Goal: Communication & Community: Answer question/provide support

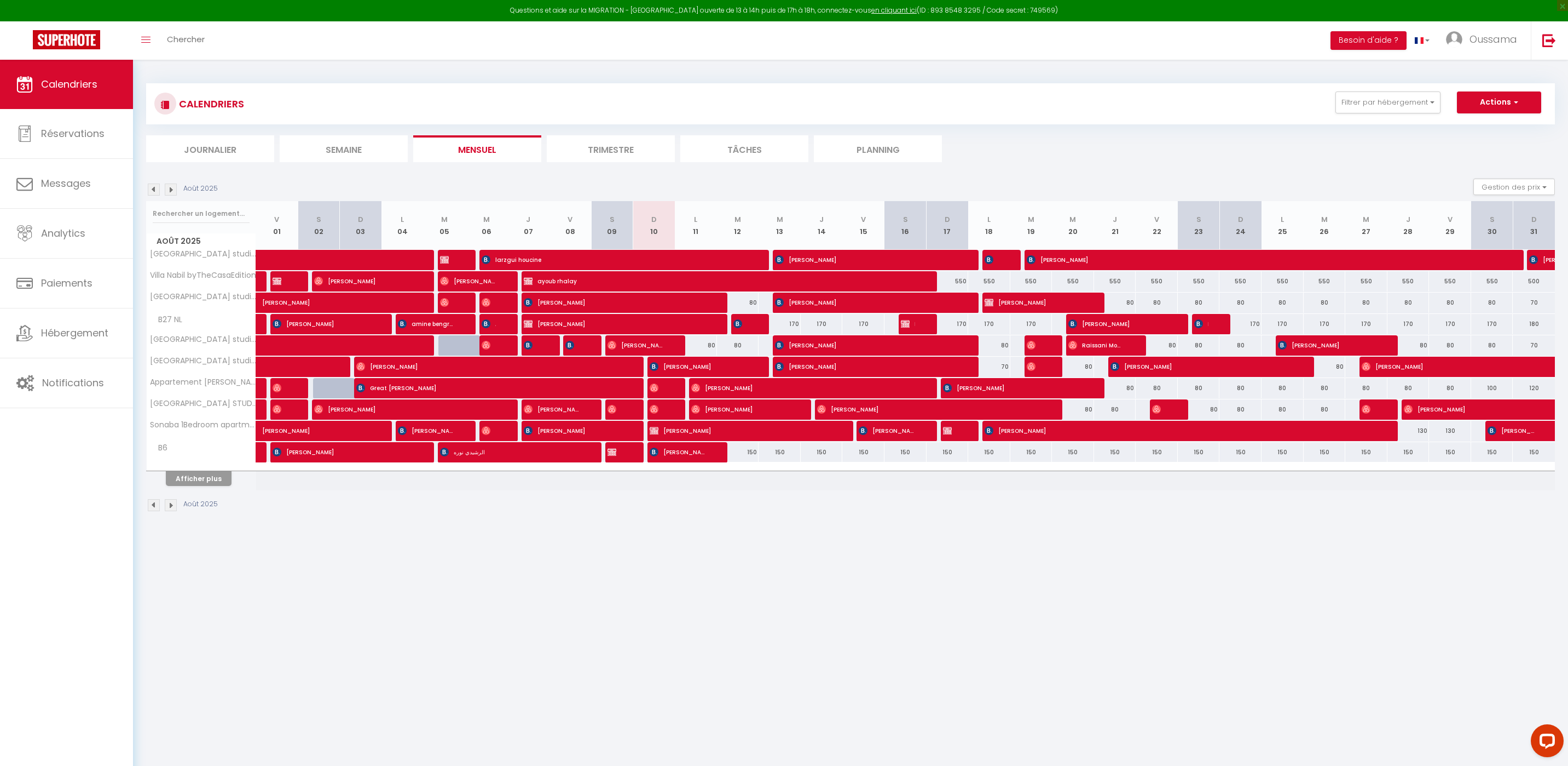
click at [207, 155] on li "Journalier" at bounding box center [210, 149] width 128 height 27
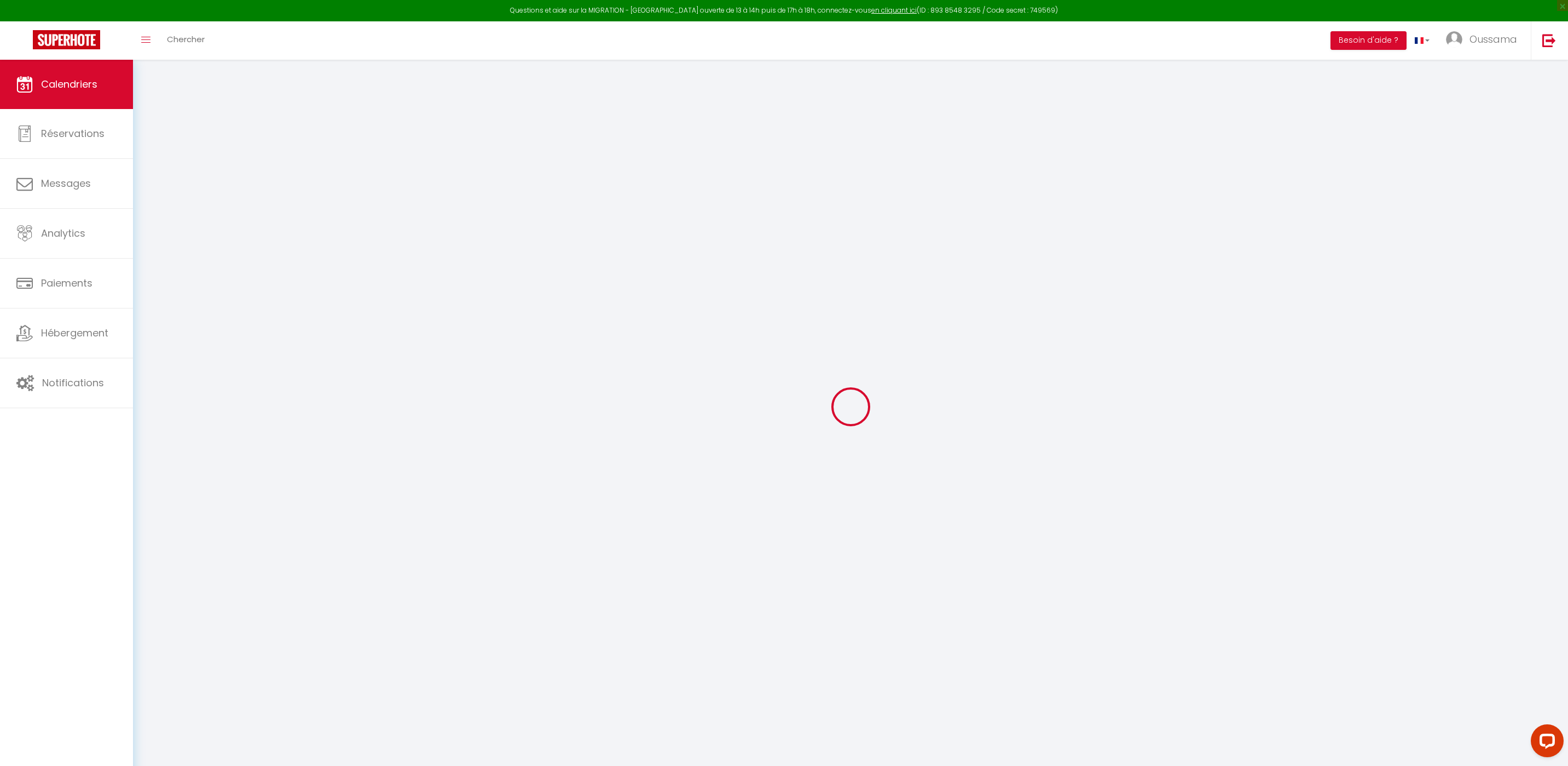
select select
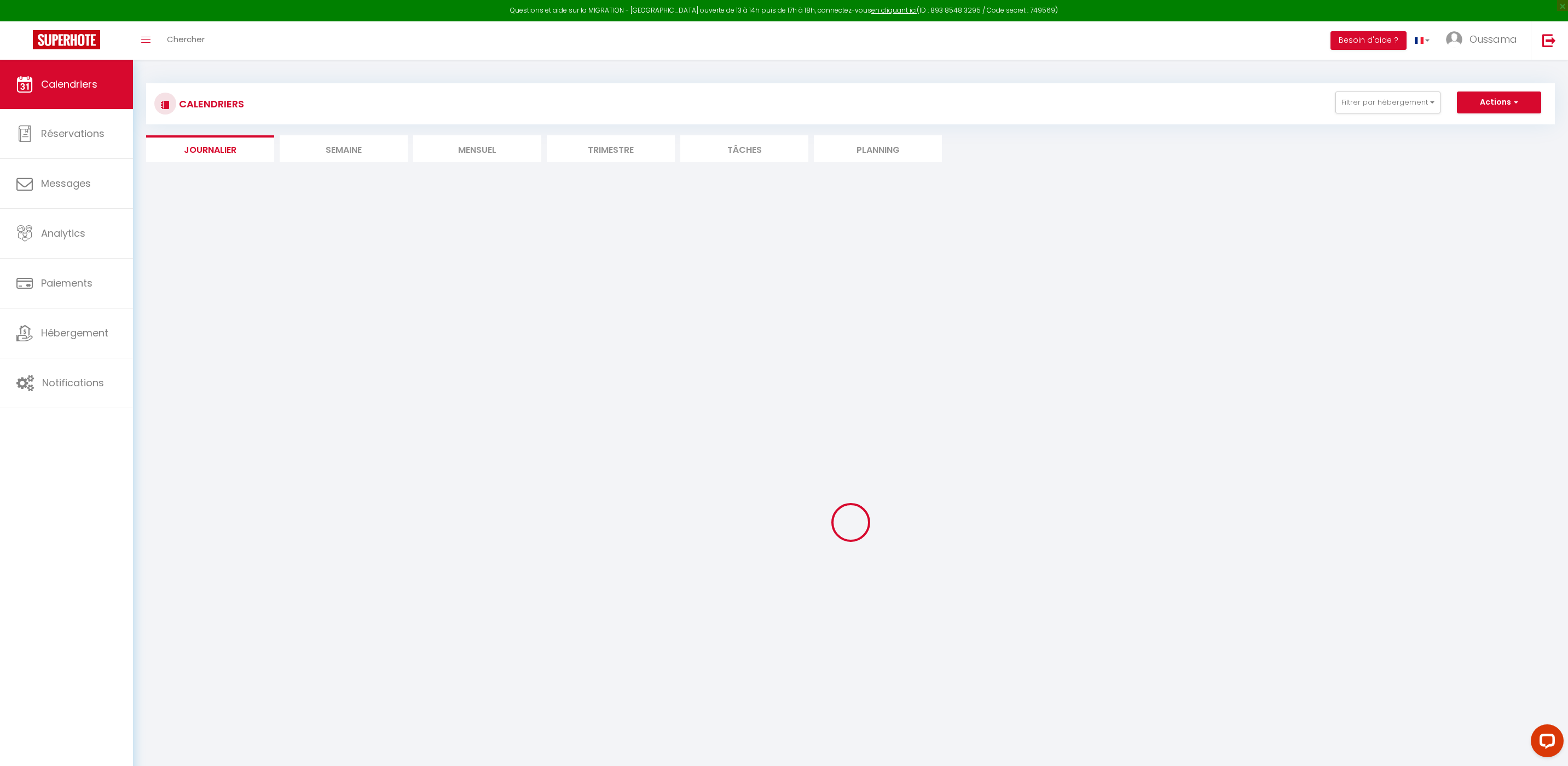
select select
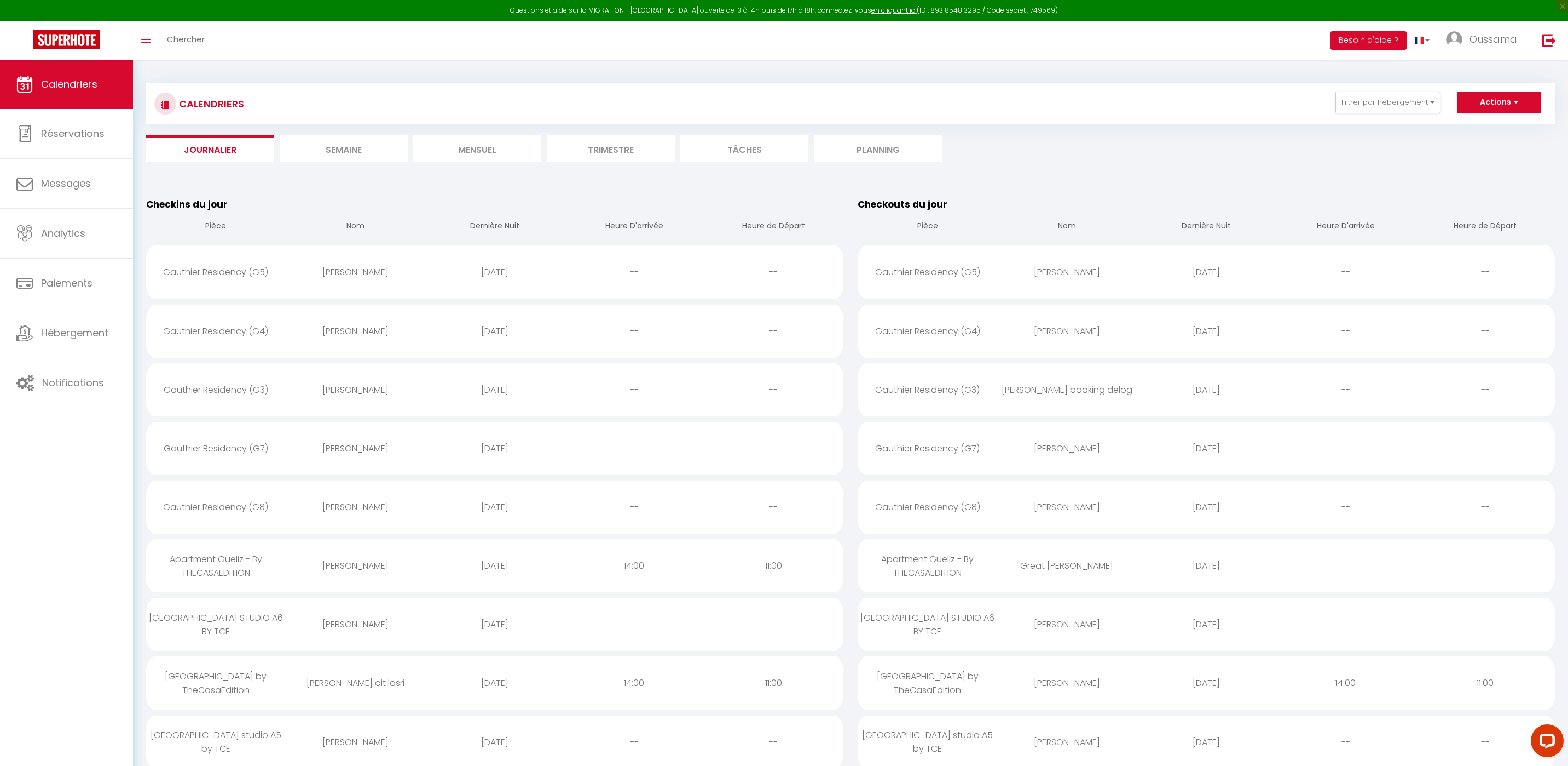
click at [260, 268] on div "Gauthier Residency (G5)" at bounding box center [216, 272] width 139 height 35
select select "0"
select select "1"
select select
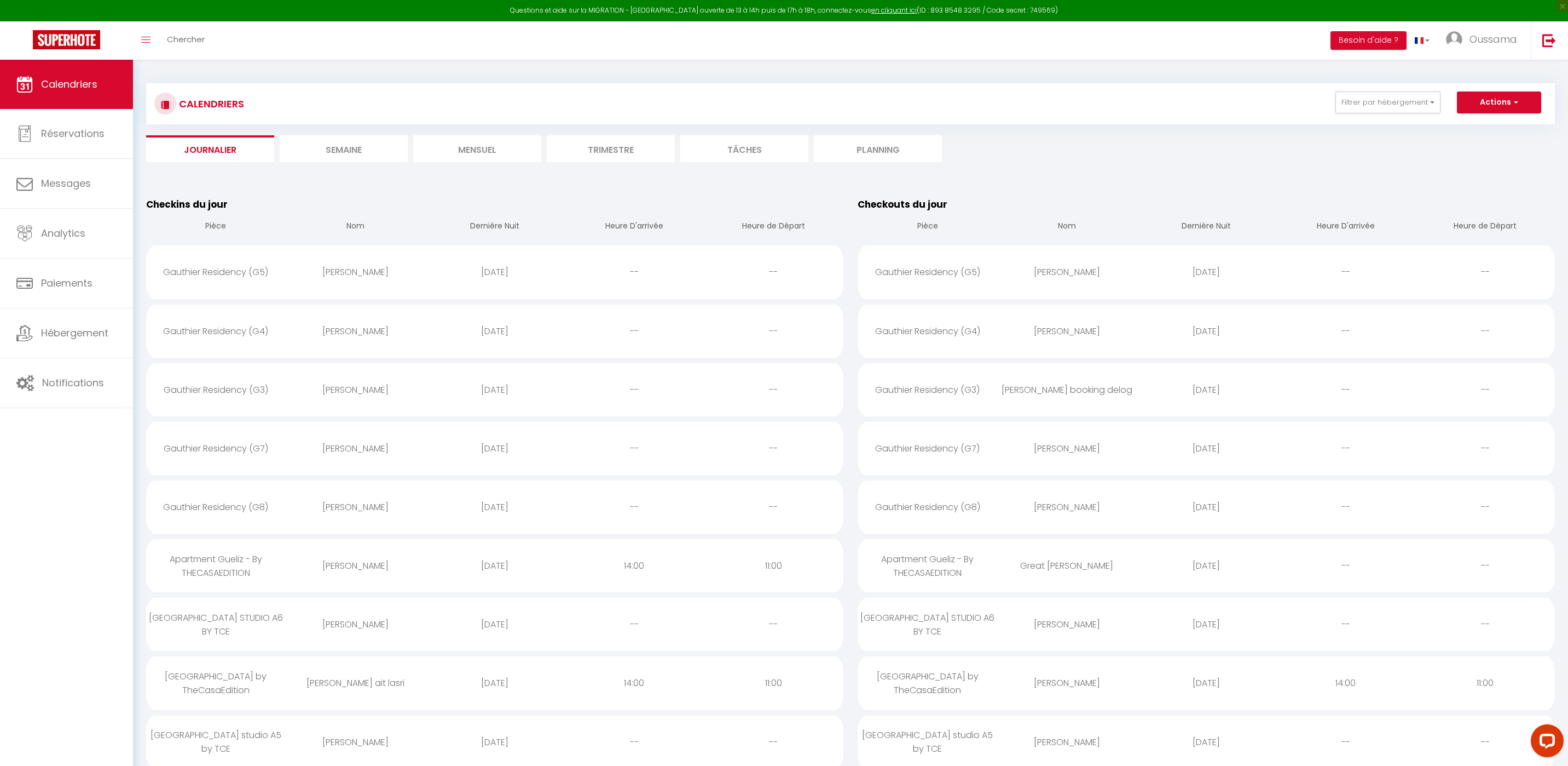
select select
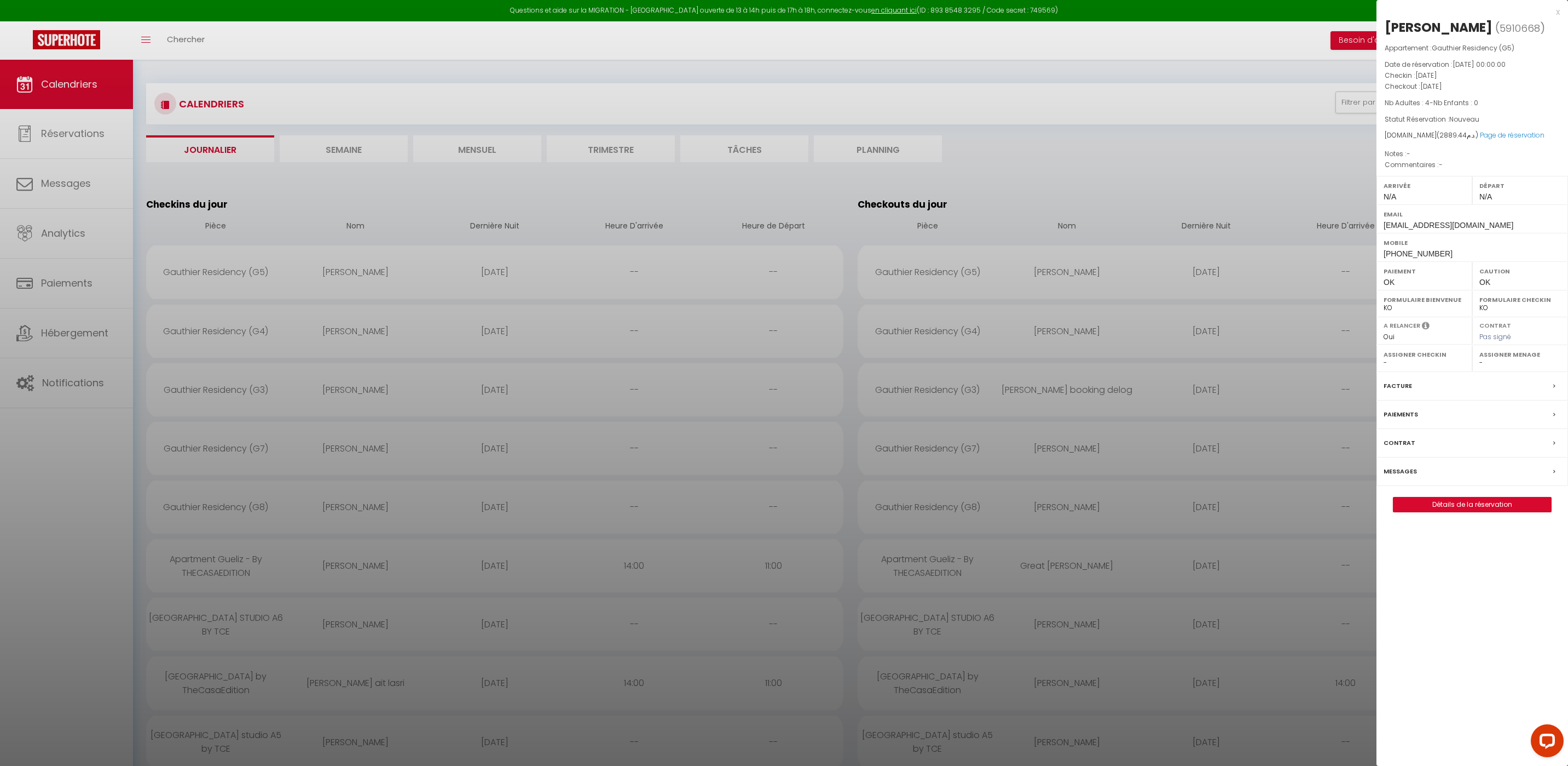
click at [250, 326] on div at bounding box center [784, 383] width 1568 height 766
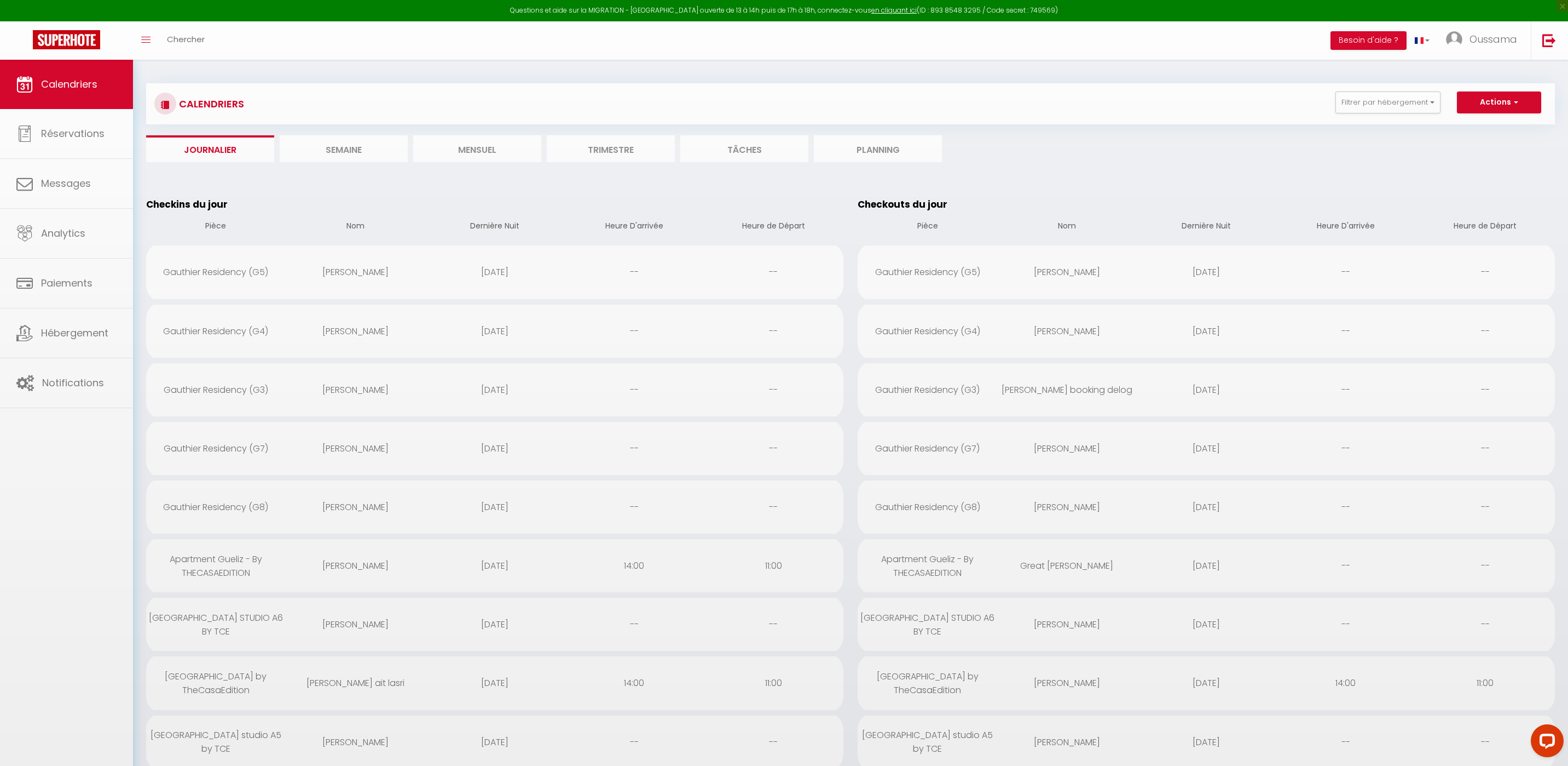
click at [249, 331] on div at bounding box center [784, 383] width 1568 height 766
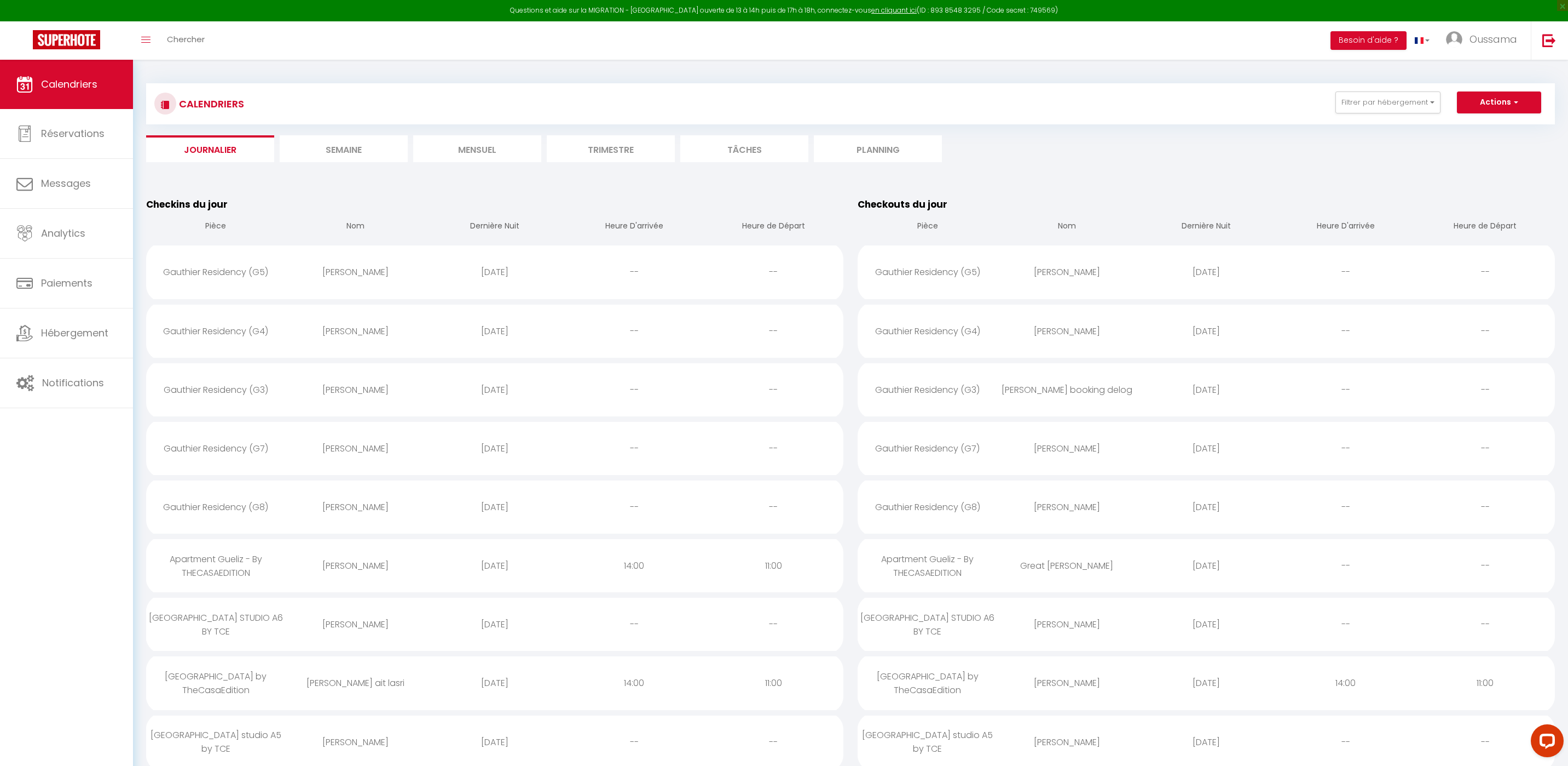
click at [249, 331] on div "Gauthier Residency (G4)" at bounding box center [216, 331] width 139 height 35
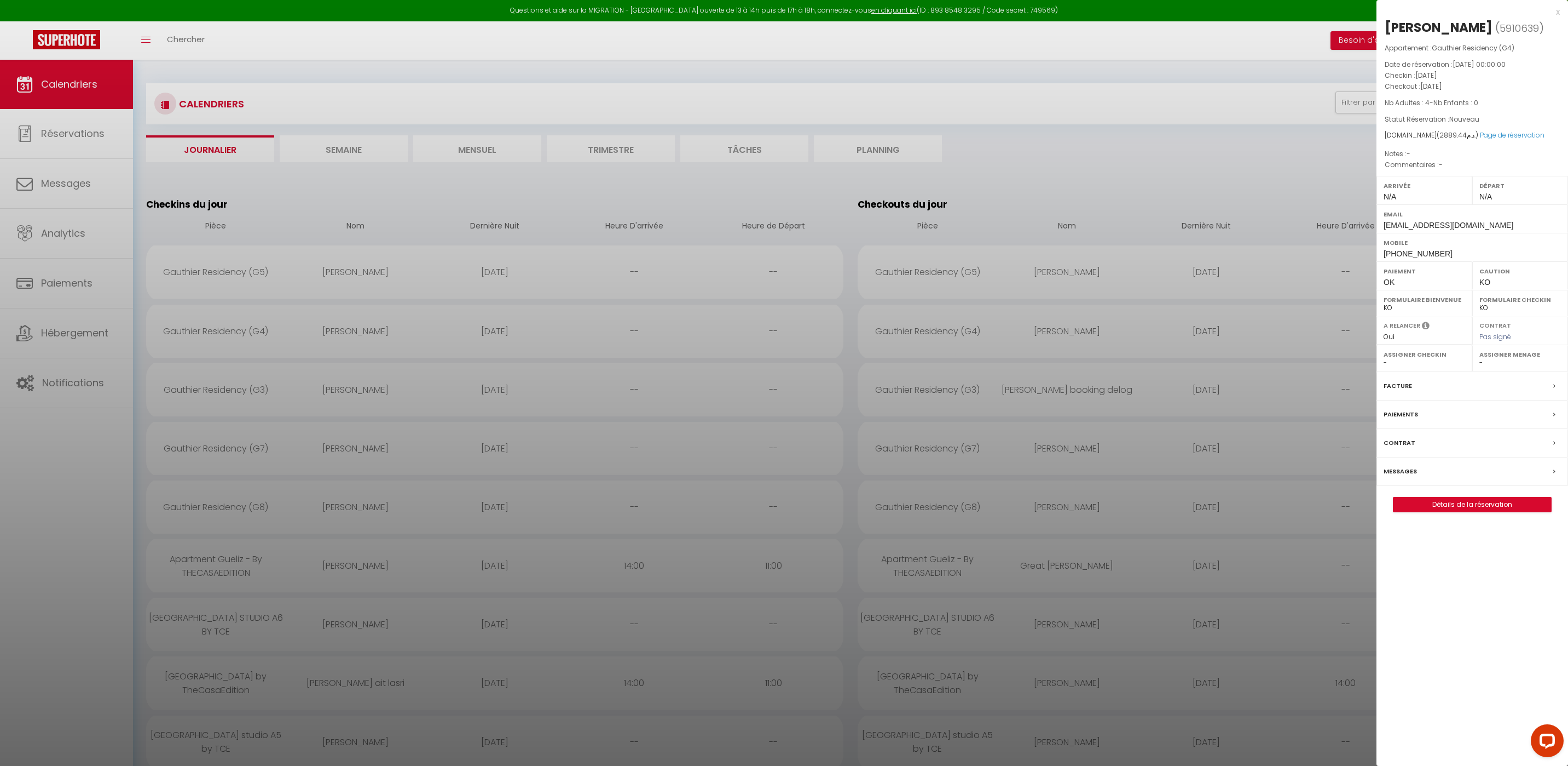
click at [253, 392] on div at bounding box center [784, 383] width 1568 height 766
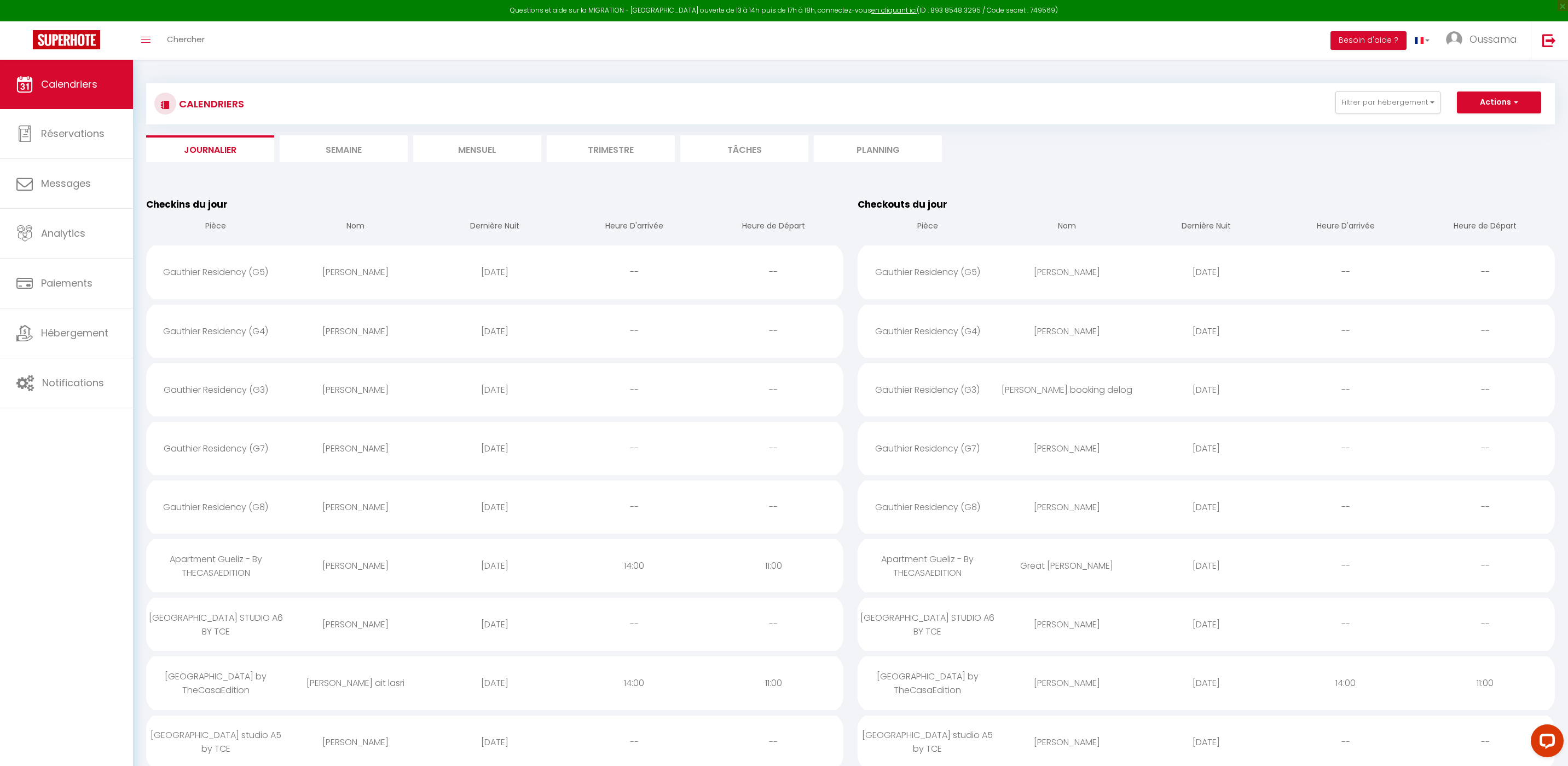
click at [253, 391] on div "Gauthier Residency (G3)" at bounding box center [216, 389] width 139 height 35
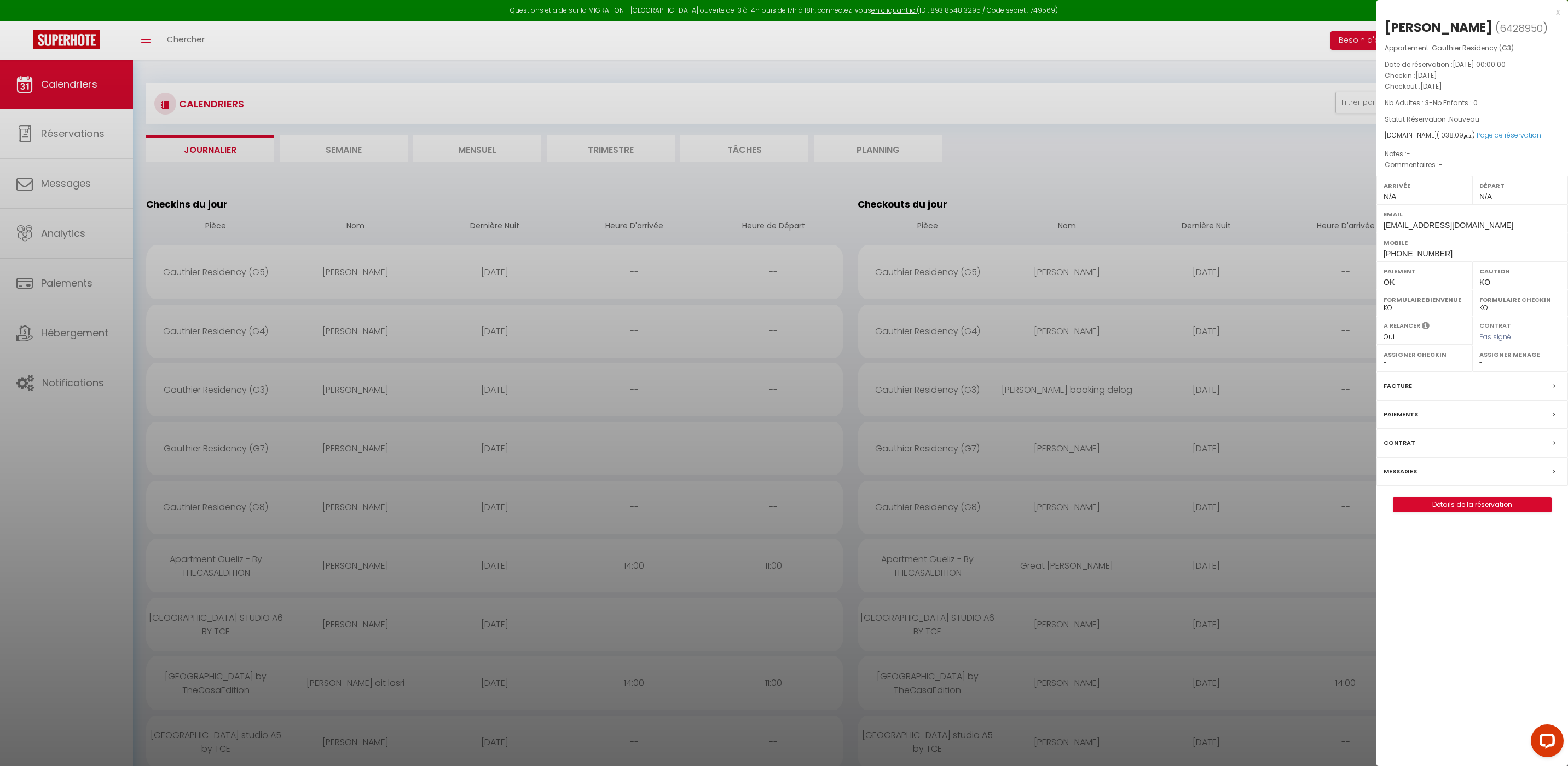
click at [241, 451] on div at bounding box center [784, 383] width 1568 height 766
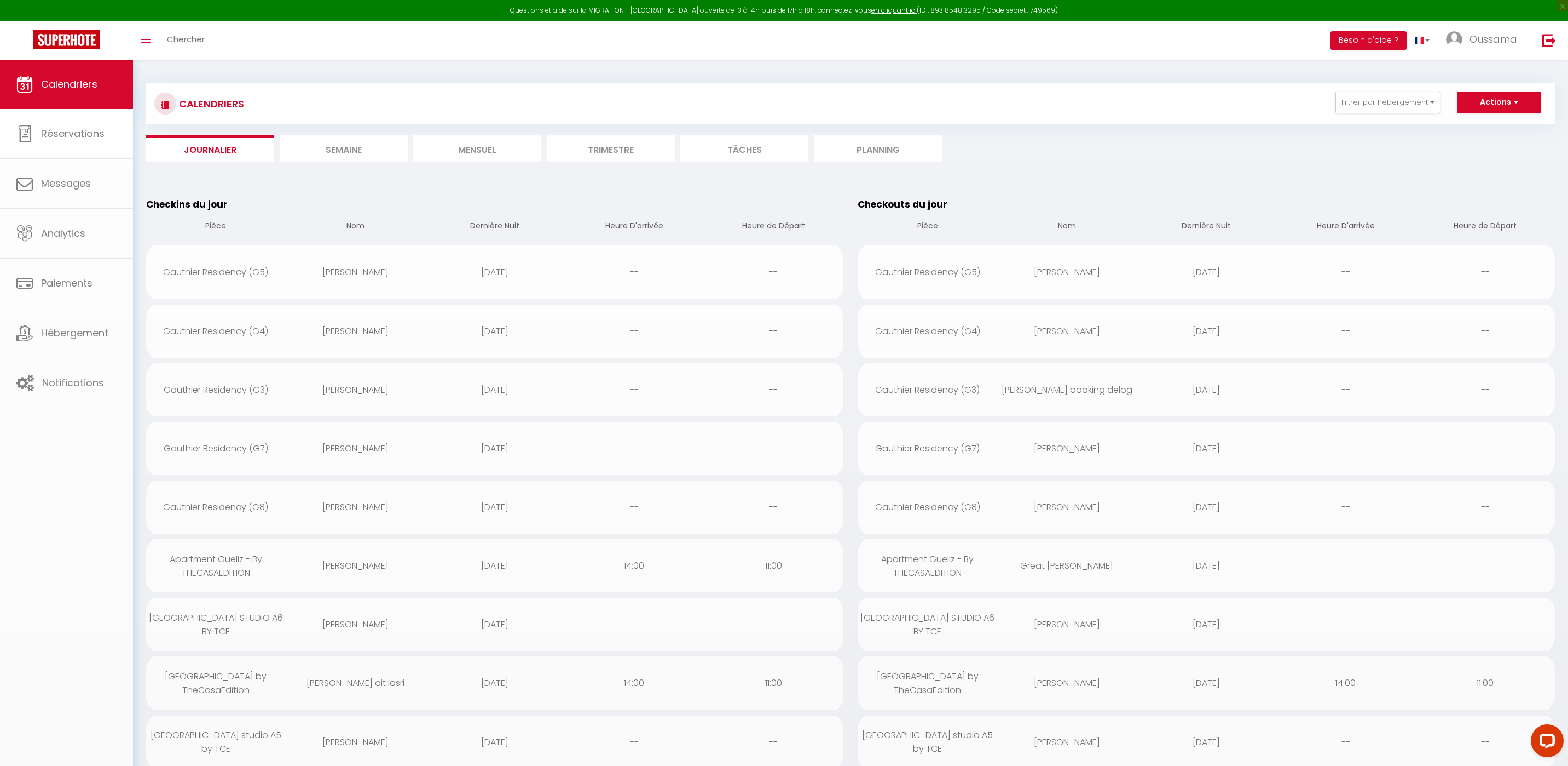
click at [243, 447] on div "Gauthier Residency (G7)" at bounding box center [216, 448] width 139 height 35
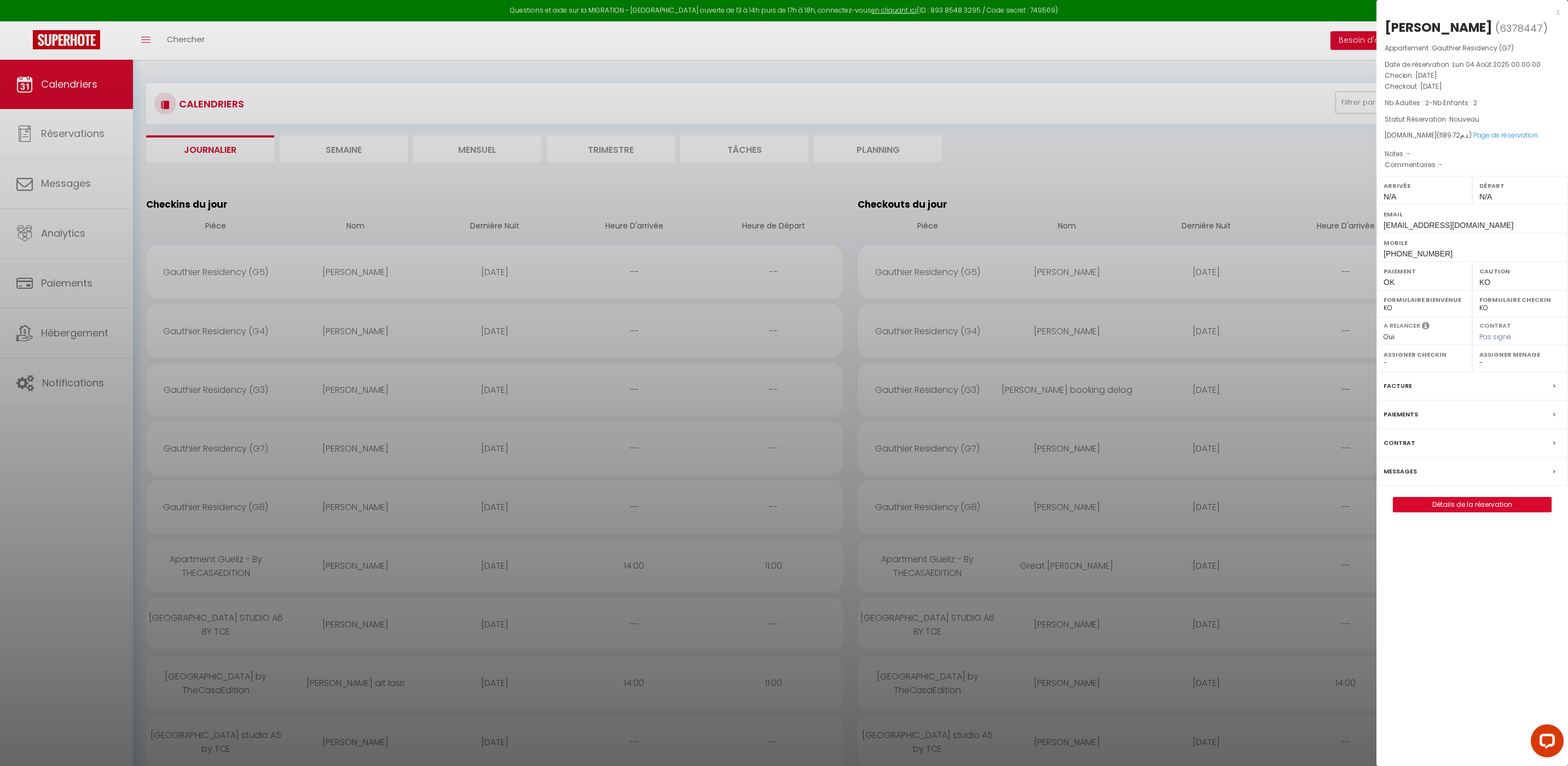
click at [226, 502] on div at bounding box center [784, 383] width 1568 height 766
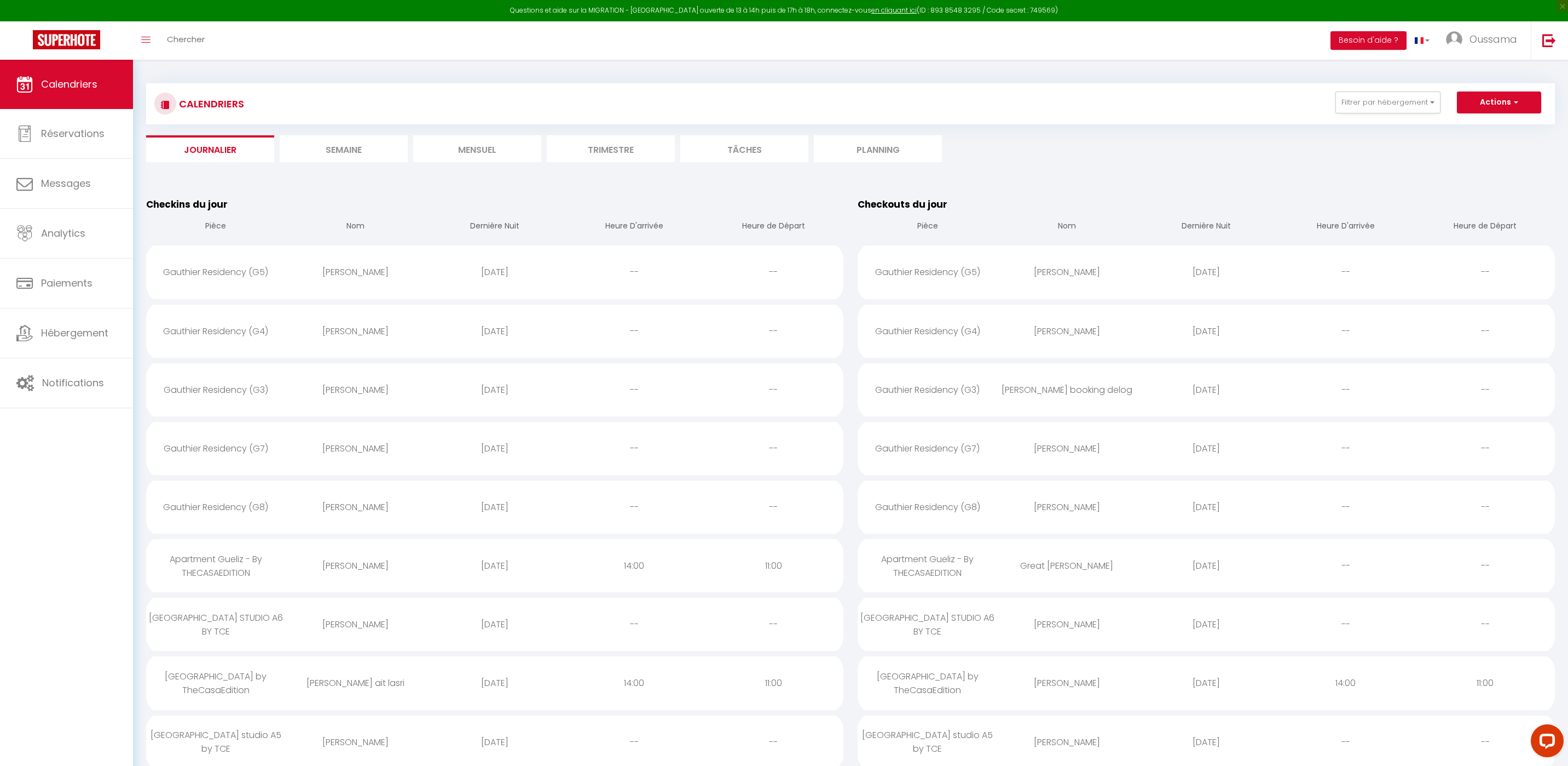
click at [228, 506] on div "Gauthier Residency (G8)" at bounding box center [216, 506] width 139 height 35
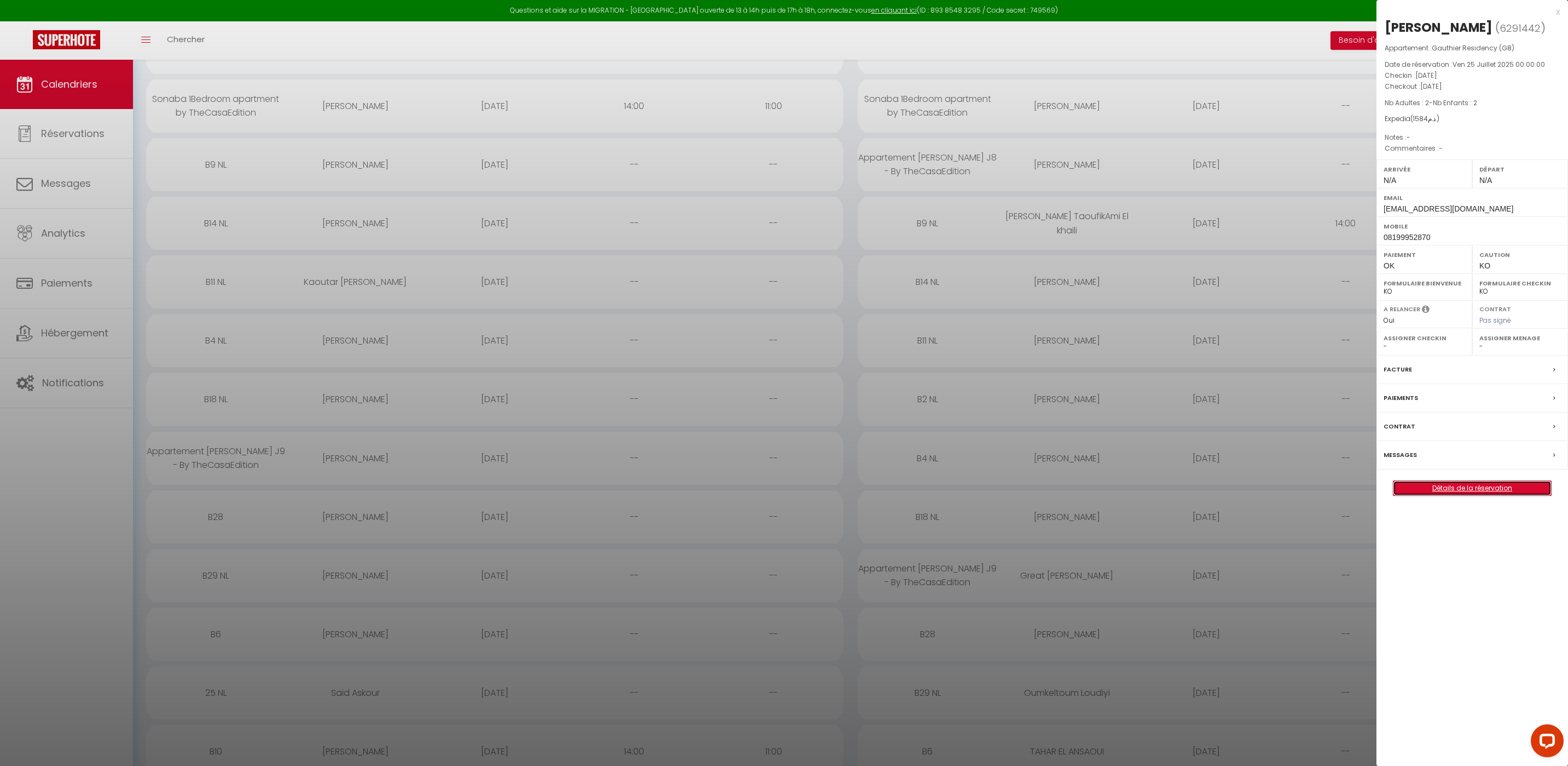
scroll to position [696, 0]
click at [225, 164] on div at bounding box center [784, 383] width 1568 height 766
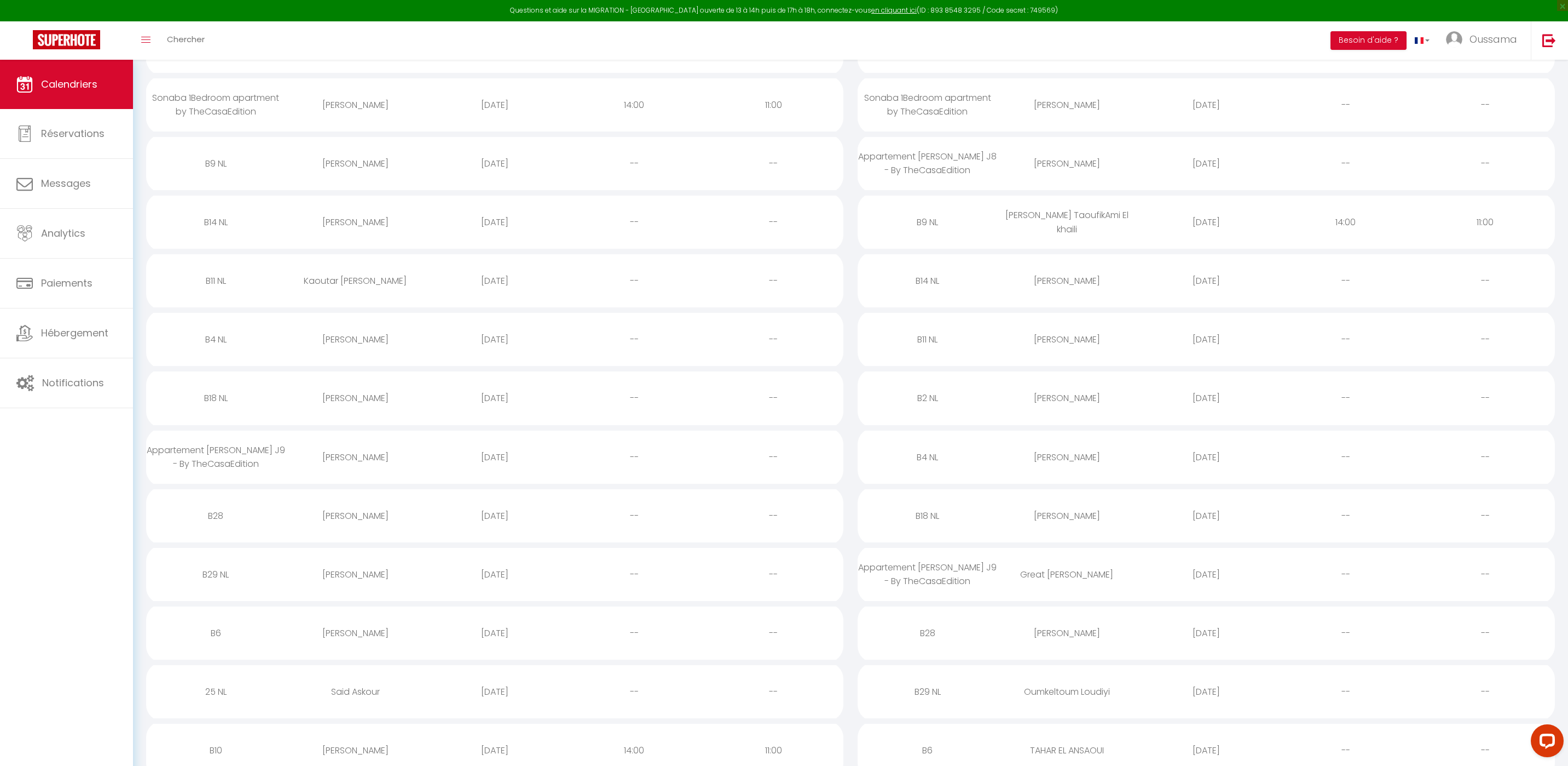
click at [225, 164] on div "B9 NL" at bounding box center [216, 163] width 139 height 35
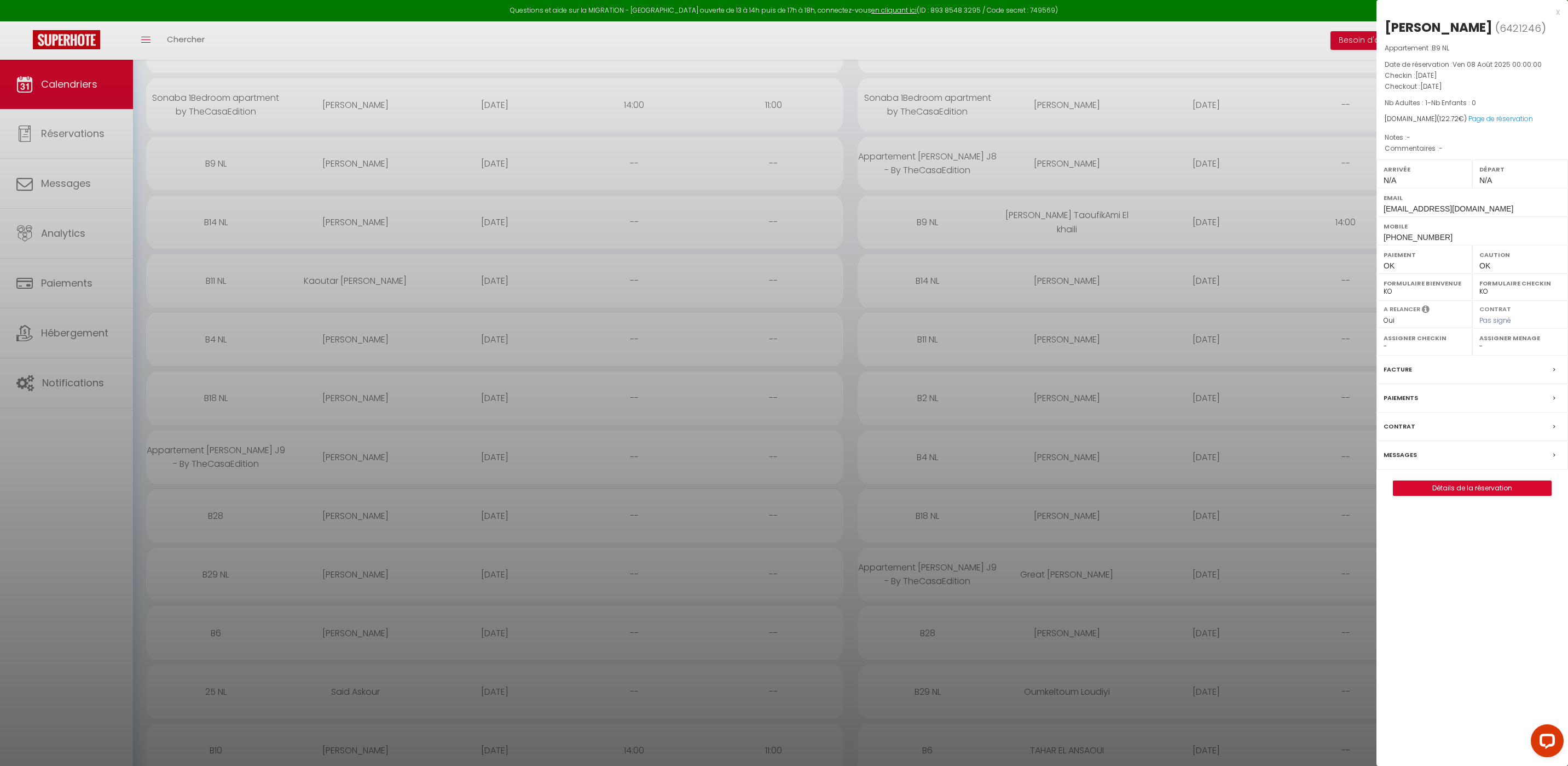
click at [224, 222] on div at bounding box center [784, 383] width 1568 height 766
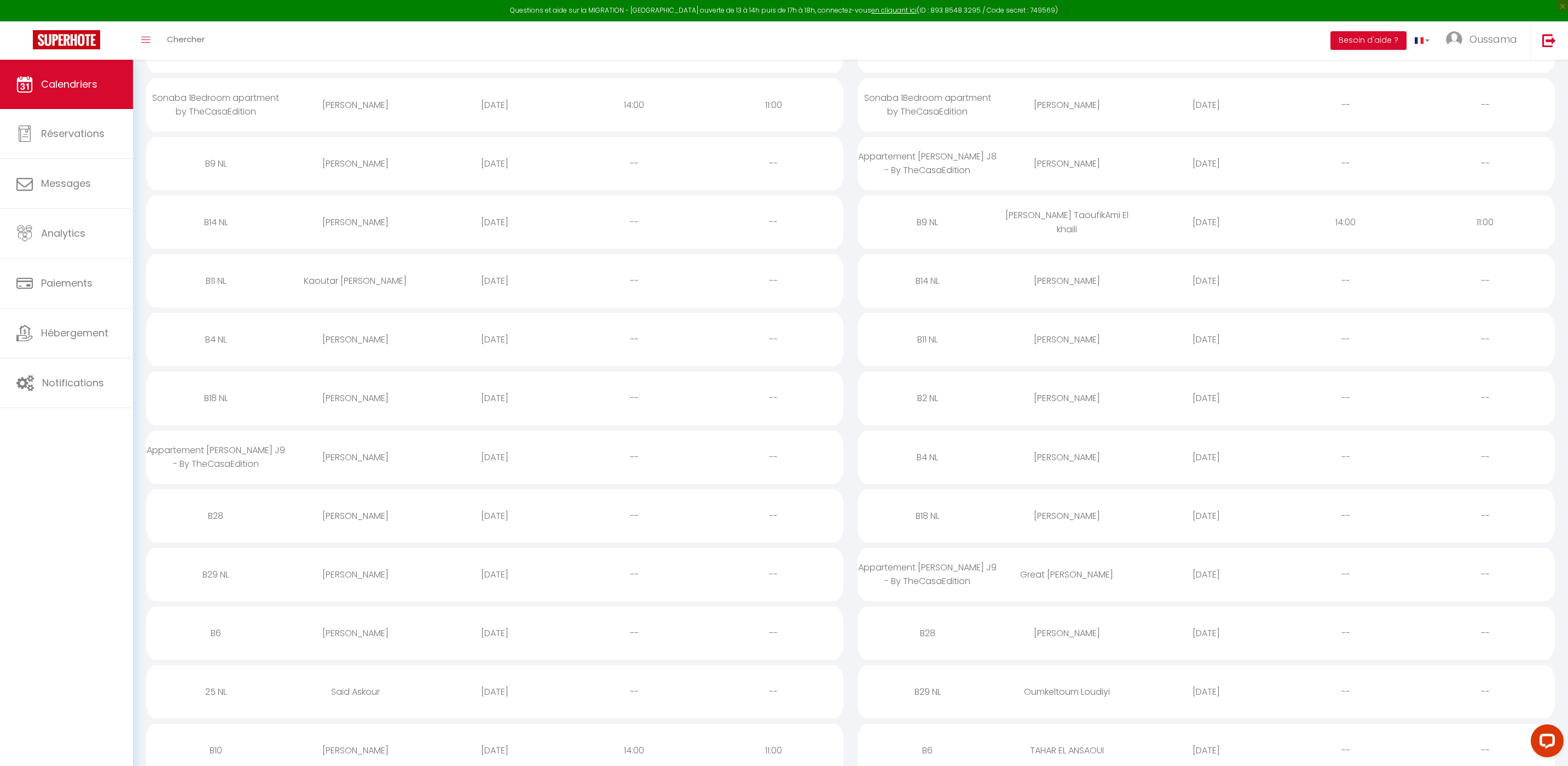
click at [224, 222] on div "B14 NL" at bounding box center [216, 222] width 139 height 35
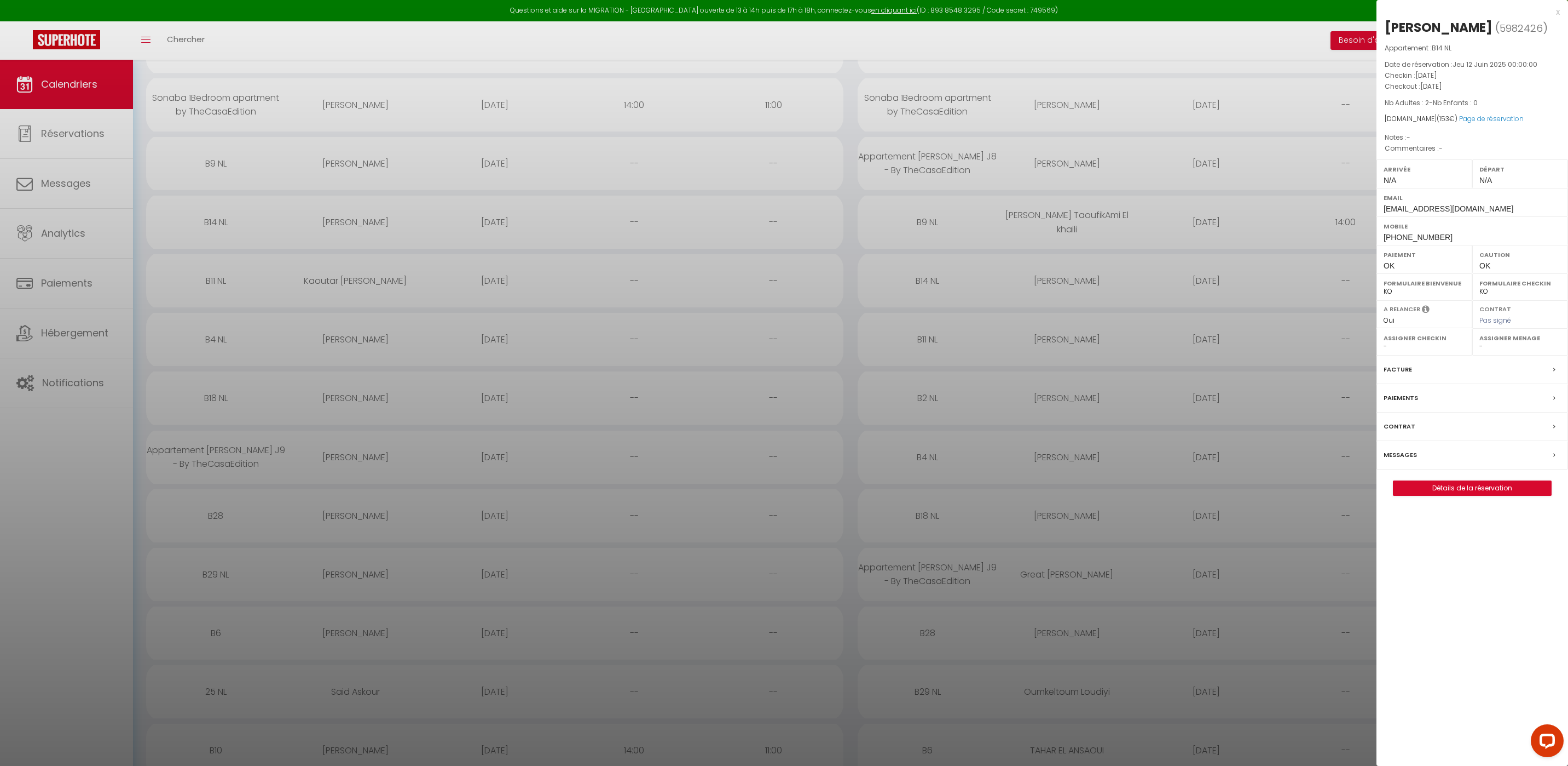
click at [218, 276] on div at bounding box center [784, 383] width 1568 height 766
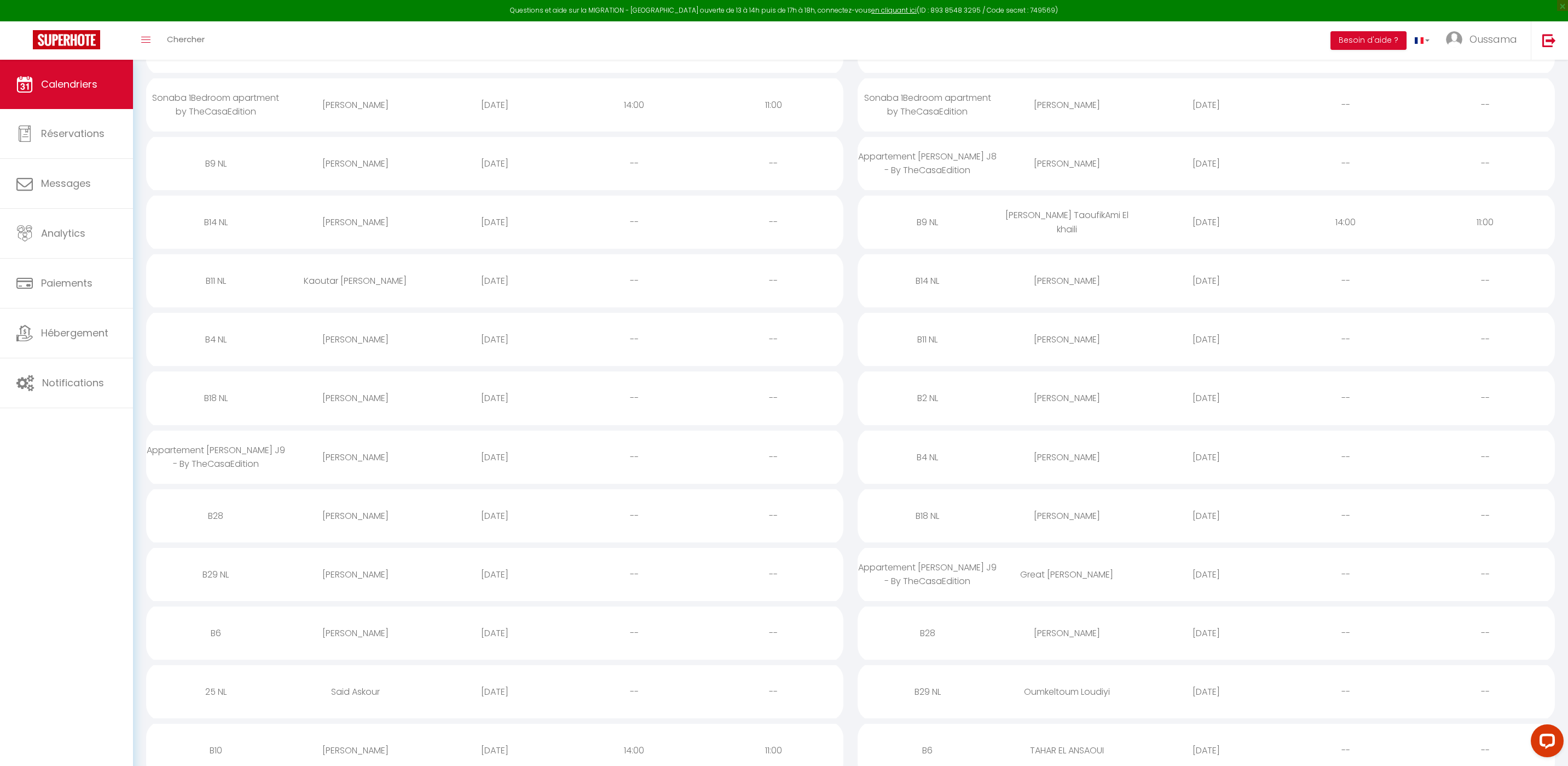
click at [217, 280] on div "B11 NL" at bounding box center [216, 280] width 139 height 35
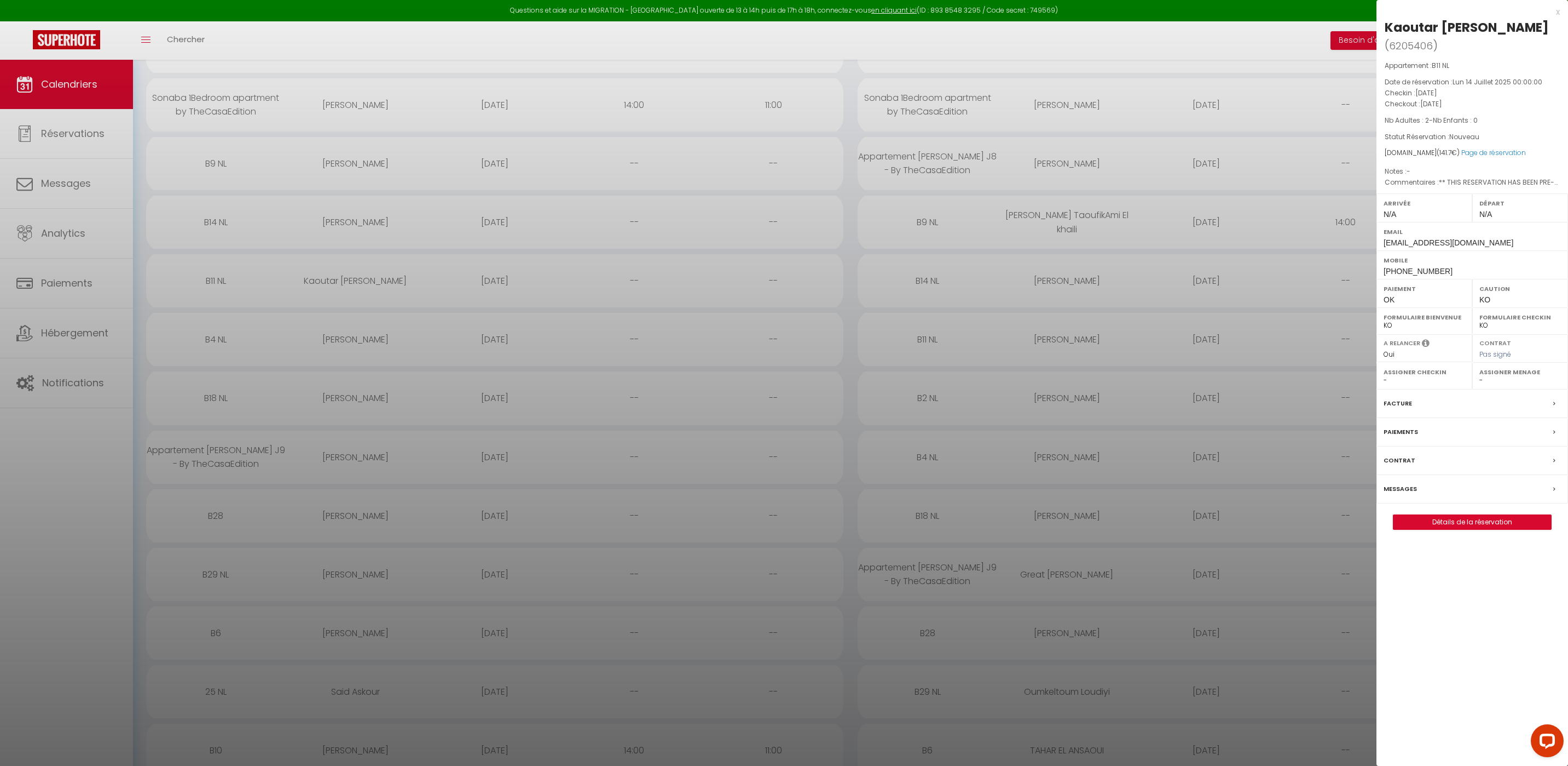
click at [207, 339] on div at bounding box center [784, 383] width 1568 height 766
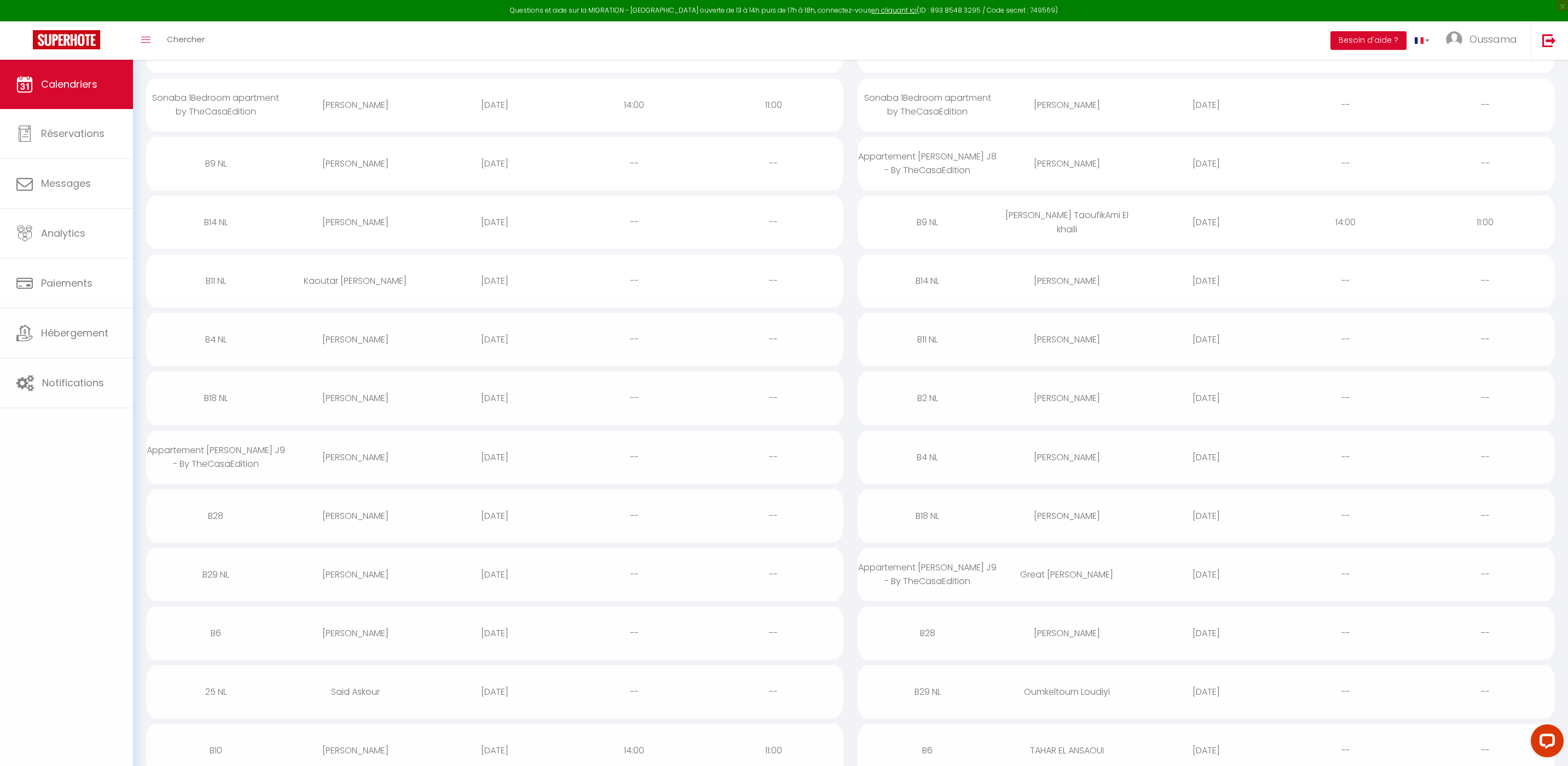
click at [213, 339] on div "B4 NL" at bounding box center [216, 339] width 139 height 35
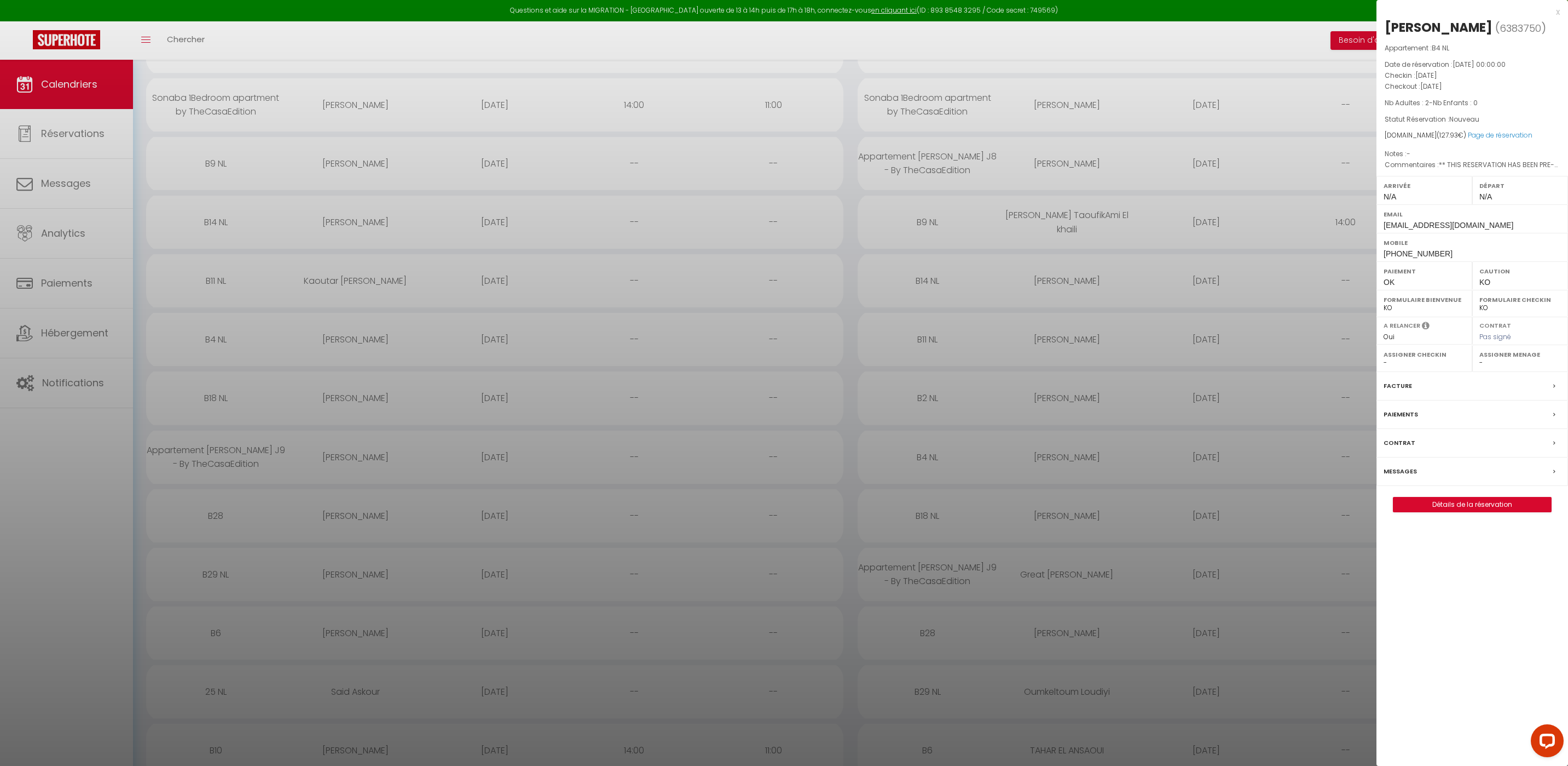
click at [215, 401] on div at bounding box center [784, 383] width 1568 height 766
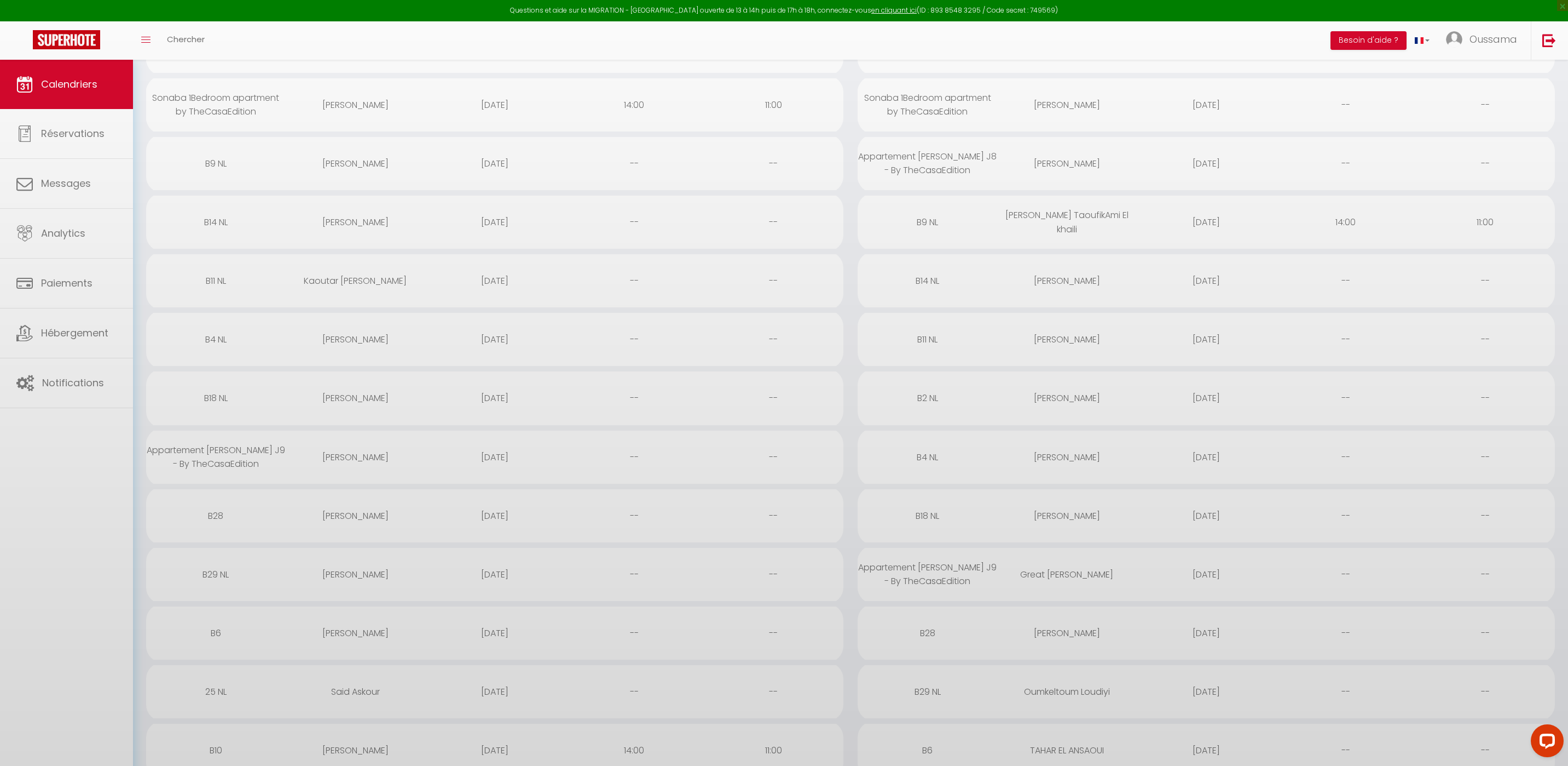
click at [216, 398] on div "B18 NL" at bounding box center [216, 398] width 139 height 35
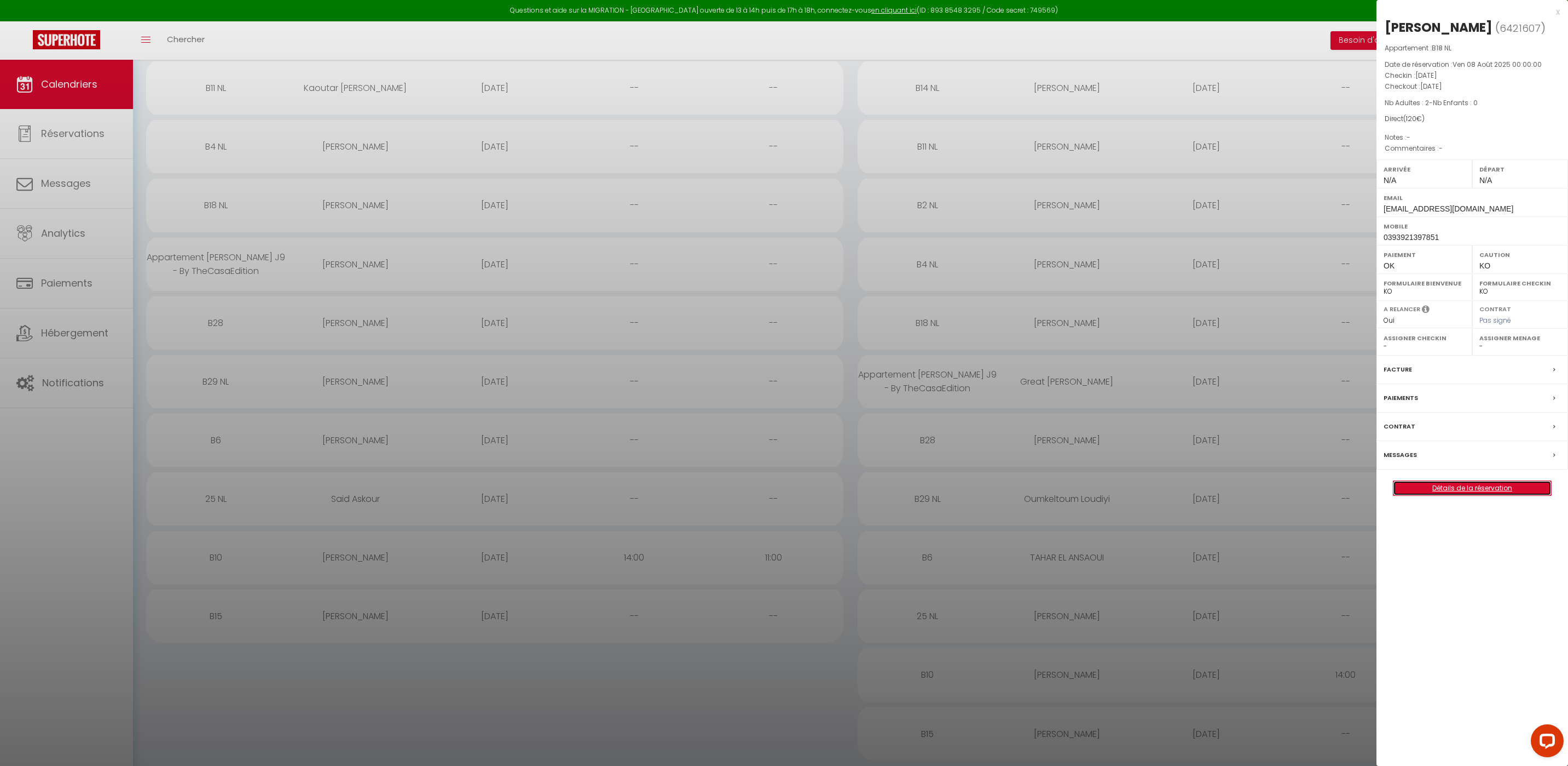
scroll to position [889, 0]
click at [217, 319] on div at bounding box center [784, 383] width 1568 height 766
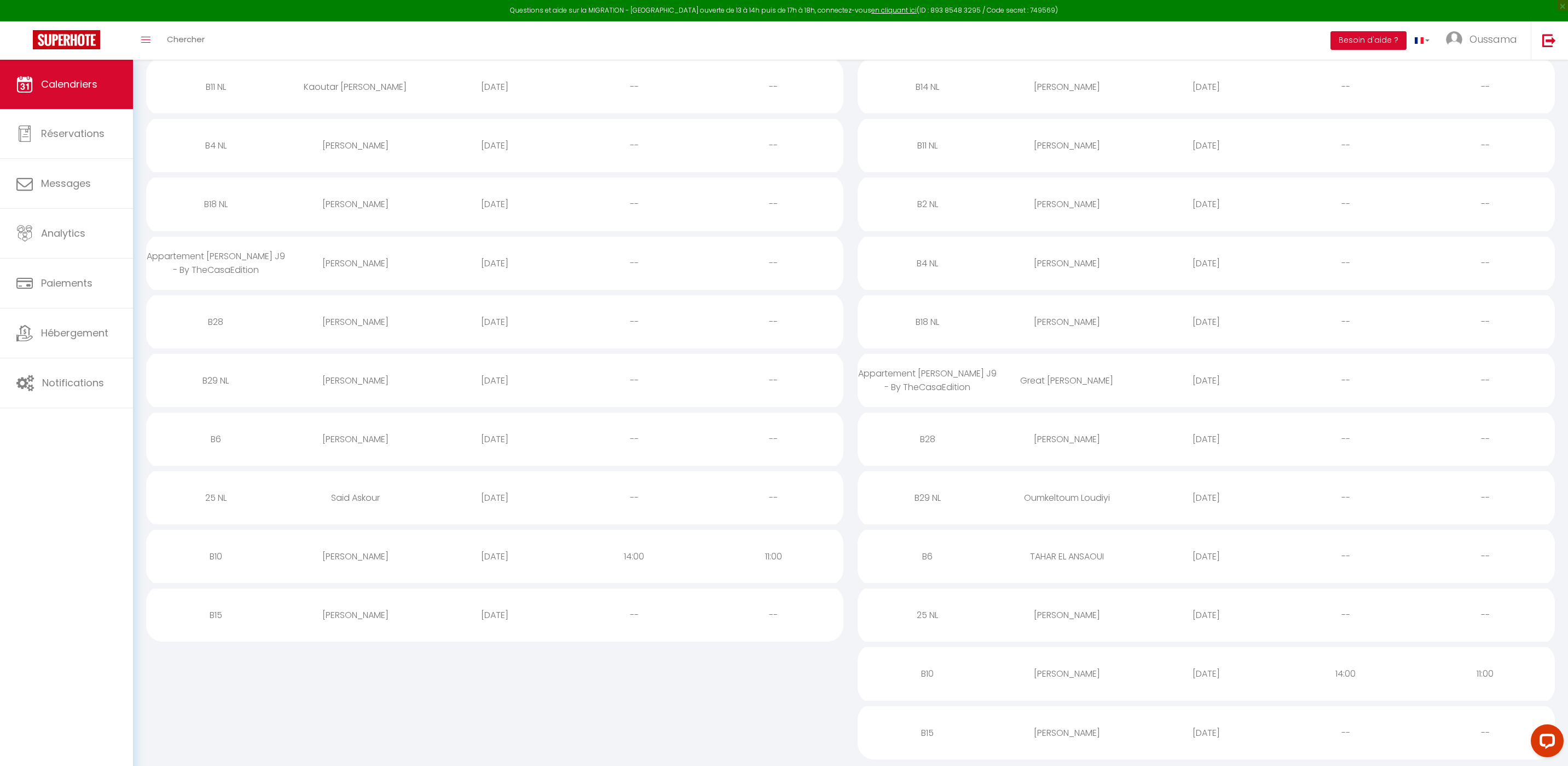
click at [218, 322] on div "B28" at bounding box center [216, 322] width 139 height 35
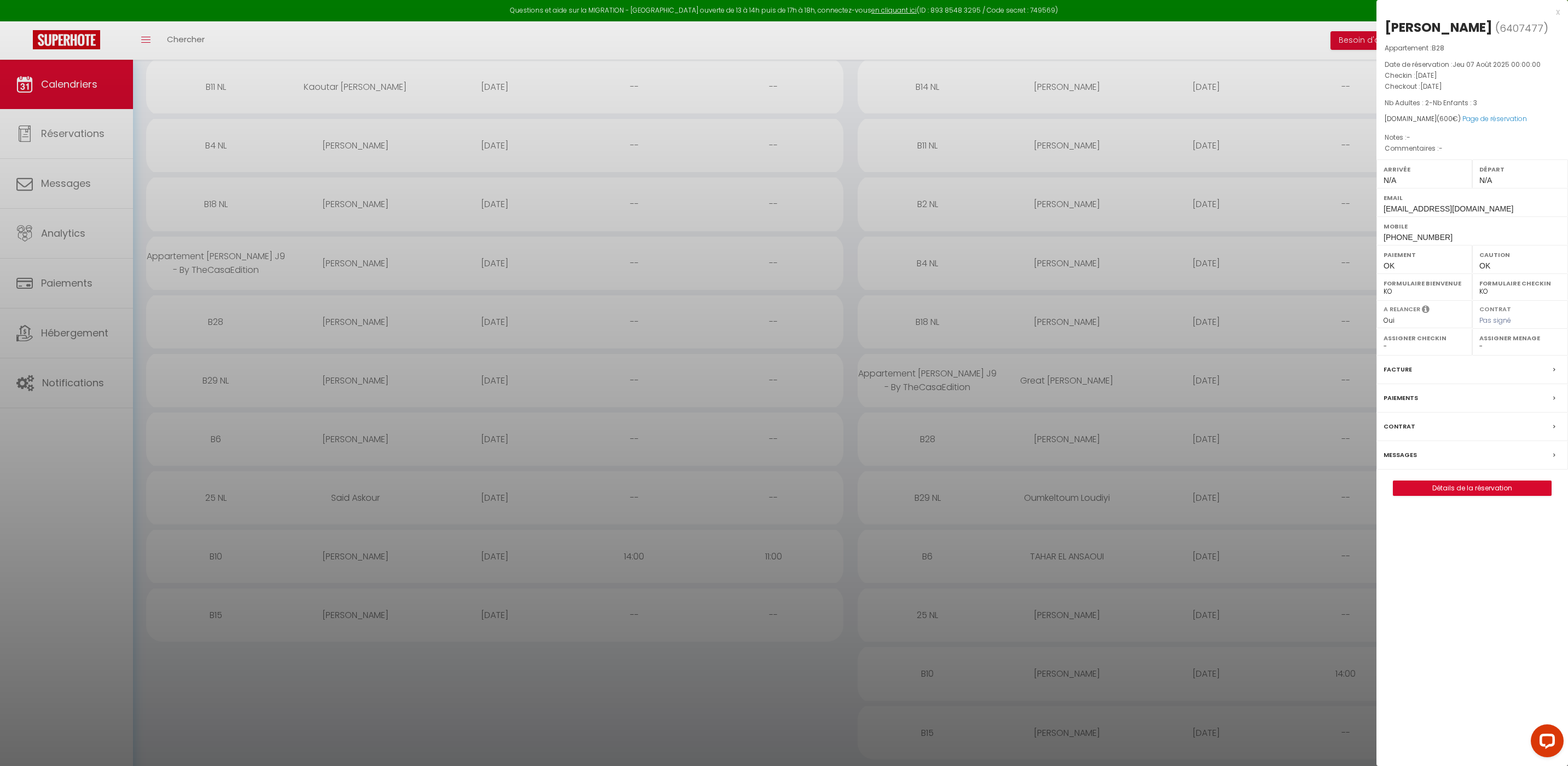
click at [222, 381] on div at bounding box center [784, 383] width 1568 height 766
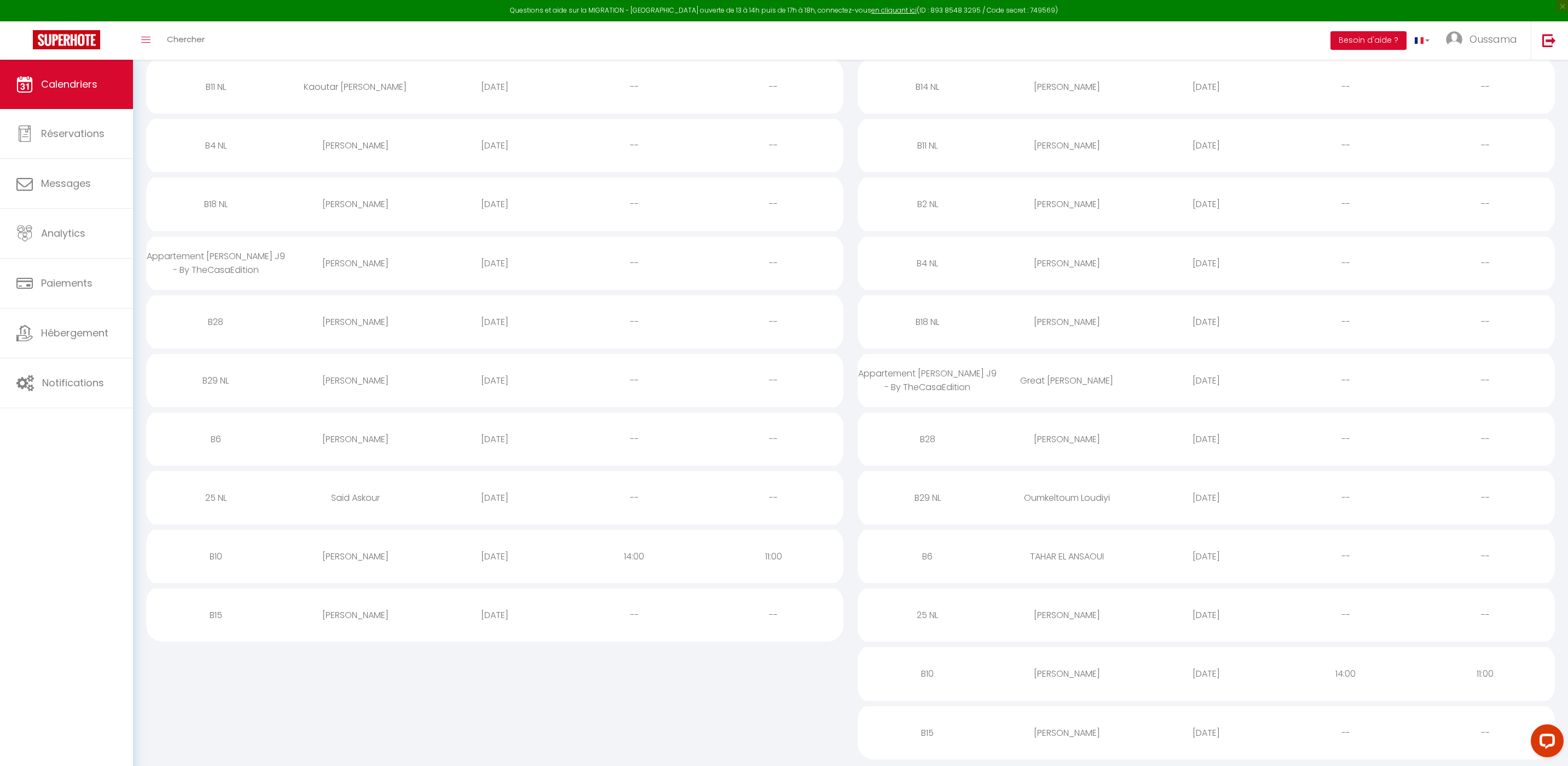
click at [222, 380] on div "B29 NL" at bounding box center [216, 380] width 139 height 35
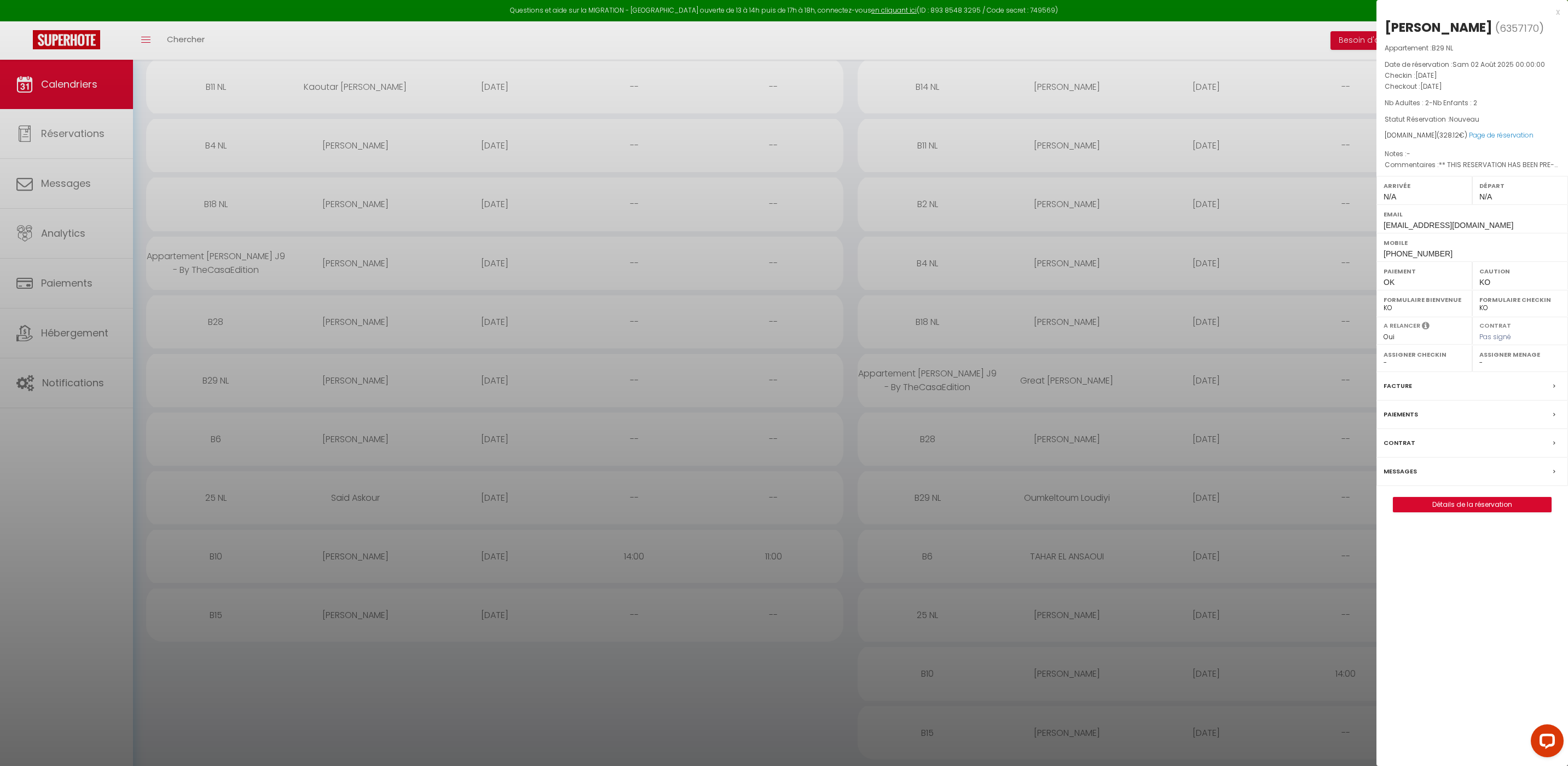
click at [216, 440] on div at bounding box center [784, 383] width 1568 height 766
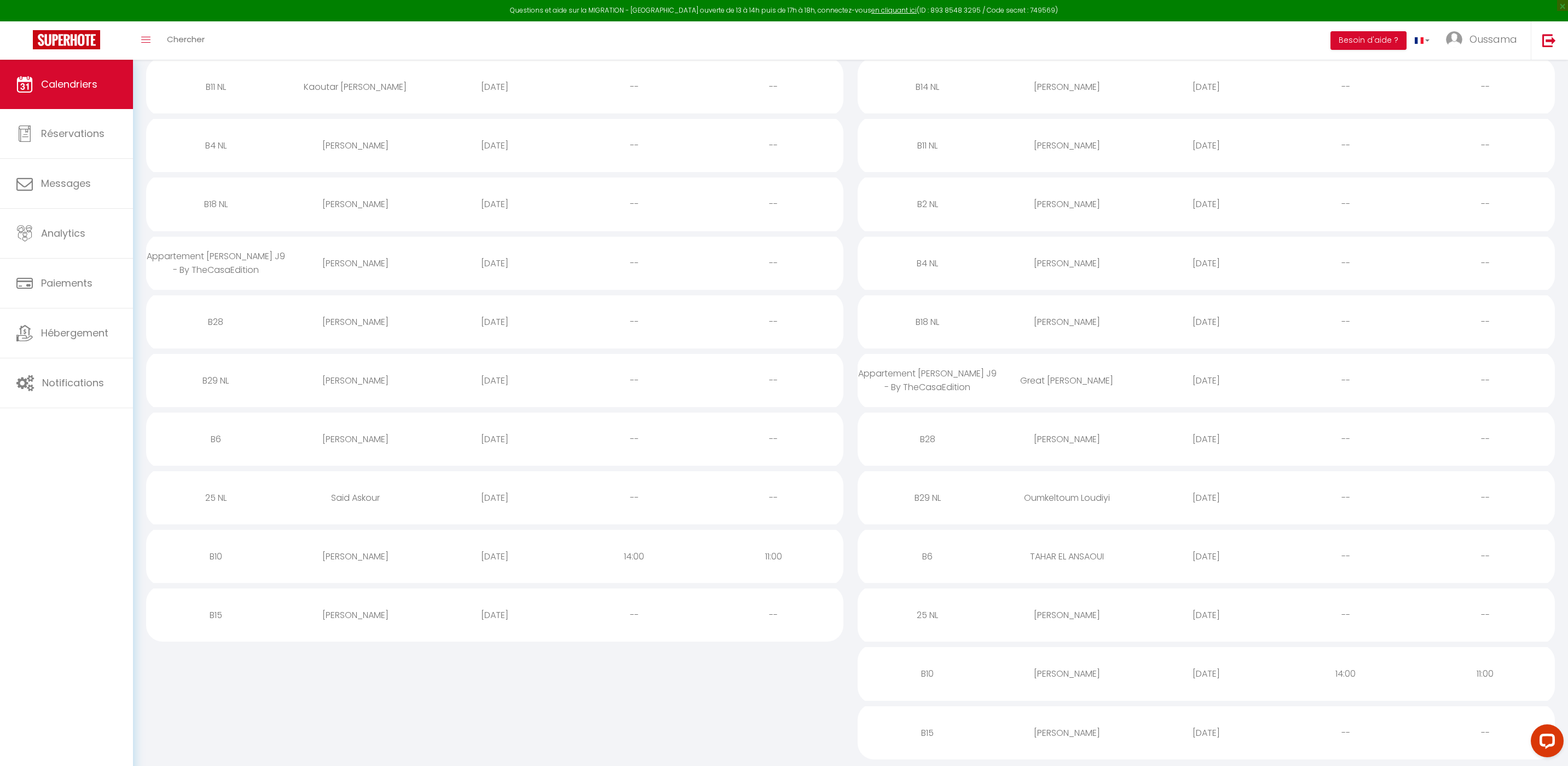
click at [216, 440] on div "B6" at bounding box center [216, 439] width 139 height 35
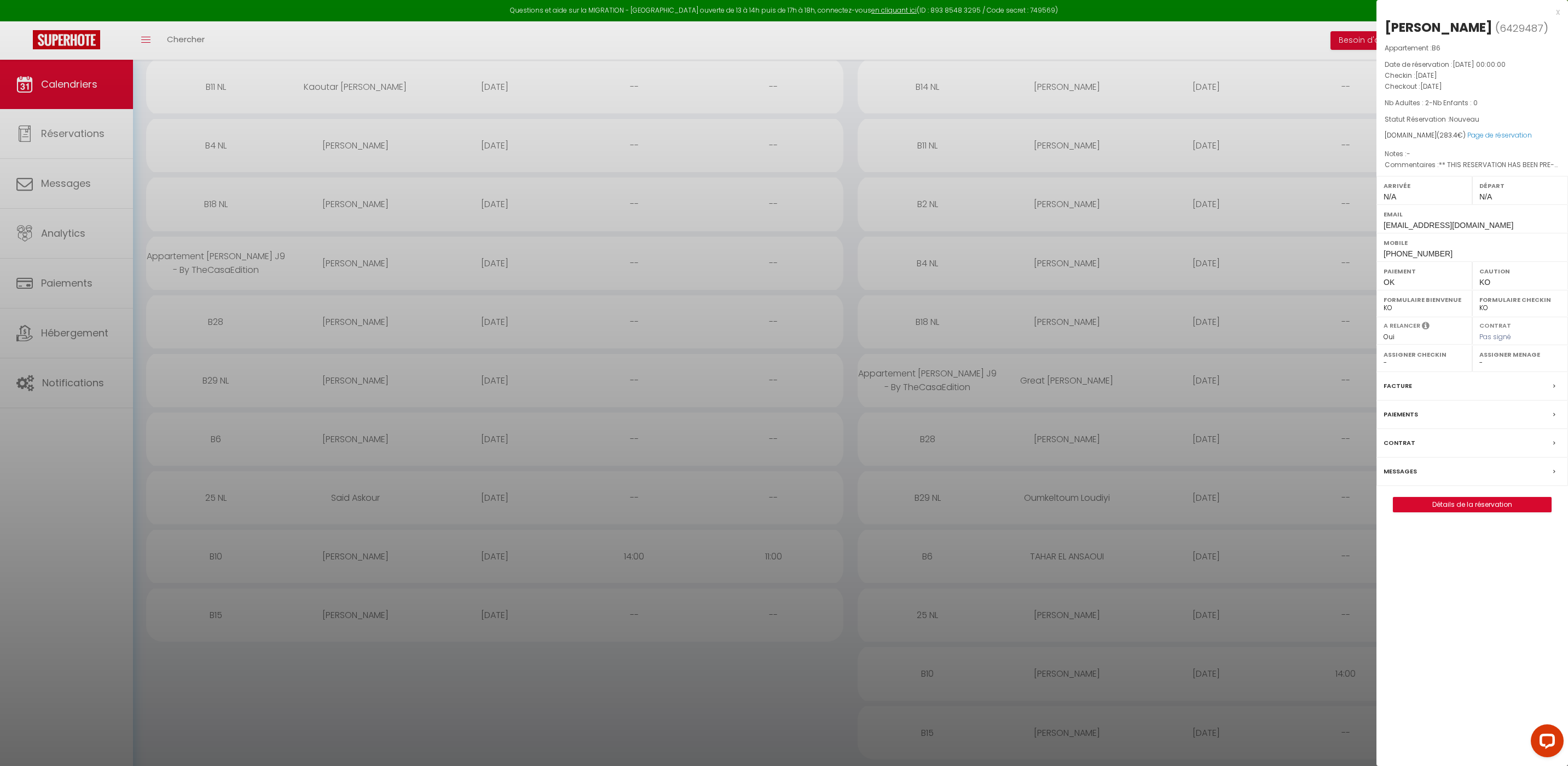
click at [220, 499] on div at bounding box center [784, 383] width 1568 height 766
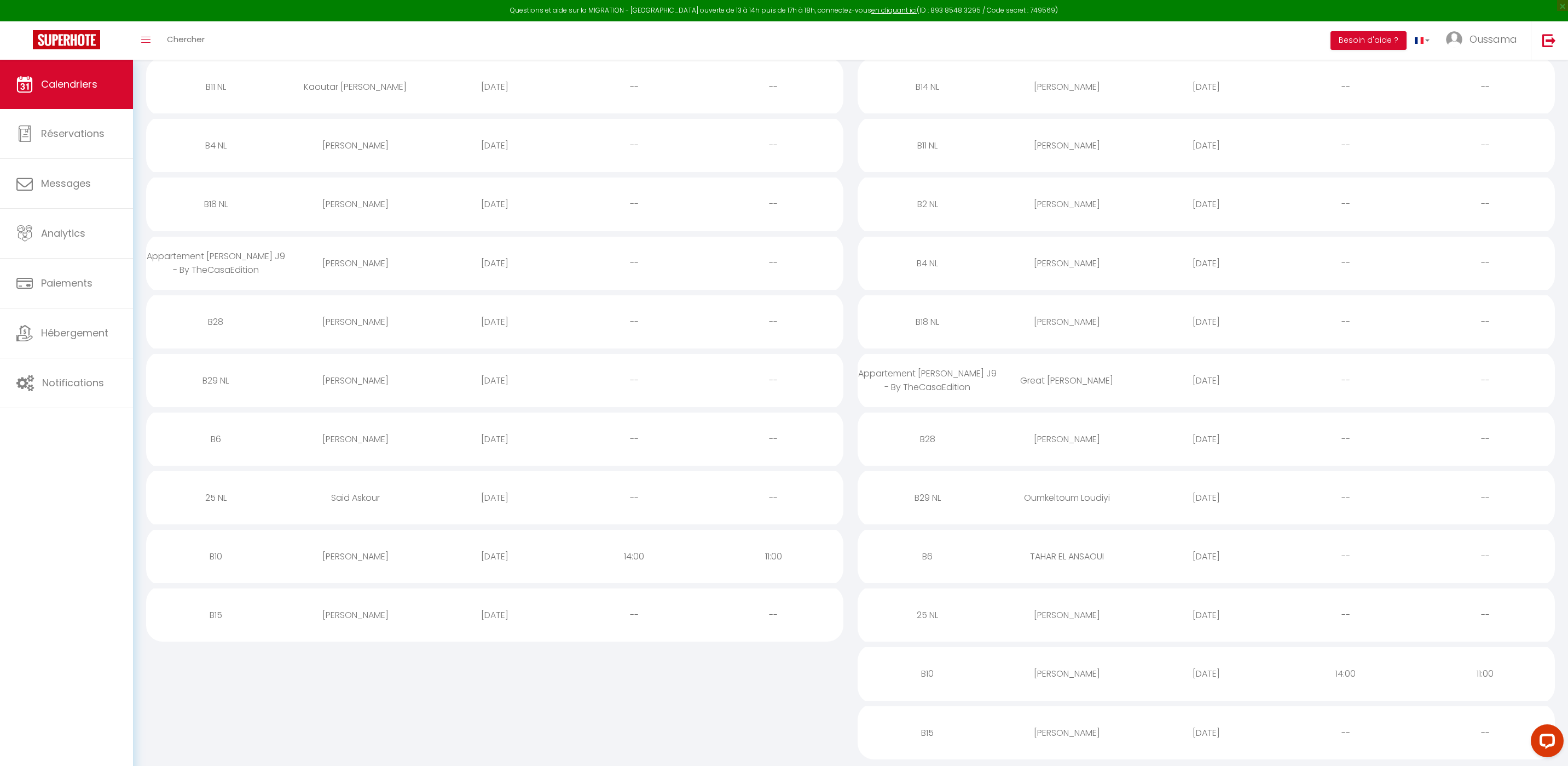
click at [220, 499] on div "25 NL" at bounding box center [216, 497] width 139 height 35
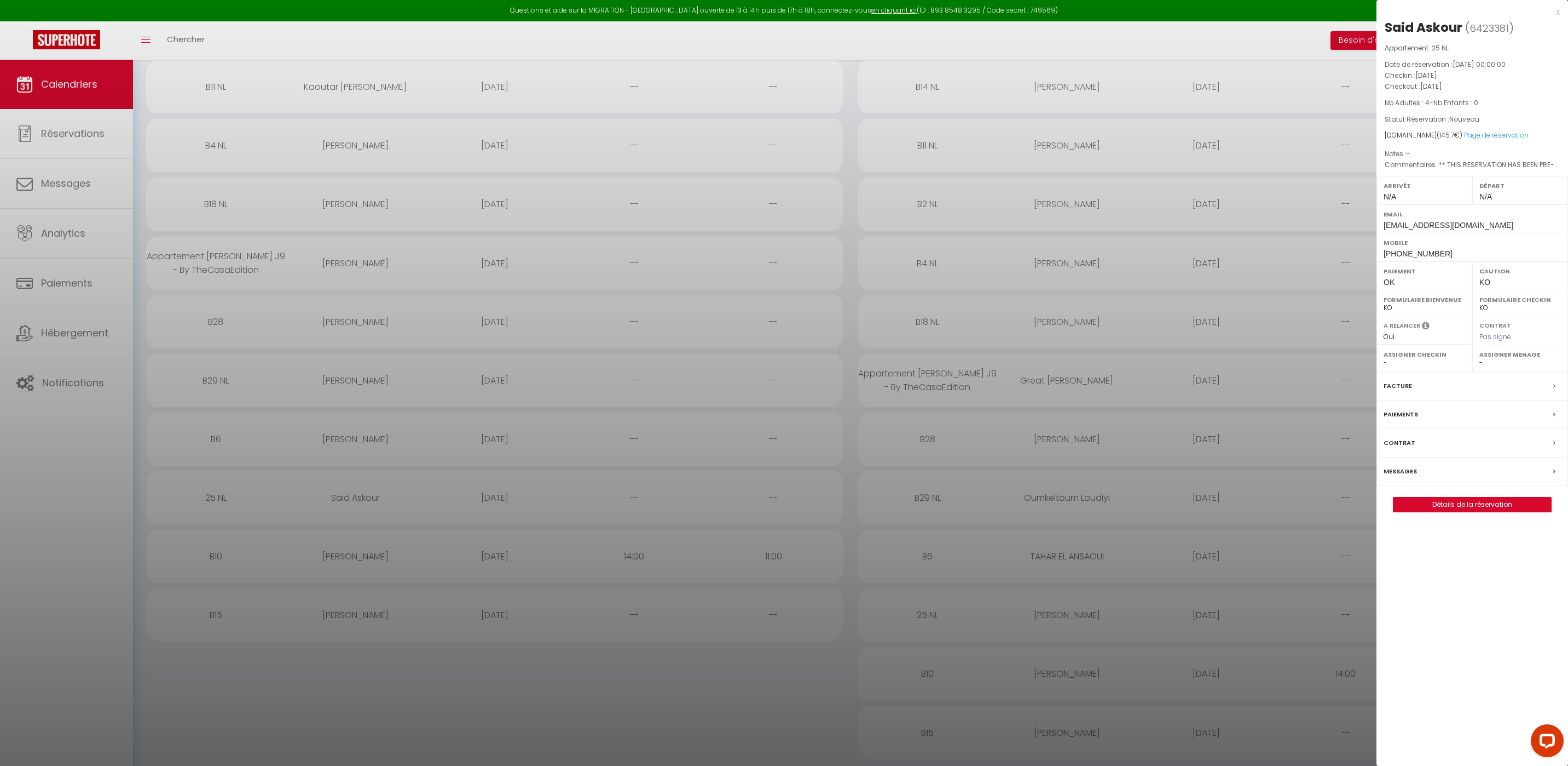
click at [218, 551] on div at bounding box center [784, 383] width 1568 height 766
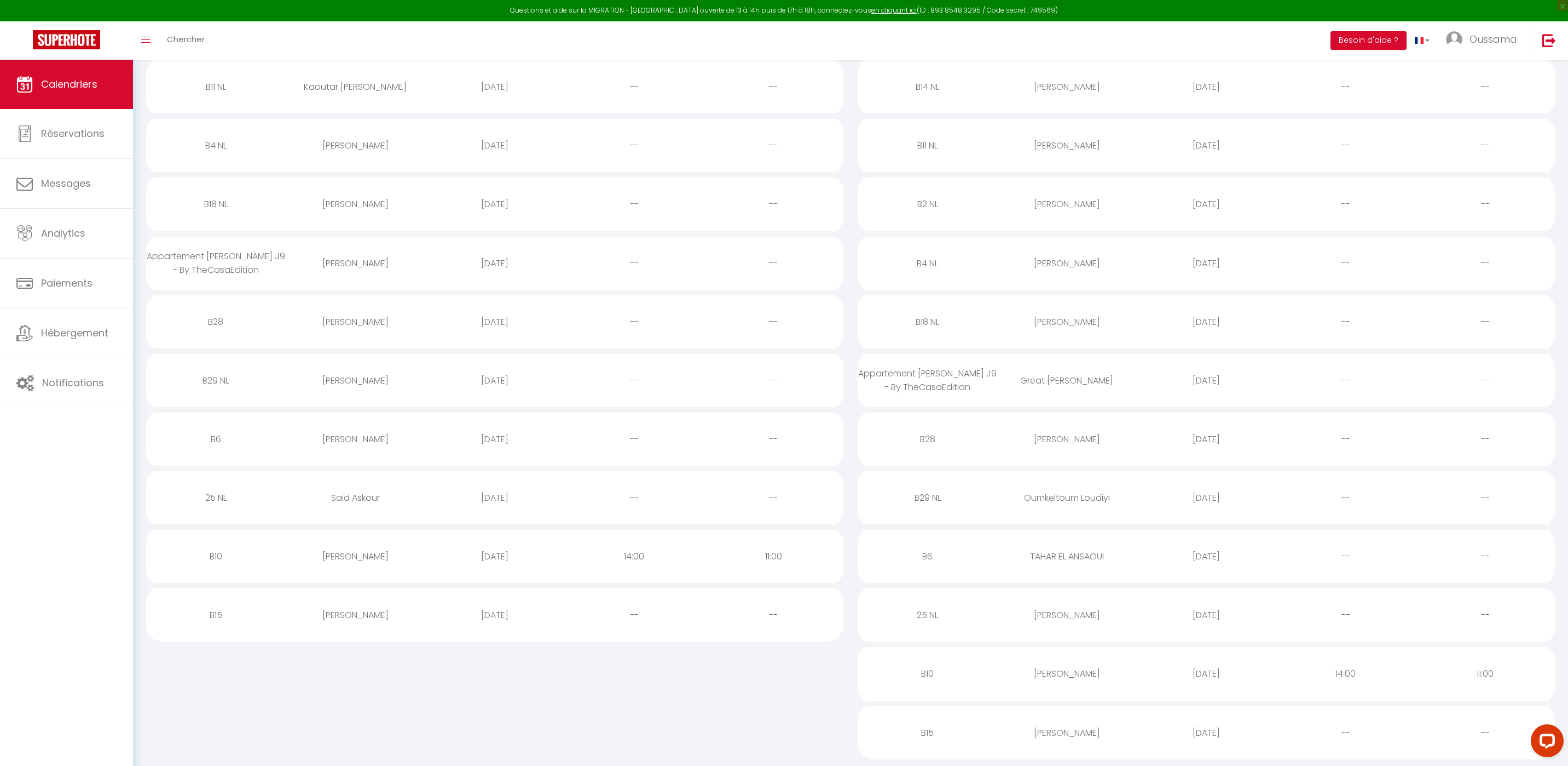
click at [217, 553] on div "B10" at bounding box center [216, 556] width 139 height 35
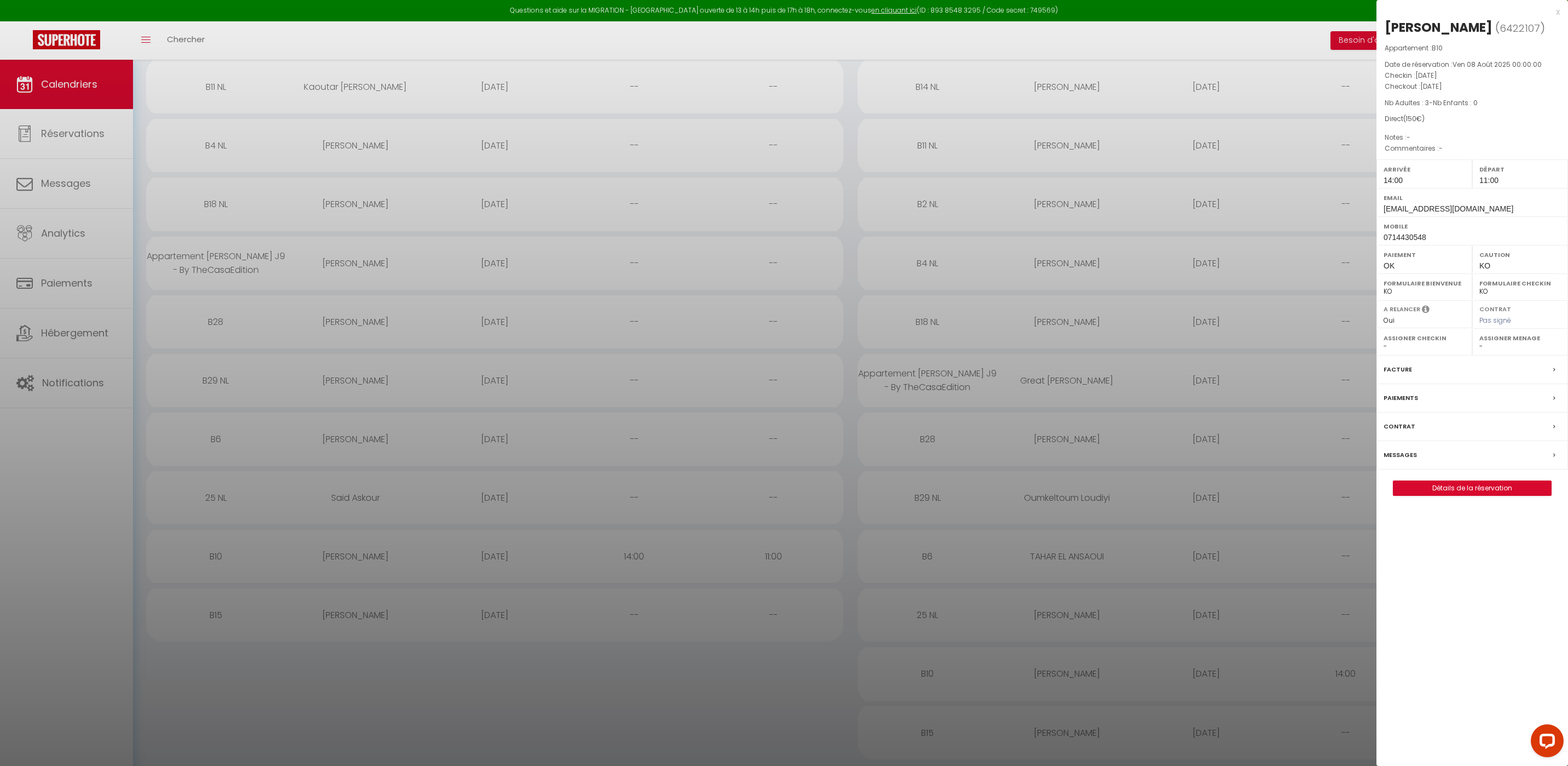
click at [215, 618] on div at bounding box center [784, 383] width 1568 height 766
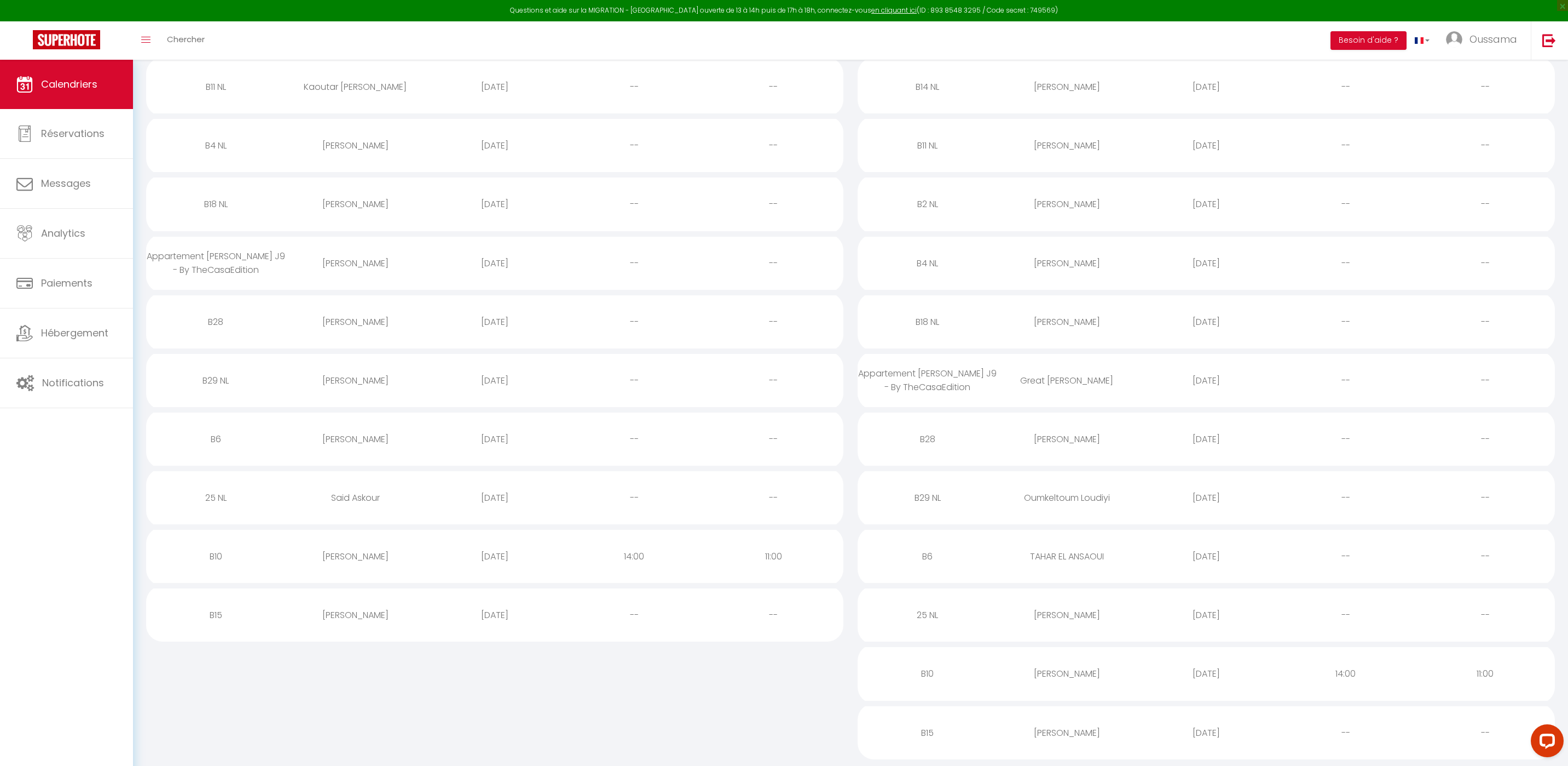
click at [216, 618] on div "B15" at bounding box center [216, 614] width 139 height 35
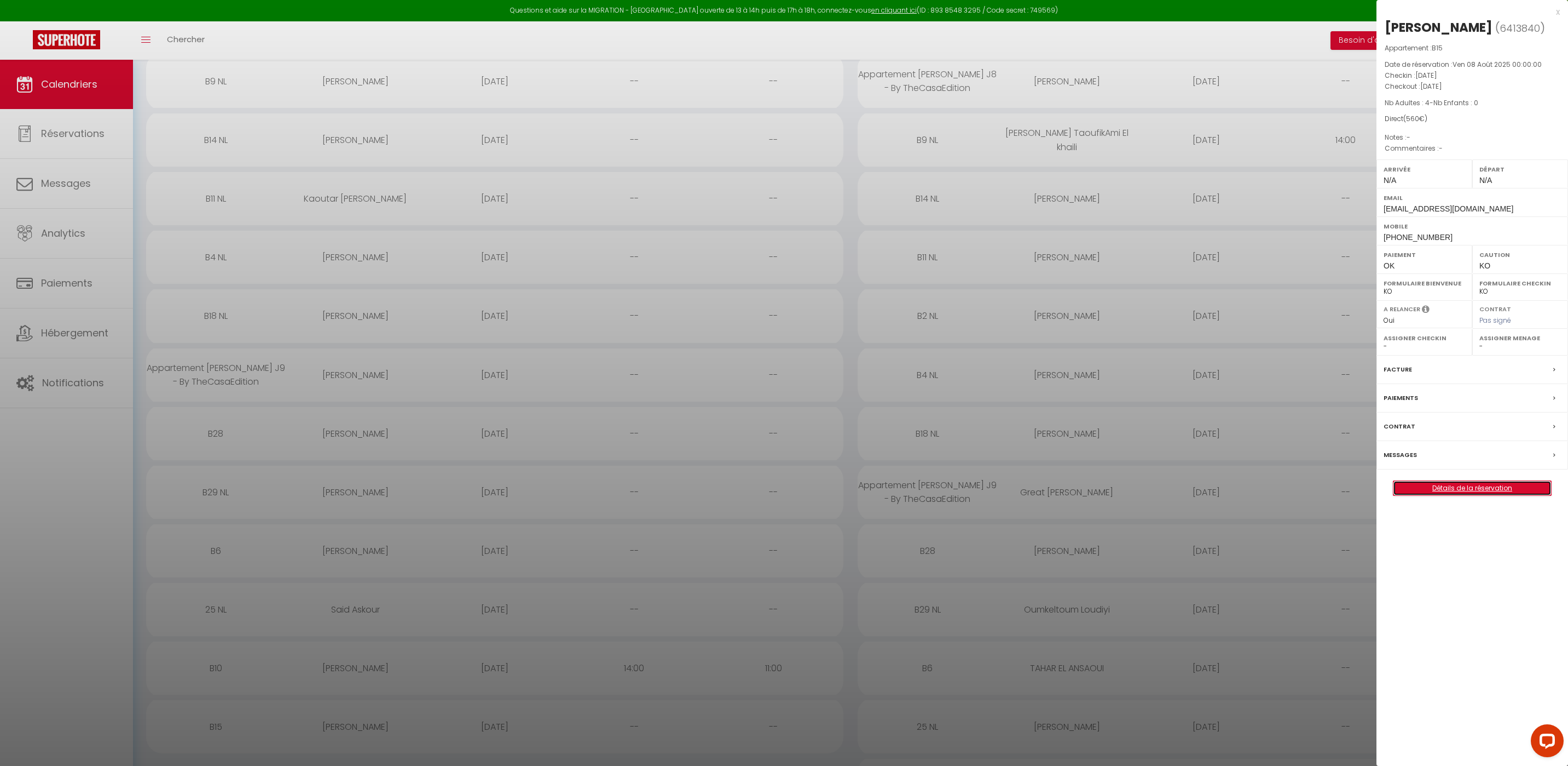
scroll to position [835, 0]
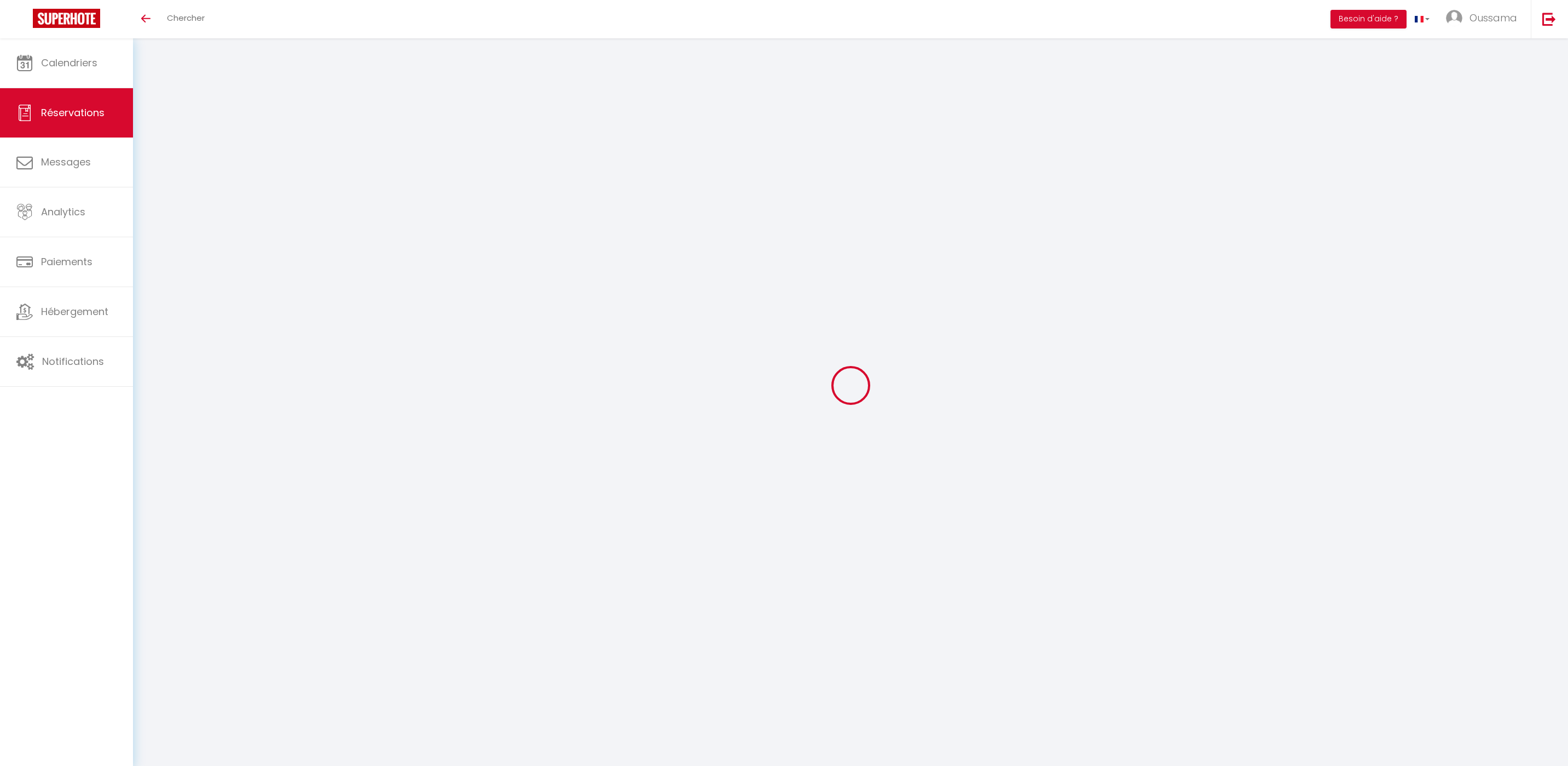
select select
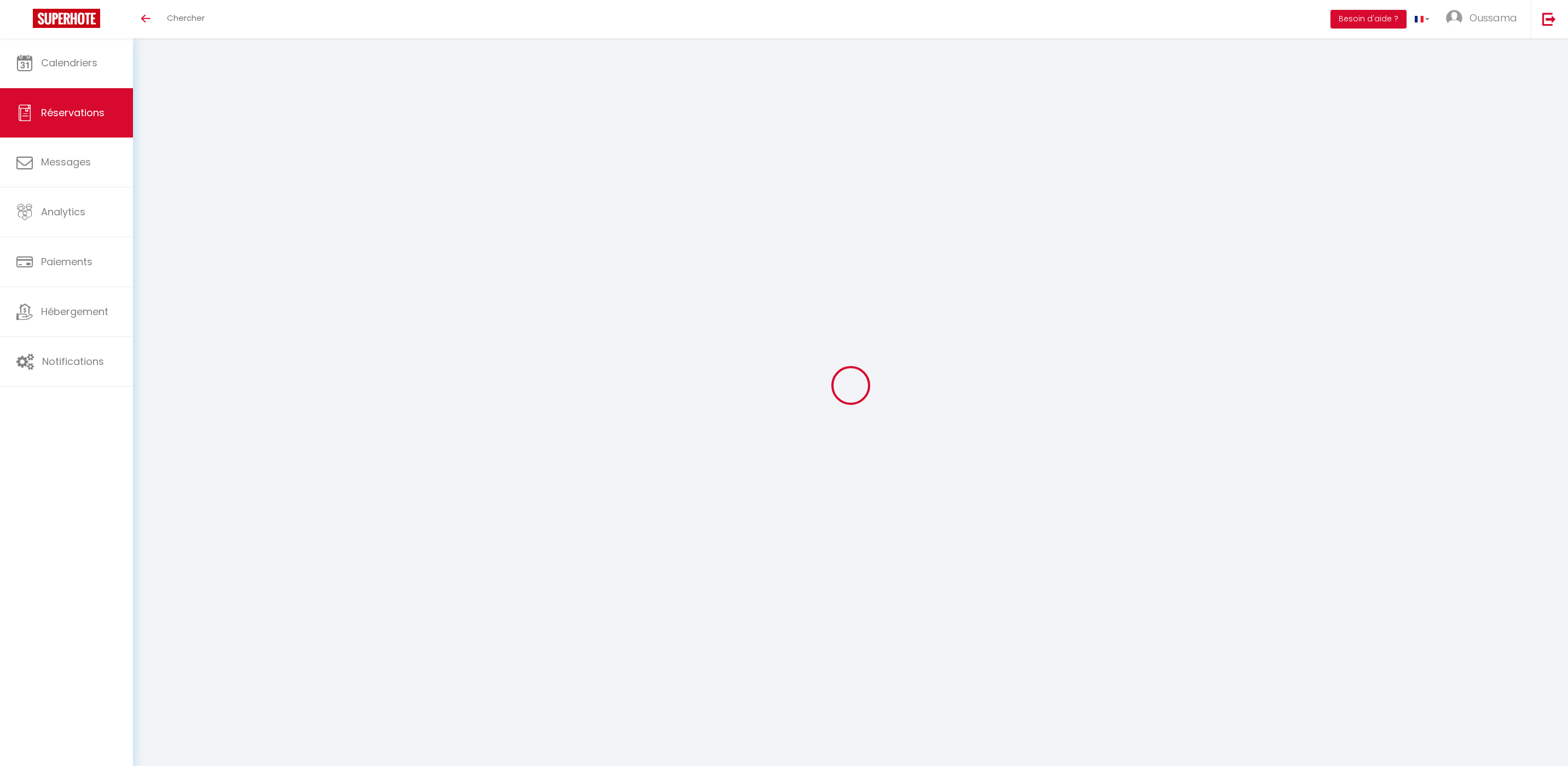
type input "[PERSON_NAME]"
type input "Agrati"
type input "[EMAIL_ADDRESS][DOMAIN_NAME]"
type input "[PHONE_NUMBER]"
select select "IT"
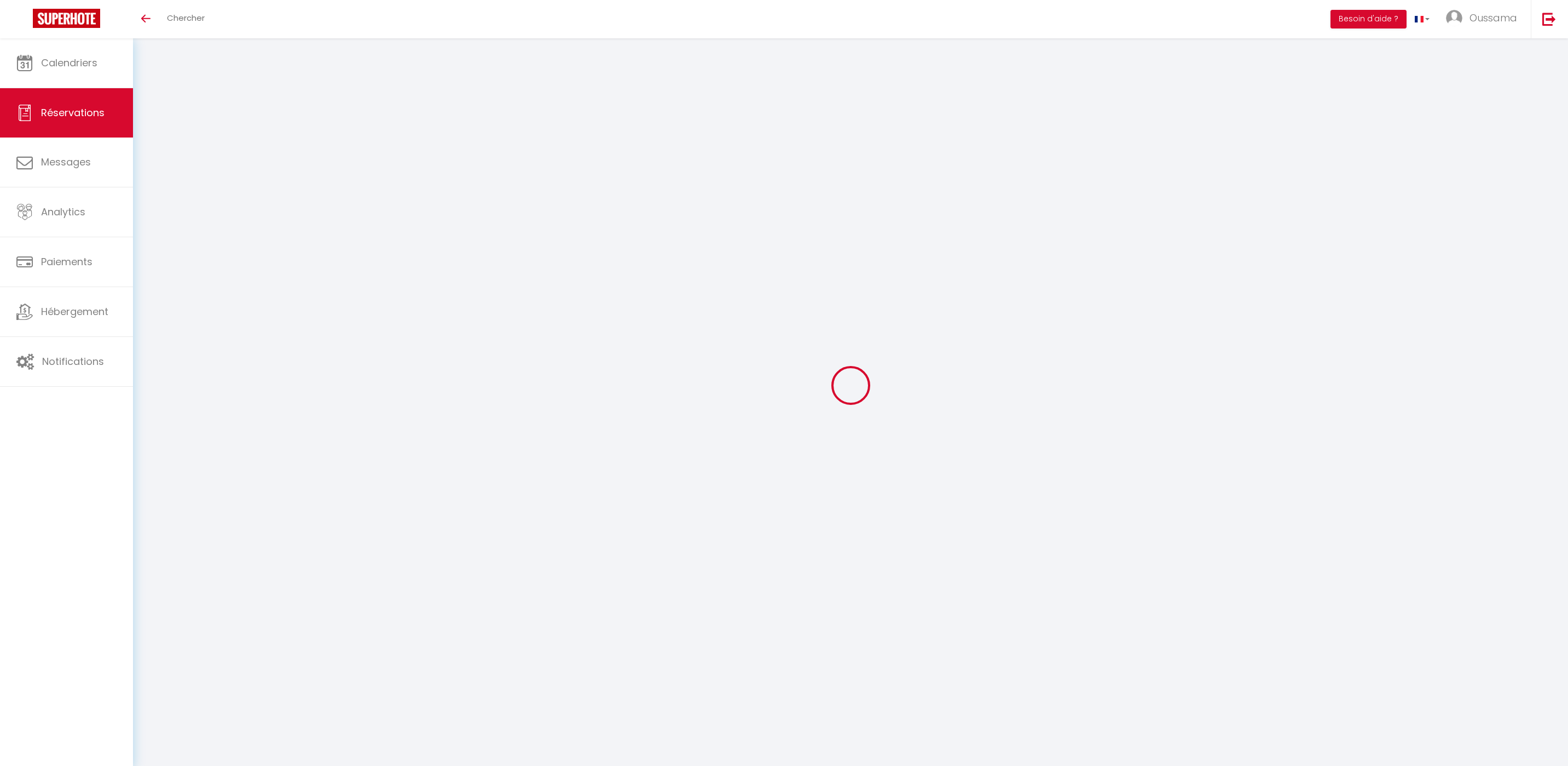
type input "542.64"
select select "19917"
select select "1"
select select
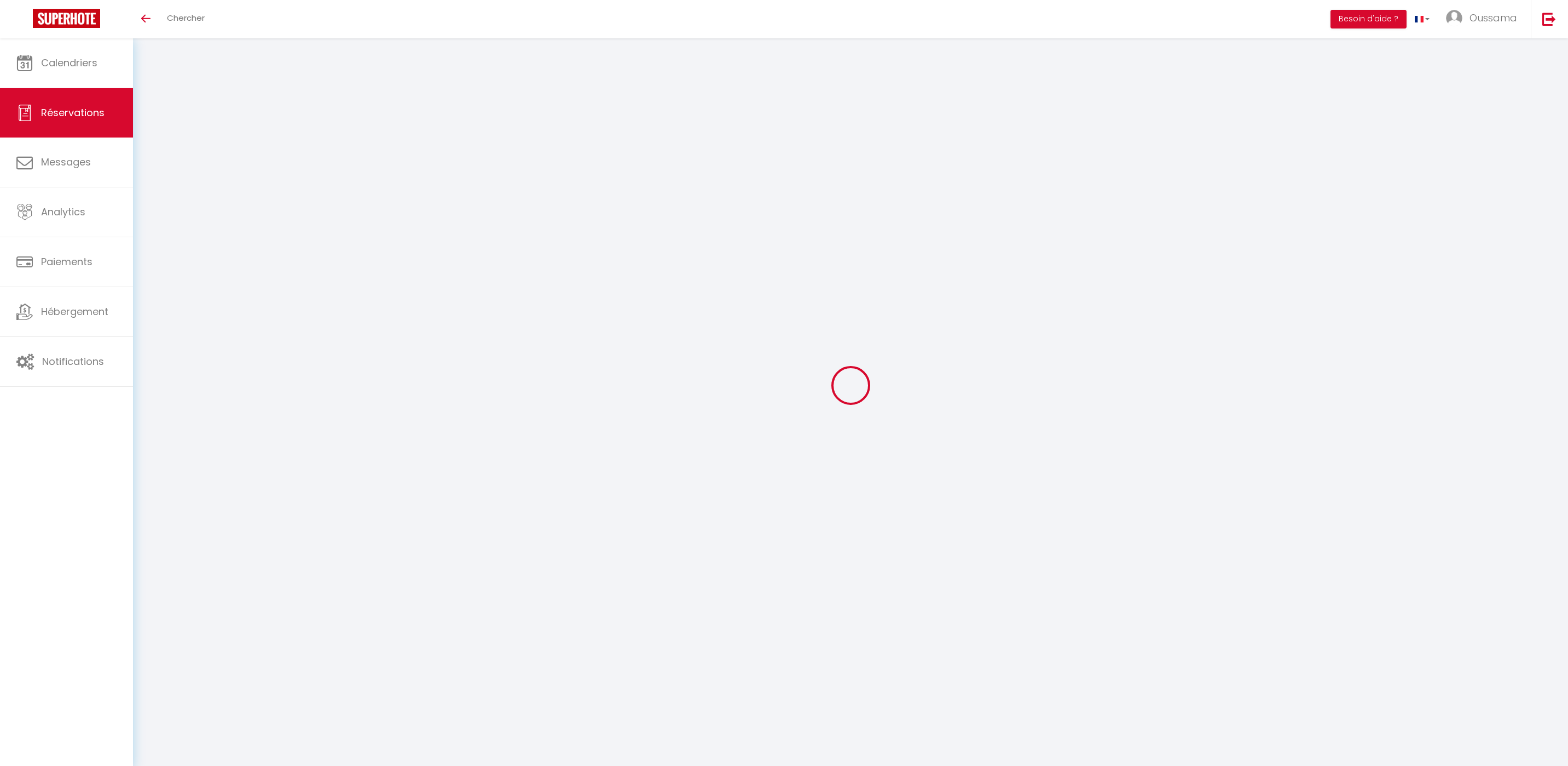
type input "4"
select select "12"
select select "15"
type input "2713.2"
checkbox input "false"
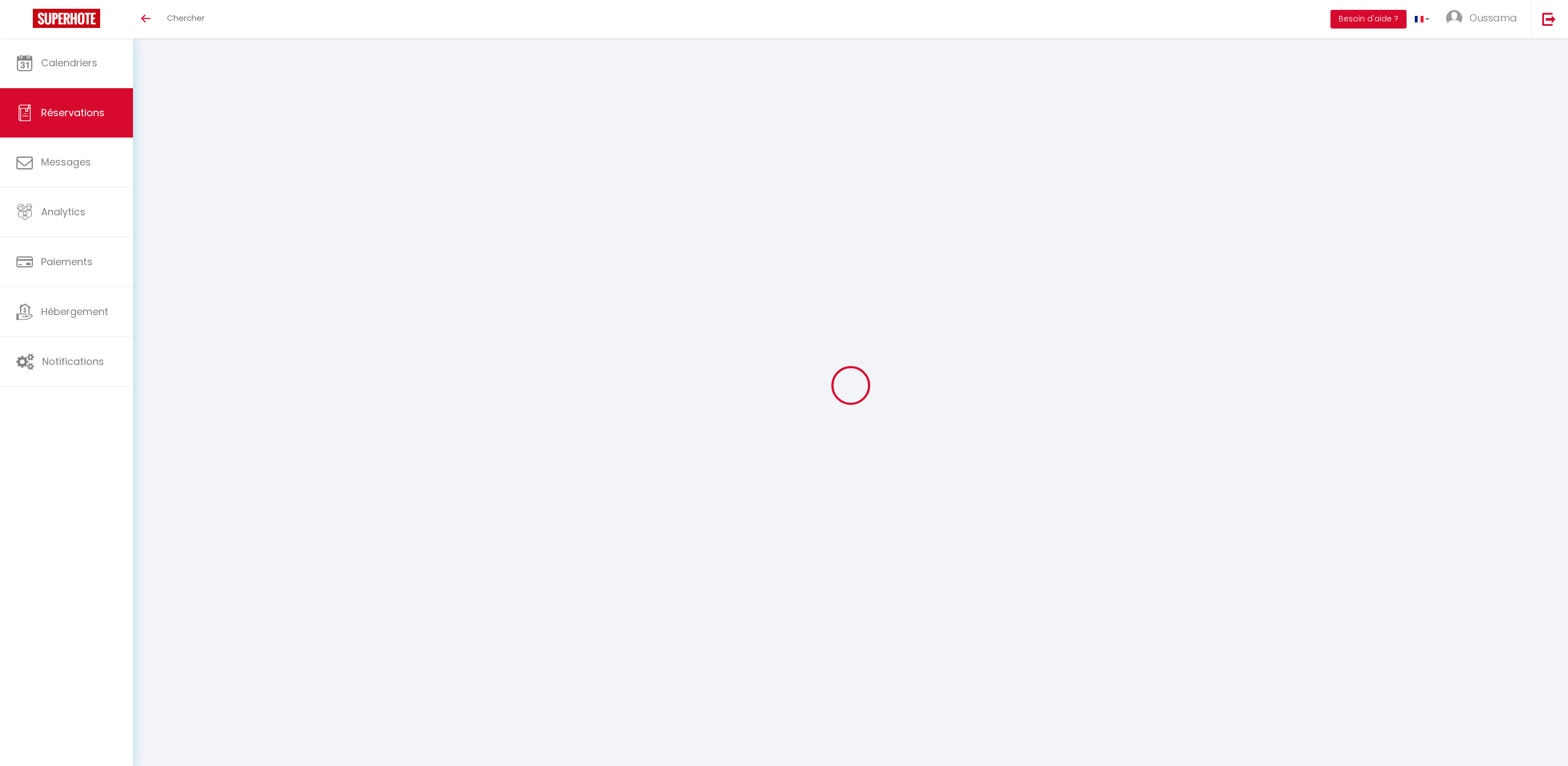
type input "0"
select select "2"
type input "0"
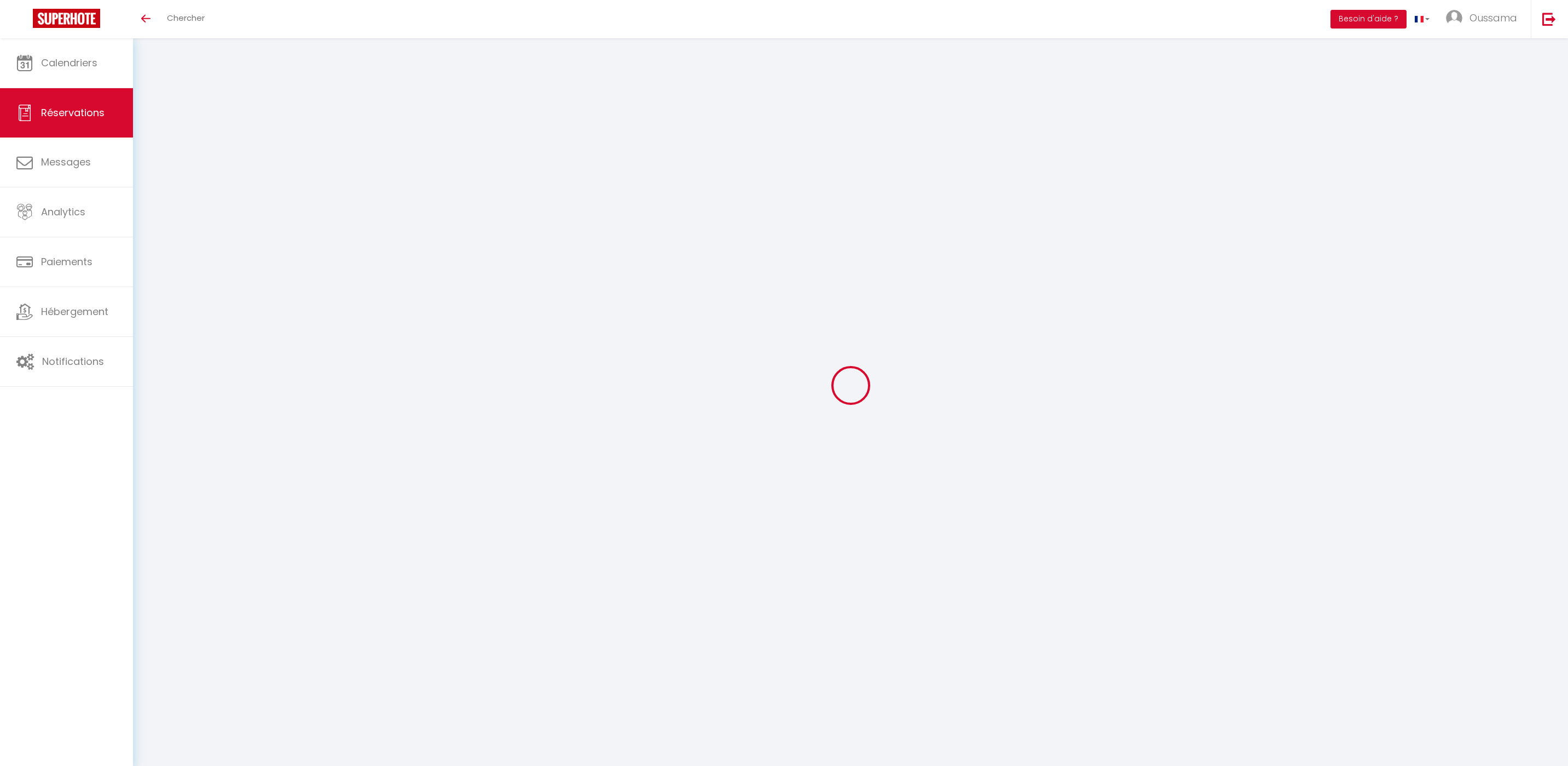
select select
checkbox input "false"
select select
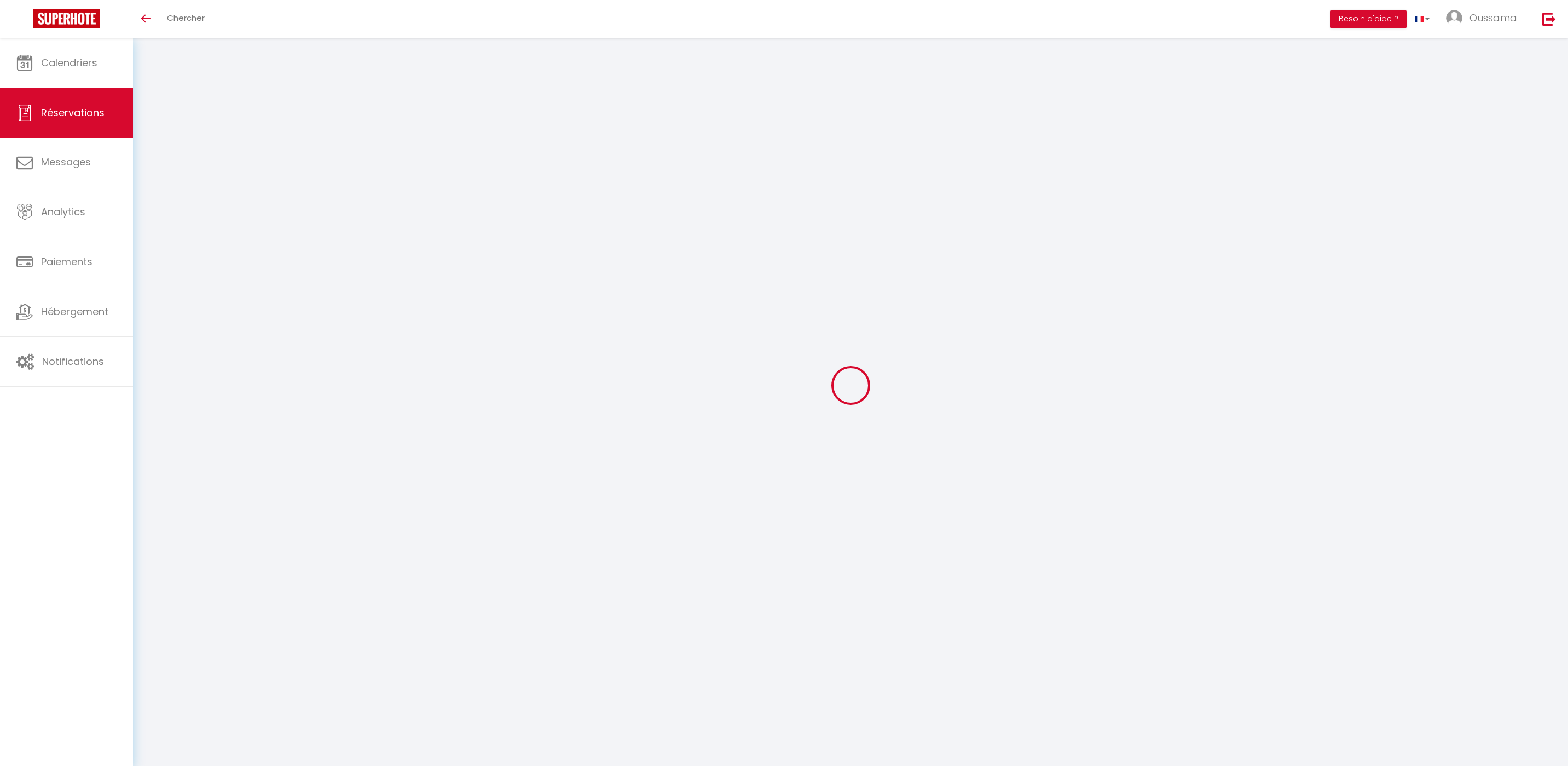
checkbox input "false"
select select
checkbox input "false"
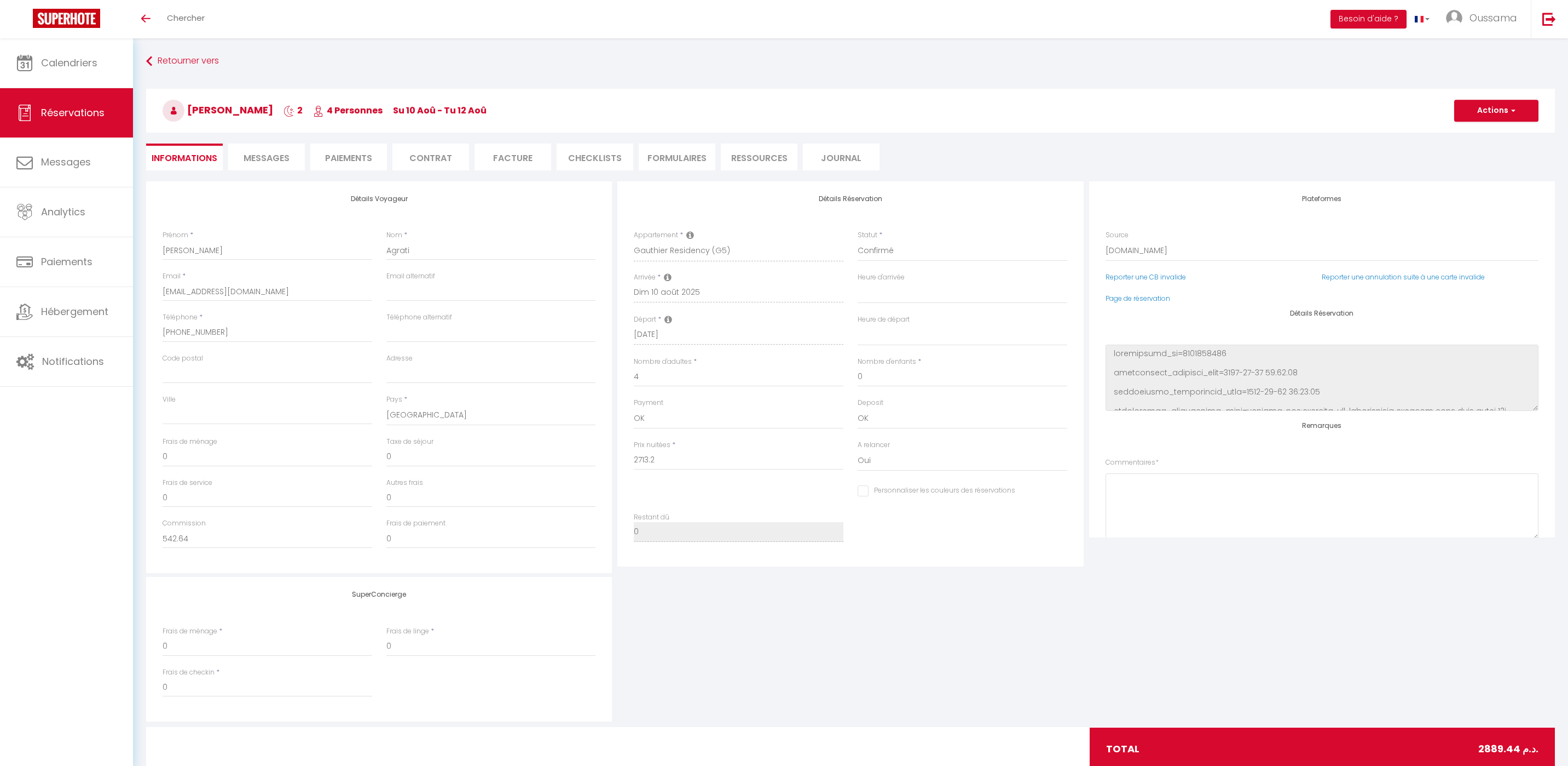
type input "176.24"
select select
checkbox input "false"
select select
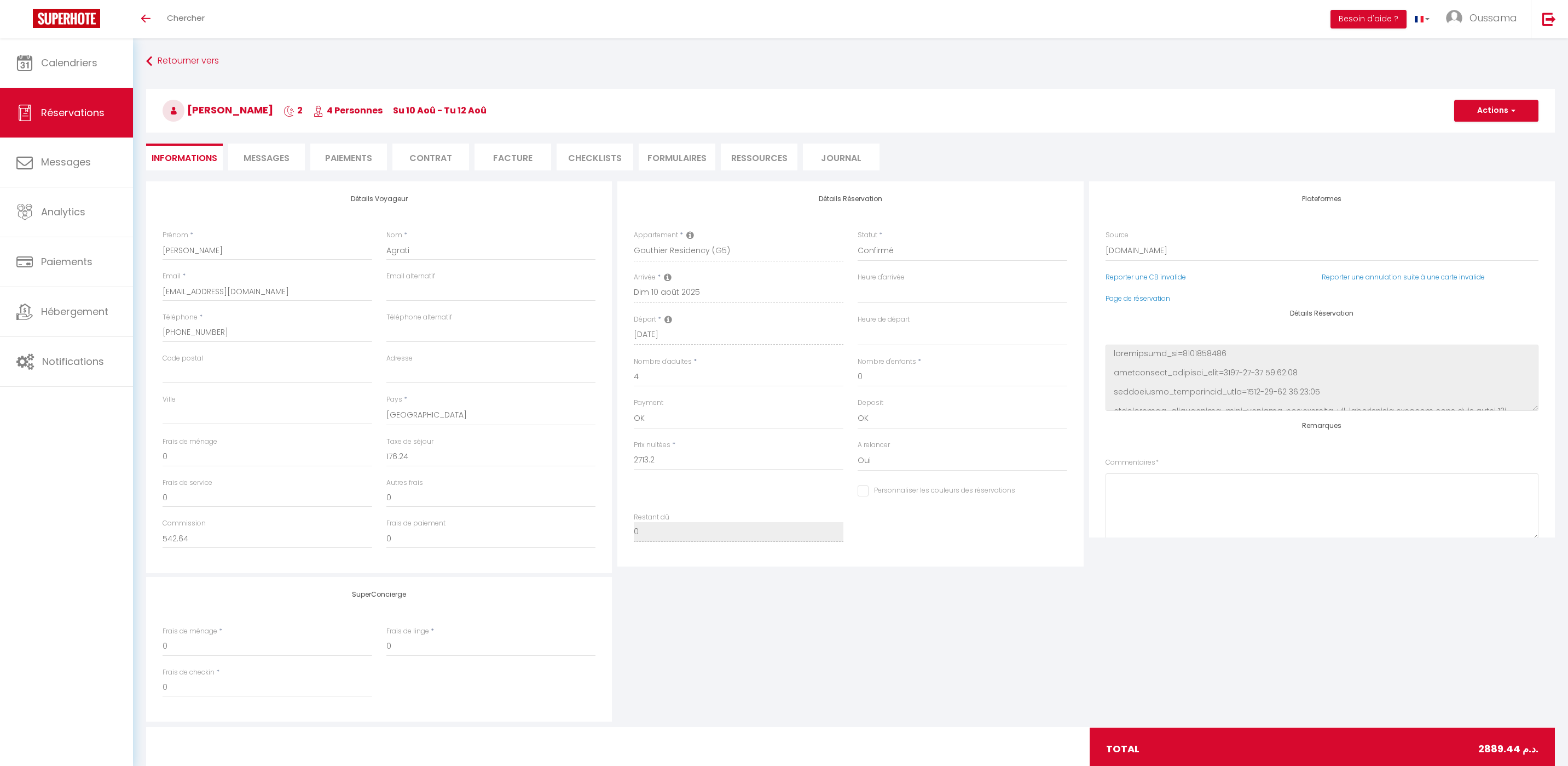
select select
click at [256, 155] on span "Messages" at bounding box center [266, 158] width 46 height 12
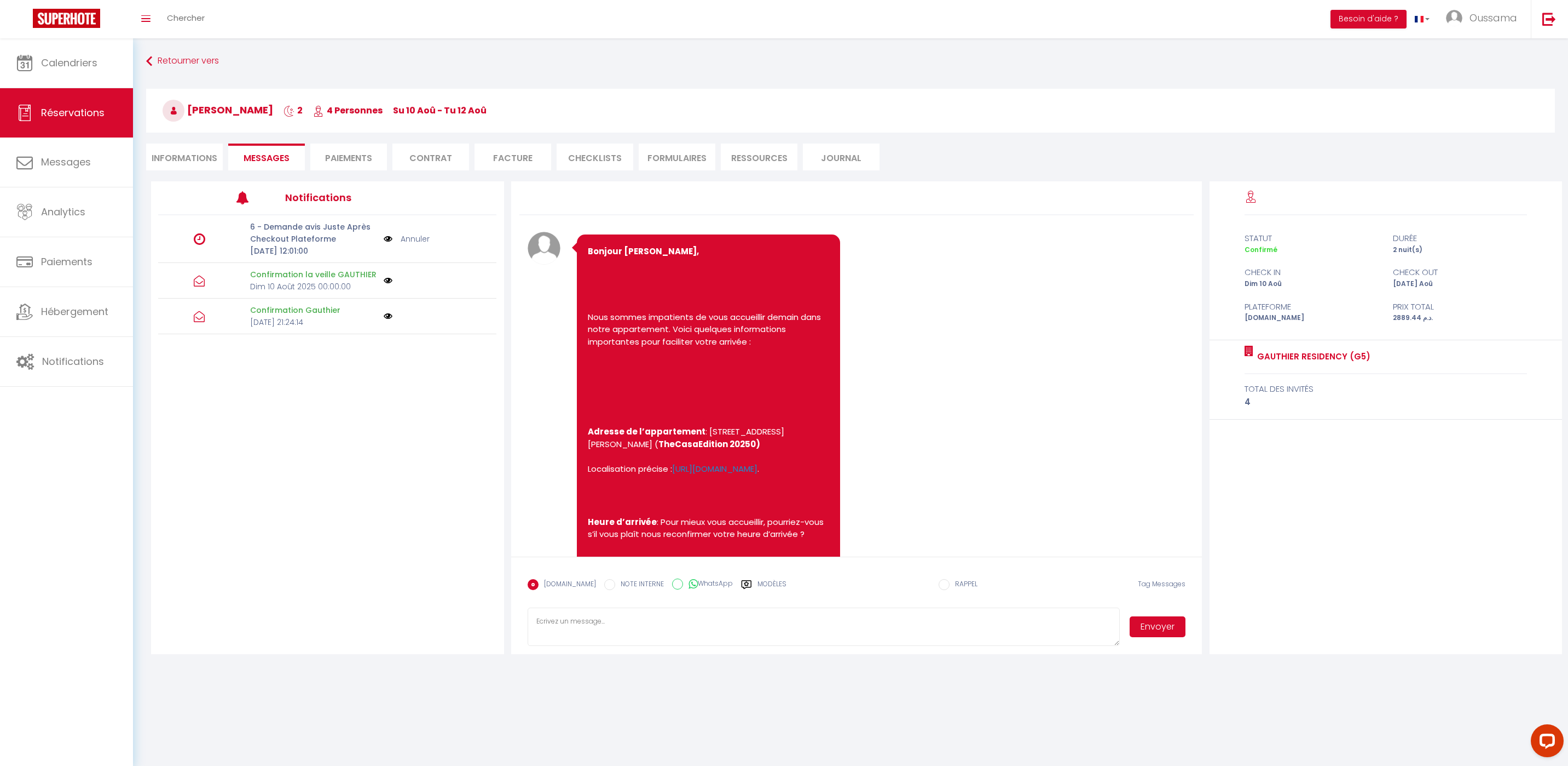
click at [688, 587] on icon at bounding box center [693, 584] width 9 height 11
click at [679, 587] on input "WhatsApp" at bounding box center [678, 584] width 11 height 11
radio input "true"
radio input "false"
click at [746, 584] on div "Modèles" at bounding box center [763, 591] width 45 height 23
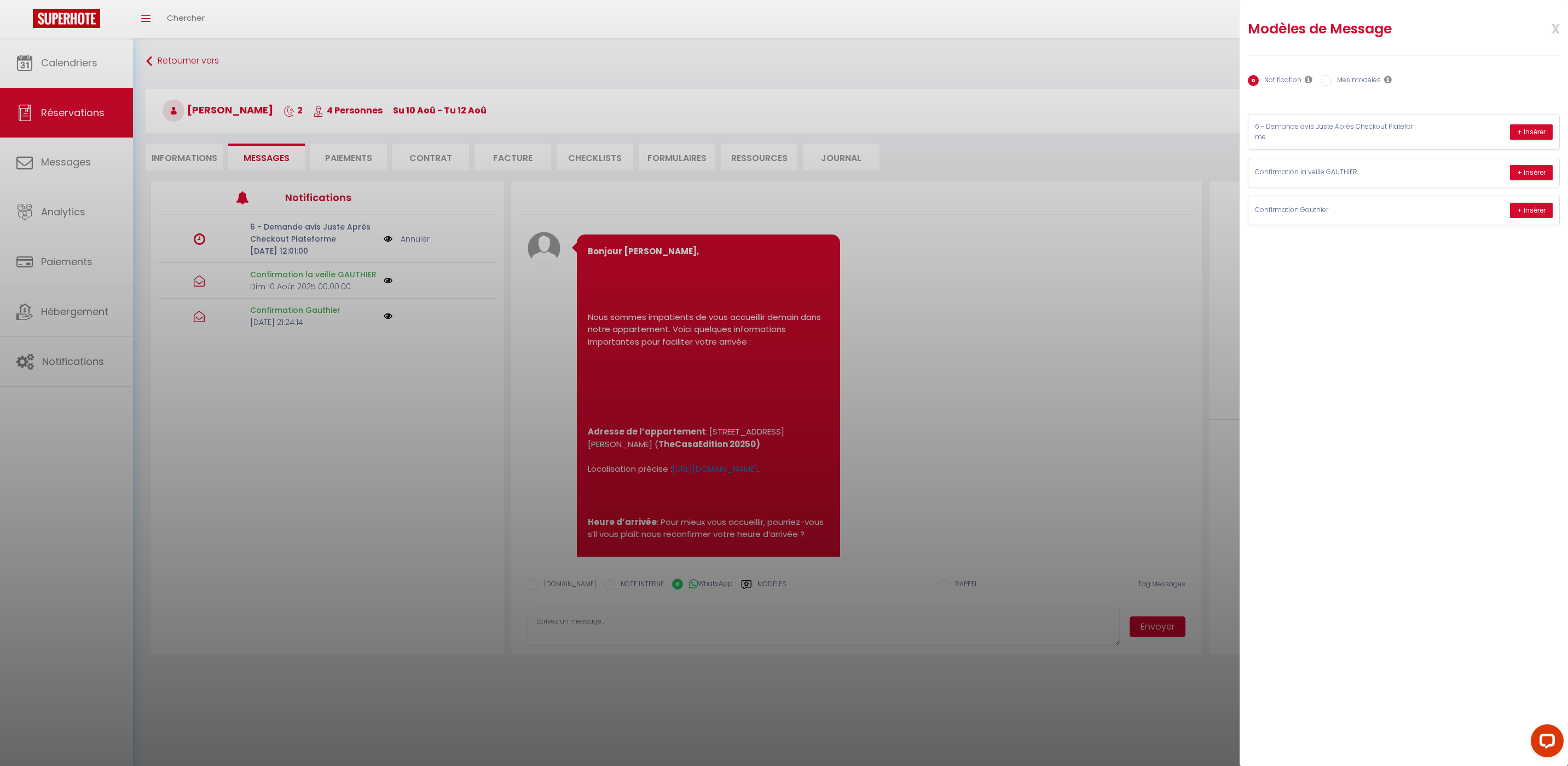
click at [1367, 80] on label "Mes modèles" at bounding box center [1357, 81] width 49 height 12
click at [1332, 80] on input "Mes modèles" at bounding box center [1326, 80] width 11 height 11
radio input "true"
radio input "false"
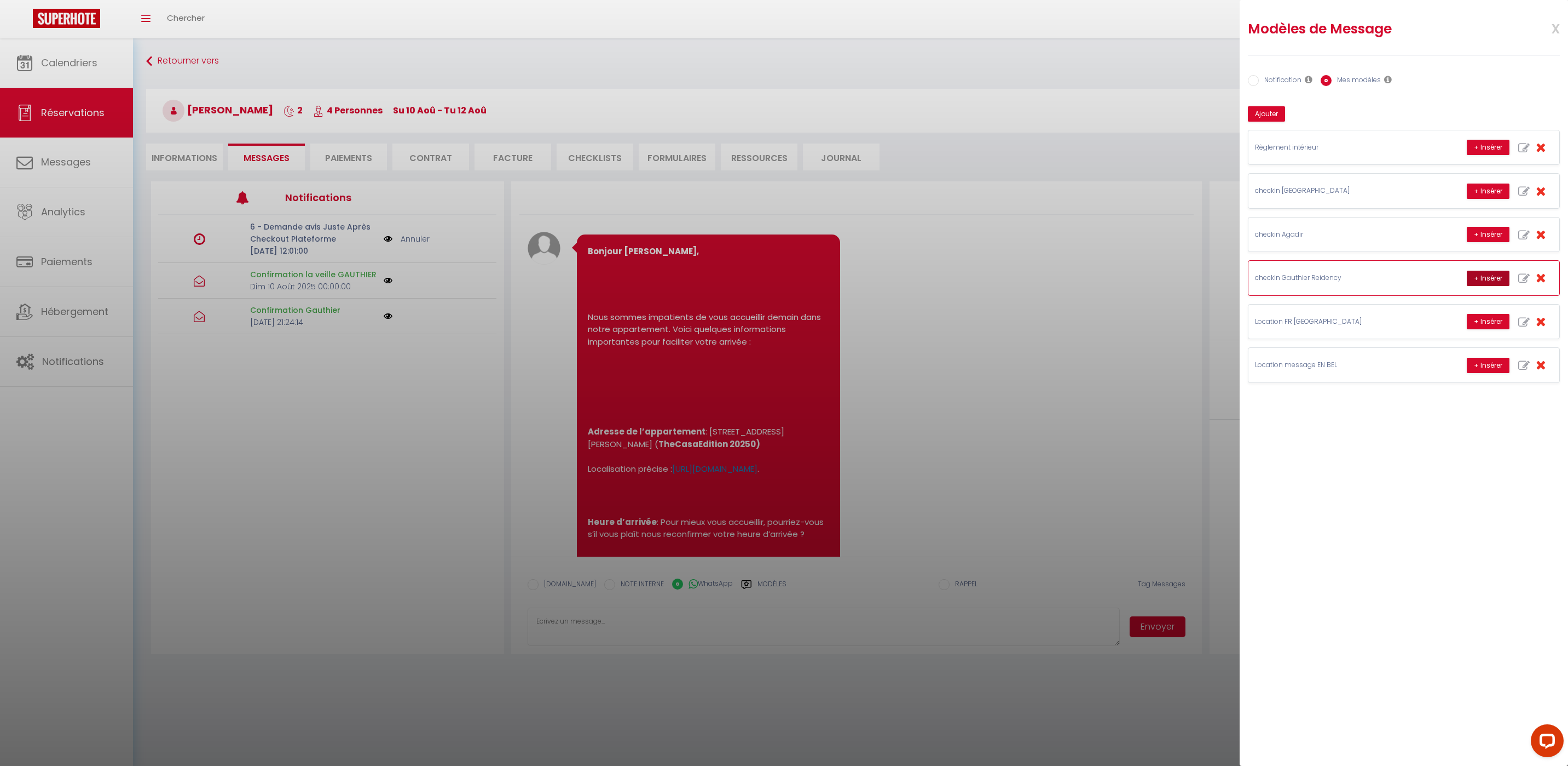
click at [1491, 284] on button "+ Insérer" at bounding box center [1488, 278] width 43 height 15
type textarea "Hello Chiara, this is Williams from Thecasaedition, the apartment that you book…"
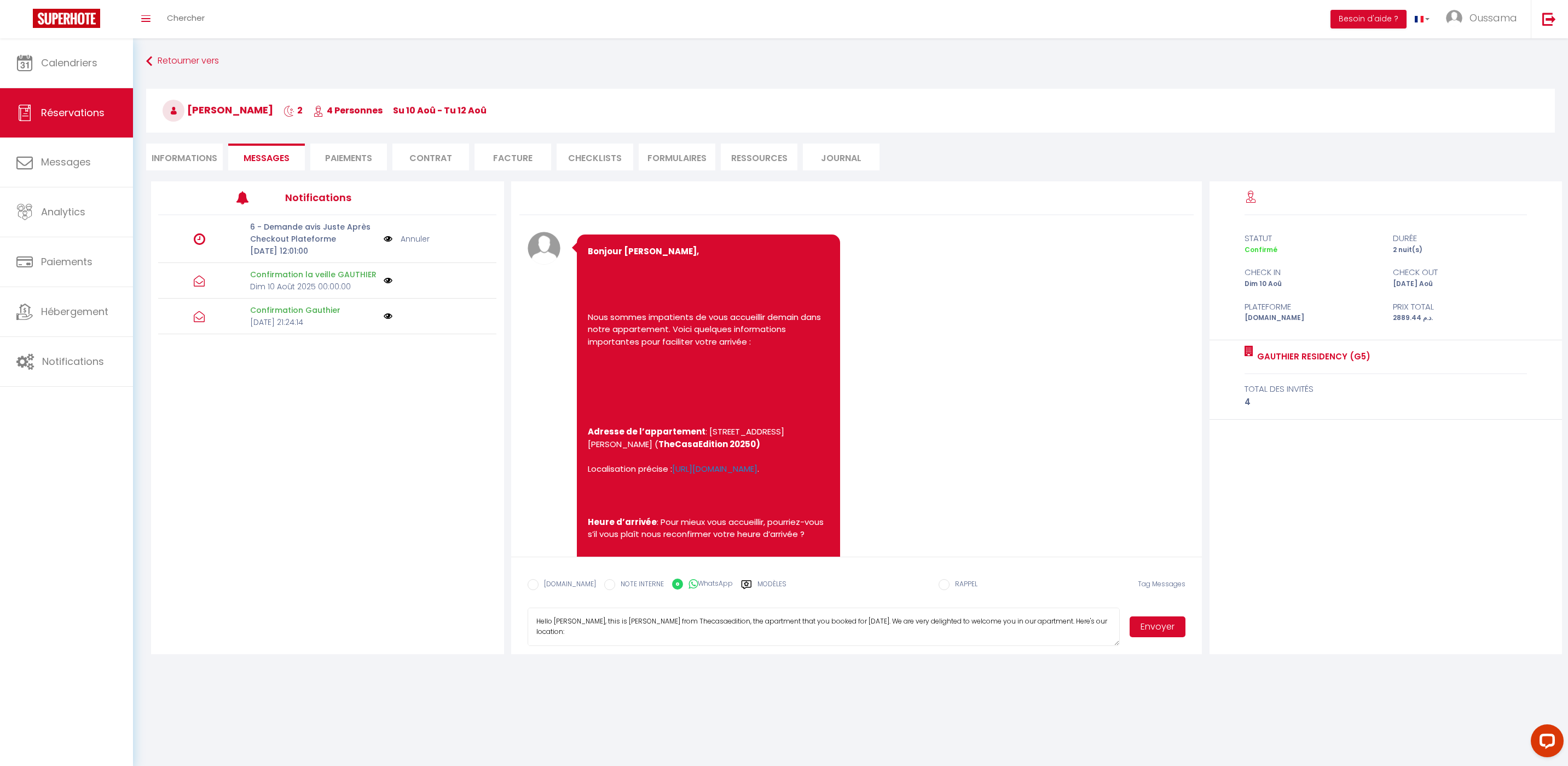
click at [1182, 635] on button "Envoyer" at bounding box center [1158, 626] width 56 height 21
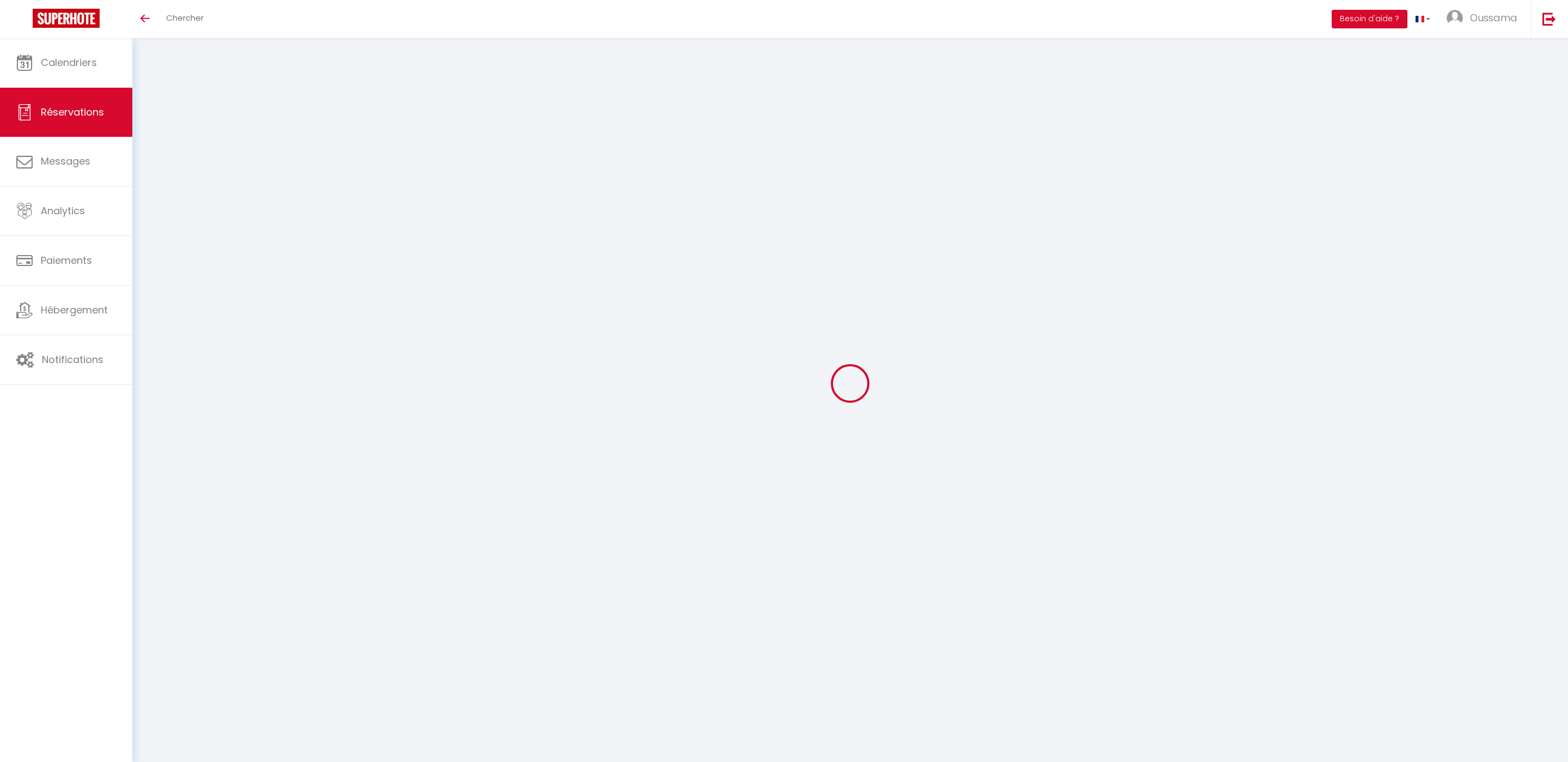
select select
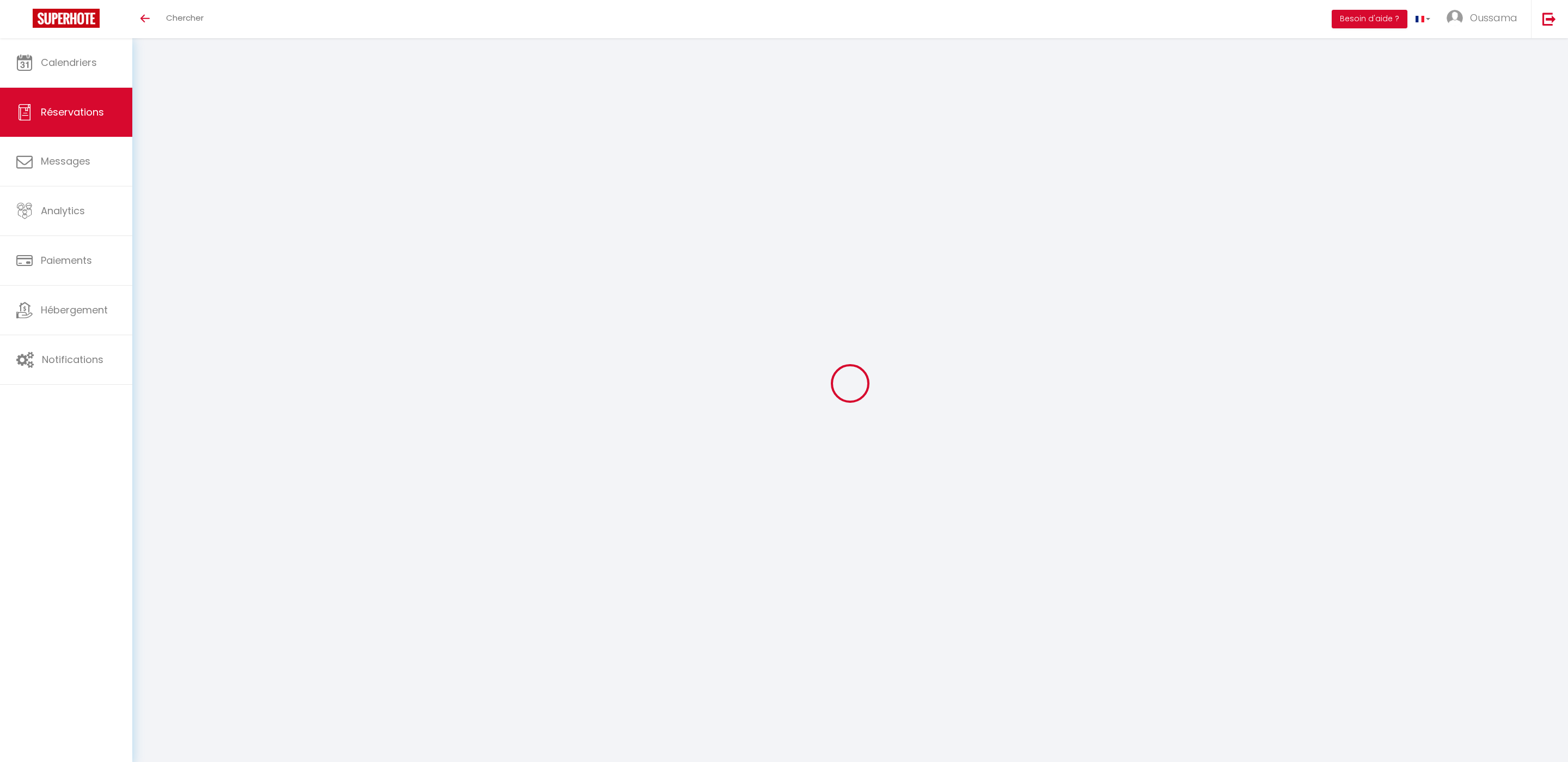
type input "Paola"
type input "Magrone"
type input "pmagro.267590@guest.booking.com"
type input "+393398340975"
select select "IT"
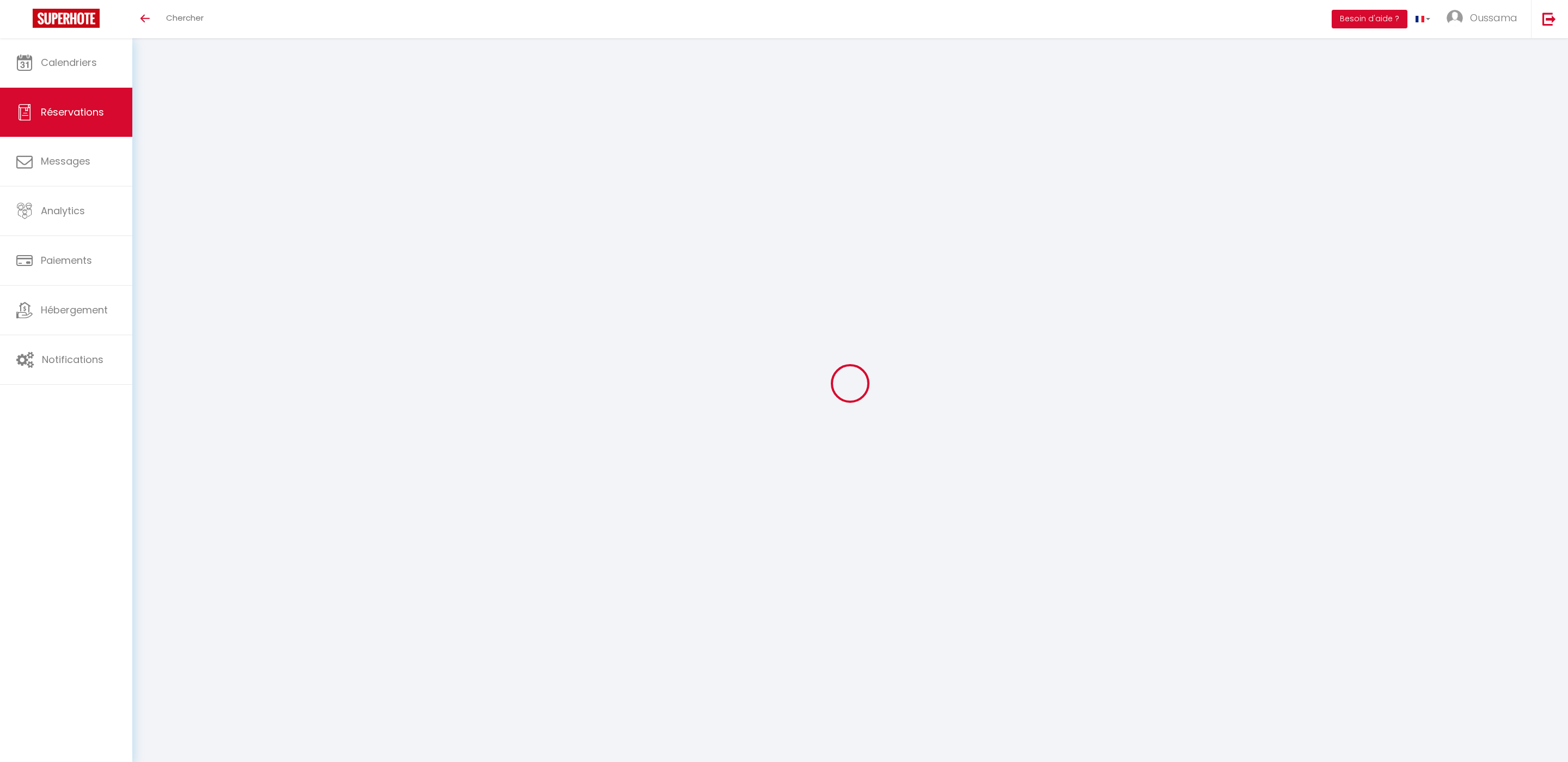
type input "542.64"
select select "20544"
select select "1"
select select
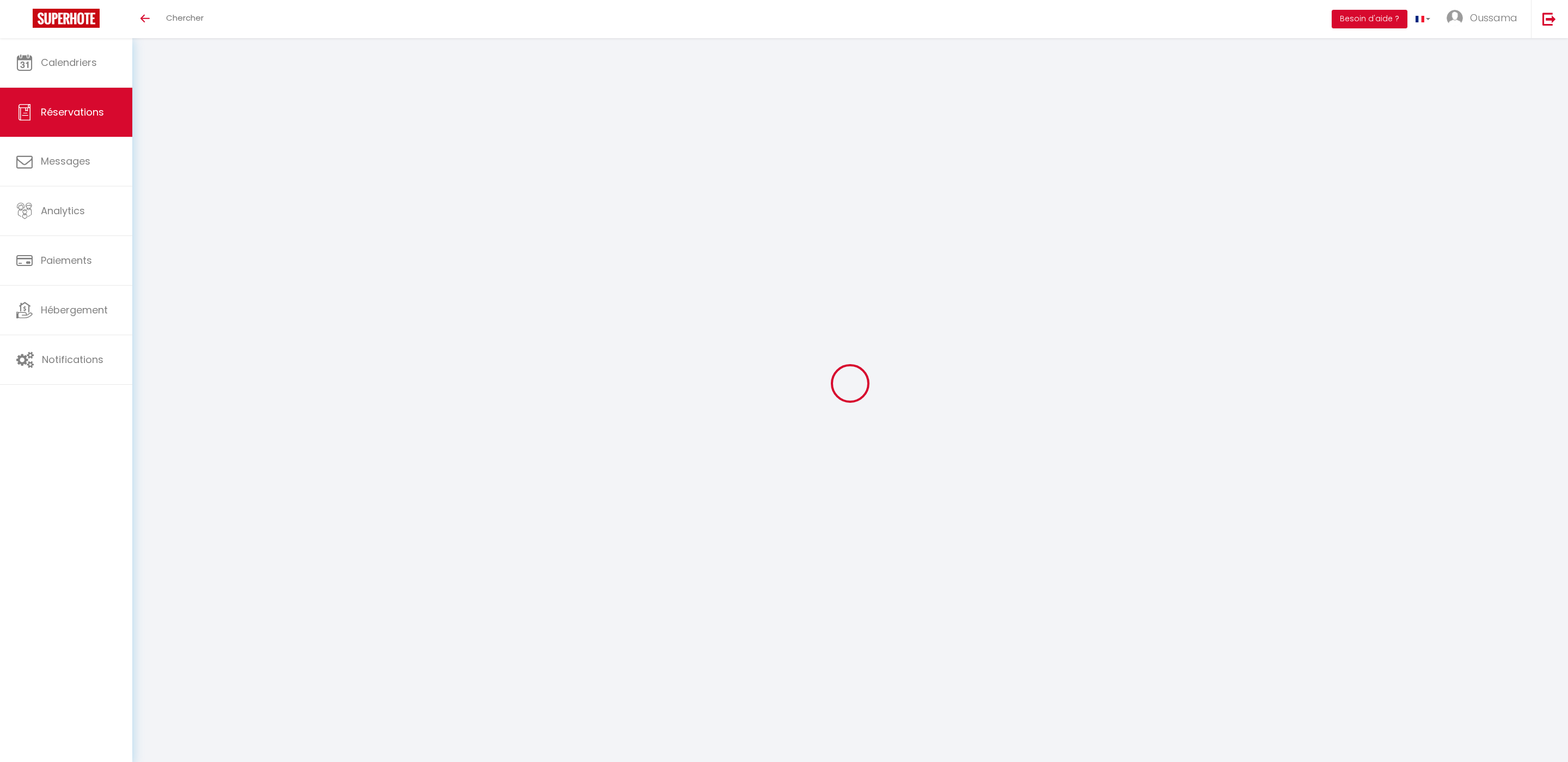
type input "4"
select select "12"
select select
type input "2713.2"
checkbox input "false"
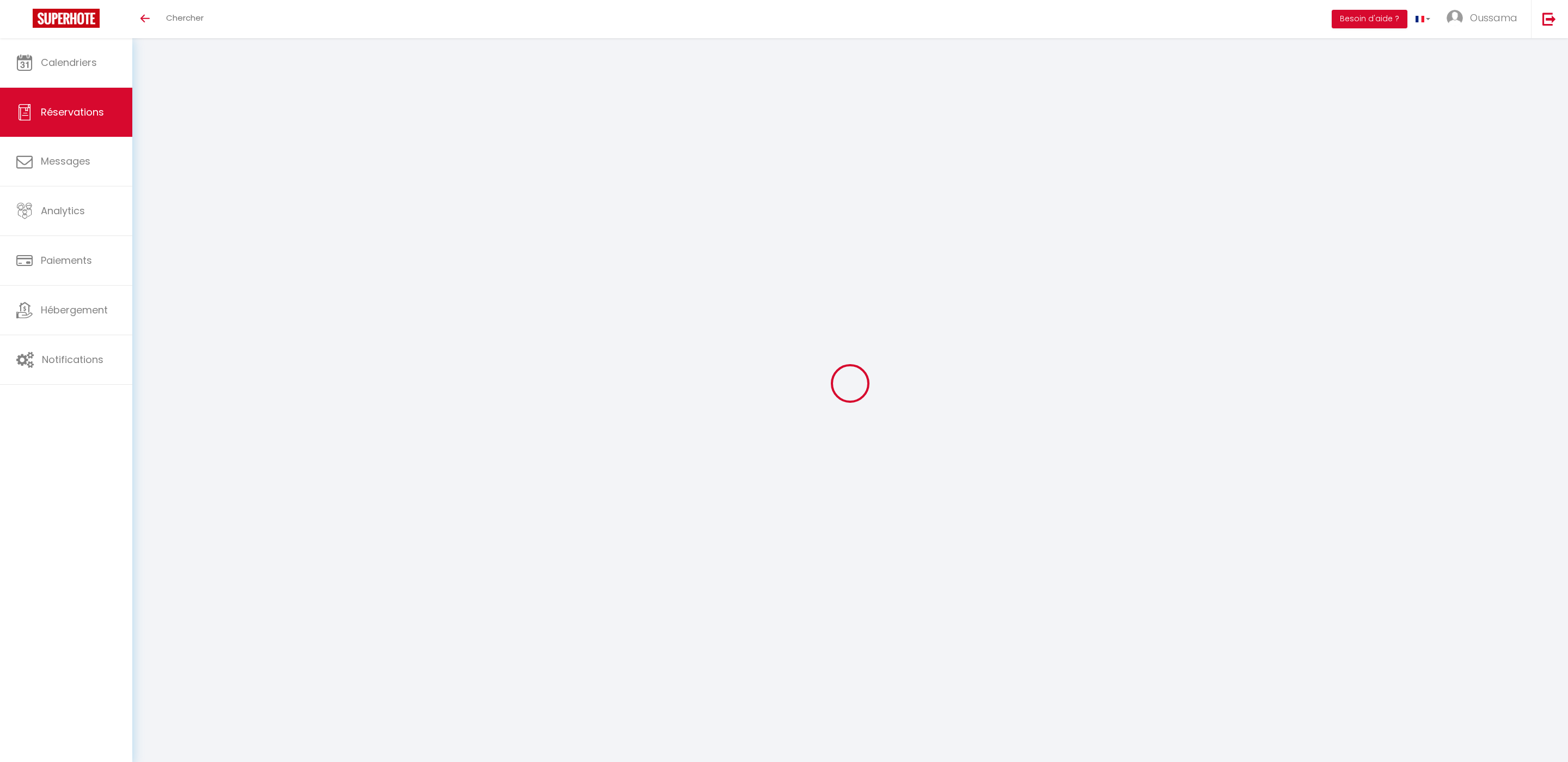
type input "0"
select select "2"
type input "0"
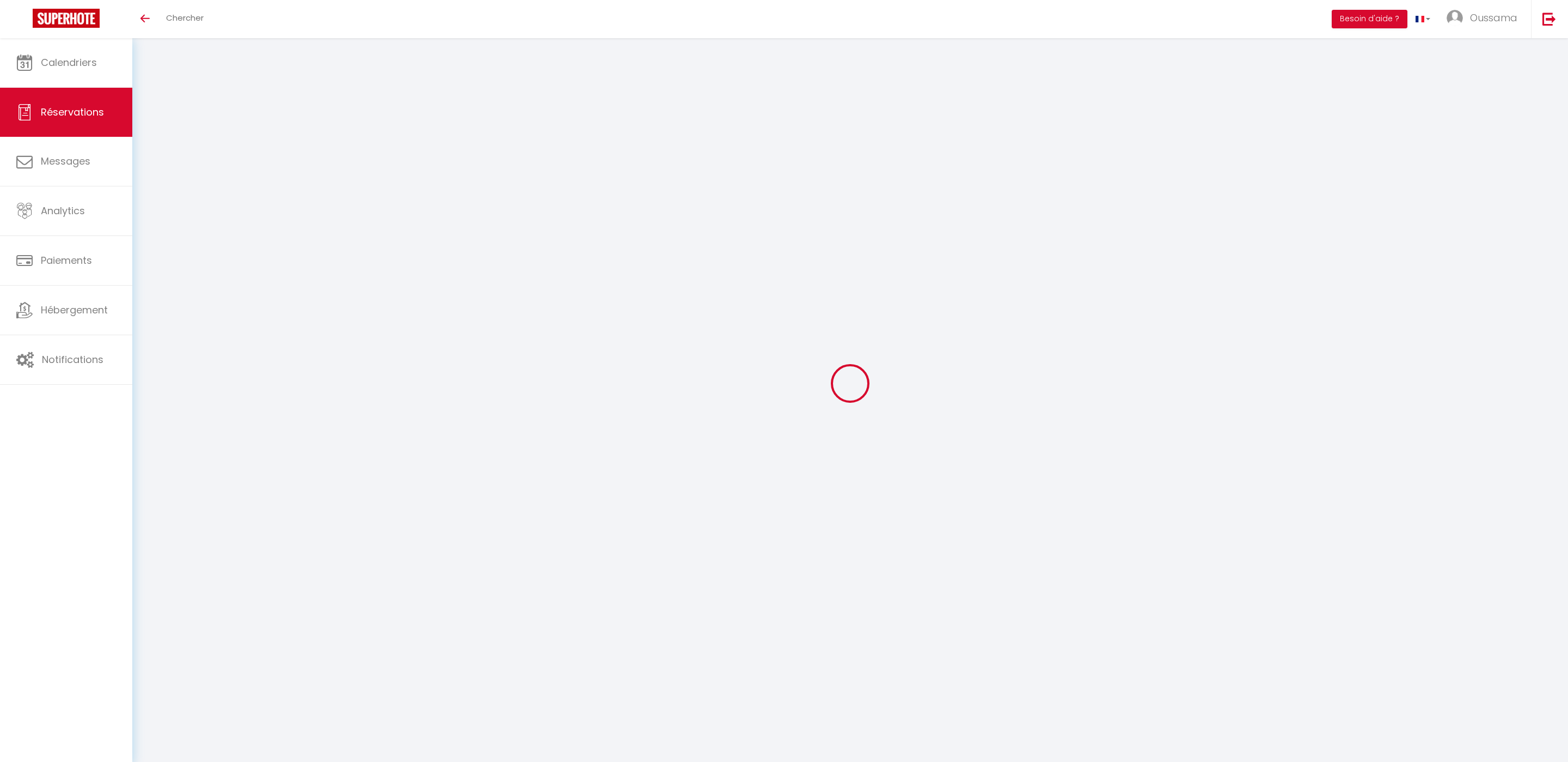
select select
select select "14"
checkbox input "false"
select select
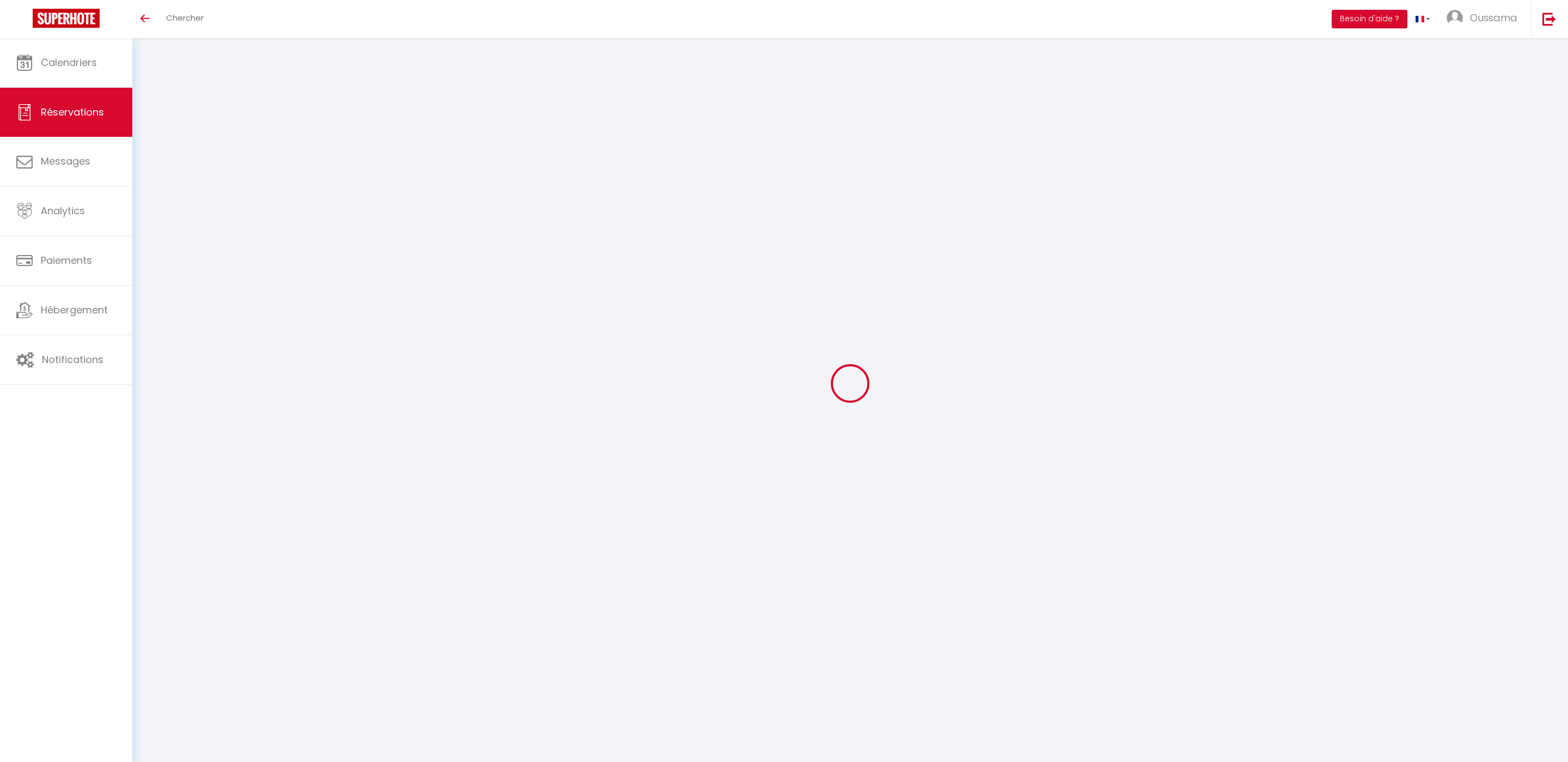
select select
checkbox input "false"
select select
checkbox input "false"
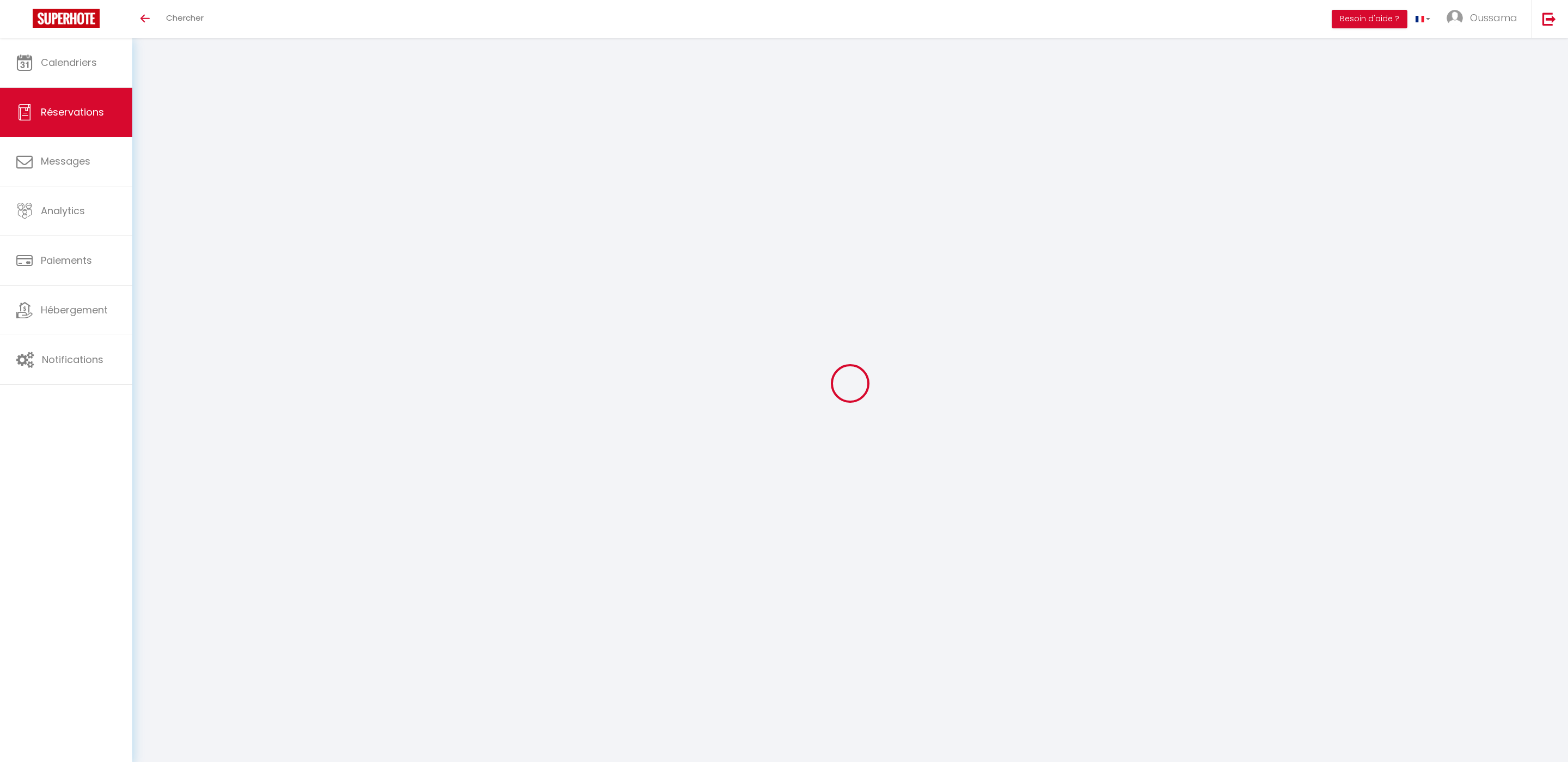
select select
checkbox input "false"
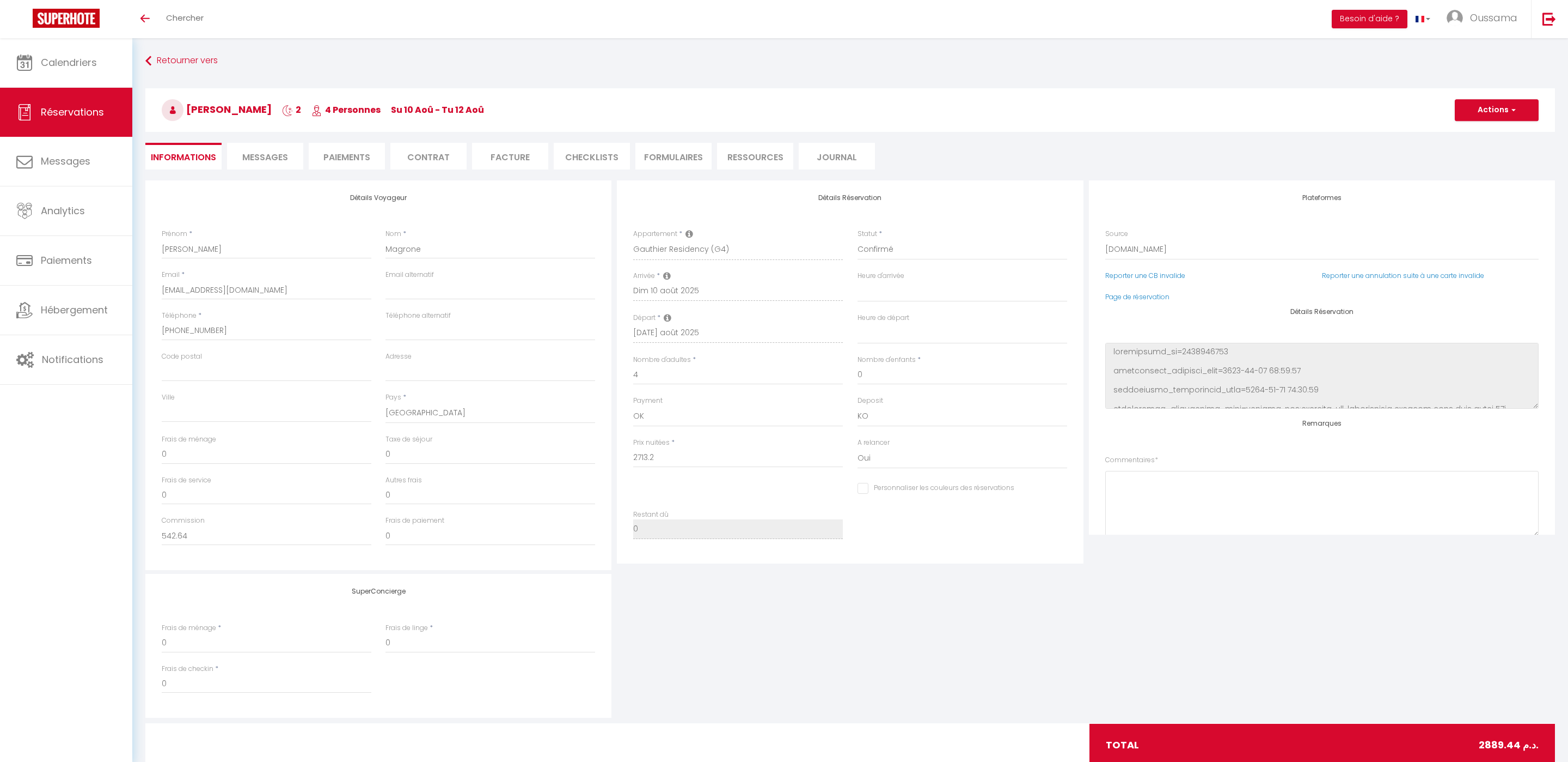
type input "176.24"
select select
checkbox input "false"
select select
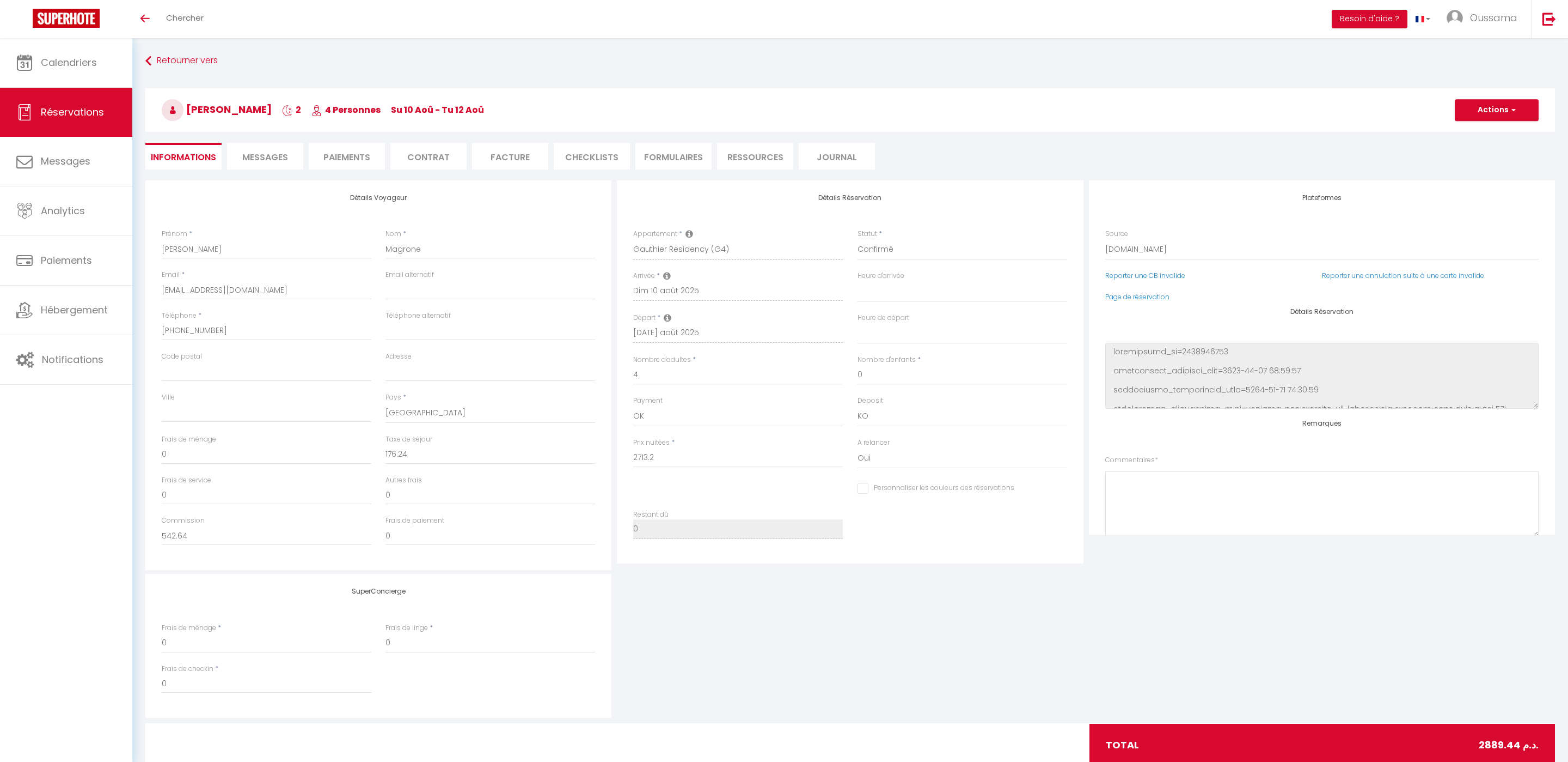
select select
click at [261, 155] on span "Messages" at bounding box center [265, 157] width 46 height 12
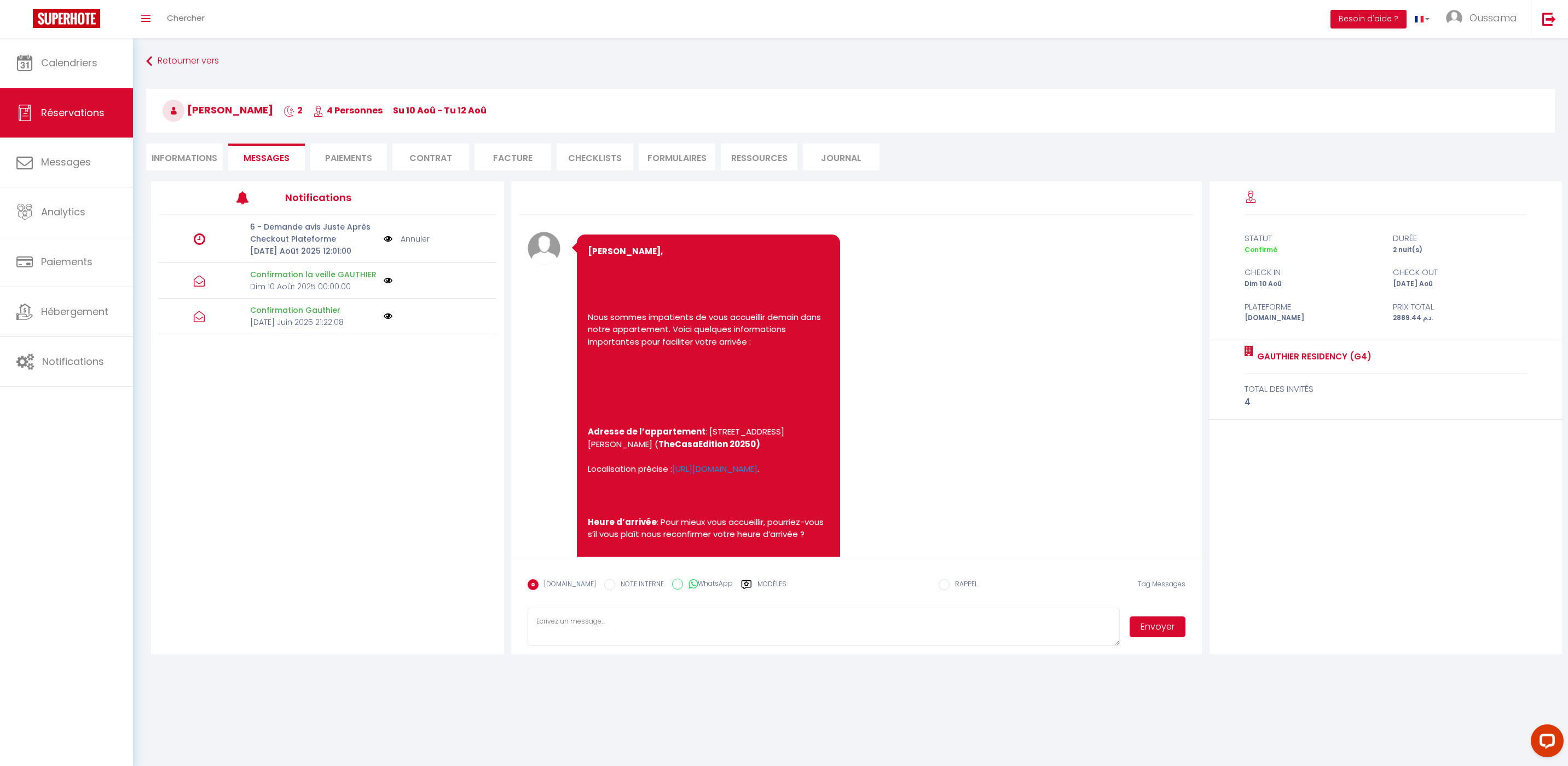
click at [688, 585] on icon at bounding box center [693, 584] width 9 height 11
click at [678, 585] on input "WhatsApp" at bounding box center [678, 584] width 11 height 11
radio input "true"
radio input "false"
click at [741, 586] on icon at bounding box center [746, 584] width 11 height 11
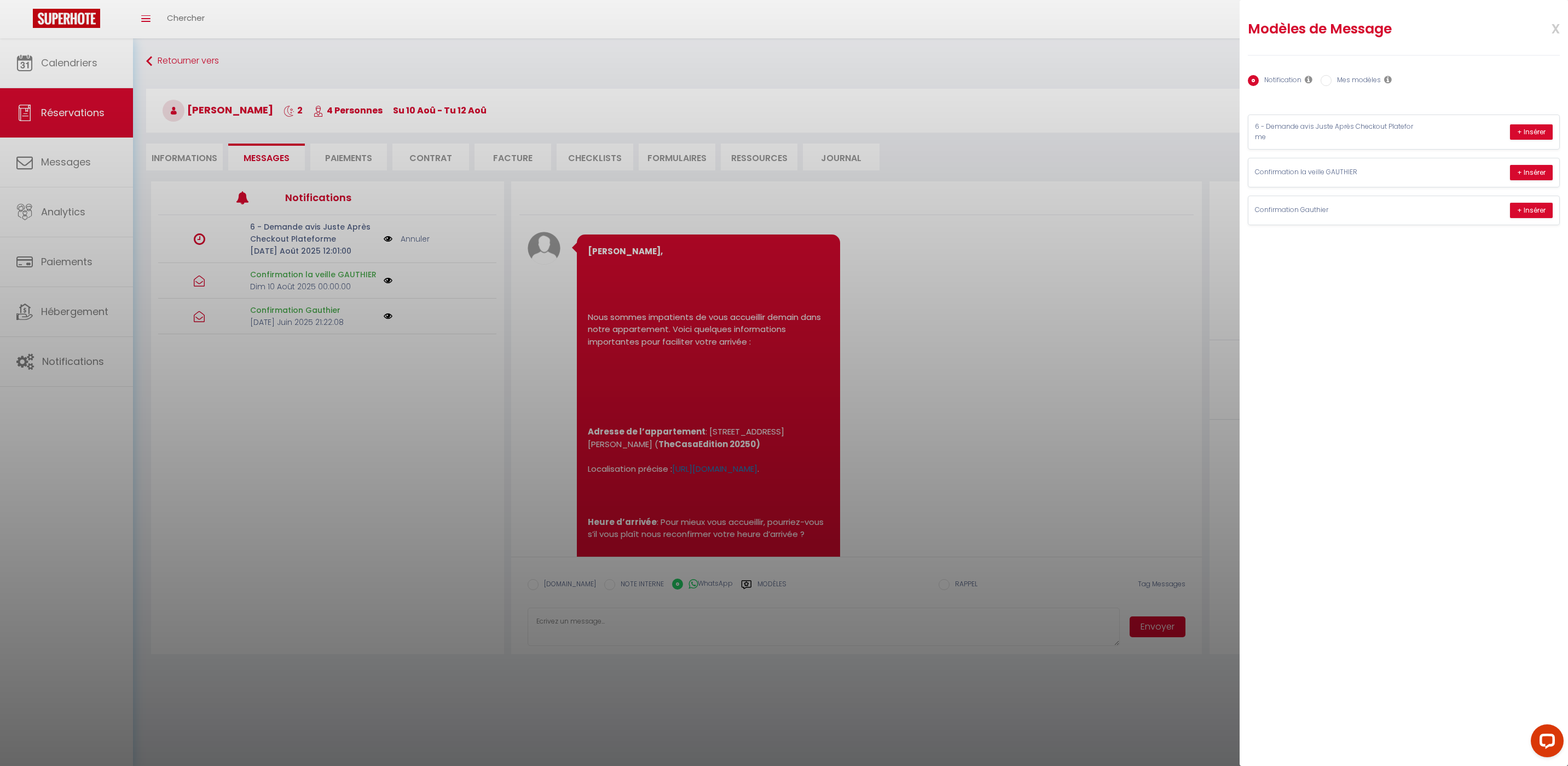
click at [1330, 81] on input "Mes modèles" at bounding box center [1326, 80] width 11 height 11
radio input "true"
radio input "false"
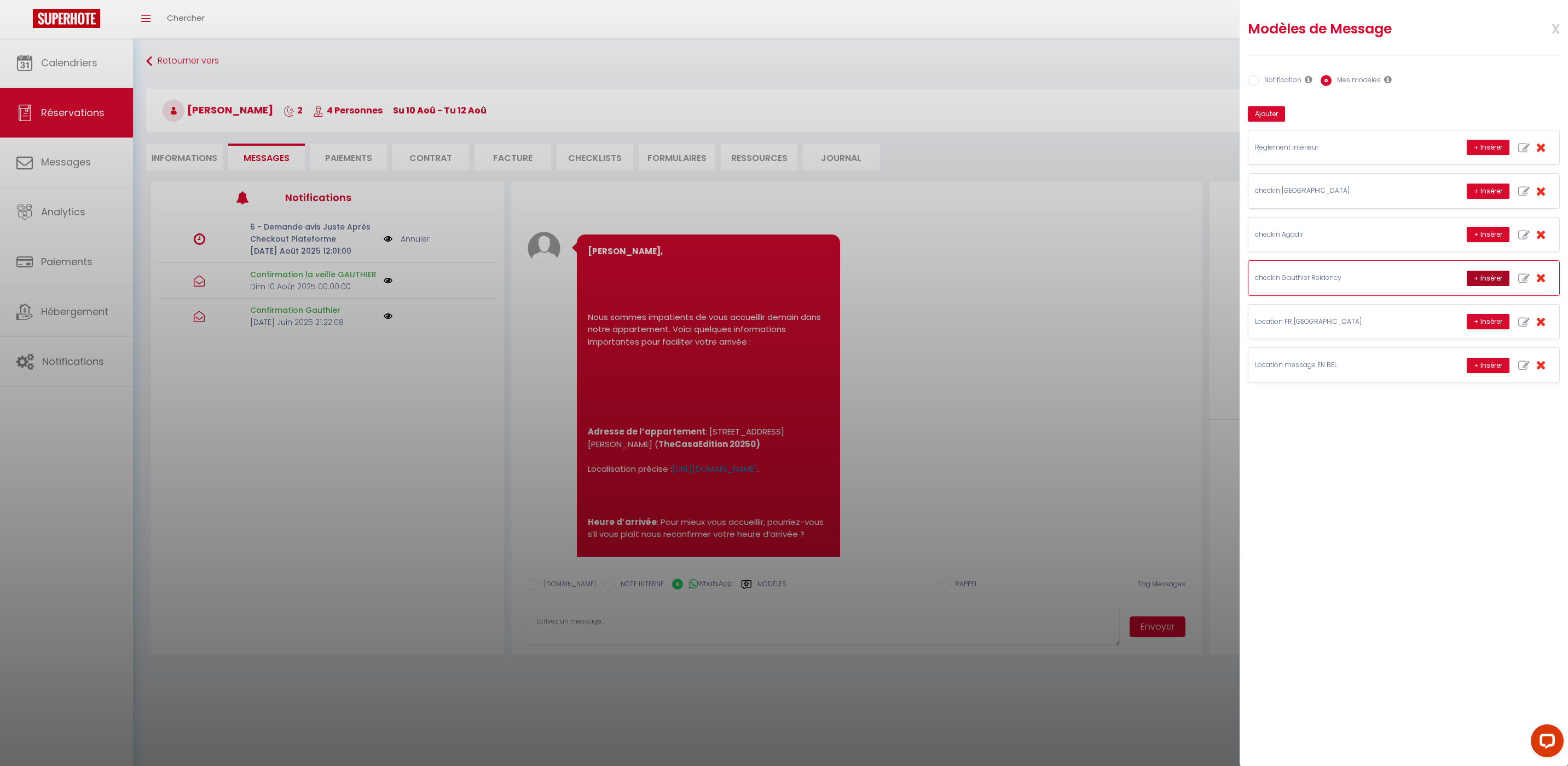
click at [1481, 280] on button "+ Insérer" at bounding box center [1488, 278] width 43 height 15
type textarea "Hello Paola, this is Williams from Thecasaedition, the apartment that you booke…"
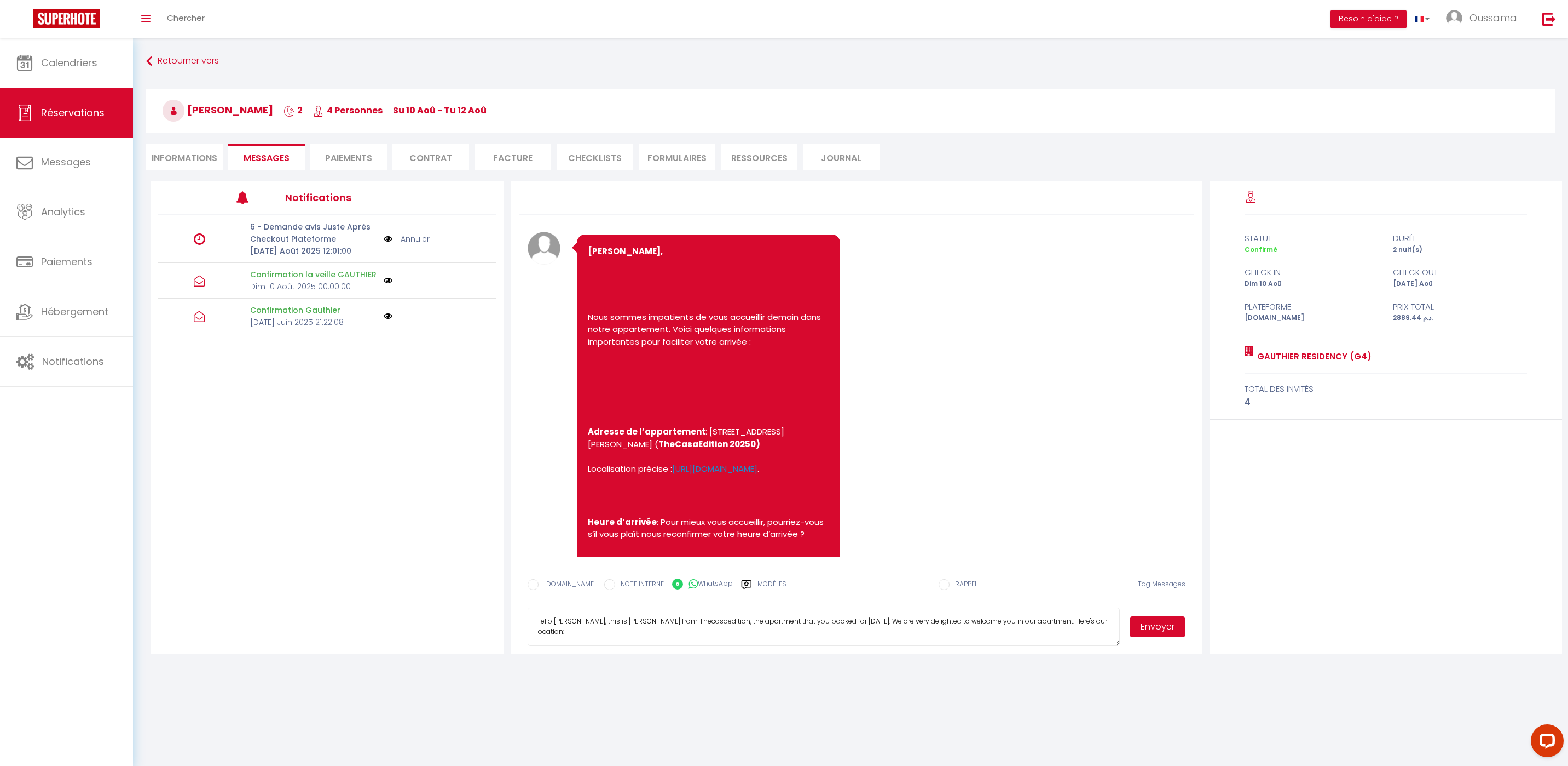
click at [1152, 629] on button "Envoyer" at bounding box center [1158, 626] width 56 height 21
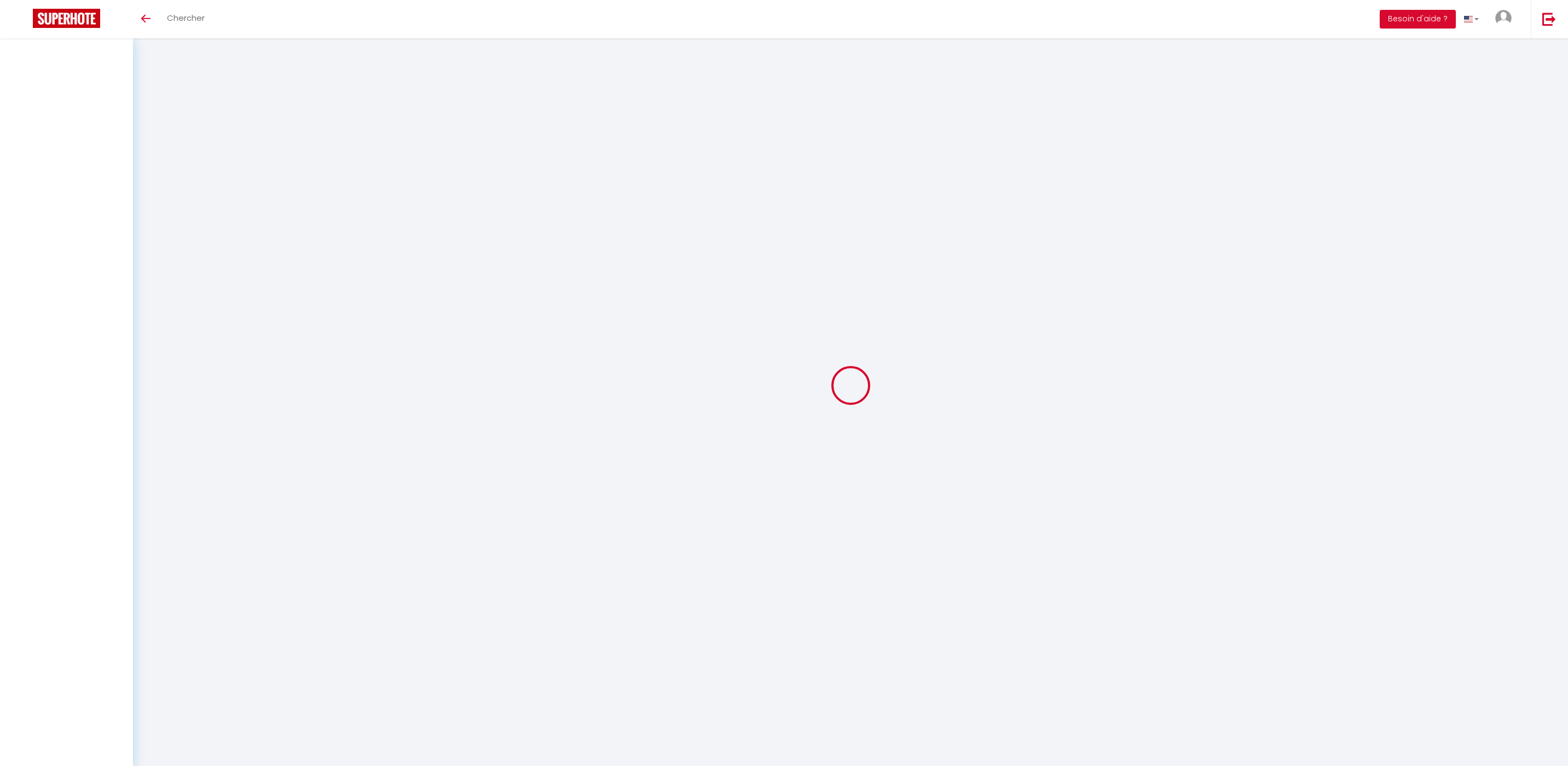
select select
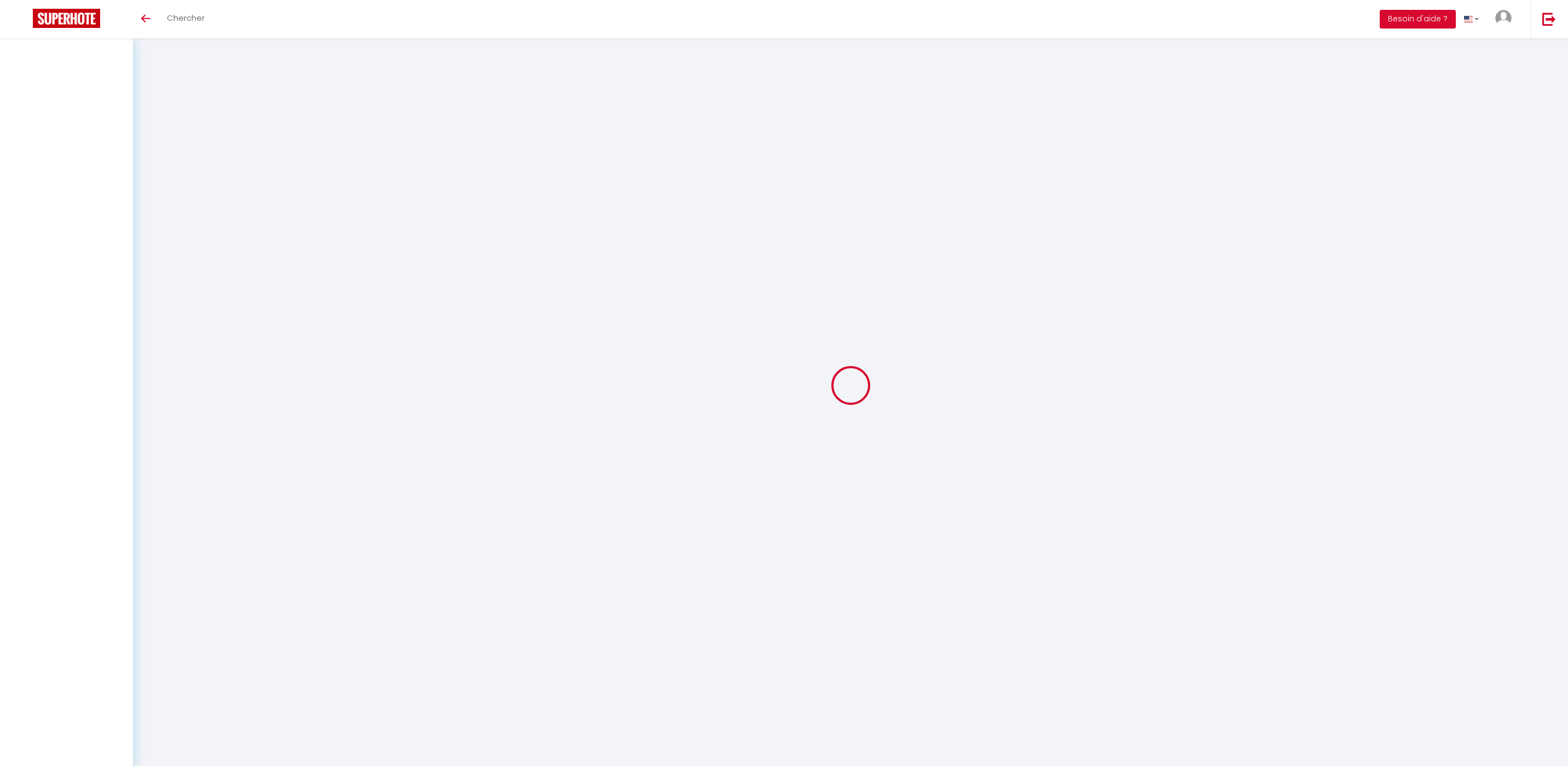
select select
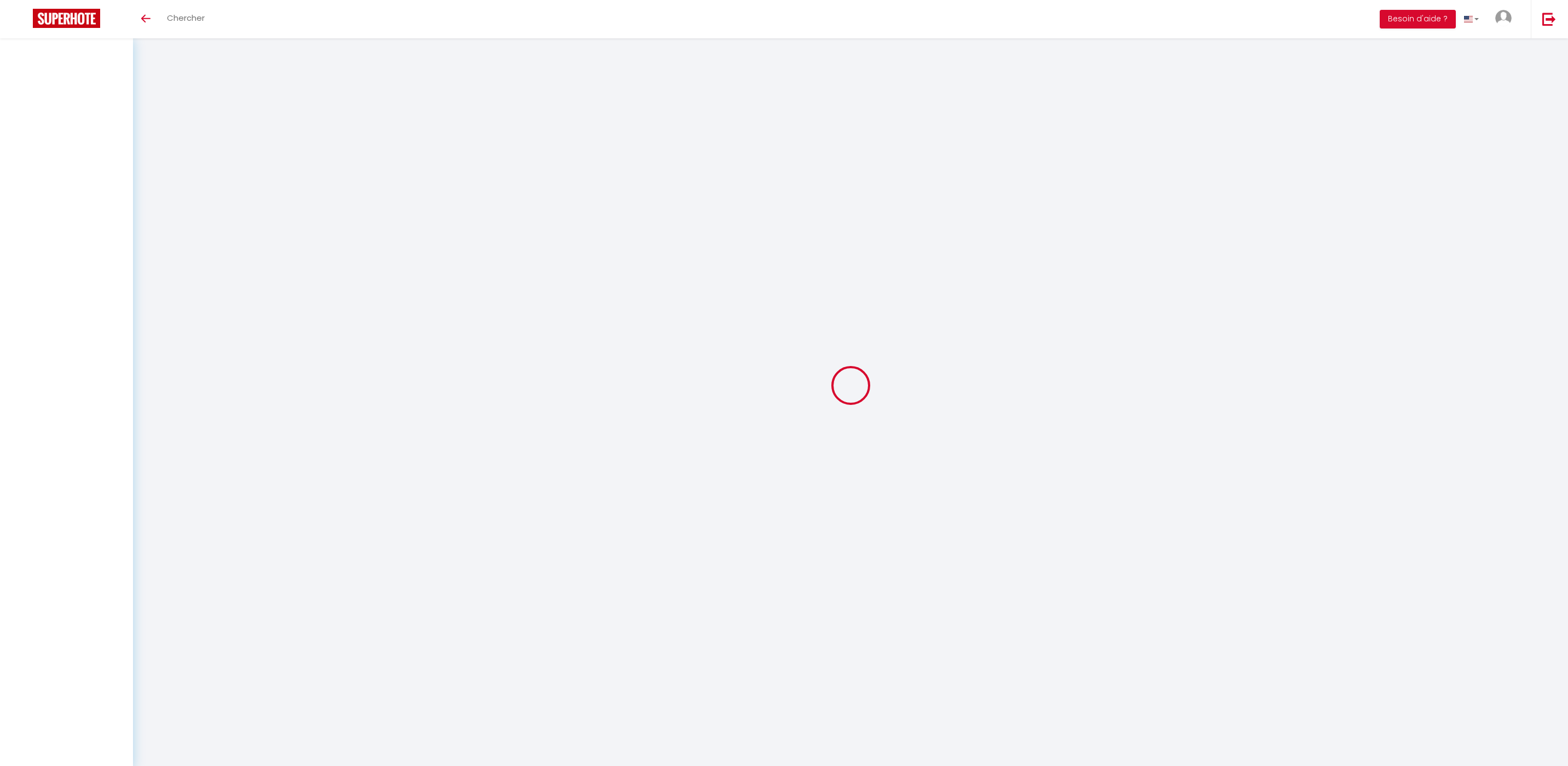
checkbox input "false"
select select
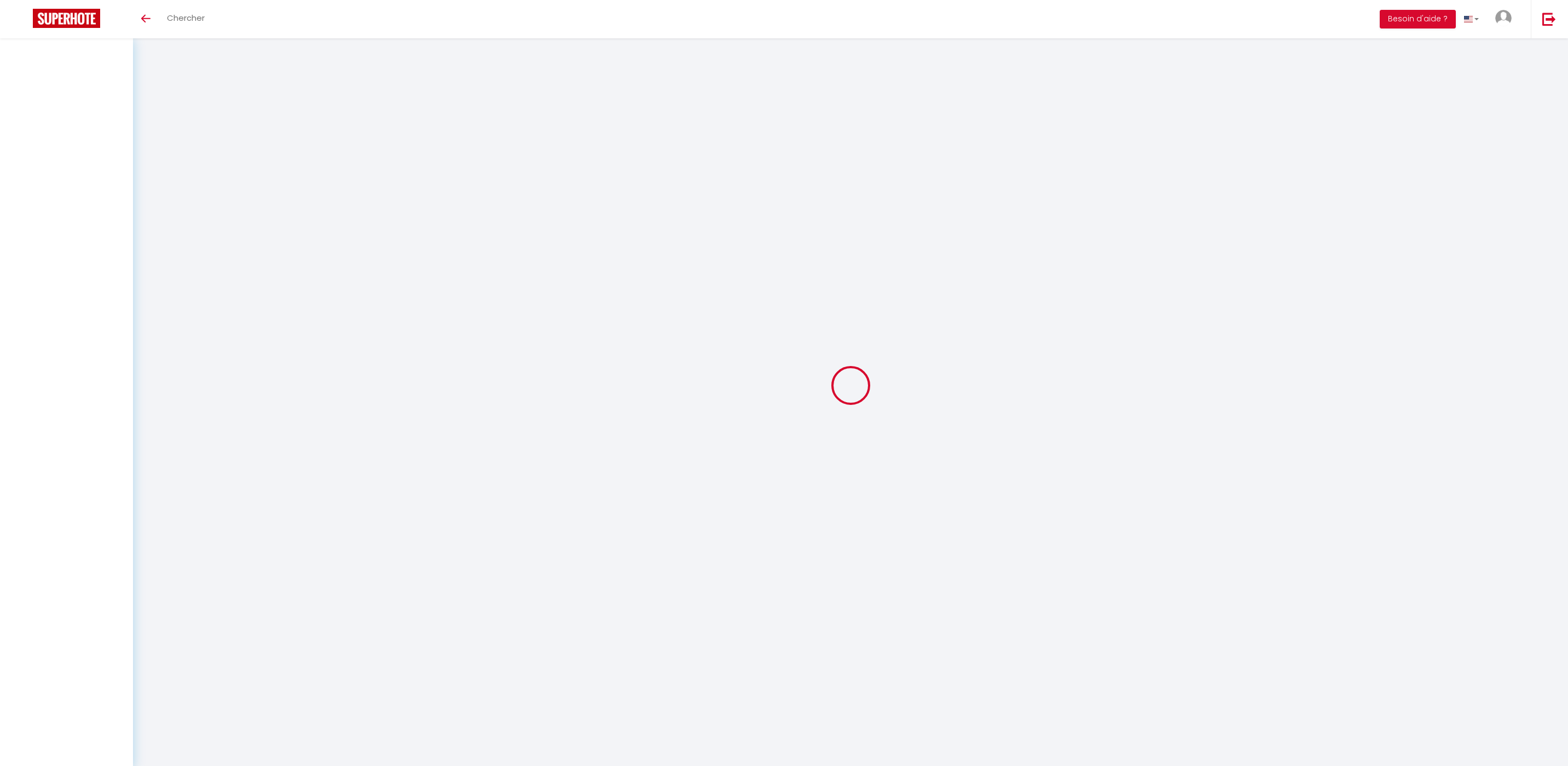
select select
checkbox input "false"
select select
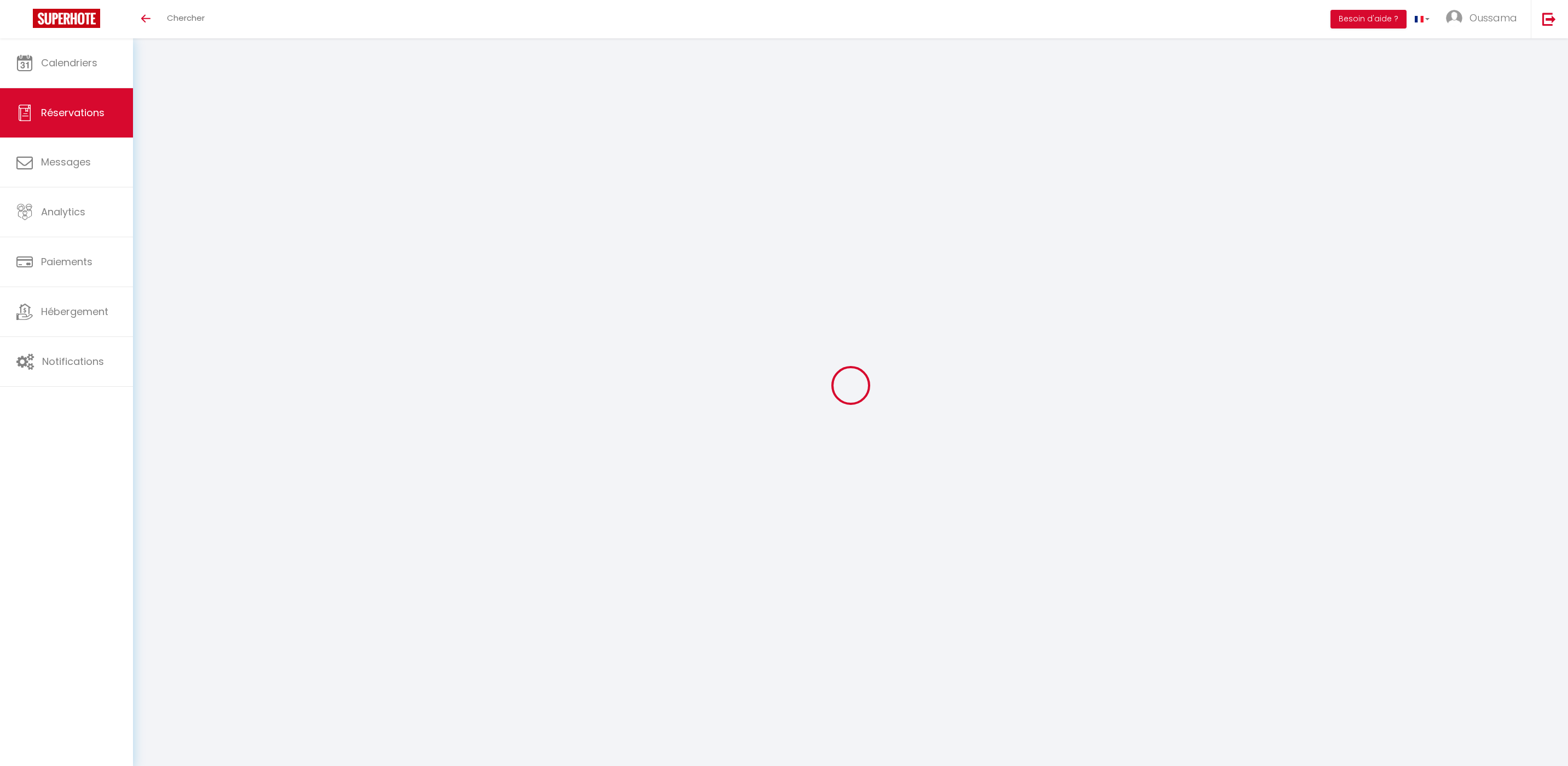
type input "Anas"
type input "Ben Berade"
type input "aberad.672098@guest.booking.com"
type input "+2120709699267"
type input "."
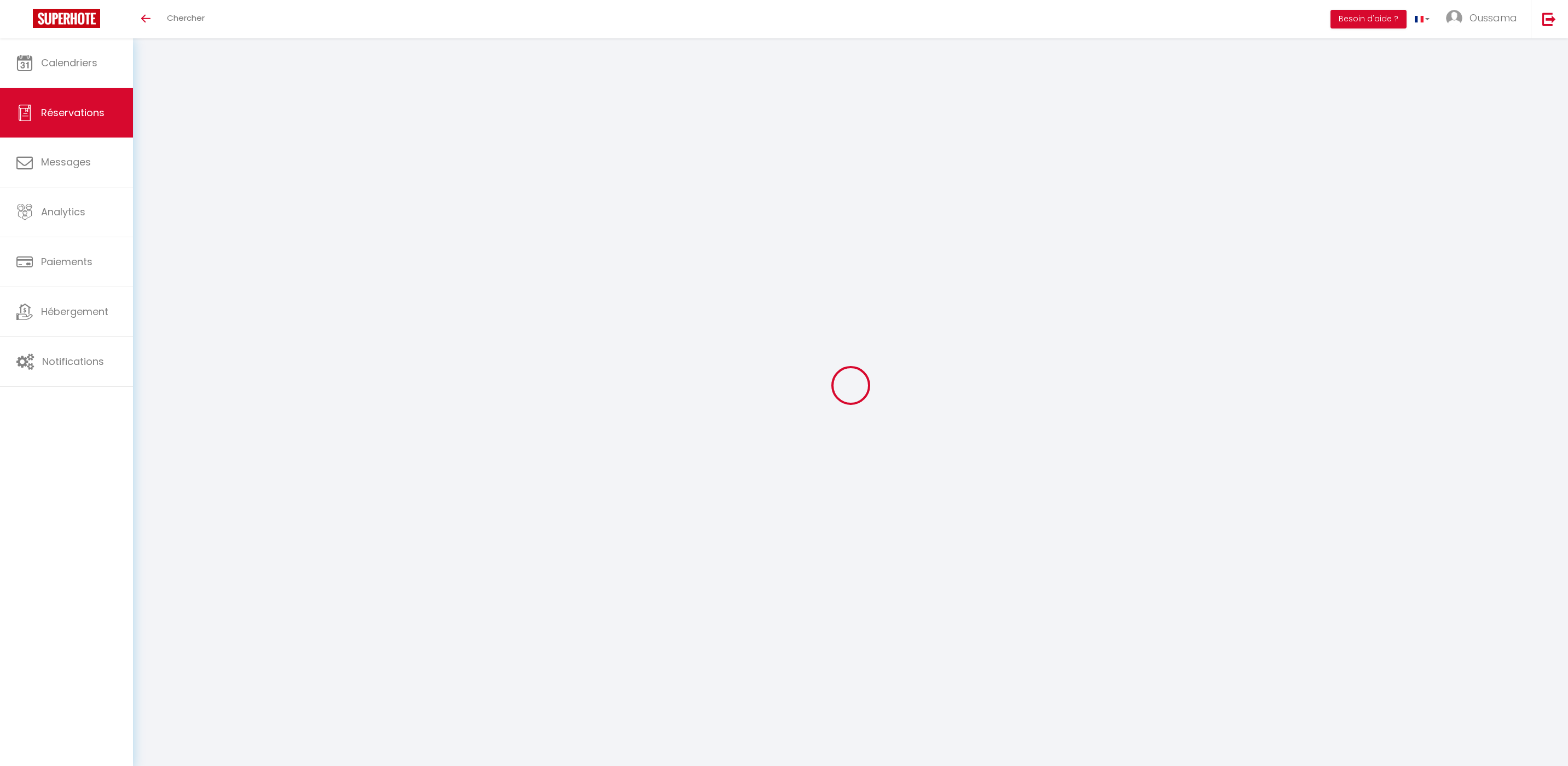
select select "FR"
type input "243"
select select "21028"
select select "1"
select select
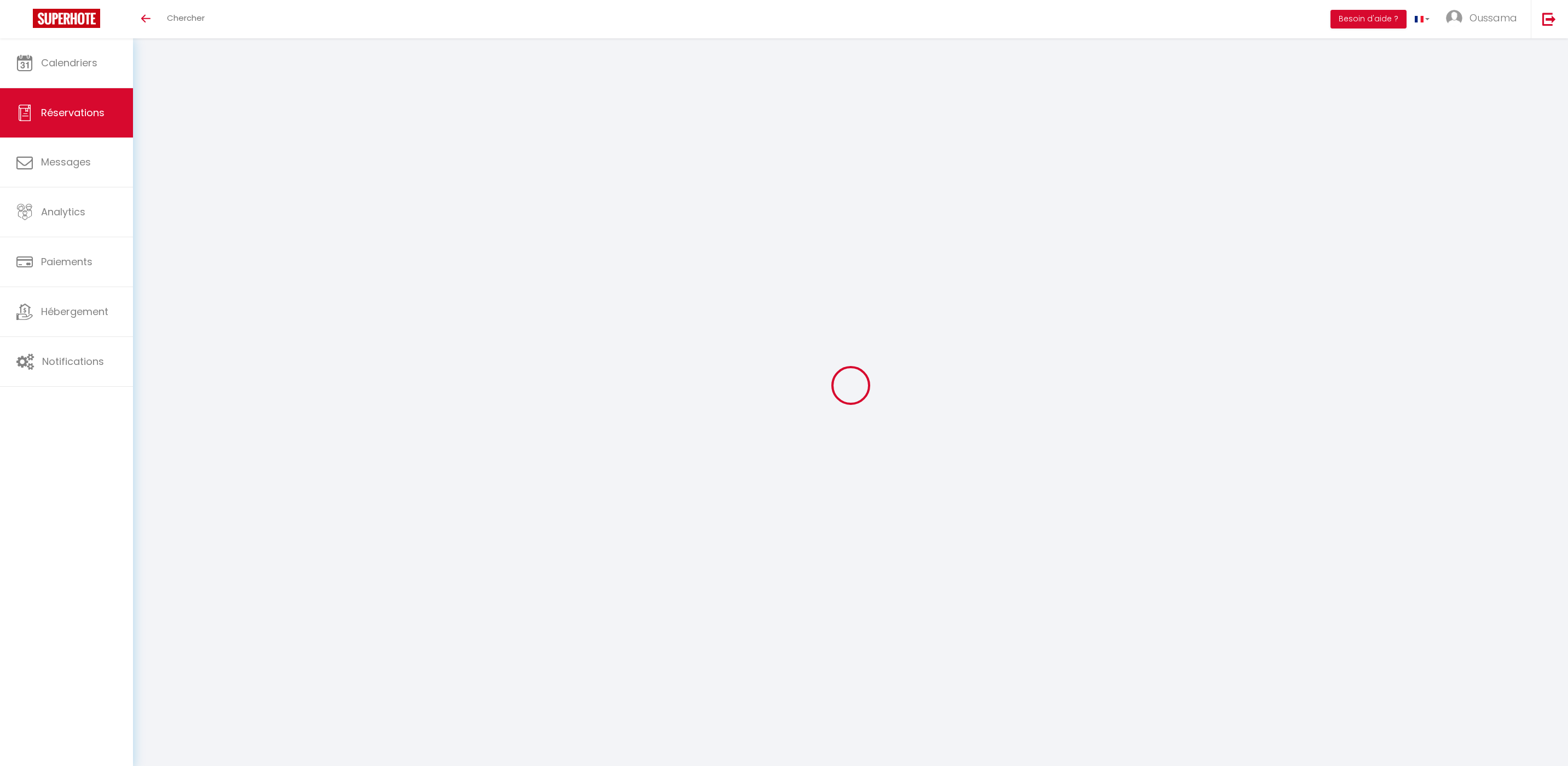
select select
type input "3"
select select "12"
select select
type input "972"
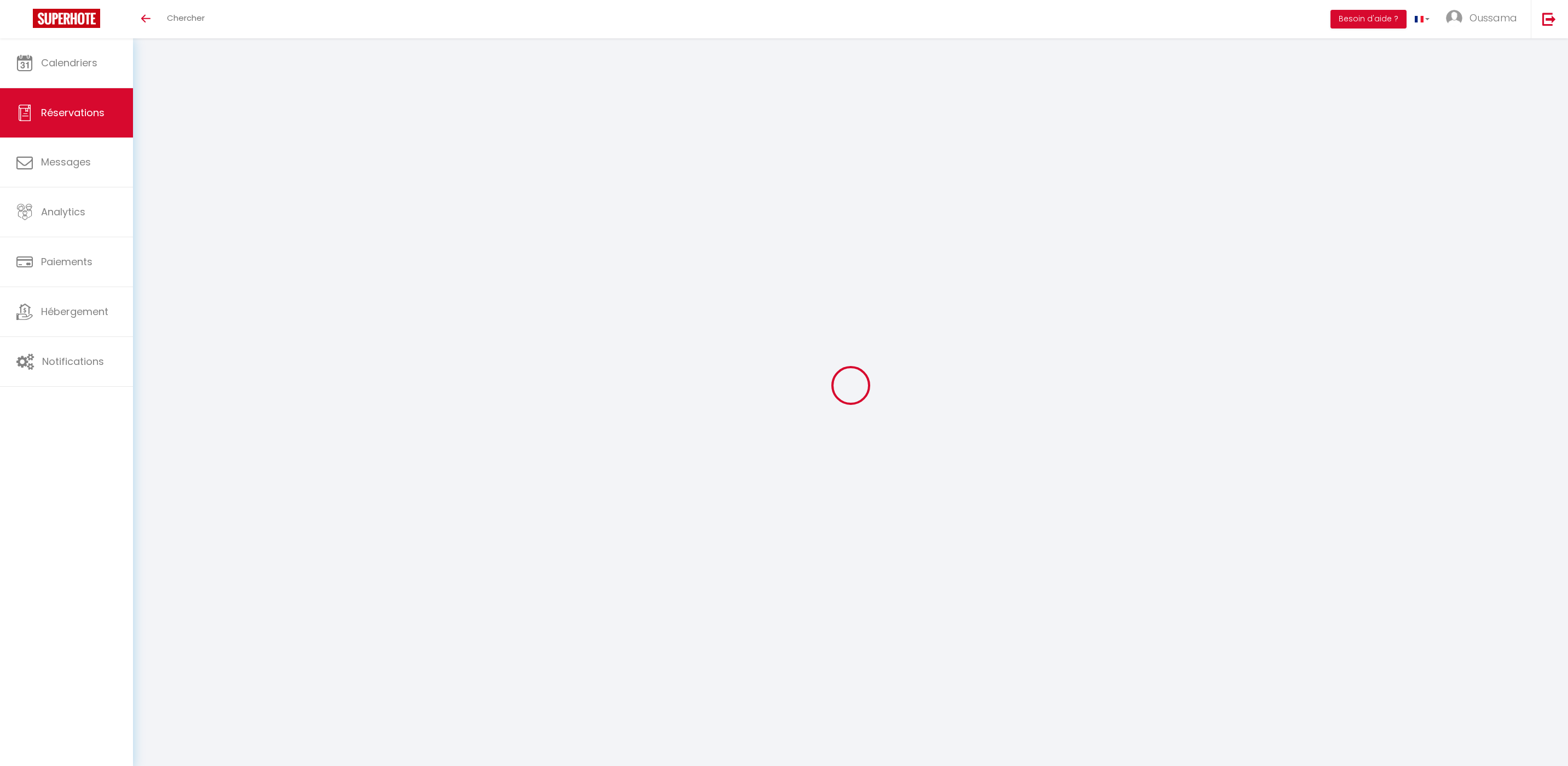
checkbox input "false"
type input "0"
select select "2"
type input "0"
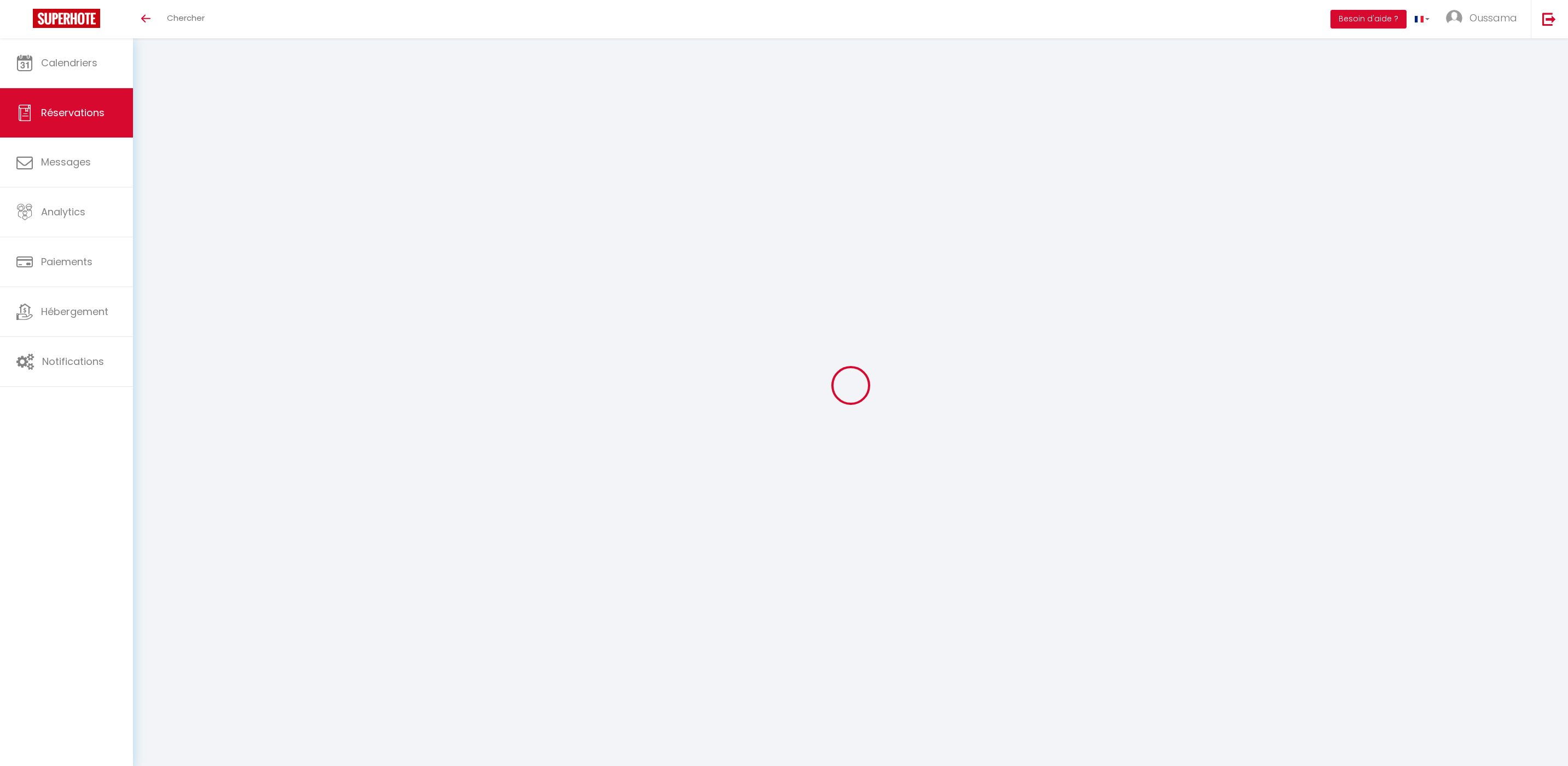
type input "0"
select select
select select "14"
checkbox input "false"
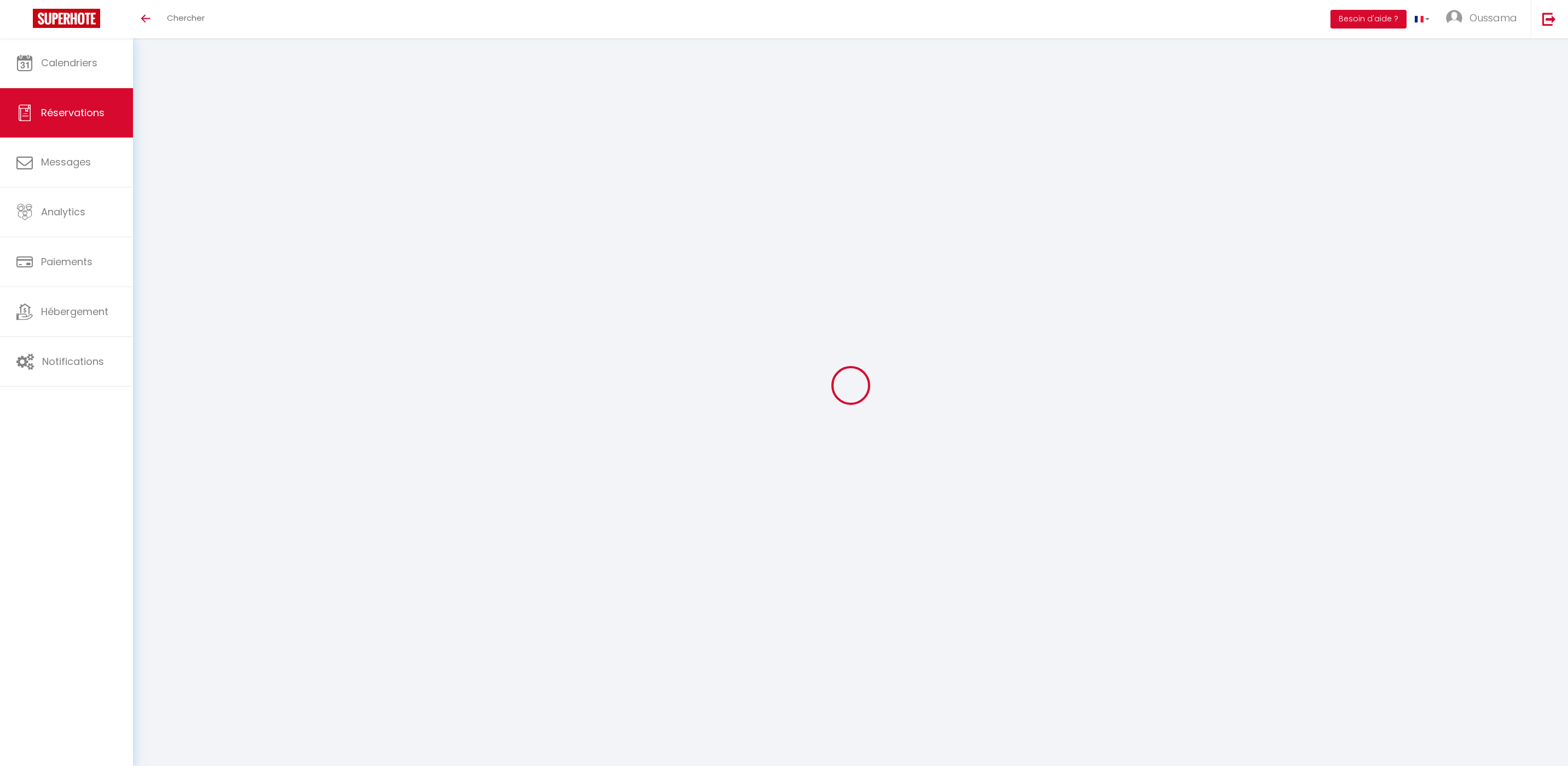
select select
checkbox input "false"
select select
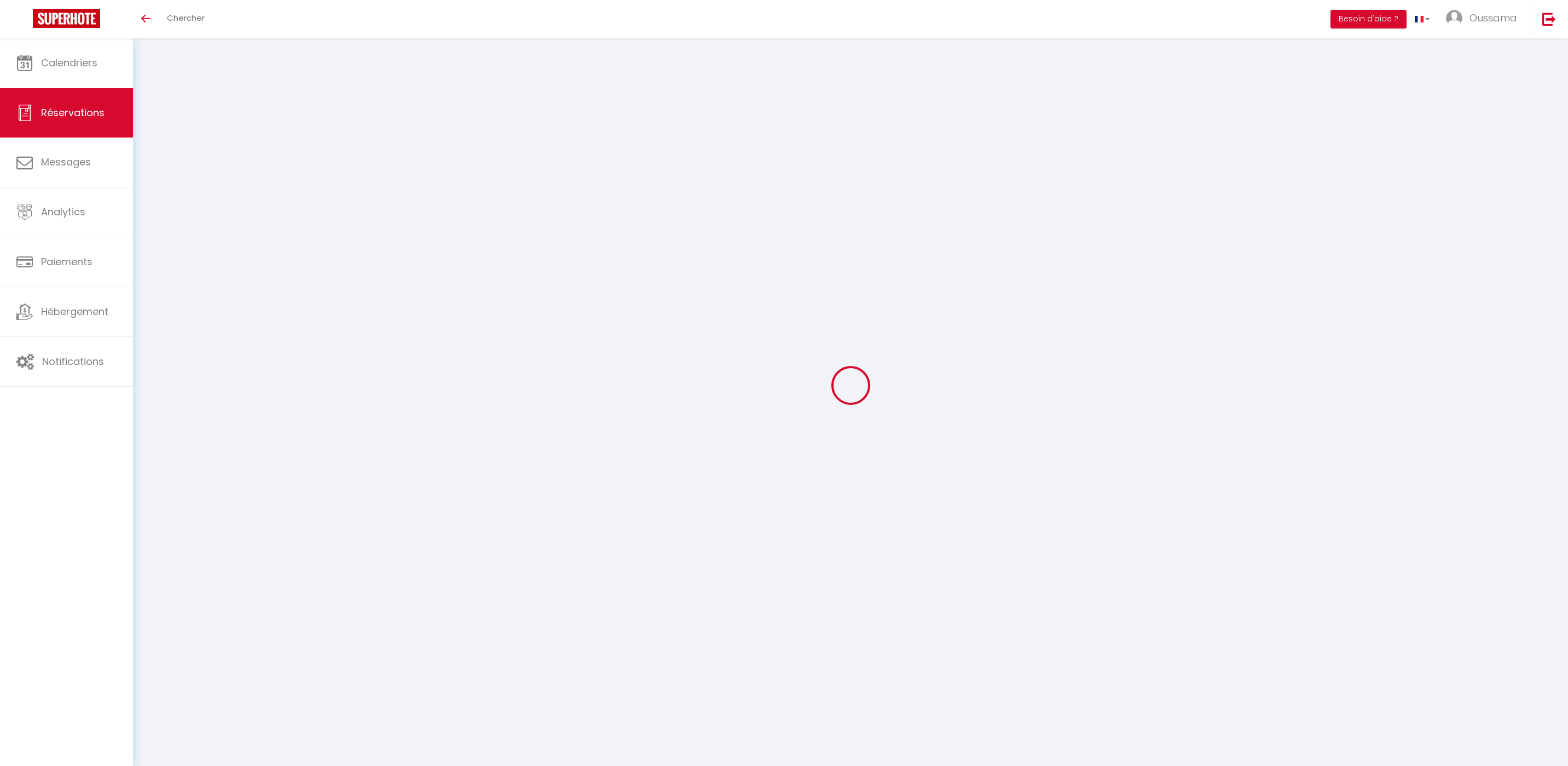
checkbox input "false"
select select
checkbox input "false"
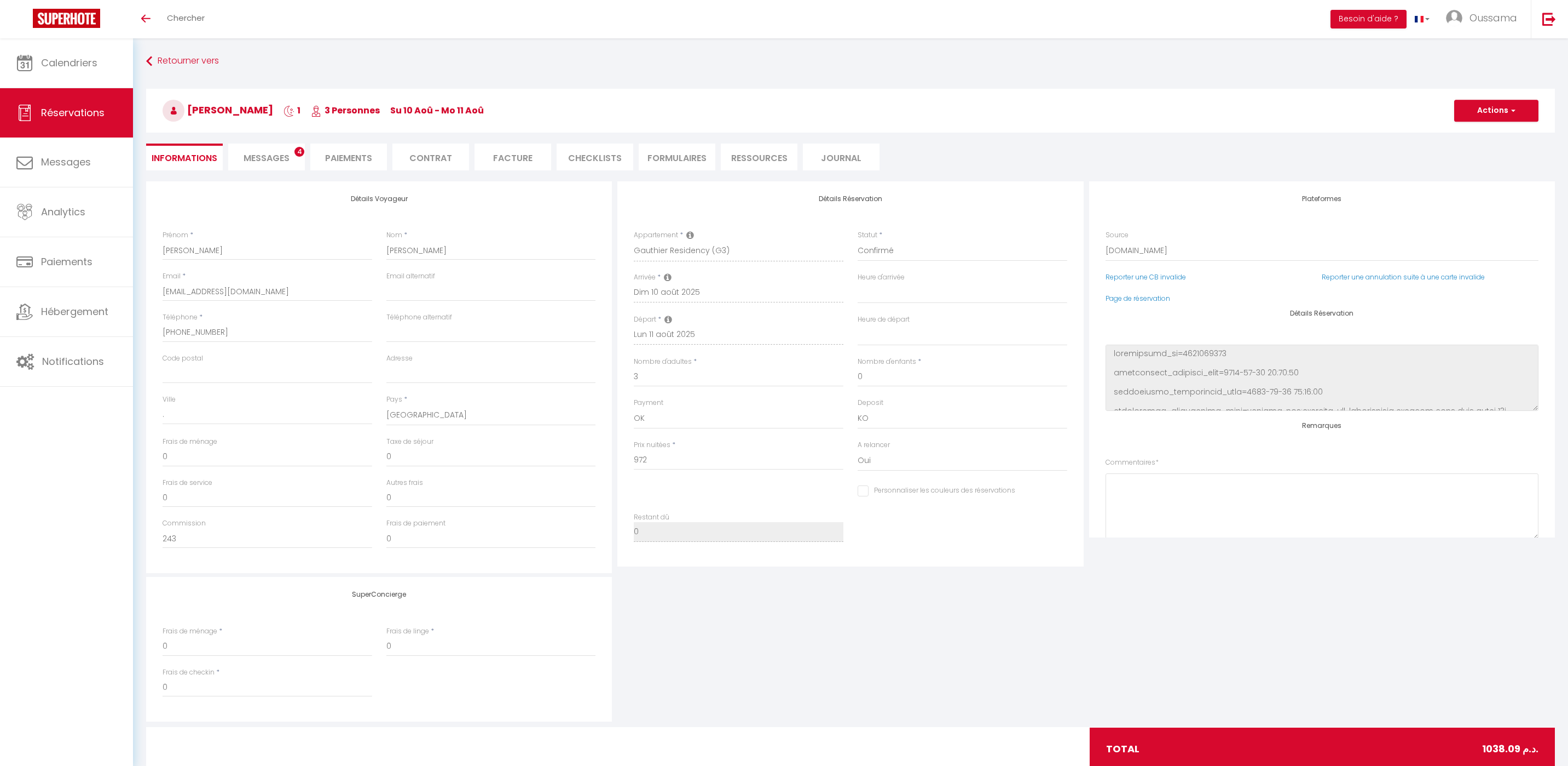
type input "66.09"
select select
checkbox input "false"
select select
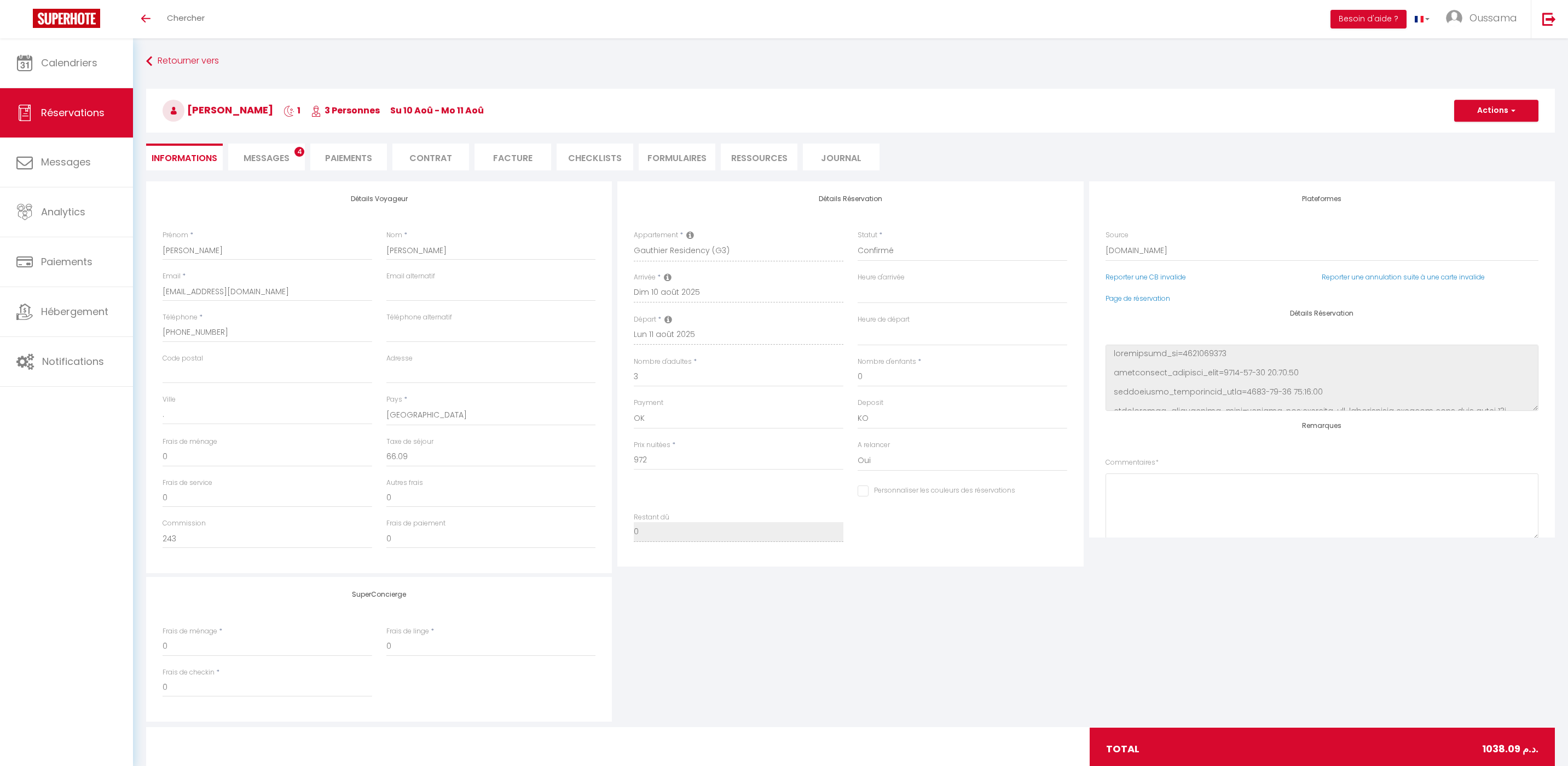
select select
click at [263, 154] on span "Messages" at bounding box center [266, 158] width 46 height 12
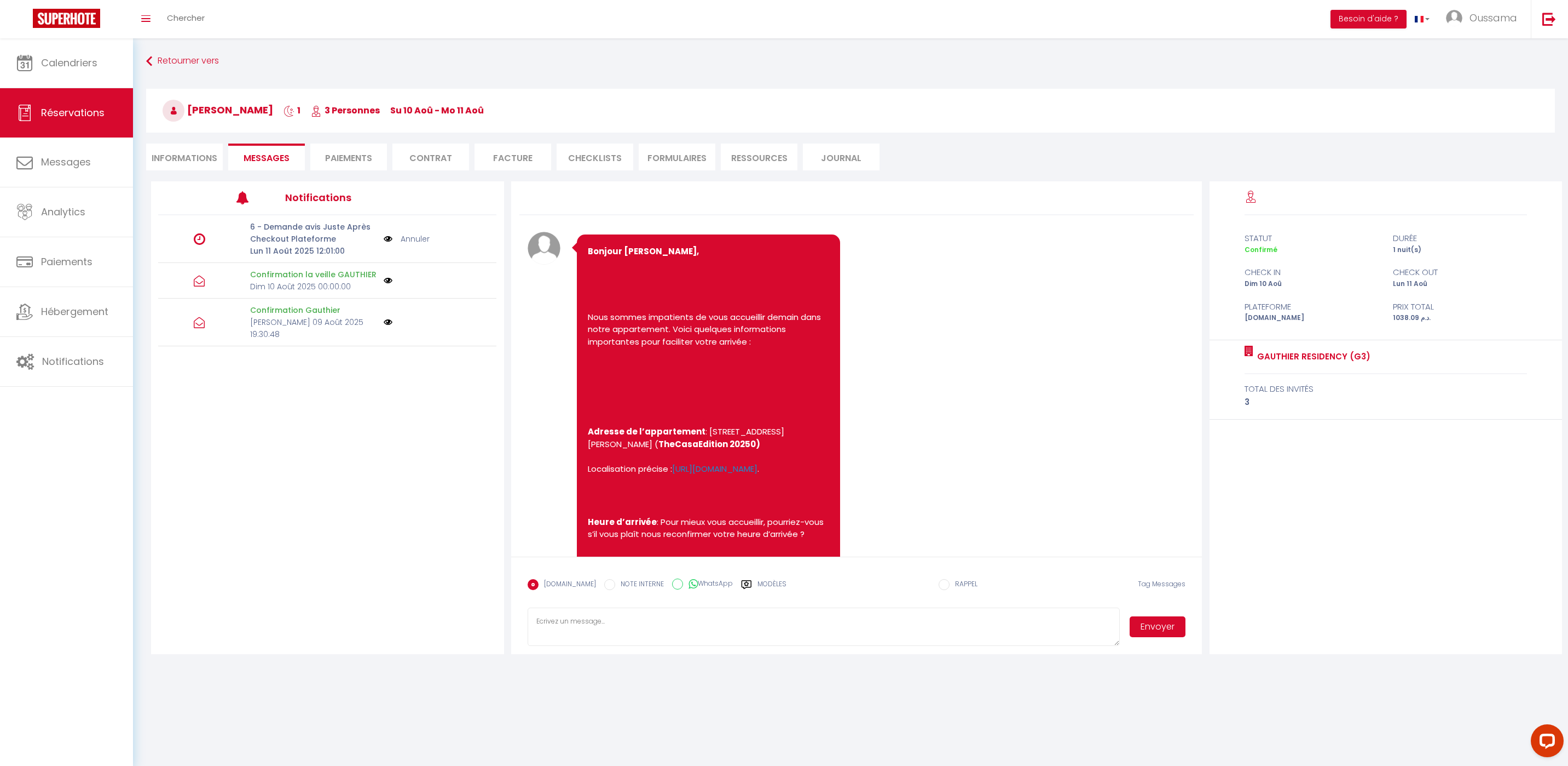
click at [688, 583] on icon at bounding box center [693, 584] width 9 height 11
click at [683, 583] on input "WhatsApp" at bounding box center [678, 584] width 11 height 11
radio input "true"
radio input "false"
click at [763, 587] on label "Modèles" at bounding box center [773, 588] width 29 height 19
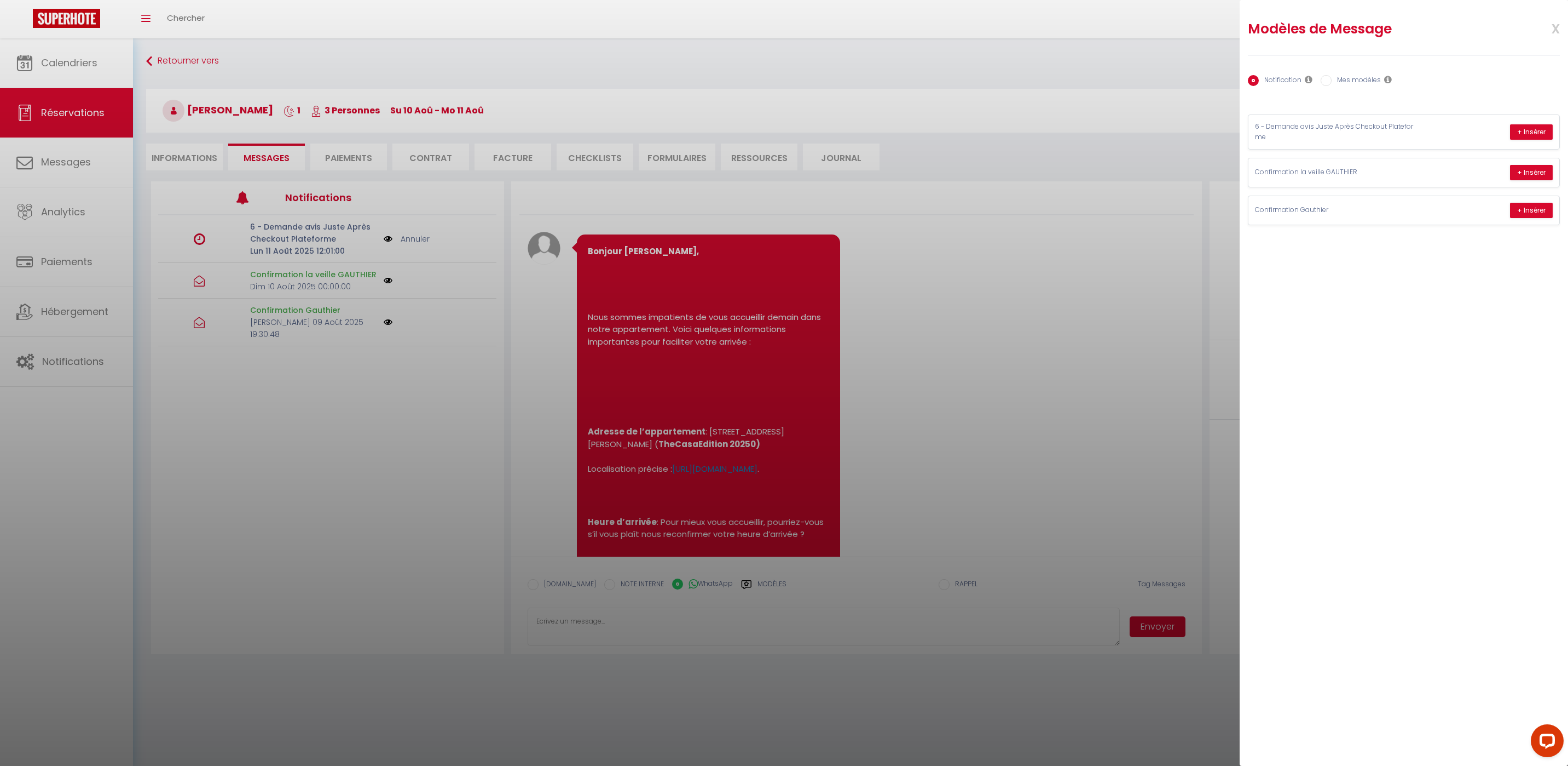
click at [1361, 80] on label "Mes modèles" at bounding box center [1357, 81] width 49 height 12
click at [1332, 80] on input "Mes modèles" at bounding box center [1326, 80] width 11 height 11
radio input "true"
radio input "false"
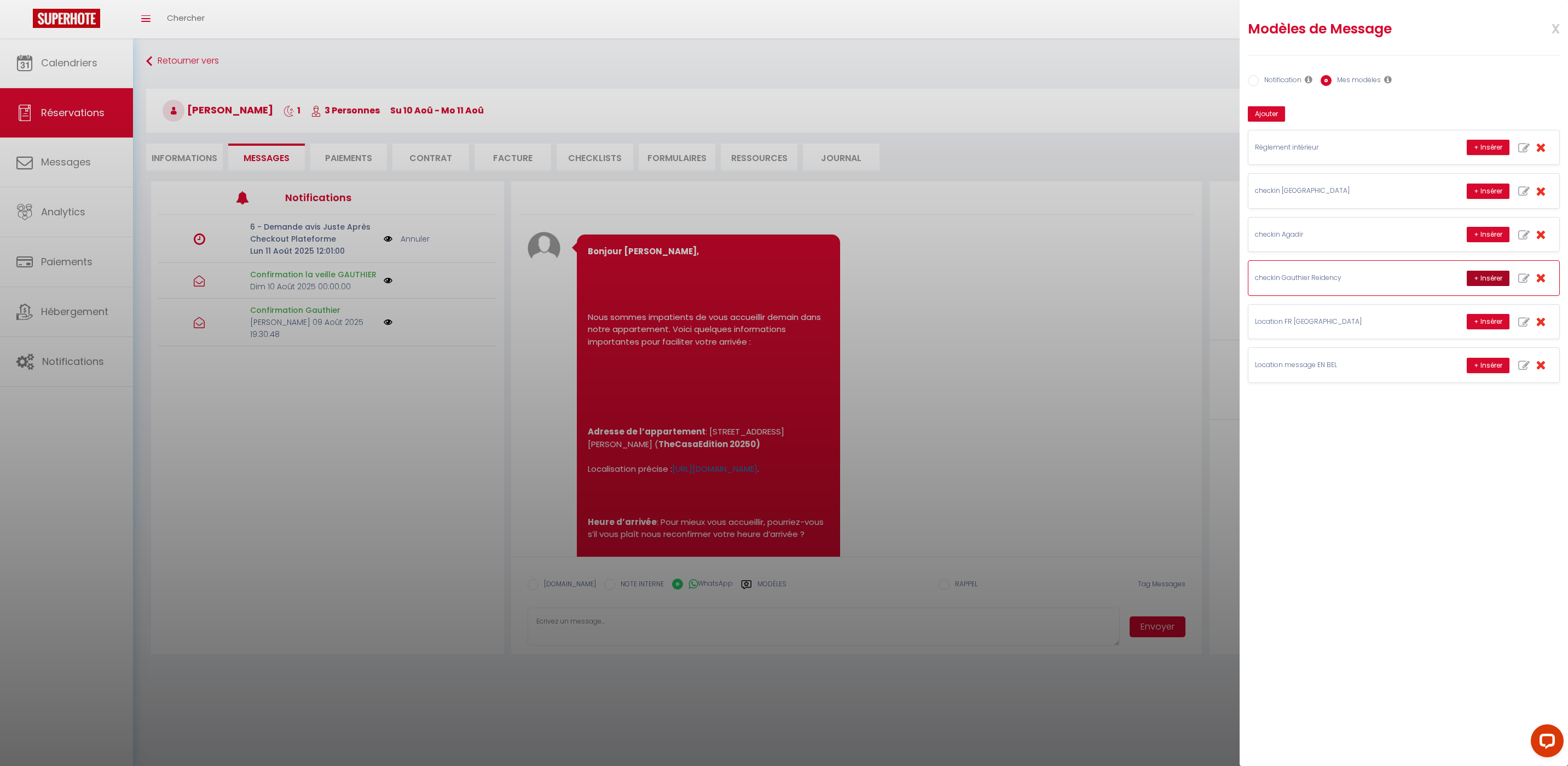
click at [1490, 277] on button "+ Insérer" at bounding box center [1488, 278] width 43 height 15
type textarea "Hello Anas, this is Williams from Thecasaedition, the apartment that you booked…"
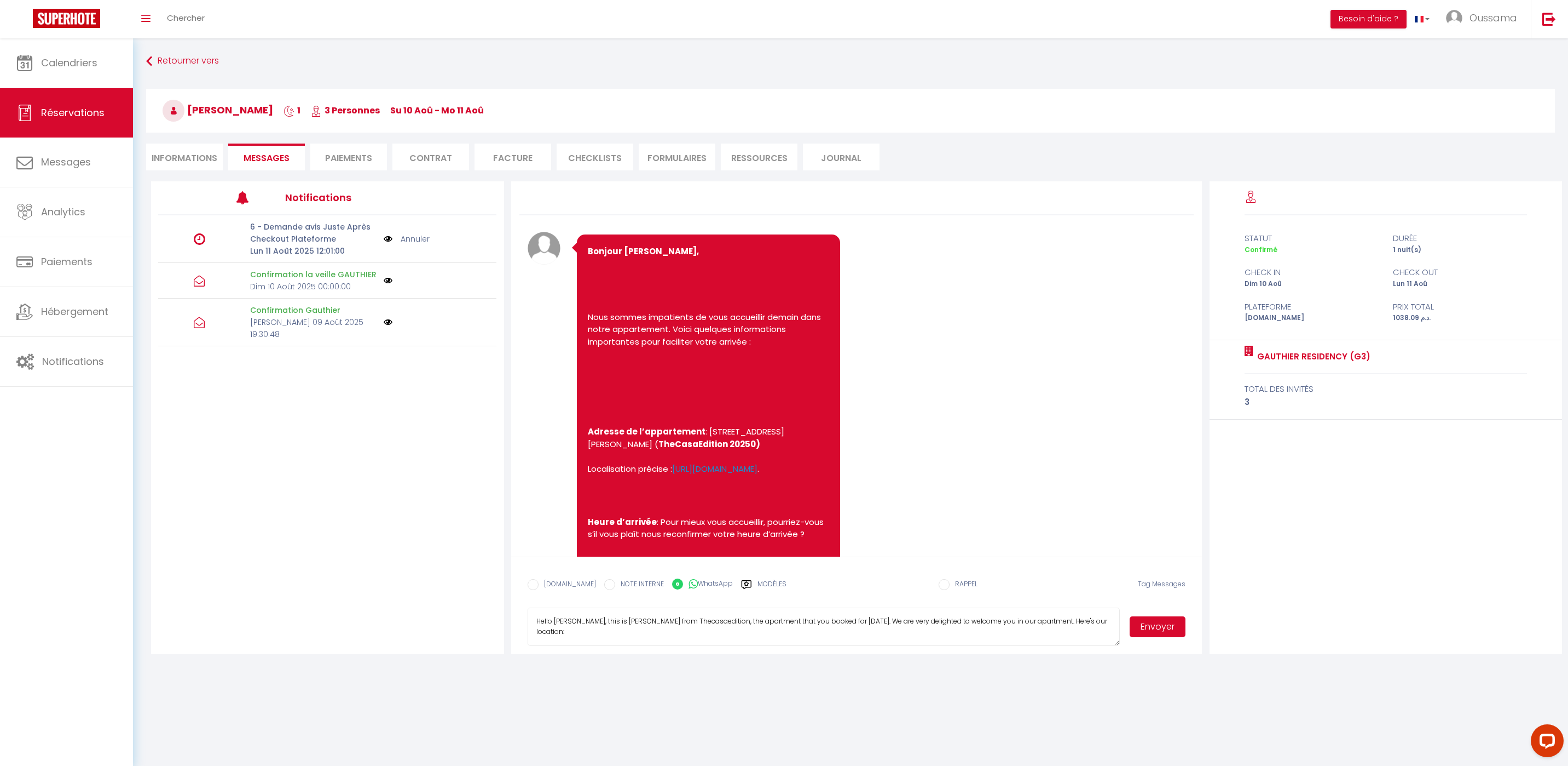
click at [1155, 628] on button "Envoyer" at bounding box center [1158, 626] width 56 height 21
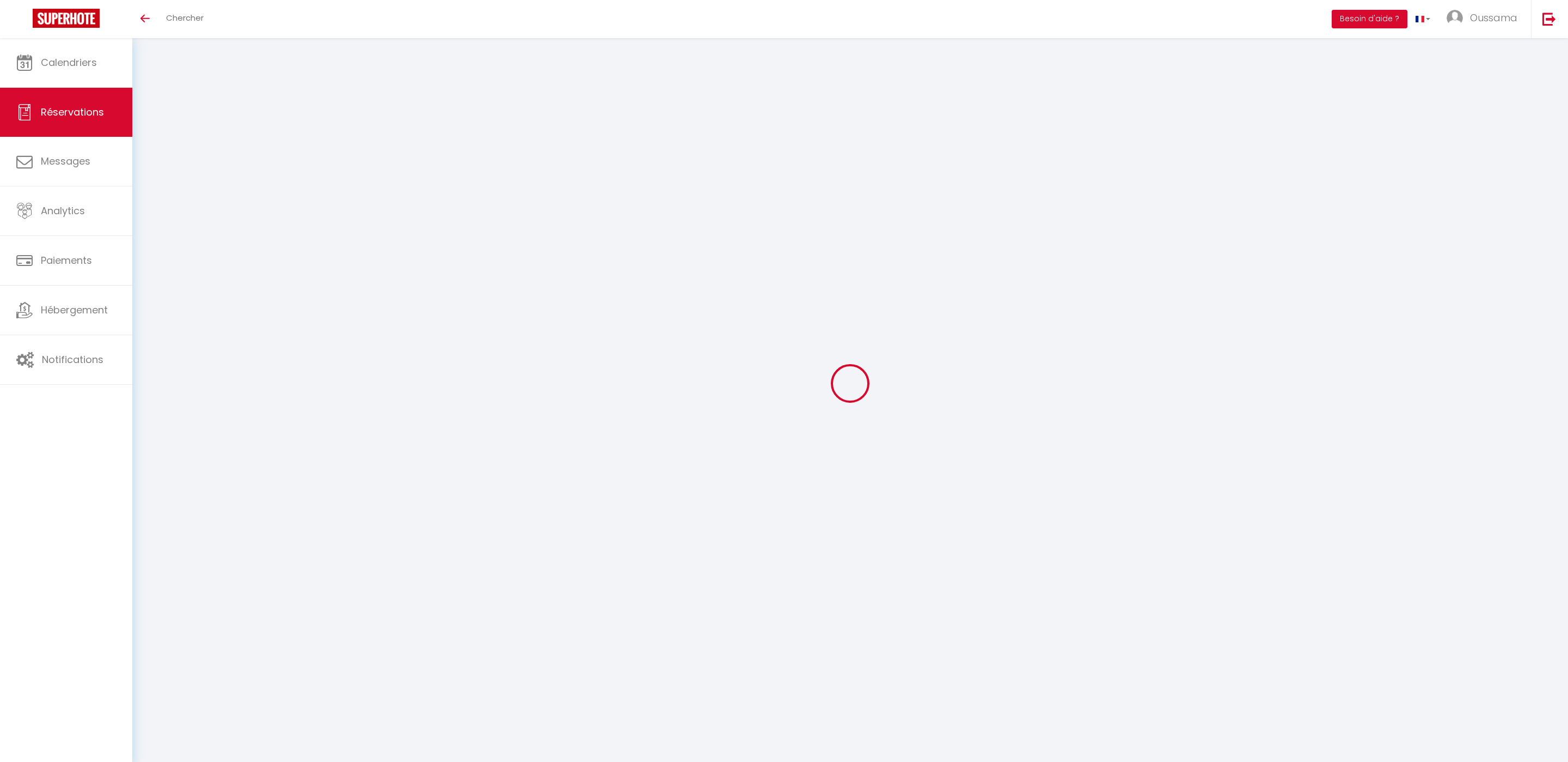
select select
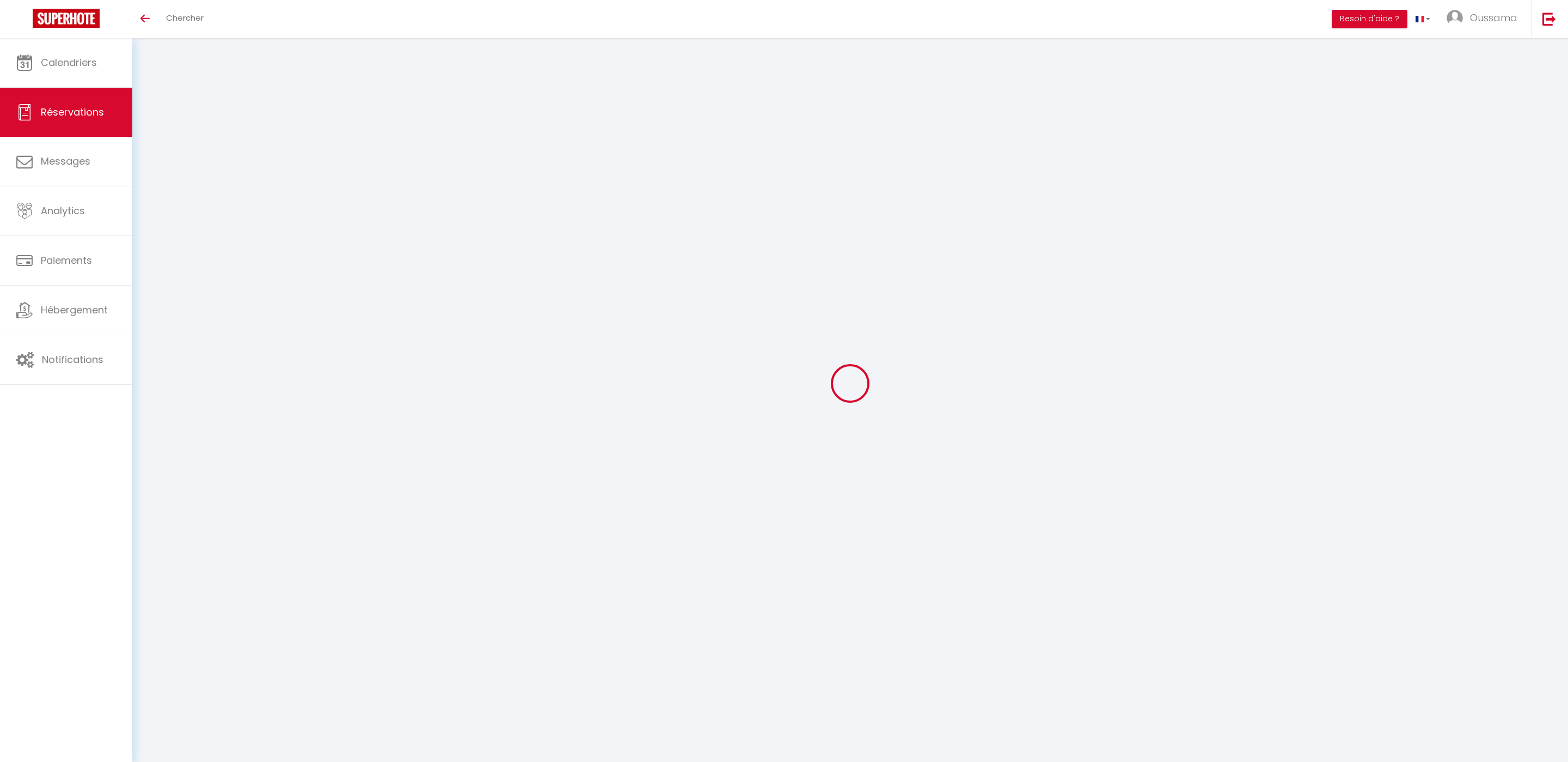
type input "Noelia"
type input "Lecumberri"
type input "[EMAIL_ADDRESS][DOMAIN_NAME]"
type input "[PHONE_NUMBER]"
type input "."
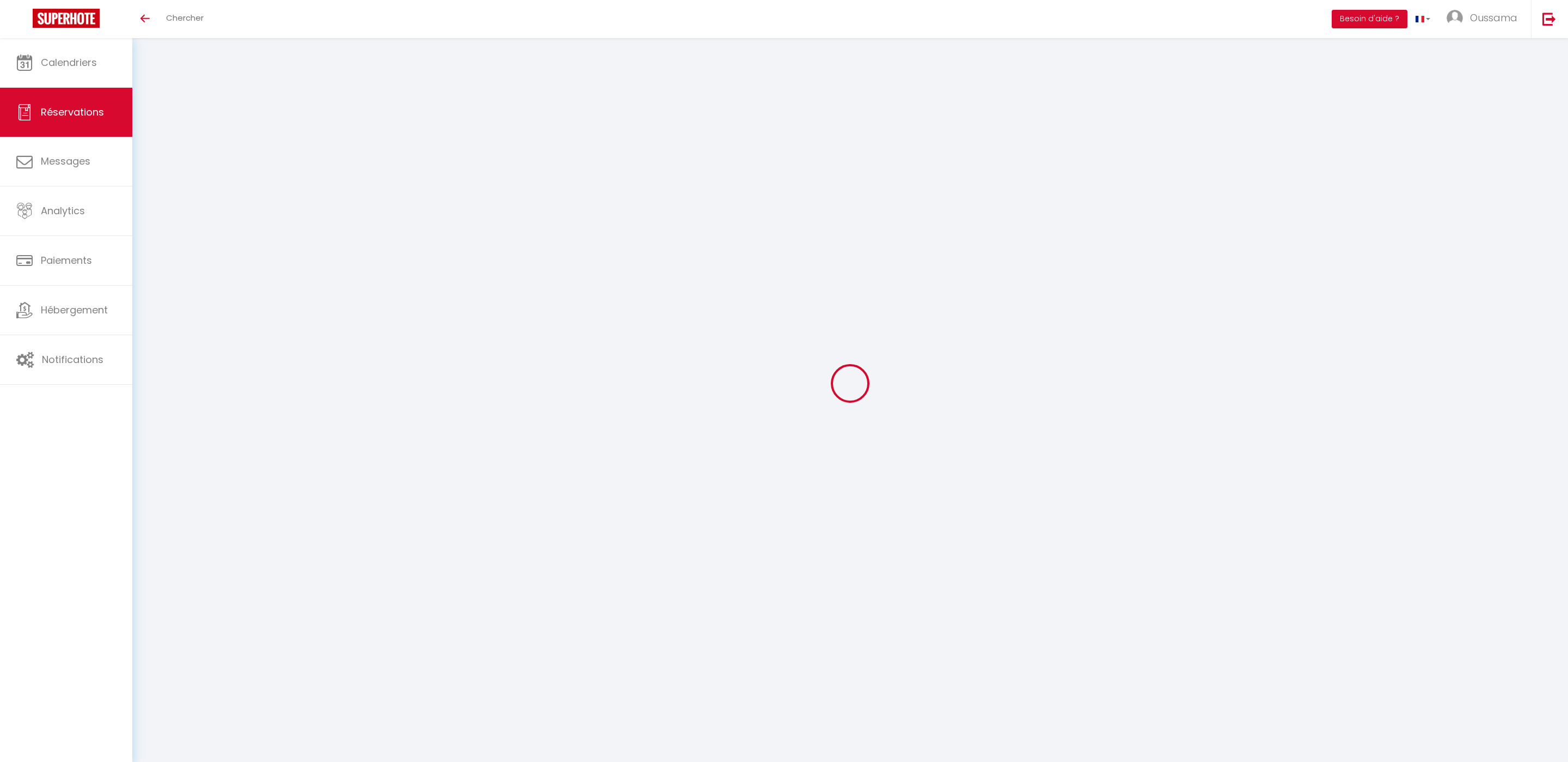
select select "ES"
type input "275.4"
select select "22690"
select select "1"
select select
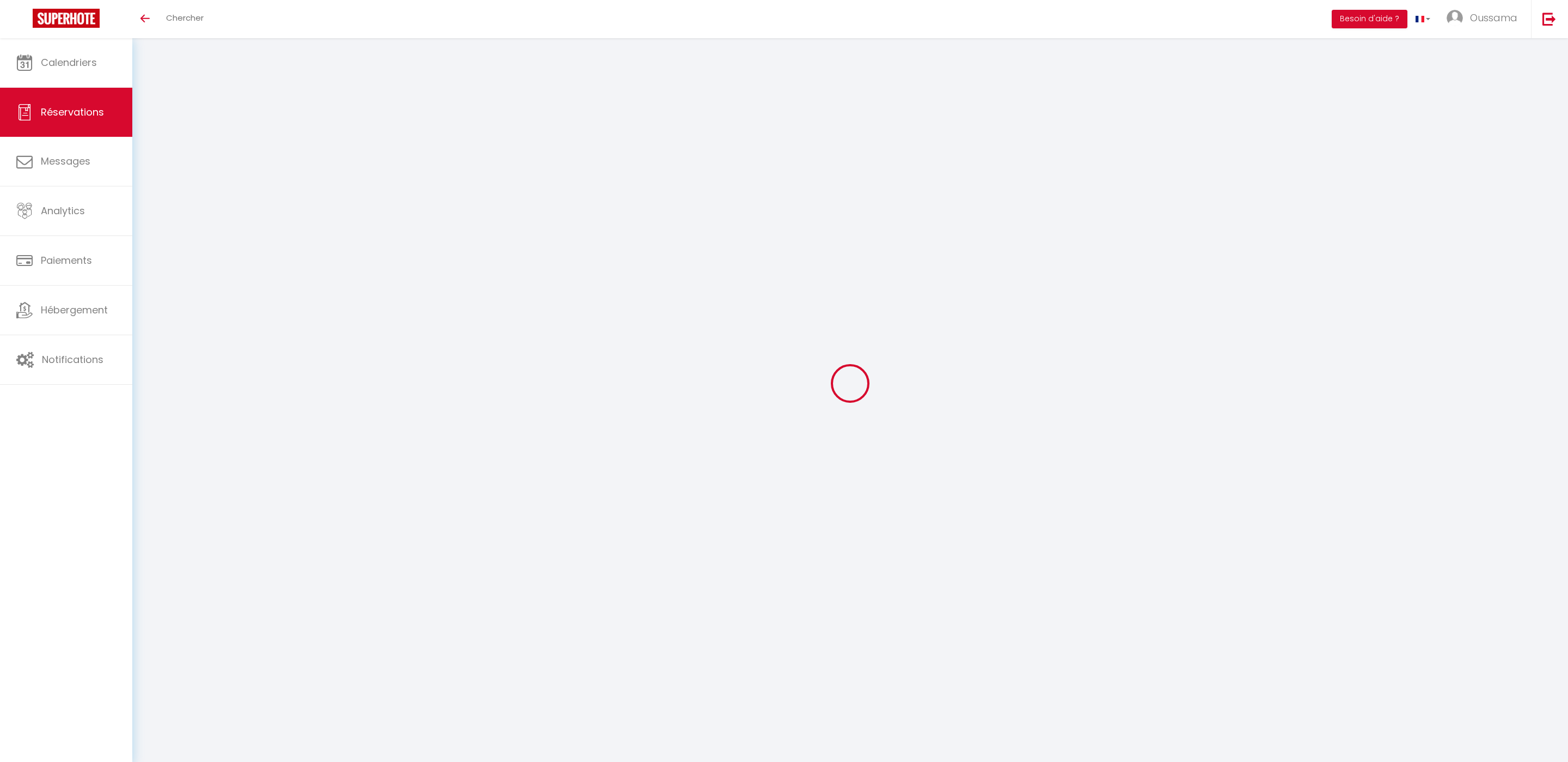
select select
type input "2"
select select "12"
select select
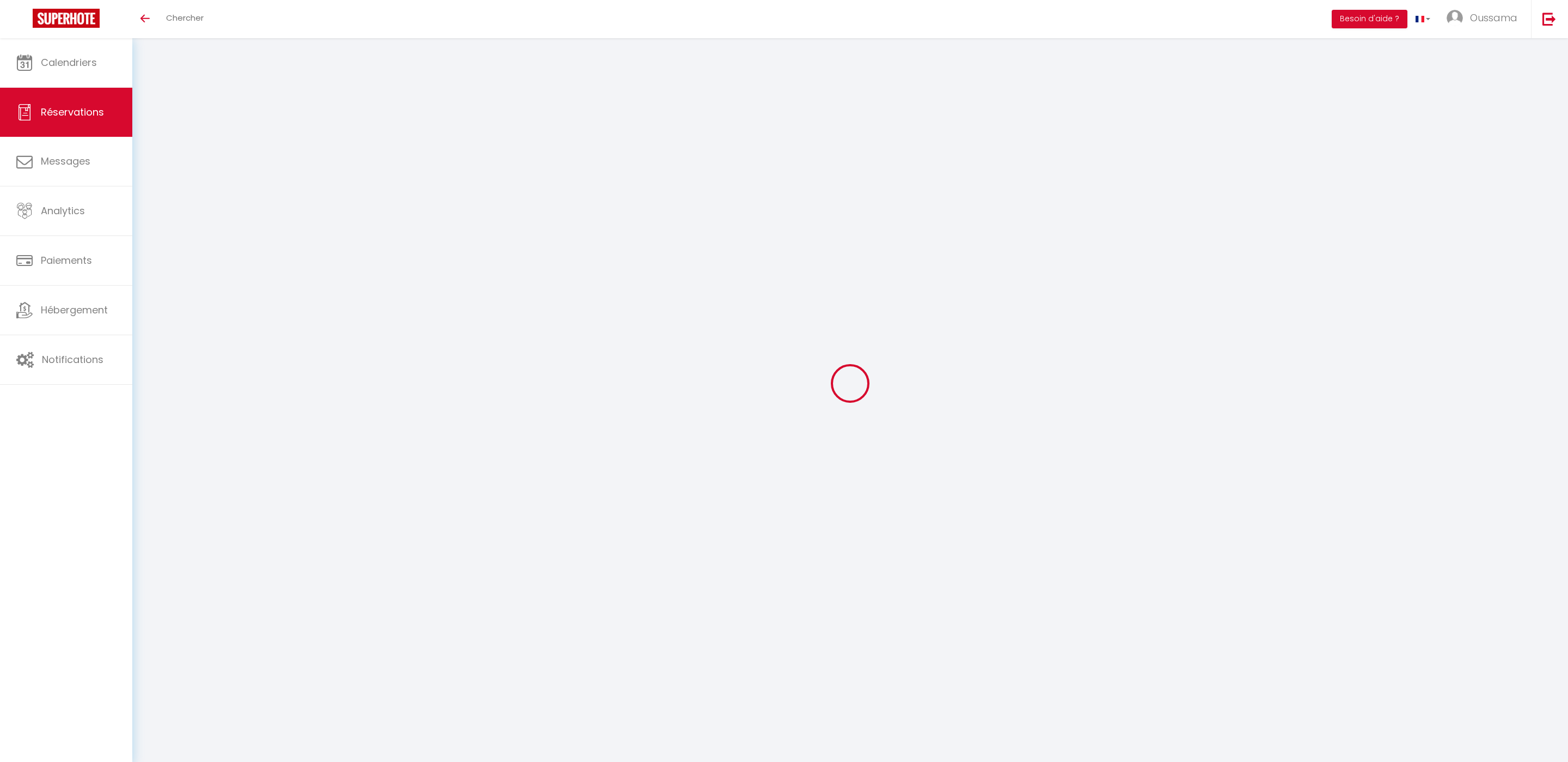
type input "1101.6"
checkbox input "false"
type input "0"
select select "2"
type input "20"
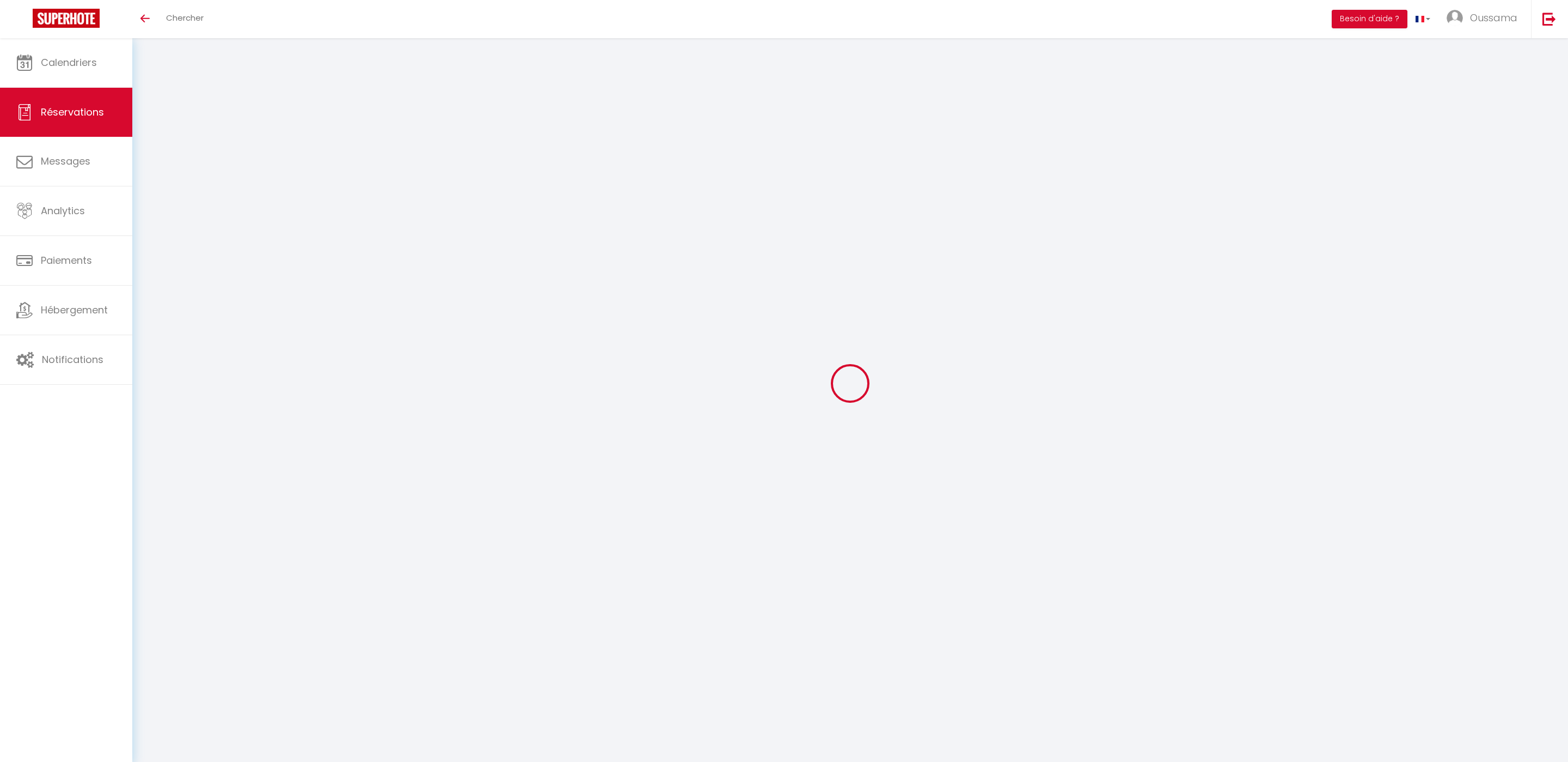
type input "0"
select select
select select "14"
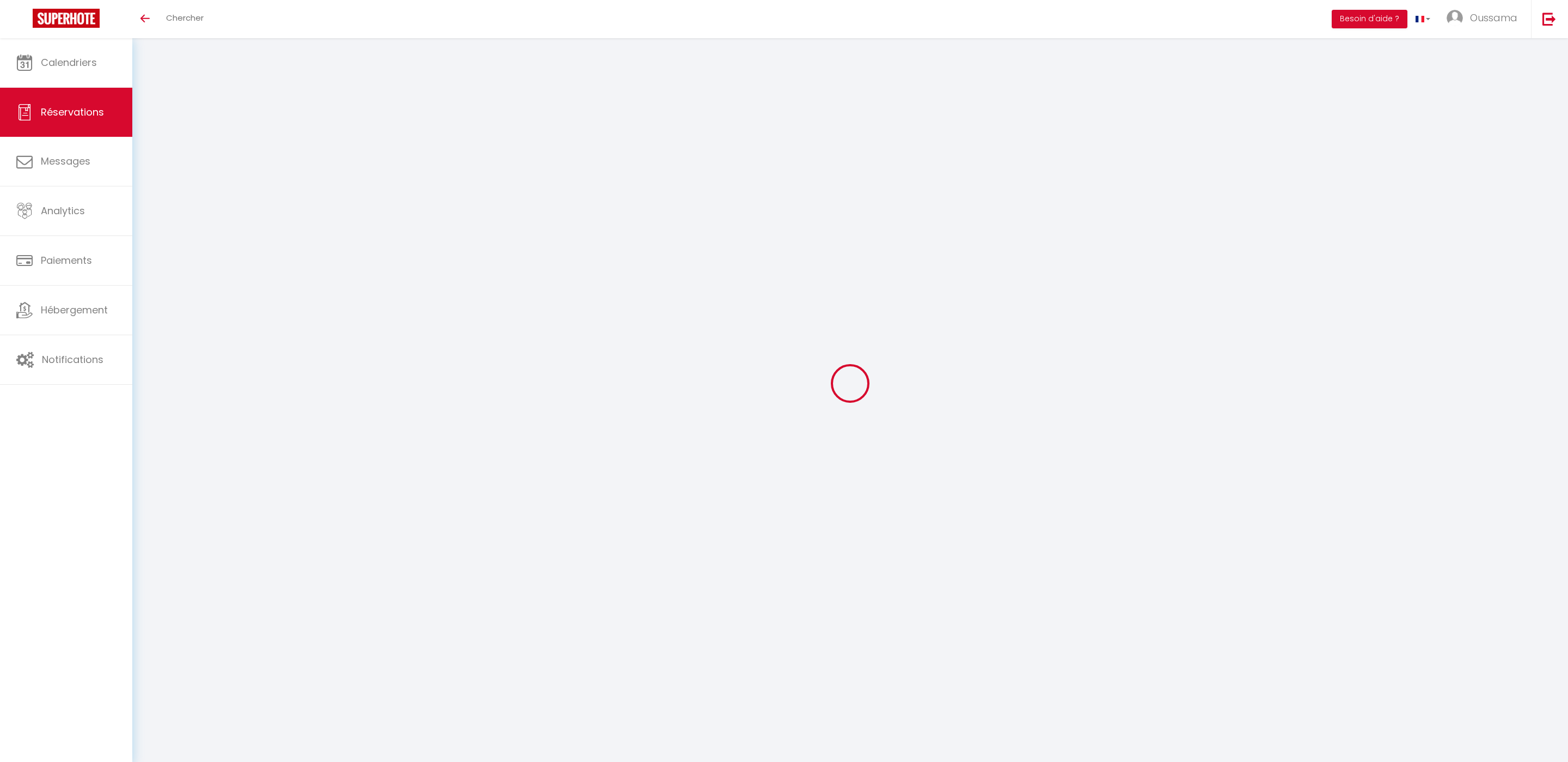
checkbox input "false"
select select
checkbox input "false"
select select
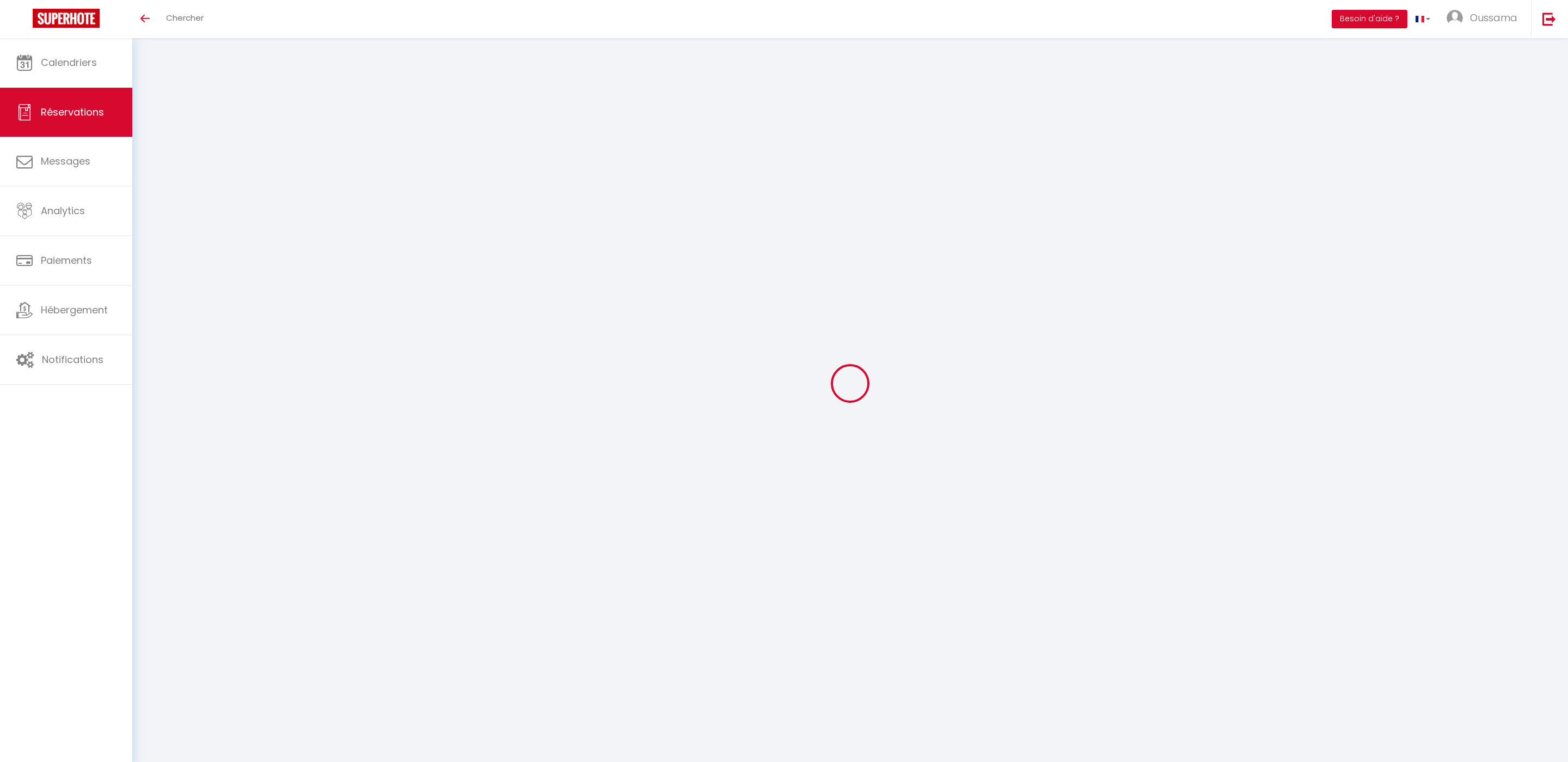
select select
checkbox input "false"
select select
checkbox input "false"
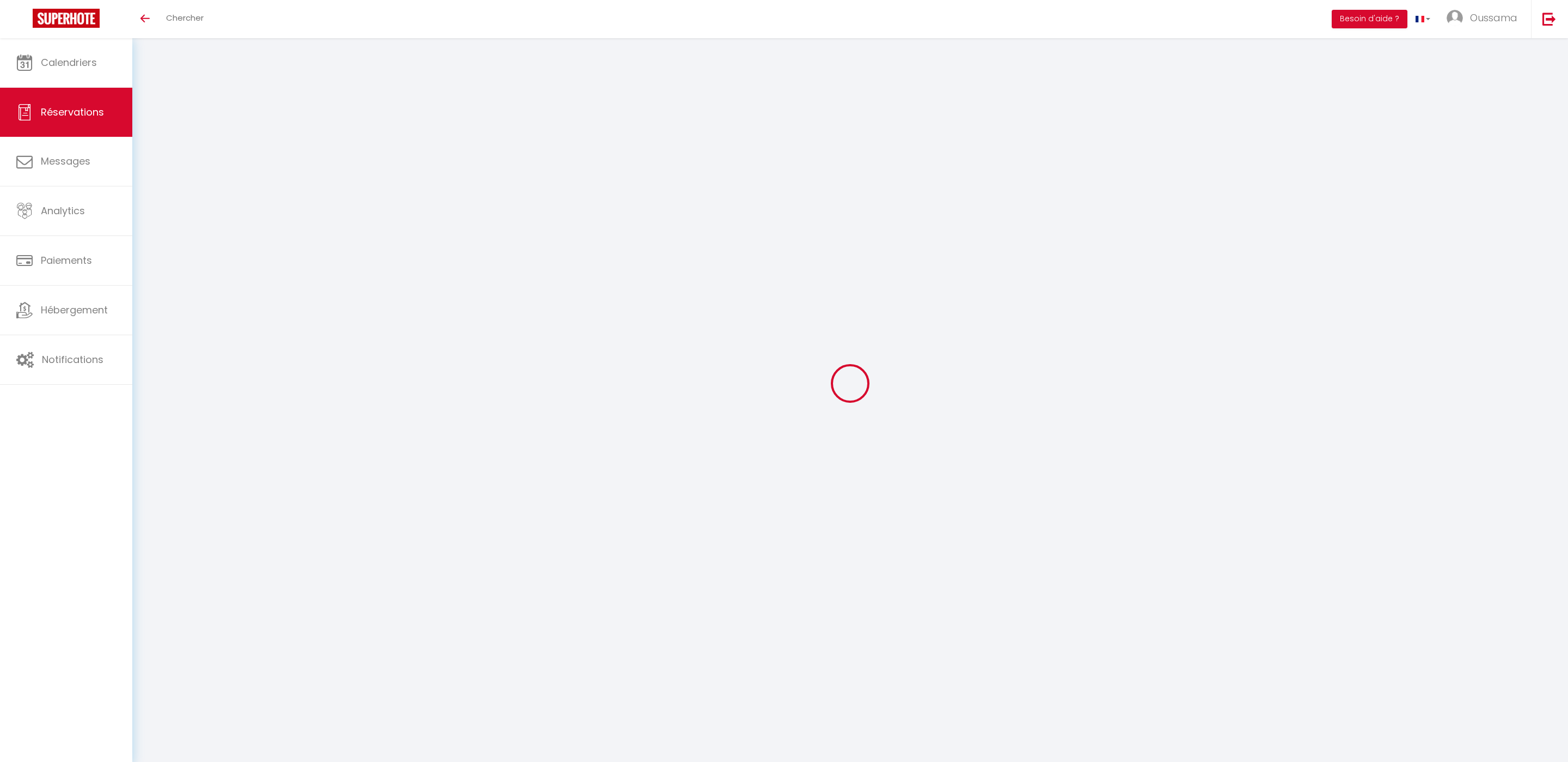
type input "88.12"
select select
checkbox input "false"
select select
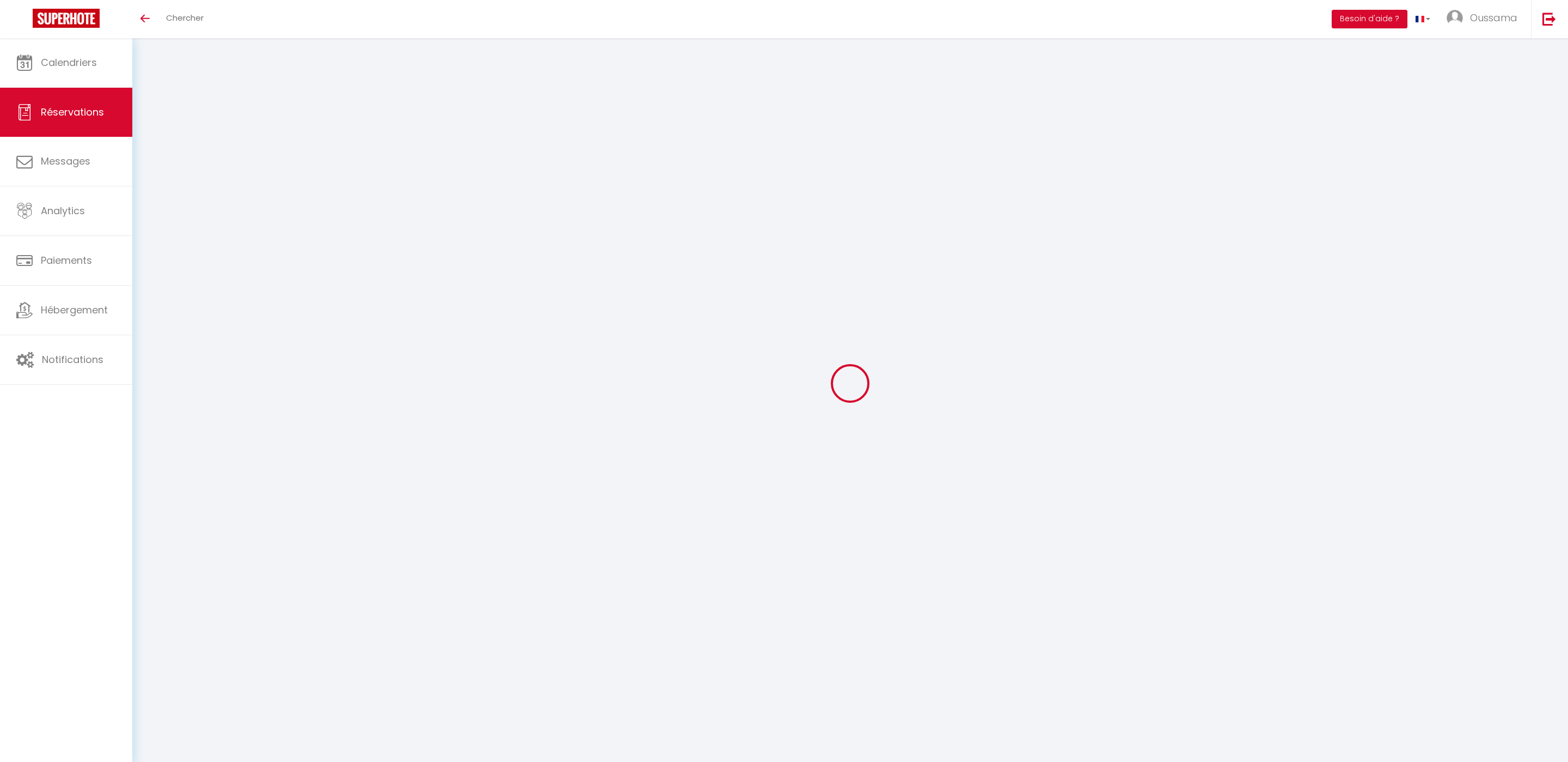
select select
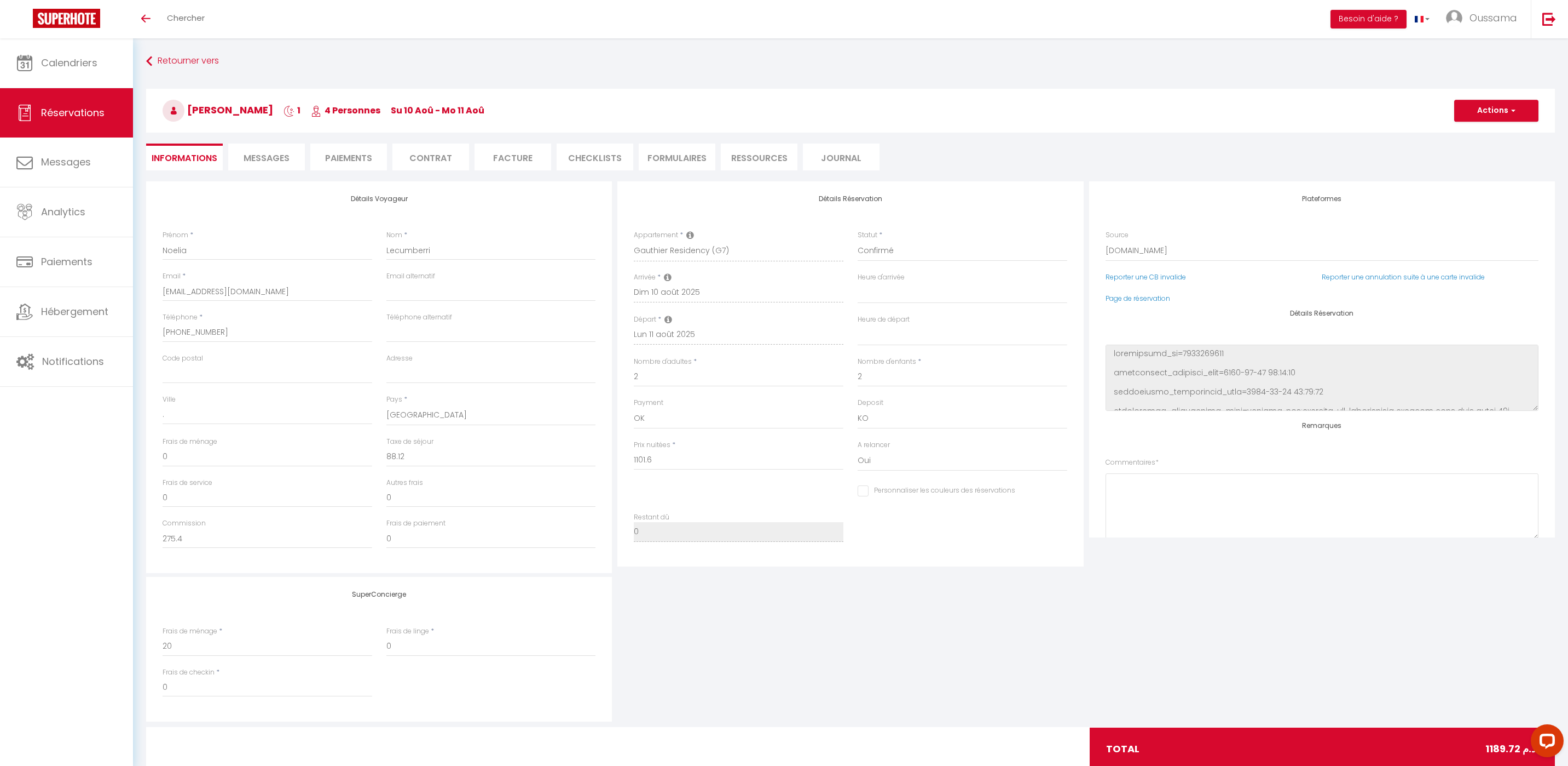
click at [276, 161] on span "Messages" at bounding box center [266, 158] width 46 height 12
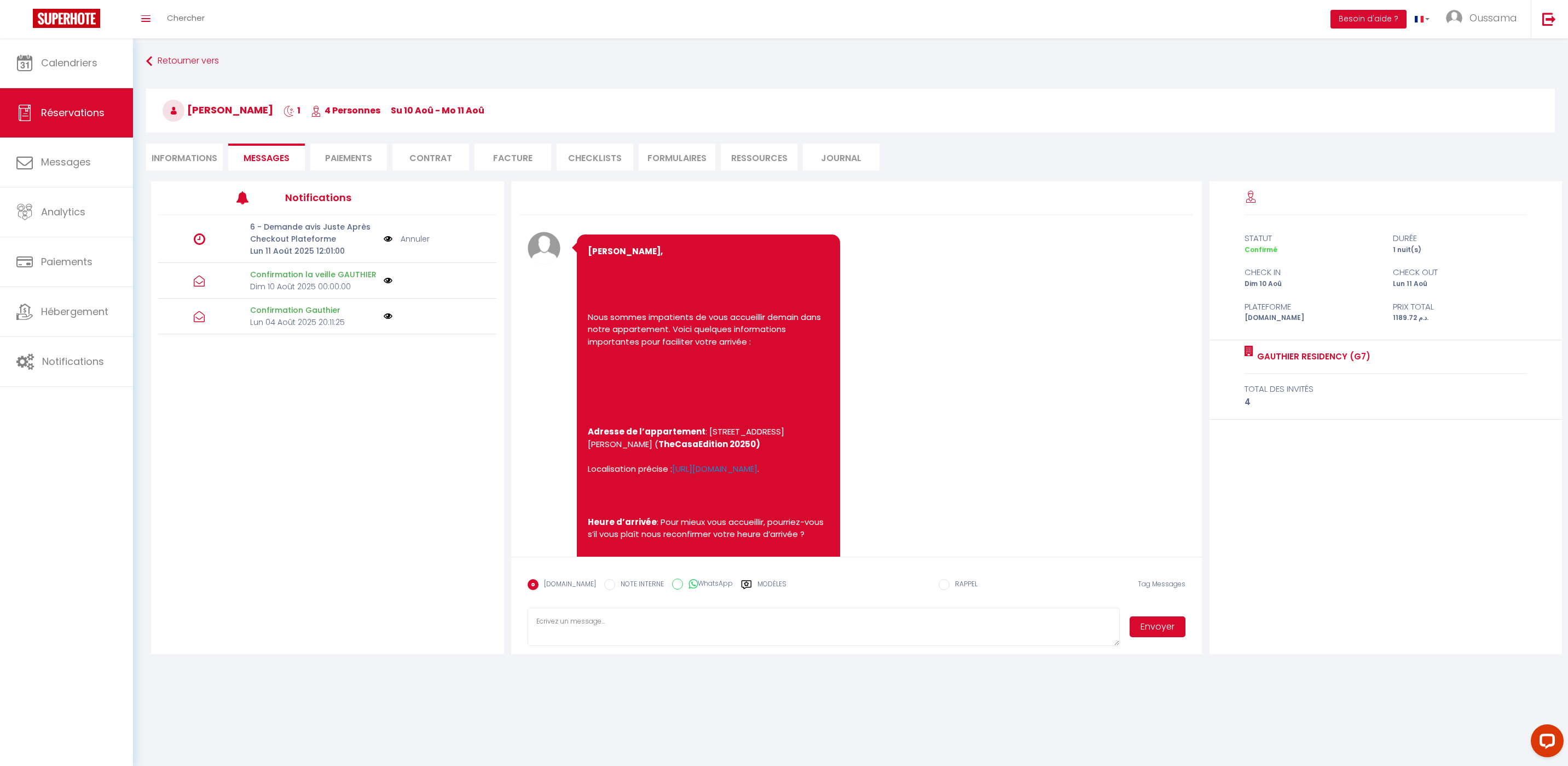
click at [683, 584] on label "WhatsApp" at bounding box center [707, 584] width 50 height 12
click at [673, 584] on input "WhatsApp" at bounding box center [678, 584] width 11 height 11
radio input "true"
radio input "false"
click at [758, 581] on label "Modèles" at bounding box center [773, 588] width 29 height 19
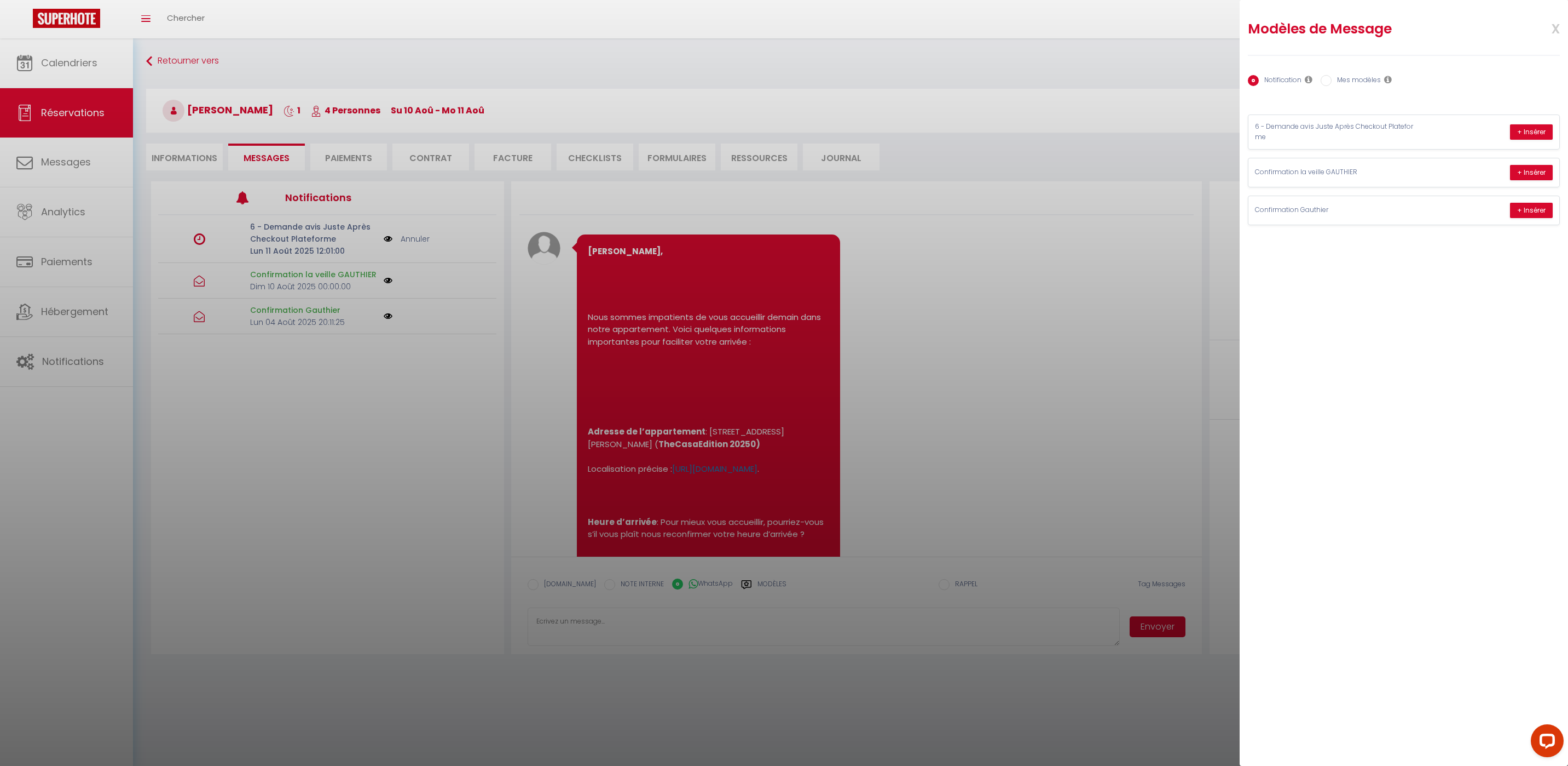
click at [1324, 75] on input "Mes modèles" at bounding box center [1326, 80] width 11 height 11
radio input "true"
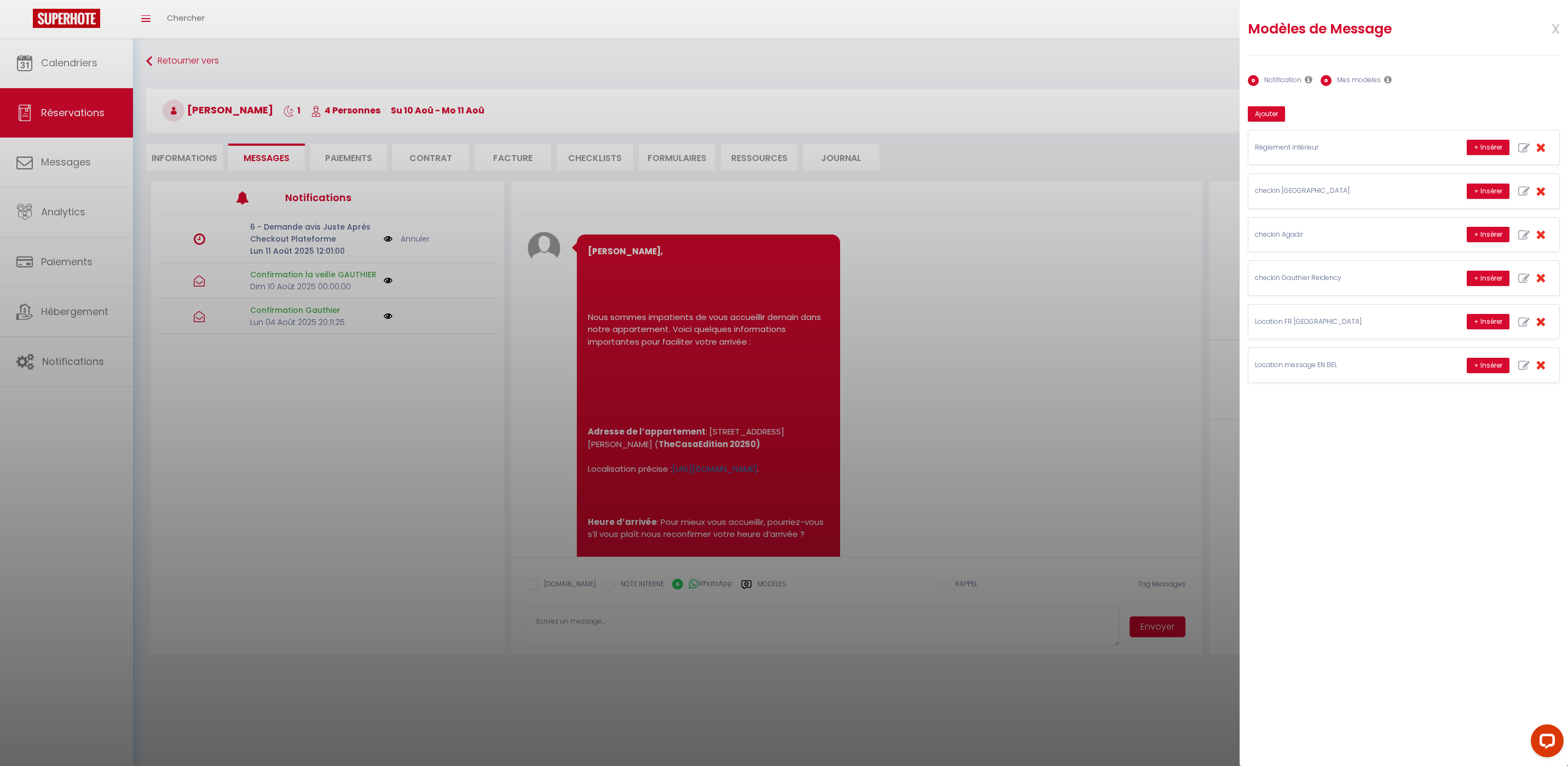
radio input "false"
click at [1484, 280] on button "+ Insérer" at bounding box center [1488, 278] width 43 height 15
type textarea "Hello [PERSON_NAME], this is [PERSON_NAME] from Thecasaedition, the apartment t…"
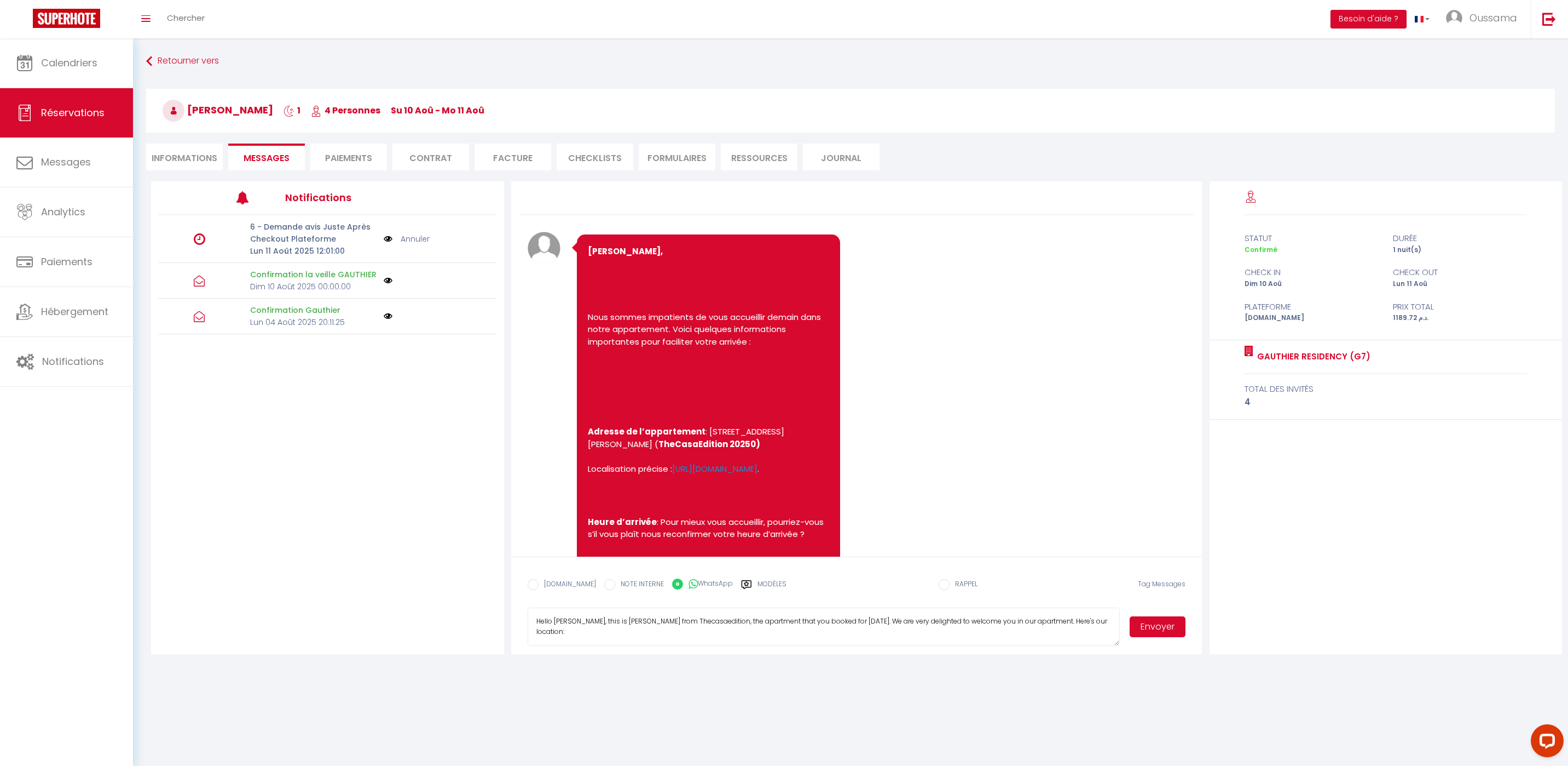
click at [1167, 624] on button "Envoyer" at bounding box center [1158, 626] width 56 height 21
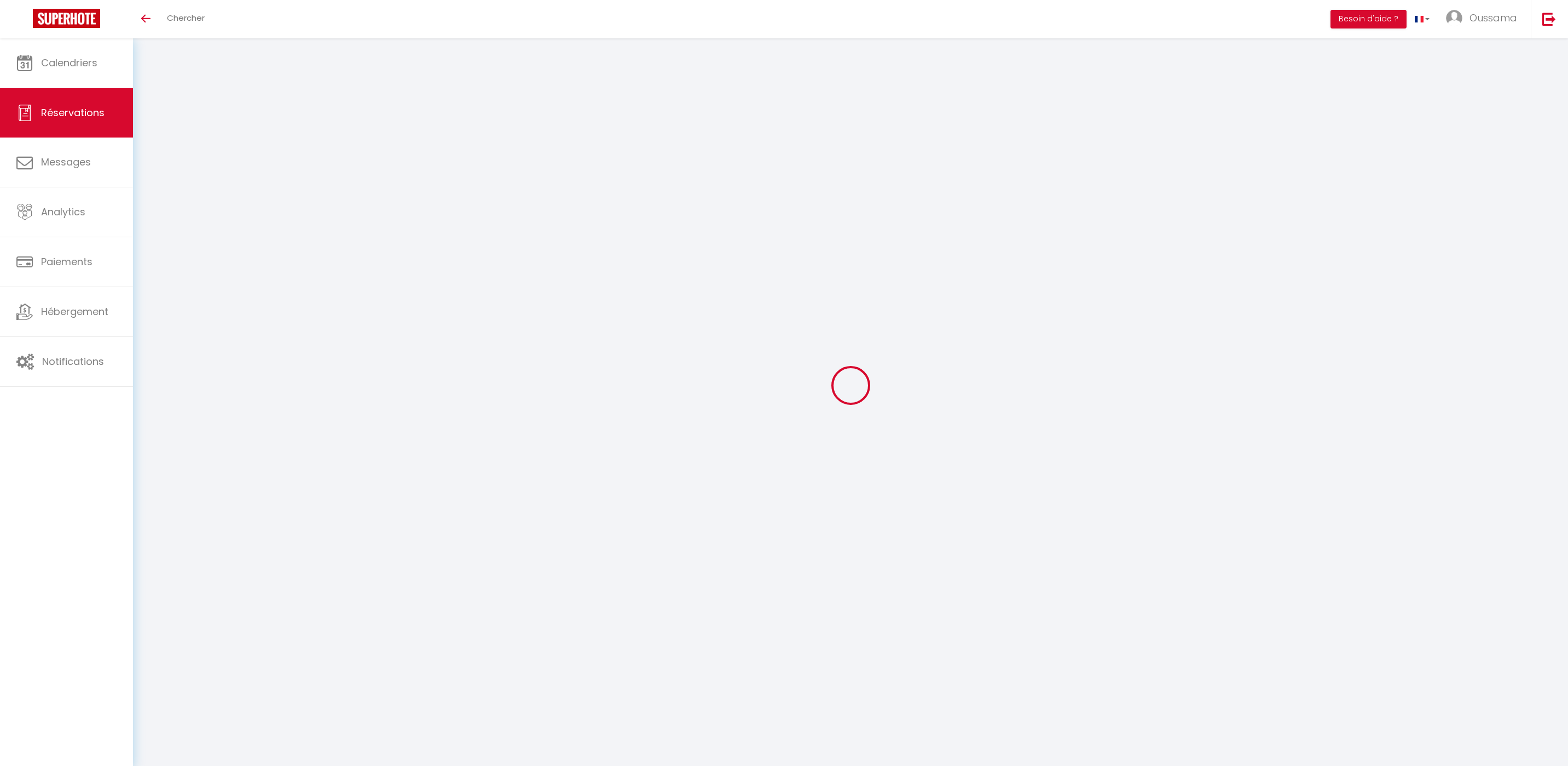
select select
checkbox input "false"
select select
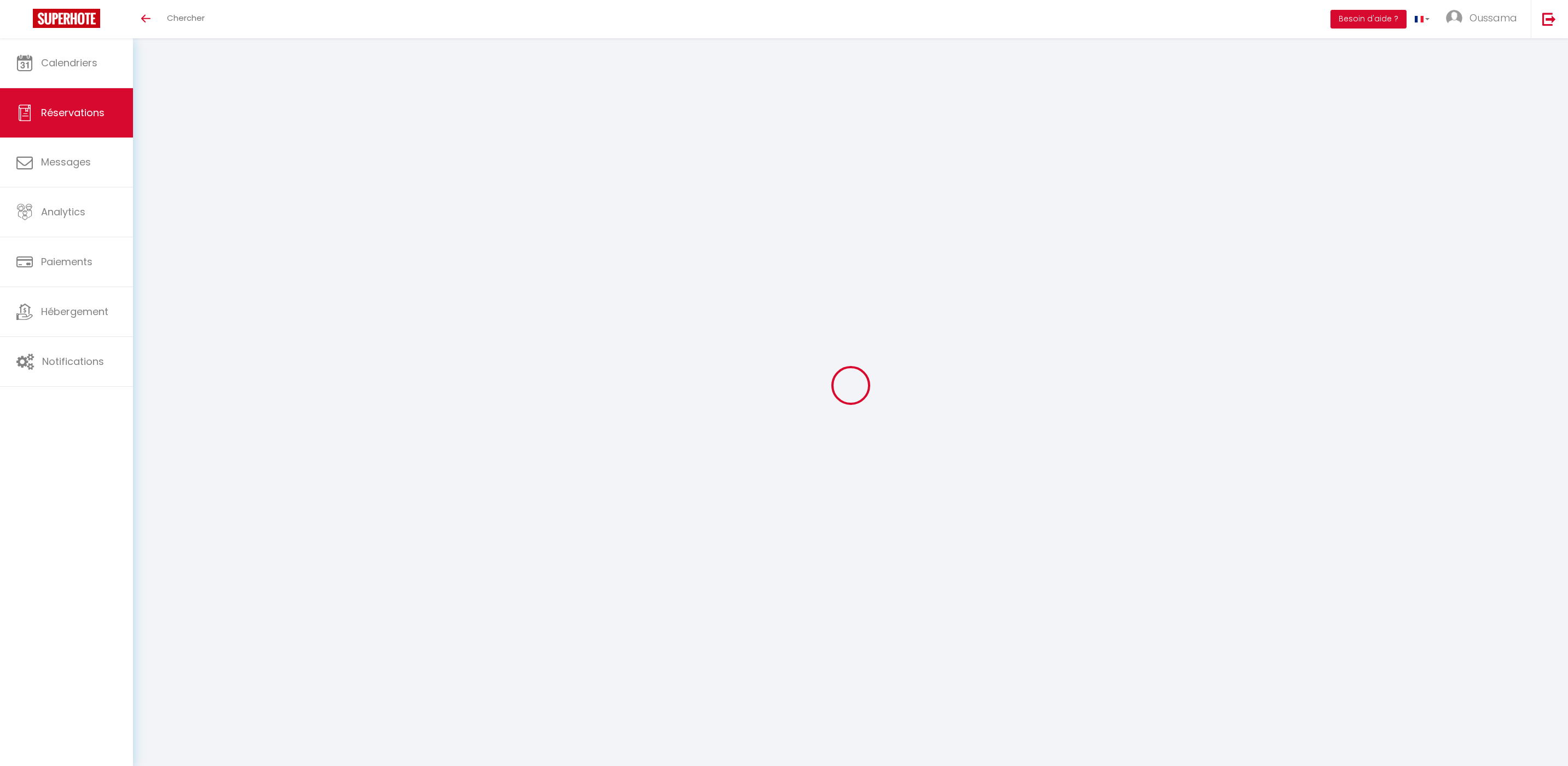
checkbox input "false"
select select
checkbox input "false"
select select
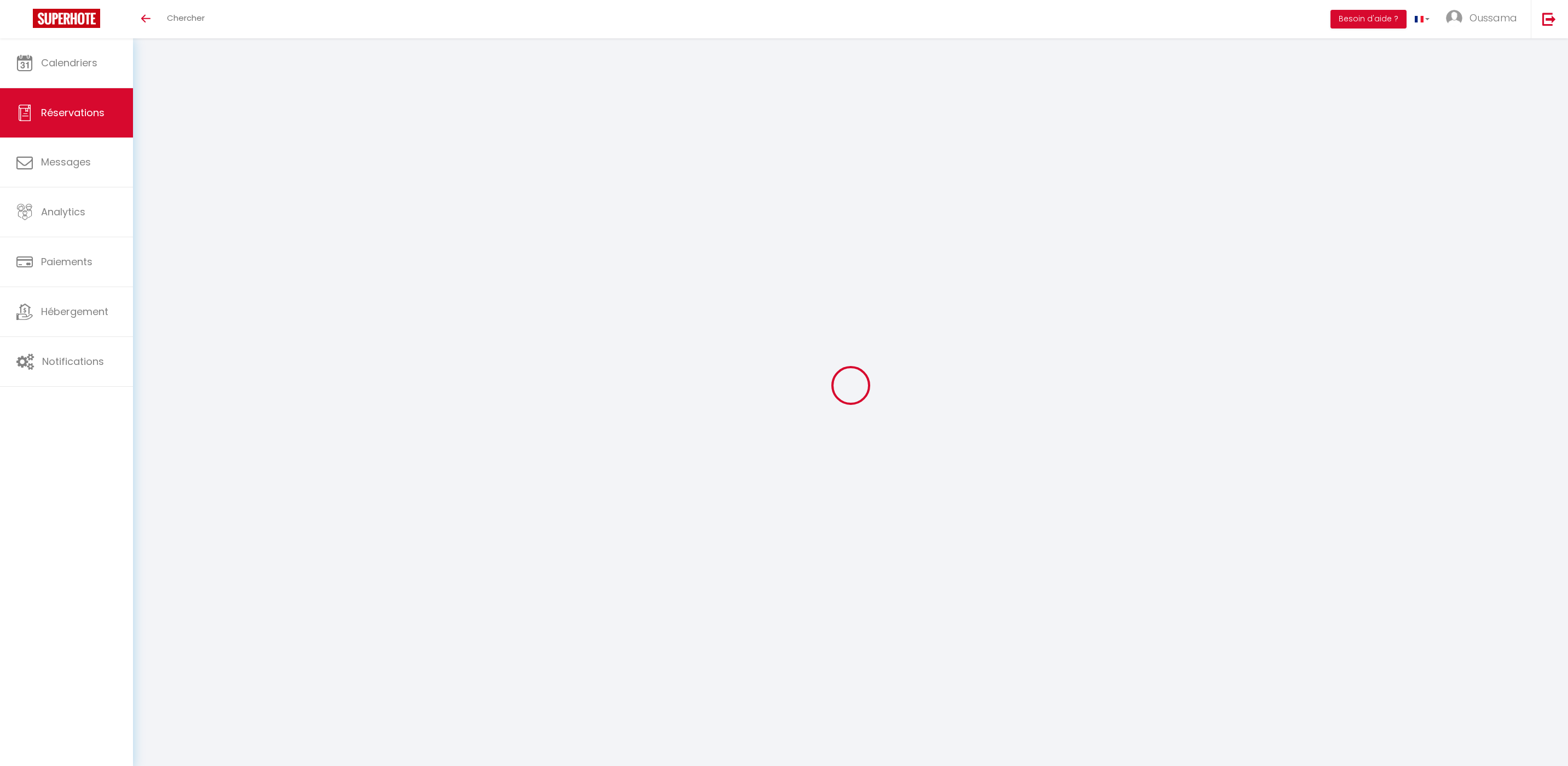
select select
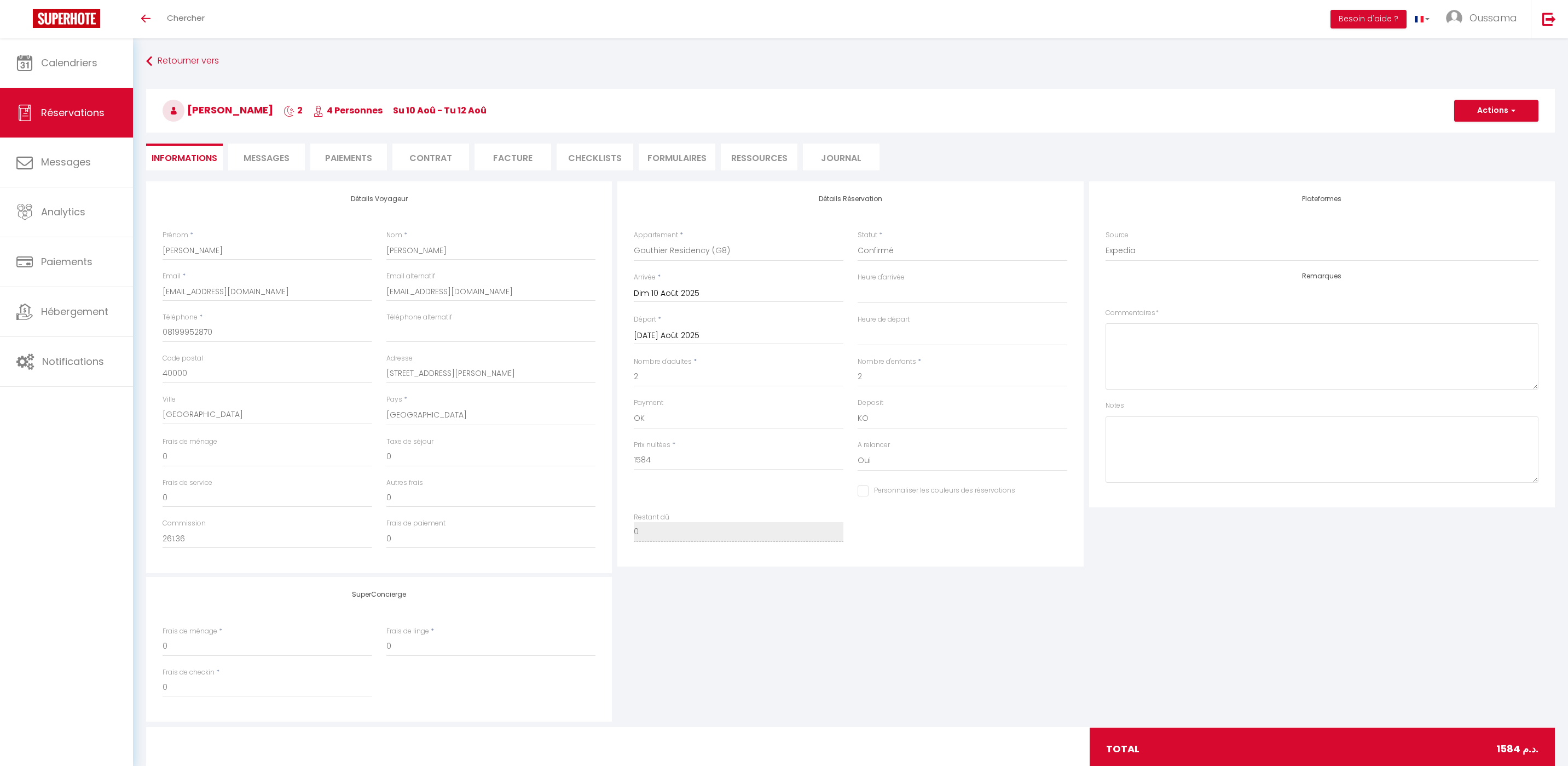
checkbox input "false"
select select
click at [276, 159] on span "Messages" at bounding box center [266, 158] width 46 height 12
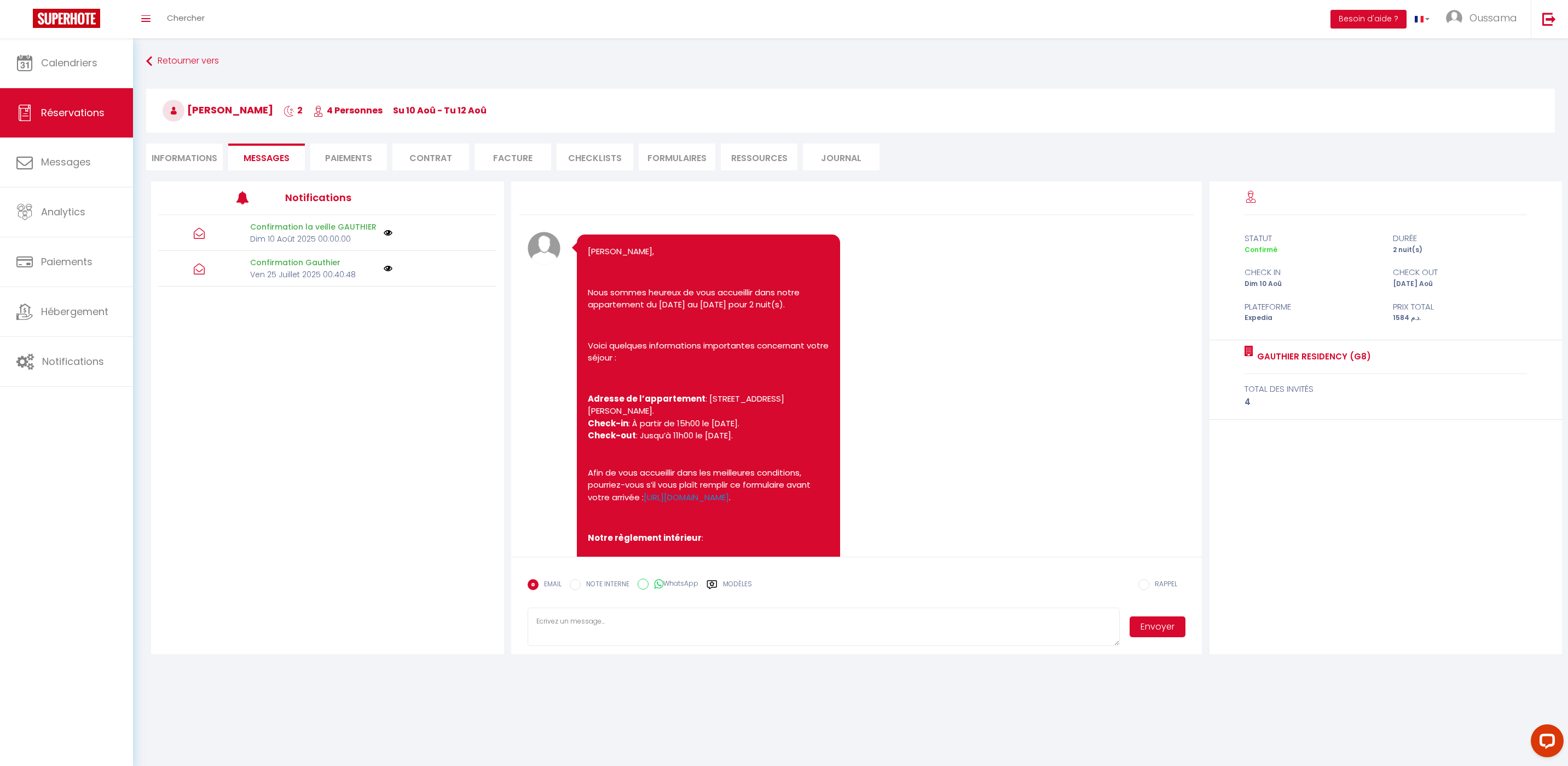
click at [649, 583] on label "WhatsApp" at bounding box center [673, 584] width 50 height 12
click at [648, 583] on input "WhatsApp" at bounding box center [643, 584] width 11 height 11
radio input "true"
radio input "false"
click at [720, 586] on div "Modèles" at bounding box center [729, 591] width 45 height 23
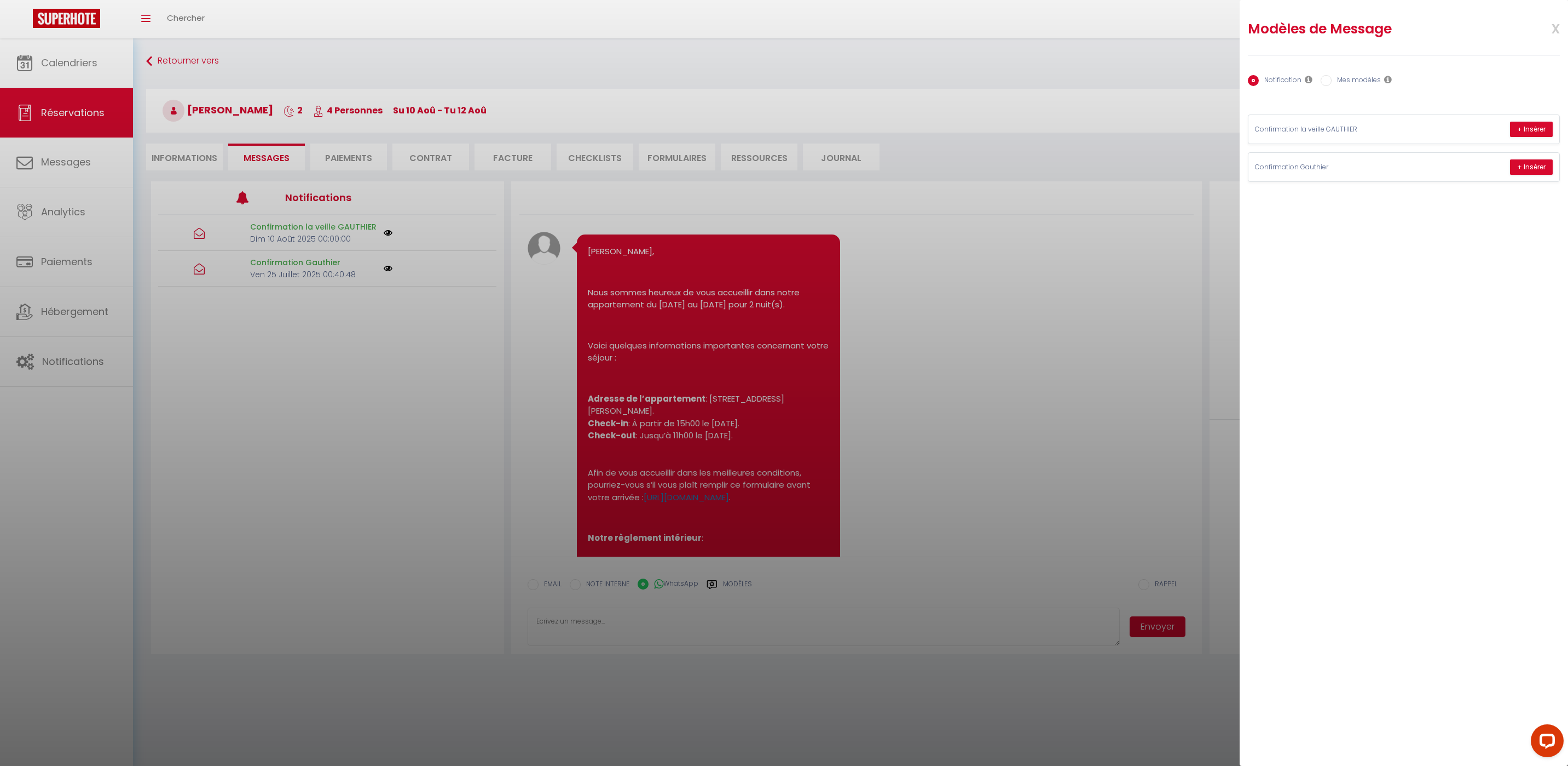
click at [1336, 83] on label "Mes modèles" at bounding box center [1357, 81] width 49 height 12
click at [1332, 83] on input "Mes modèles" at bounding box center [1326, 80] width 11 height 11
radio input "true"
radio input "false"
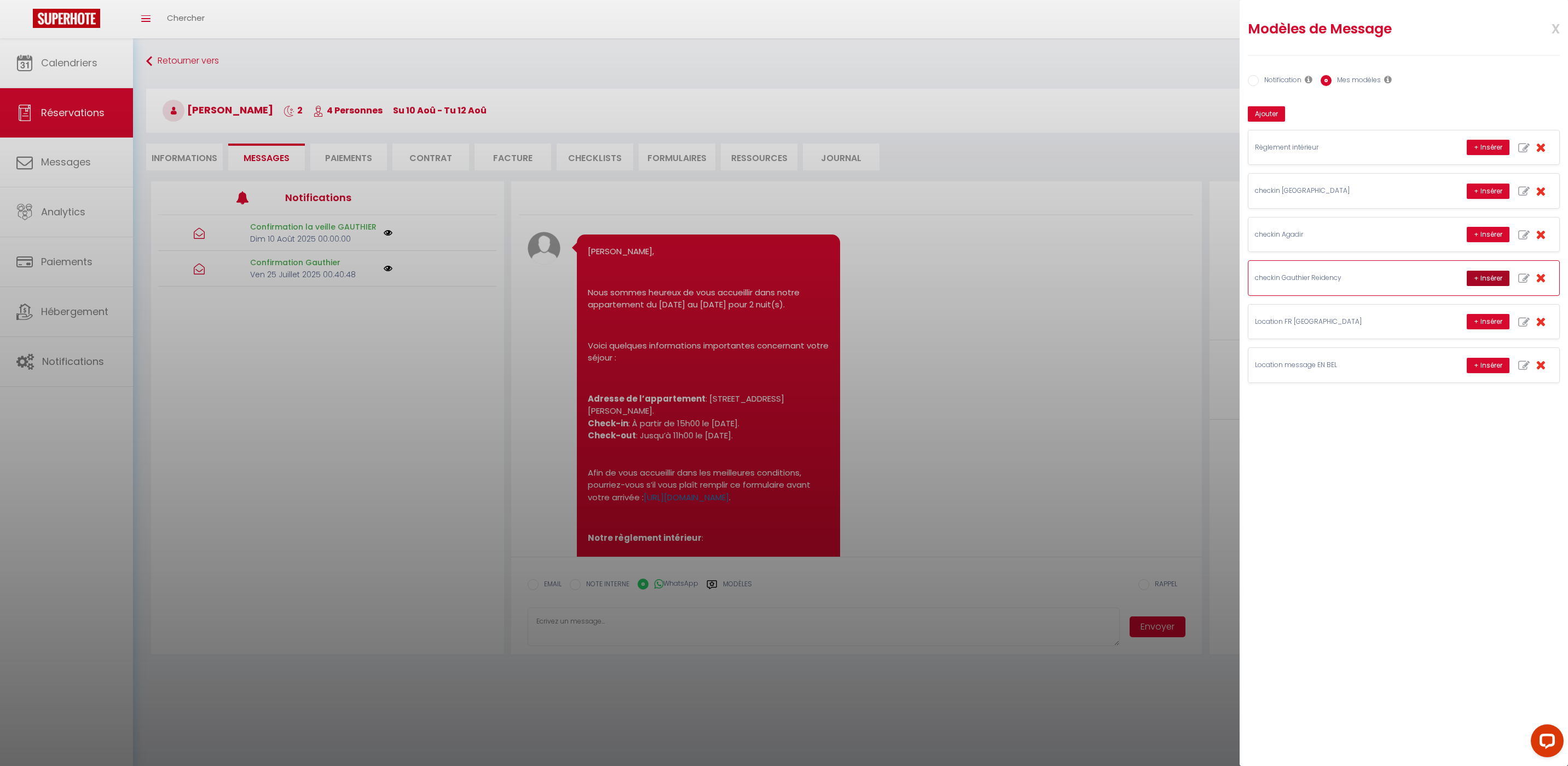
click at [1473, 280] on button "+ Insérer" at bounding box center [1488, 278] width 43 height 15
type textarea "Hello mohamed, this is Williams from Thecasaedition, the apartment that you boo…"
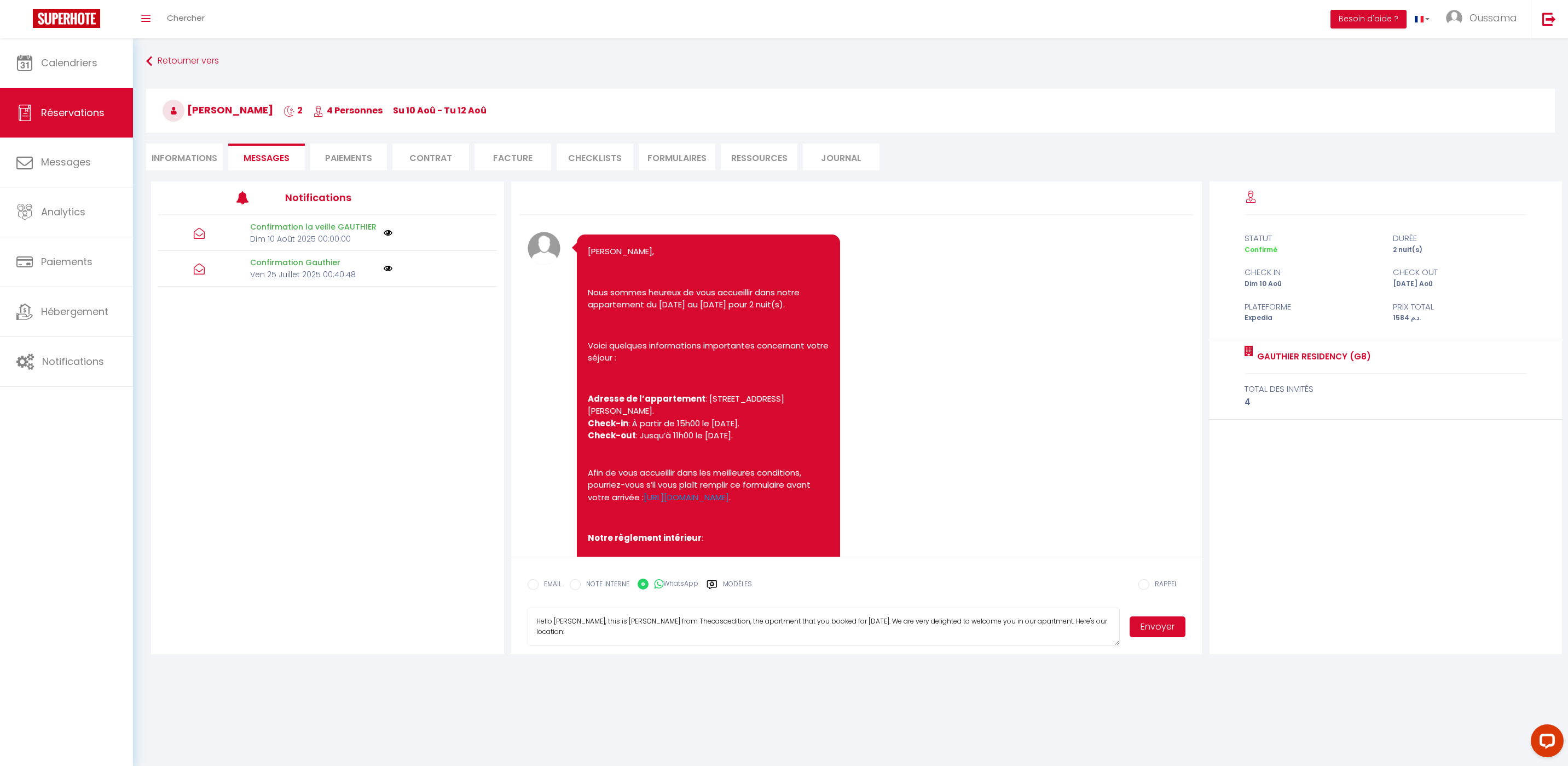
click at [1173, 634] on button "Envoyer" at bounding box center [1158, 626] width 56 height 21
click at [541, 583] on label "EMAIL" at bounding box center [550, 585] width 23 height 12
click at [539, 583] on input "EMAIL" at bounding box center [533, 584] width 11 height 11
radio input "true"
radio input "false"
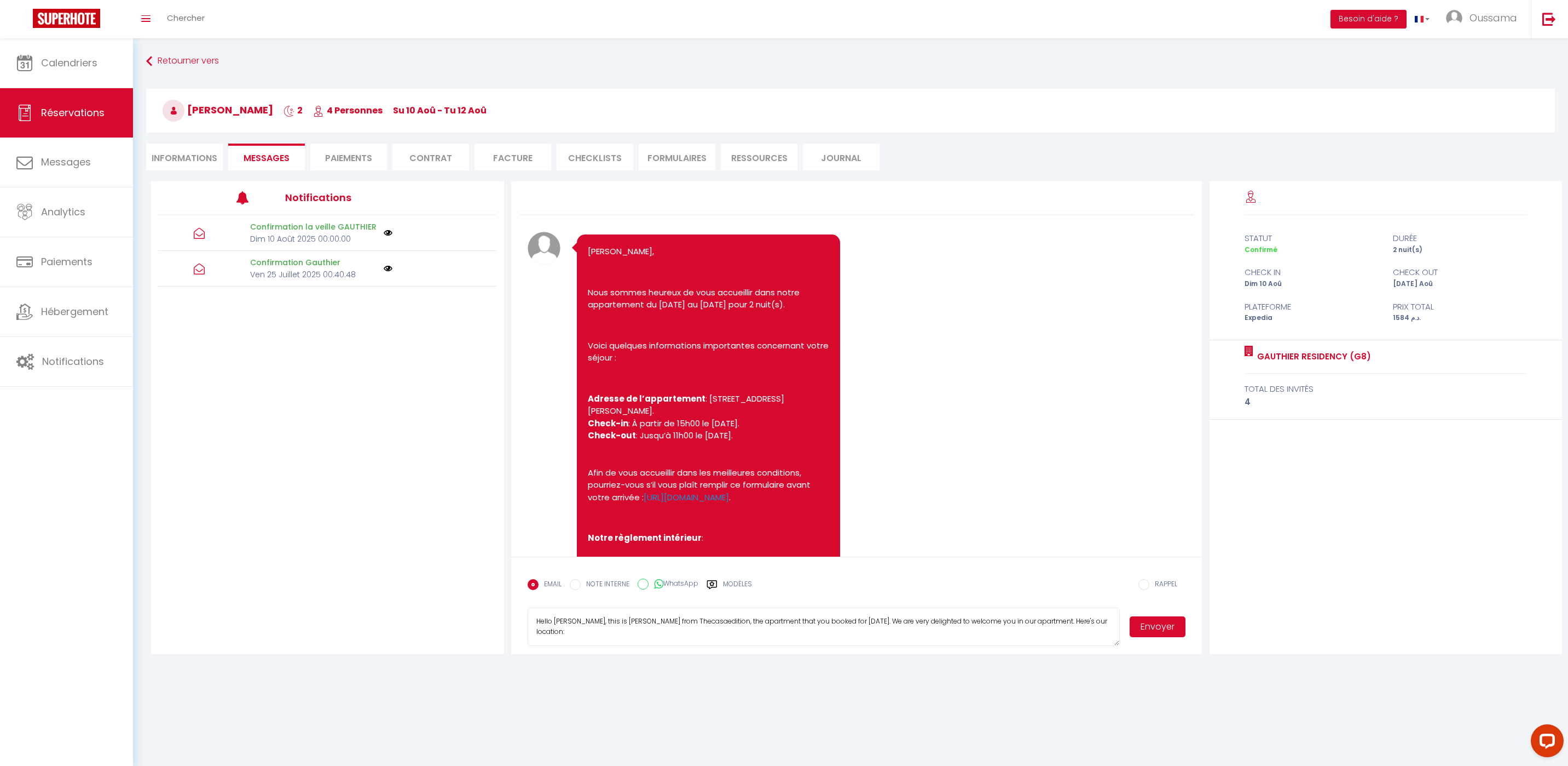
click at [1171, 626] on button "Envoyer" at bounding box center [1158, 626] width 56 height 21
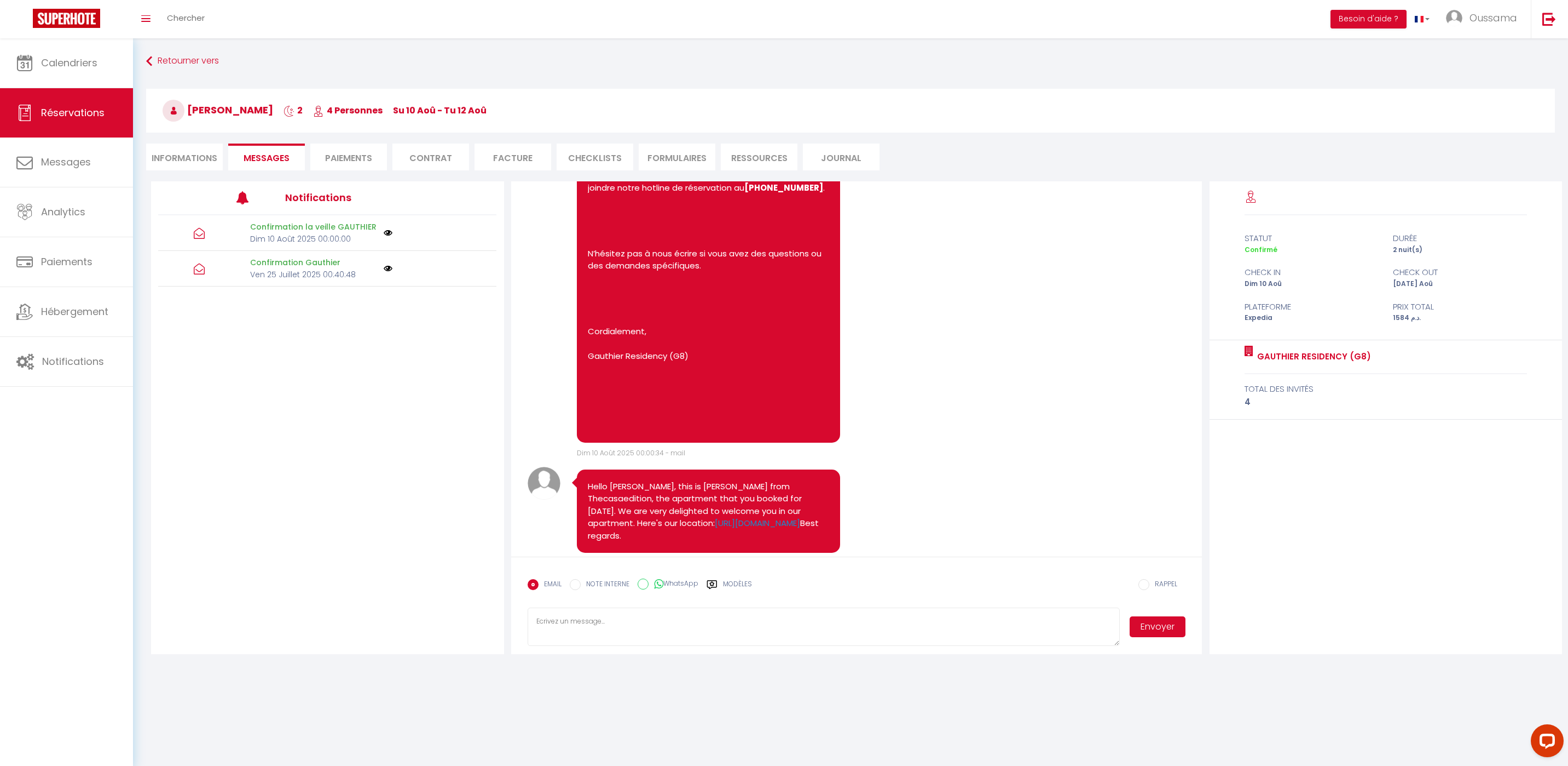
click at [755, 630] on textarea at bounding box center [824, 627] width 593 height 38
paste textarea "Hi from TheCasaEdition! Could you please let us know your estimated arrival tim…"
type textarea "Hi from TheCasaEdition! Could you please let us know your estimated arrival tim…"
click at [1153, 629] on button "Envoyer" at bounding box center [1158, 626] width 56 height 21
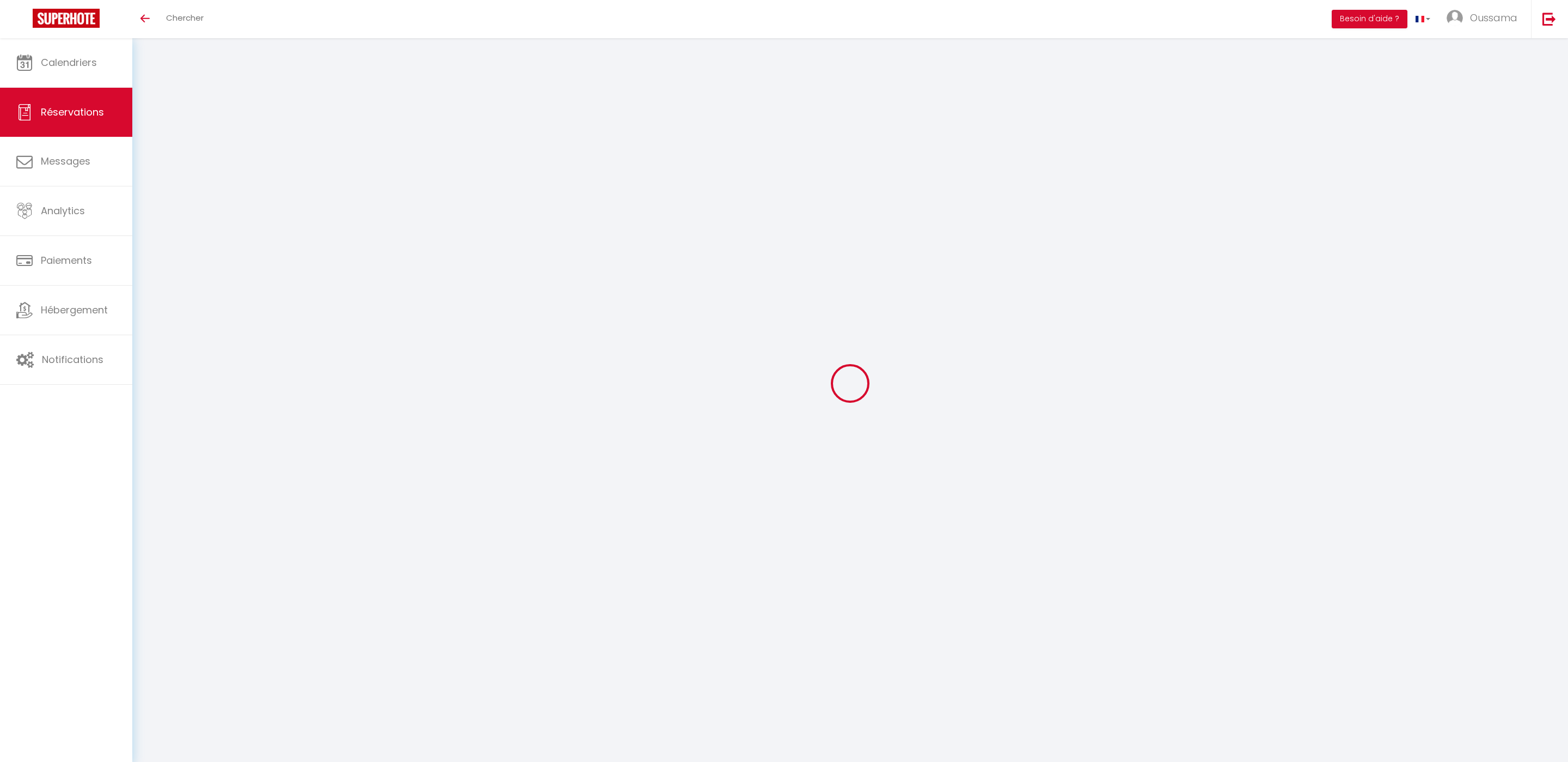
select select
checkbox input "false"
select select
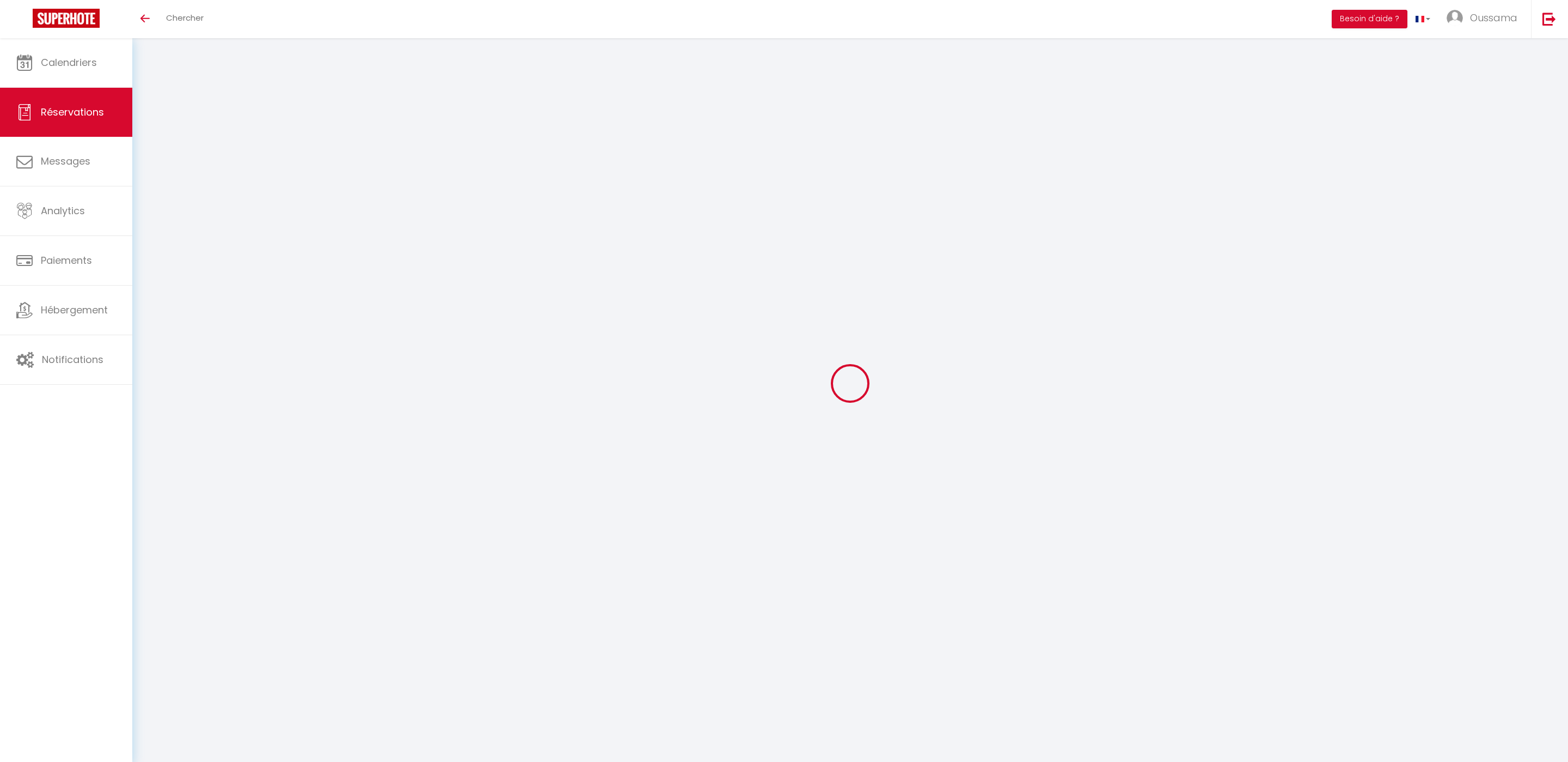
select select
checkbox input "false"
select select
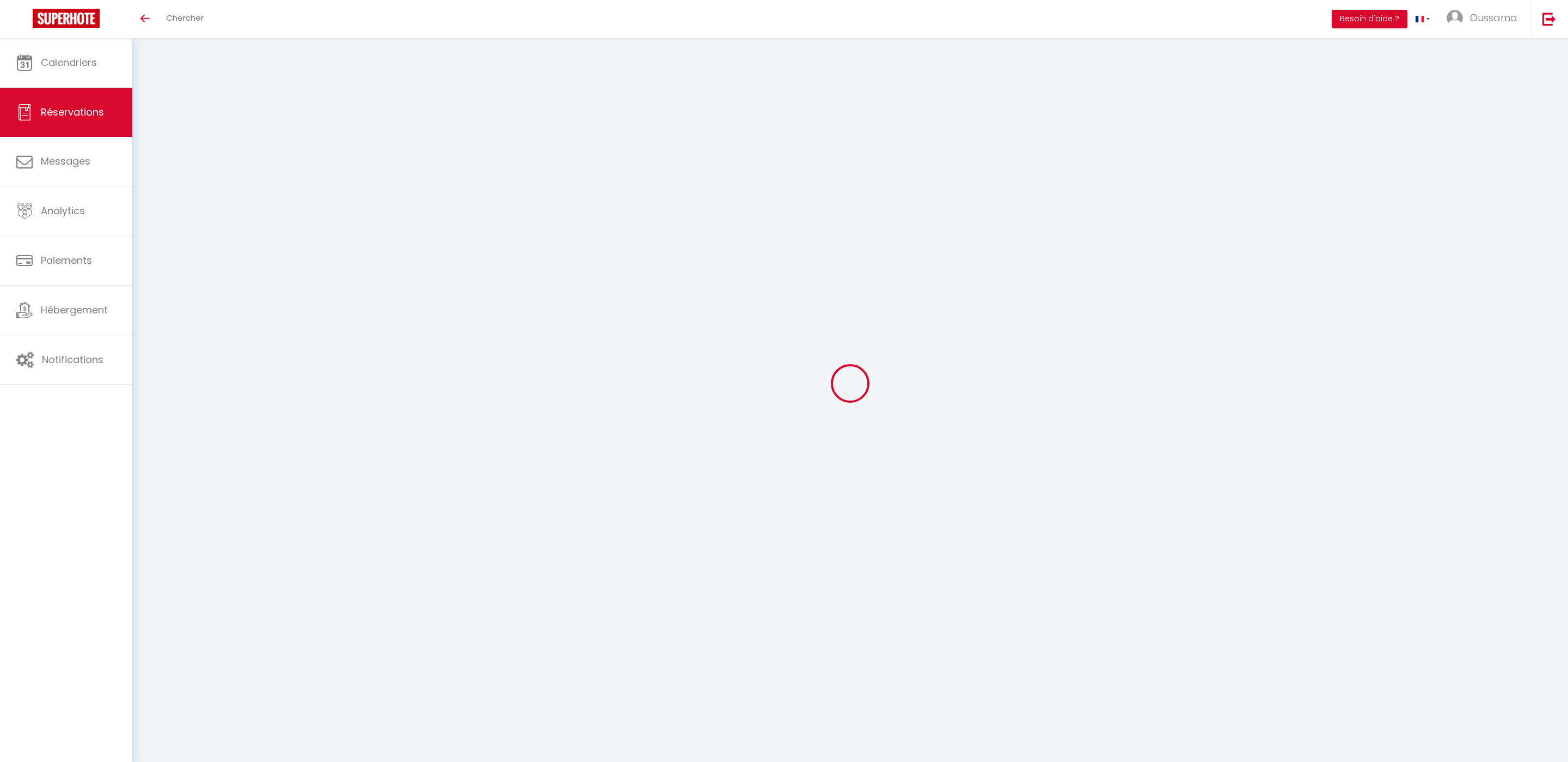
select select
checkbox input "false"
select select
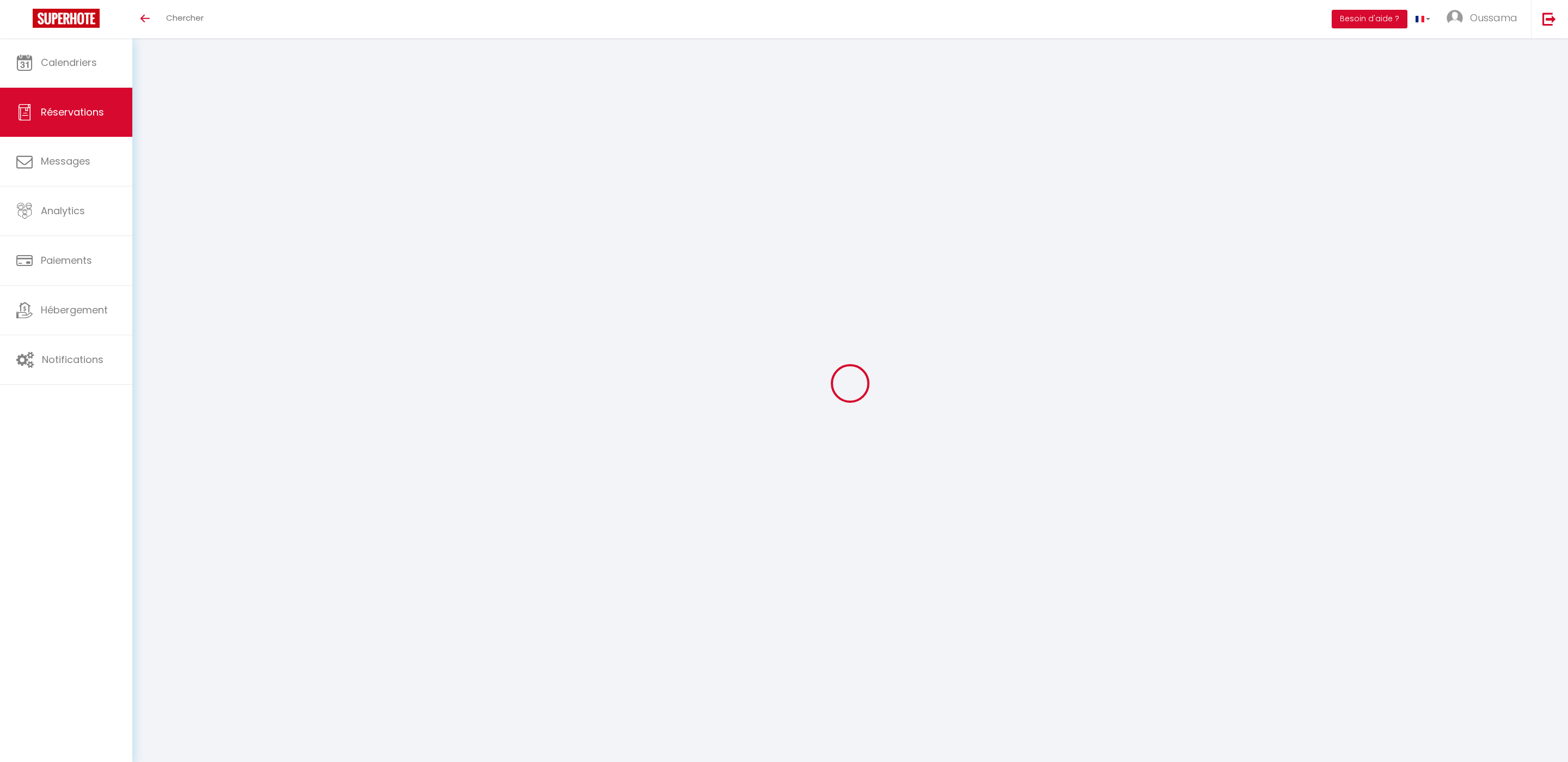
checkbox input "false"
select select
checkbox input "false"
select select
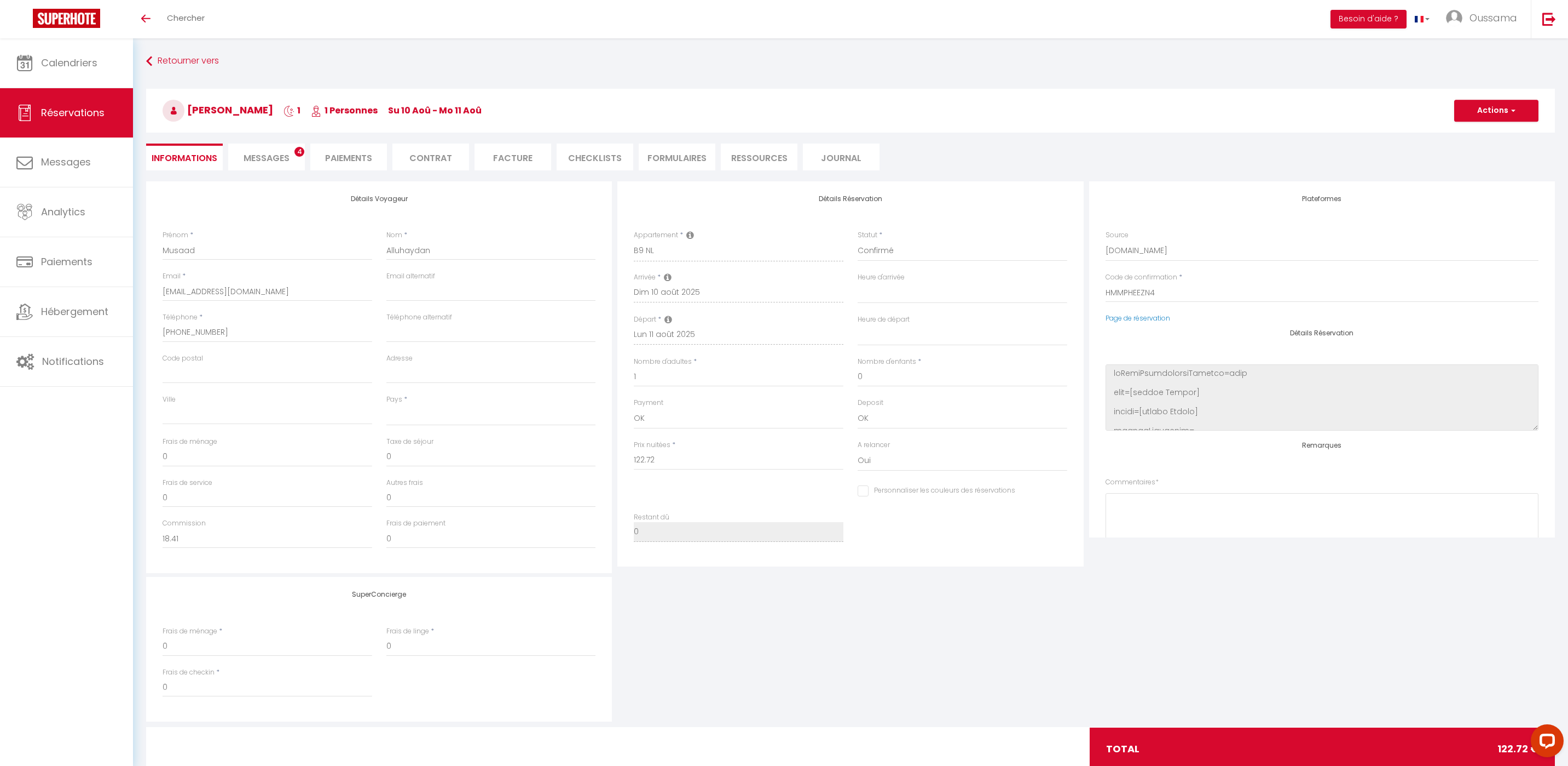
click at [272, 152] on span "Messages" at bounding box center [266, 158] width 46 height 12
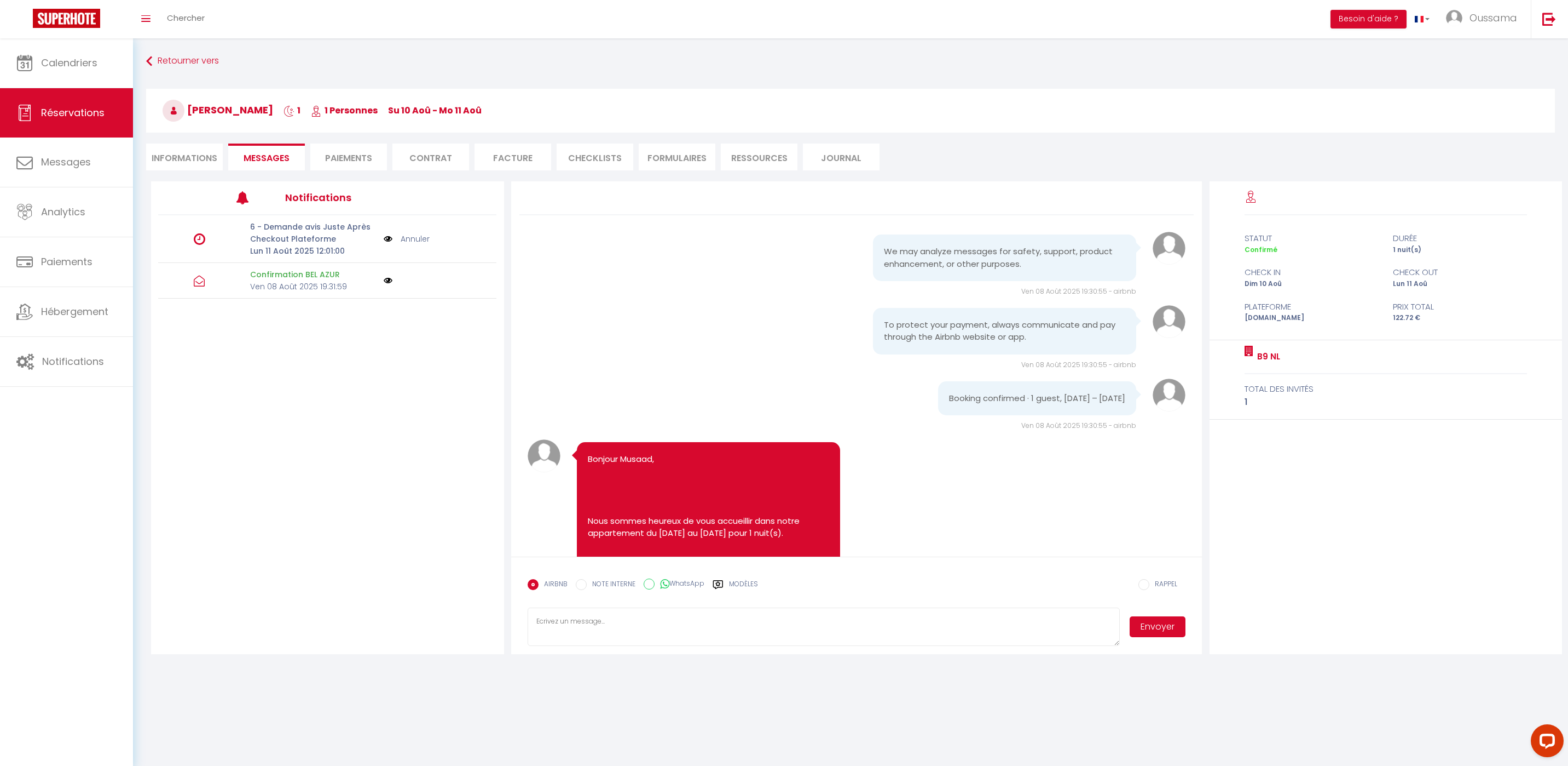
click at [681, 578] on label "WhatsApp" at bounding box center [679, 584] width 50 height 12
click at [655, 578] on input "WhatsApp" at bounding box center [649, 584] width 11 height 11
radio input "true"
radio input "false"
click at [720, 586] on icon at bounding box center [718, 584] width 11 height 11
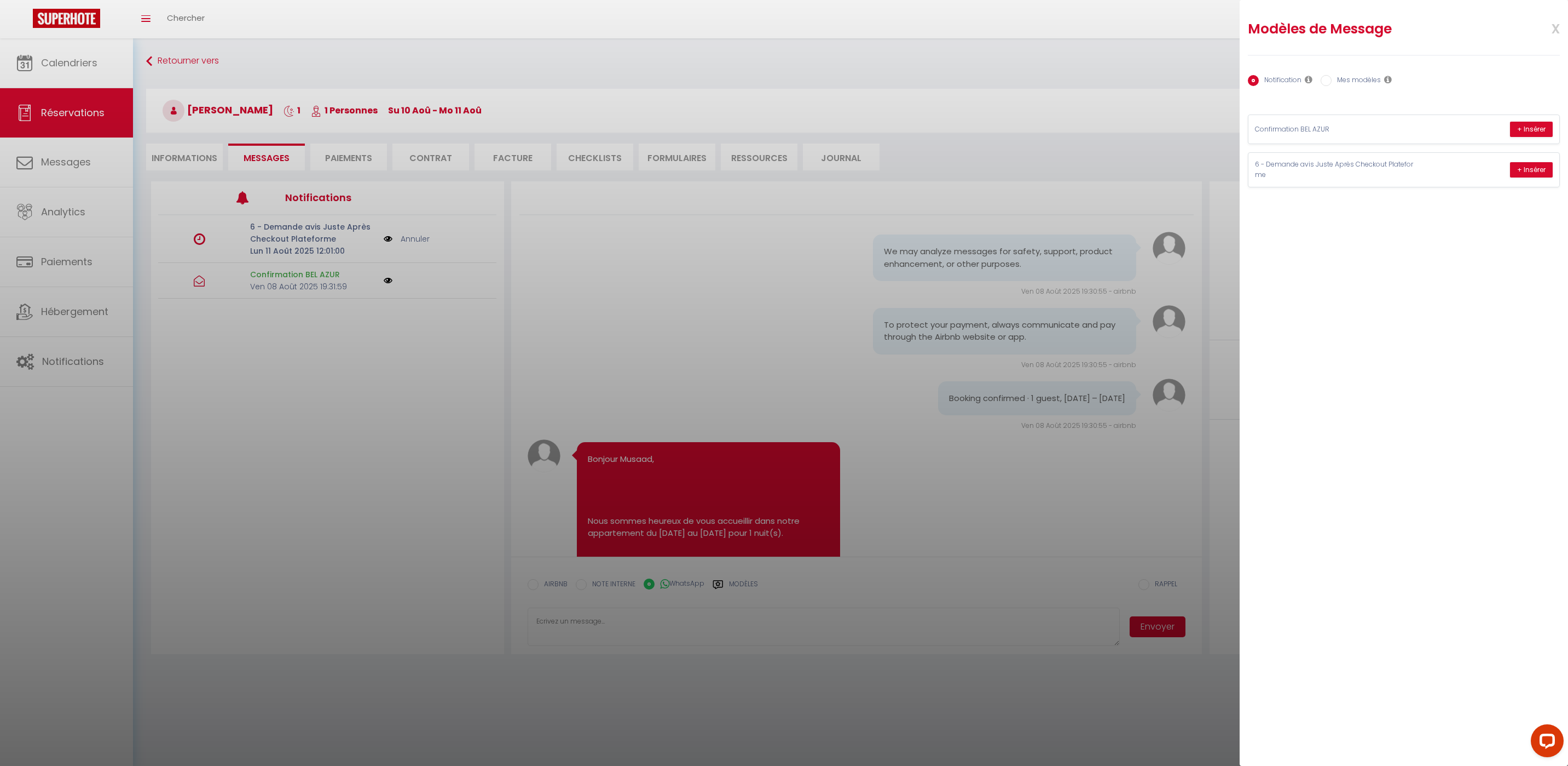
click at [1336, 80] on label "Mes modèles" at bounding box center [1357, 81] width 49 height 12
click at [1332, 80] on input "Mes modèles" at bounding box center [1326, 80] width 11 height 11
radio input "true"
radio input "false"
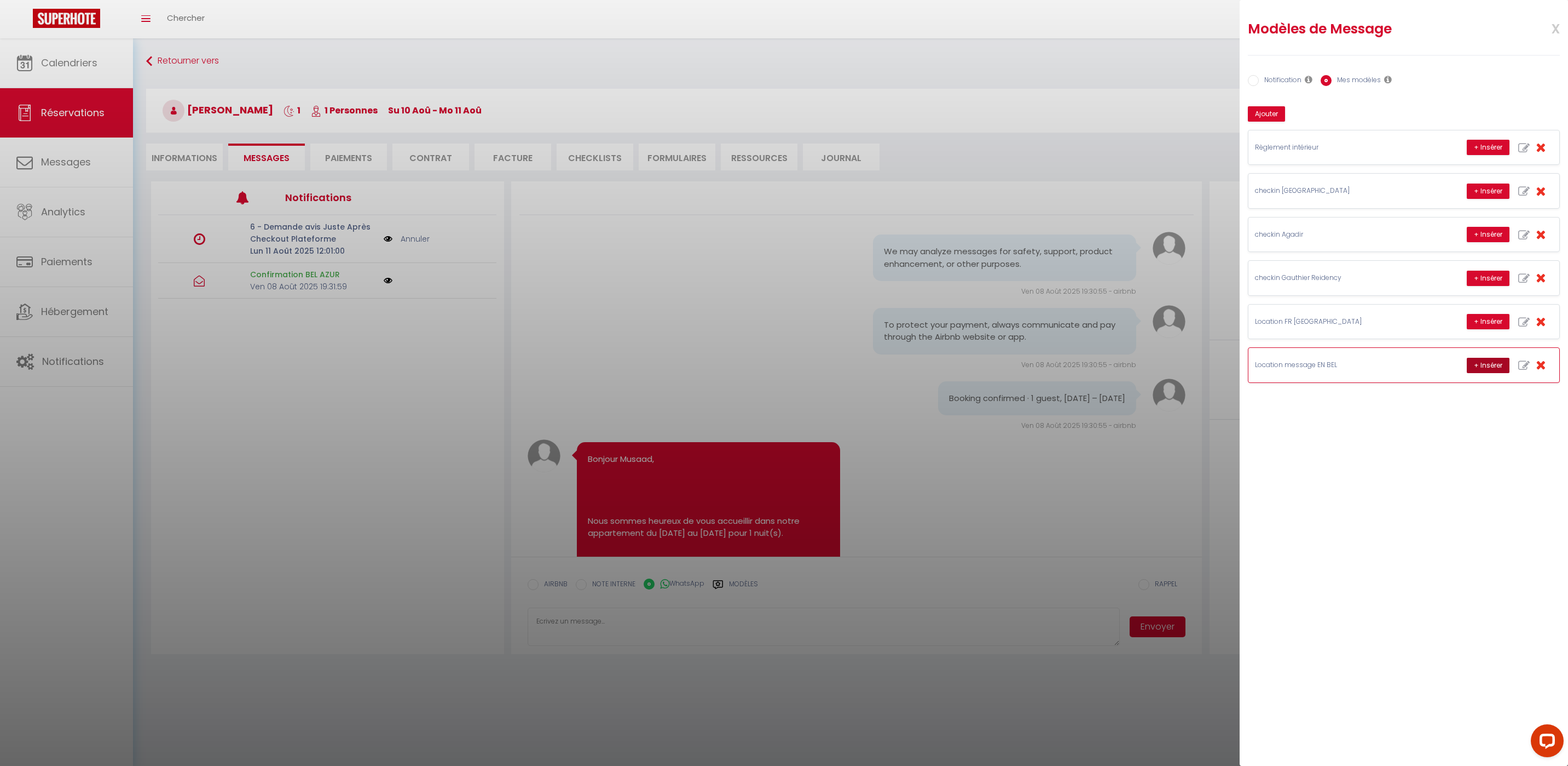
click at [1493, 368] on button "+ Insérer" at bounding box center [1488, 365] width 43 height 15
type textarea "Hello Musaad, this is Williams from Thecasaedition, the apartment that you book…"
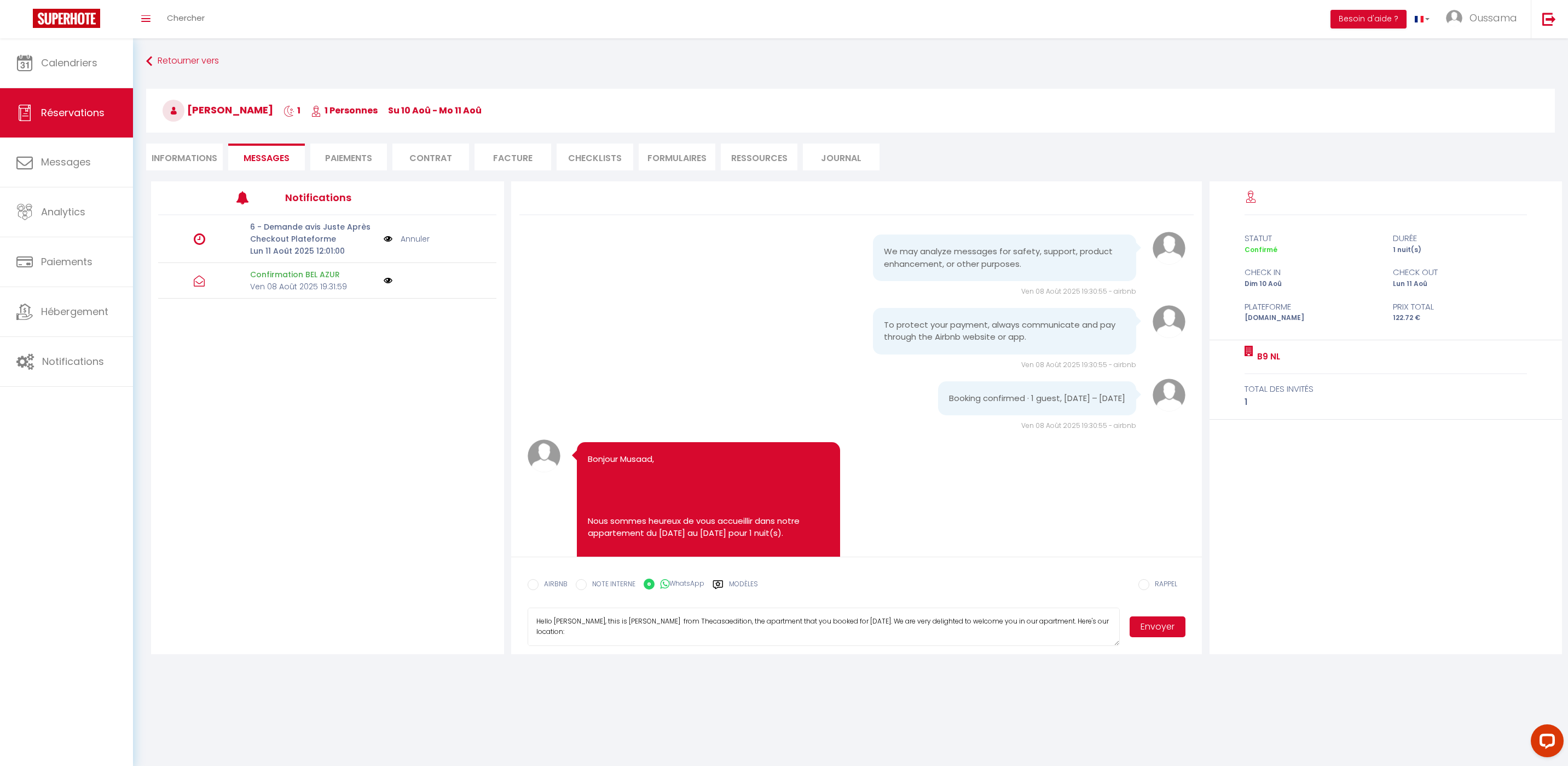
click at [1169, 634] on button "Envoyer" at bounding box center [1158, 626] width 56 height 21
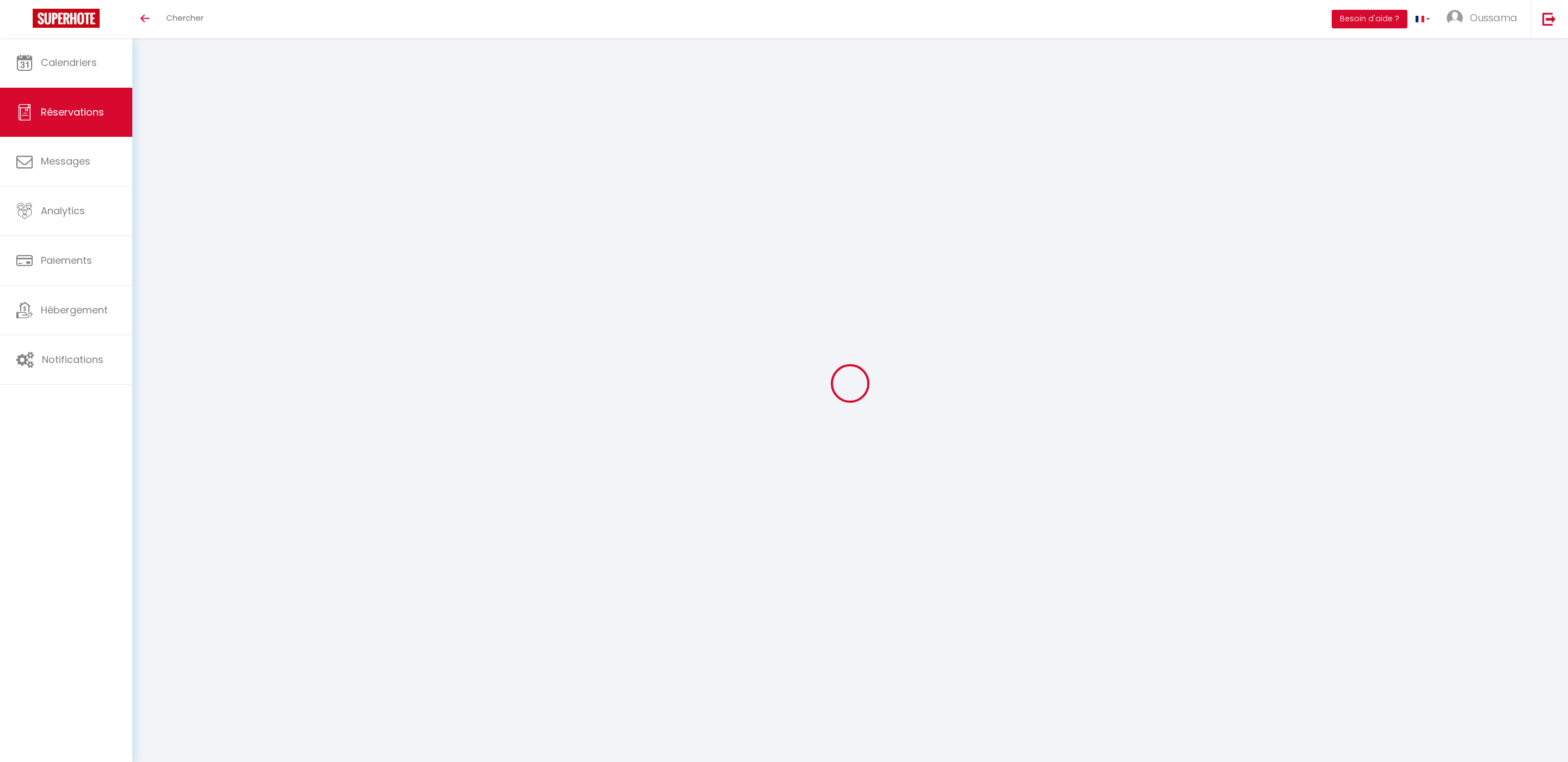
select select
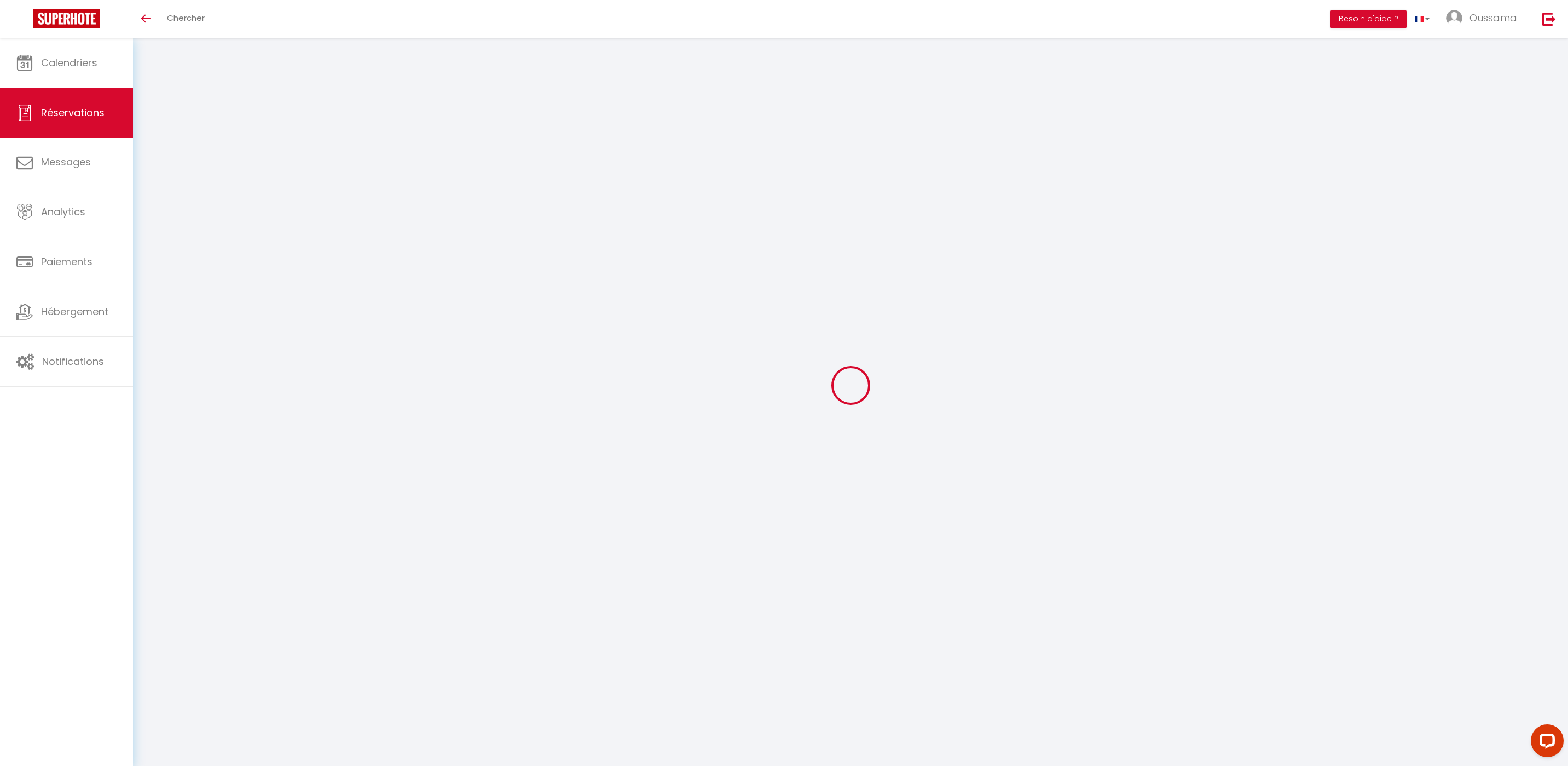
type input "Ibtisam"
type input "[PERSON_NAME]"
type input "[PERSON_NAME][EMAIL_ADDRESS][DOMAIN_NAME]"
type input "[PHONE_NUMBER]"
select select "FR"
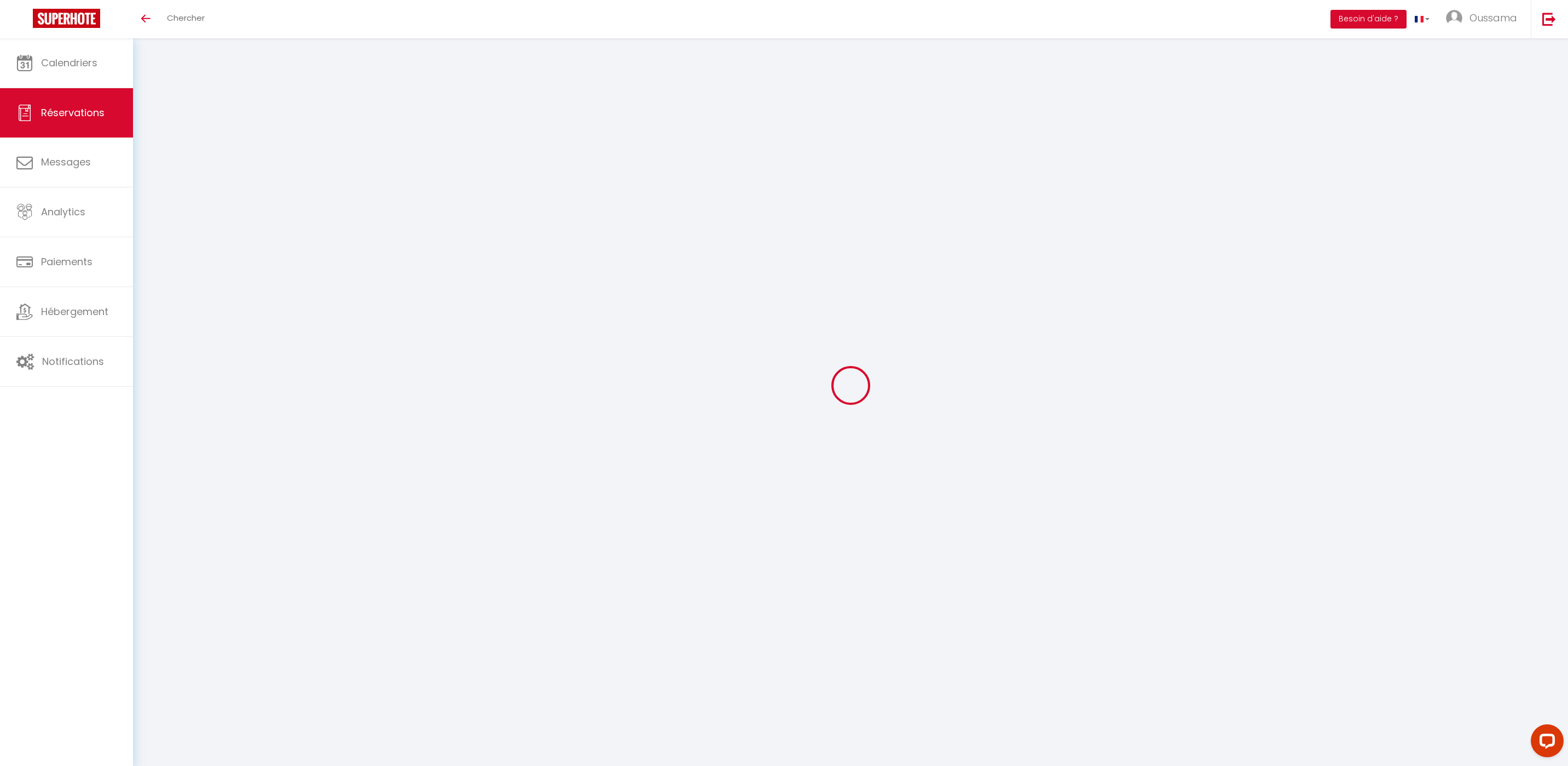
type input "22.95"
select select "44369"
select select "1"
select select
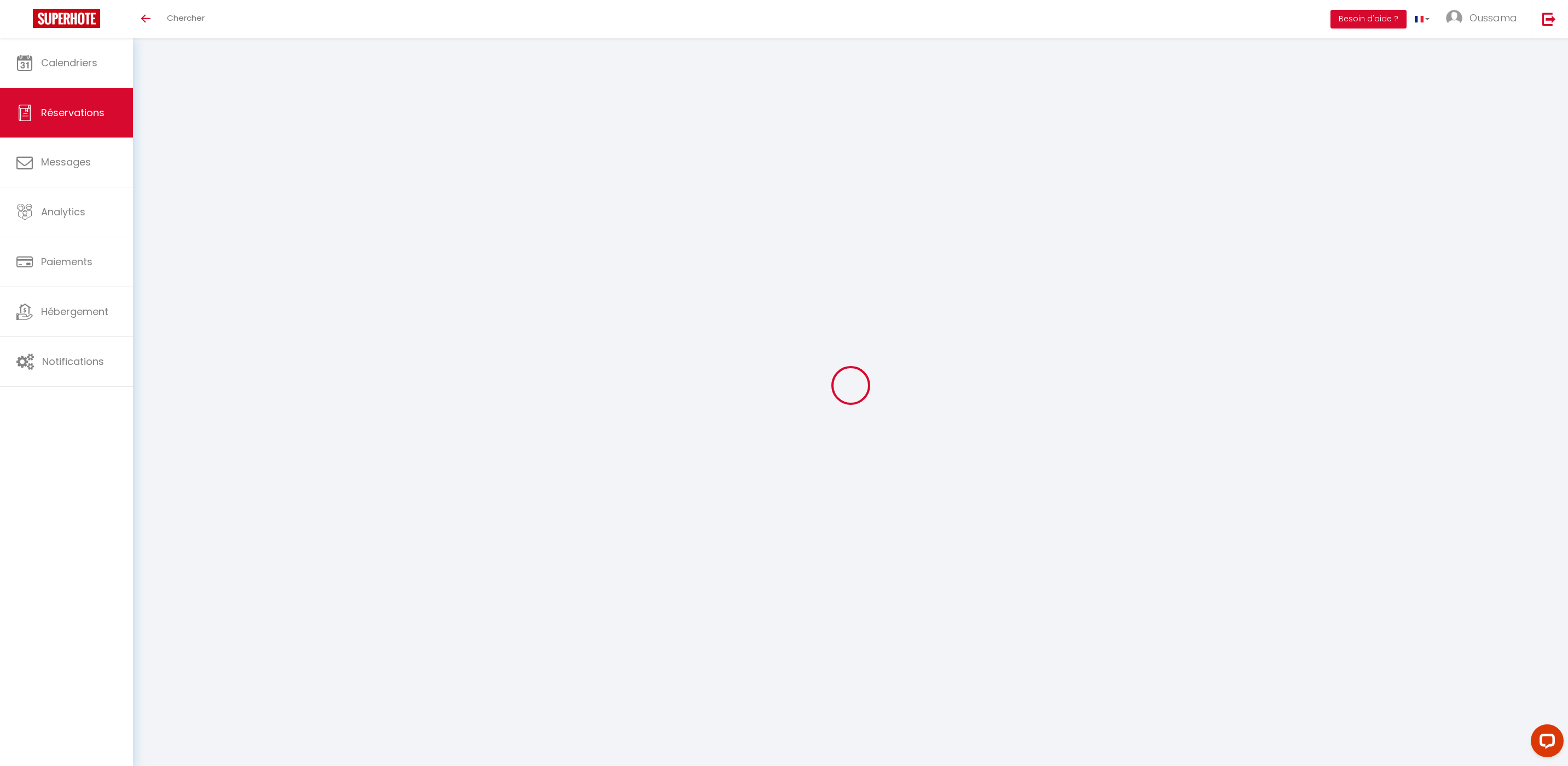
type input "2"
select select "12"
select select
type input "153"
checkbox input "false"
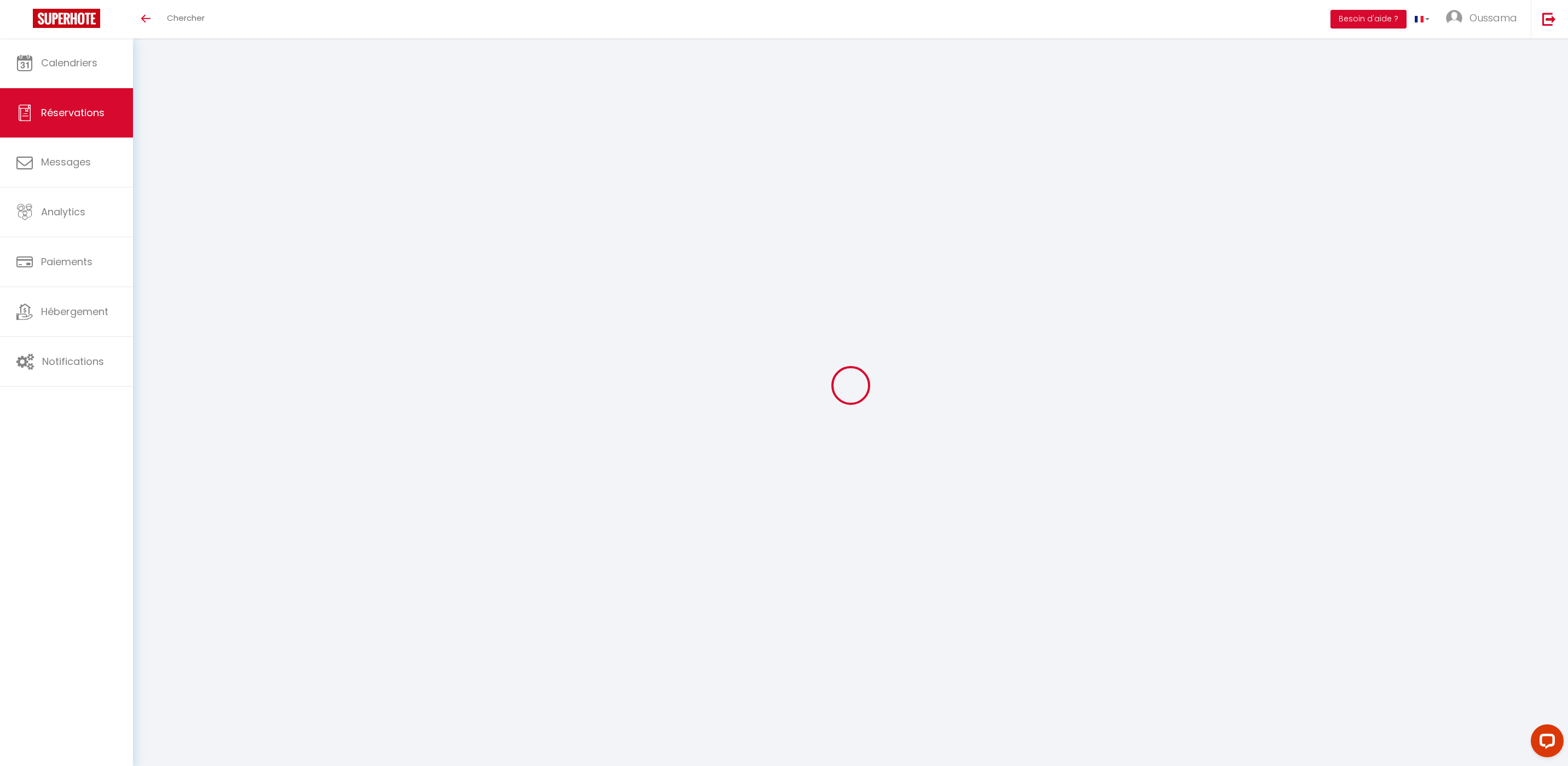
type input "0"
select select "1"
type input "0"
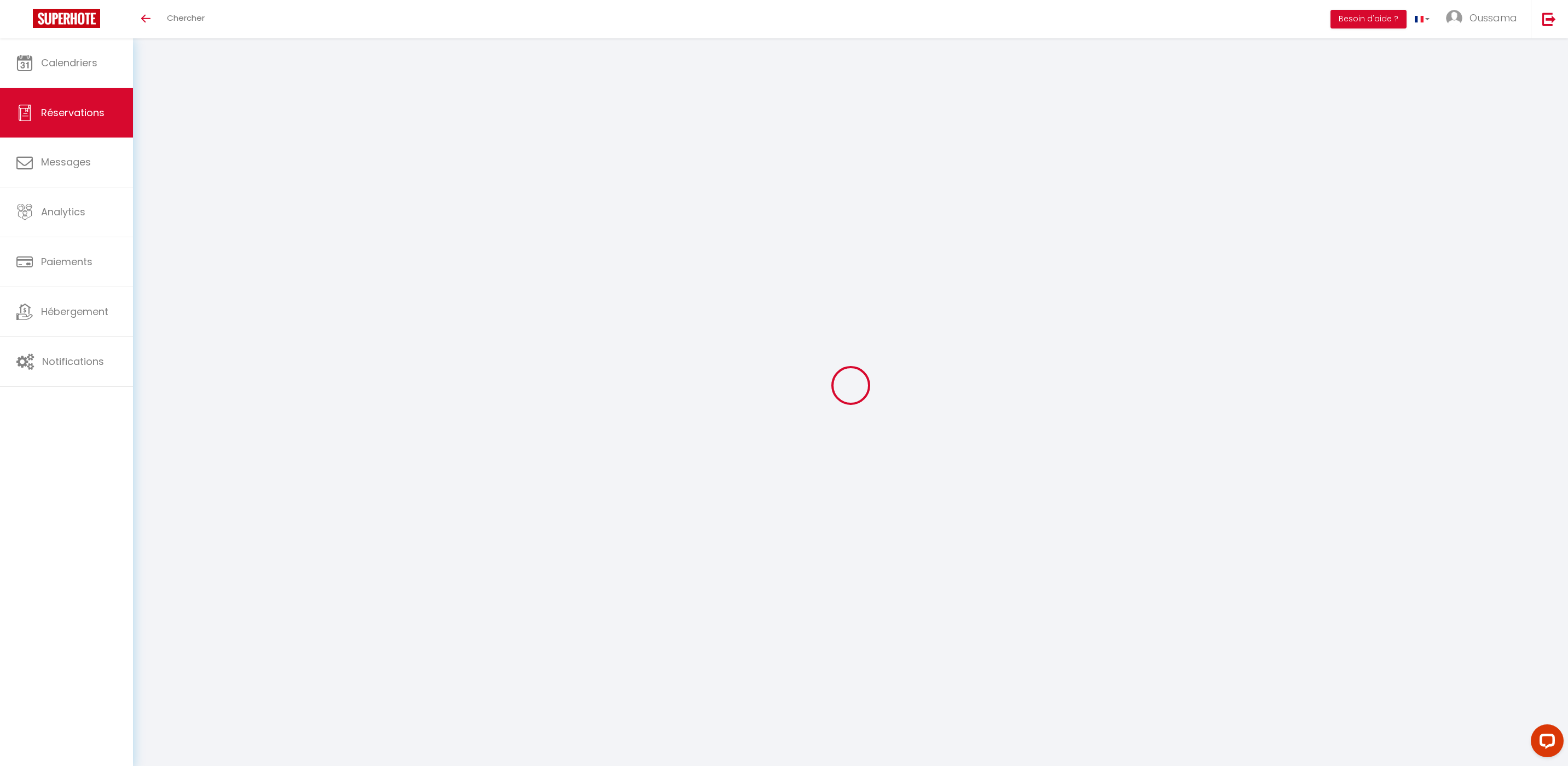
select select
select select "15"
checkbox input "false"
select select
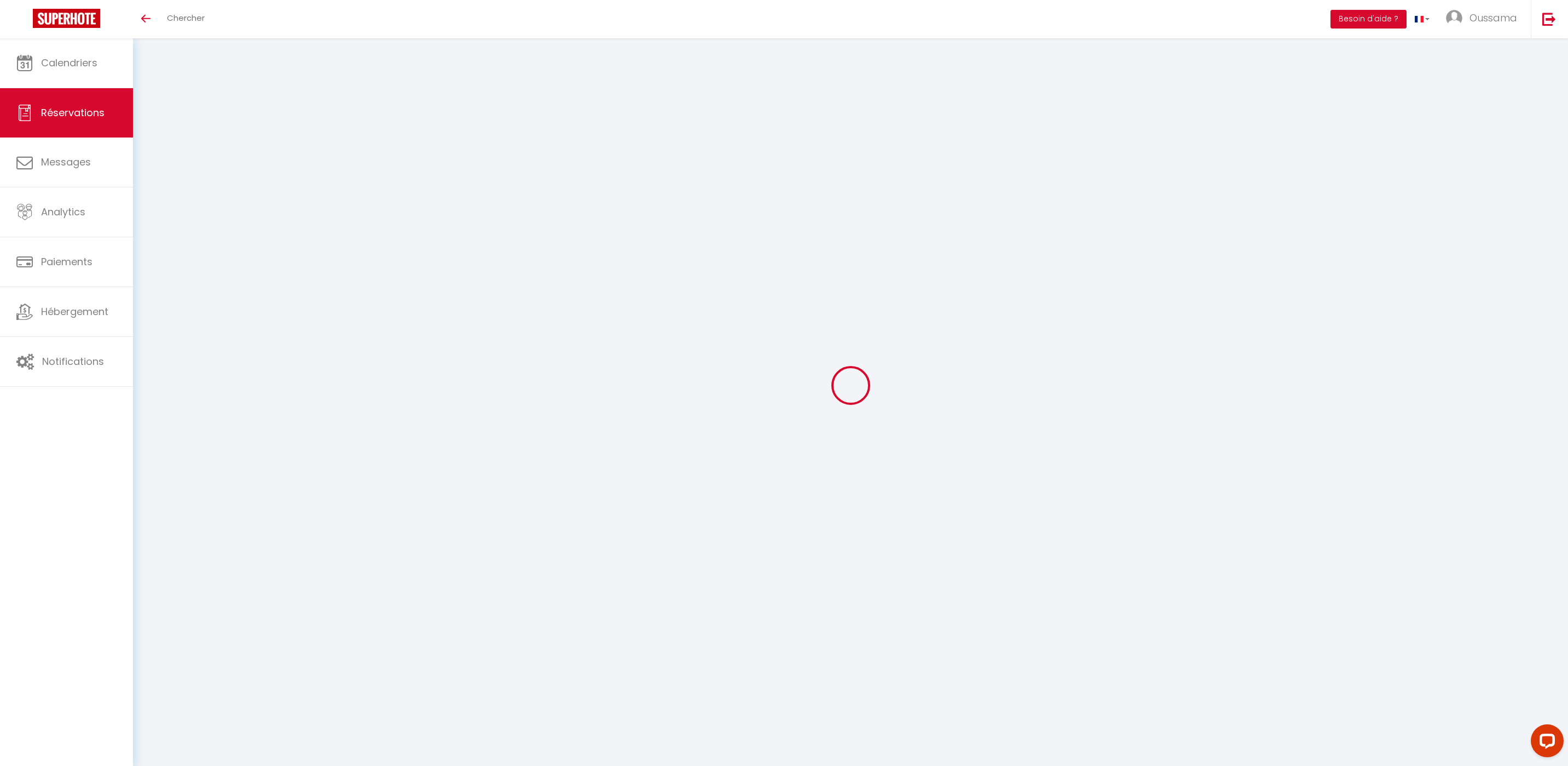
select select
checkbox input "false"
select select
checkbox input "false"
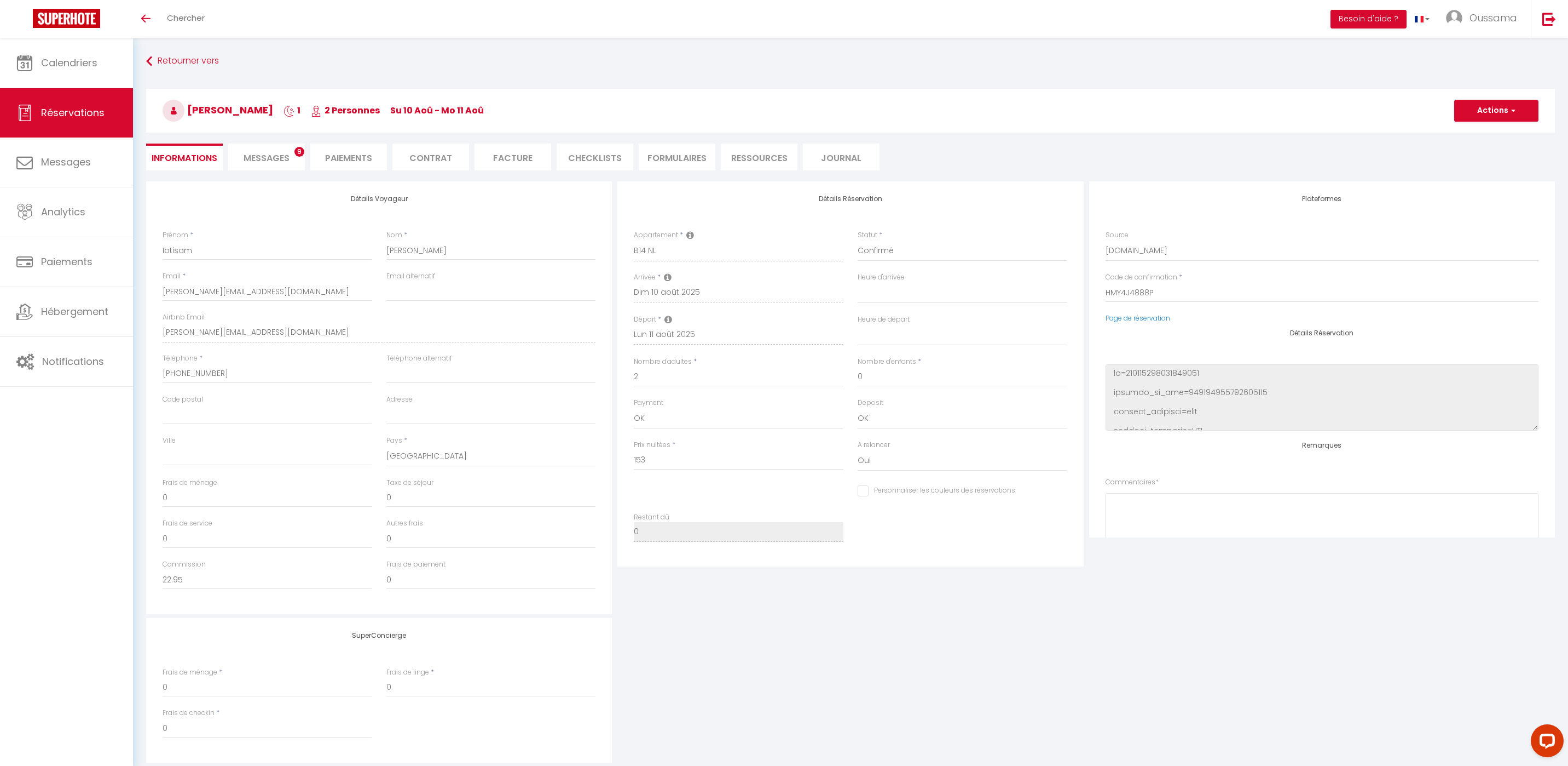
select select
checkbox input "false"
select select
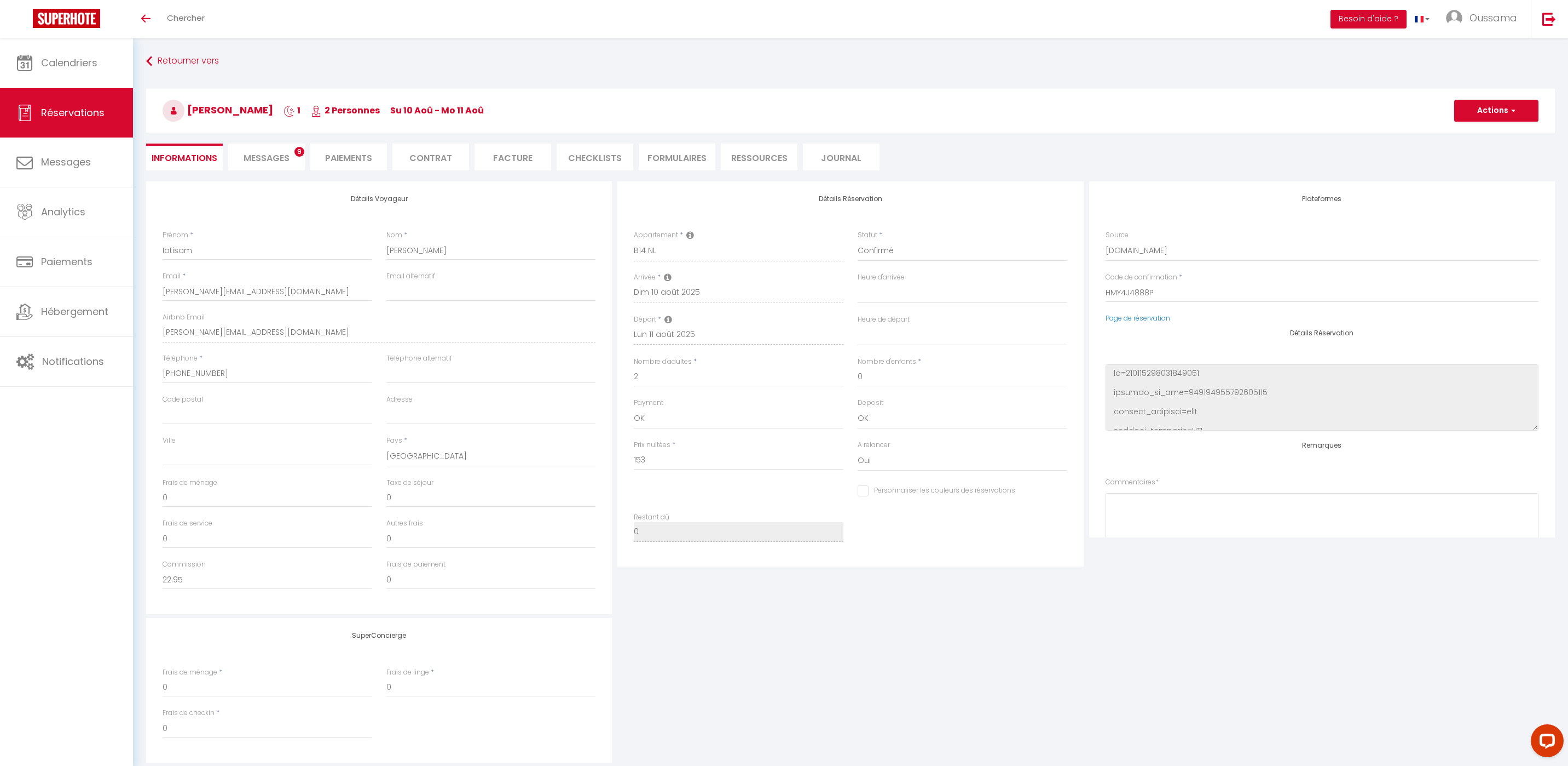
click at [276, 157] on span "Messages" at bounding box center [266, 158] width 46 height 12
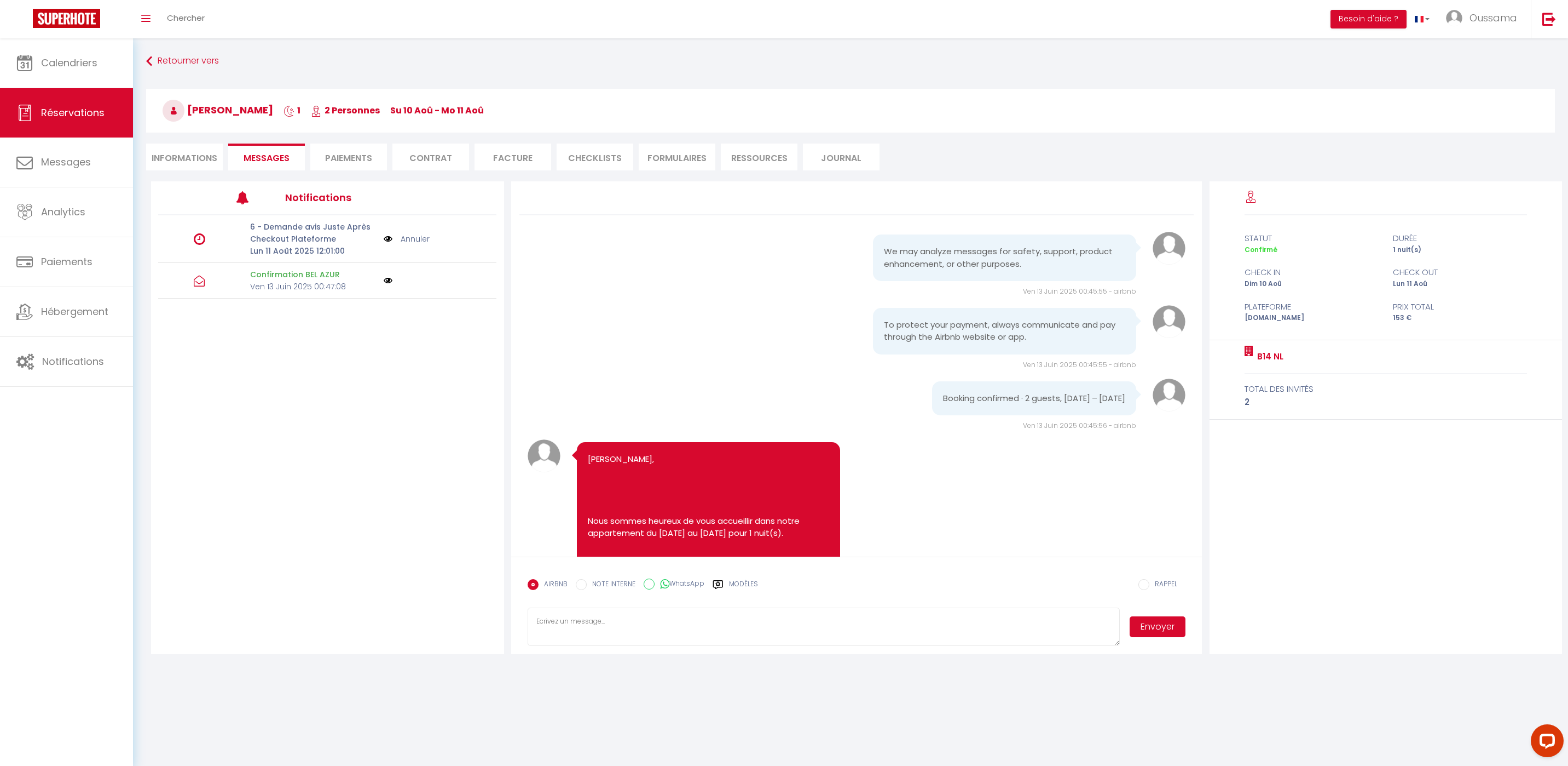
click at [660, 585] on icon at bounding box center [665, 584] width 9 height 11
click at [655, 585] on input "WhatsApp" at bounding box center [649, 584] width 11 height 11
radio input "true"
radio input "false"
click at [729, 584] on label "Modèles" at bounding box center [743, 588] width 29 height 19
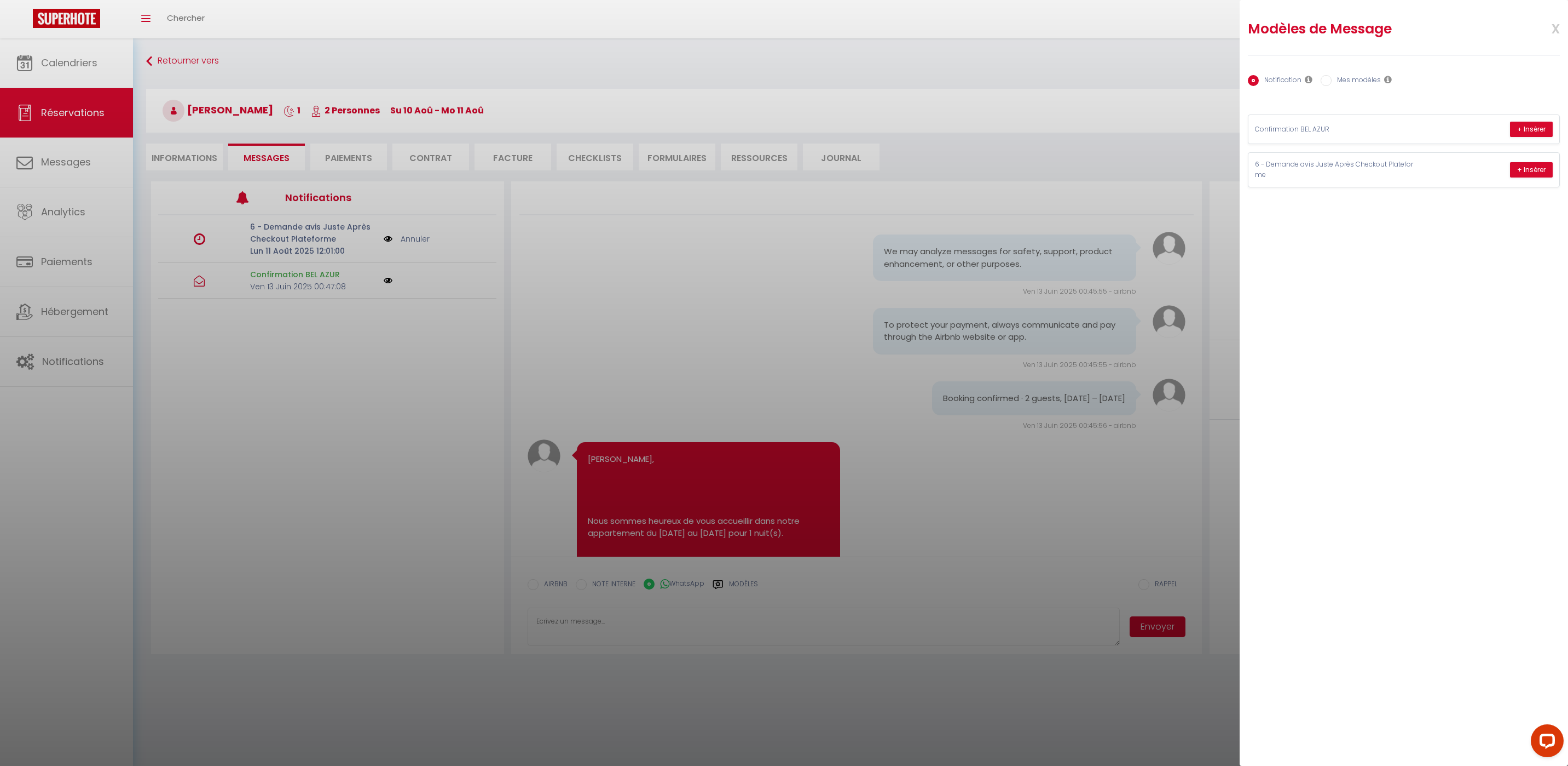
click at [1345, 80] on label "Mes modèles" at bounding box center [1357, 81] width 49 height 12
click at [1332, 80] on input "Mes modèles" at bounding box center [1326, 80] width 11 height 11
radio input "true"
radio input "false"
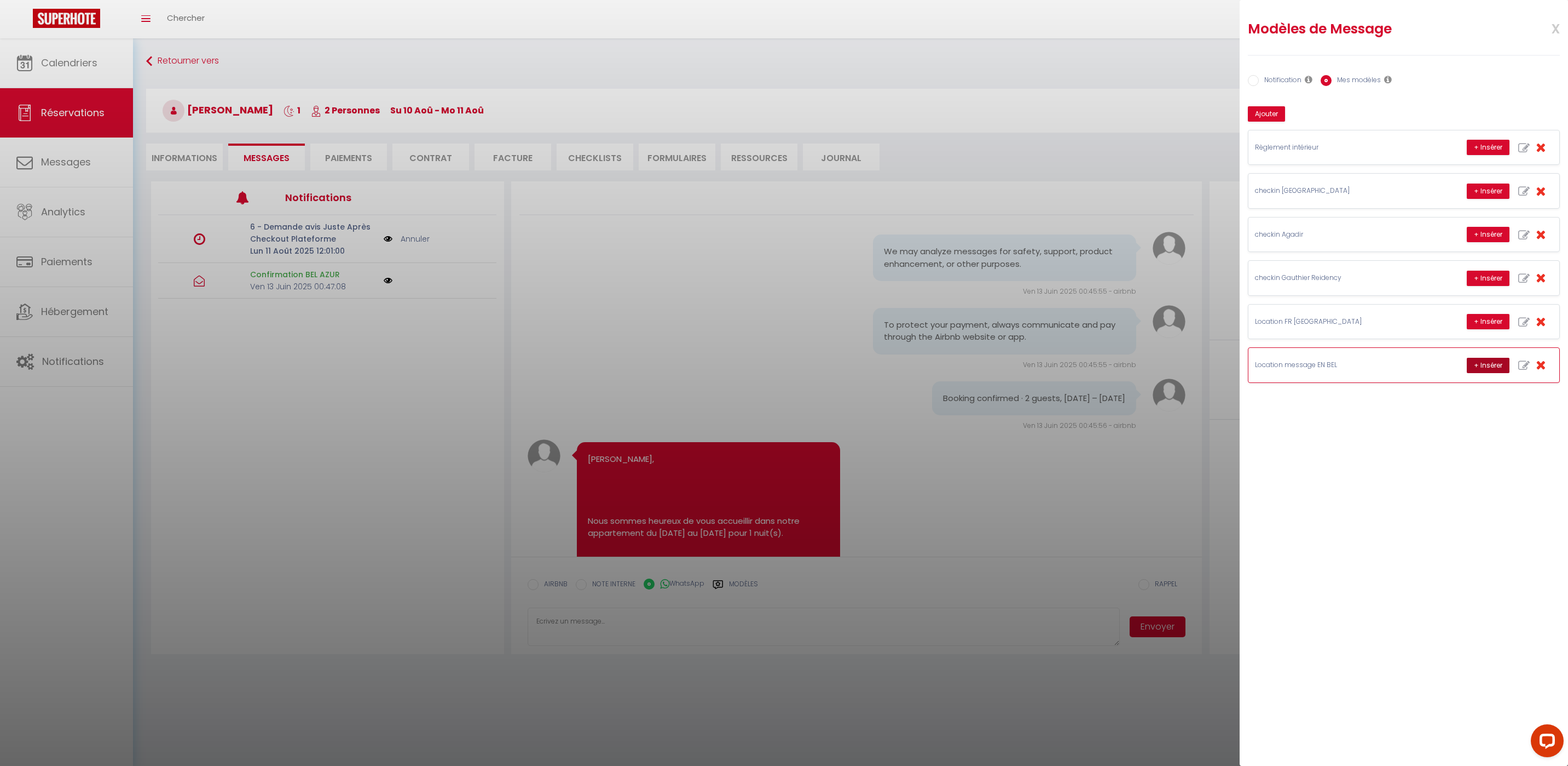
click at [1481, 368] on button "+ Insérer" at bounding box center [1488, 365] width 43 height 15
type textarea "Hello Ibtisam, this is Williams from Thecasaedition, the apartment that you boo…"
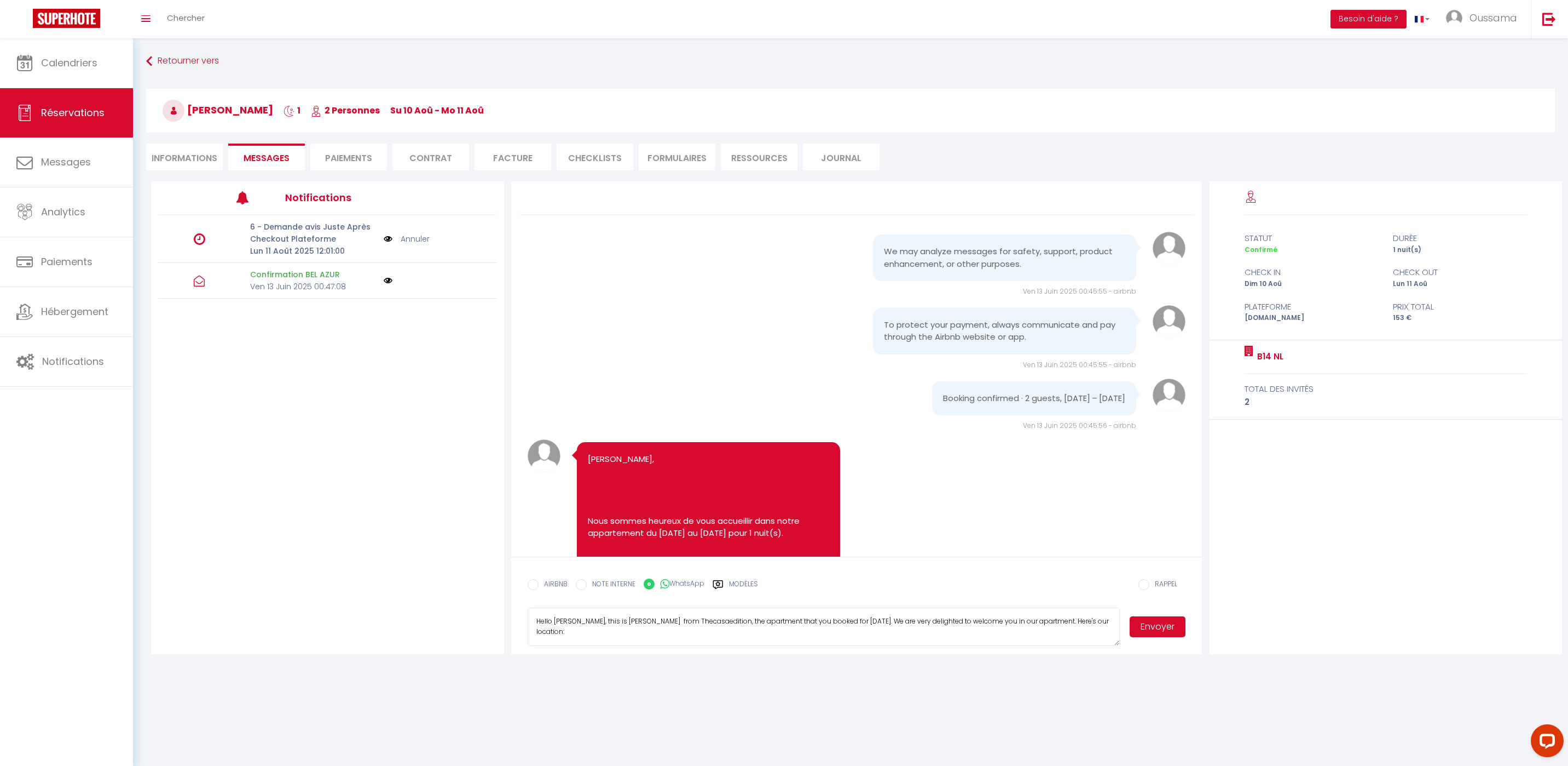
click at [1167, 624] on button "Envoyer" at bounding box center [1158, 626] width 56 height 21
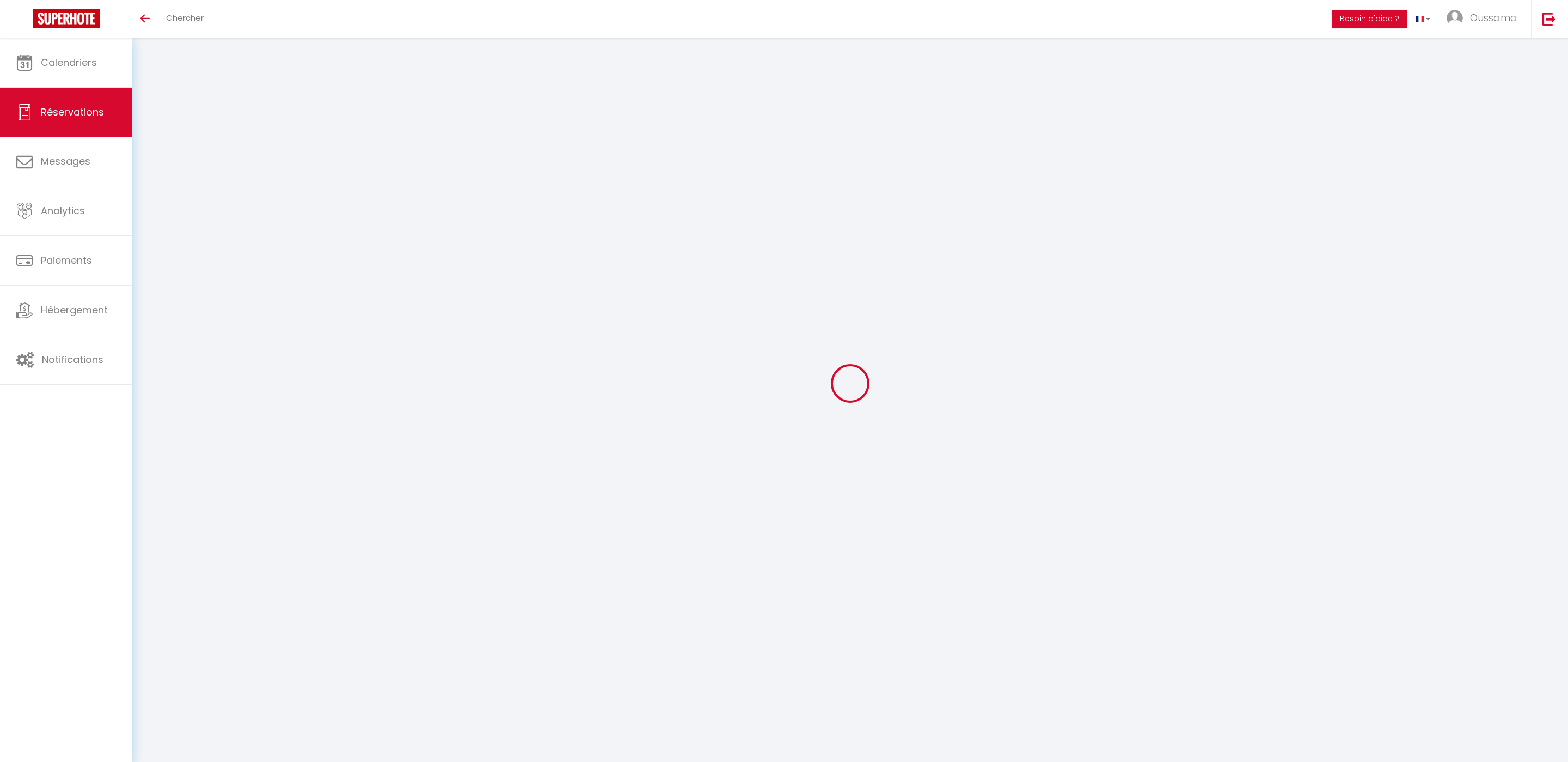
select select
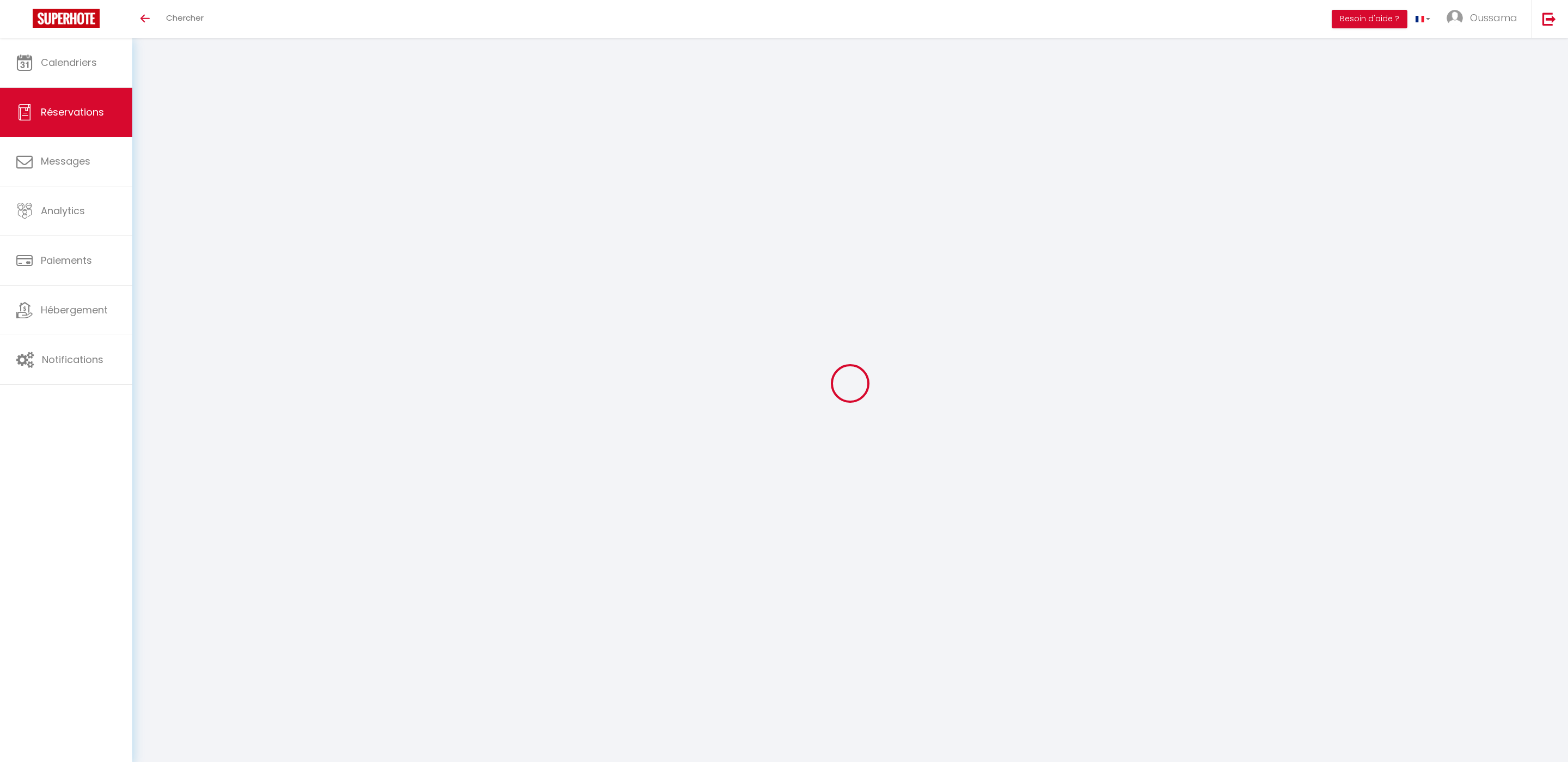
select select
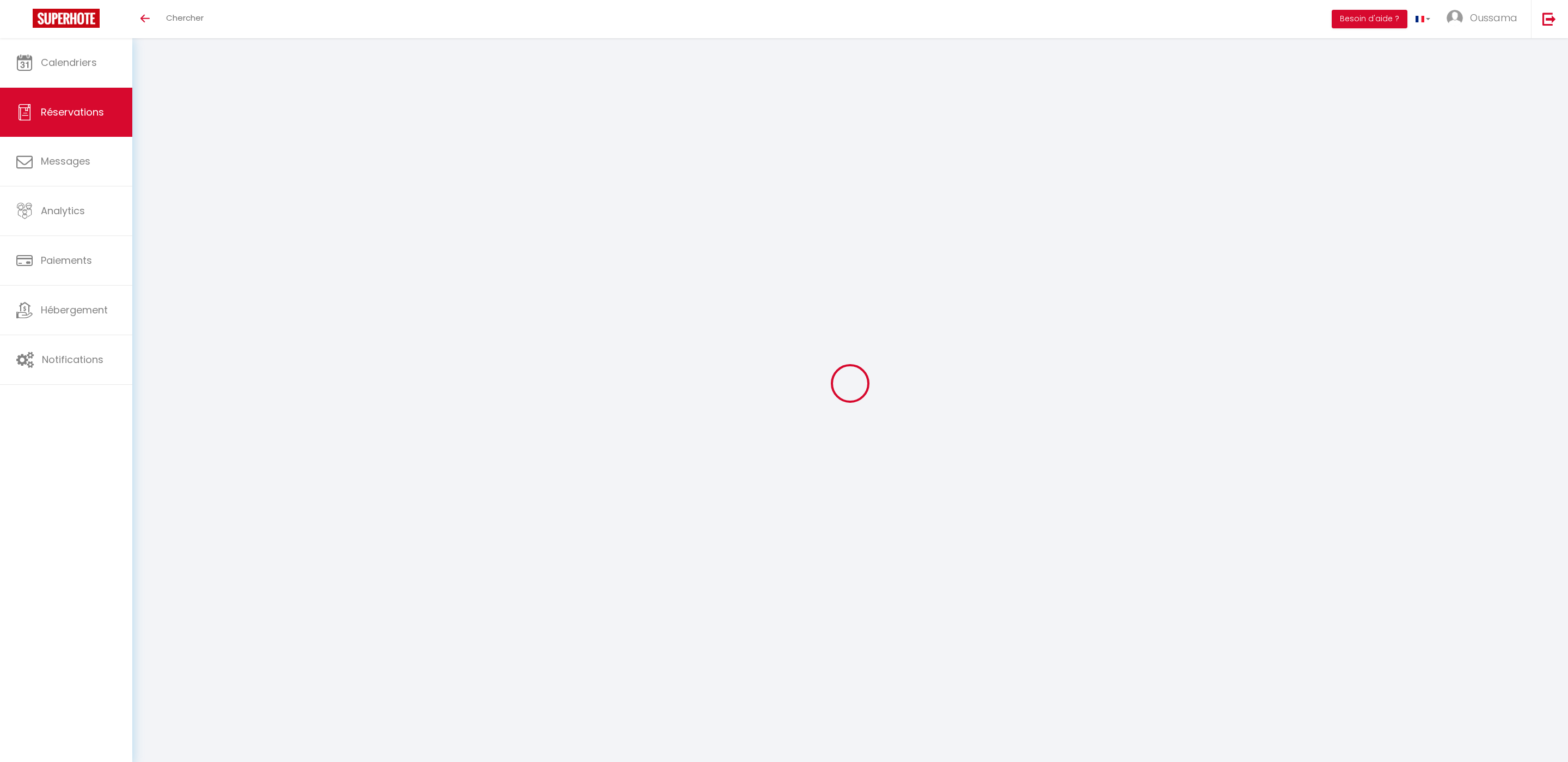
checkbox input "false"
select select
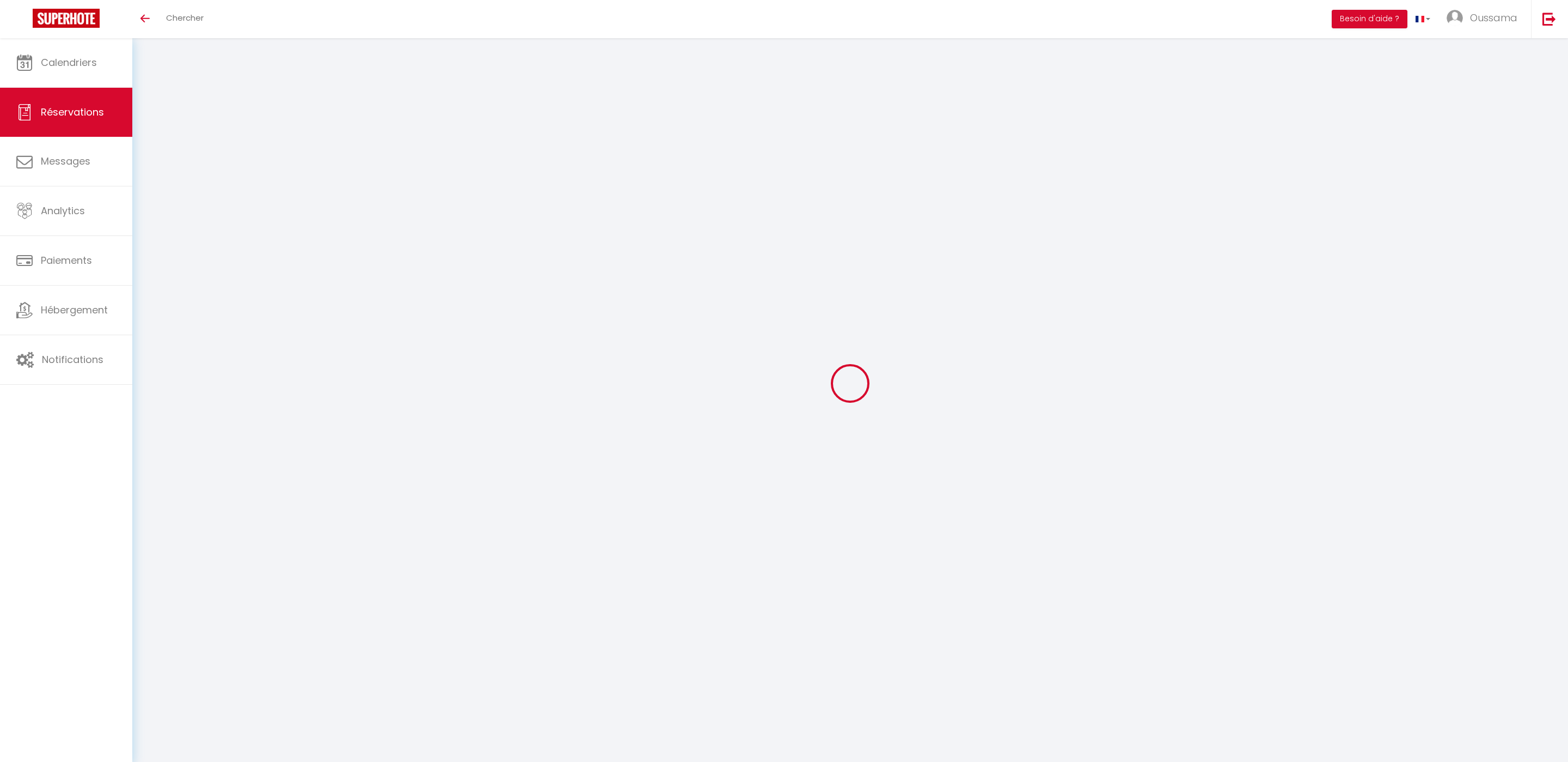
select select
checkbox input "false"
select select
type input "Kaoutar"
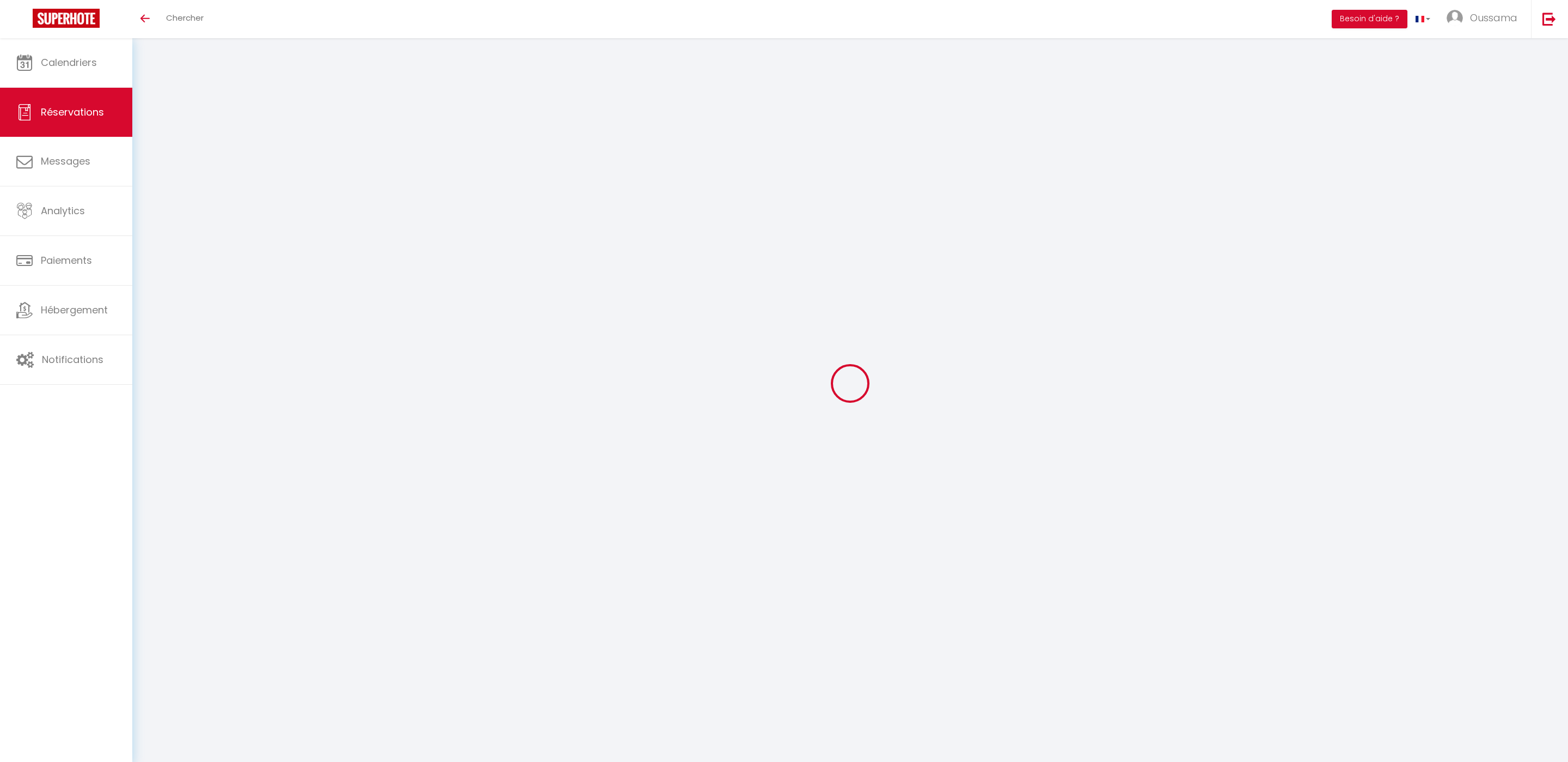
type input "Maatoufi"
type input "kmaato.847352@guest.booking.com"
type input "+971507823055"
type input "."
select select "AE"
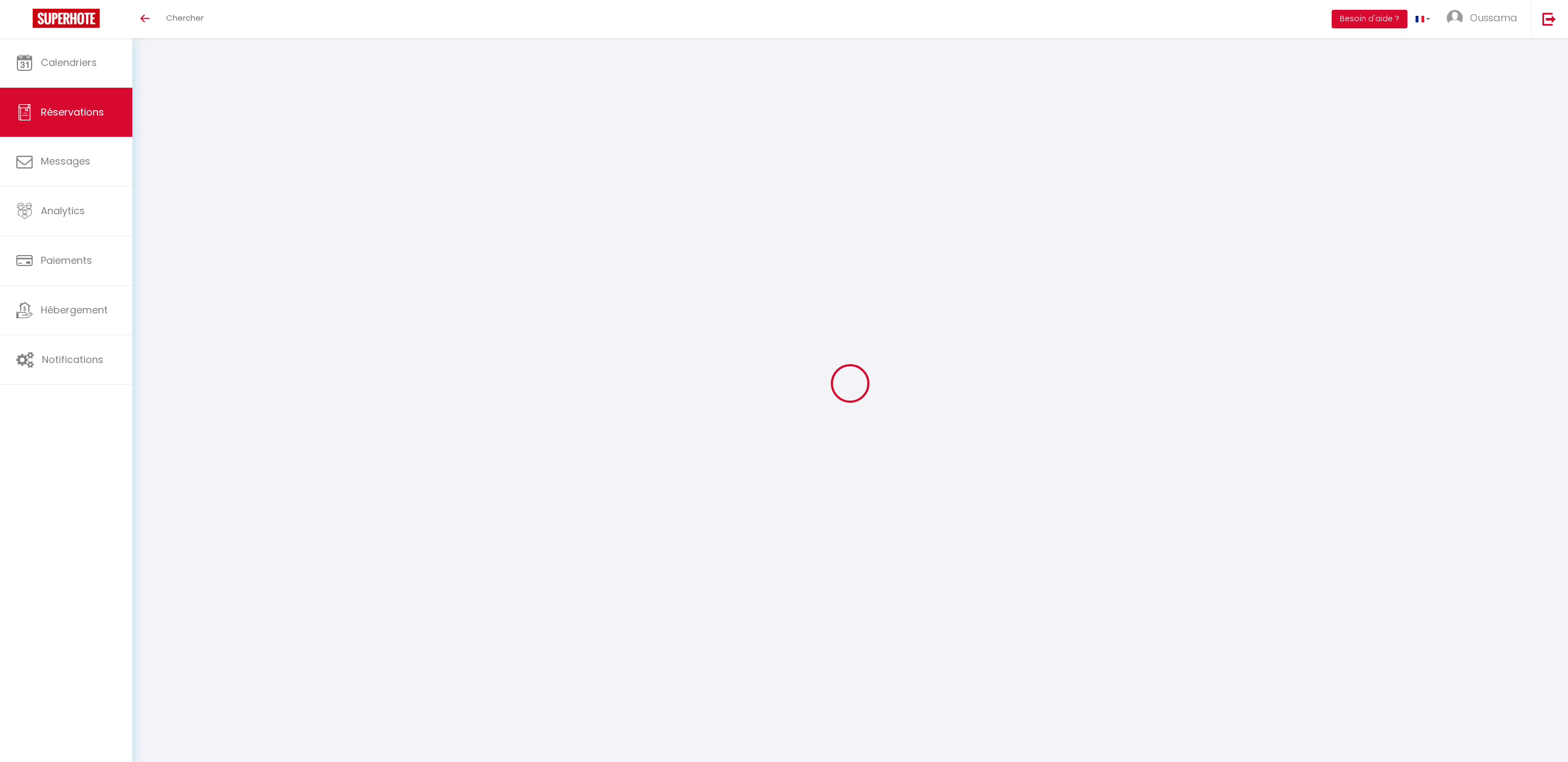
type input "27.54"
type input "2.75"
select select "44371"
select select "1"
select select
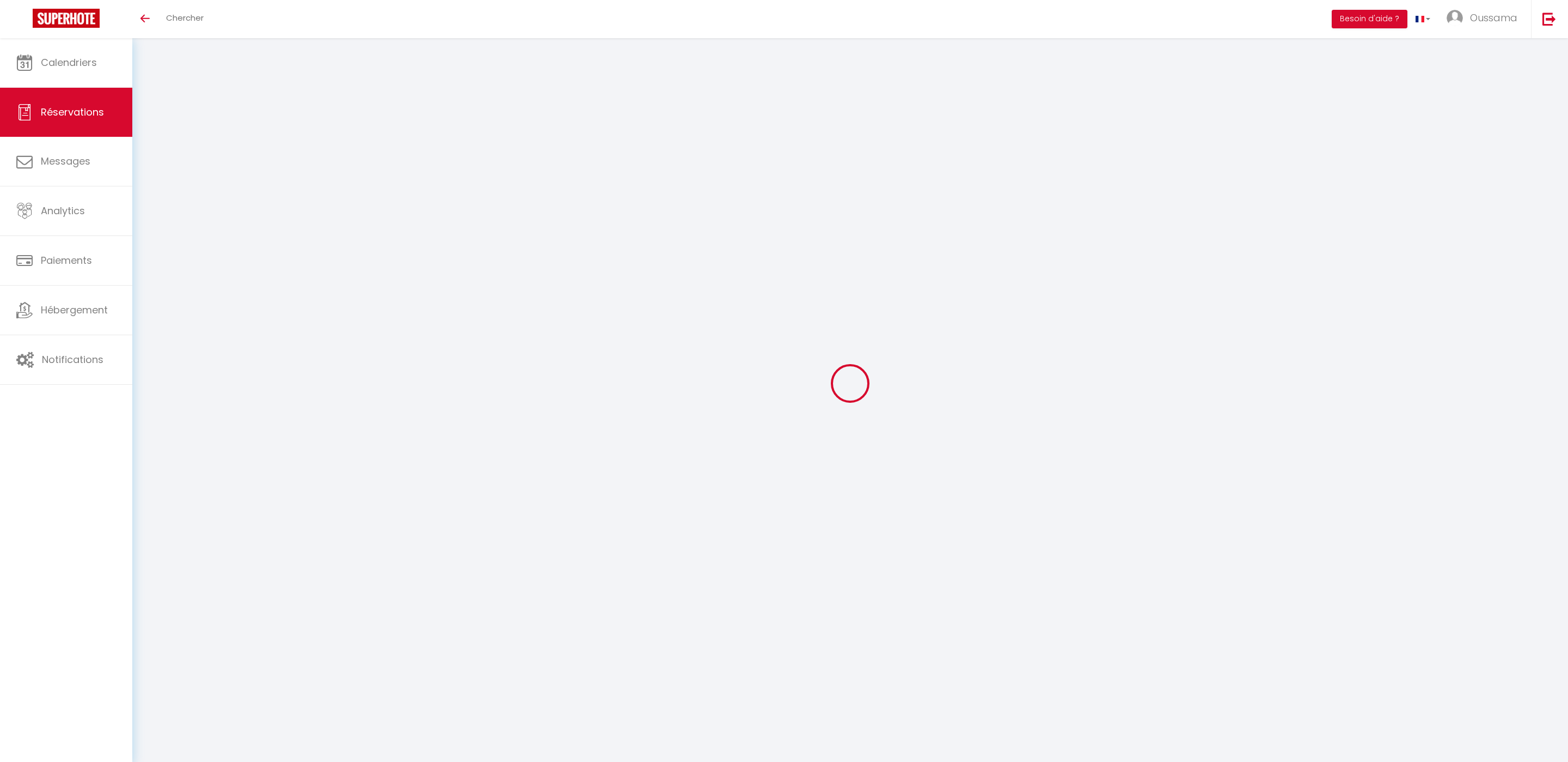
select select
type input "2"
select select "12"
select select
type input "137.7"
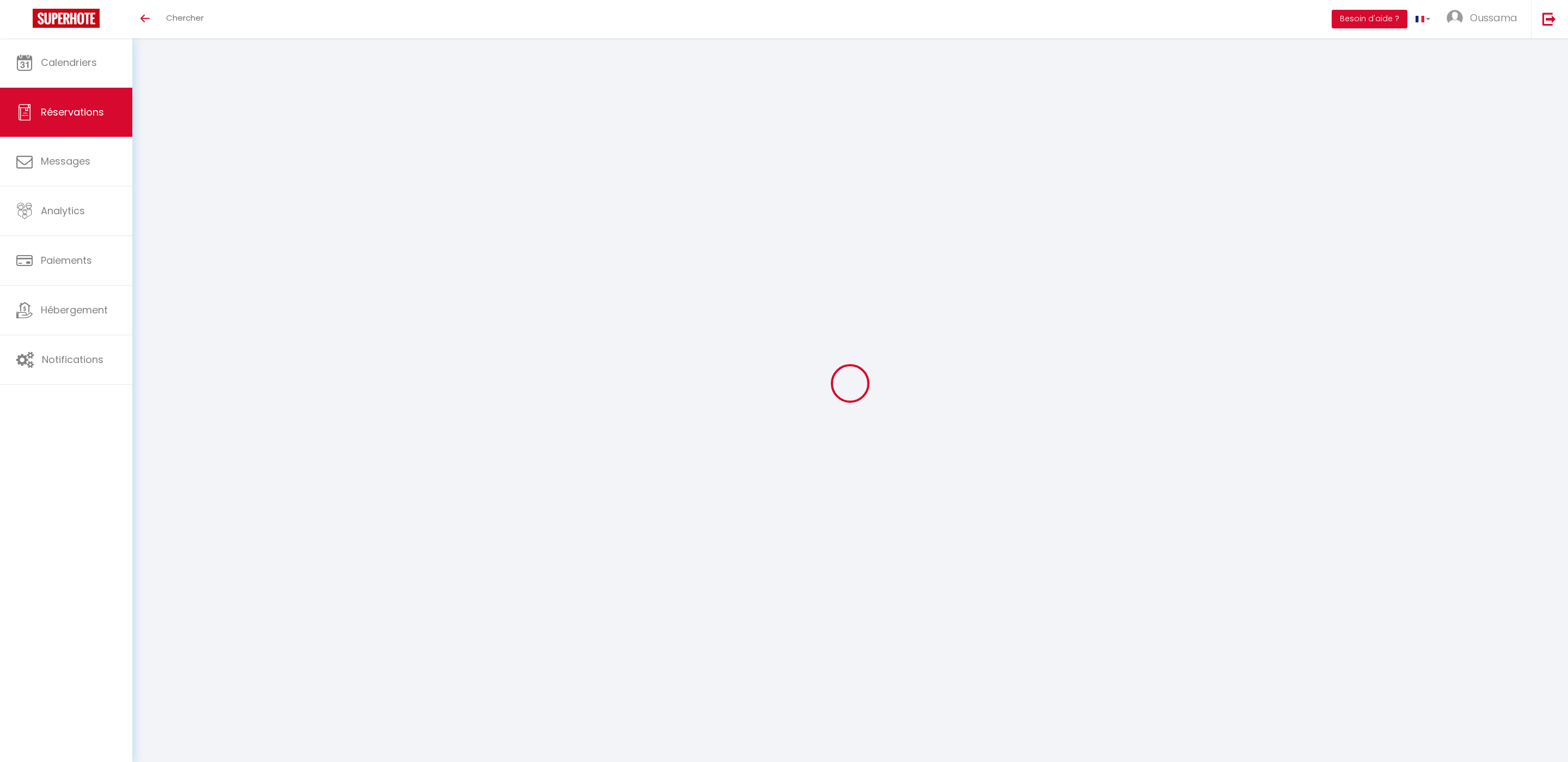
checkbox input "false"
type input "0"
select select "2"
type input "0"
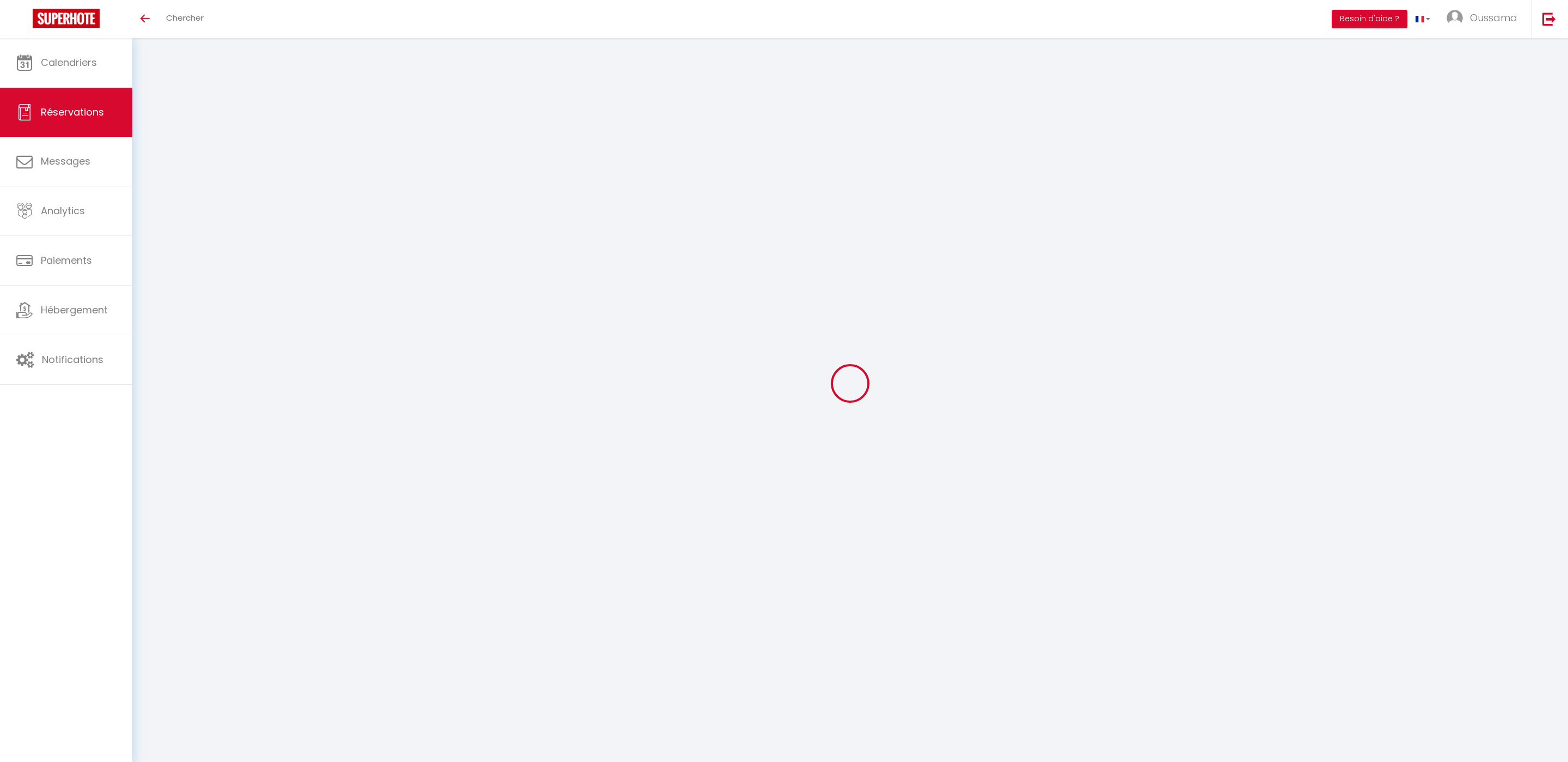
type input "0"
select select
select select "14"
checkbox input "false"
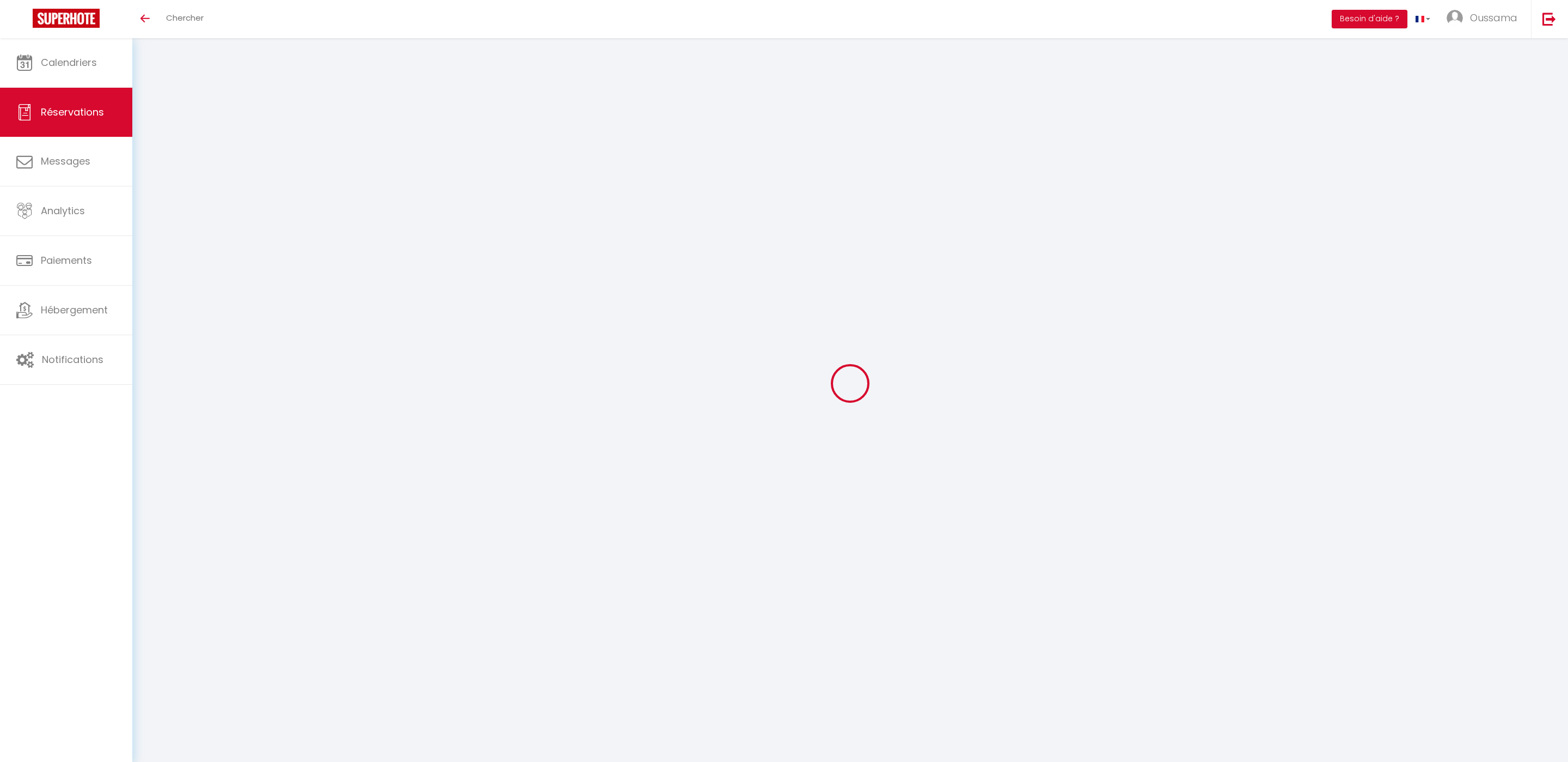
select select
checkbox input "false"
select select
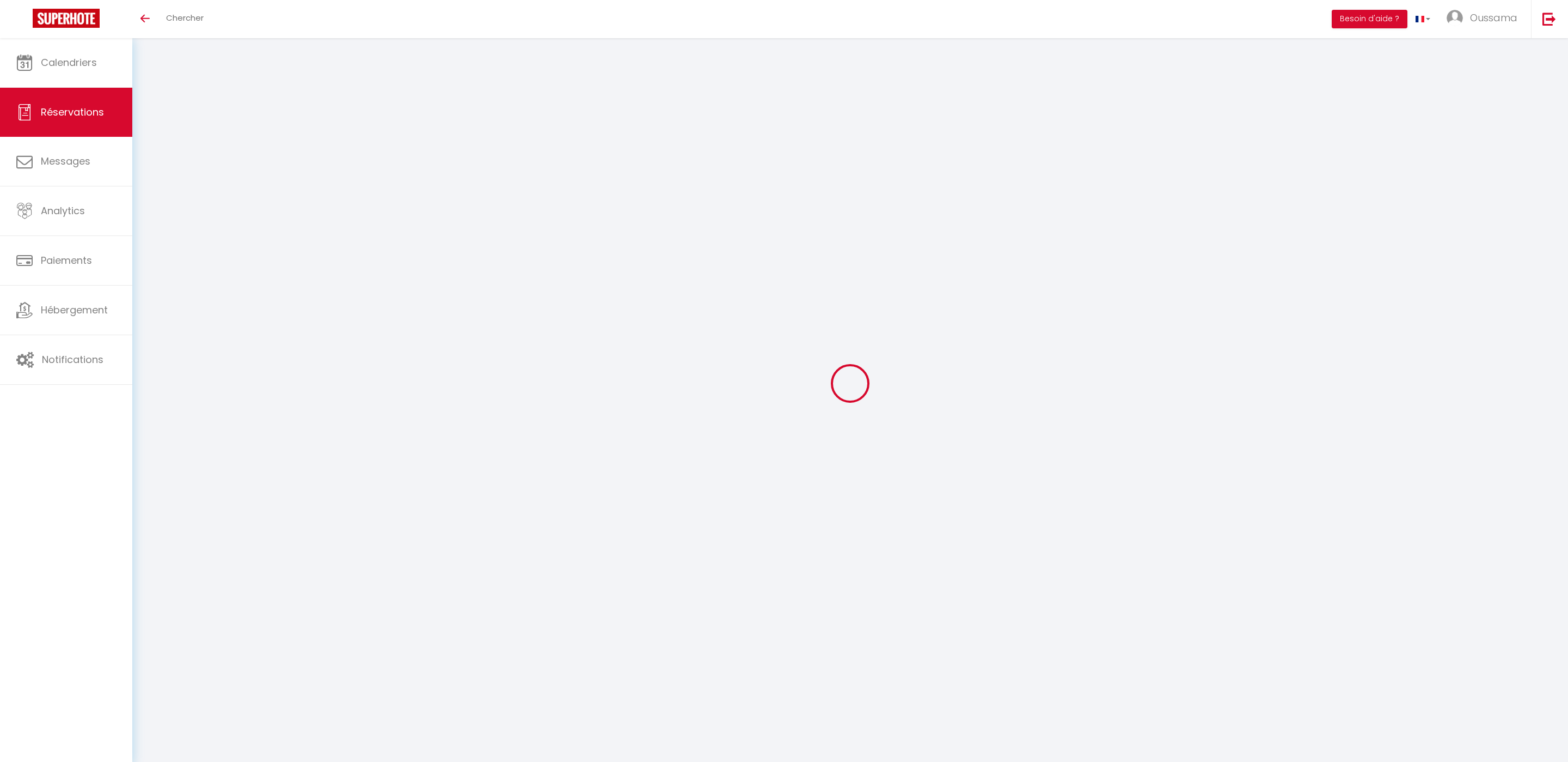
checkbox input "false"
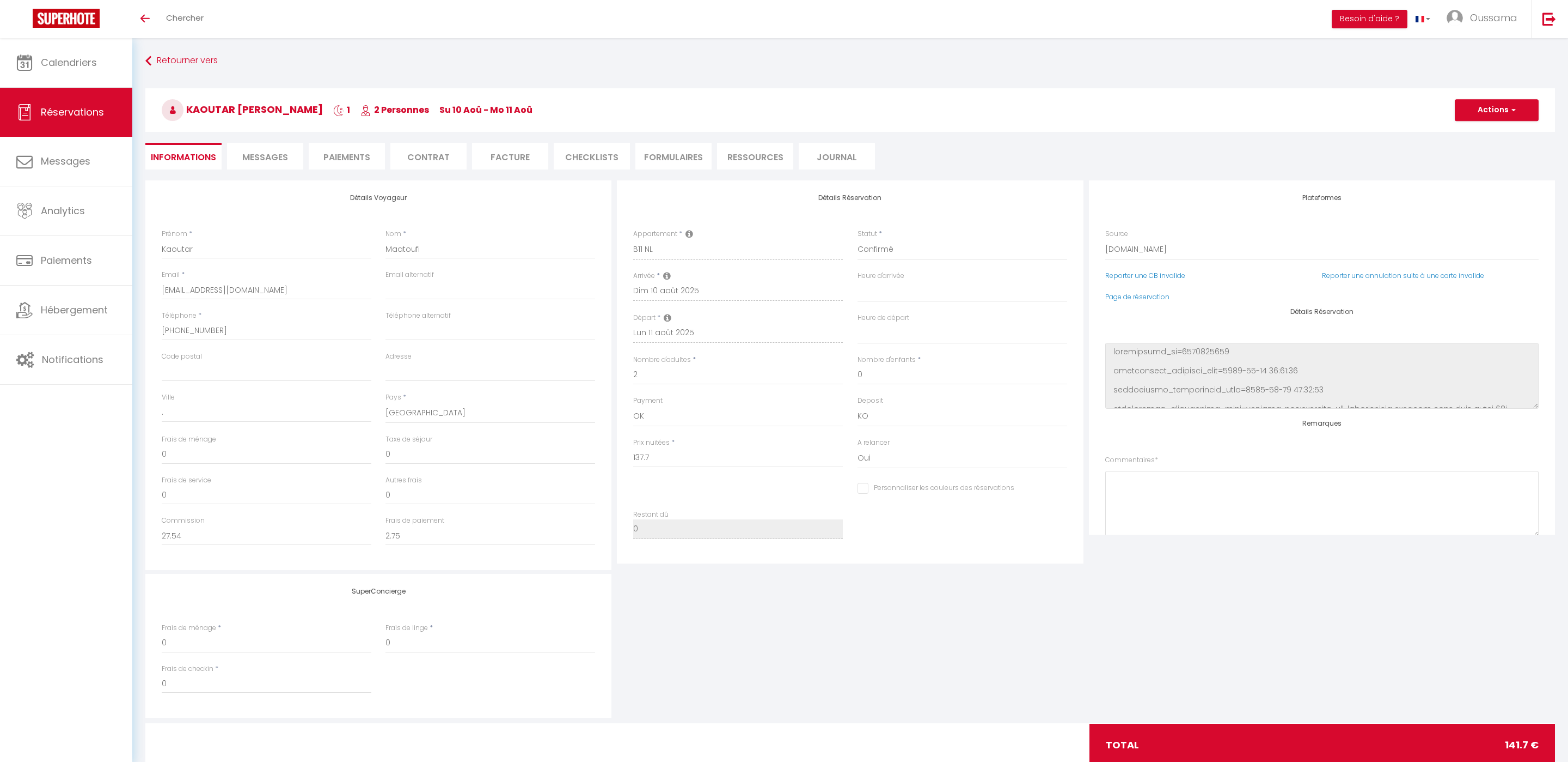
select select
checkbox input "false"
type textarea "** THIS RESERVATION HAS BEEN PRE-PAID ** BOOKING NOTE : Payment charge is EUR 2…"
type input "4"
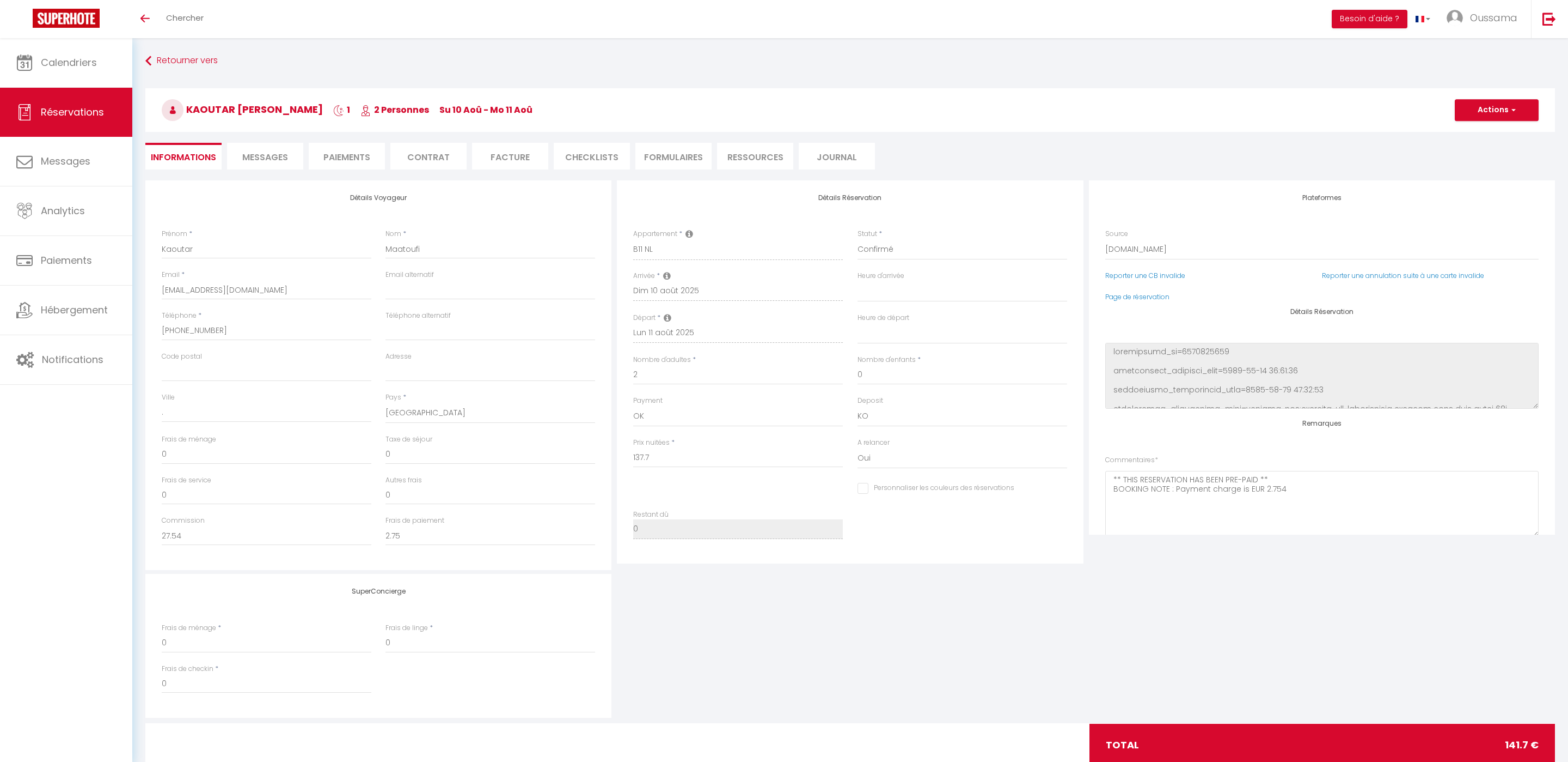
select select
checkbox input "false"
select select
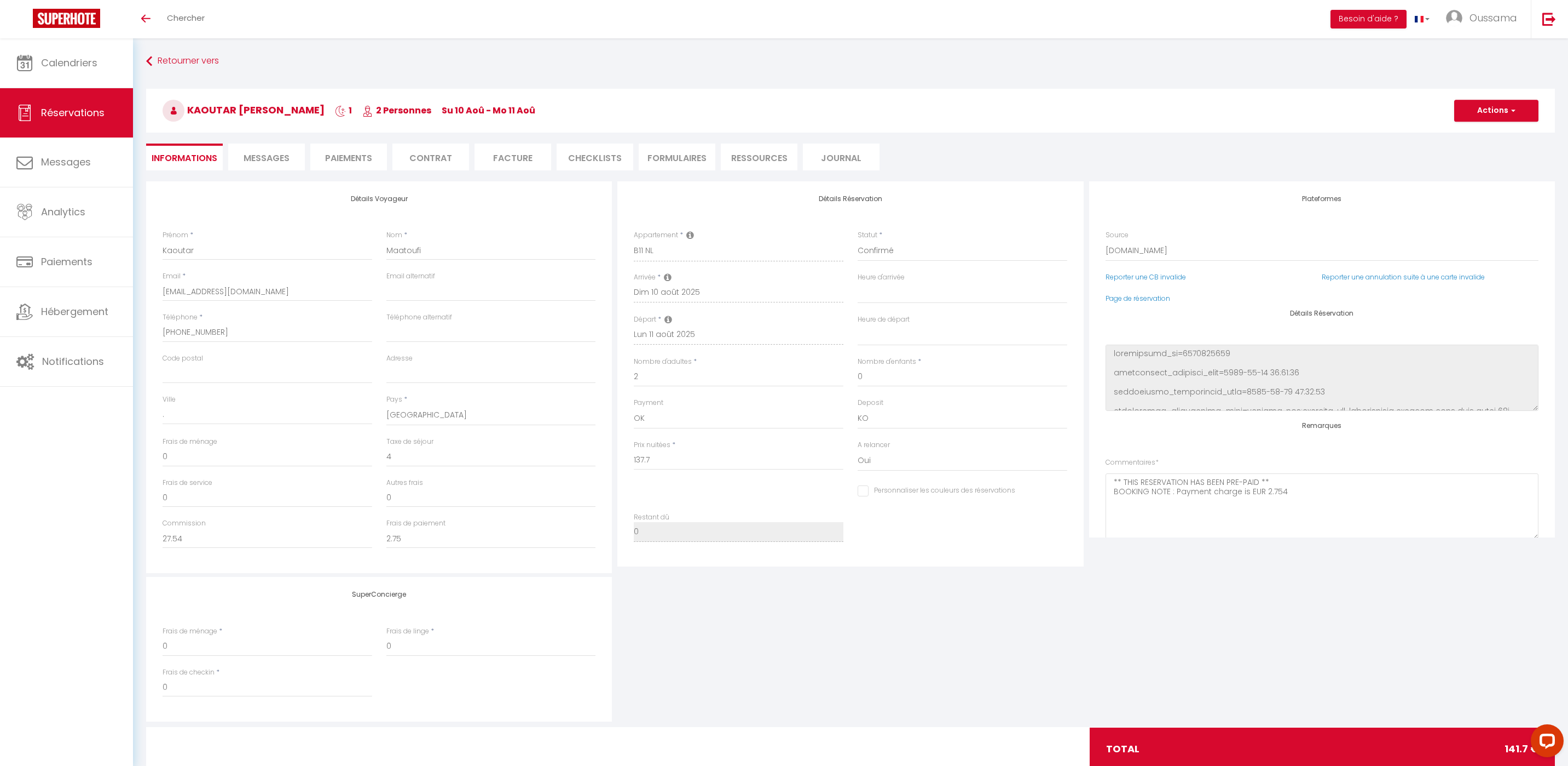
click at [276, 156] on span "Messages" at bounding box center [266, 158] width 46 height 12
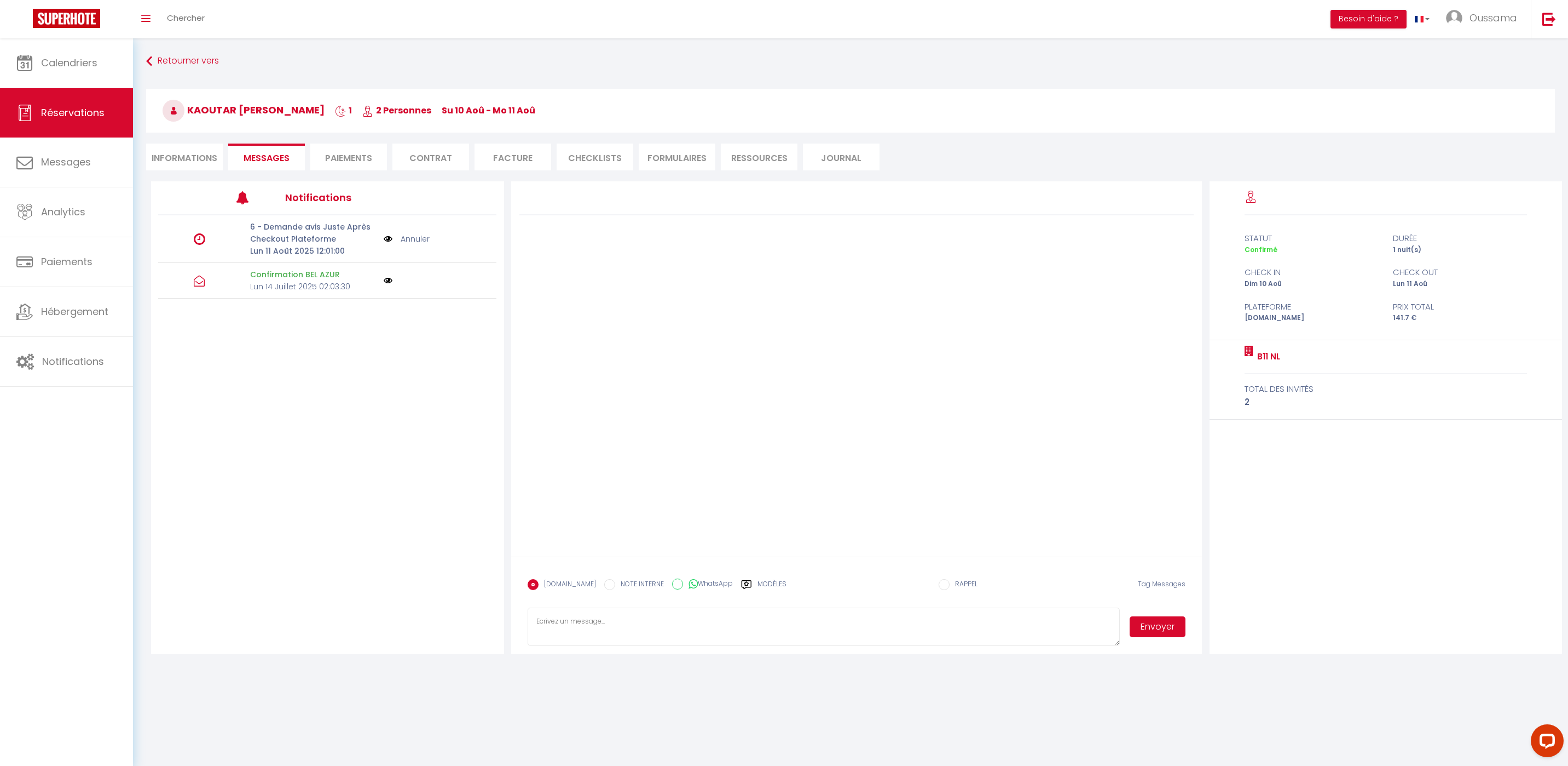
click at [672, 584] on input "WhatsApp" at bounding box center [678, 584] width 11 height 11
radio input "true"
radio input "false"
click at [763, 587] on label "Modèles" at bounding box center [773, 588] width 29 height 19
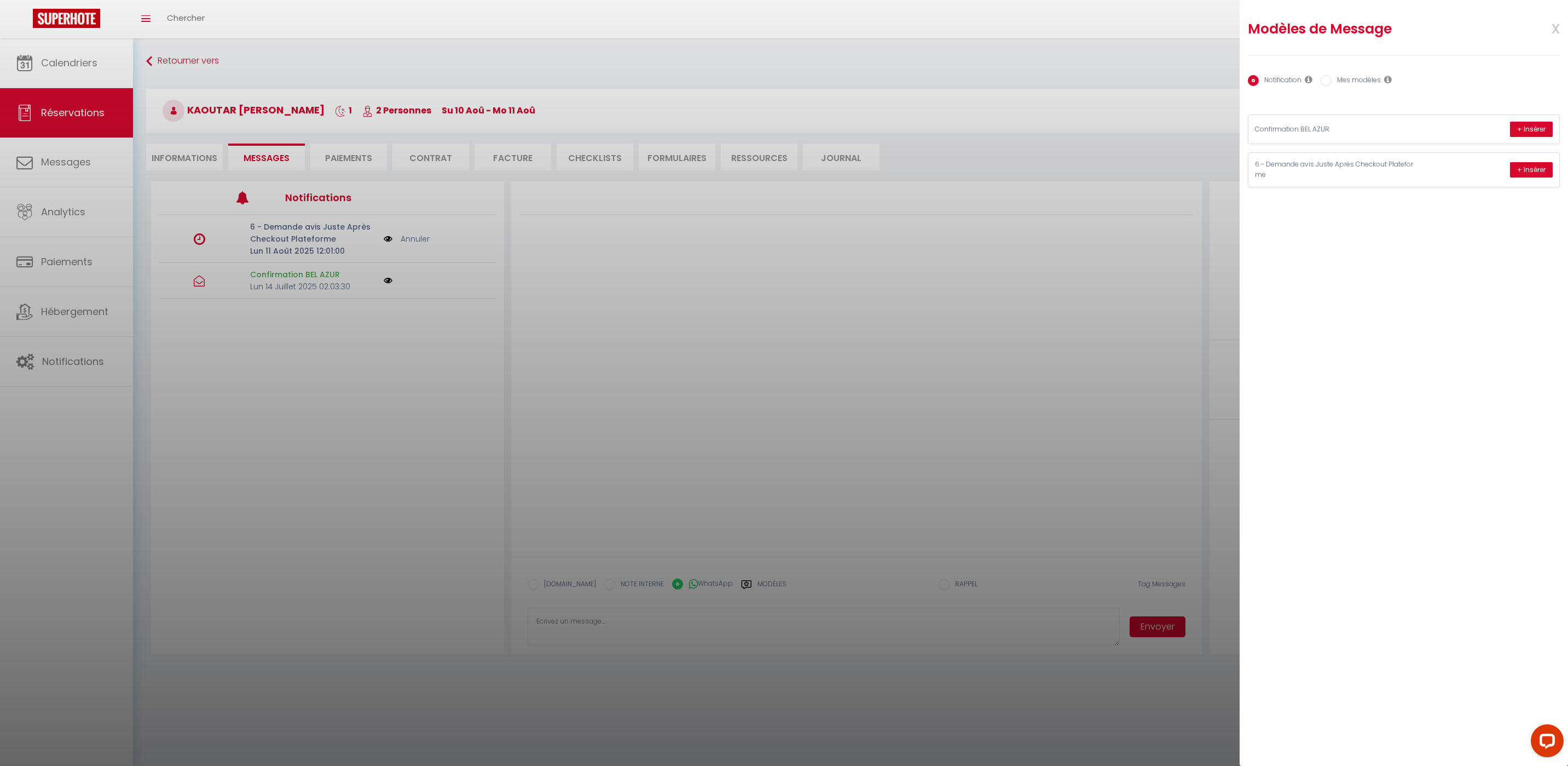
click at [1328, 81] on input "Mes modèles" at bounding box center [1326, 80] width 11 height 11
radio input "true"
radio input "false"
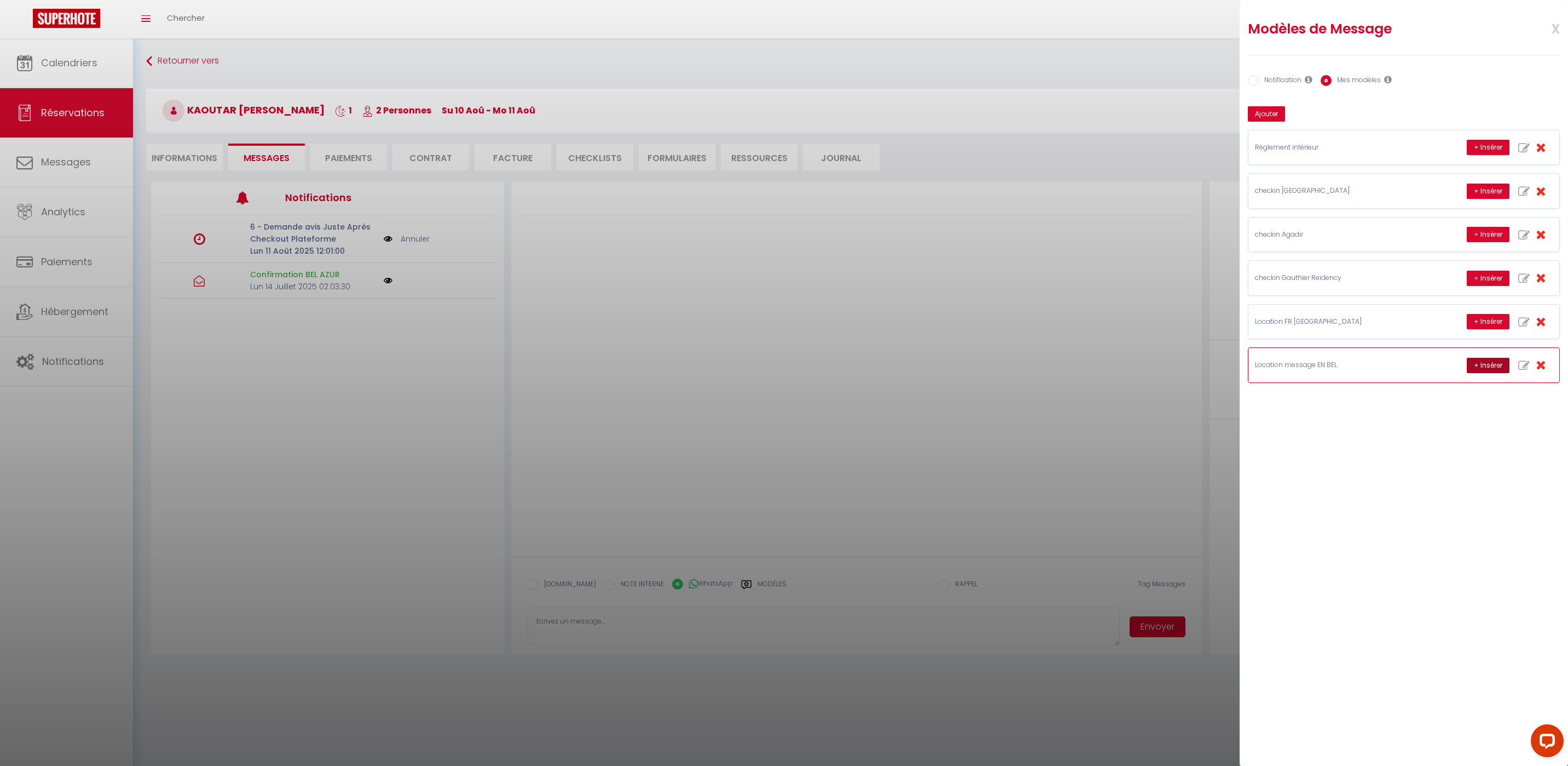
click at [1498, 365] on button "+ Insérer" at bounding box center [1488, 365] width 43 height 15
type textarea "Hello Kaoutar, this is Williams from Thecasaedition, the apartment that you boo…"
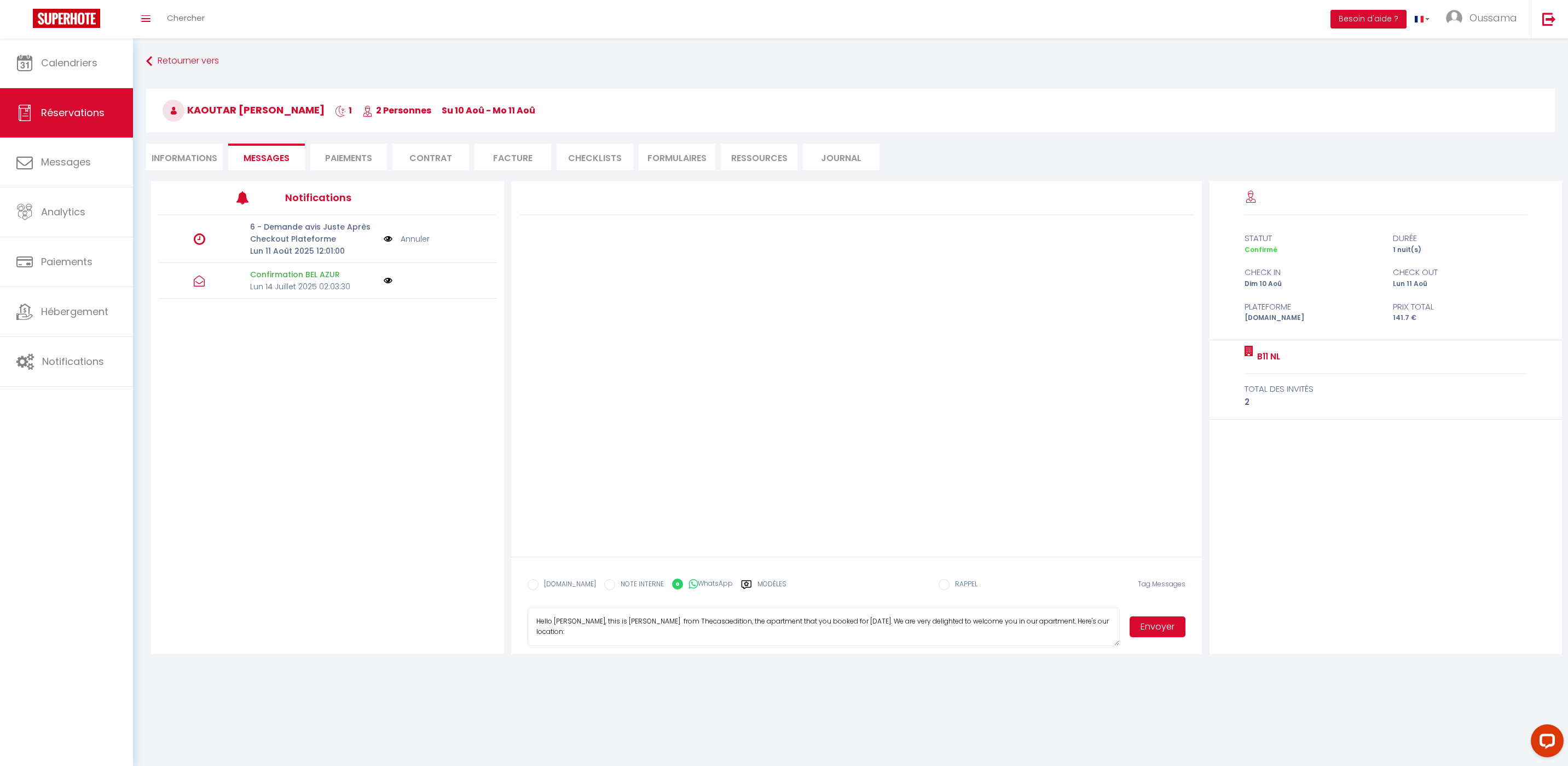
click at [1167, 630] on button "Envoyer" at bounding box center [1158, 626] width 56 height 21
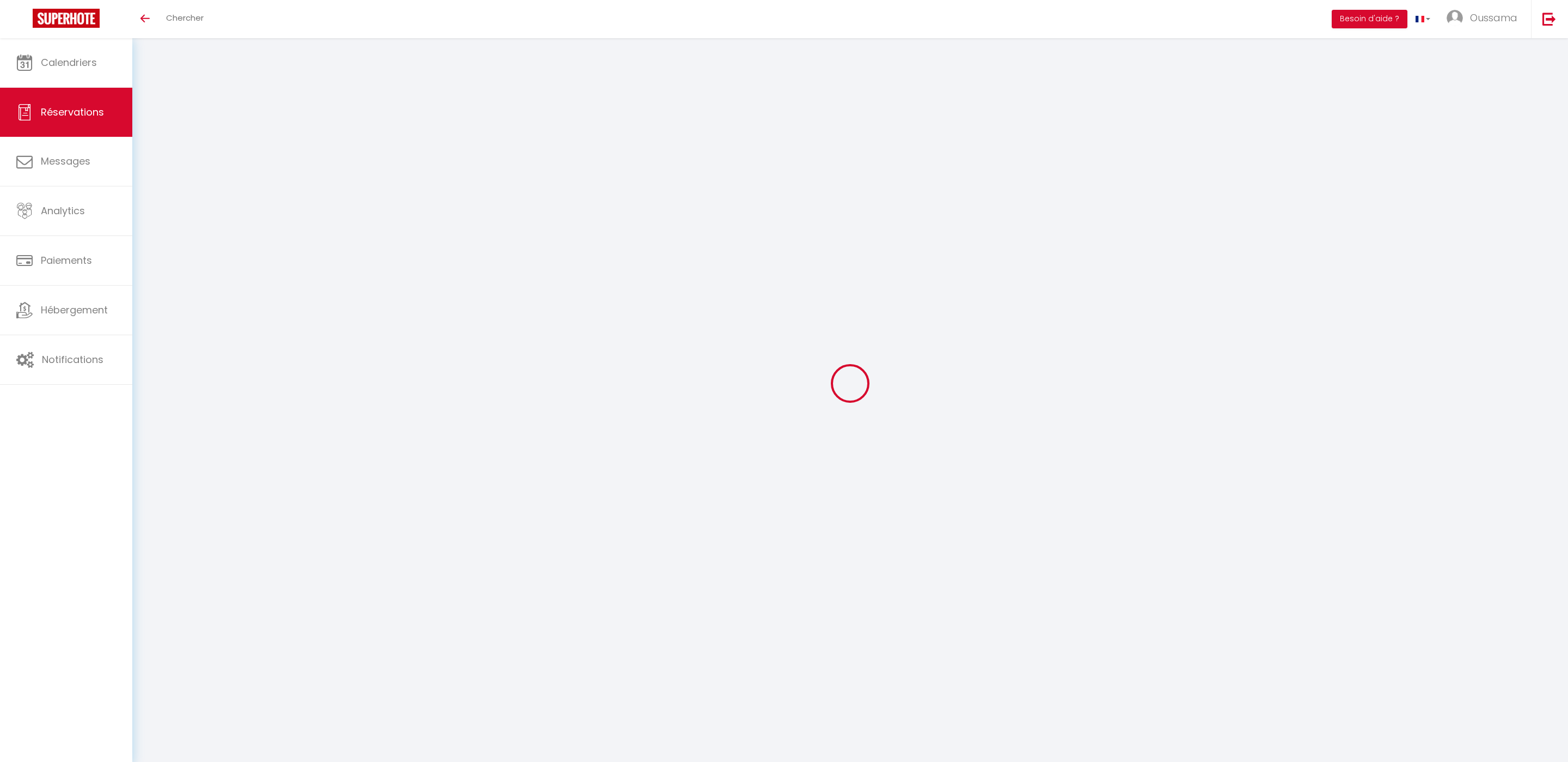
select select
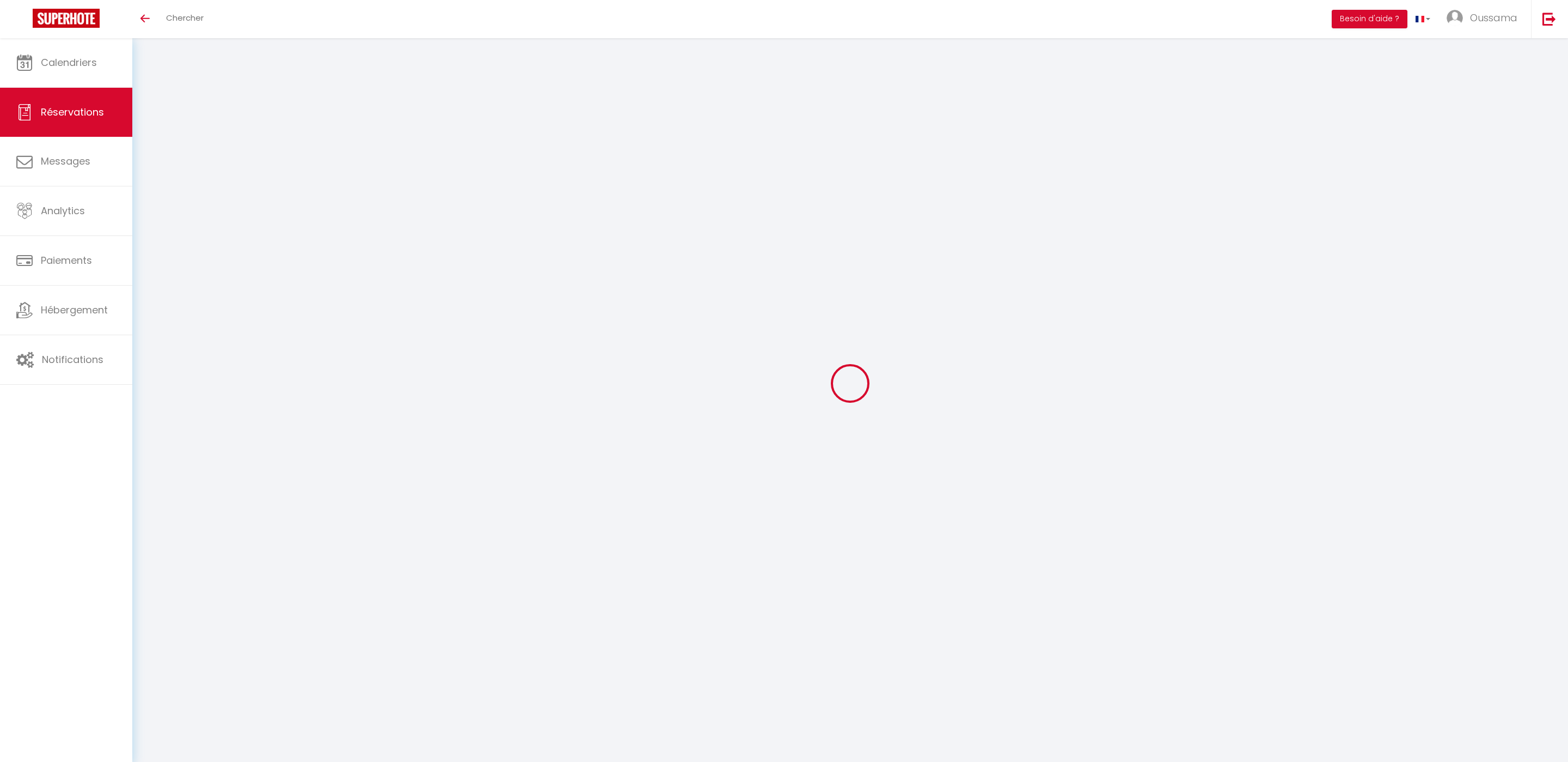
type input "Rahmouni"
type input "Amine"
type input "ramine.250597@guest.booking.com"
type input "+33612758408"
type input "."
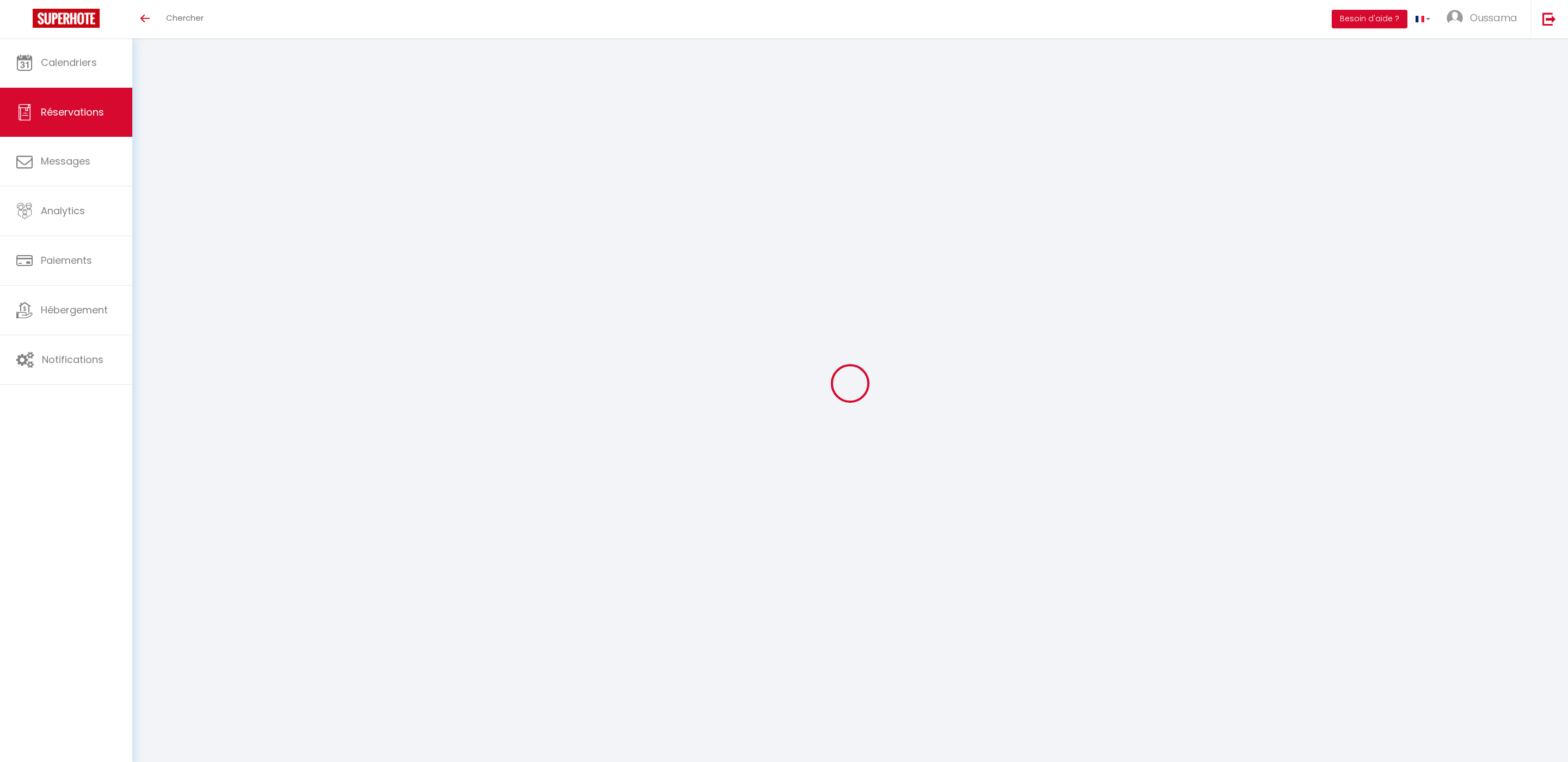
select select "FR"
type input "24.79"
type input "2.48"
select select "44374"
select select "1"
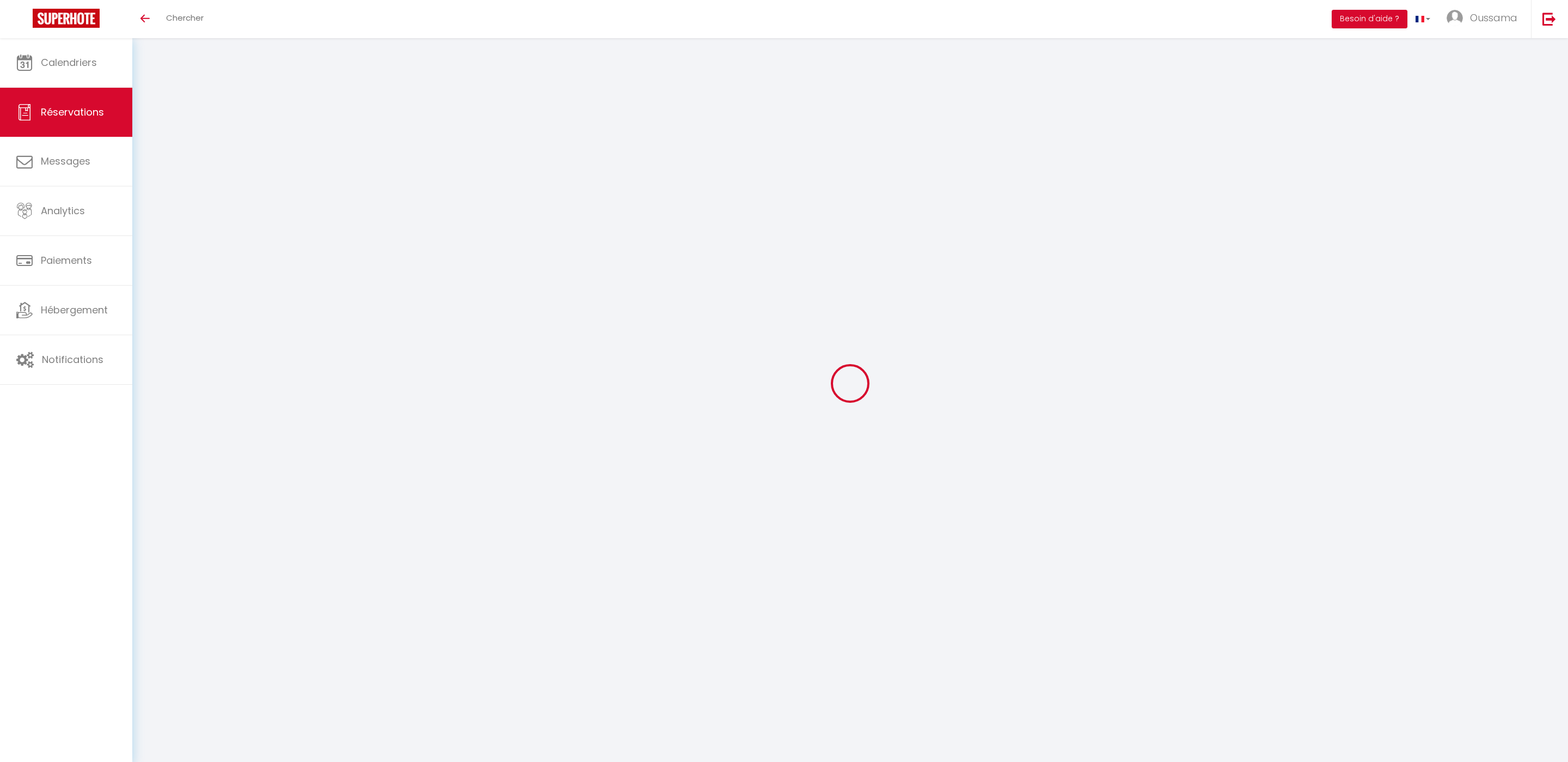
select select
type input "2"
select select "12"
select select
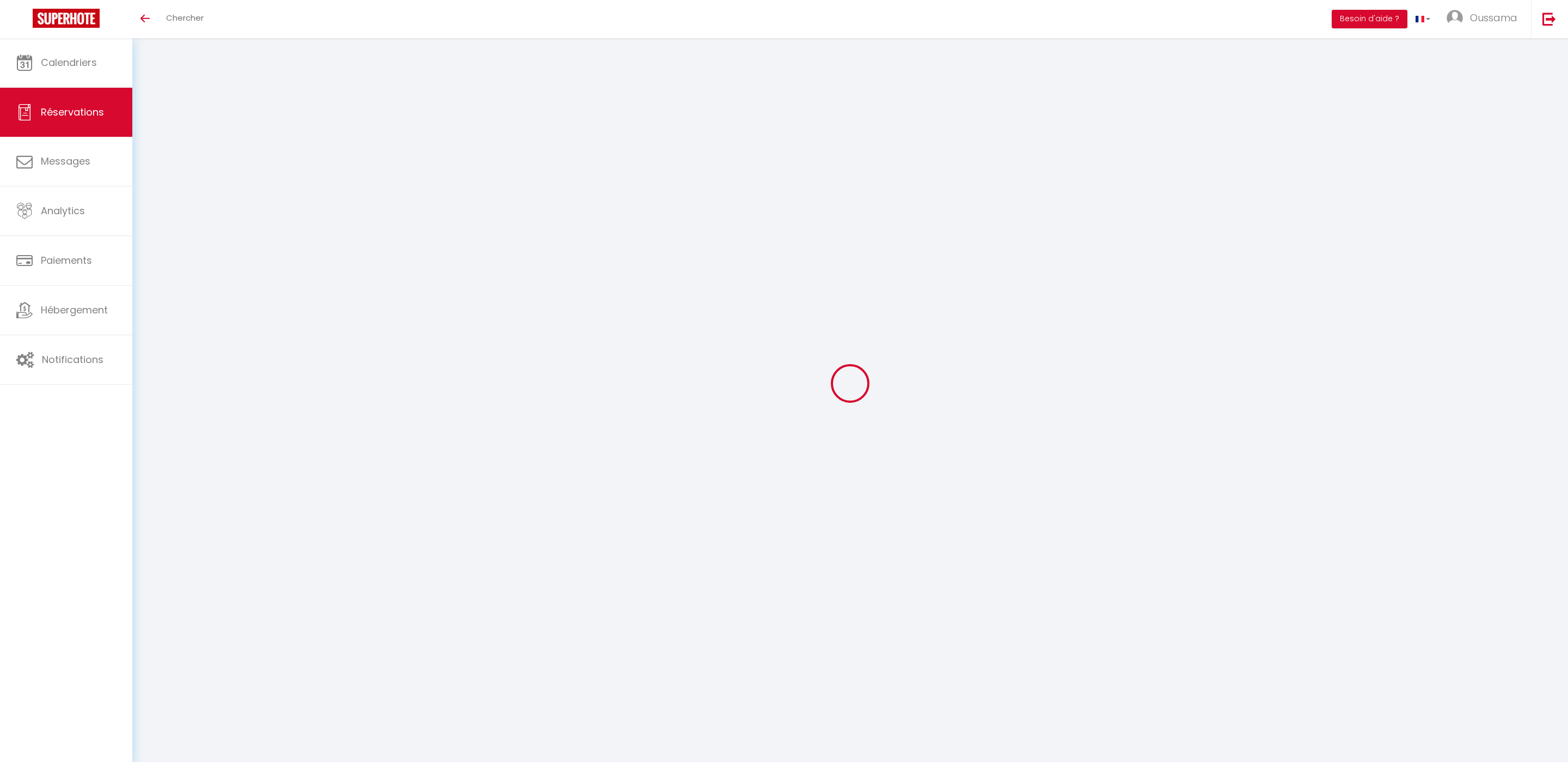
type input "123.93"
checkbox input "false"
type input "0"
select select "2"
type input "0"
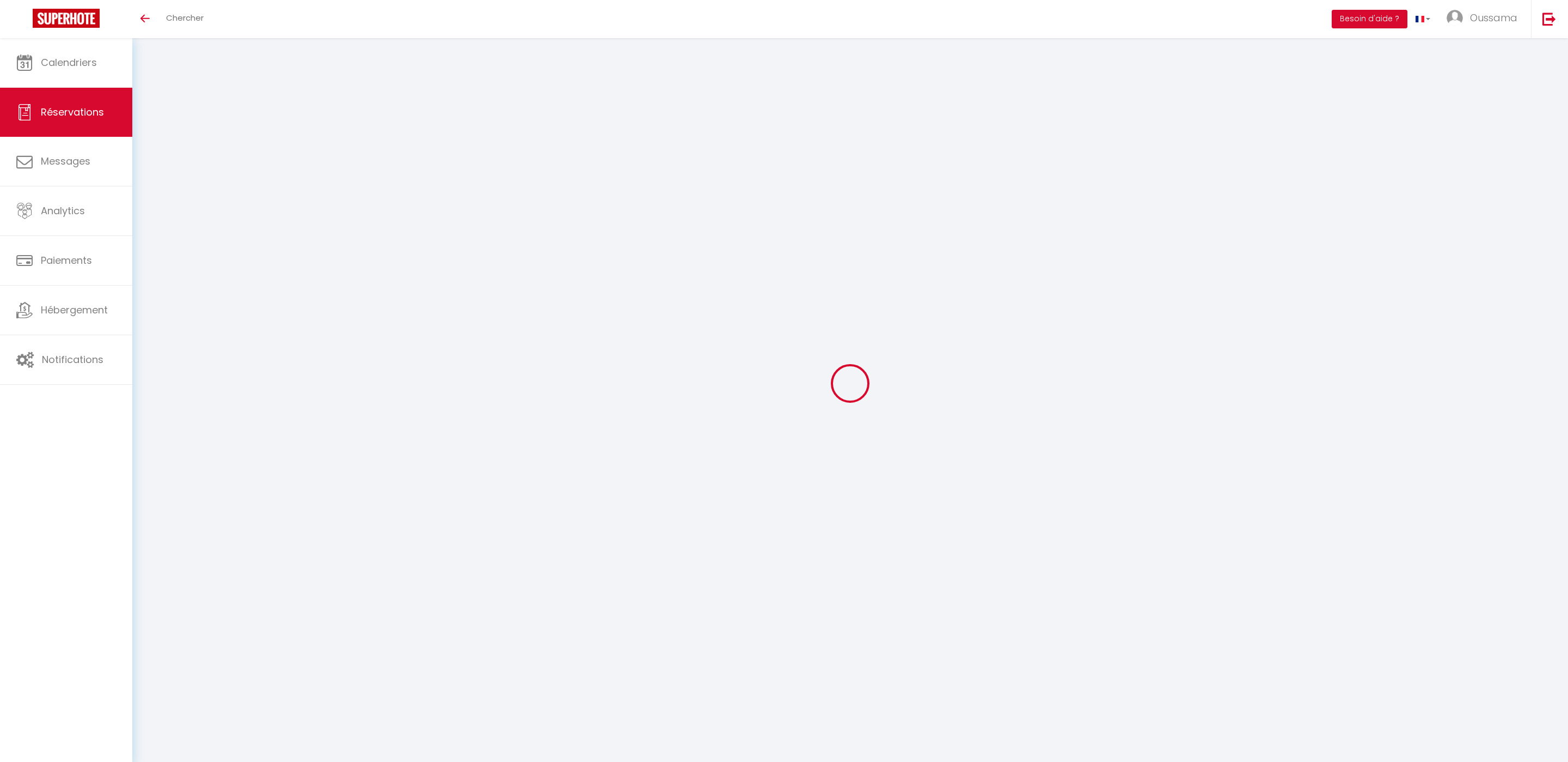
type input "0"
select select
select select "14"
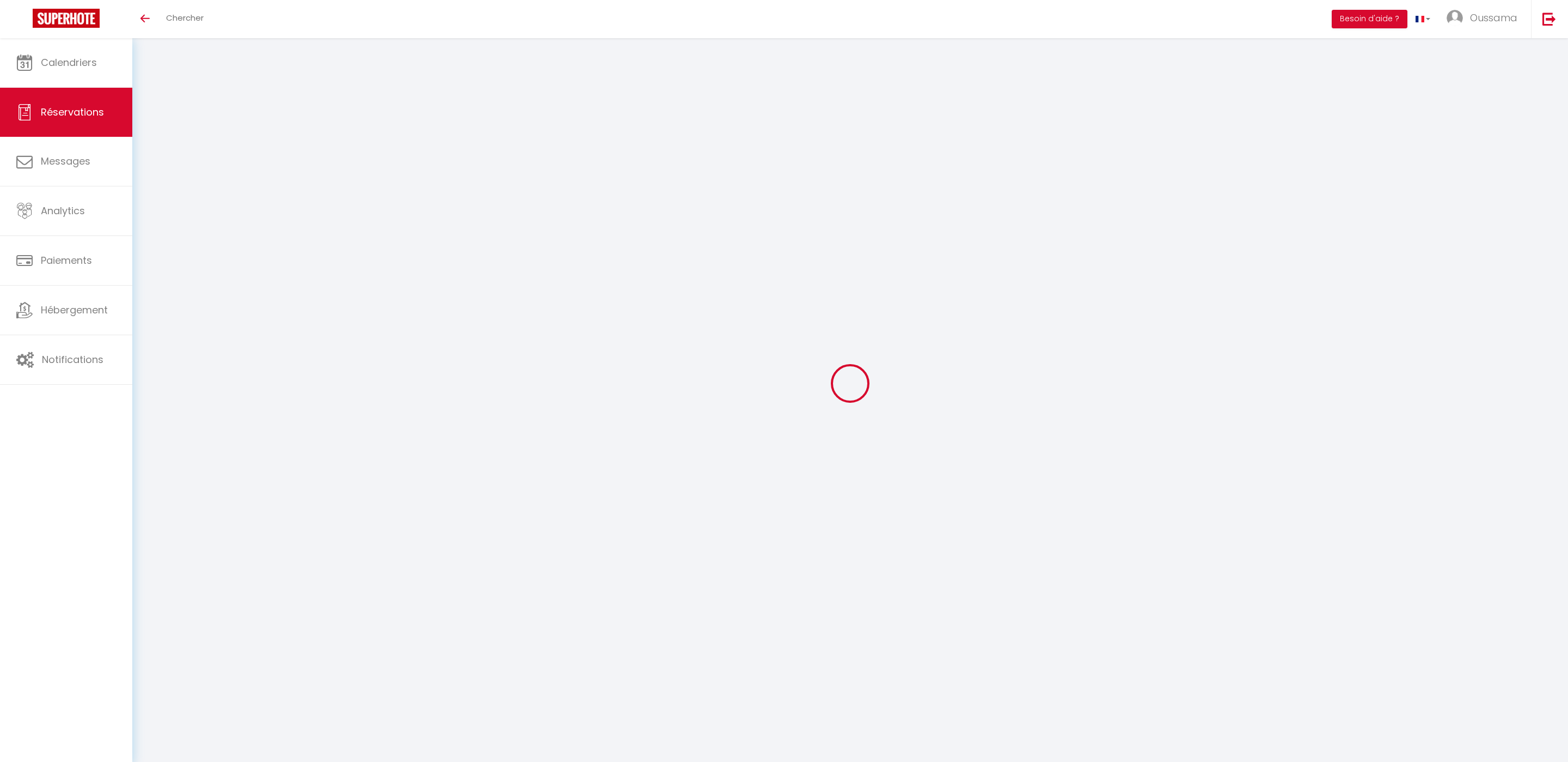
checkbox input "false"
select select
checkbox input "false"
select select
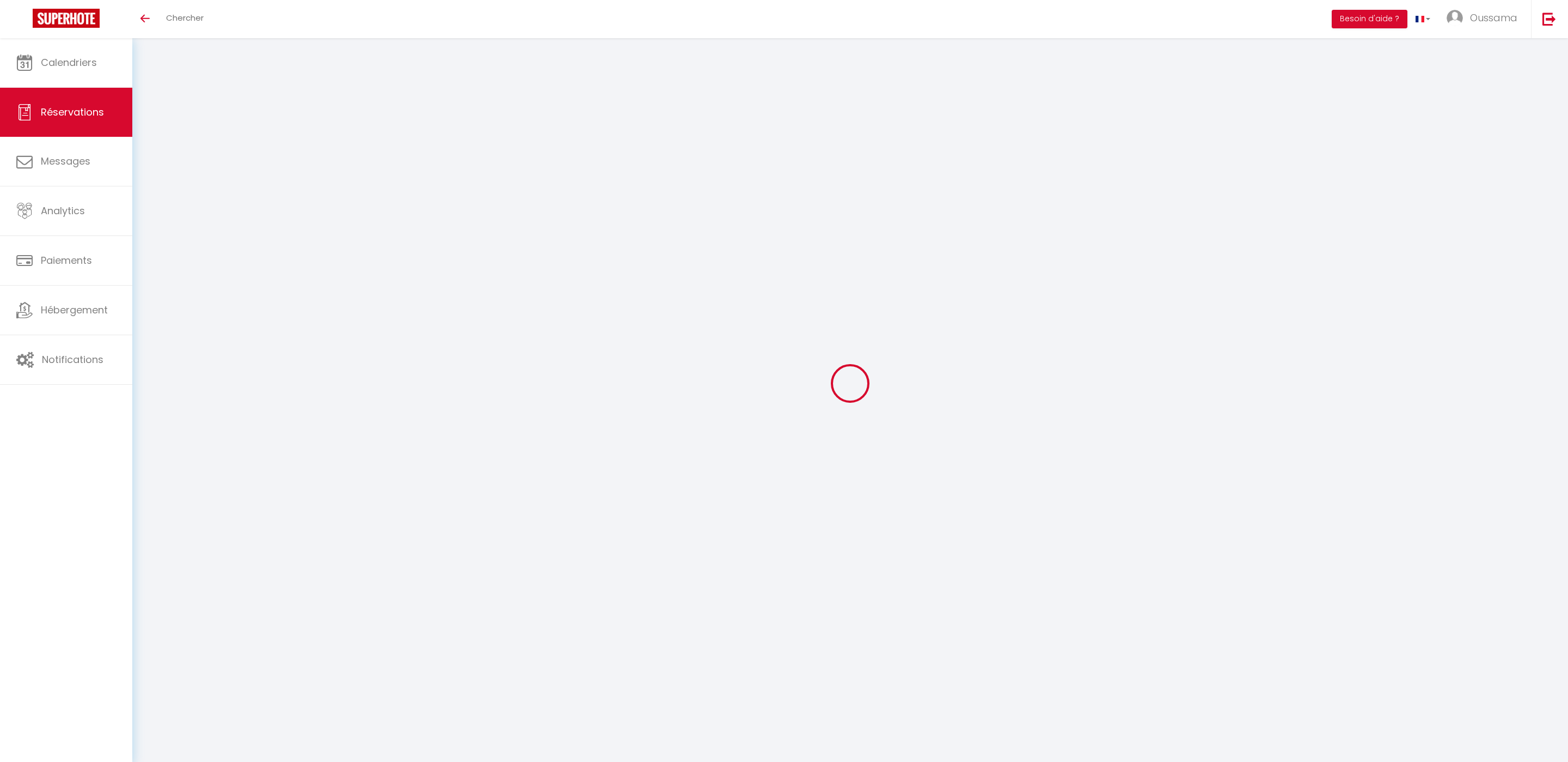
select select
checkbox input "false"
select select
checkbox input "false"
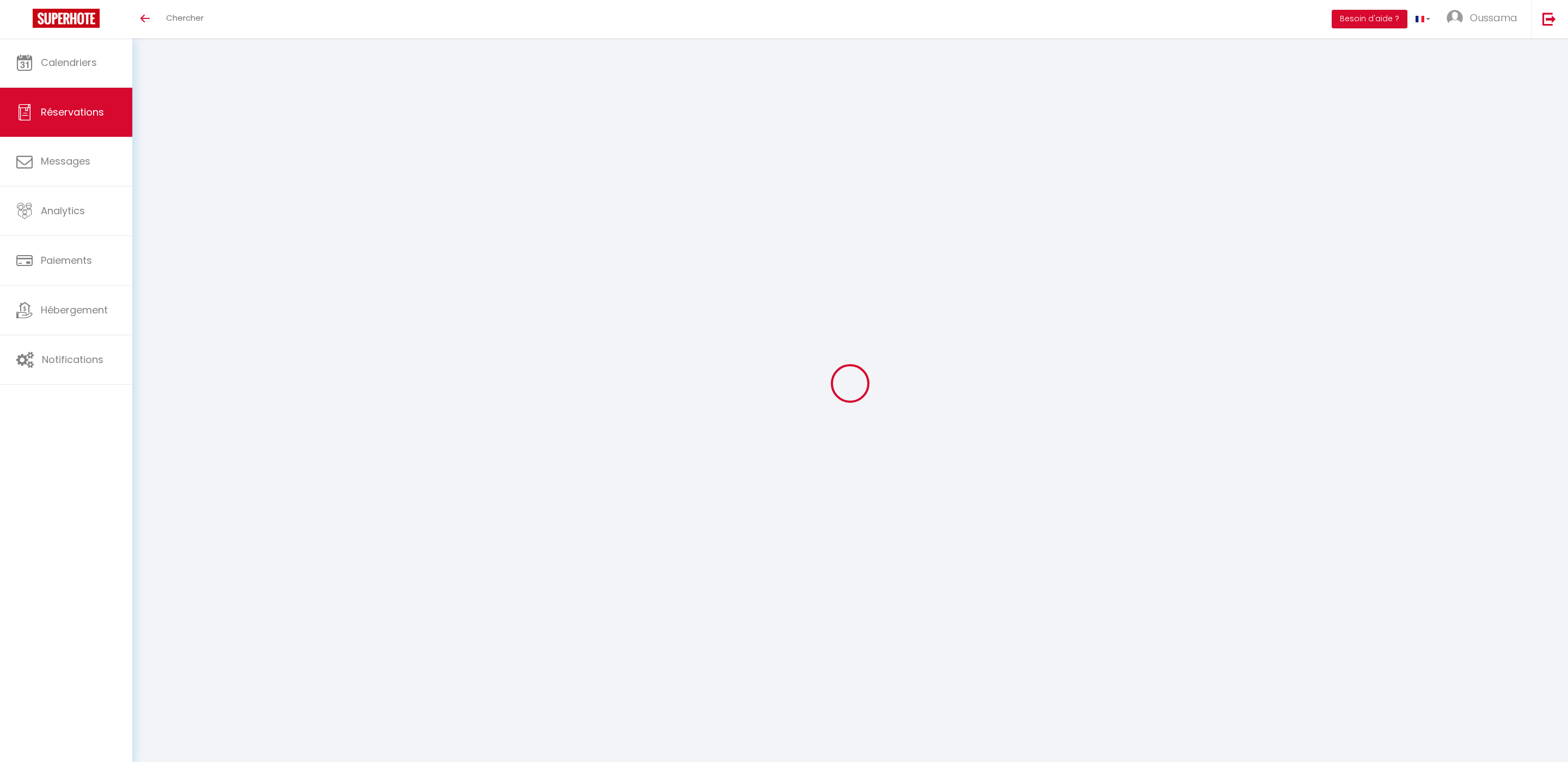
type textarea "** THIS RESERVATION HAS BEEN PRE-PAID ** Reservation has a cancellation grace p…"
type input "4"
select select
checkbox input "false"
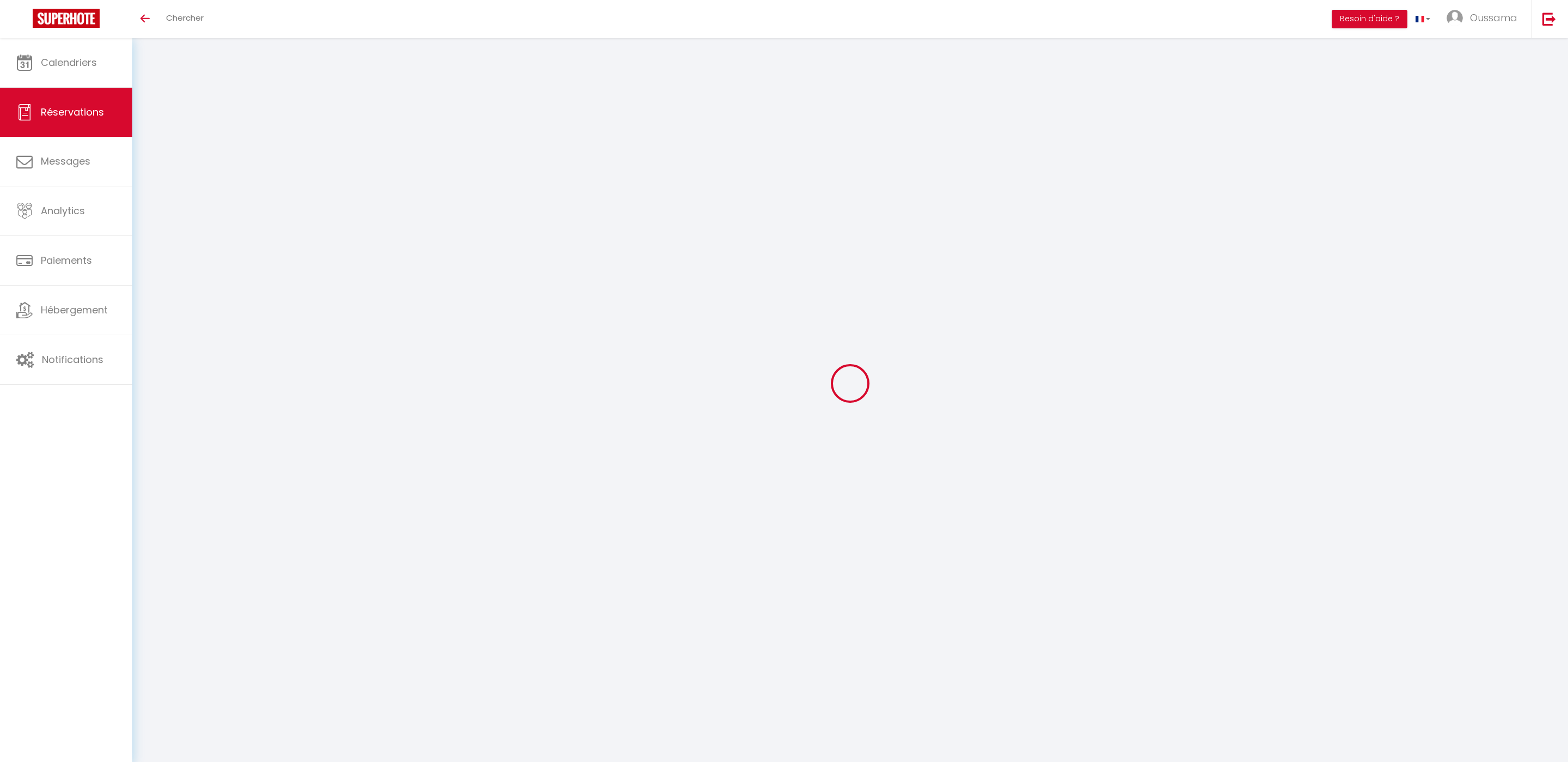
select select
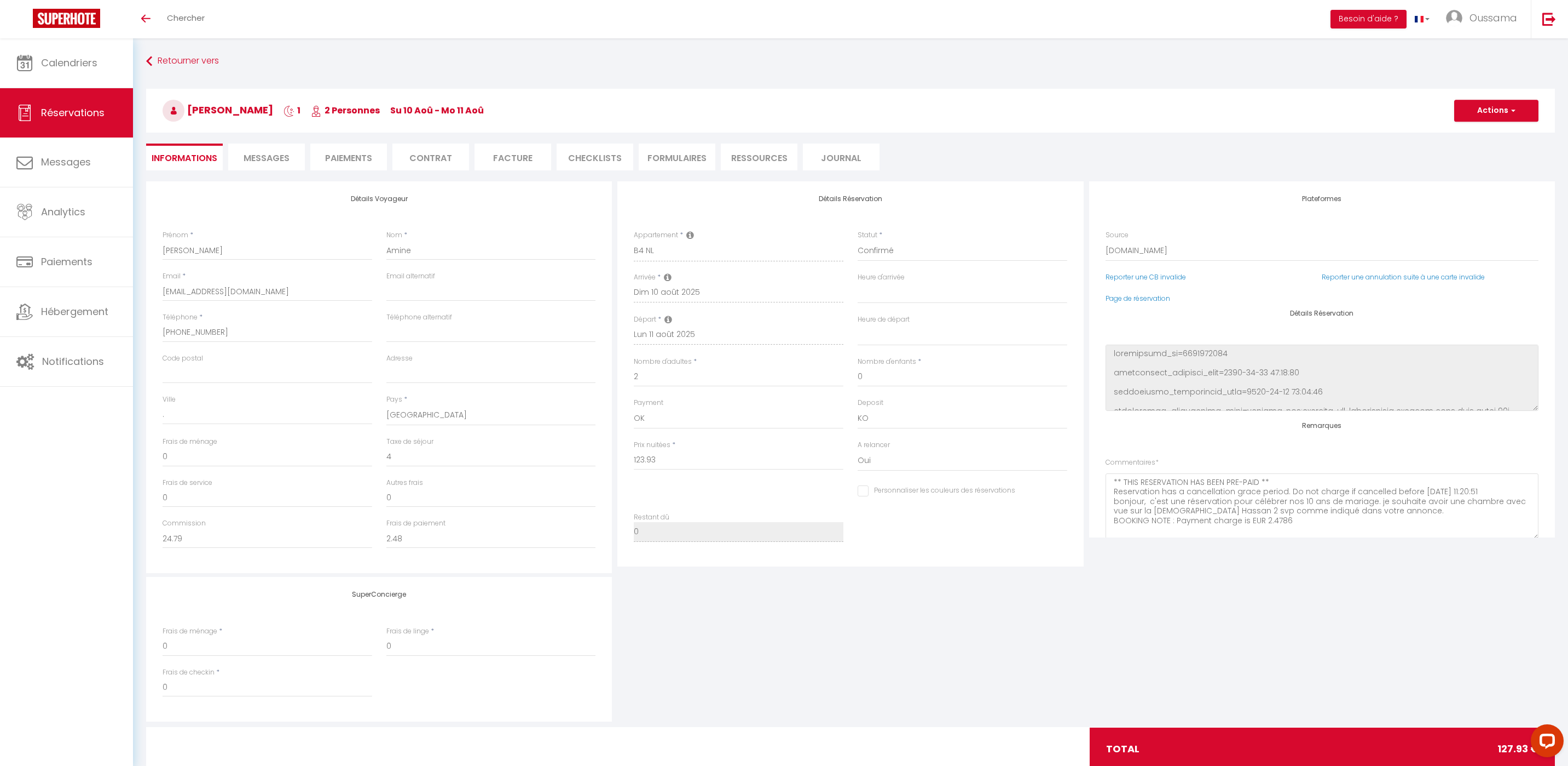
click at [274, 157] on span "Messages" at bounding box center [266, 158] width 46 height 12
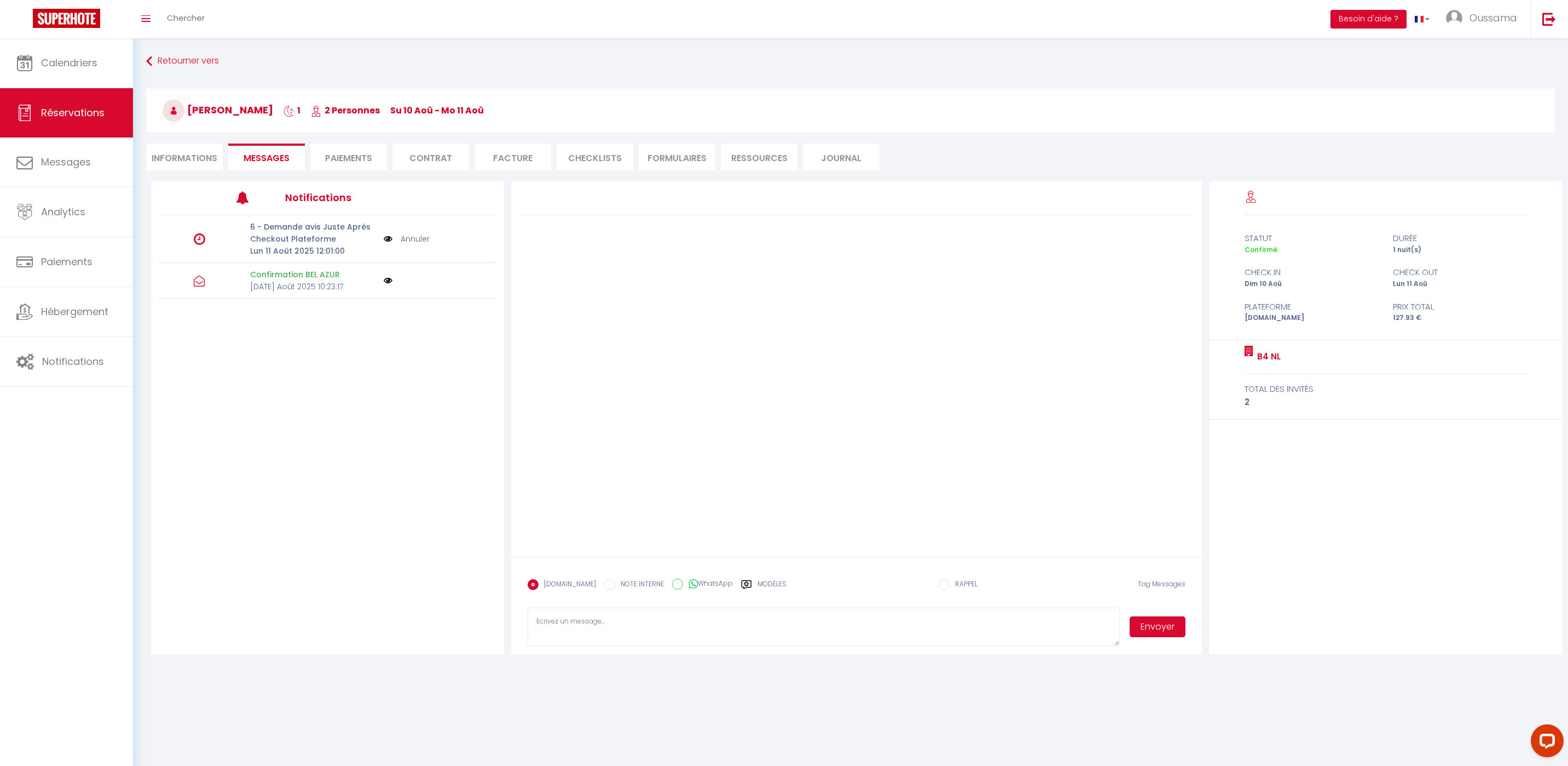
click at [672, 584] on input "WhatsApp" at bounding box center [678, 584] width 11 height 11
radio input "true"
radio input "false"
click at [758, 587] on label "Modèles" at bounding box center [773, 588] width 29 height 19
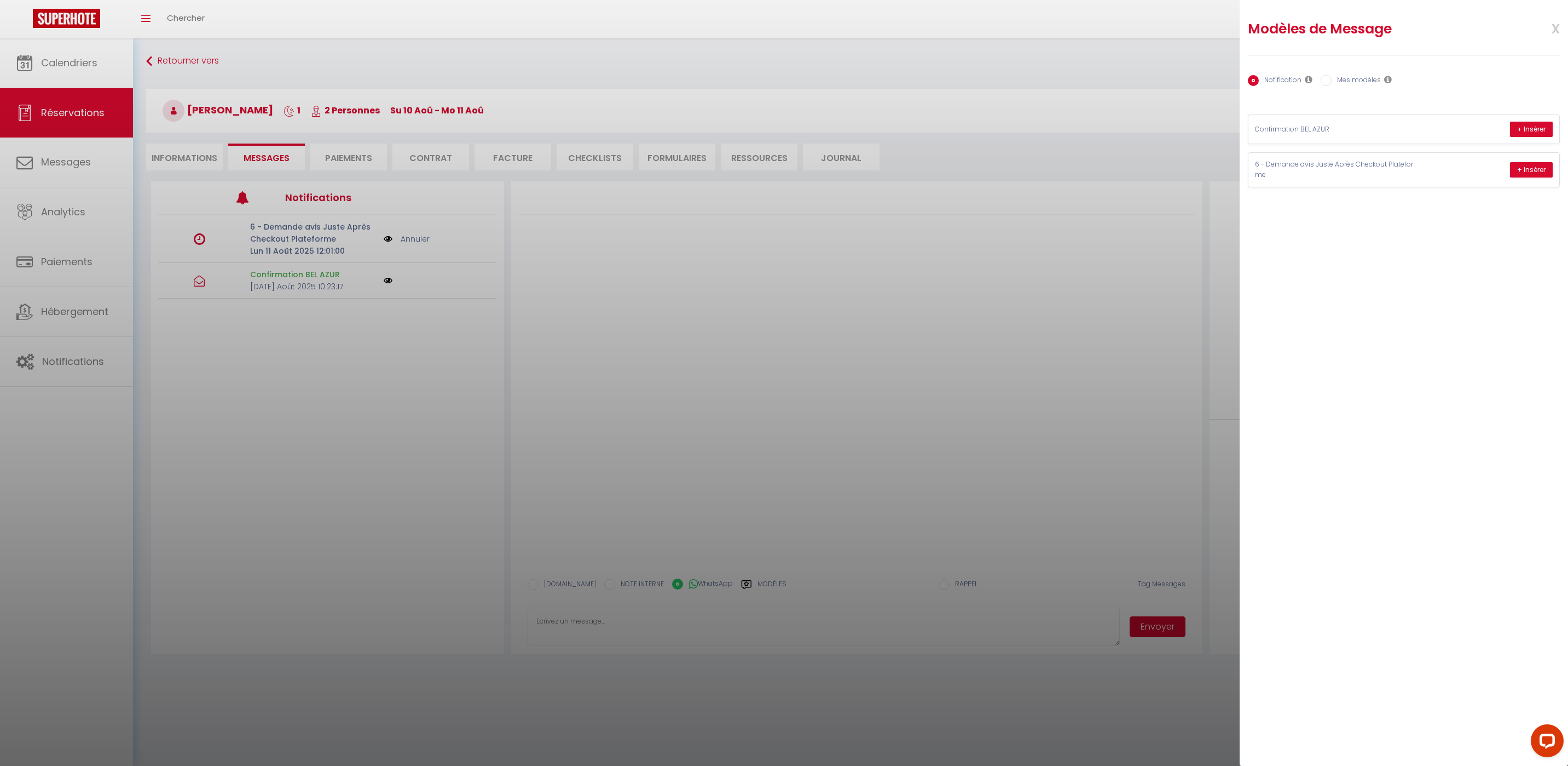
click at [1338, 80] on label "Mes modèles" at bounding box center [1357, 81] width 49 height 12
click at [1332, 80] on input "Mes modèles" at bounding box center [1326, 80] width 11 height 11
radio input "true"
radio input "false"
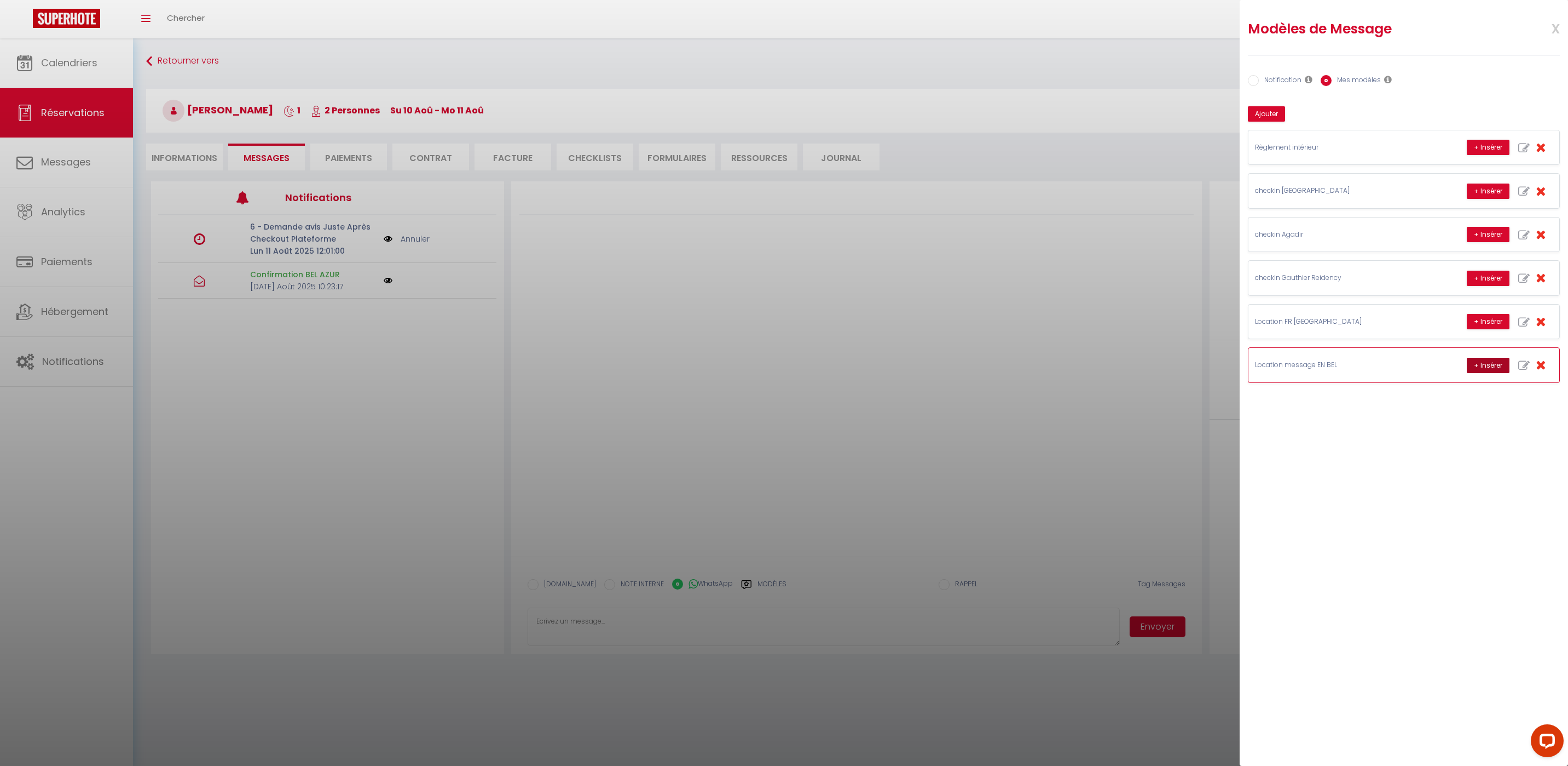
click at [1479, 362] on button "+ Insérer" at bounding box center [1488, 365] width 43 height 15
type textarea "Hello Rahmouni, this is Williams from Thecasaedition, the apartment that you bo…"
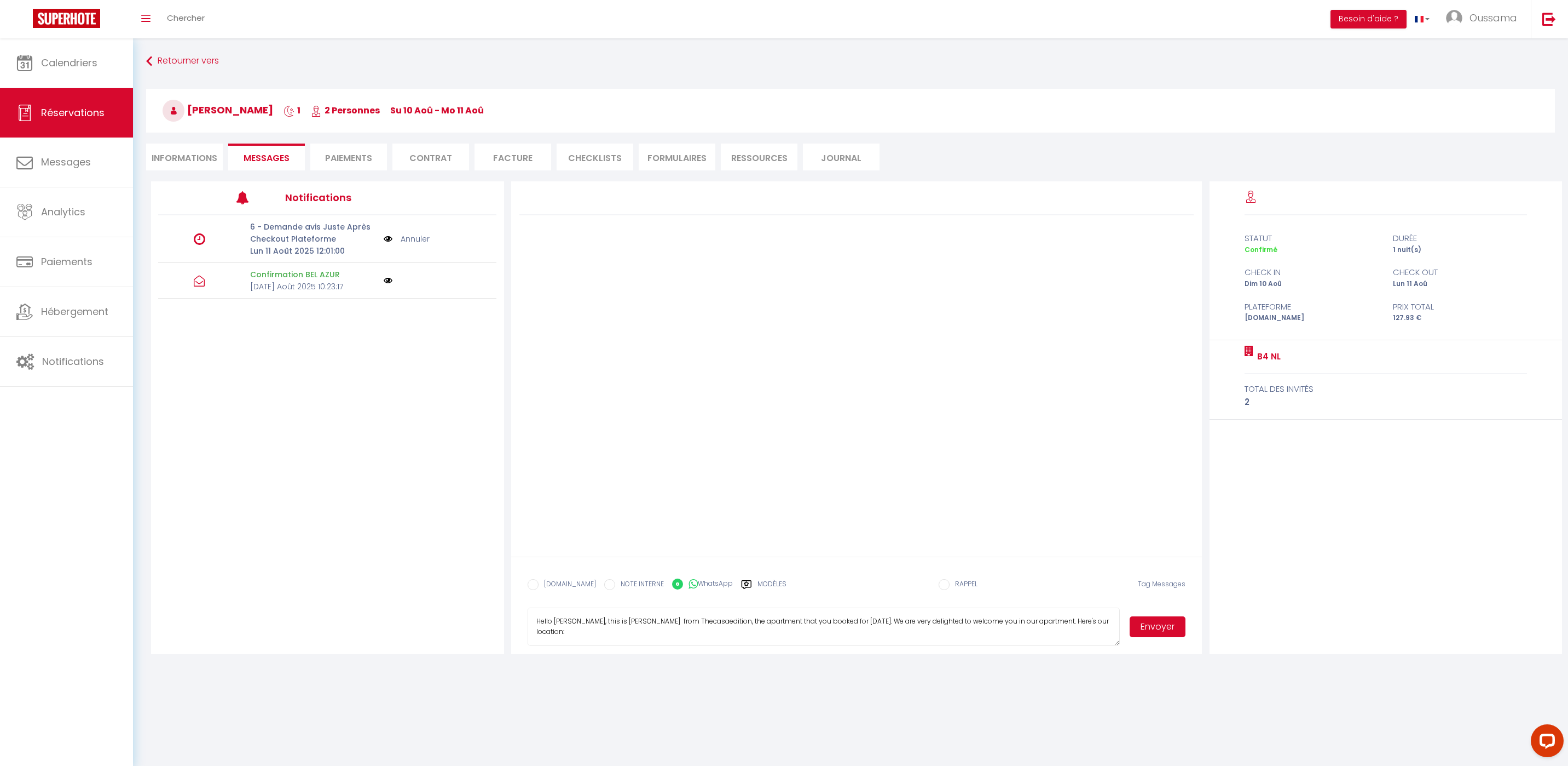
click at [1165, 633] on button "Envoyer" at bounding box center [1158, 626] width 56 height 21
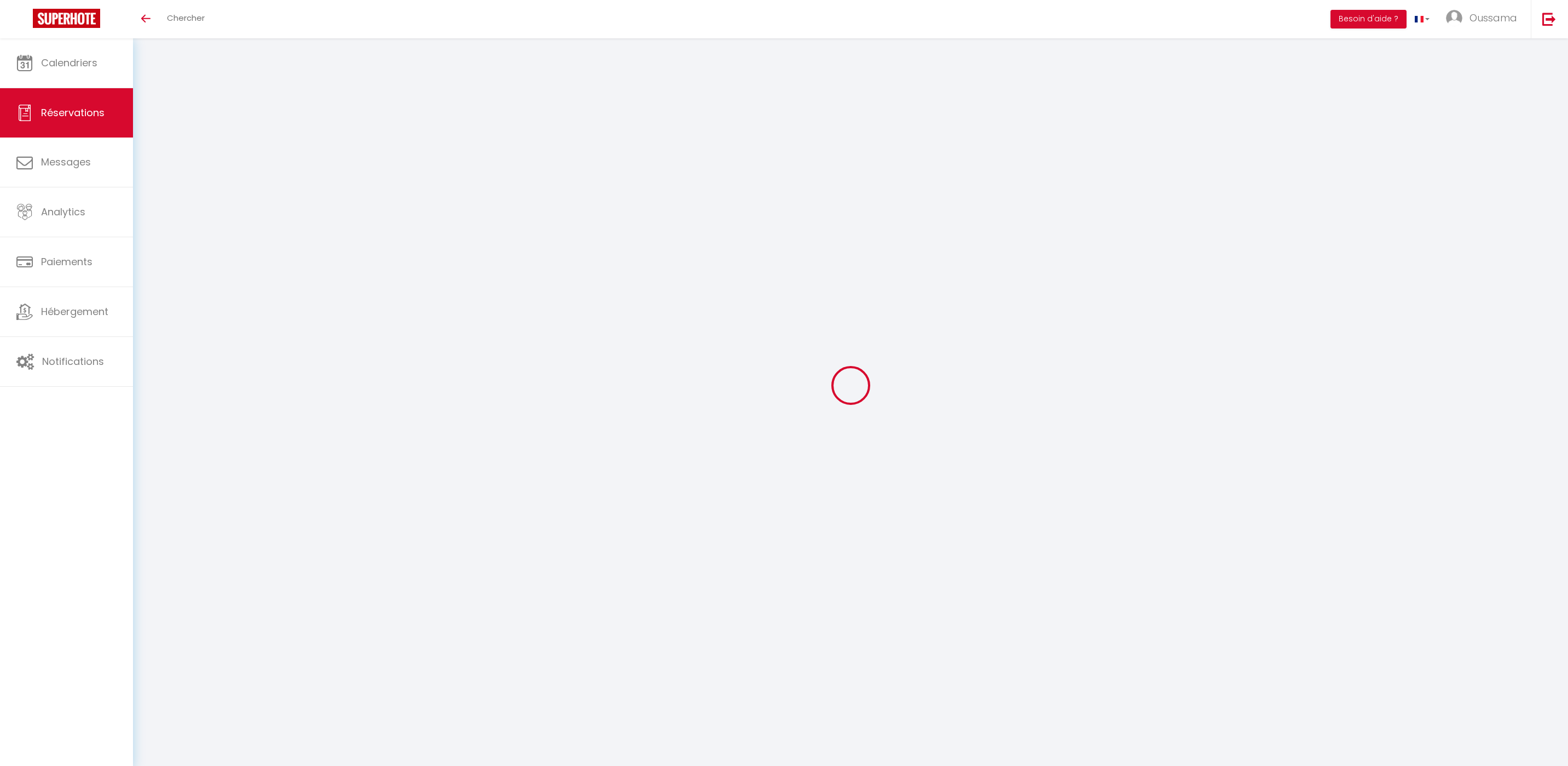
select select
checkbox input "false"
select select
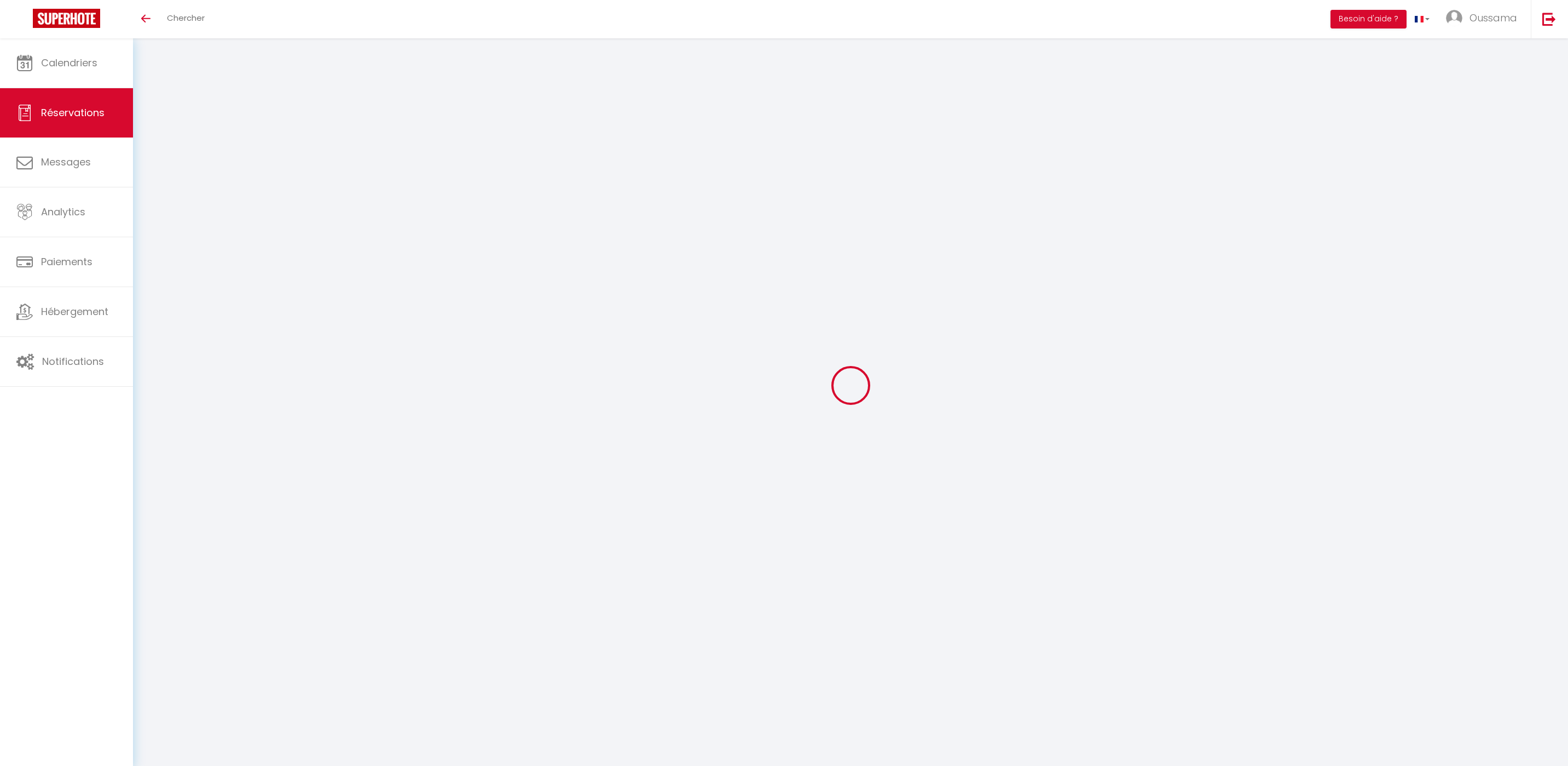
checkbox input "false"
select select
checkbox input "false"
select select
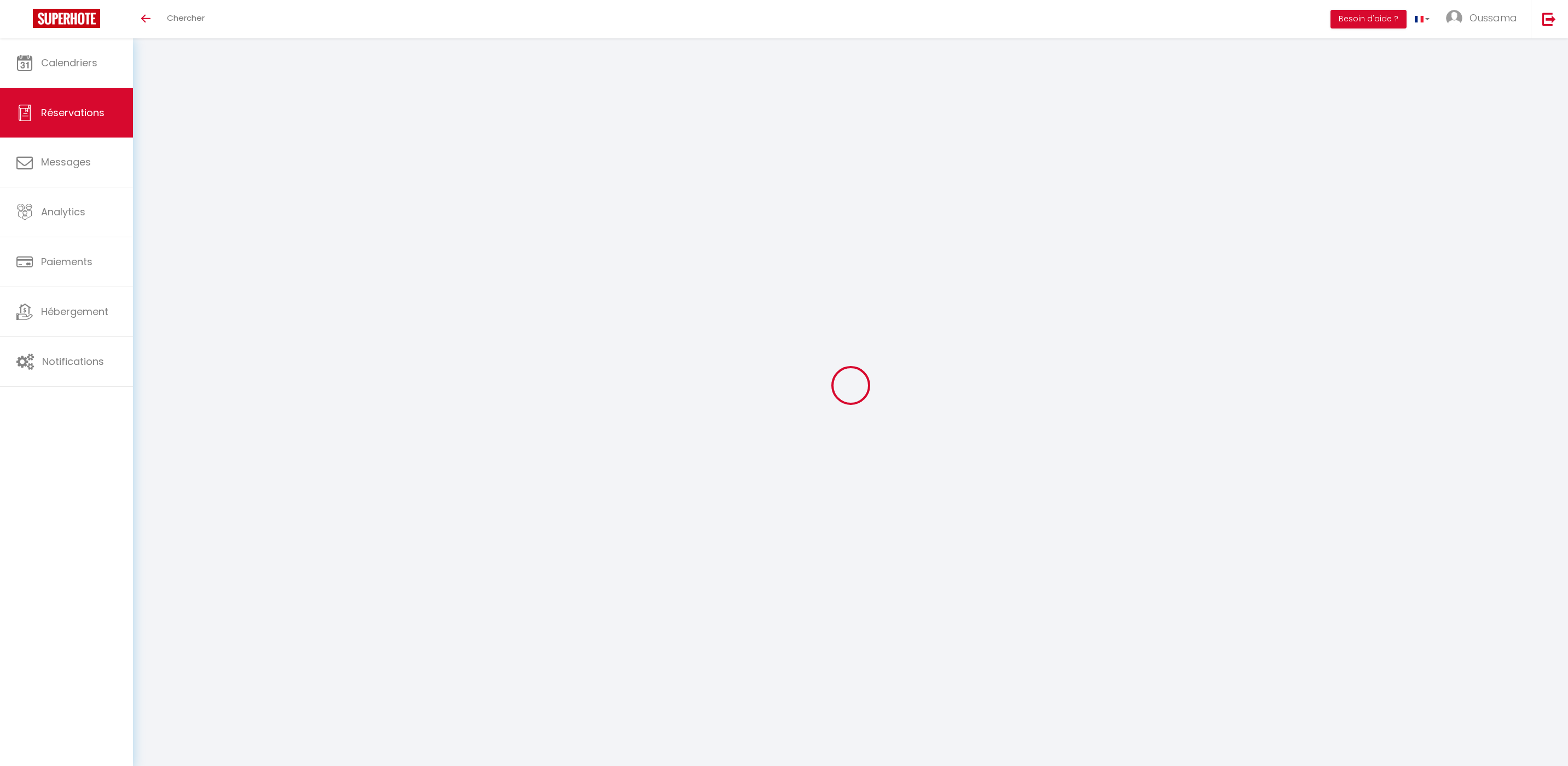
select select
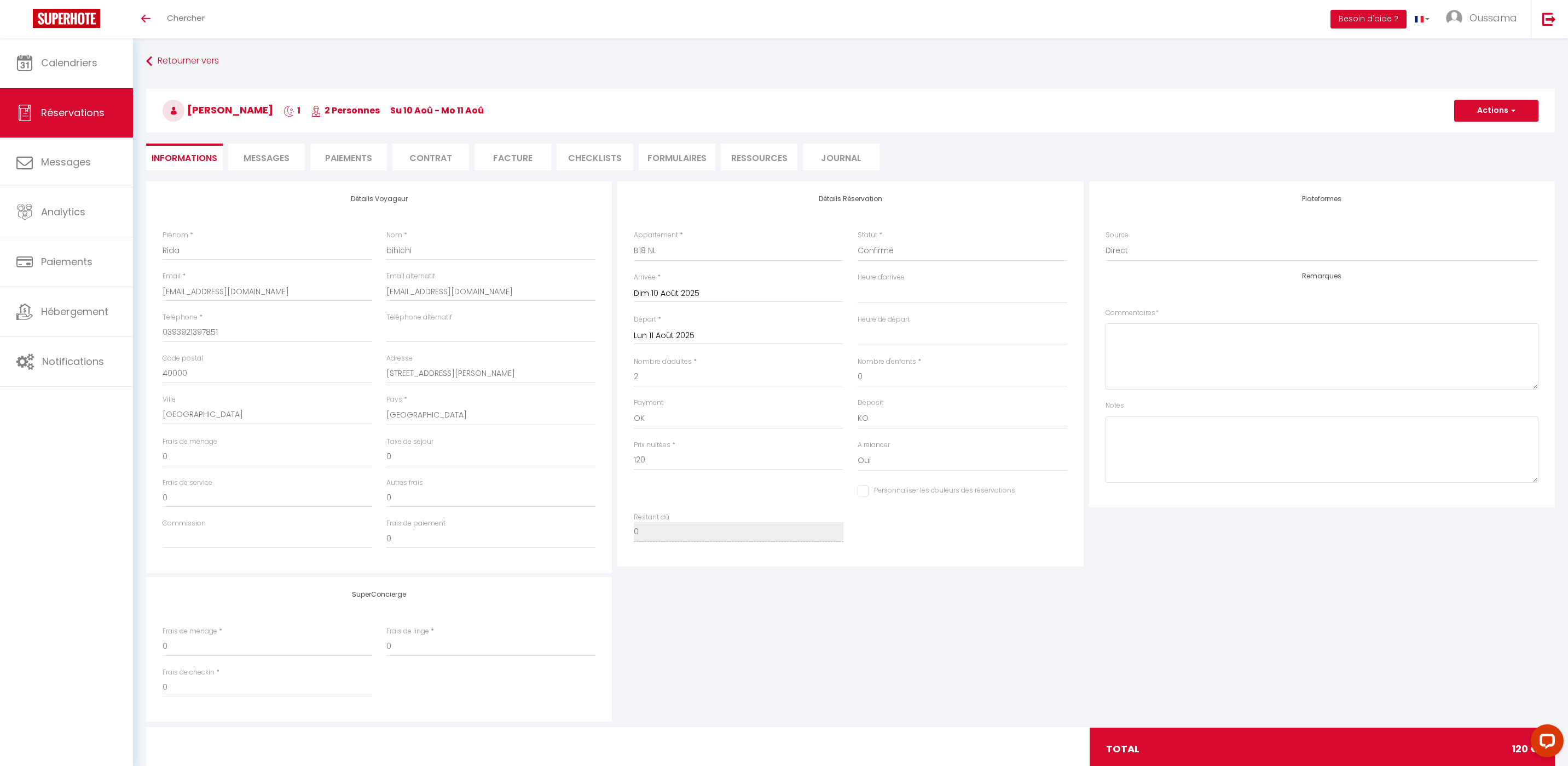
click at [276, 160] on span "Messages" at bounding box center [266, 158] width 46 height 12
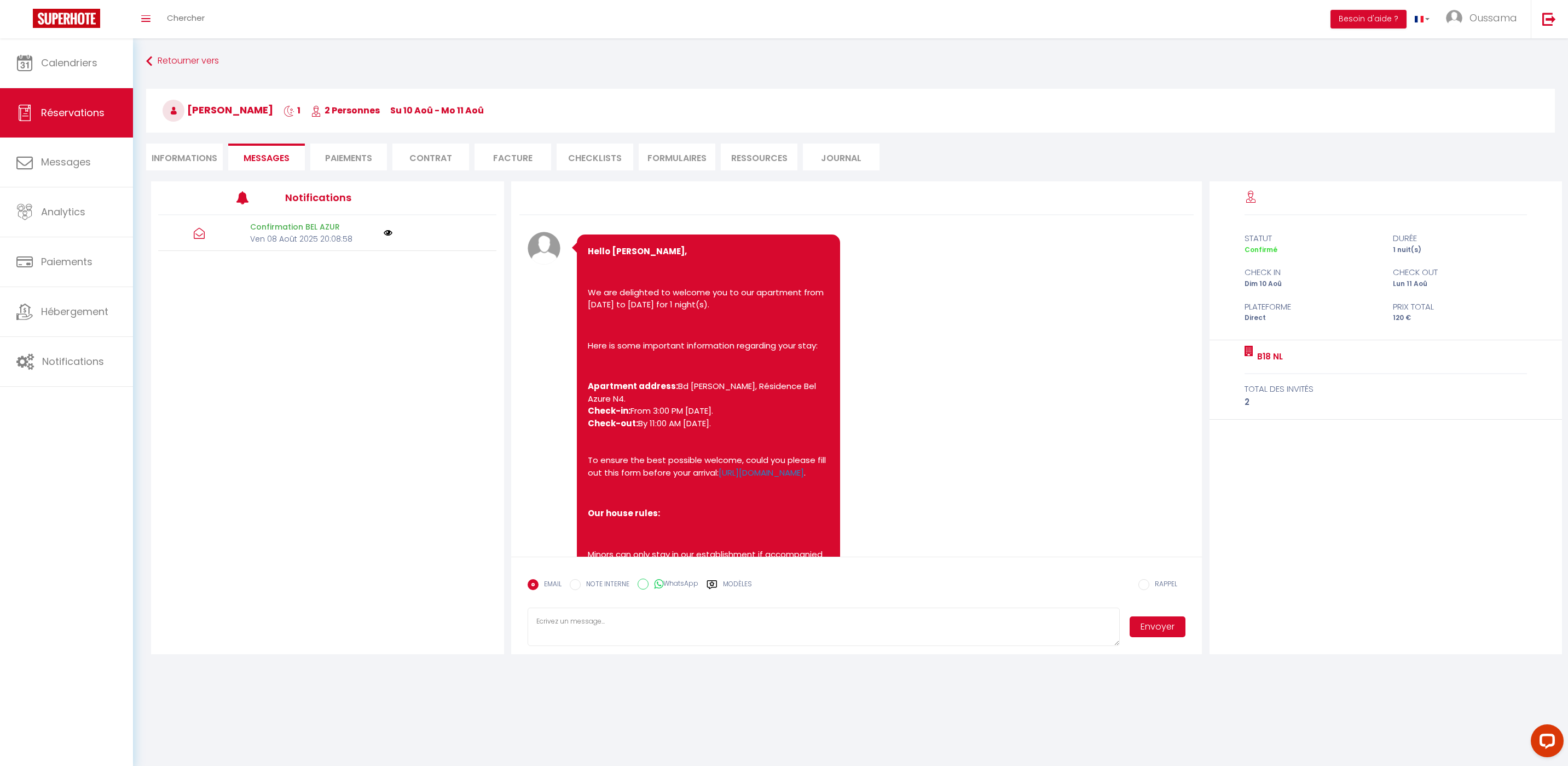
click at [658, 587] on icon at bounding box center [658, 584] width 9 height 11
click at [648, 587] on input "WhatsApp" at bounding box center [643, 584] width 11 height 11
radio input "true"
radio input "false"
click at [724, 581] on div "Modèles" at bounding box center [729, 591] width 45 height 23
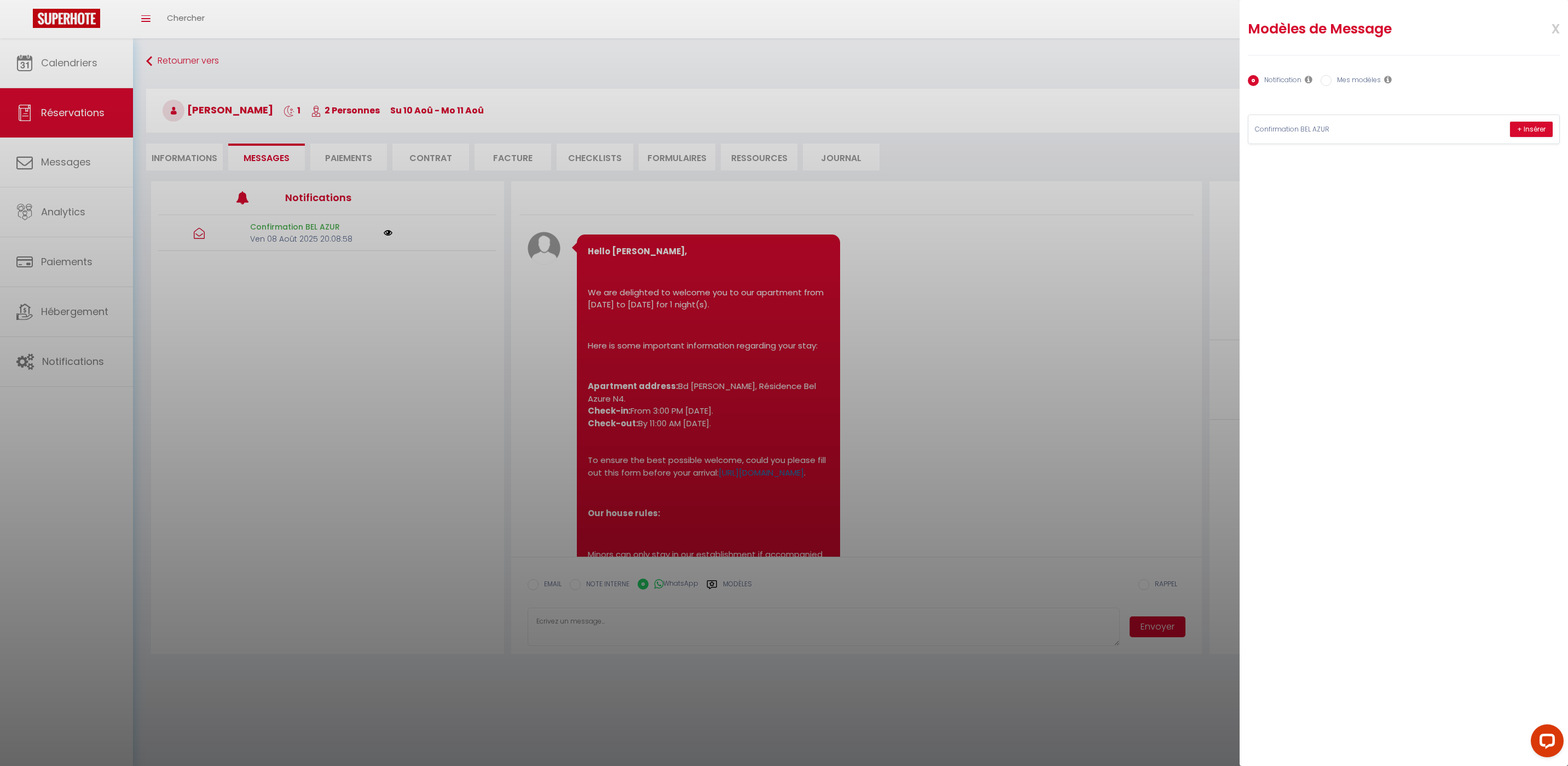
click at [1328, 78] on input "Mes modèles" at bounding box center [1326, 80] width 11 height 11
radio input "true"
radio input "false"
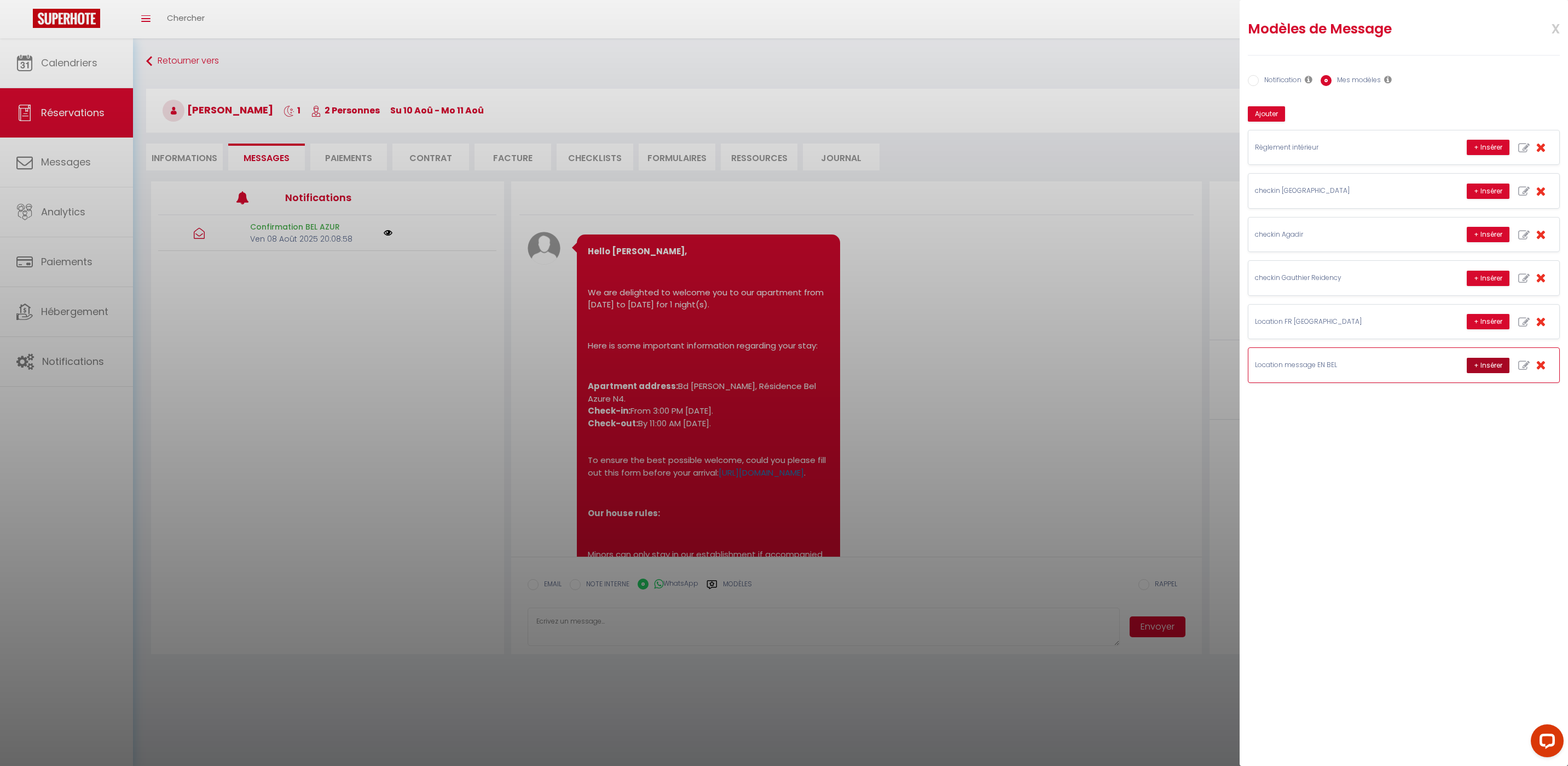
click at [1477, 366] on button "+ Insérer" at bounding box center [1488, 365] width 43 height 15
type textarea "Hello Rida, this is Williams from Thecasaedition, the apartment that you booked…"
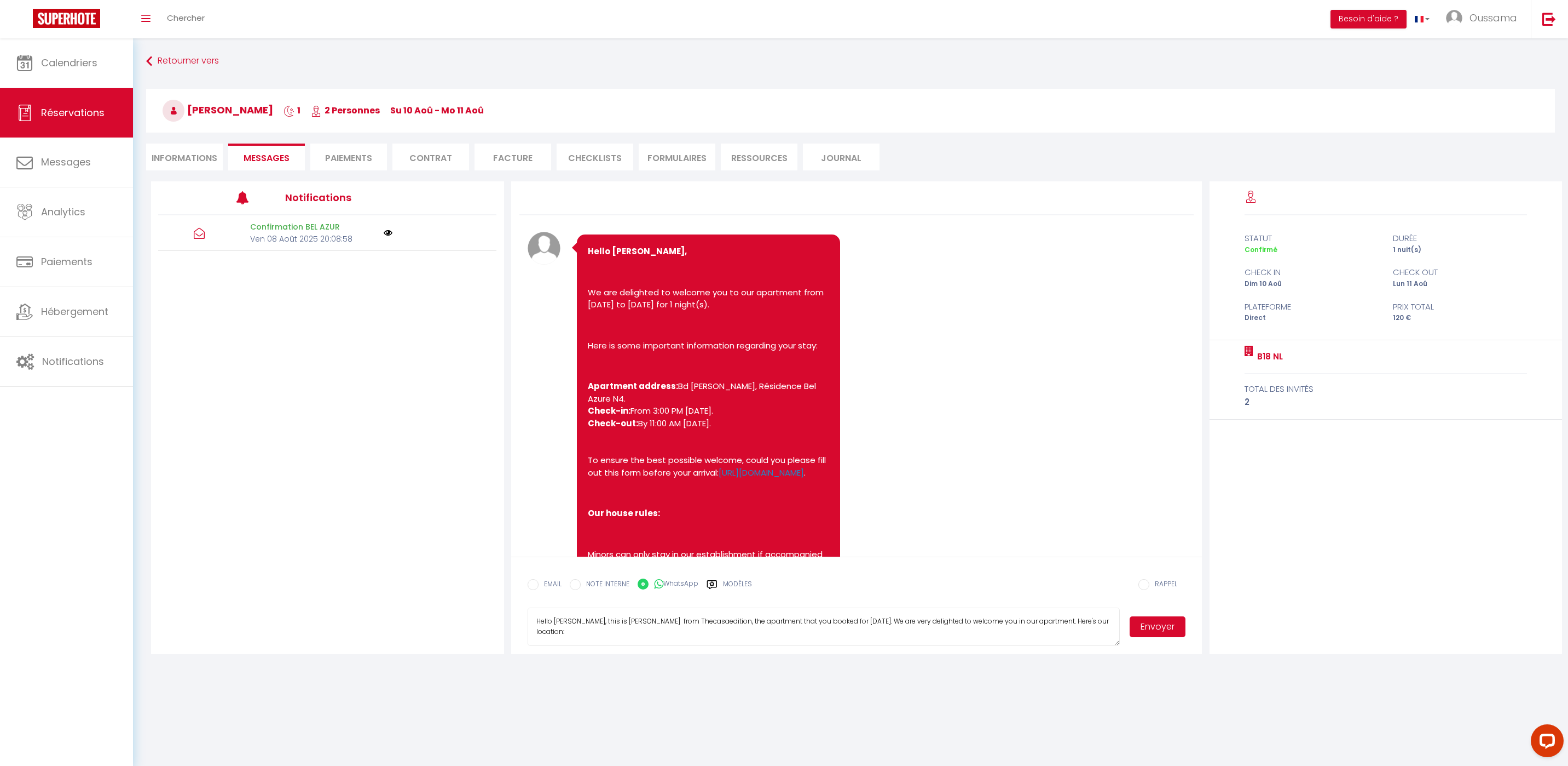
click at [1173, 627] on button "Envoyer" at bounding box center [1158, 626] width 56 height 21
click at [552, 582] on label "EMAIL" at bounding box center [550, 585] width 23 height 12
click at [539, 582] on input "EMAIL" at bounding box center [533, 584] width 11 height 11
radio input "true"
radio input "false"
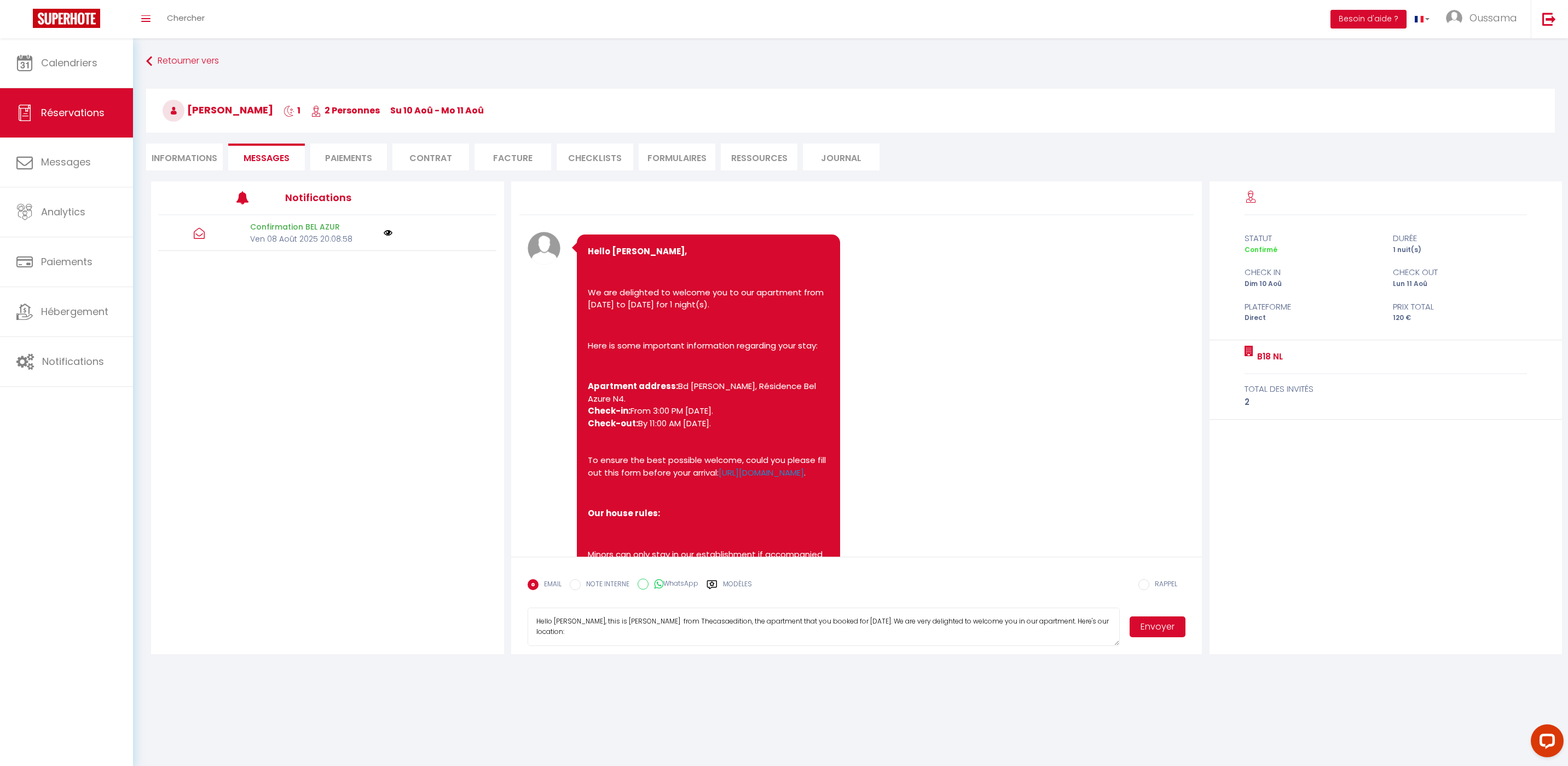
click at [1149, 634] on button "Envoyer" at bounding box center [1158, 626] width 56 height 21
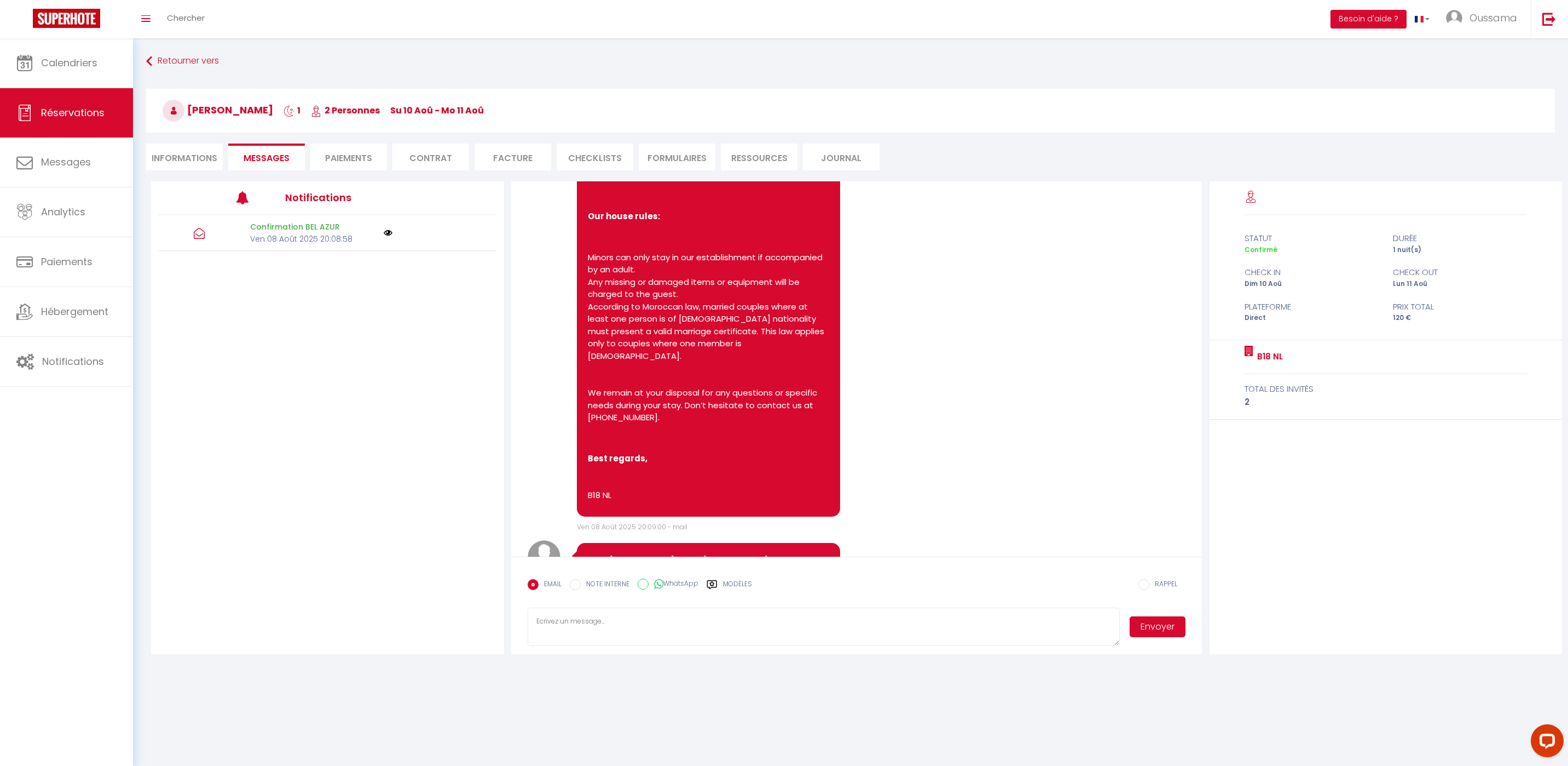
click at [717, 620] on textarea at bounding box center [824, 627] width 593 height 38
paste textarea "Hi from TheCasaEdition! Could you please let us know your estimated arrival tim…"
type textarea "Hi from TheCasaEdition! Could you please let us know your estimated arrival tim…"
click at [1159, 618] on button "Envoyer" at bounding box center [1158, 626] width 56 height 21
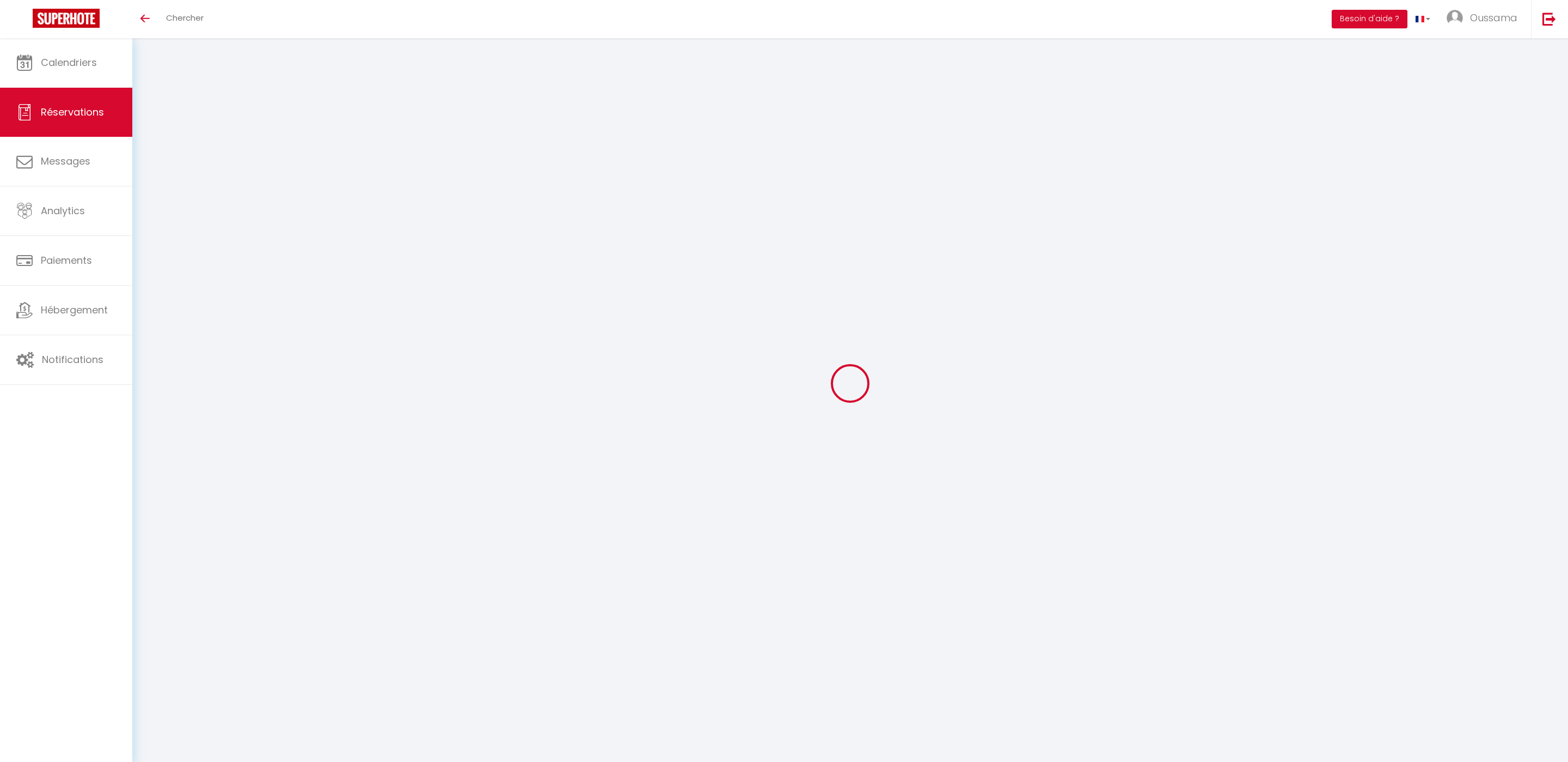
select select
checkbox input "false"
select select
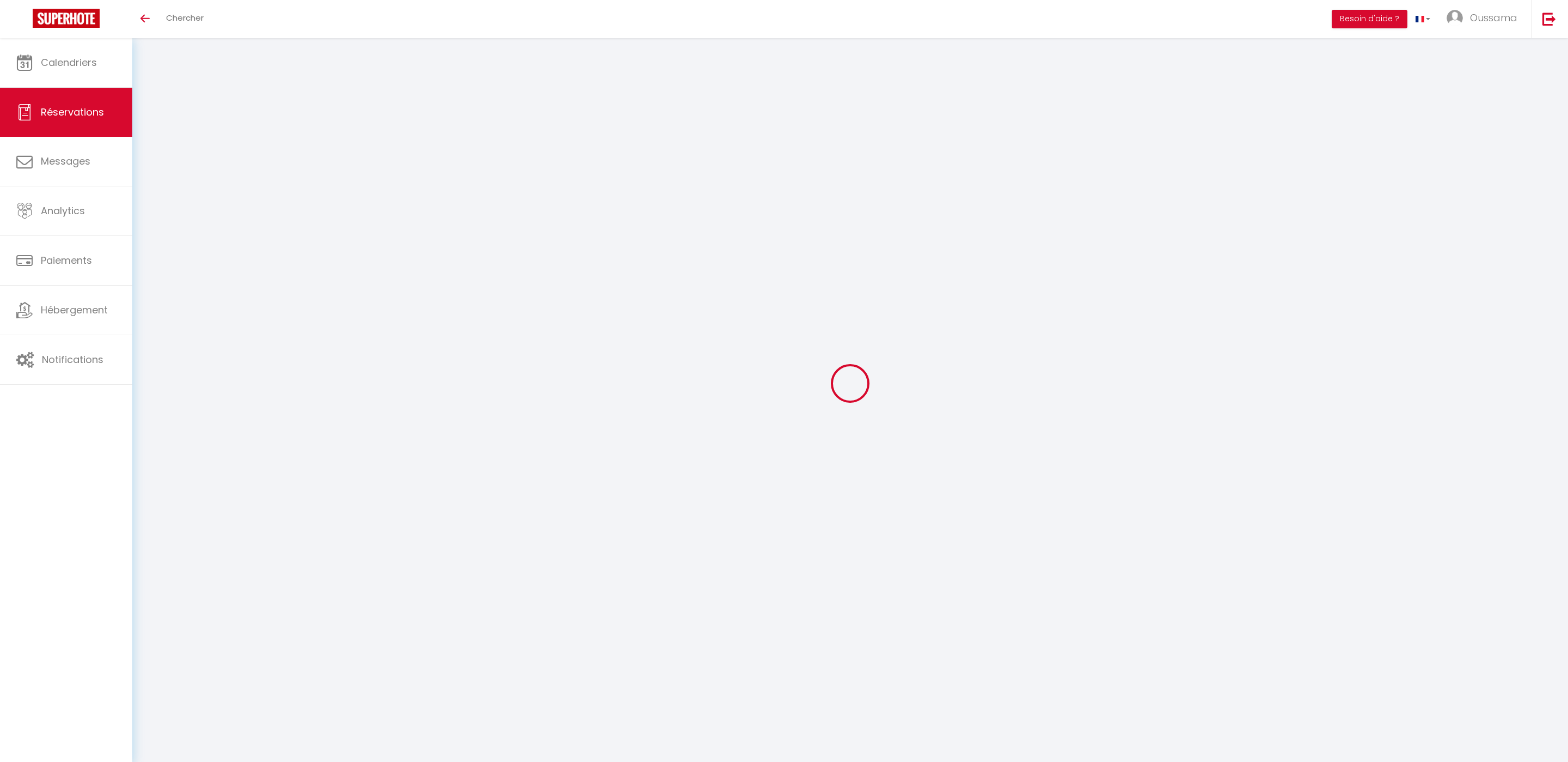
select select
checkbox input "false"
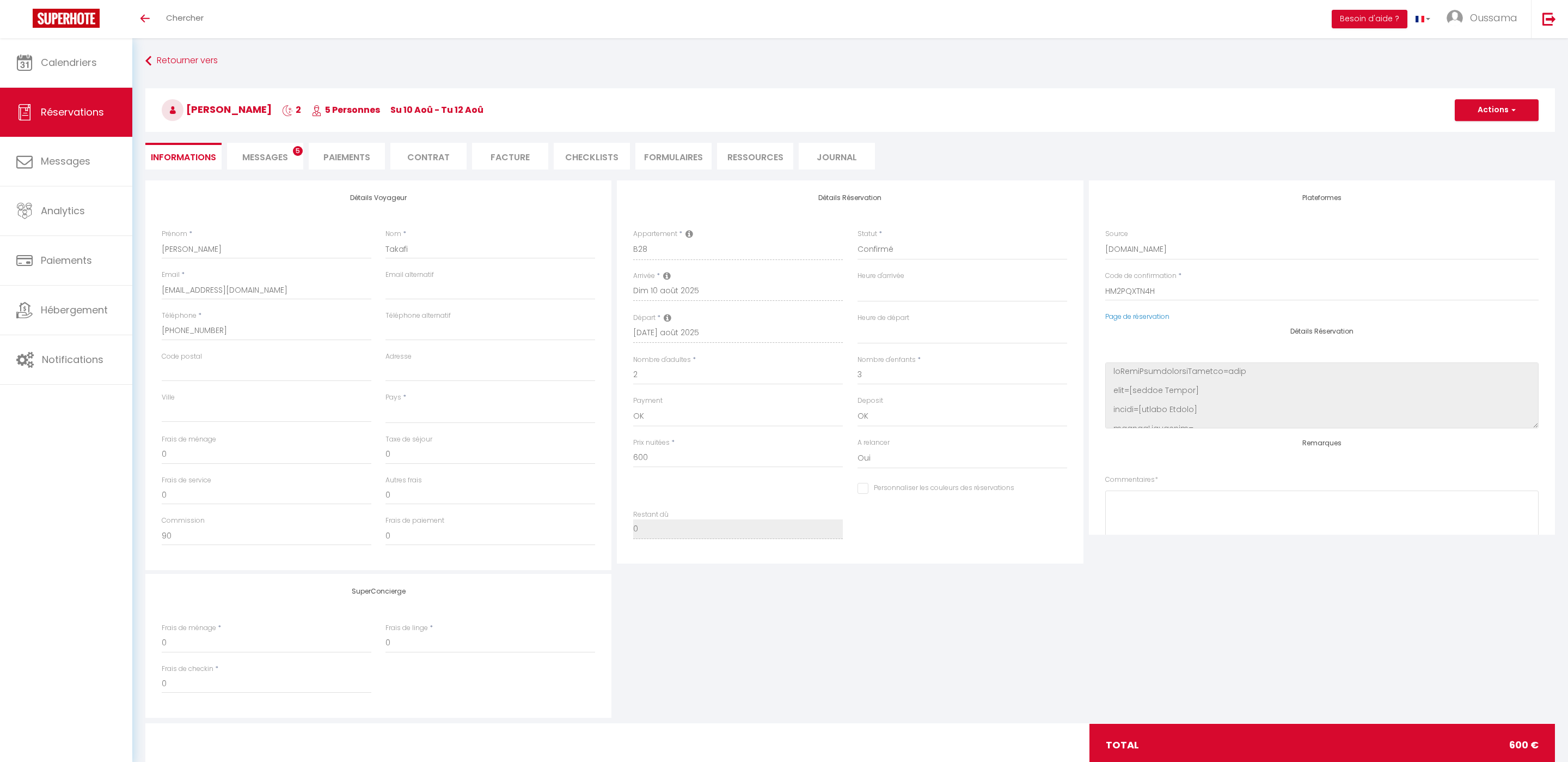
select select
checkbox input "false"
select select
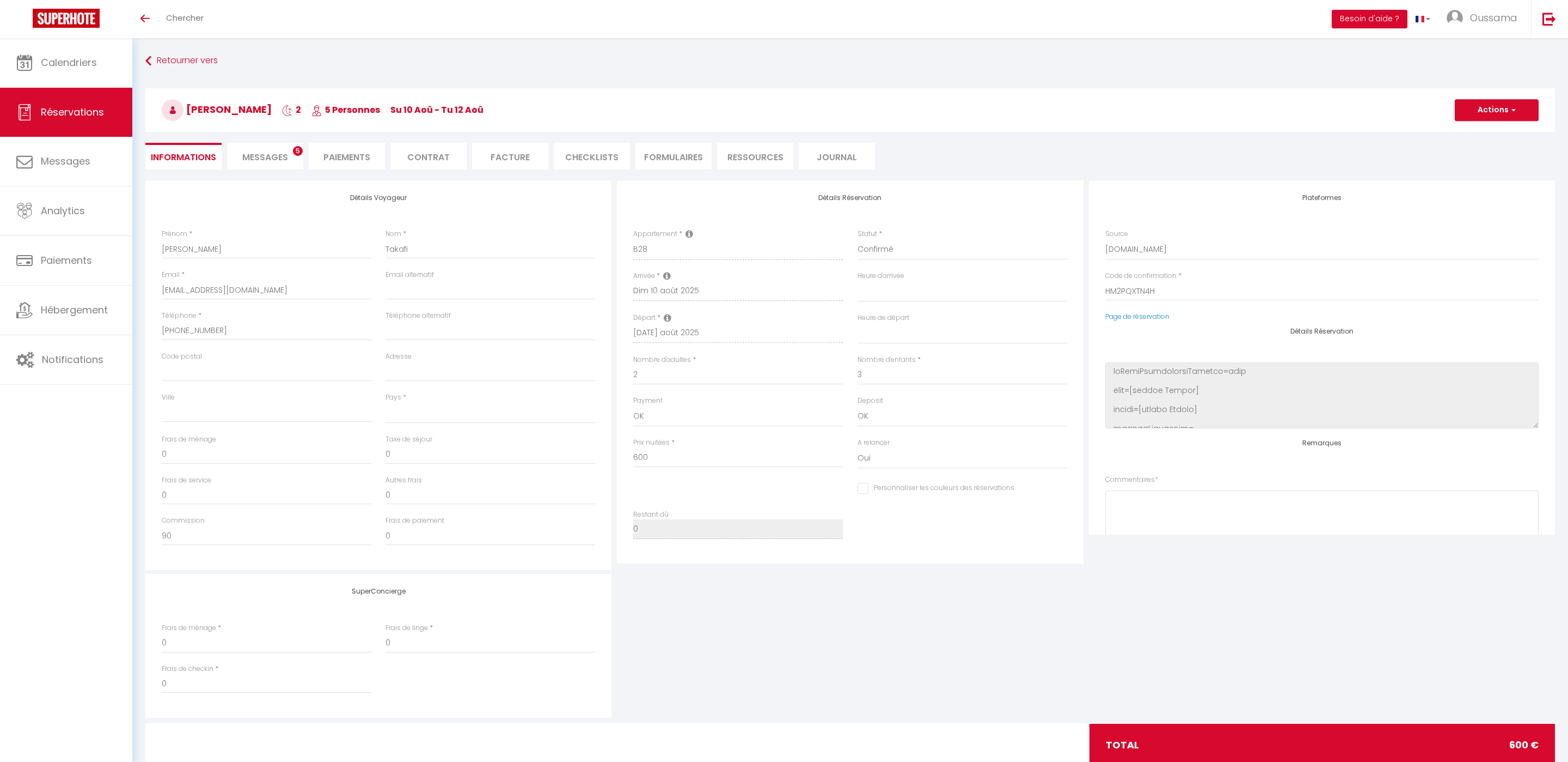
checkbox input "false"
select select
click at [279, 158] on span "Messages" at bounding box center [265, 157] width 46 height 12
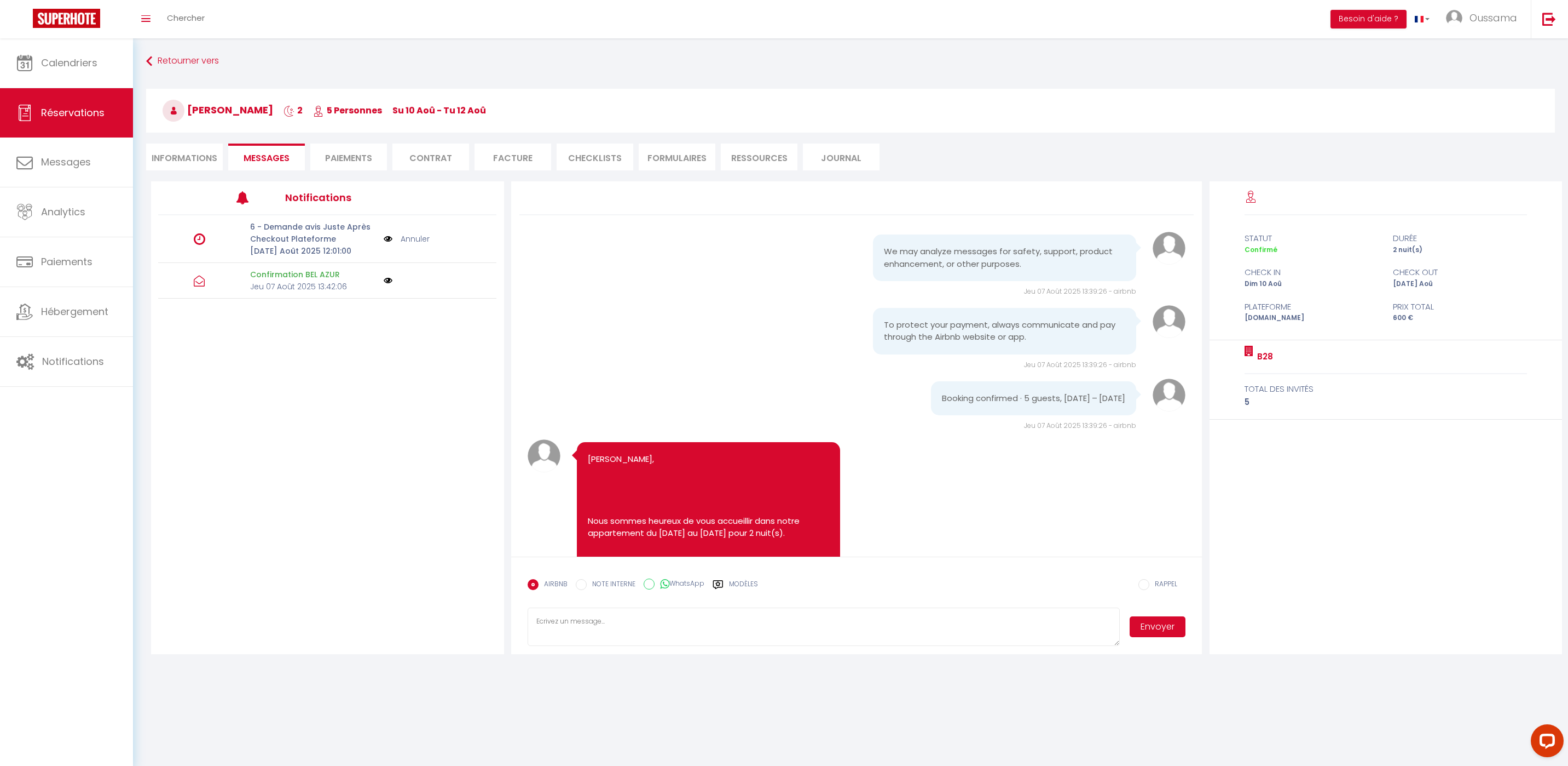
click at [678, 579] on label "WhatsApp" at bounding box center [679, 584] width 50 height 12
click at [655, 579] on input "WhatsApp" at bounding box center [649, 584] width 11 height 11
radio input "true"
radio input "false"
click at [715, 581] on icon at bounding box center [718, 584] width 11 height 11
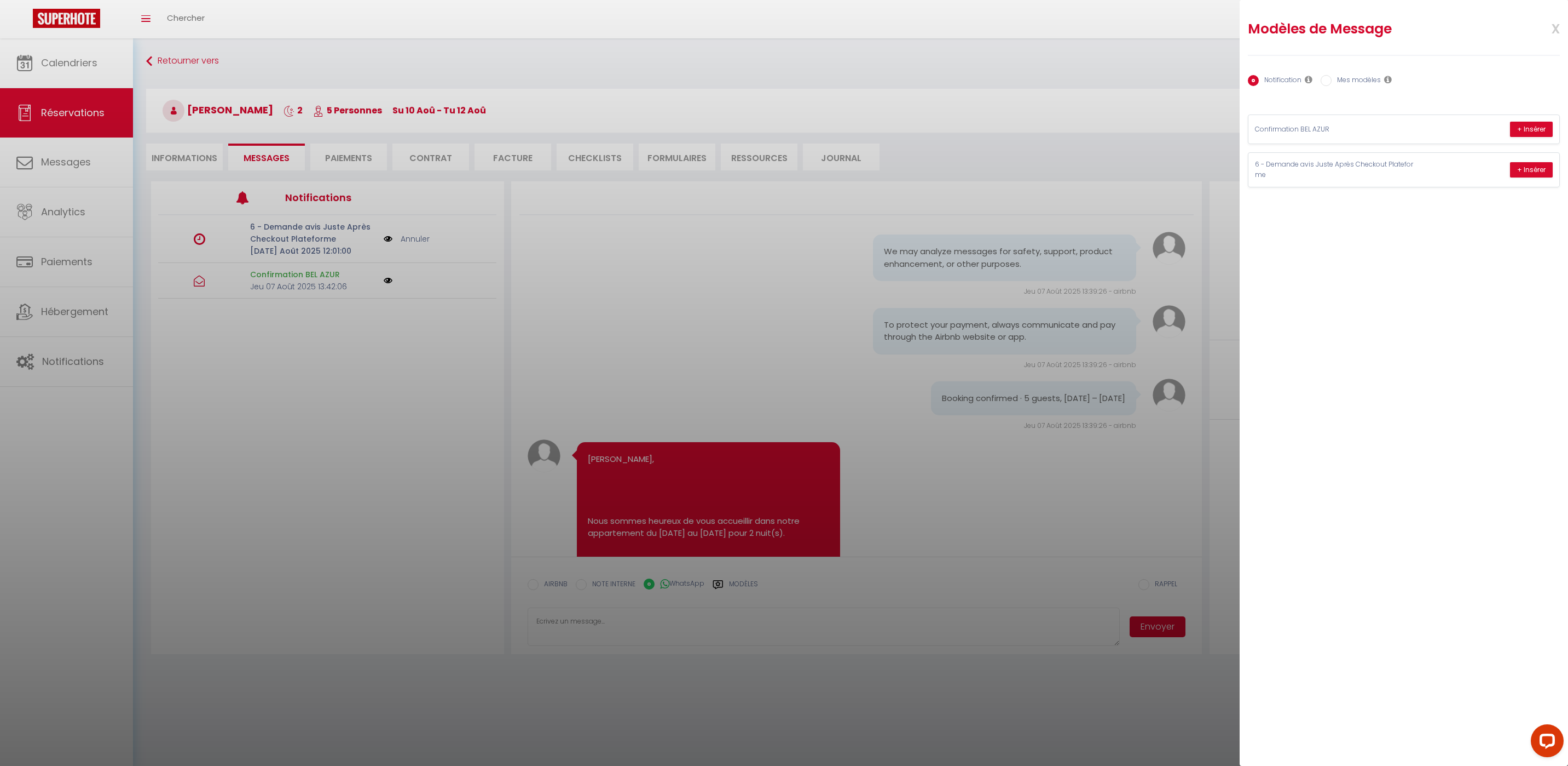
click at [1333, 77] on label "Mes modèles" at bounding box center [1357, 81] width 49 height 12
click at [1332, 77] on input "Mes modèles" at bounding box center [1326, 80] width 11 height 11
radio input "true"
radio input "false"
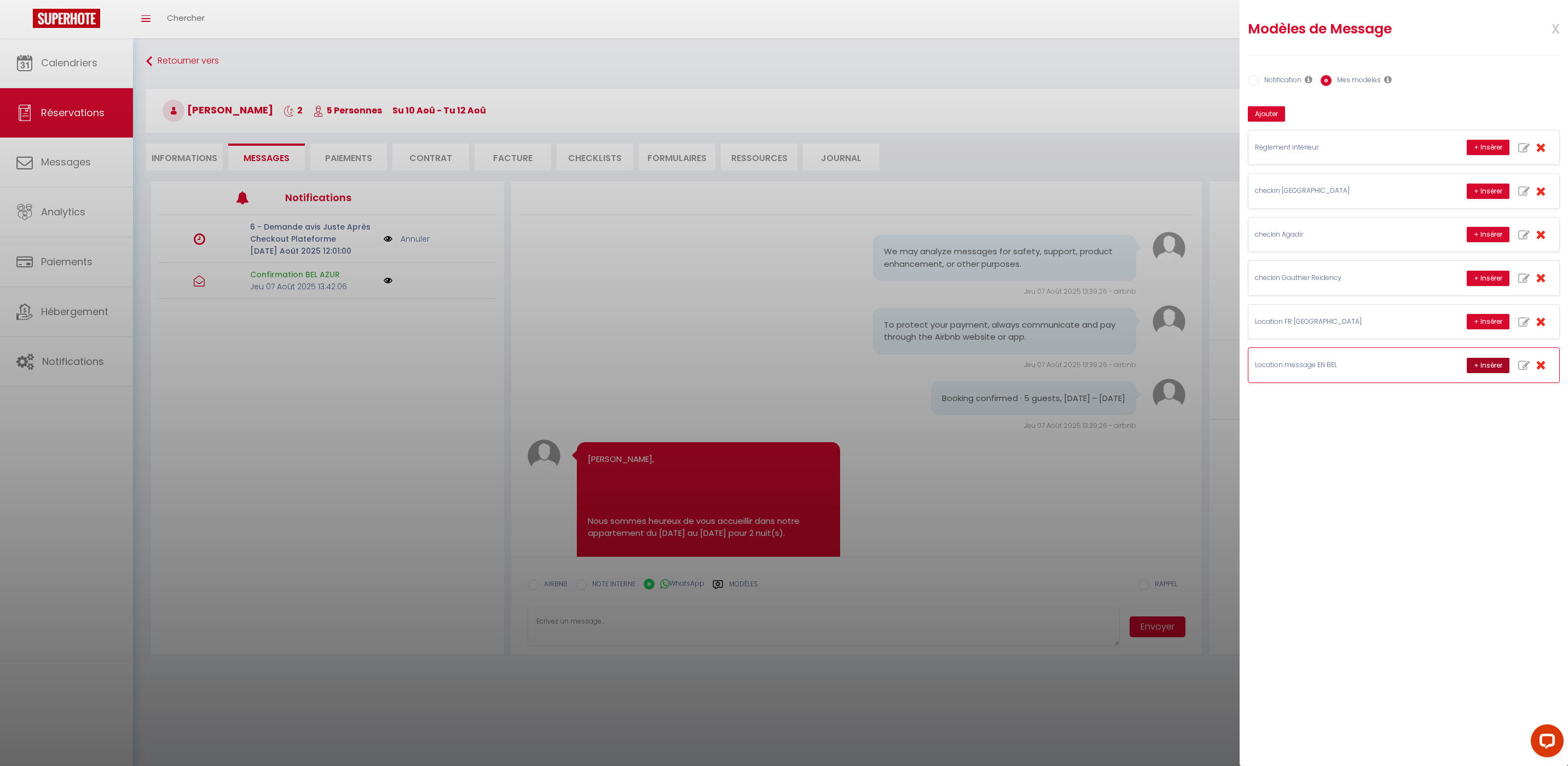
click at [1484, 360] on button "+ Insérer" at bounding box center [1488, 365] width 43 height 15
type textarea "Hello Karim, this is Williams from Thecasaedition, the apartment that you booke…"
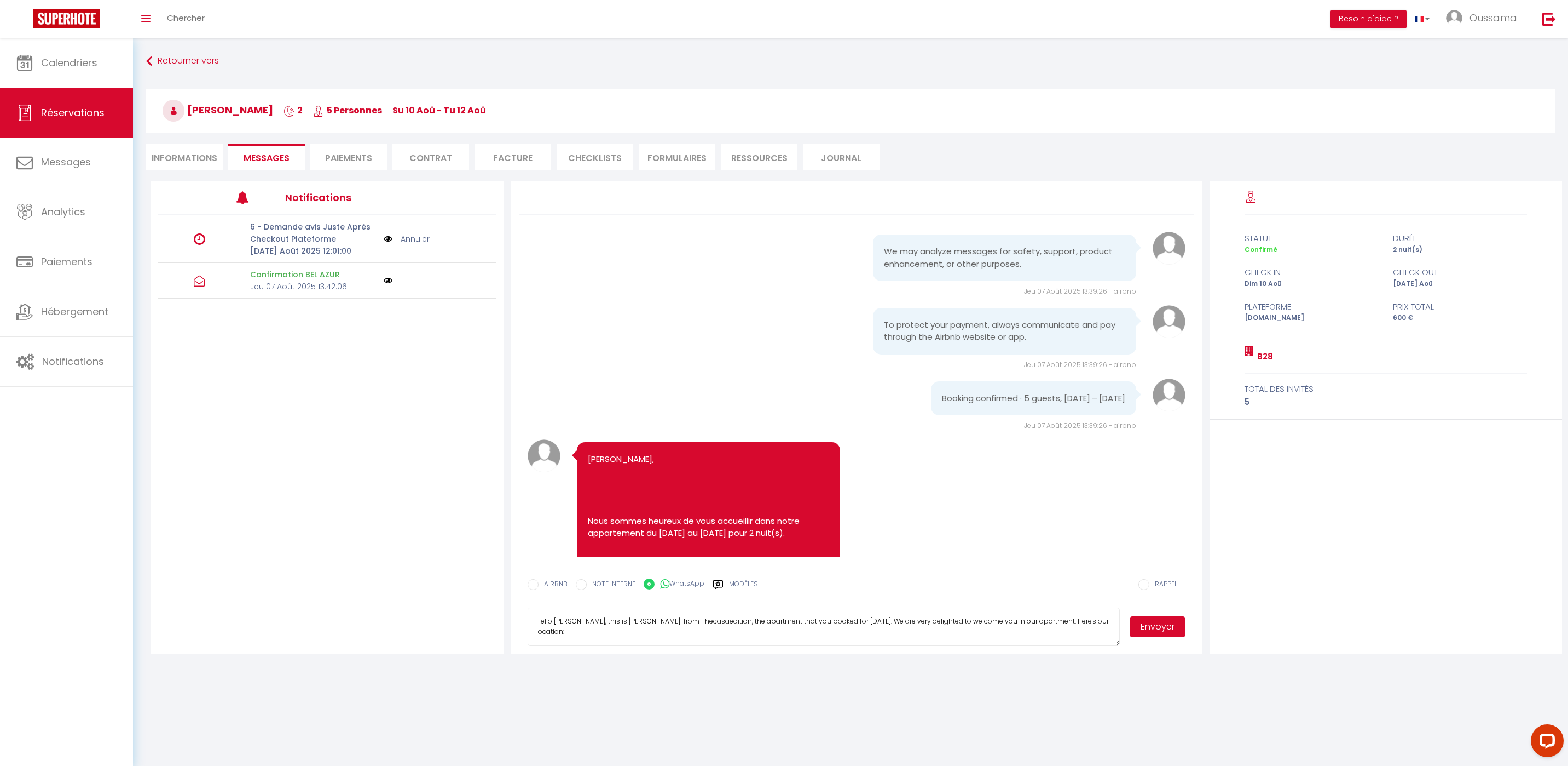
click at [1171, 630] on button "Envoyer" at bounding box center [1158, 626] width 56 height 21
click at [544, 591] on div "AIRBNB" at bounding box center [547, 588] width 40 height 18
click at [558, 584] on label "AIRBNB" at bounding box center [554, 585] width 29 height 12
click at [539, 584] on input "EMAIL" at bounding box center [533, 584] width 11 height 11
radio input "true"
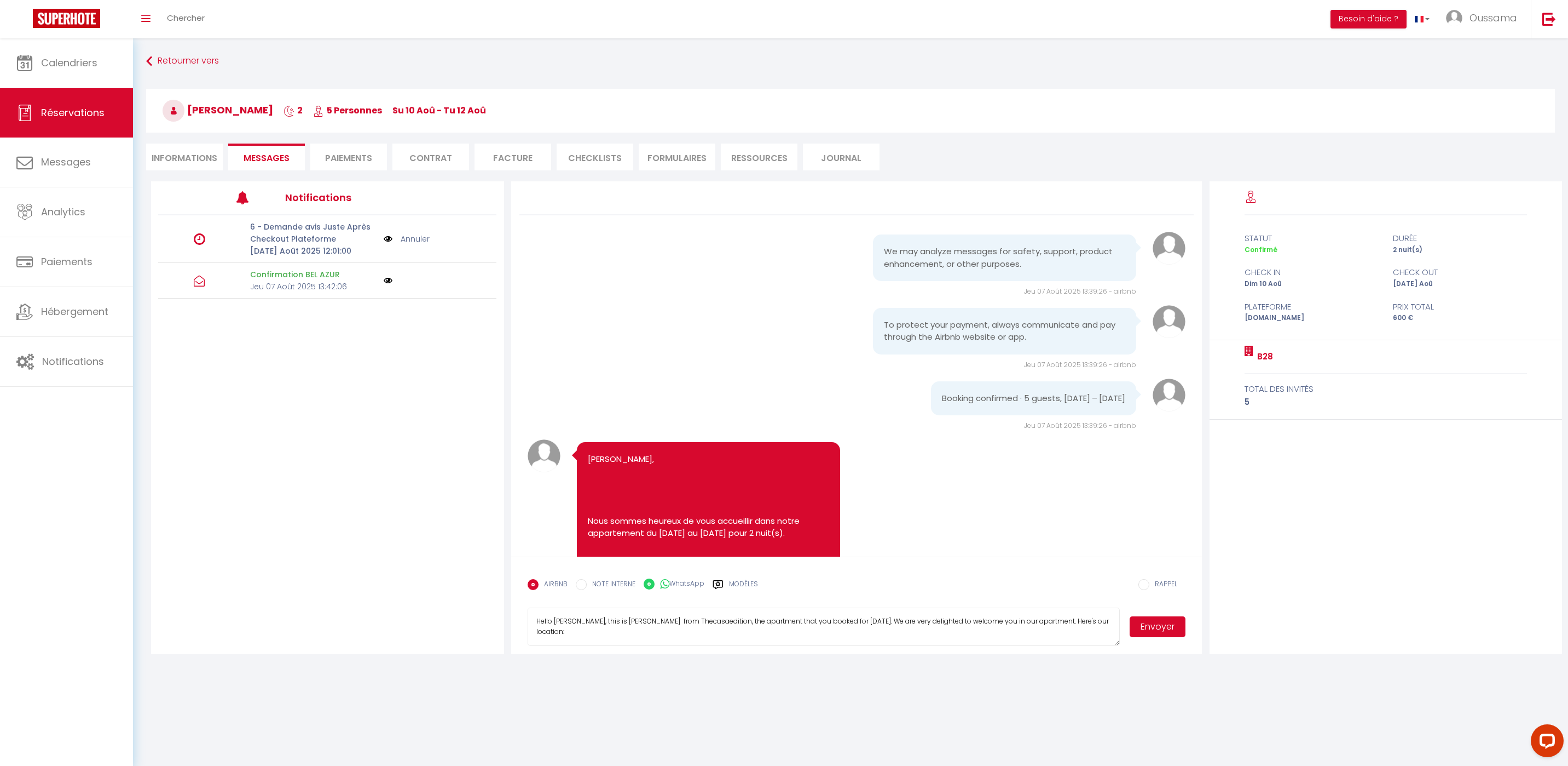
radio input "false"
click at [1152, 626] on button "Envoyer" at bounding box center [1158, 626] width 56 height 21
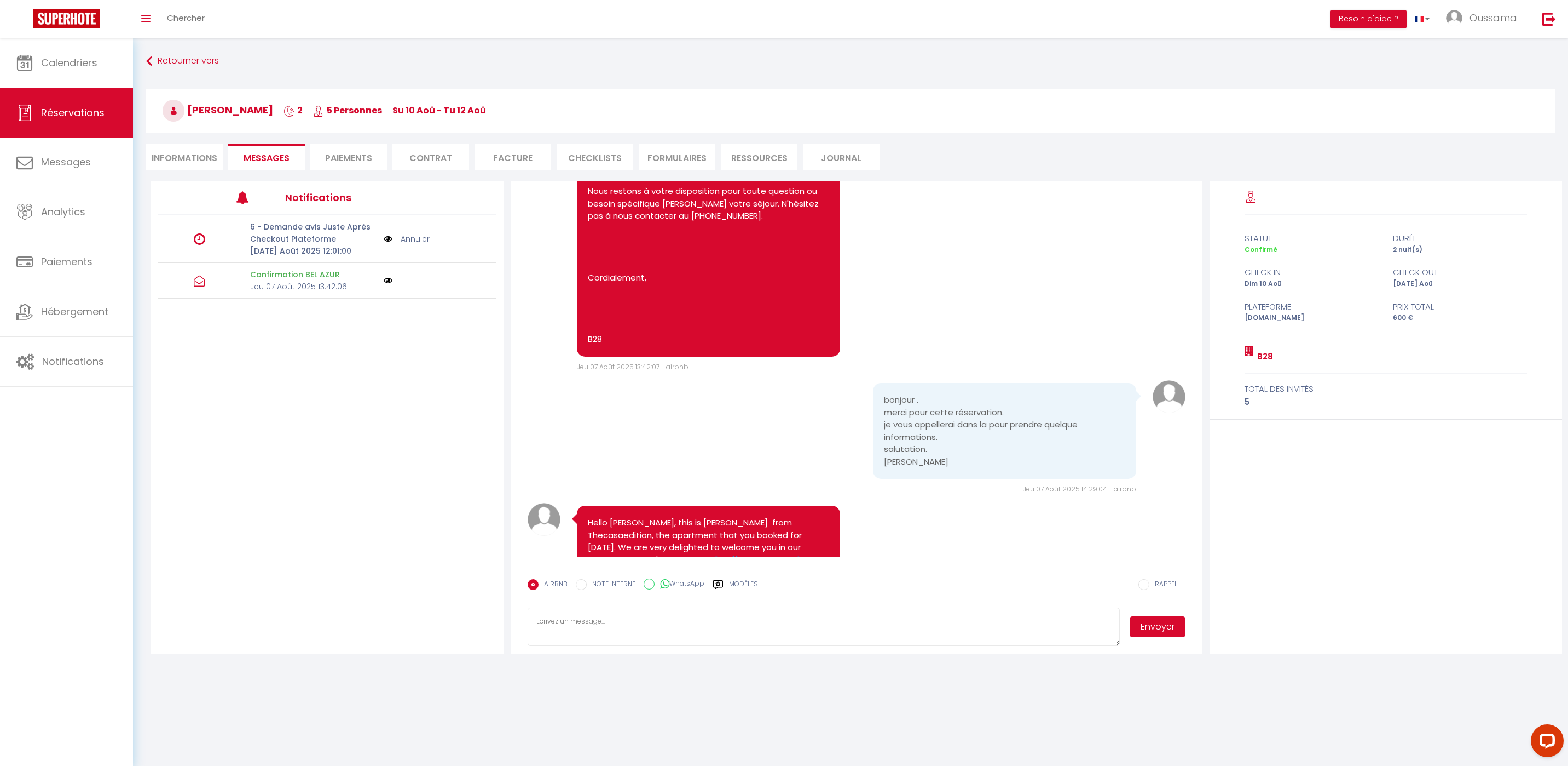
click at [844, 624] on textarea at bounding box center [824, 627] width 593 height 38
paste textarea "Hi from TheCasaEdition! Could you please let us know your estimated arrival tim…"
type textarea "Hi from TheCasaEdition! Could you please let us know your estimated arrival tim…"
click at [1163, 624] on button "Envoyer" at bounding box center [1158, 626] width 56 height 21
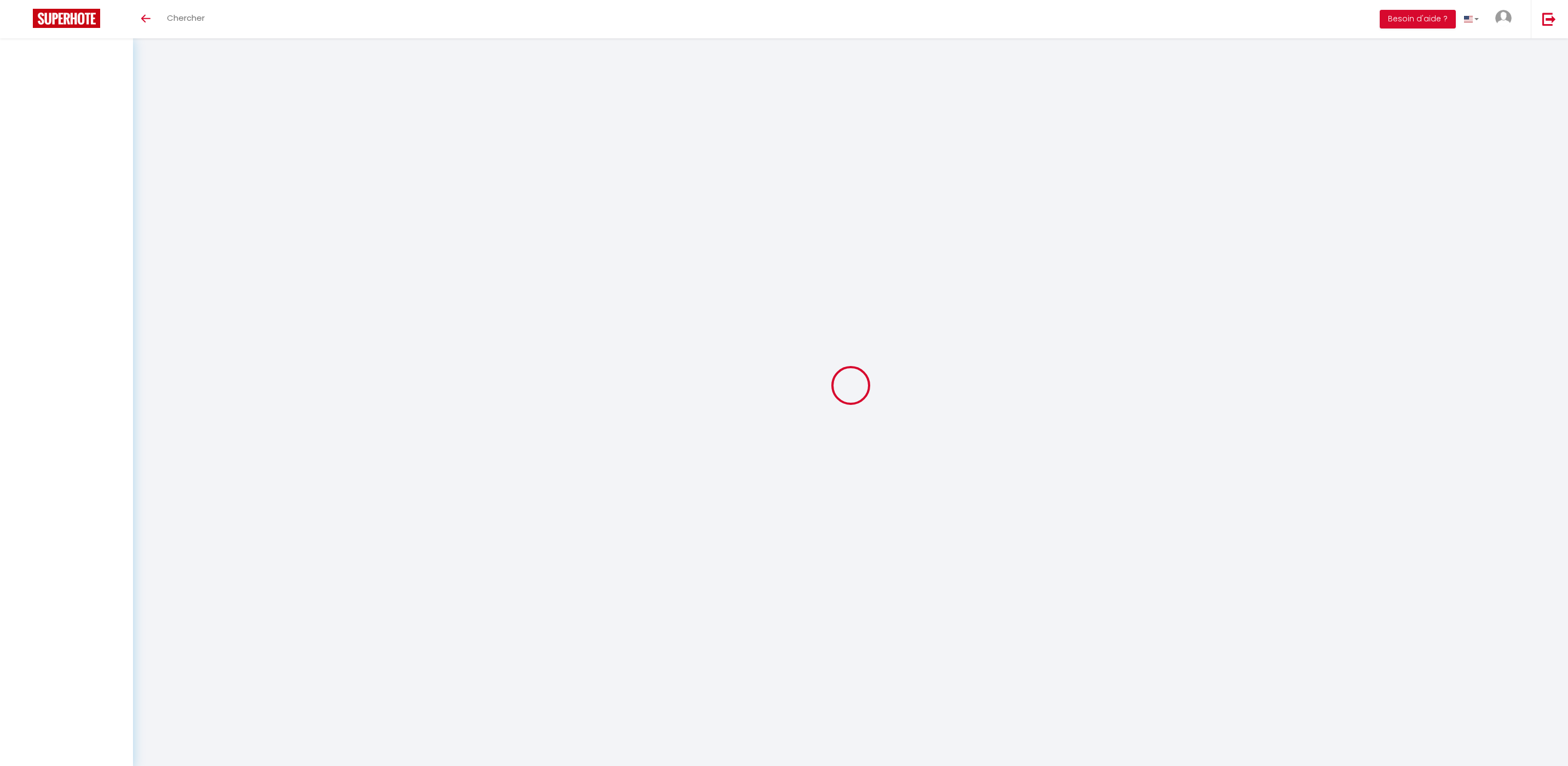
select select
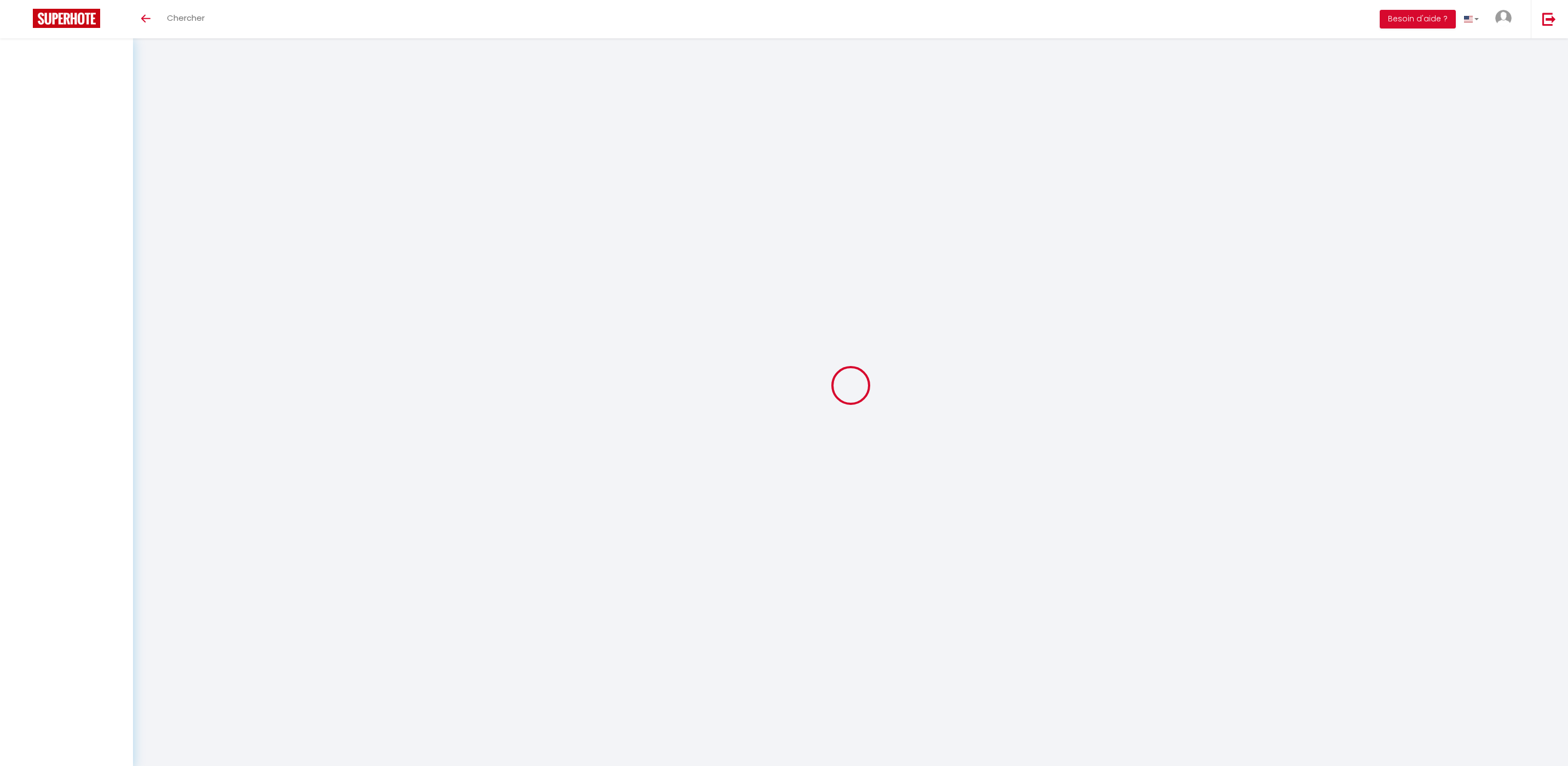
select select
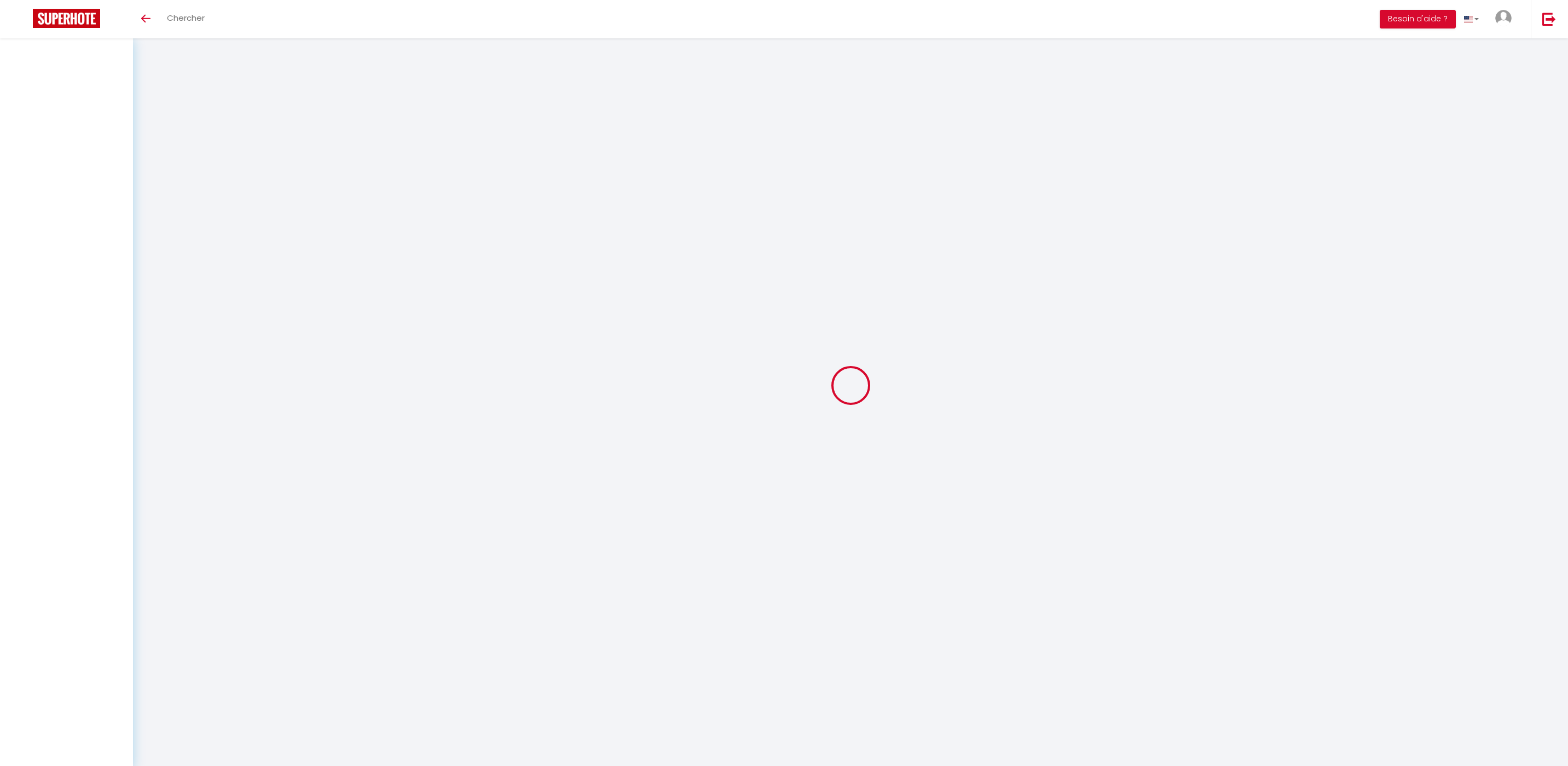
checkbox input "false"
select select
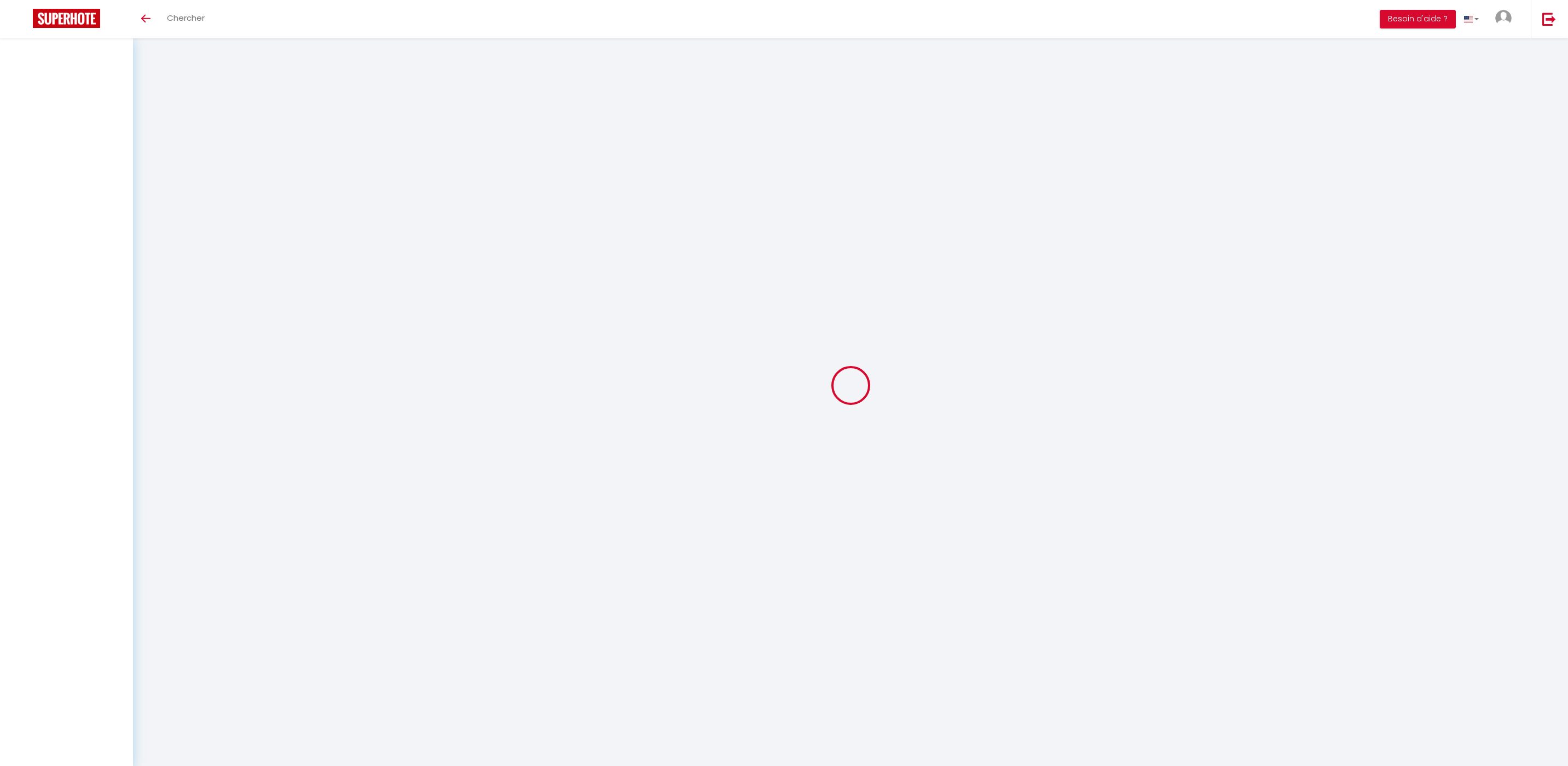
select select
checkbox input "false"
select select
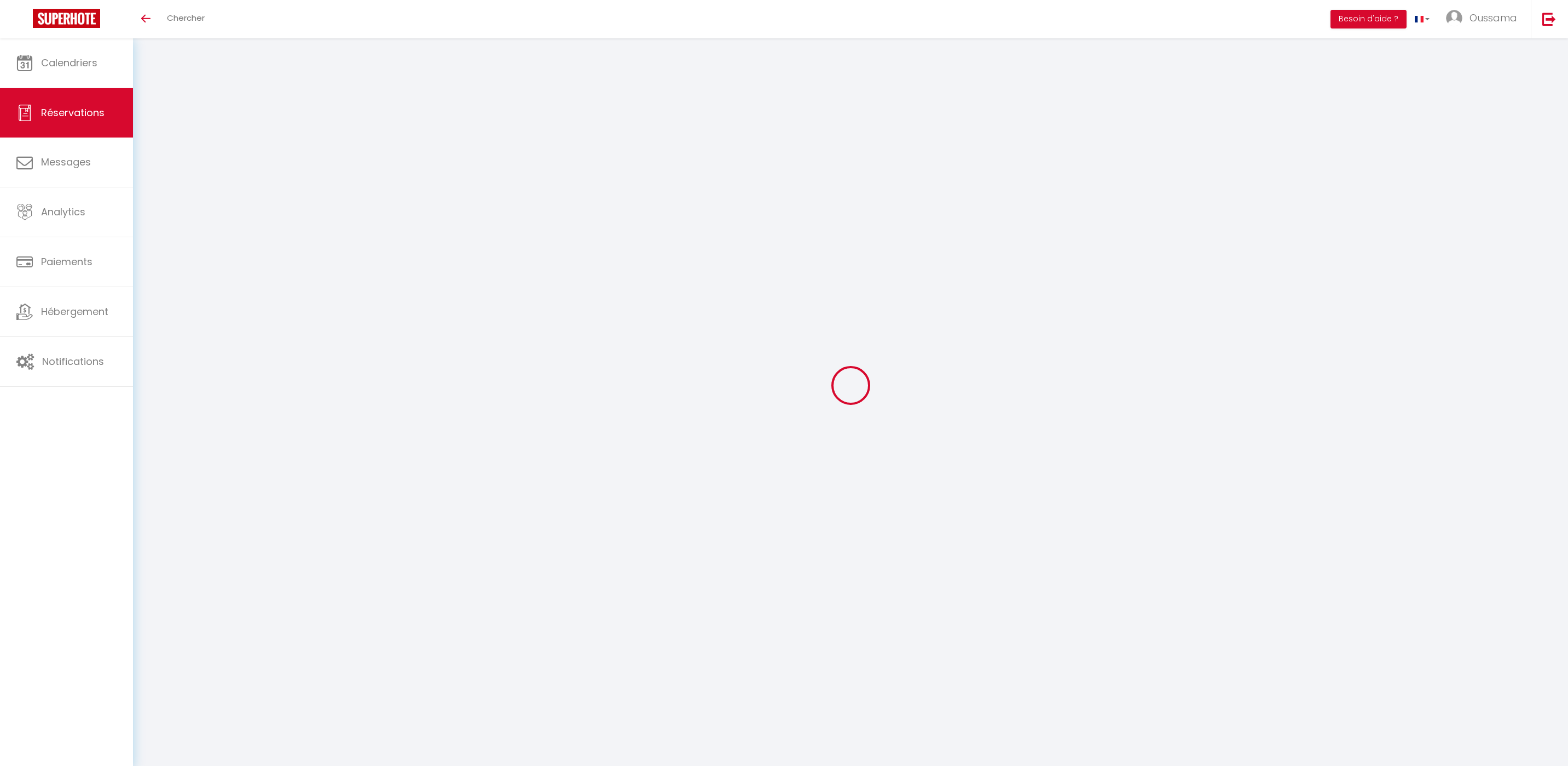
type input "Sanaa"
type input "[DEMOGRAPHIC_DATA]"
type input "[EMAIL_ADDRESS][DOMAIN_NAME]"
type input "[PHONE_NUMBER]"
select select "FR"
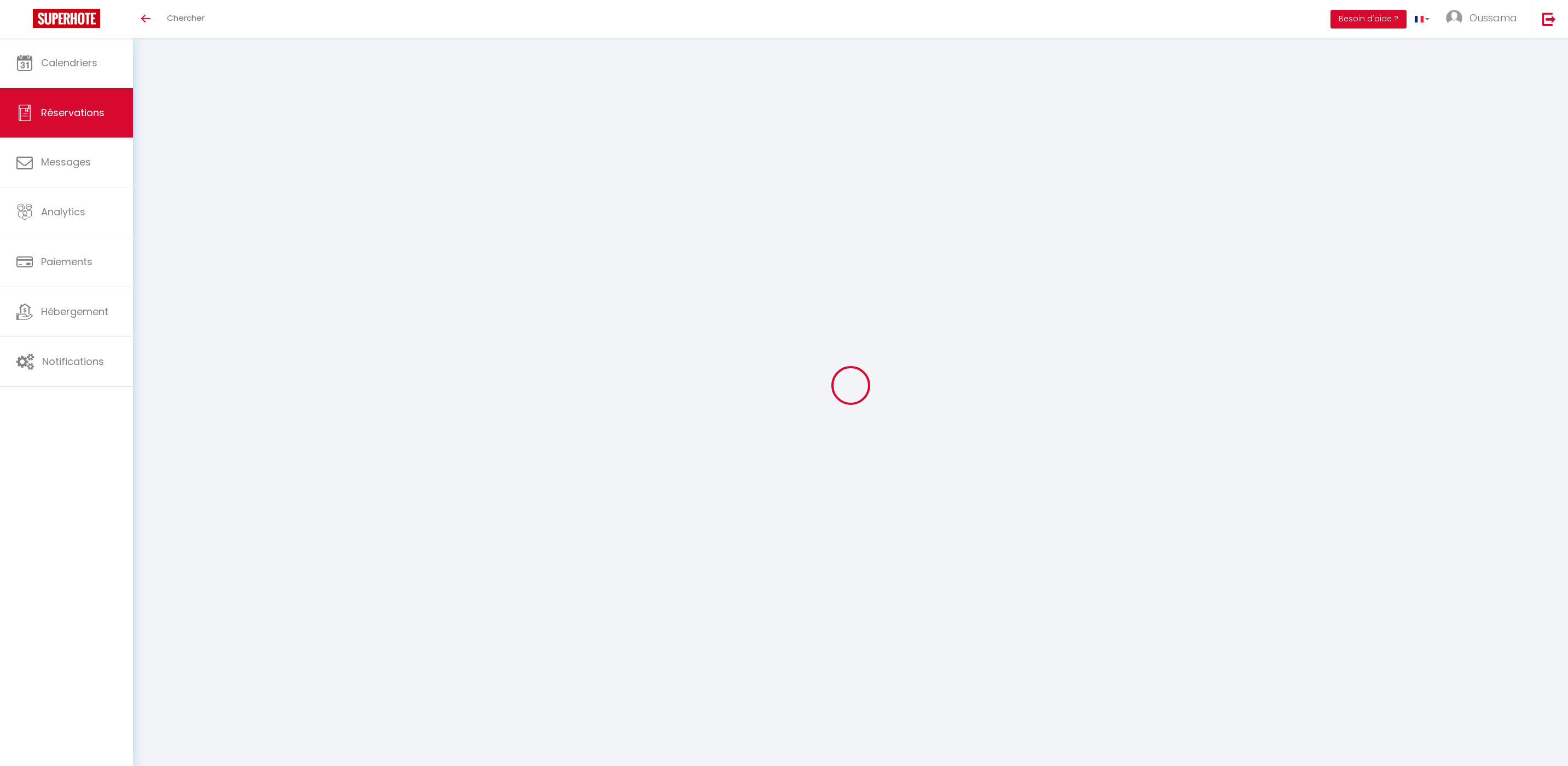
type input "62.42"
type input "6.24"
select select "49595"
select select "1"
select select
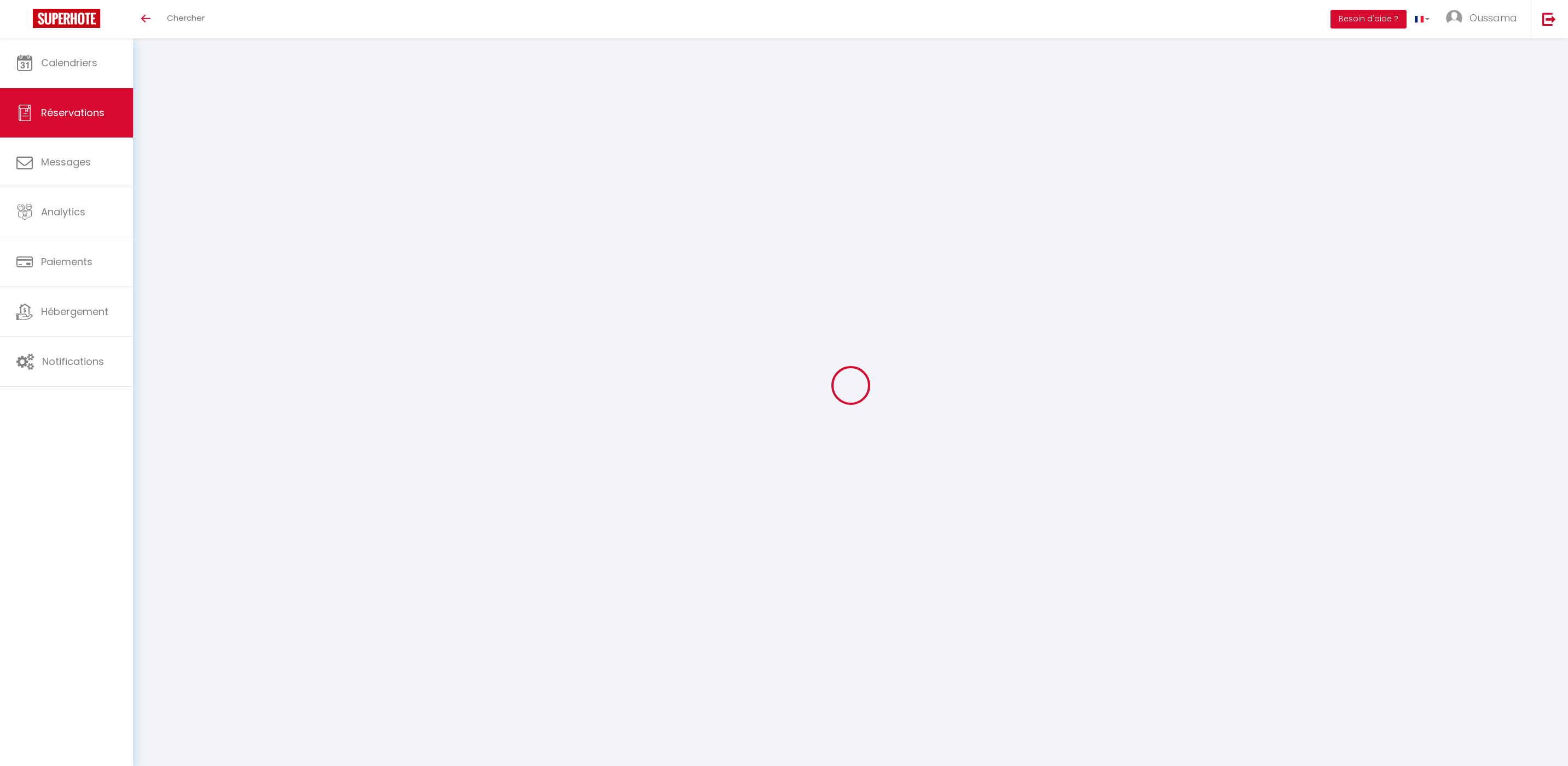
select select
type input "2"
select select "12"
select select
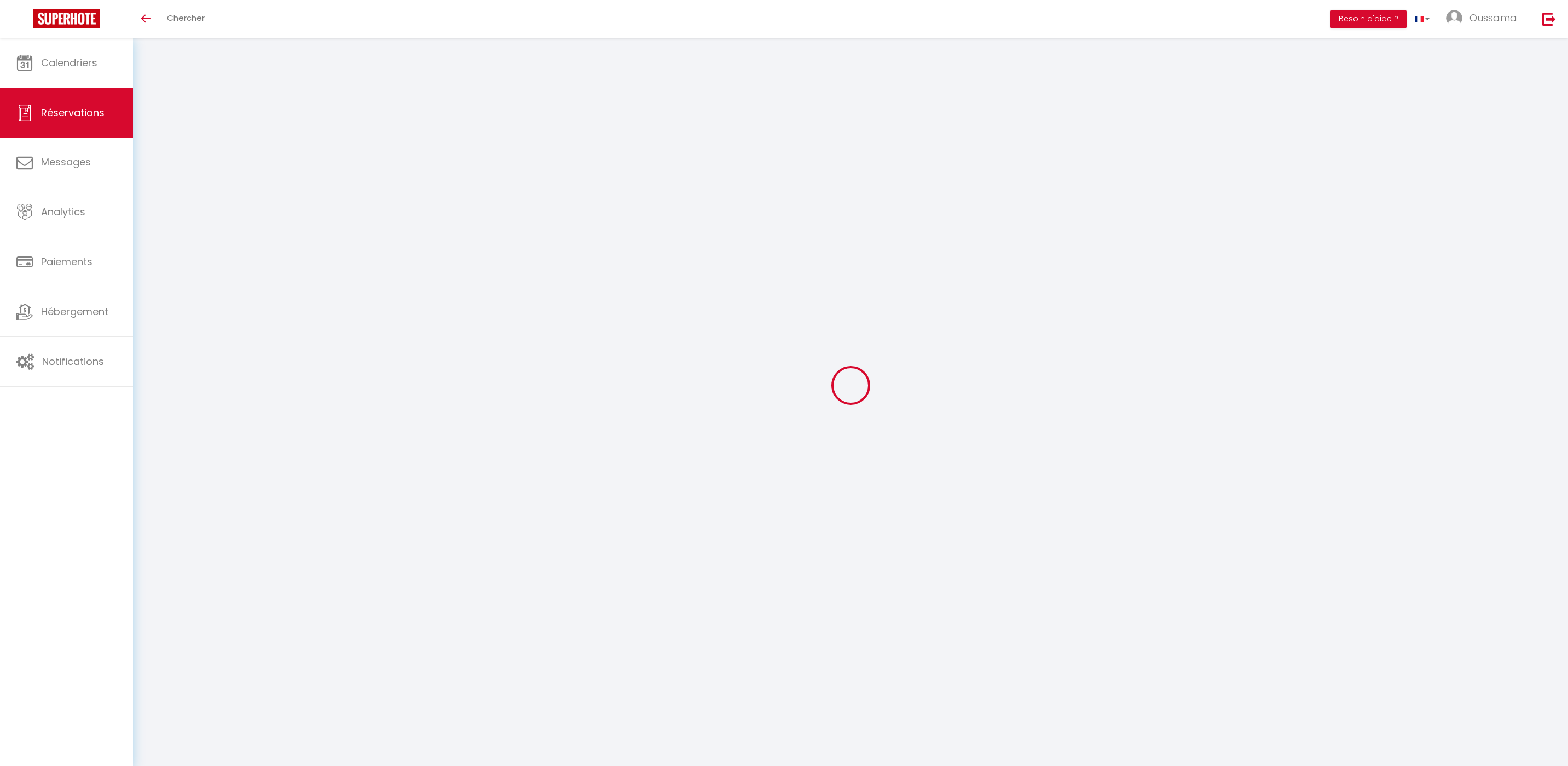
type input "312.12"
checkbox input "false"
type input "0"
select select "2"
type input "0"
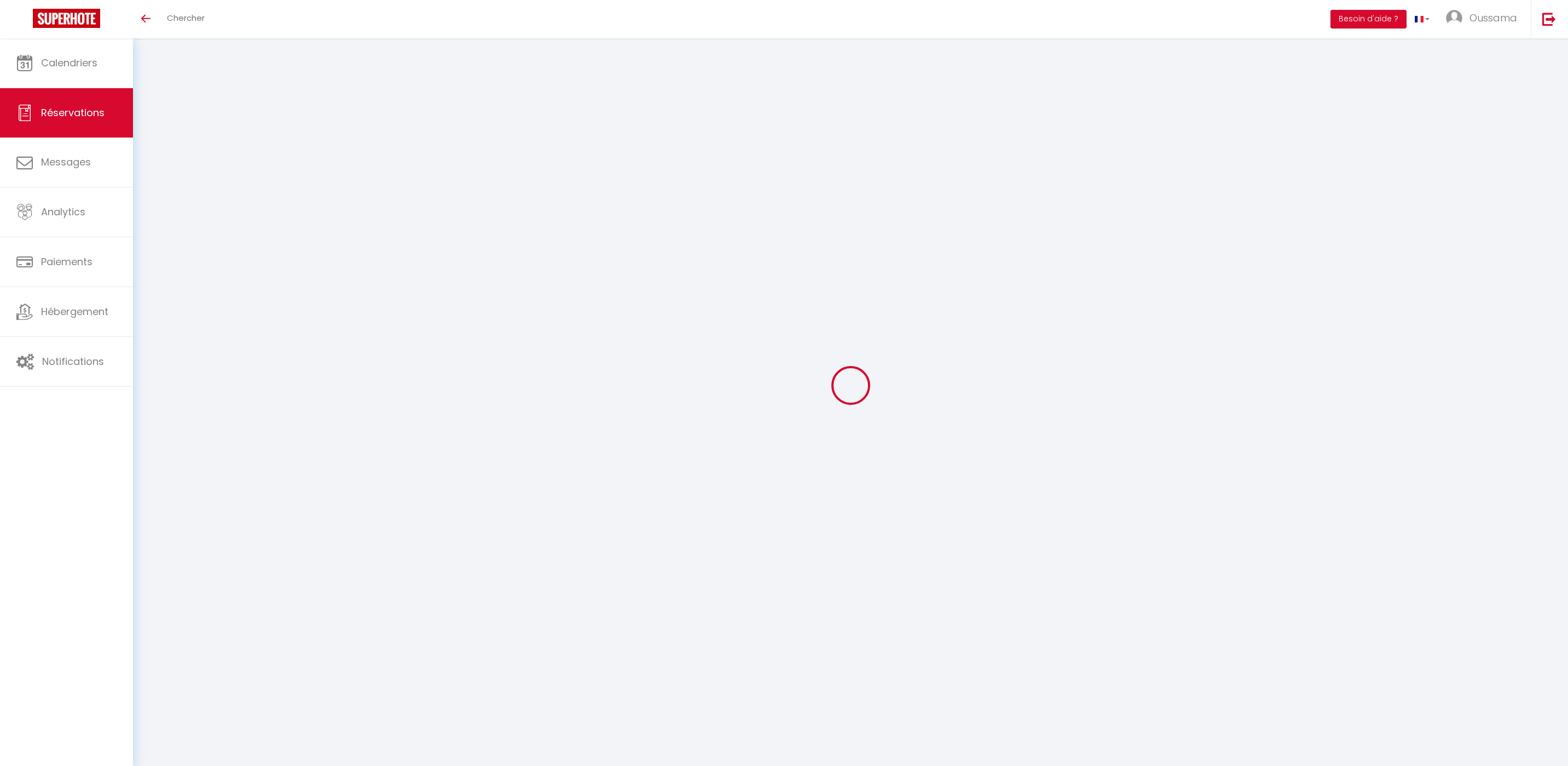
type input "0"
select select
select select "14"
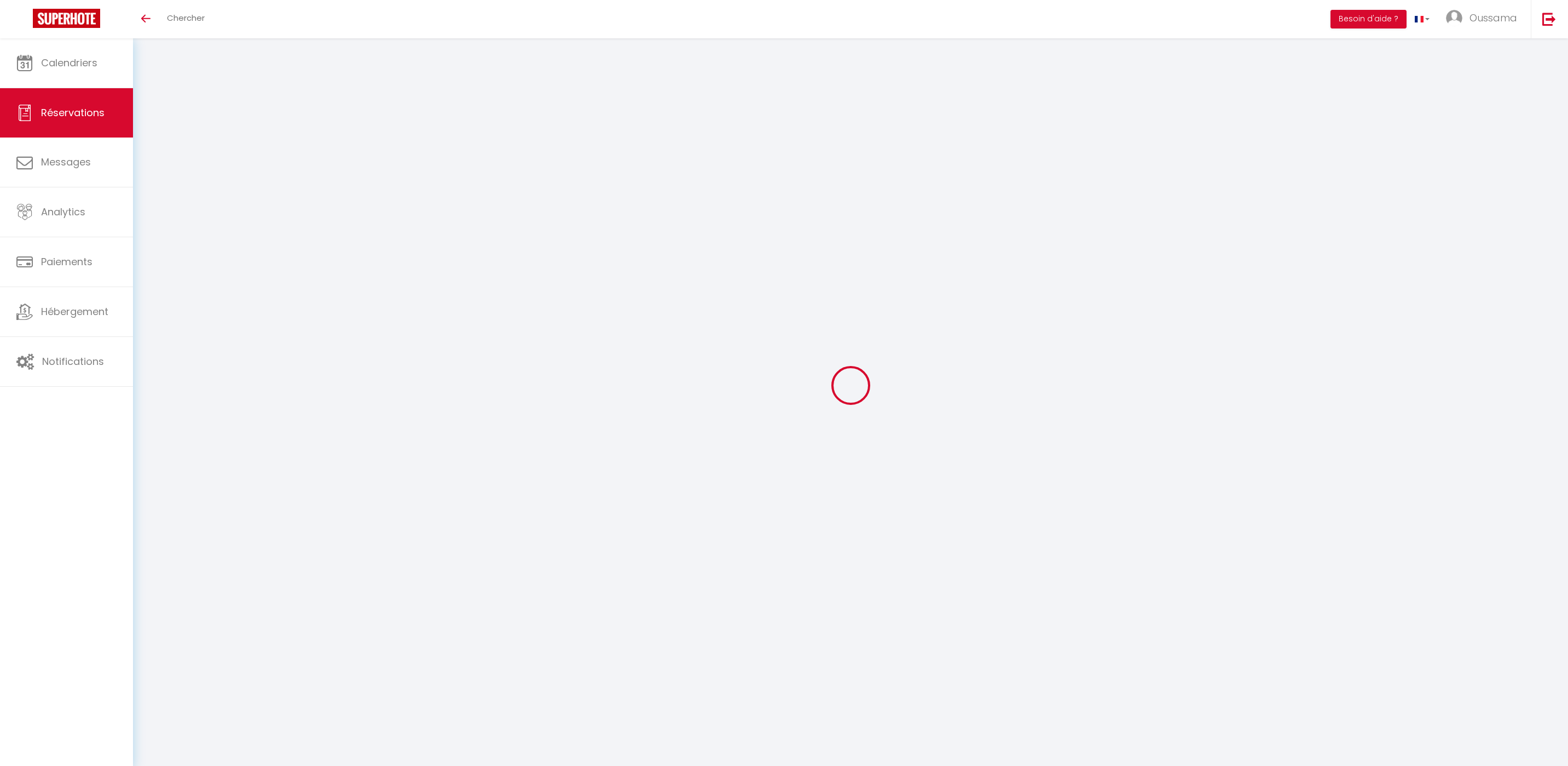
checkbox input "false"
select select
checkbox input "false"
select select
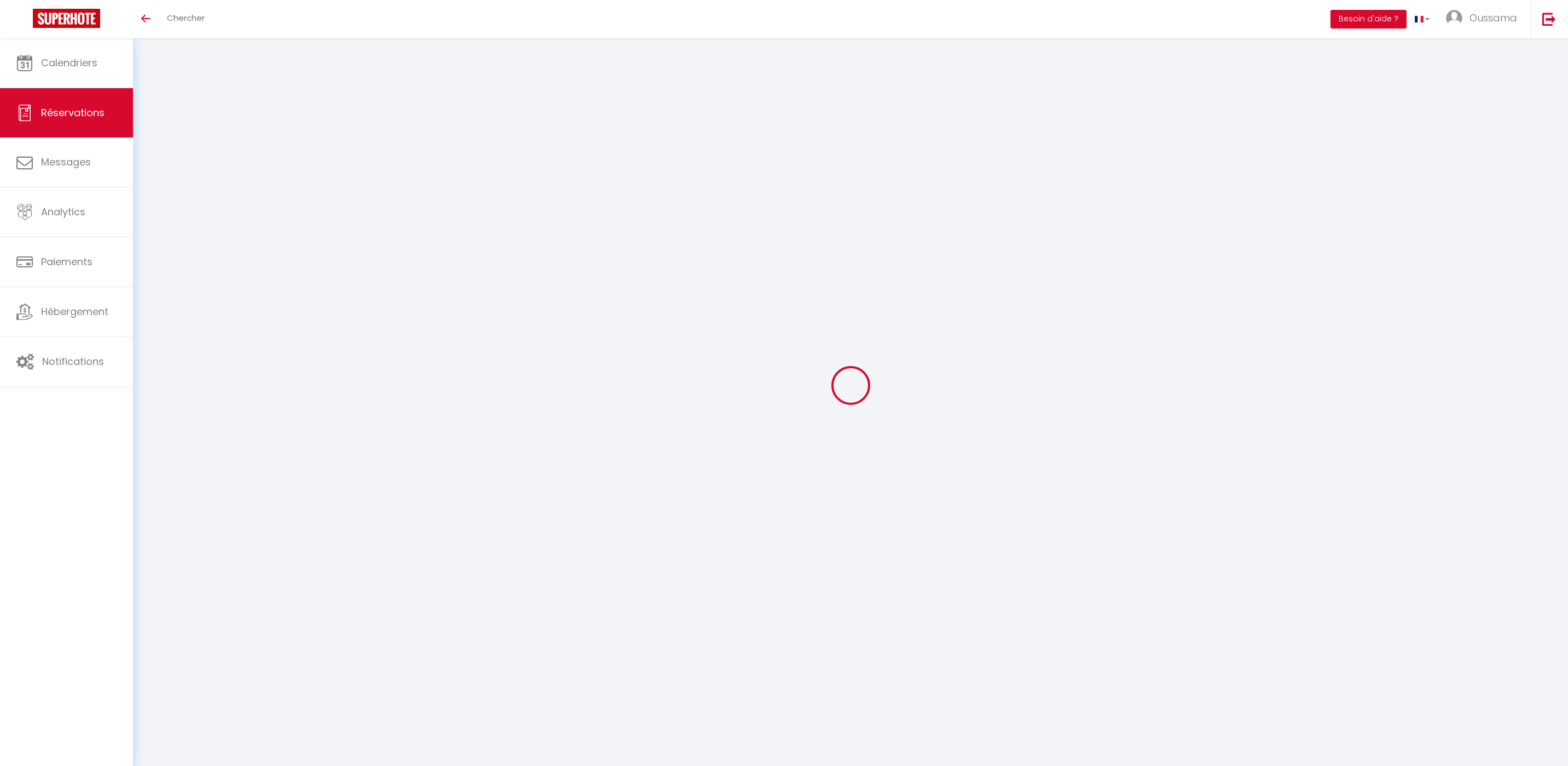
select select
checkbox input "false"
type textarea "** THIS RESERVATION HAS BEEN PRE-PAID ** Reservation has a cancellation grace p…"
type input "16"
select select
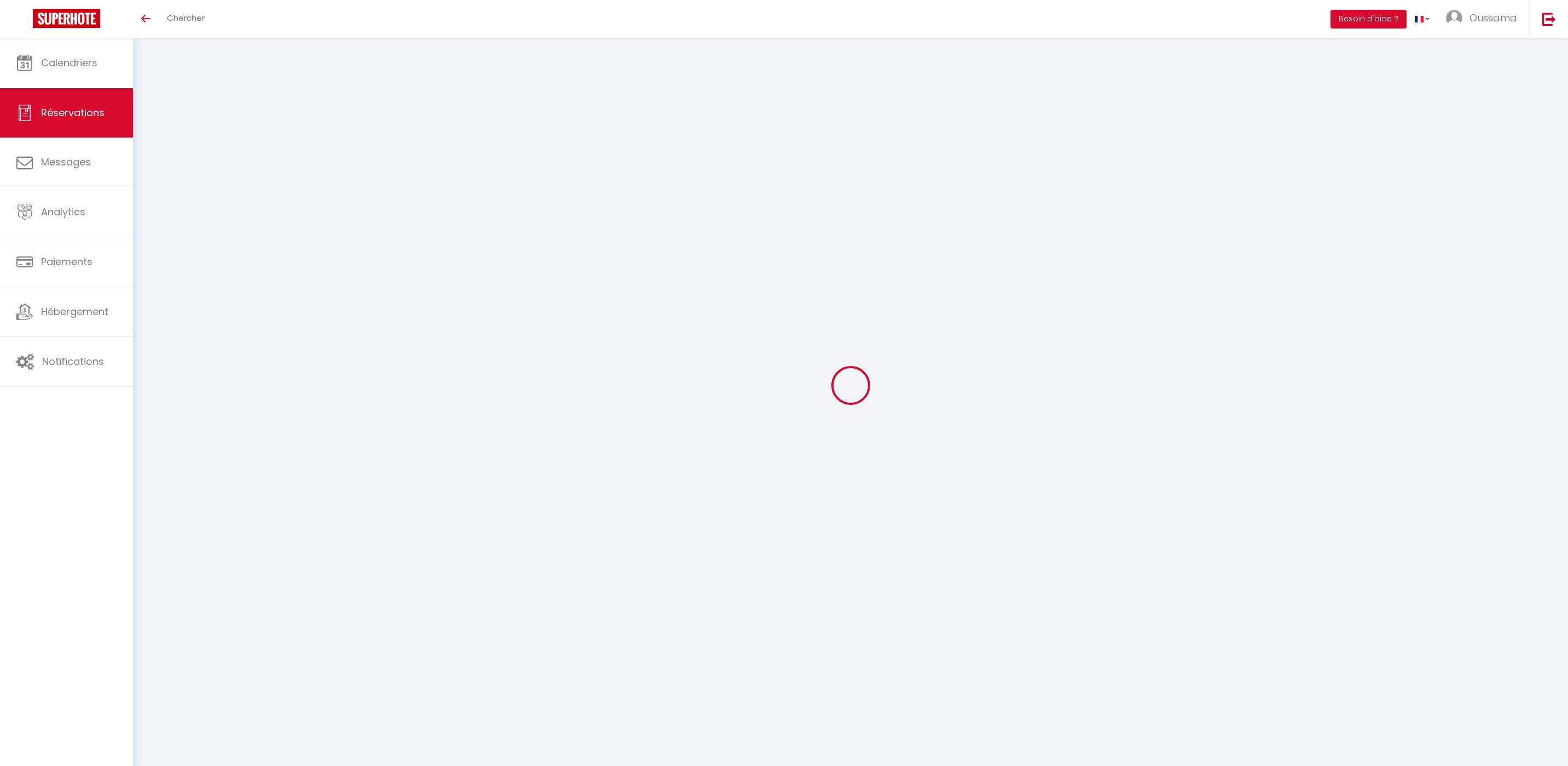
select select
checkbox input "false"
select select
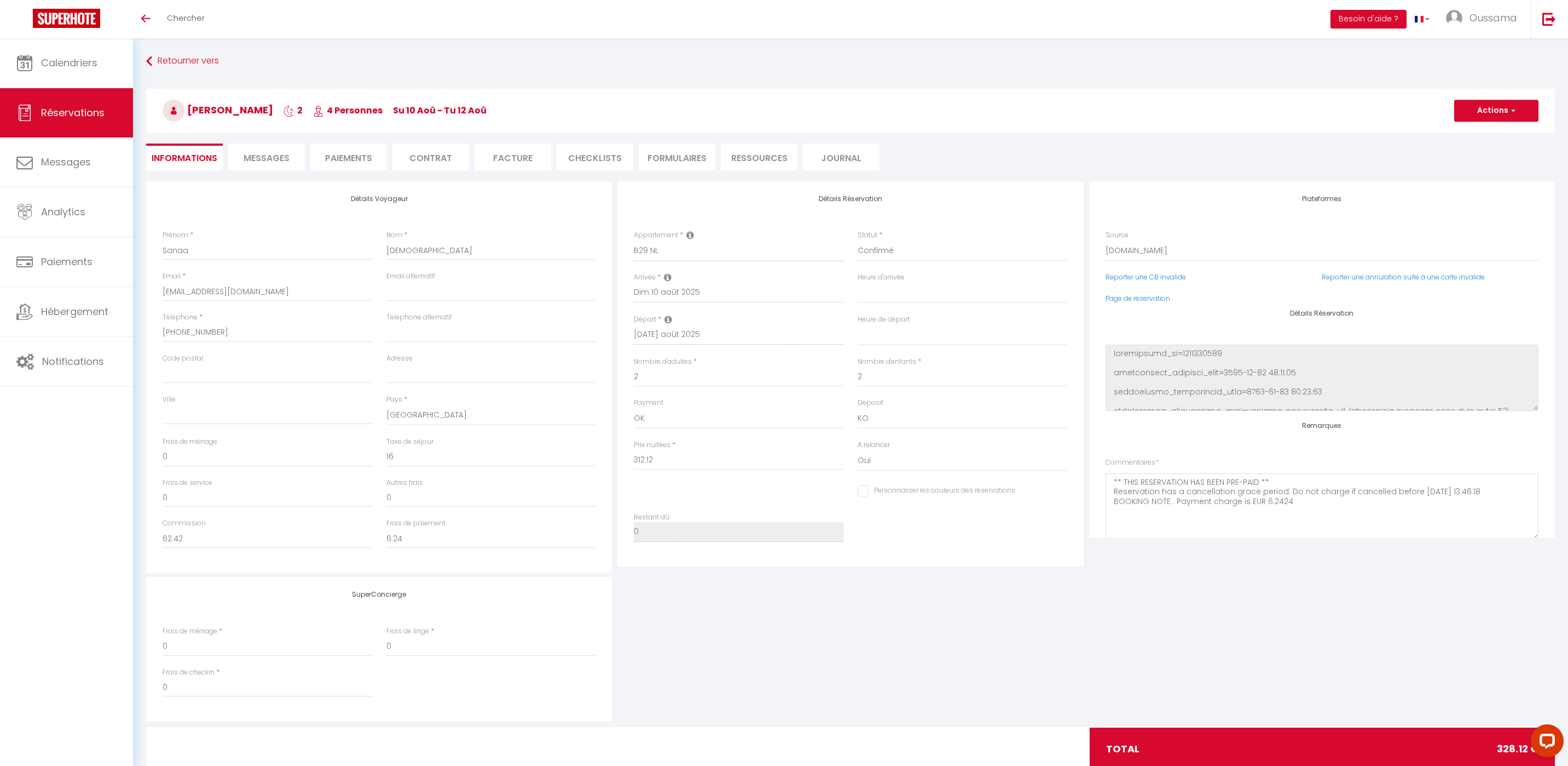
click at [270, 162] on span "Messages" at bounding box center [266, 158] width 46 height 12
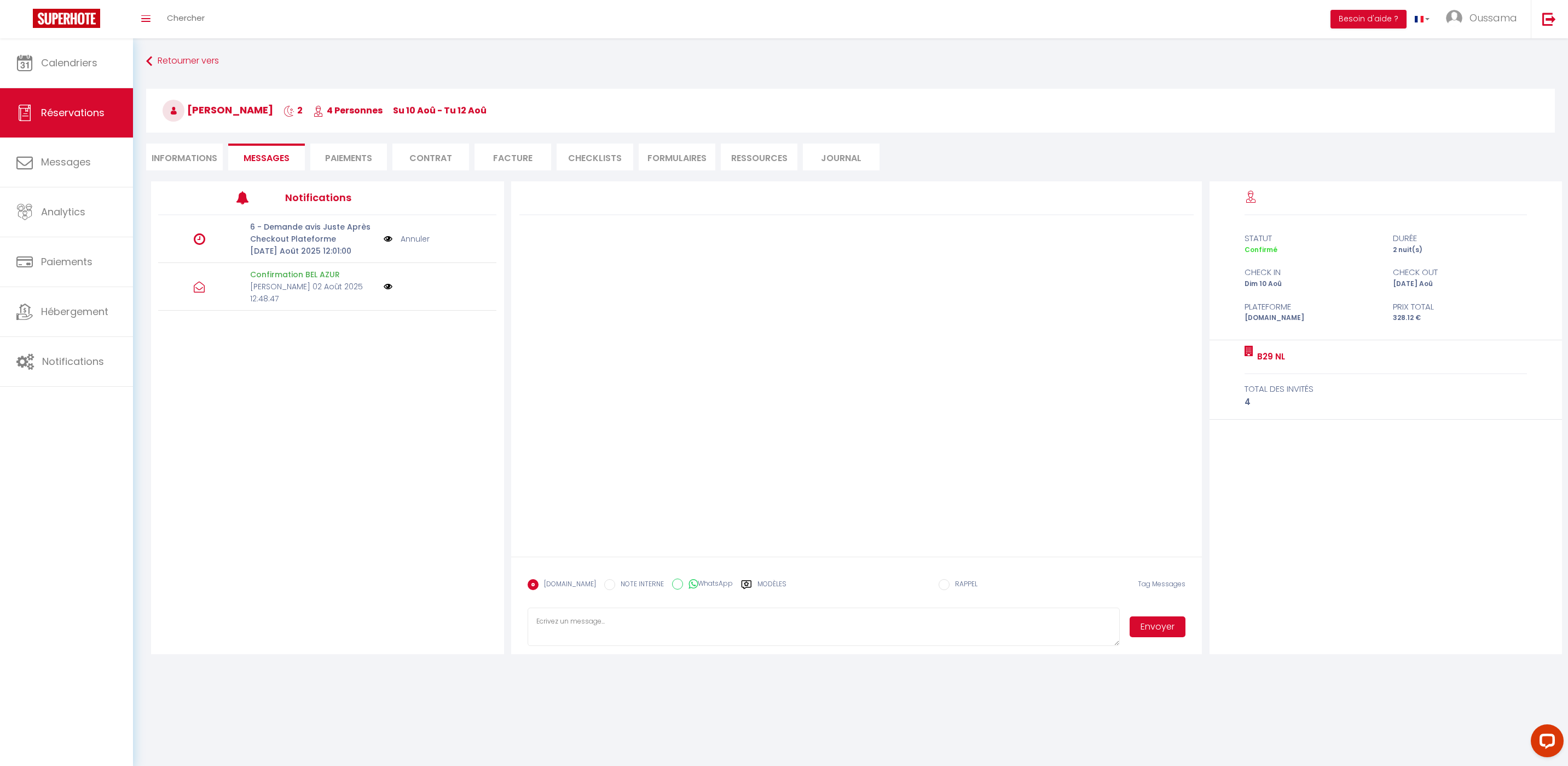
click at [691, 579] on label "WhatsApp" at bounding box center [707, 584] width 50 height 12
click at [683, 579] on input "WhatsApp" at bounding box center [678, 584] width 11 height 11
radio input "true"
radio input "false"
click at [741, 585] on icon at bounding box center [746, 584] width 11 height 11
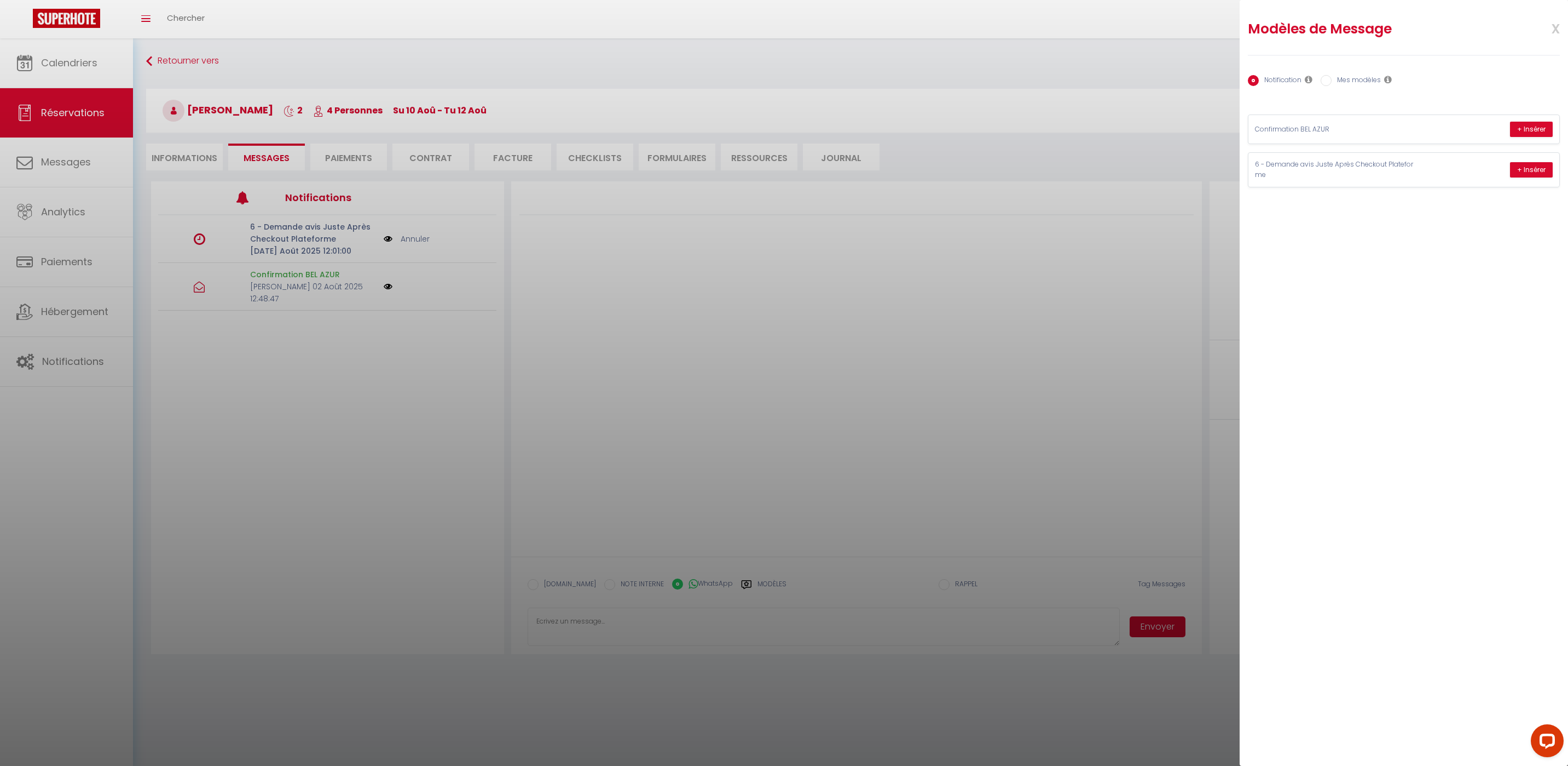
click at [1351, 78] on label "Mes modèles" at bounding box center [1357, 81] width 49 height 12
click at [1332, 78] on input "Mes modèles" at bounding box center [1326, 80] width 11 height 11
radio input "true"
radio input "false"
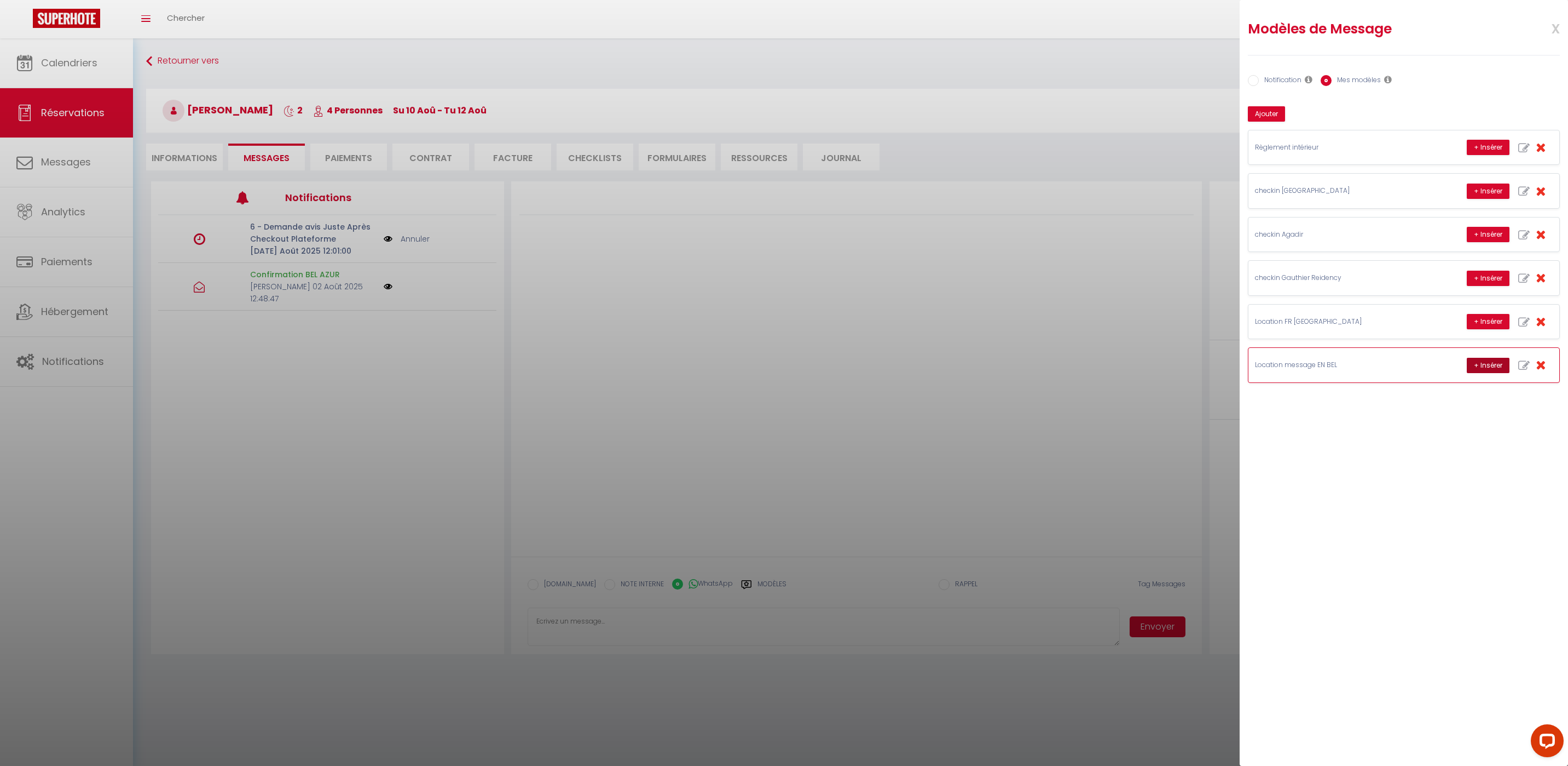
click at [1471, 363] on button "+ Insérer" at bounding box center [1488, 365] width 43 height 15
type textarea "Hello Sanaa, this is Williams from Thecasaedition, the apartment that you booke…"
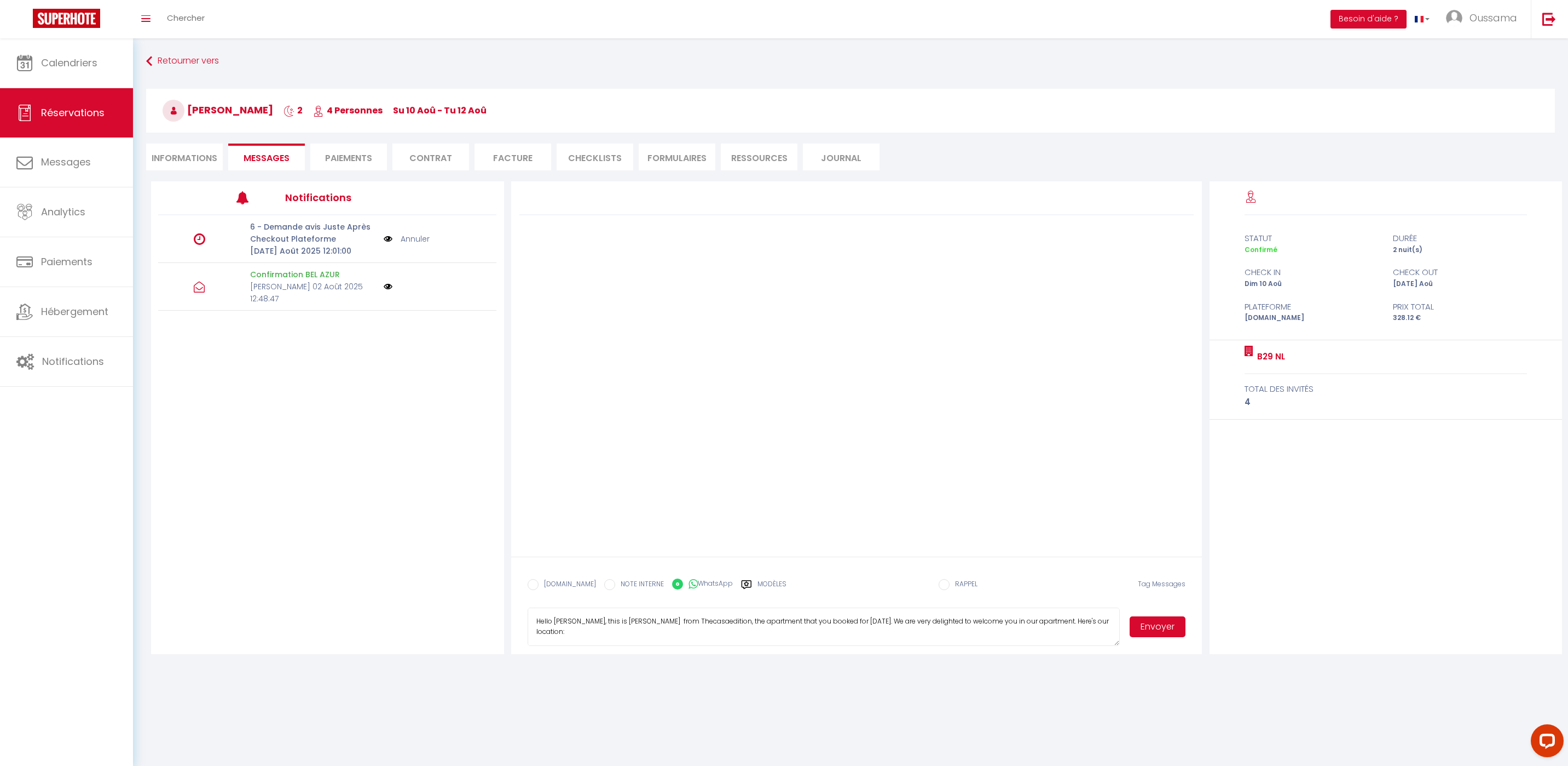
click at [1155, 630] on button "Envoyer" at bounding box center [1158, 626] width 56 height 21
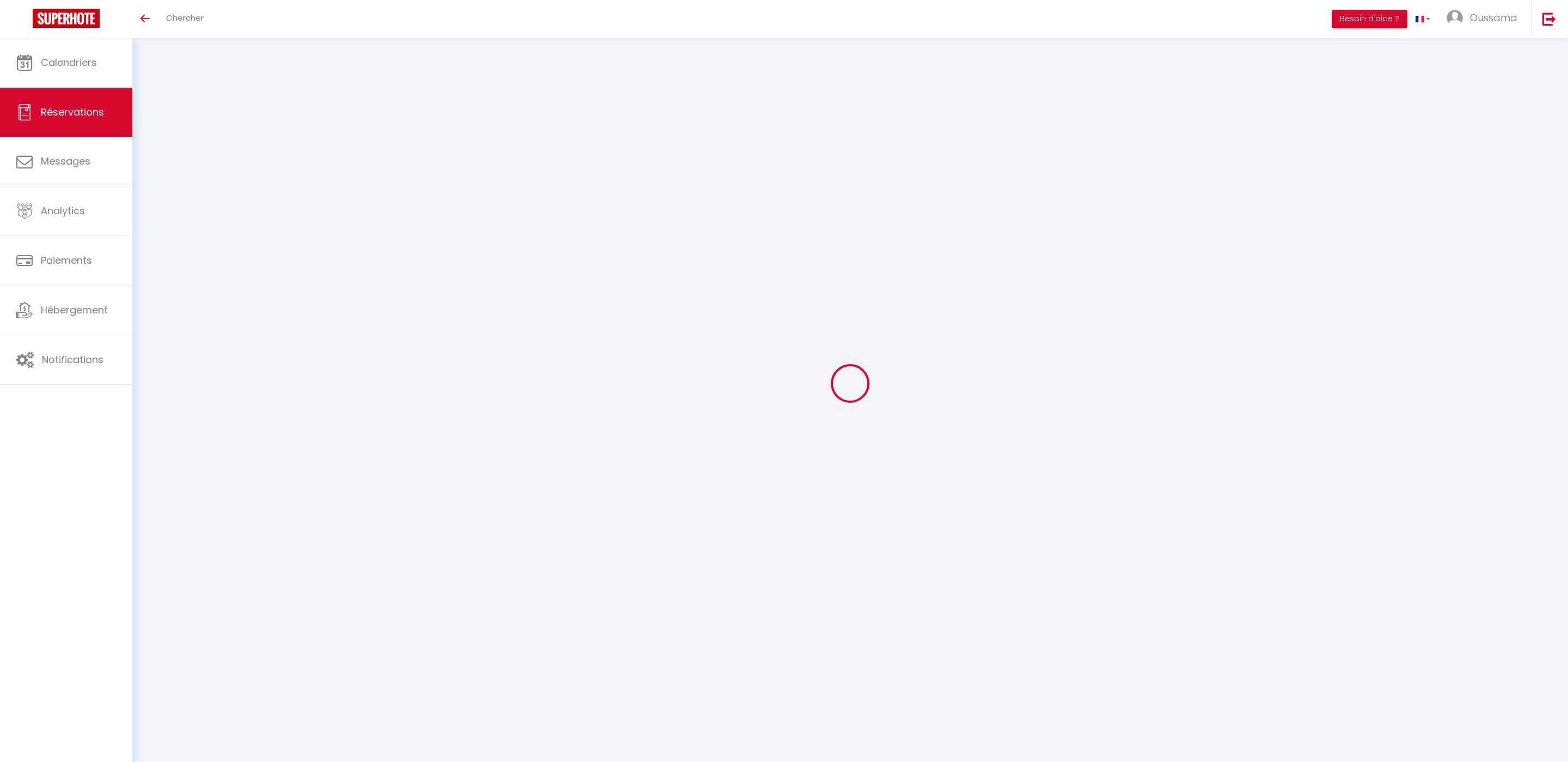
select select
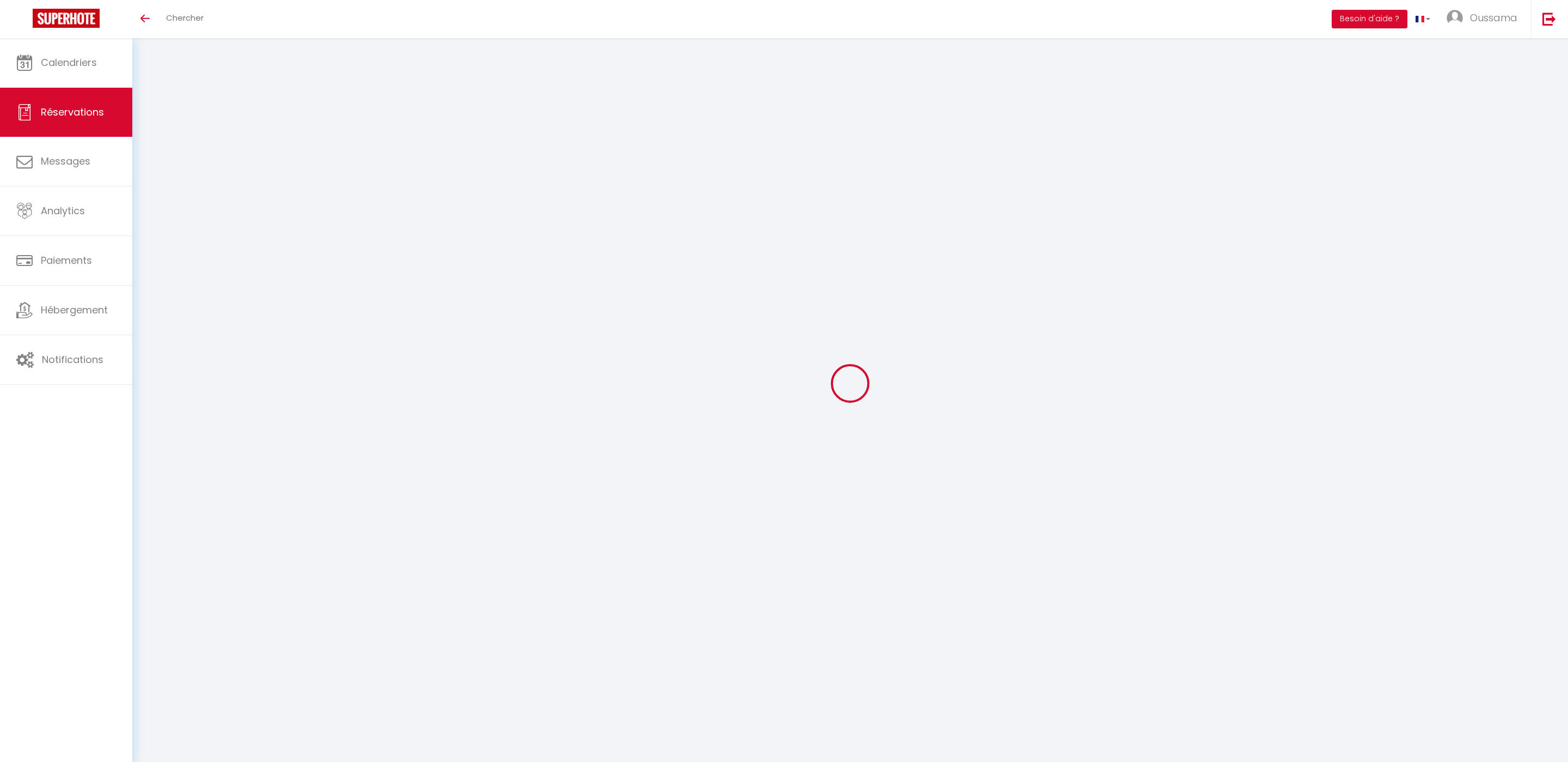
type input "Nomane"
type input "Abourachid"
type input "[EMAIL_ADDRESS][DOMAIN_NAME]"
type input "[PHONE_NUMBER]"
select select "CA"
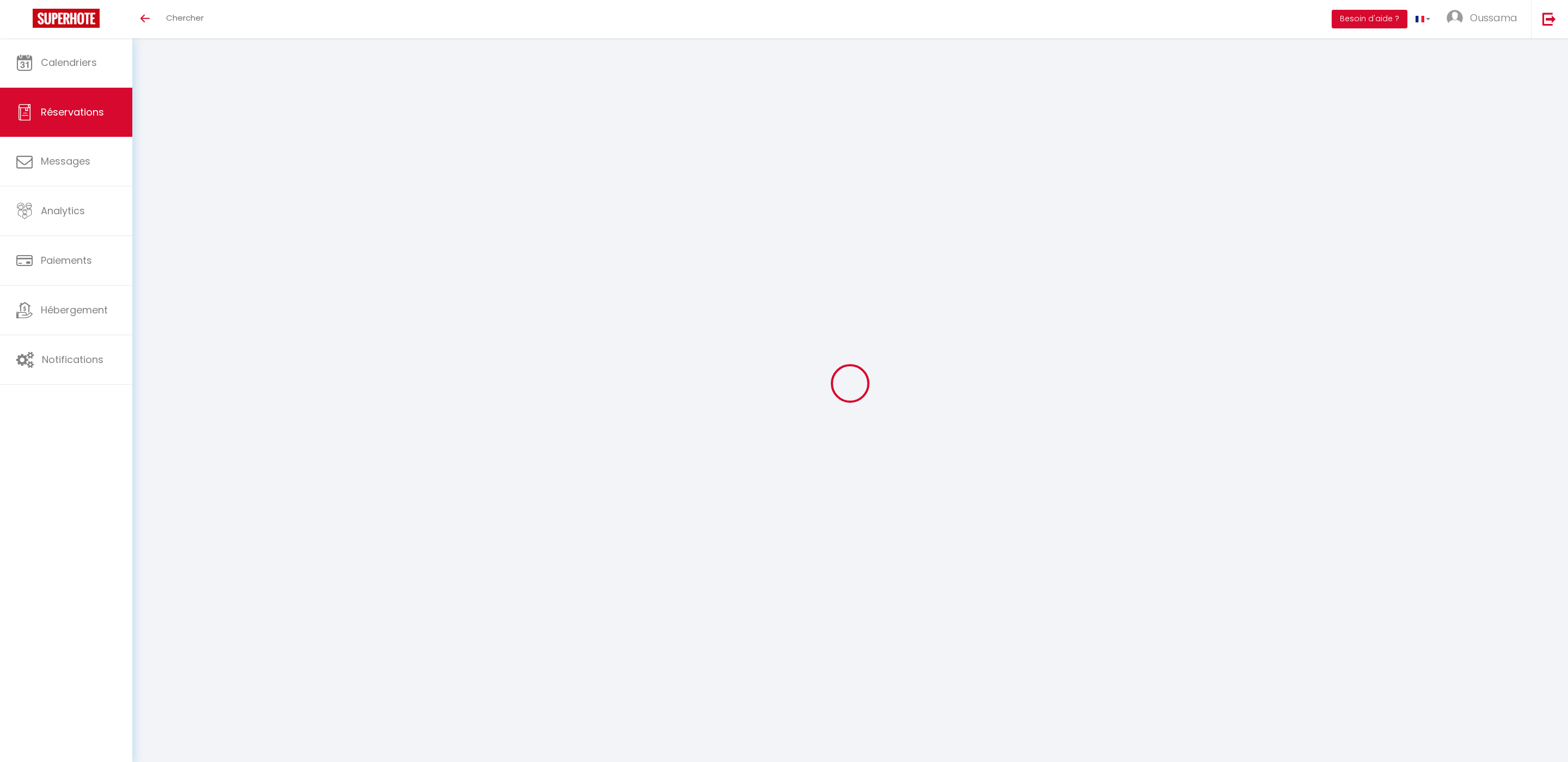
type input "55.08"
type input "5.51"
select select "51770"
select select "1"
select select
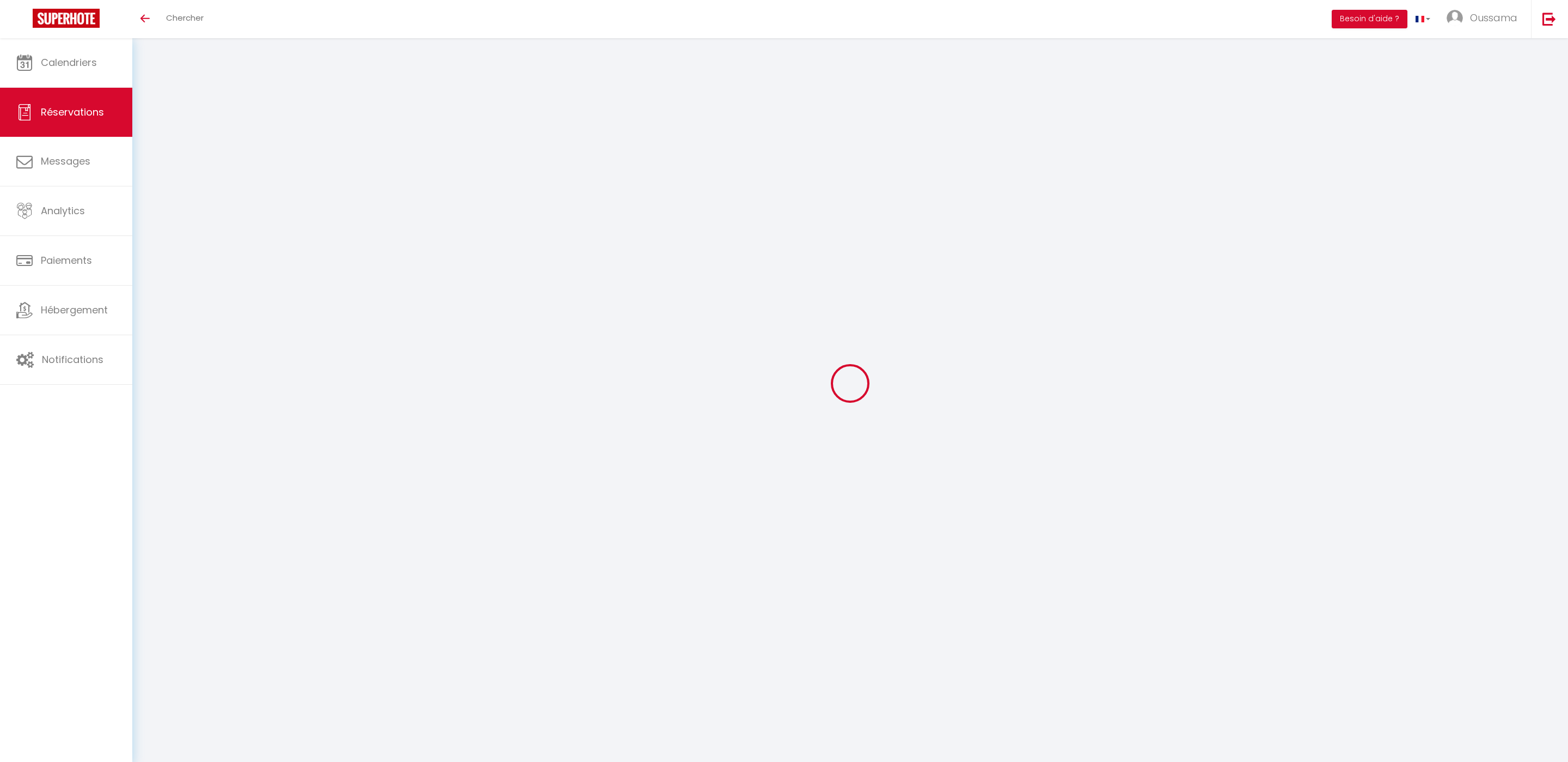
select select
type input "2"
select select "12"
select select
type input "275.4"
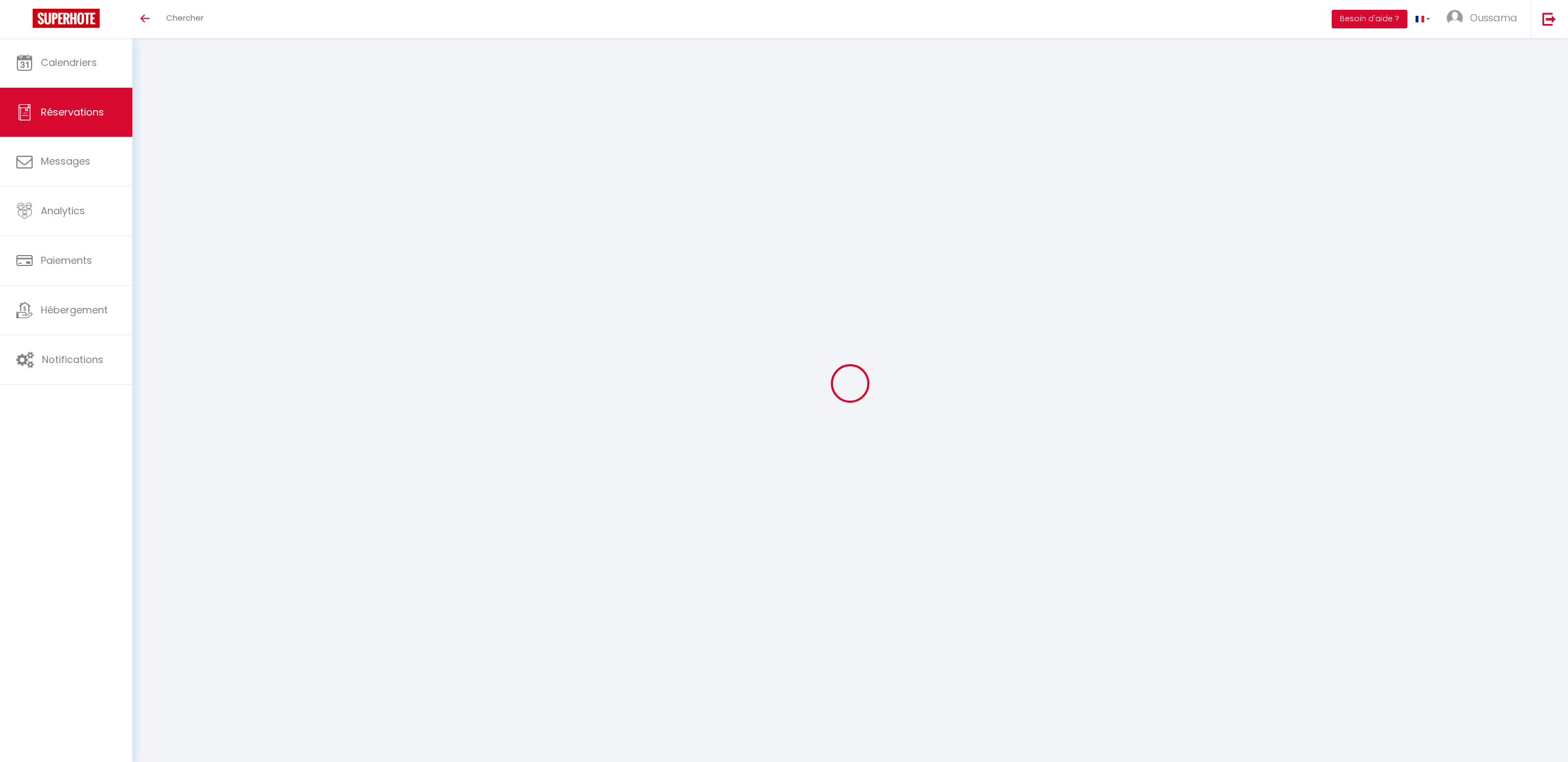
checkbox input "false"
type input "0"
select select "2"
type input "0"
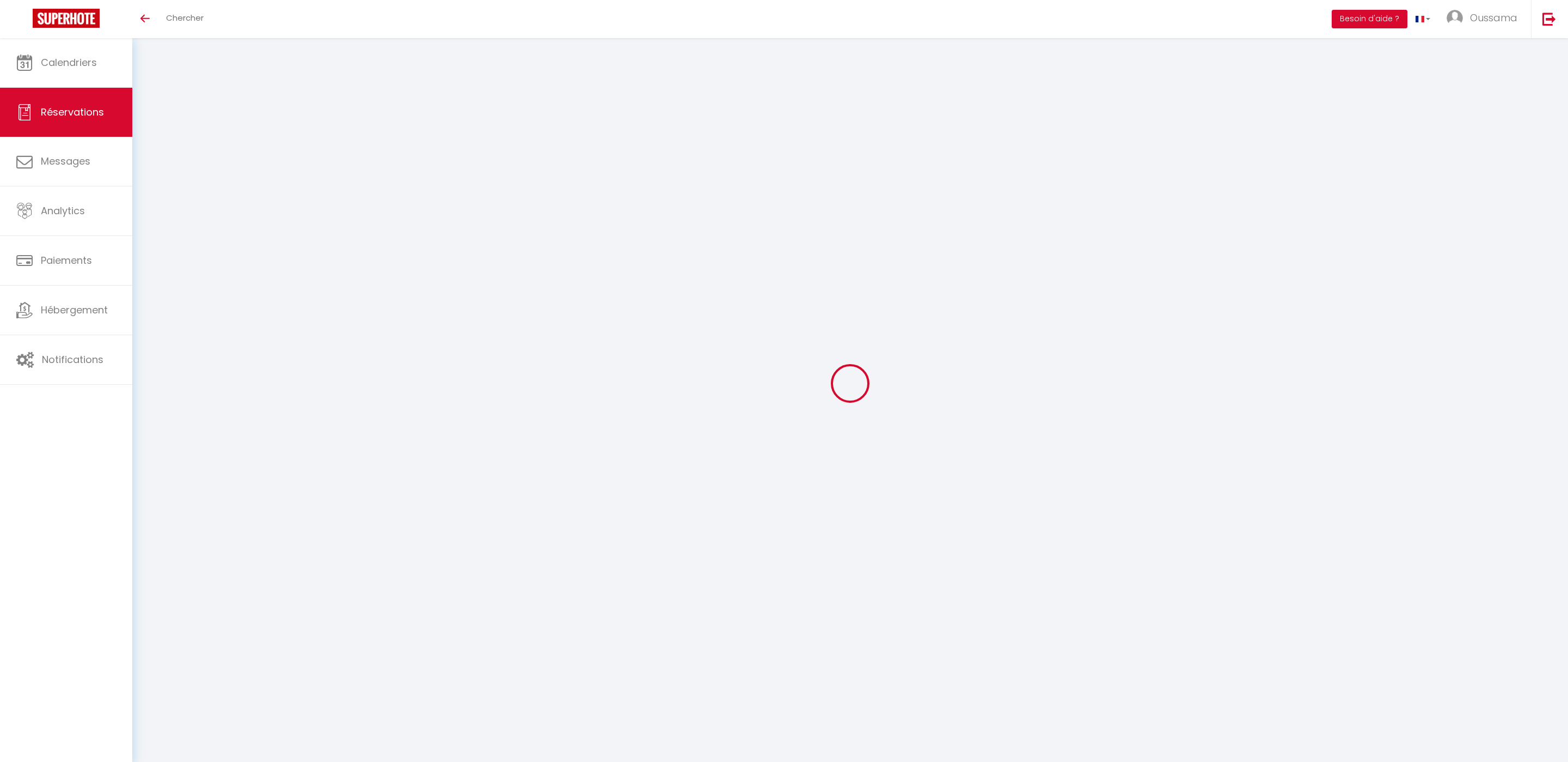
type input "0"
select select
select select "14"
checkbox input "false"
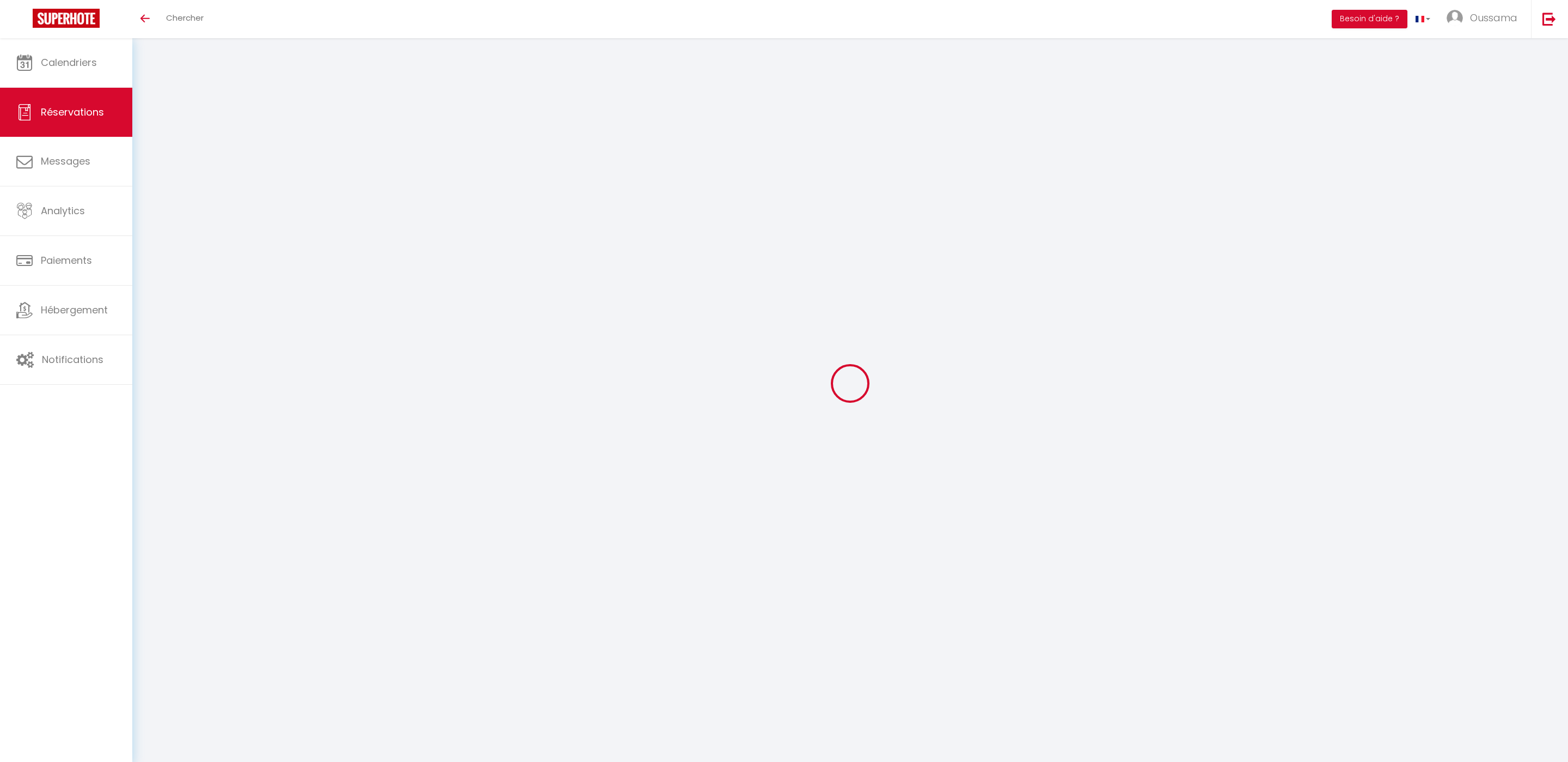
select select
checkbox input "false"
select select
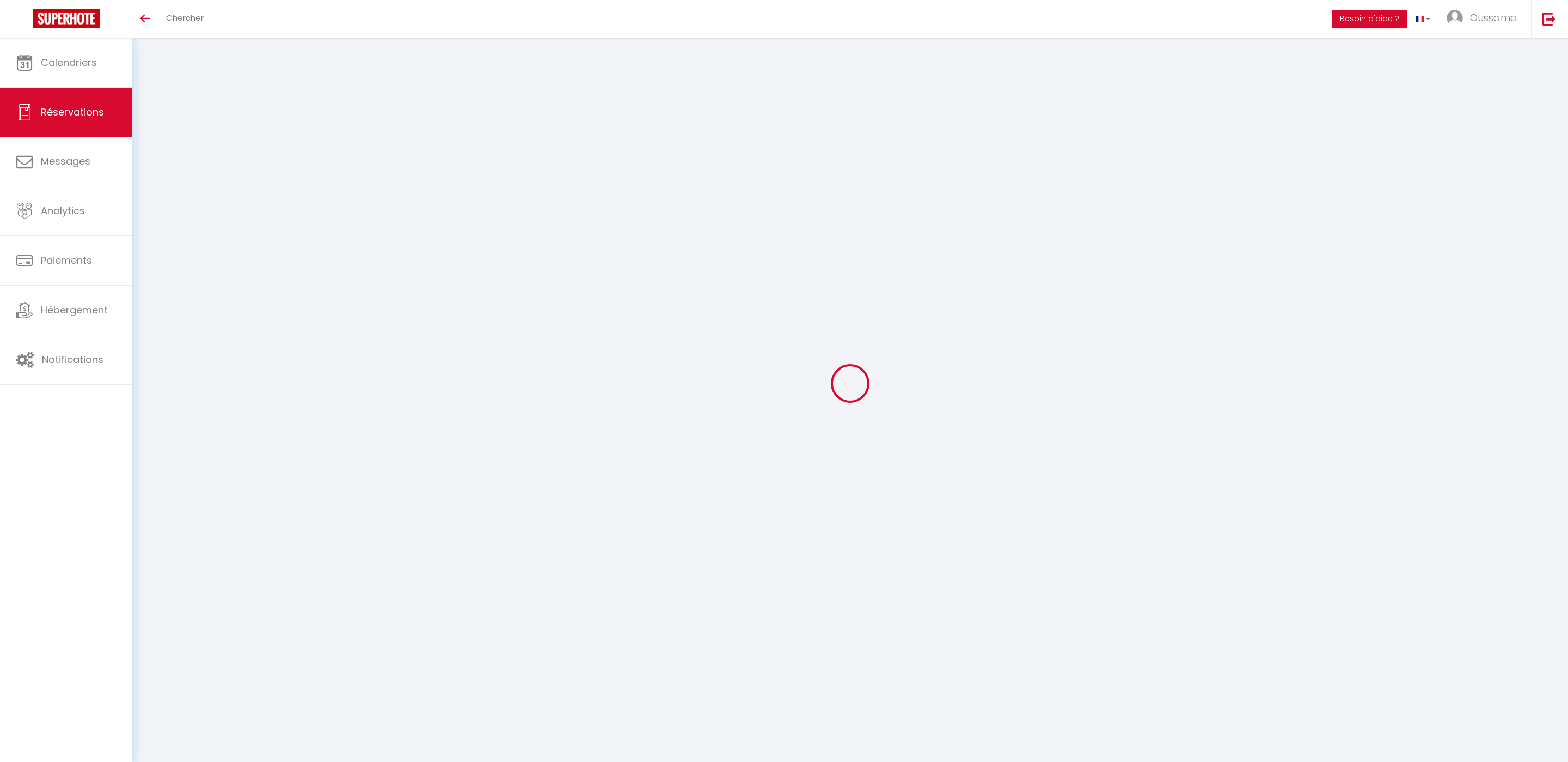
checkbox input "false"
type textarea "** THIS RESERVATION HAS BEEN PRE-PAID ** Approximate time of arrival: between 1…"
type input "8"
select select
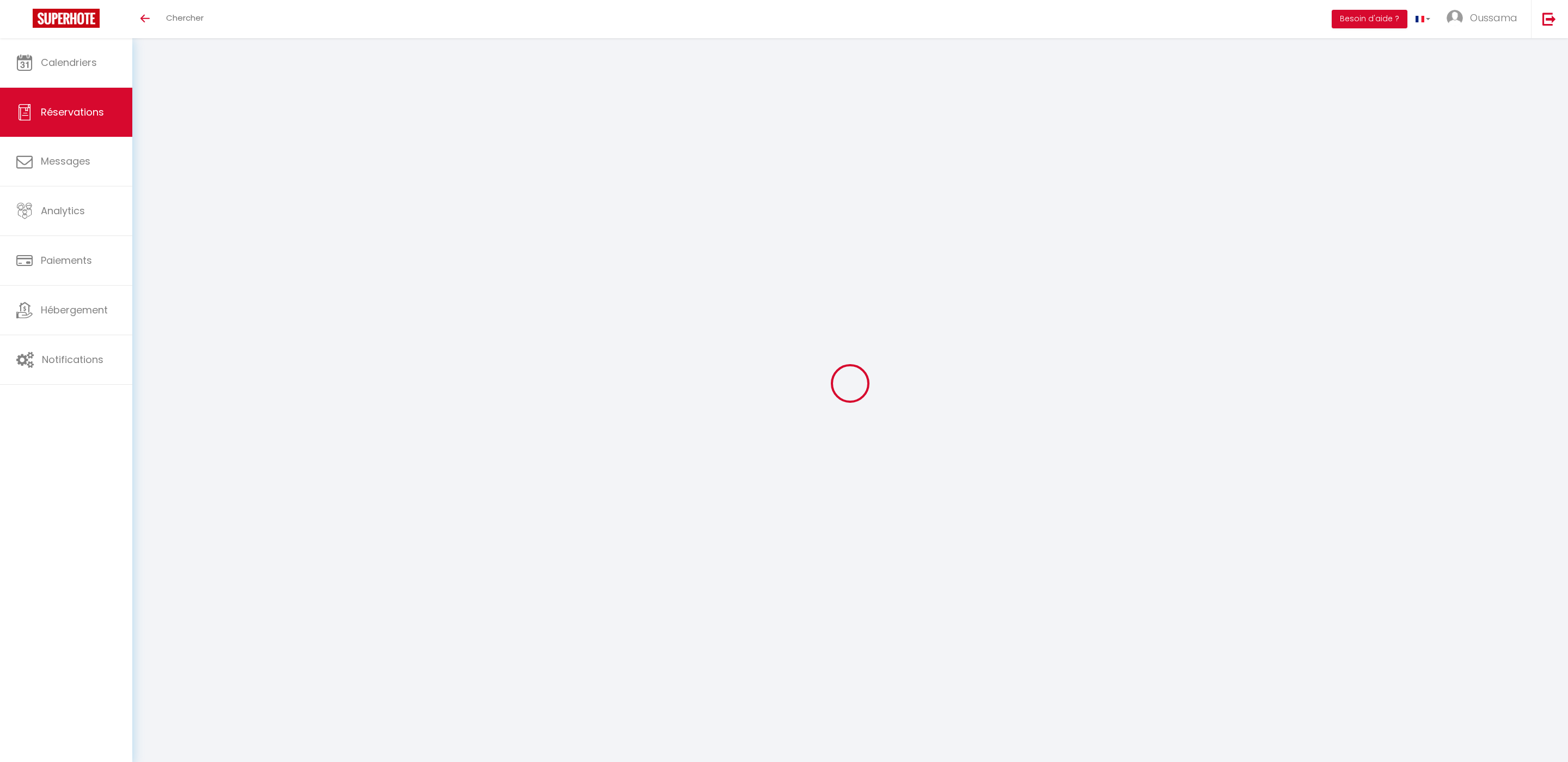
checkbox input "false"
select select
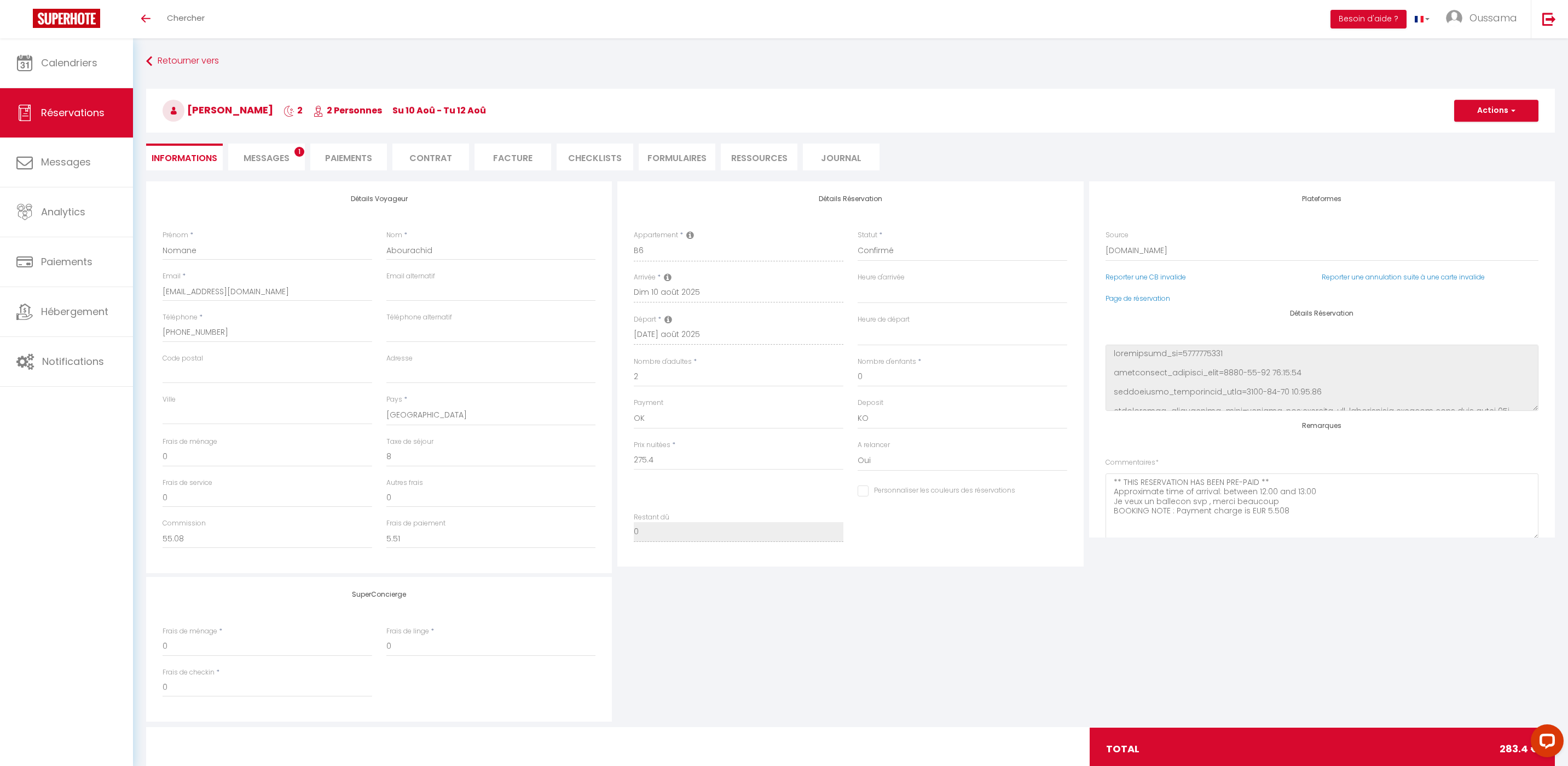
click at [281, 162] on span "Messages" at bounding box center [266, 158] width 46 height 12
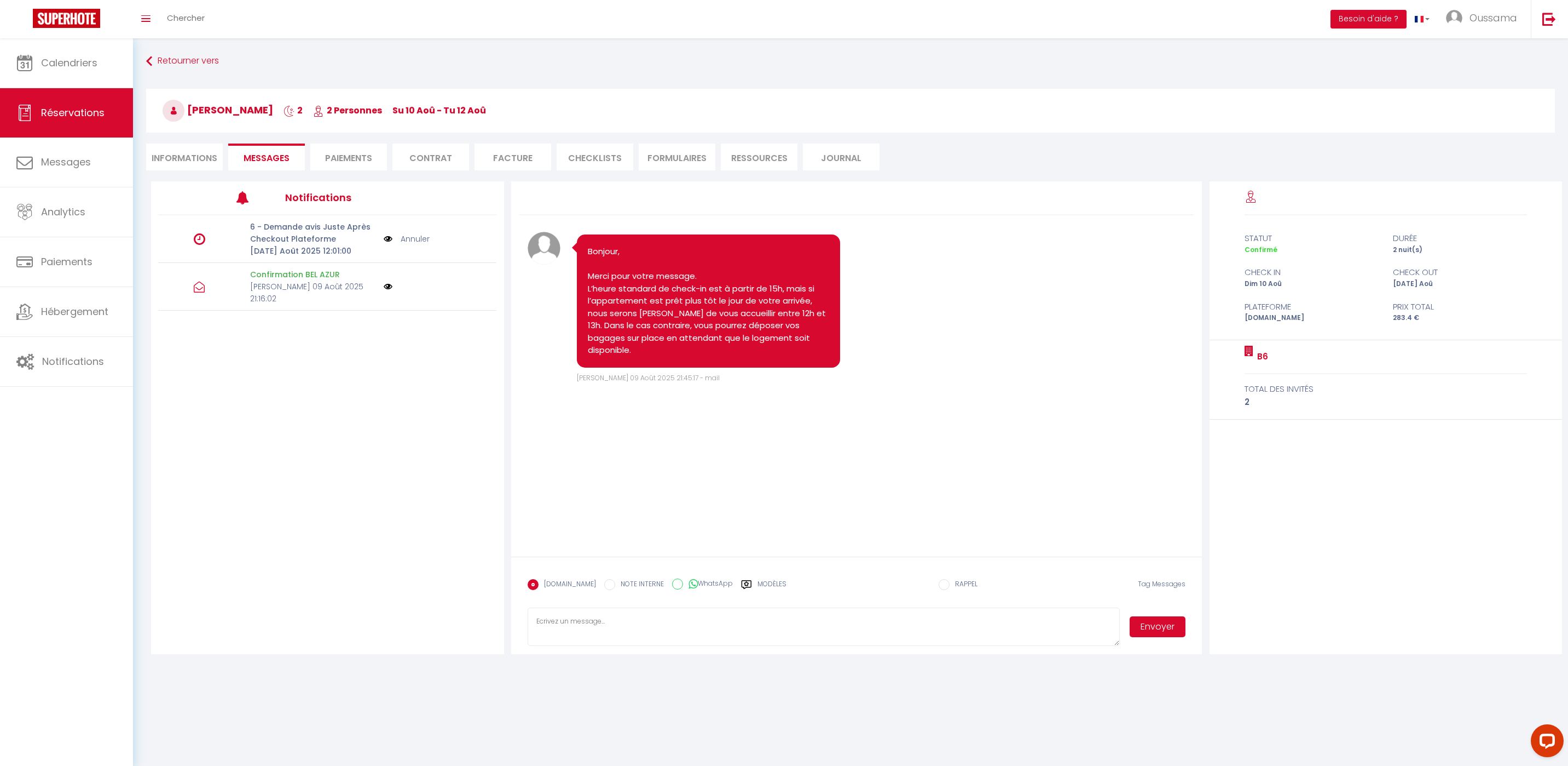
click at [696, 583] on label "WhatsApp" at bounding box center [707, 584] width 50 height 12
click at [683, 583] on input "WhatsApp" at bounding box center [678, 584] width 11 height 11
radio input "true"
radio input "false"
click at [769, 581] on label "Modèles" at bounding box center [773, 588] width 29 height 19
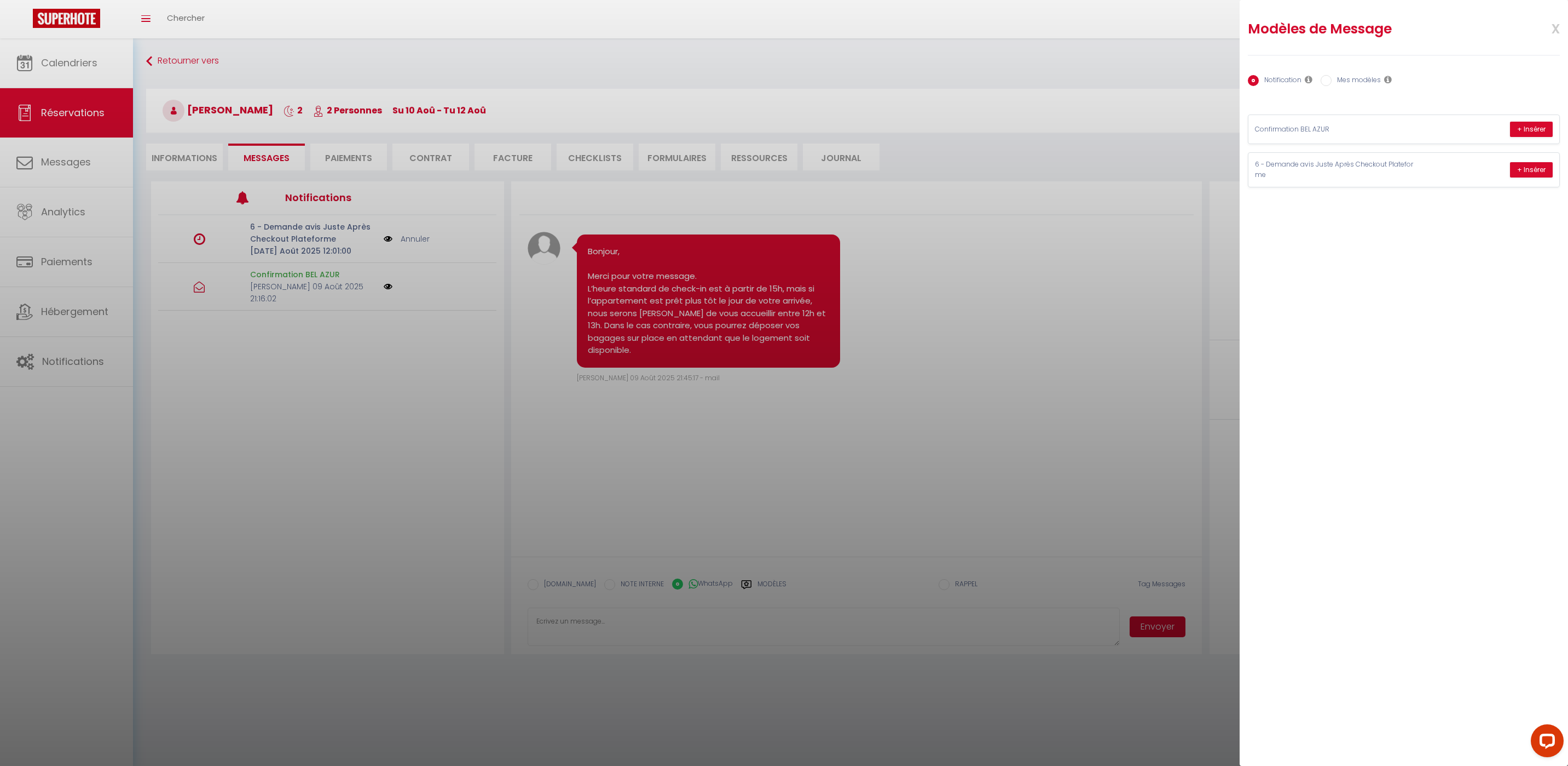
click at [1351, 77] on label "Mes modèles" at bounding box center [1357, 81] width 49 height 12
click at [1332, 77] on input "Mes modèles" at bounding box center [1326, 80] width 11 height 11
radio input "true"
radio input "false"
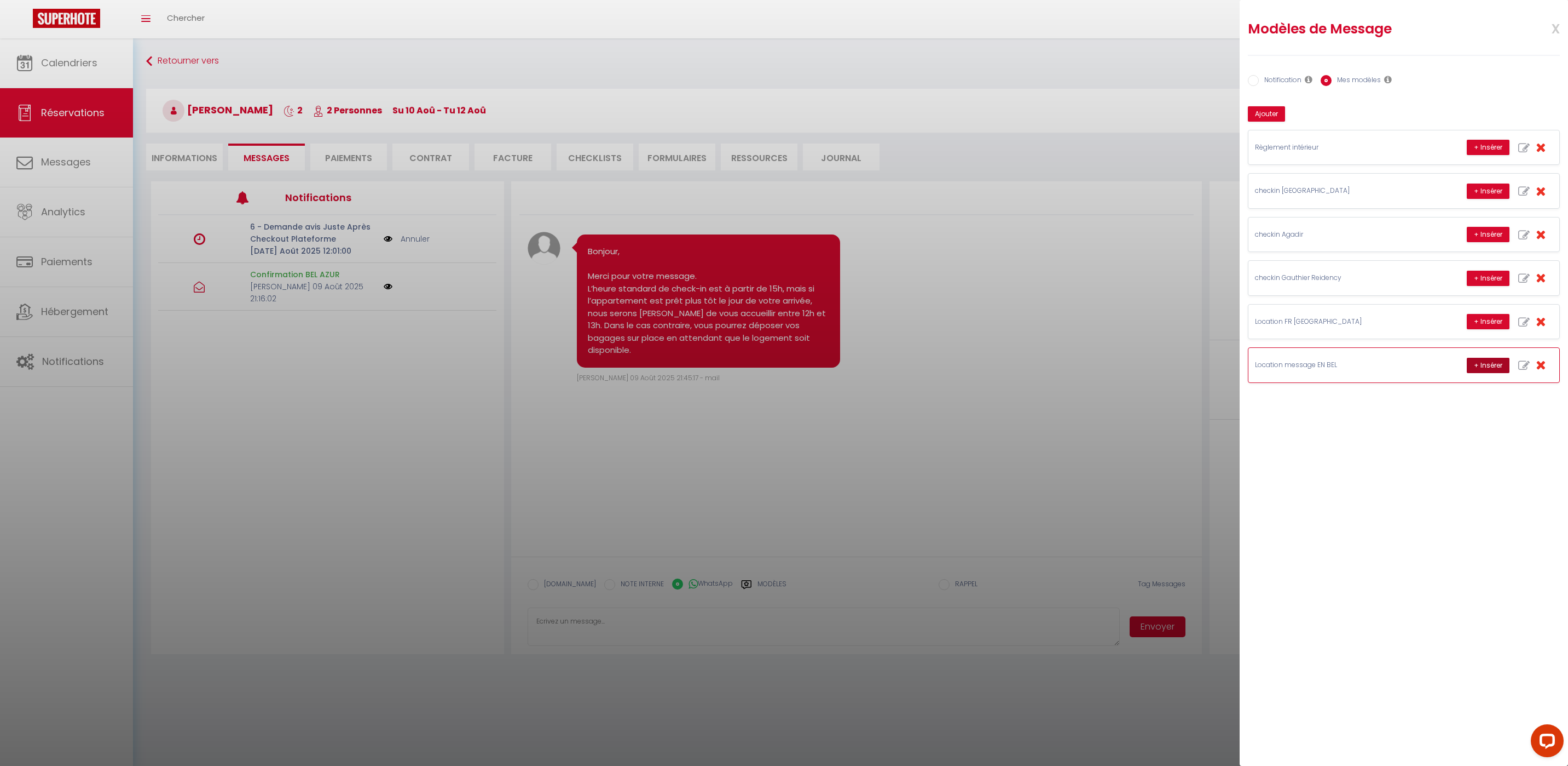
click at [1488, 364] on button "+ Insérer" at bounding box center [1488, 365] width 43 height 15
type textarea "Hello Nomane, this is Williams from Thecasaedition, the apartment that you book…"
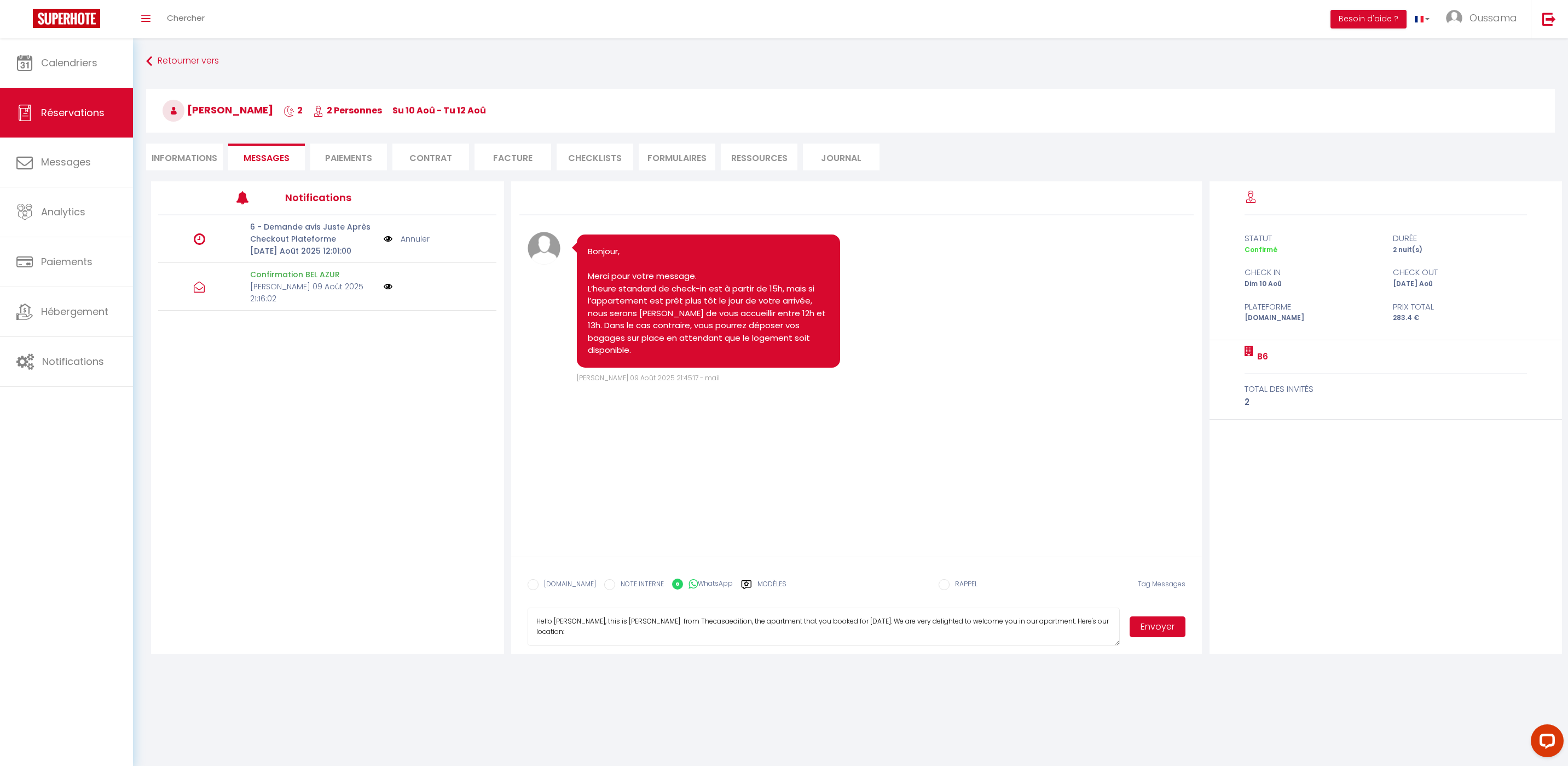
click at [1161, 620] on button "Envoyer" at bounding box center [1158, 626] width 56 height 21
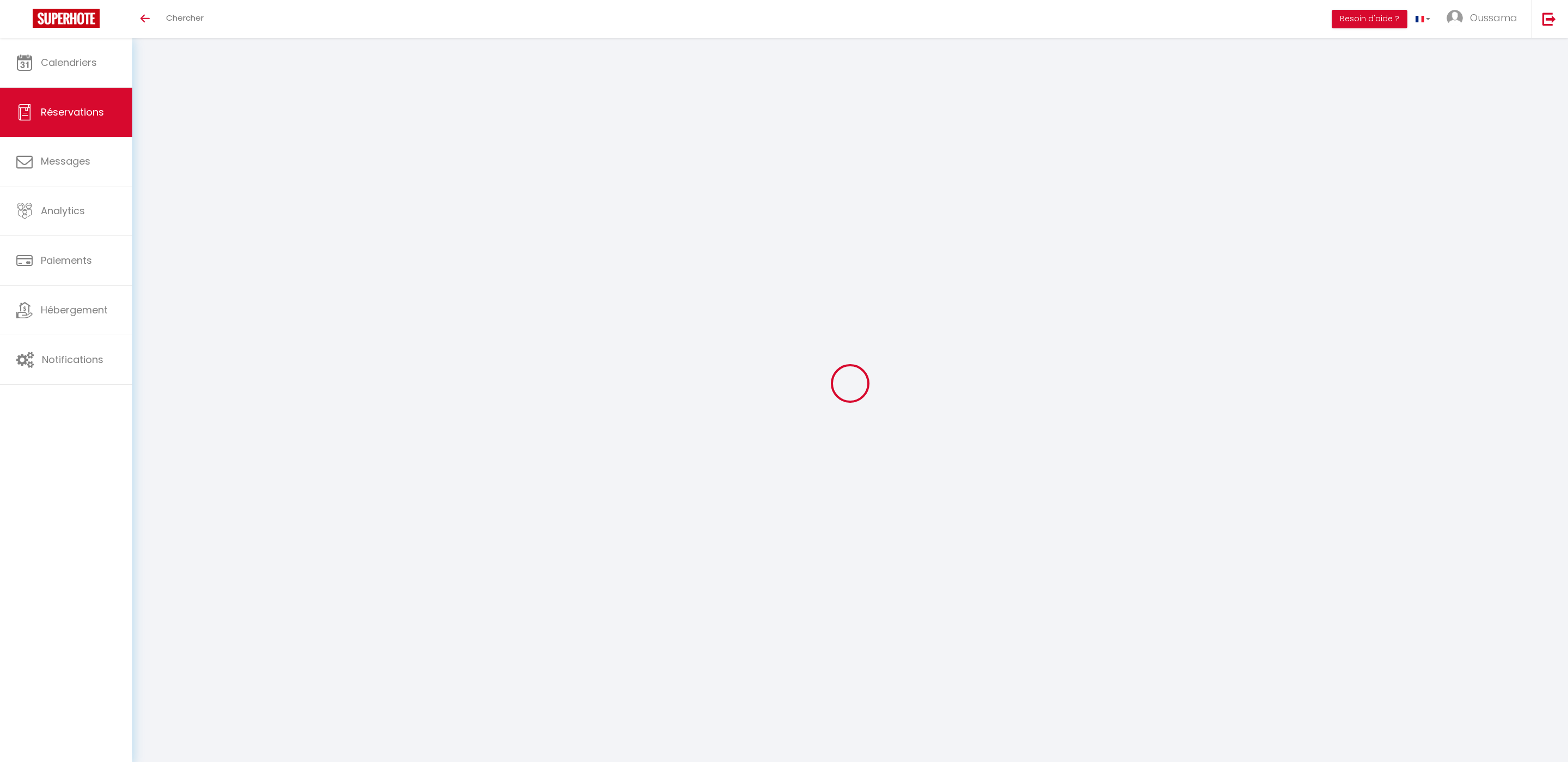
select select
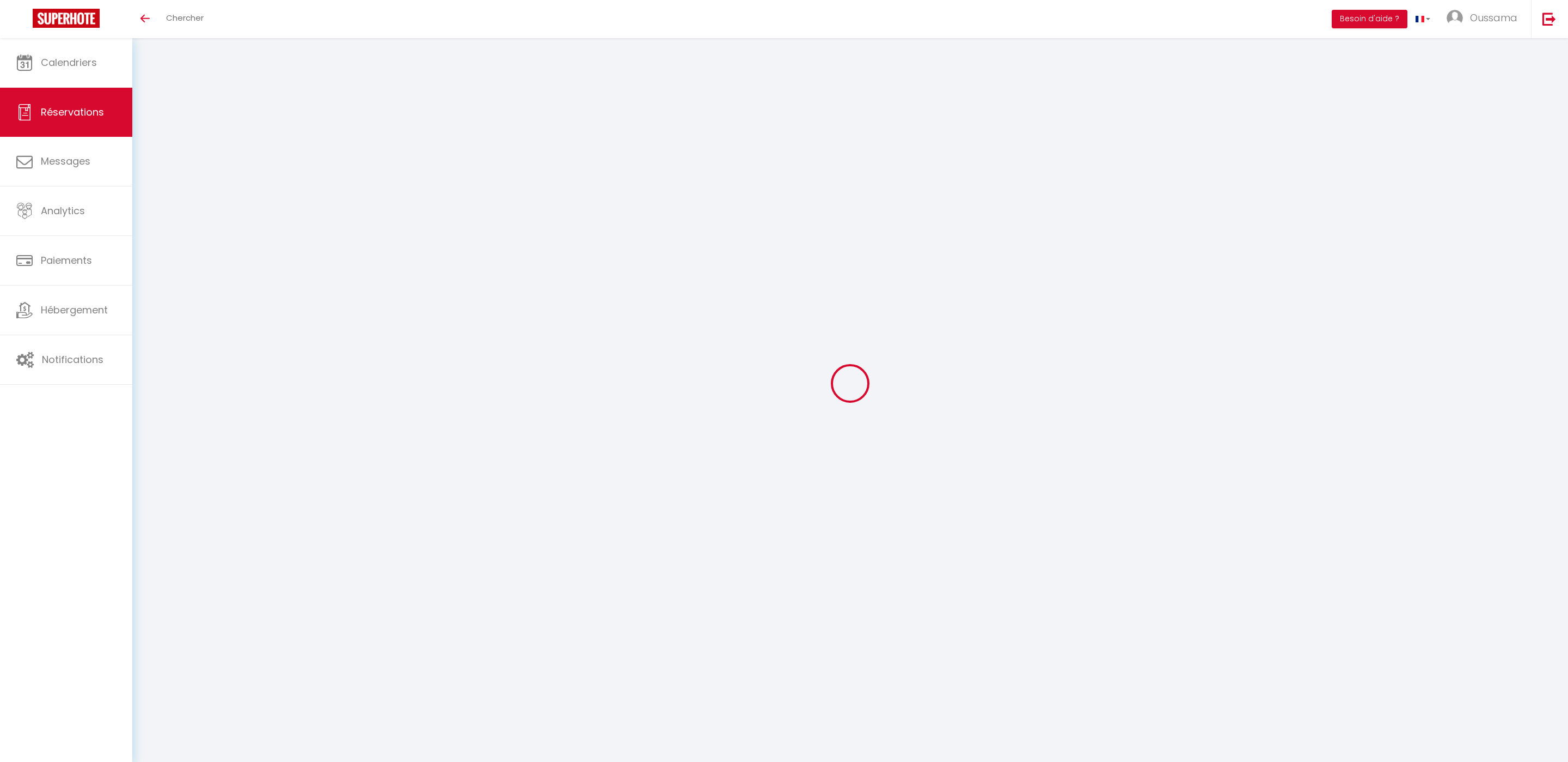
type input "Said"
type input "Askour"
type input "[EMAIL_ADDRESS][DOMAIN_NAME]"
type input "[PHONE_NUMBER]"
type input "."
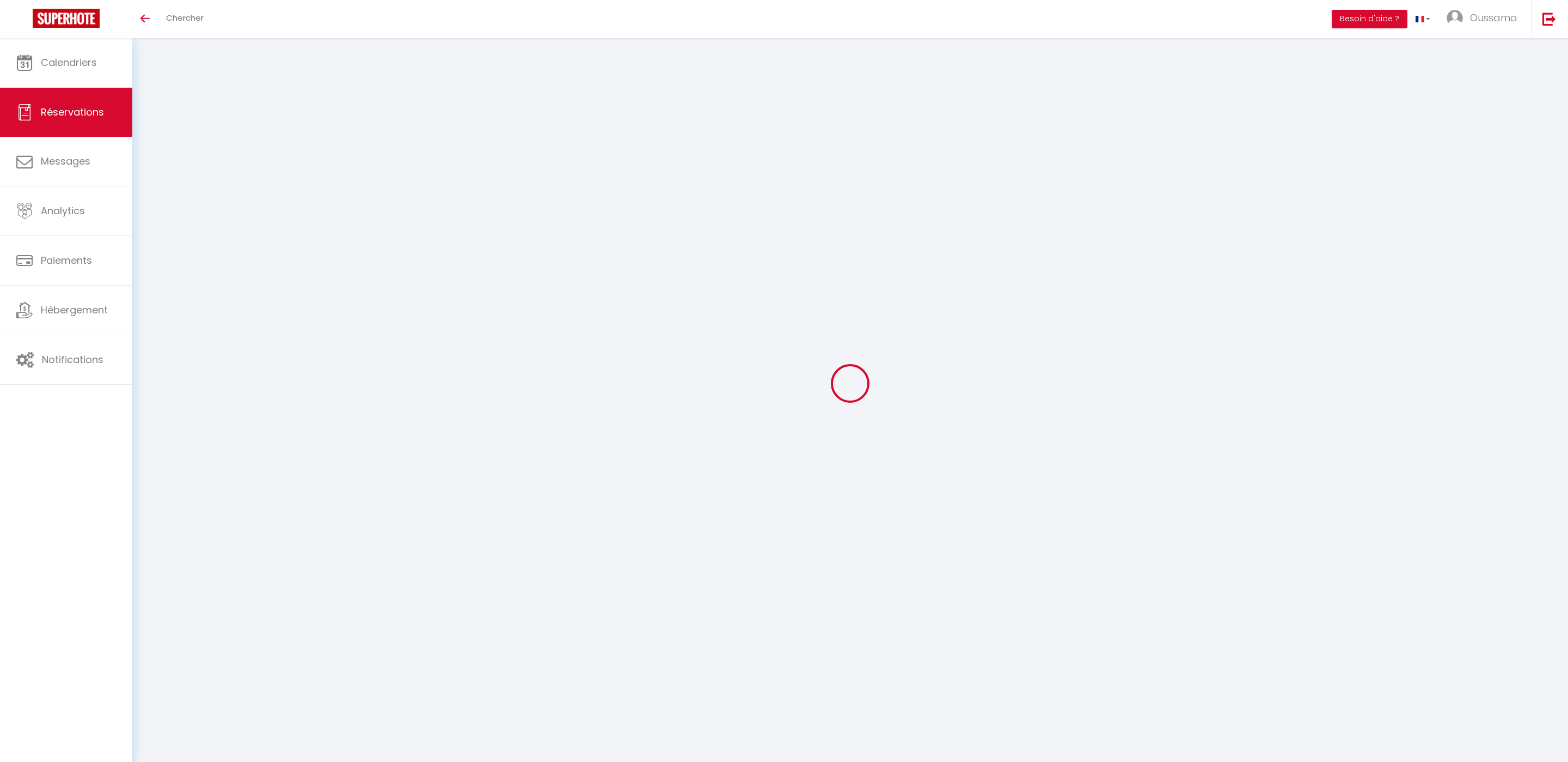
select select "NL"
type input "27.54"
type input "2.75"
select select "52008"
select select "1"
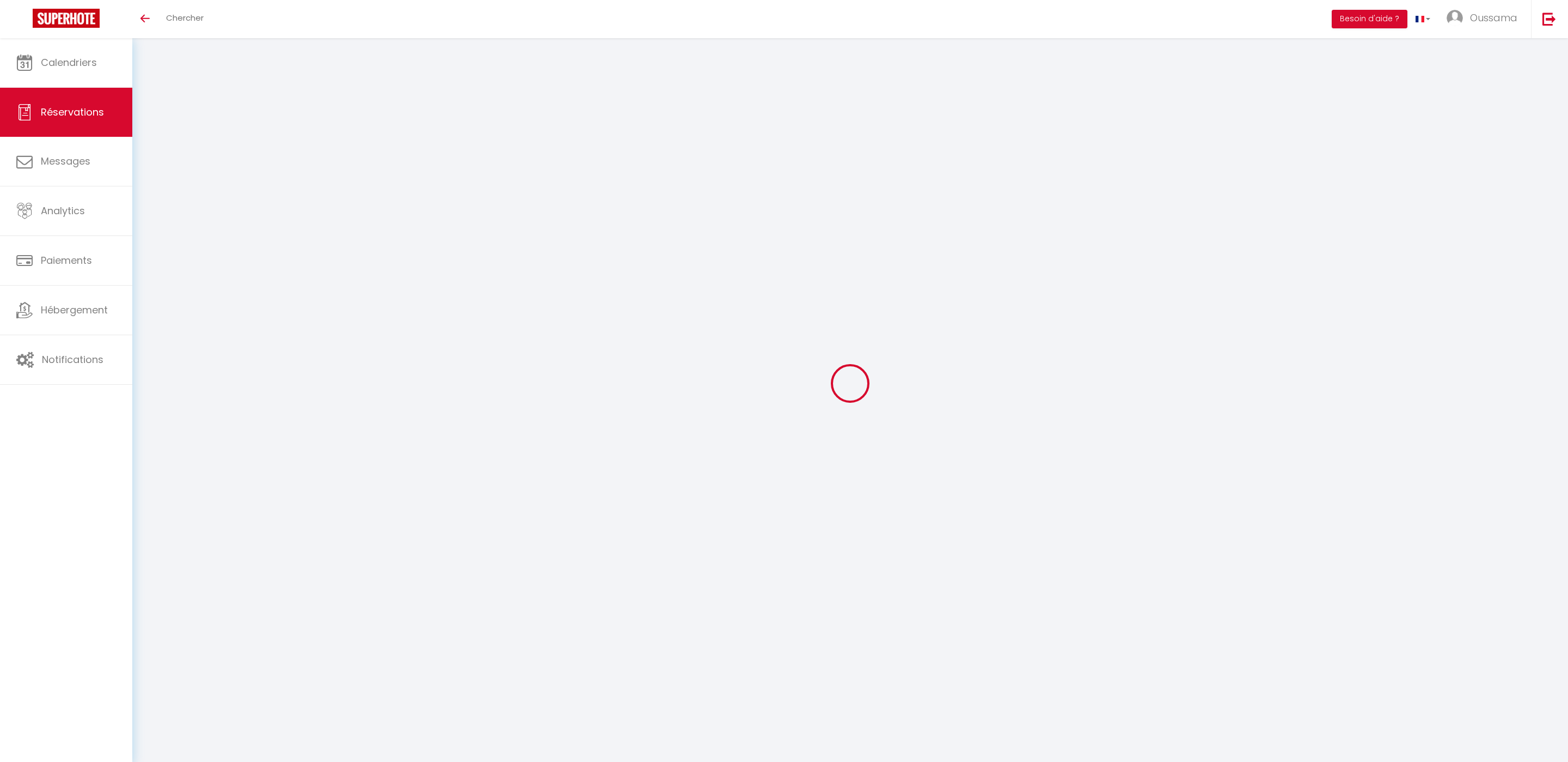
select select
type input "4"
select select "12"
select select
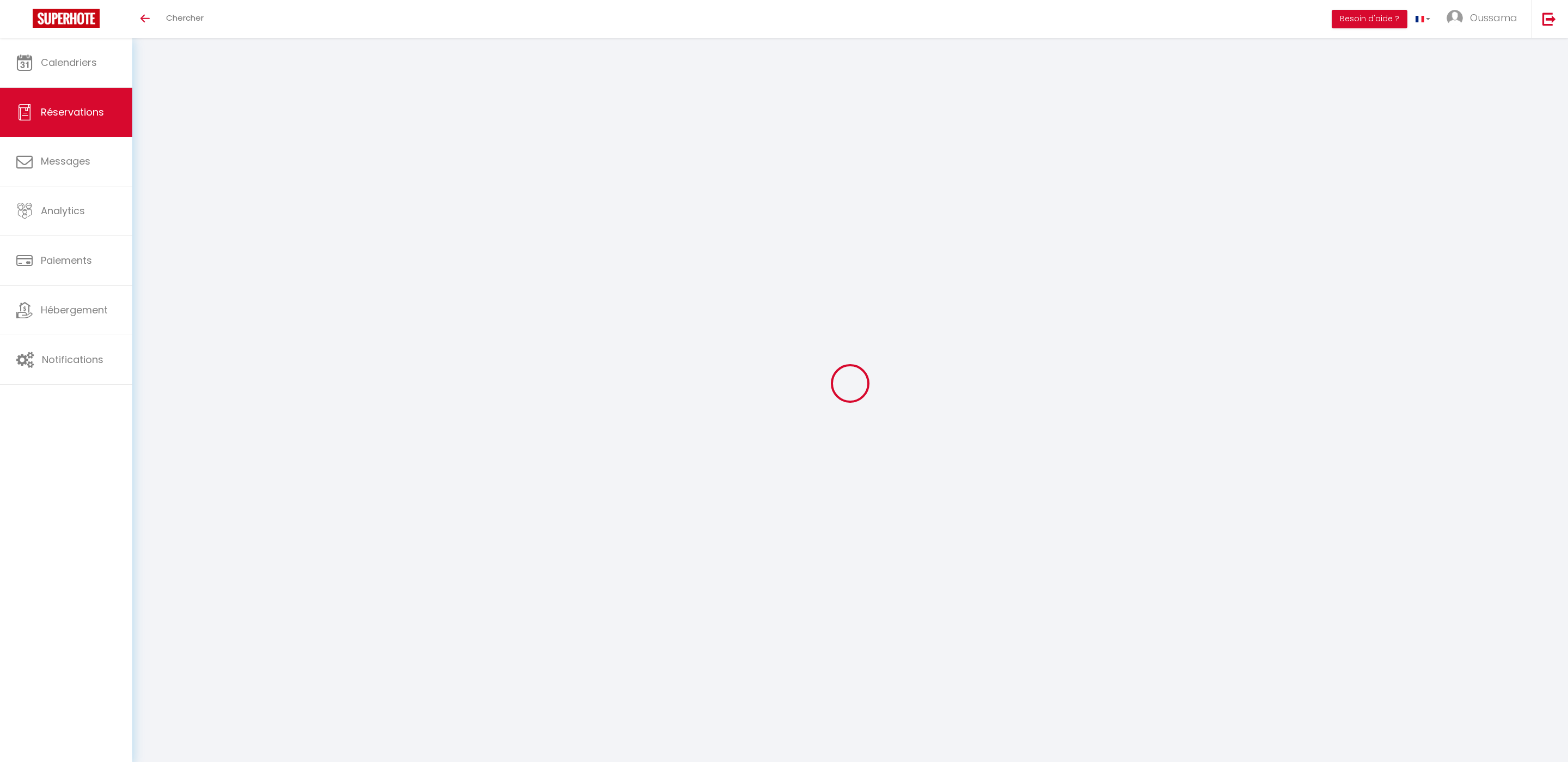
type input "137.7"
checkbox input "false"
type input "0"
select select "2"
type input "0"
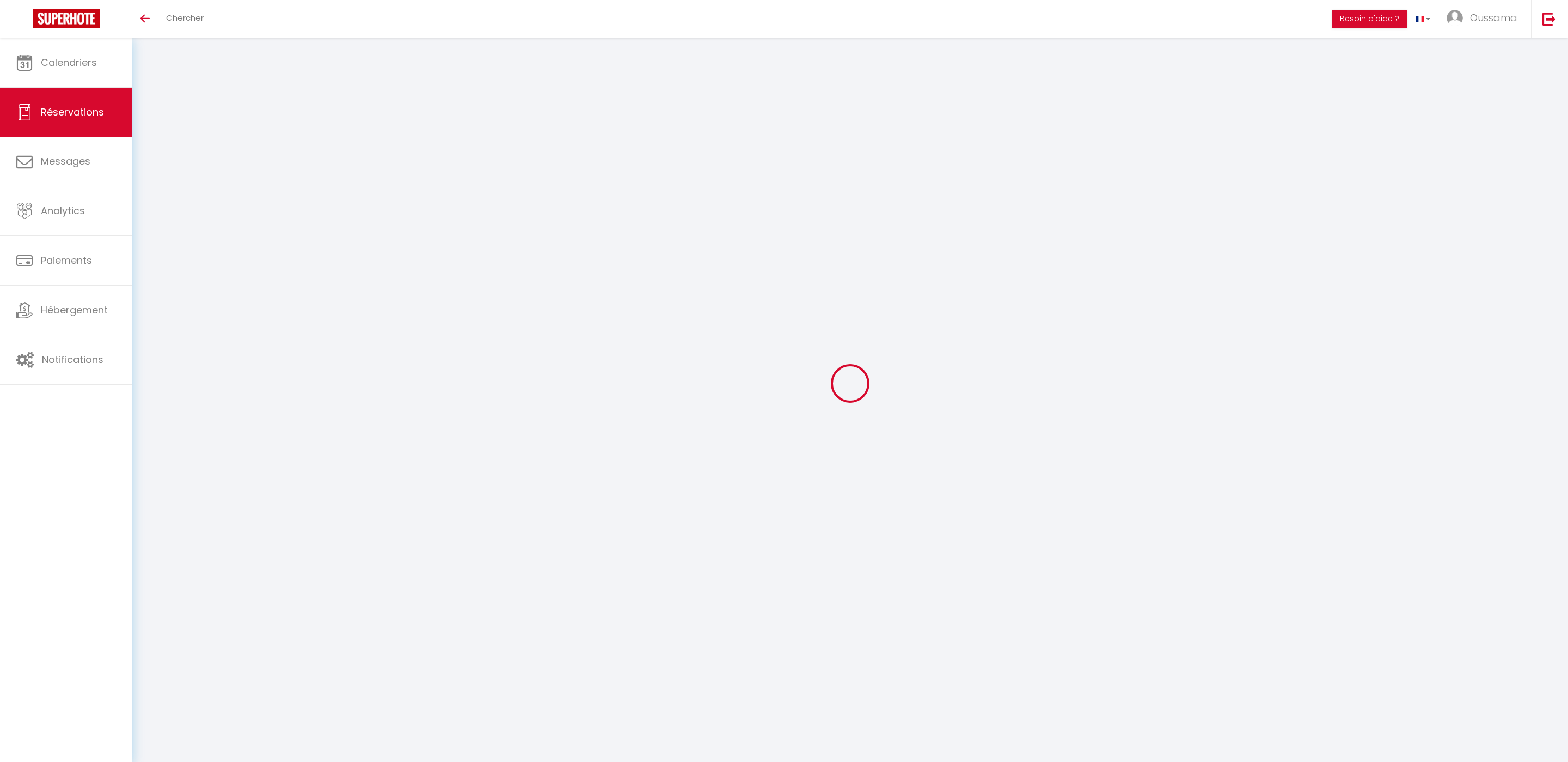
type input "0"
select select
select select "14"
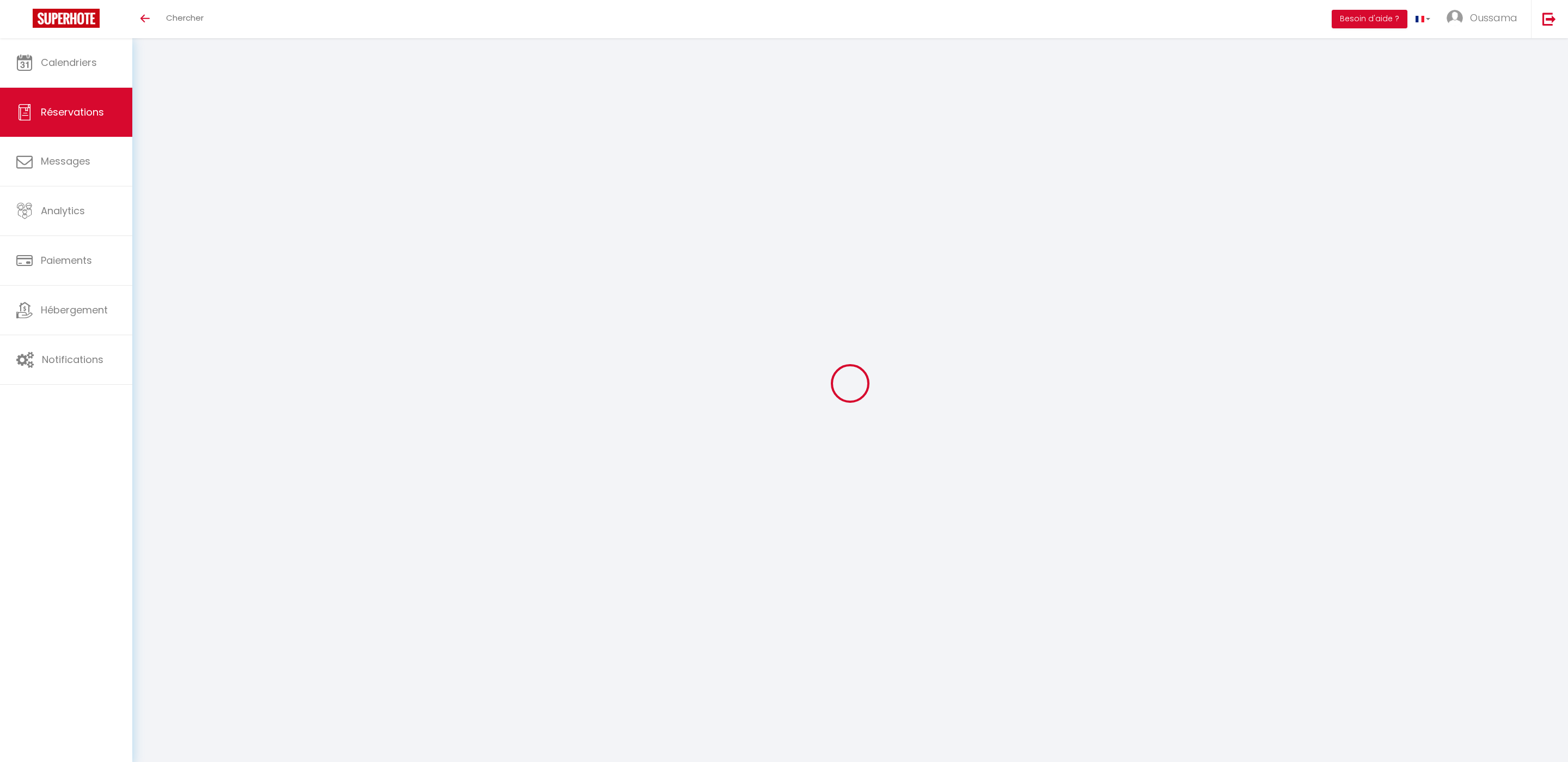
checkbox input "false"
select select
checkbox input "false"
select select
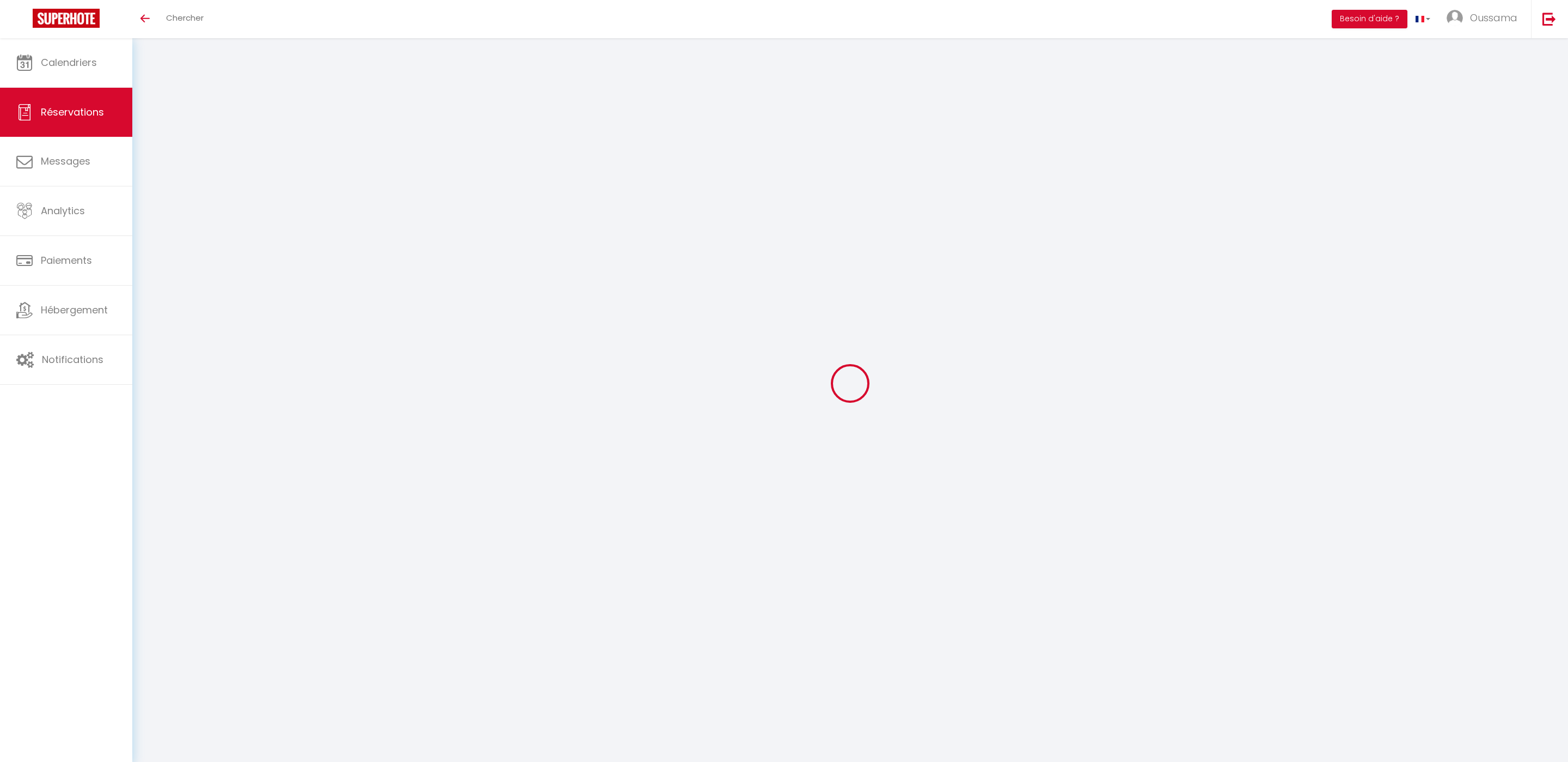
select select
checkbox input "false"
type textarea "** THIS RESERVATION HAS BEEN PRE-PAID ** BOOKING NOTE : Payment charge is EUR 2…"
type input "8"
select select
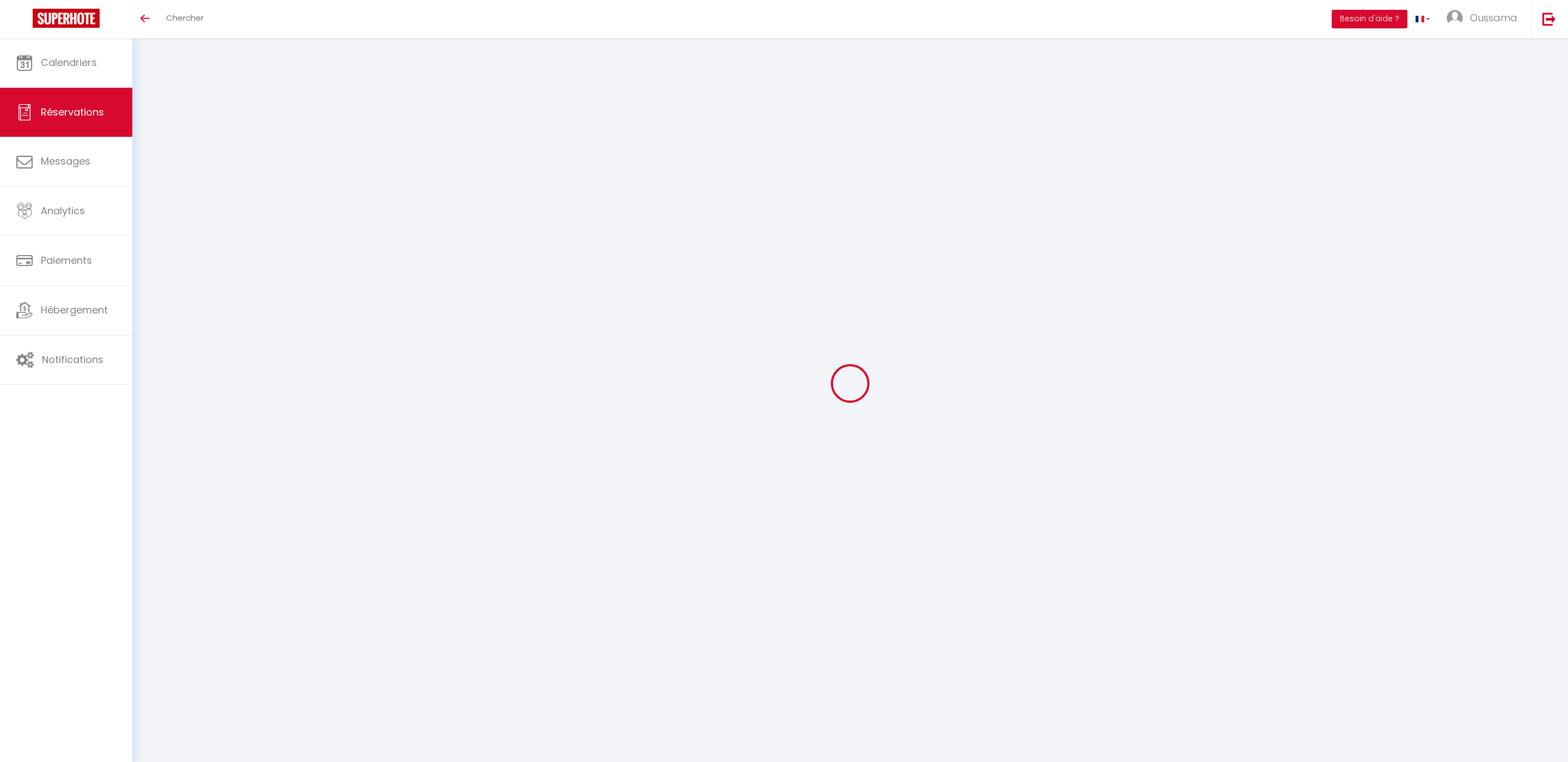
select select
checkbox input "false"
select select
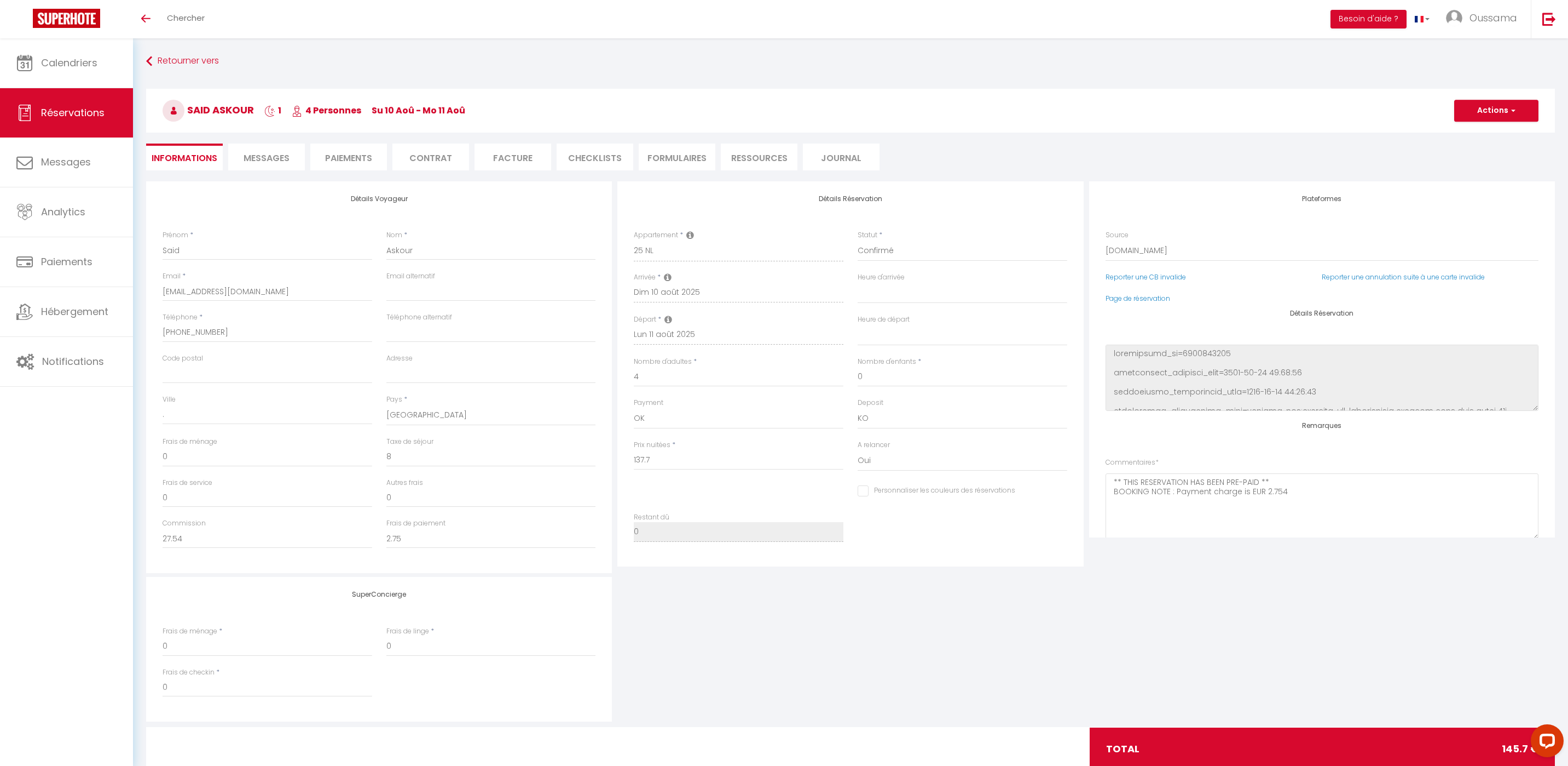
click at [282, 165] on li "Messages" at bounding box center [266, 156] width 77 height 27
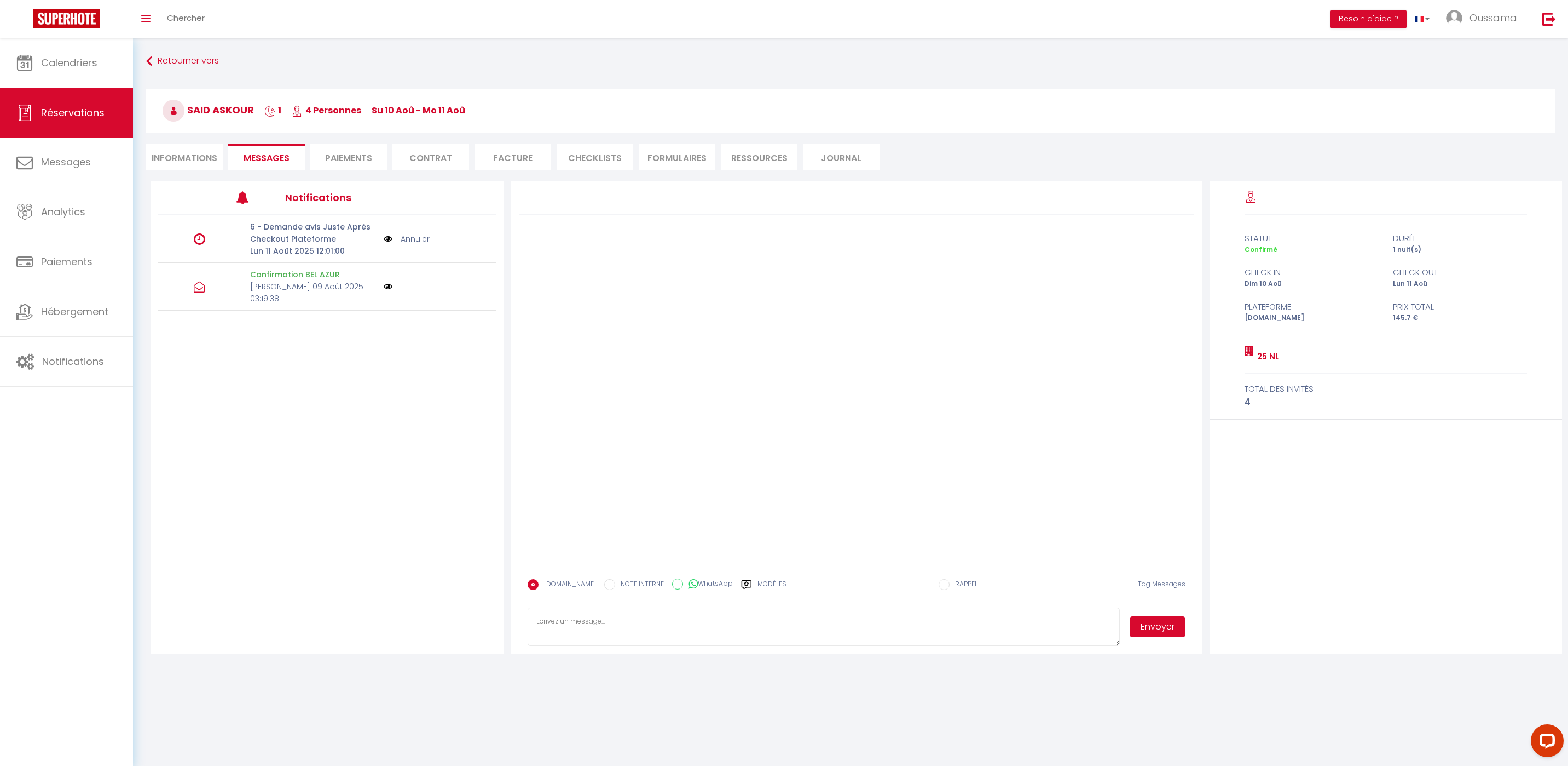
click at [688, 584] on icon at bounding box center [693, 584] width 9 height 11
click at [683, 584] on input "WhatsApp" at bounding box center [678, 584] width 11 height 11
radio input "true"
radio input "false"
click at [760, 587] on label "Modèles" at bounding box center [773, 588] width 29 height 19
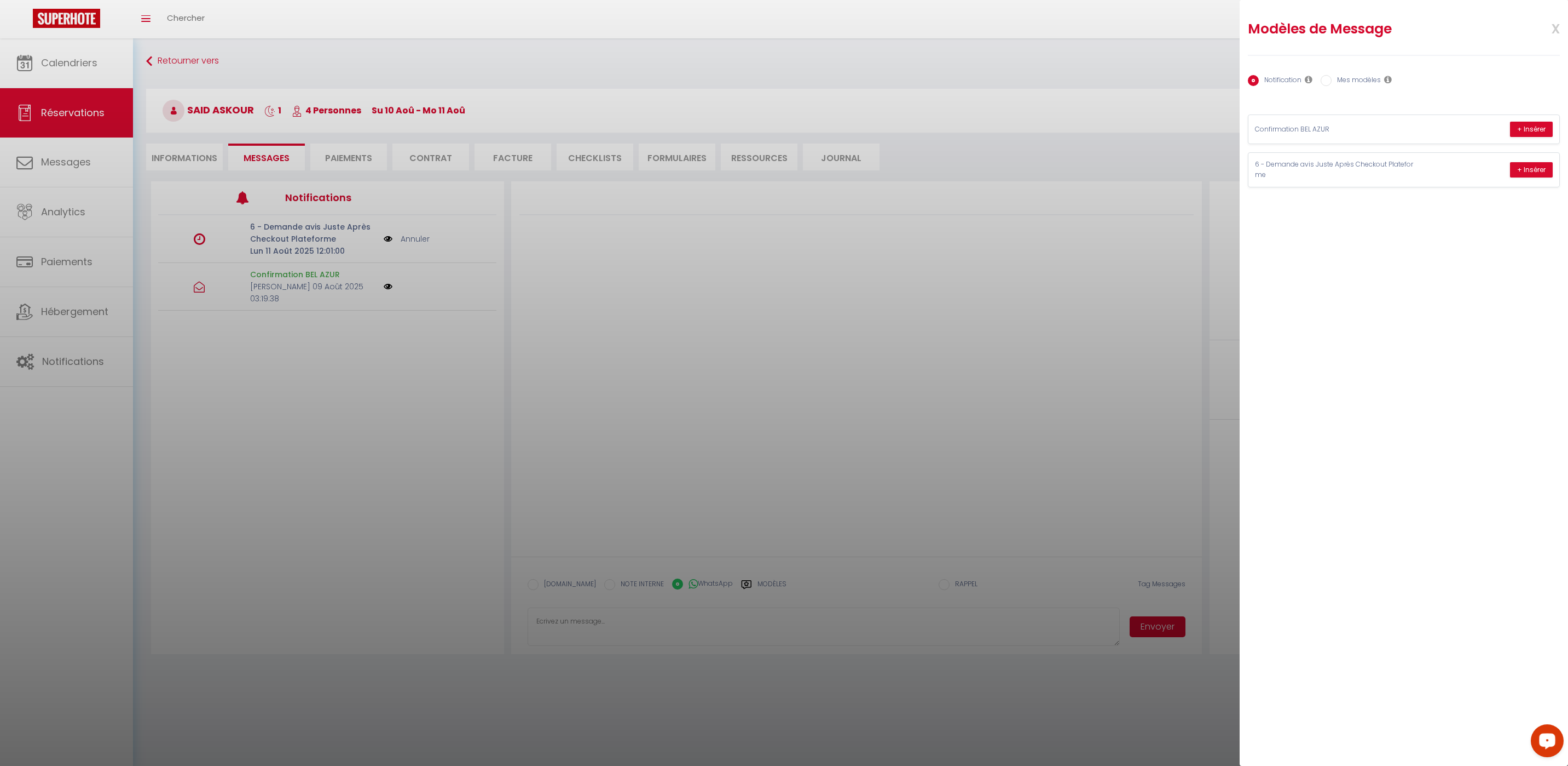
click at [1349, 82] on label "Mes modèles" at bounding box center [1357, 81] width 49 height 12
click at [1332, 82] on input "Mes modèles" at bounding box center [1326, 80] width 11 height 11
radio input "true"
radio input "false"
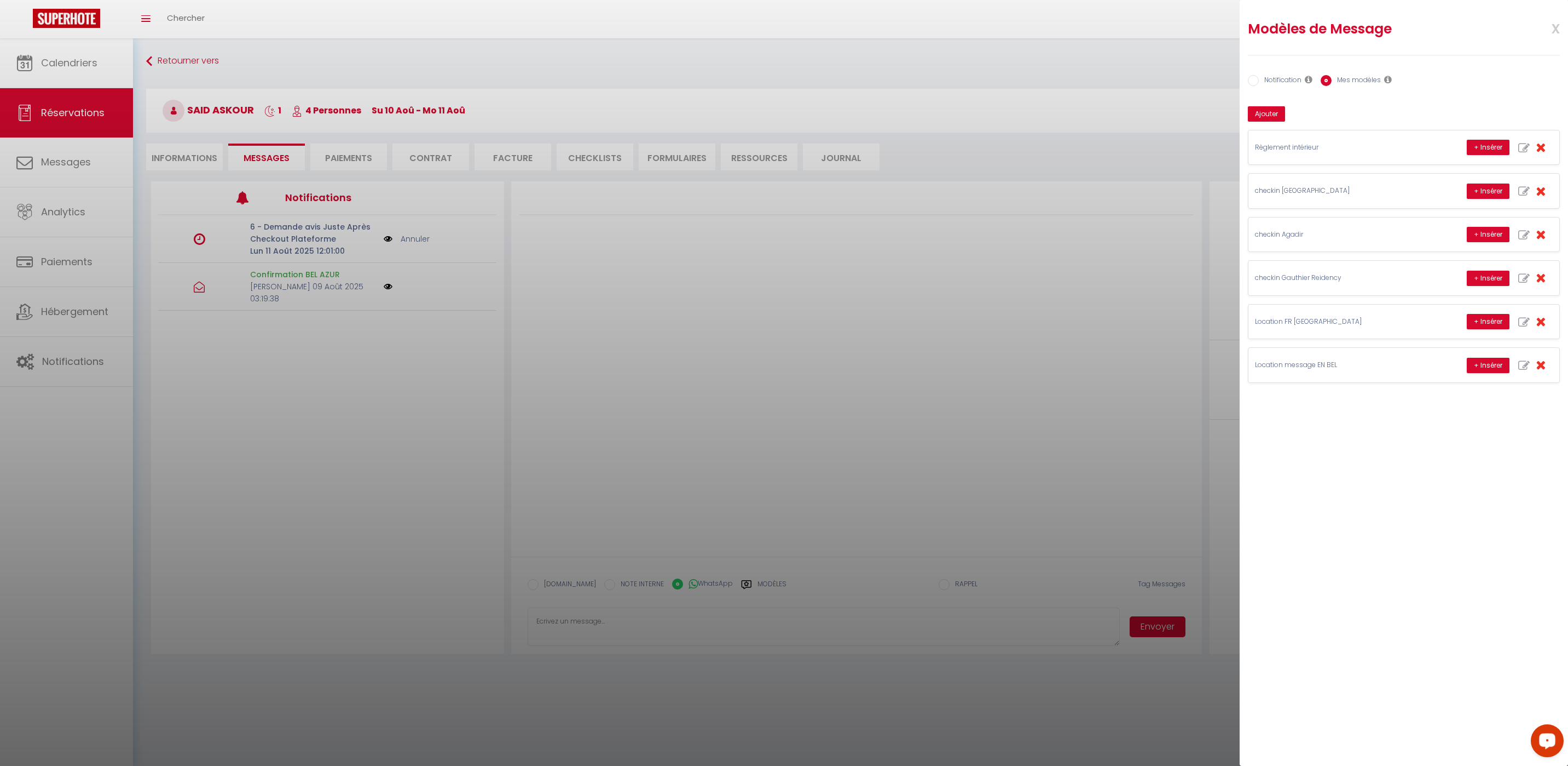
click at [193, 162] on div at bounding box center [784, 383] width 1568 height 766
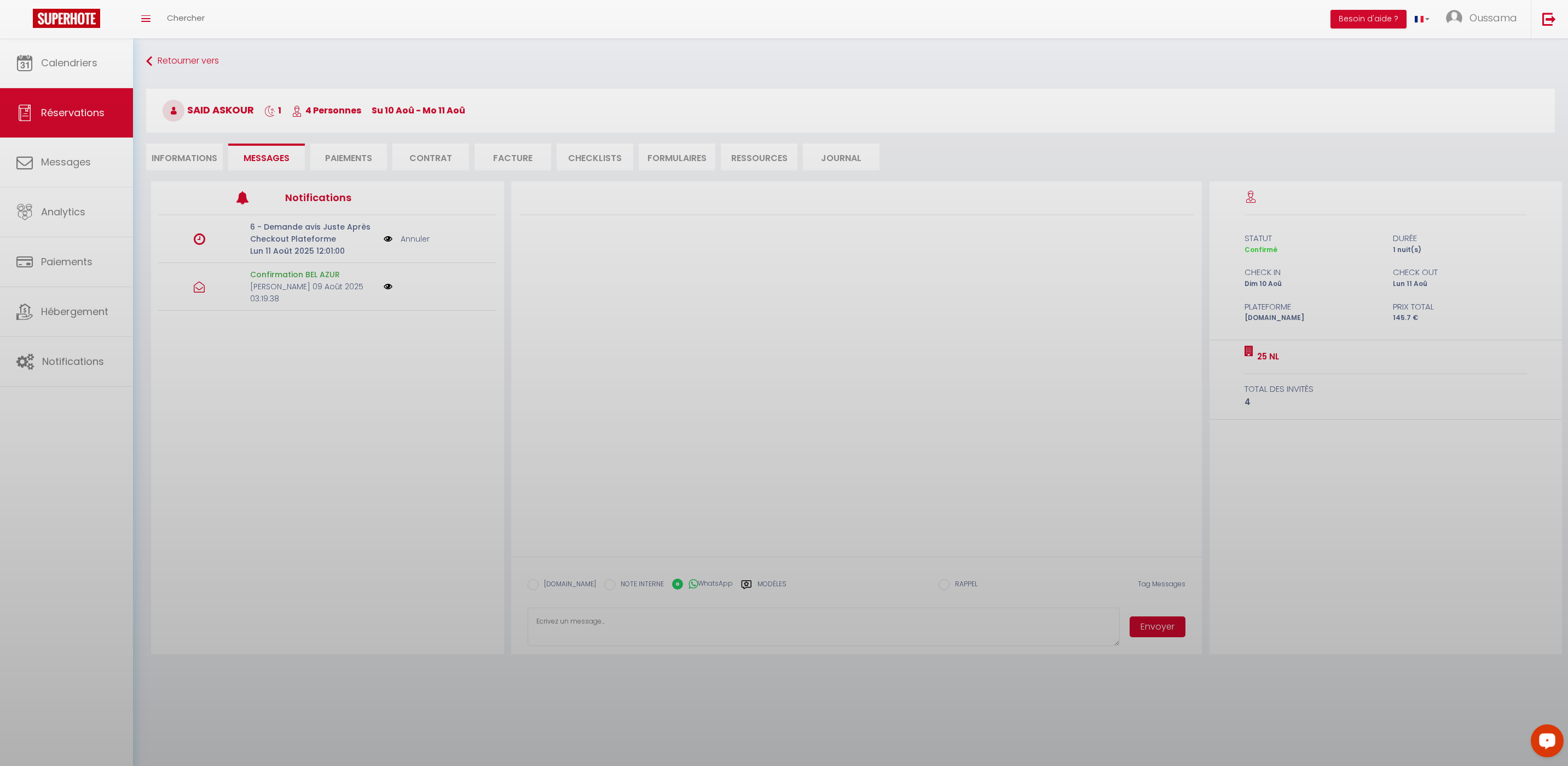
click at [193, 162] on div at bounding box center [784, 383] width 1568 height 766
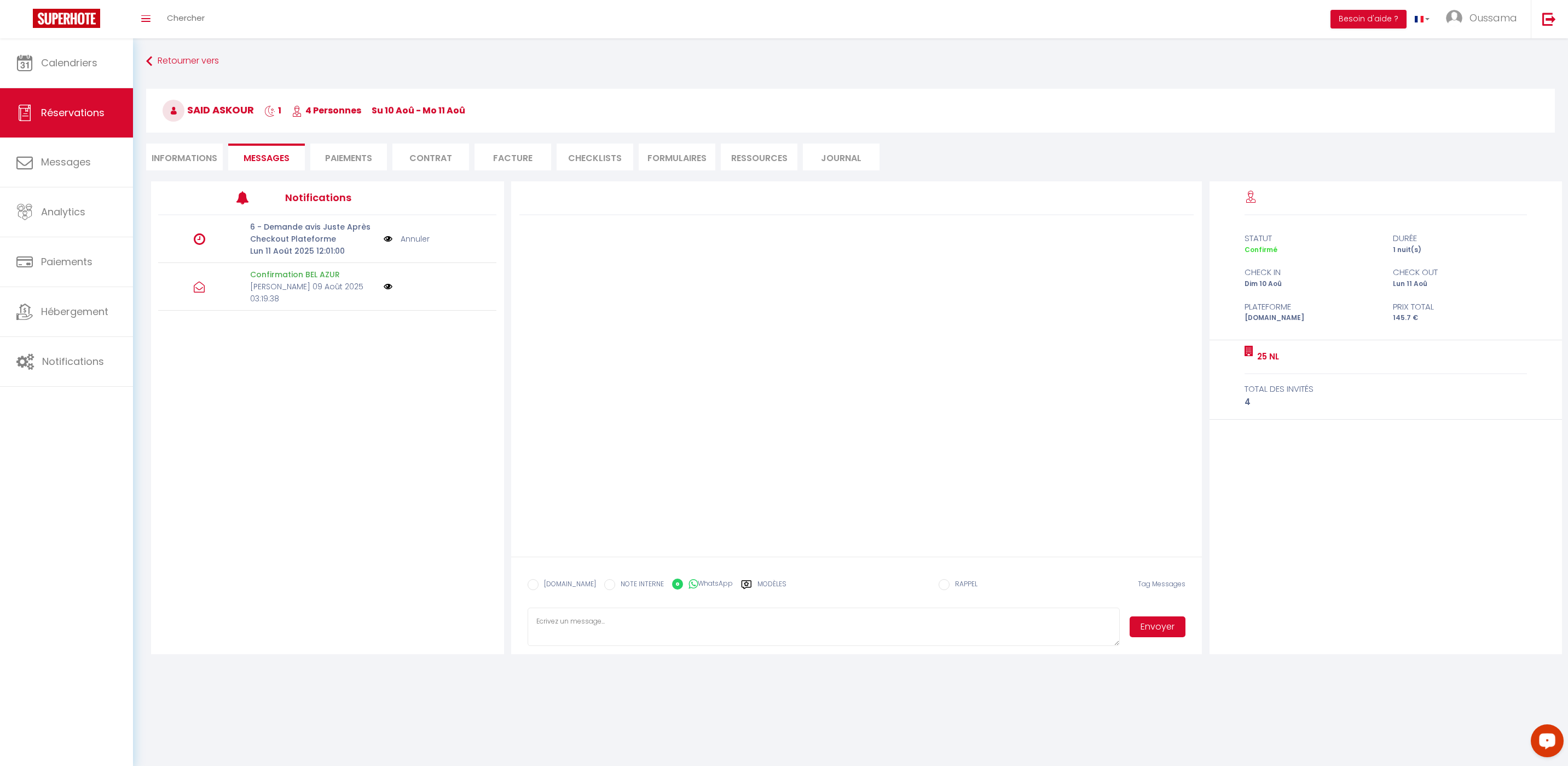
click at [193, 165] on li "Informations" at bounding box center [185, 156] width 77 height 27
select select
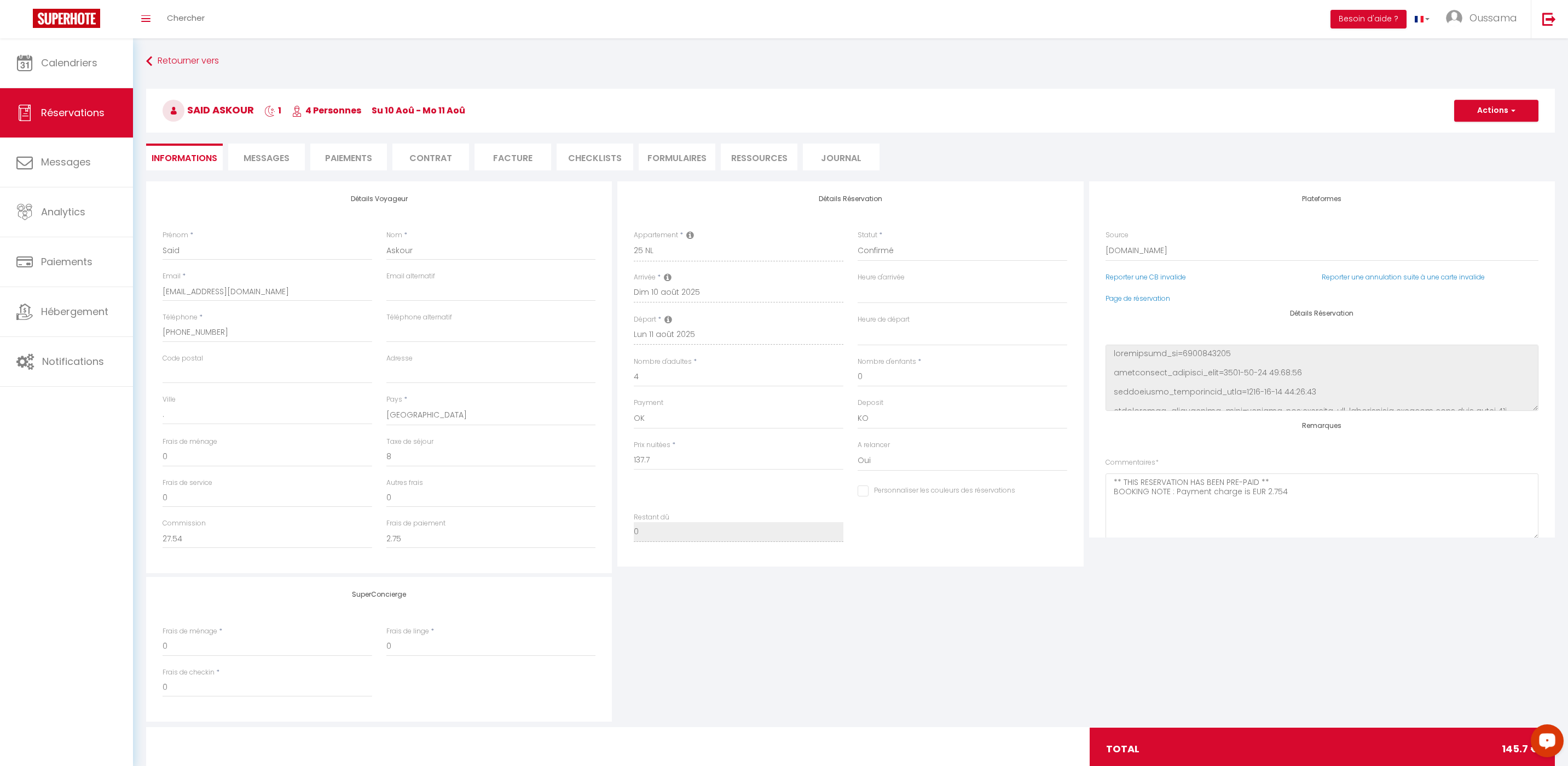
click at [256, 162] on span "Messages" at bounding box center [266, 158] width 46 height 12
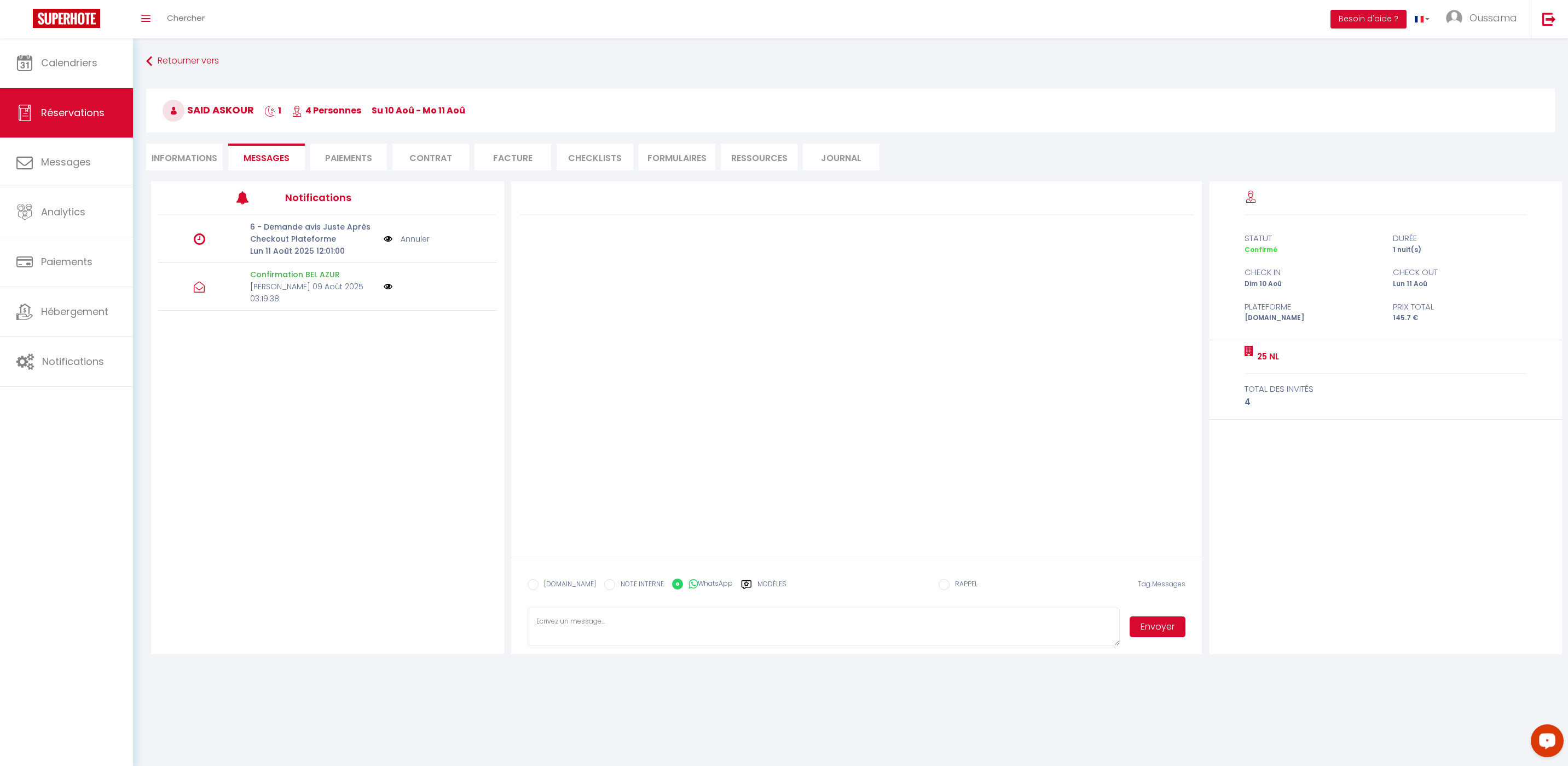
click at [741, 582] on icon at bounding box center [746, 584] width 10 height 8
radio input "true"
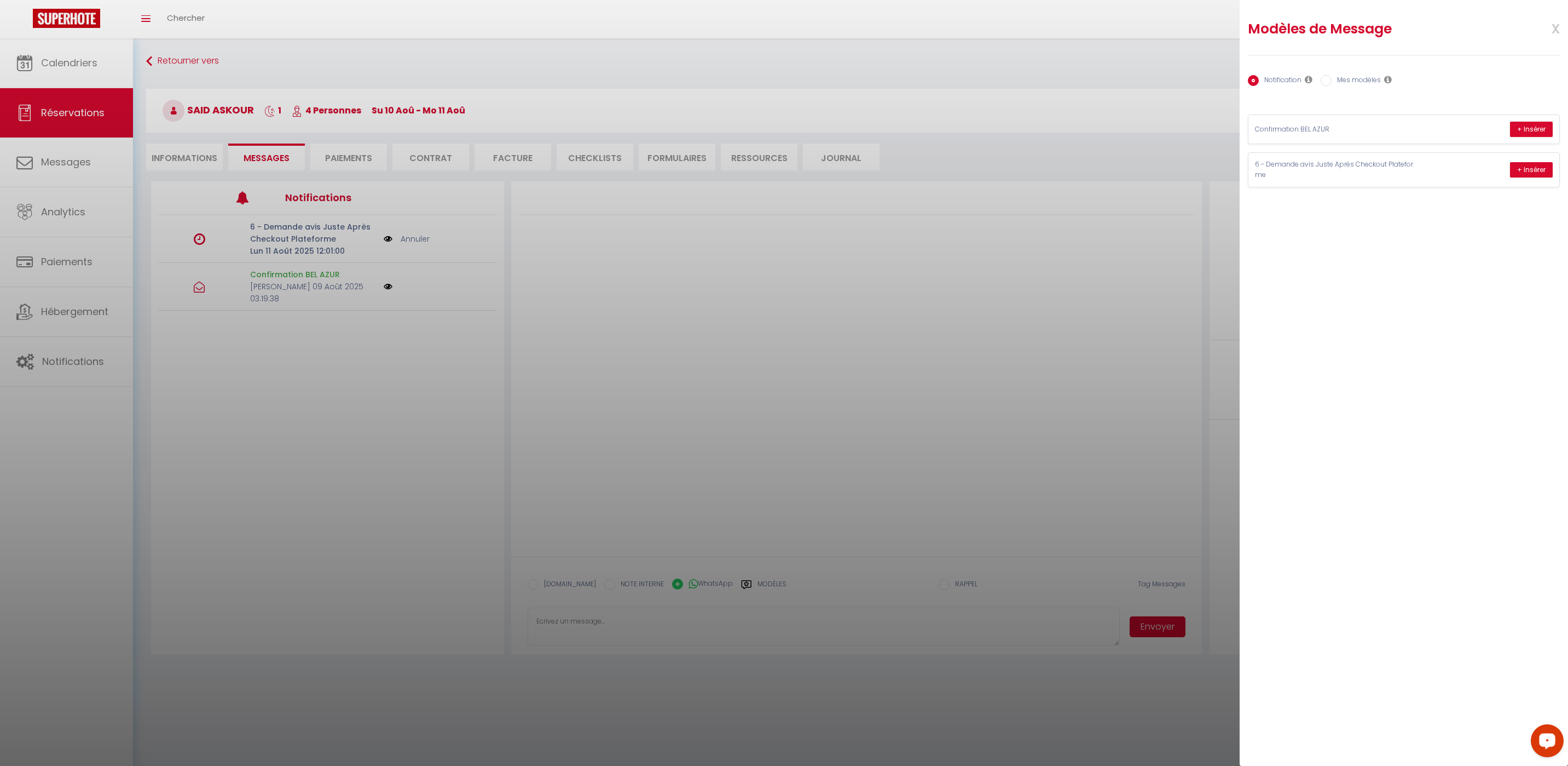
click at [1348, 78] on label "Mes modèles" at bounding box center [1357, 81] width 49 height 12
click at [1332, 78] on input "Mes modèles" at bounding box center [1326, 80] width 11 height 11
radio input "true"
radio input "false"
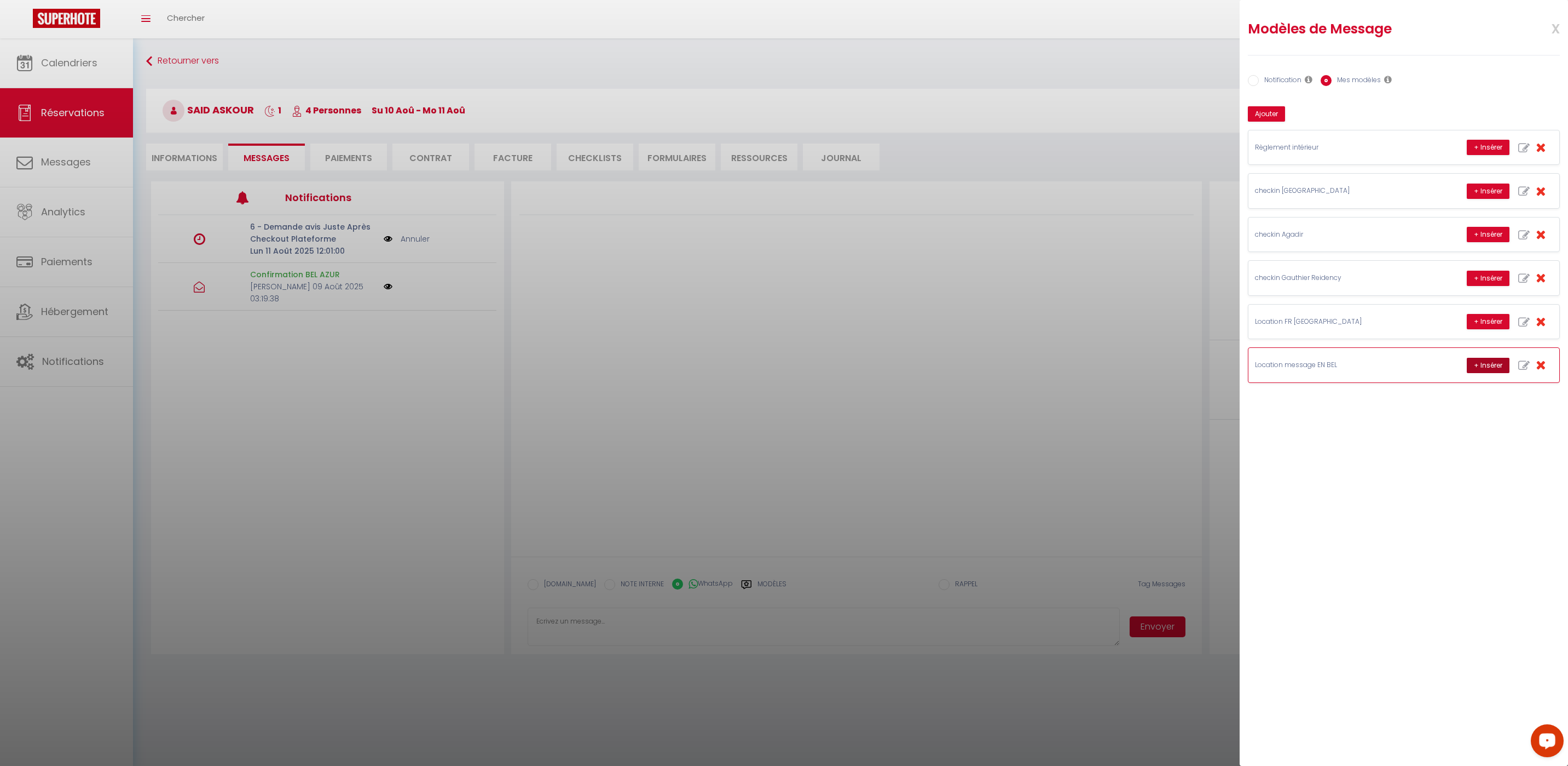
click at [1491, 364] on button "+ Insérer" at bounding box center [1488, 365] width 43 height 15
type textarea "Hello Said, this is Williams from Thecasaedition, the apartment that you booked…"
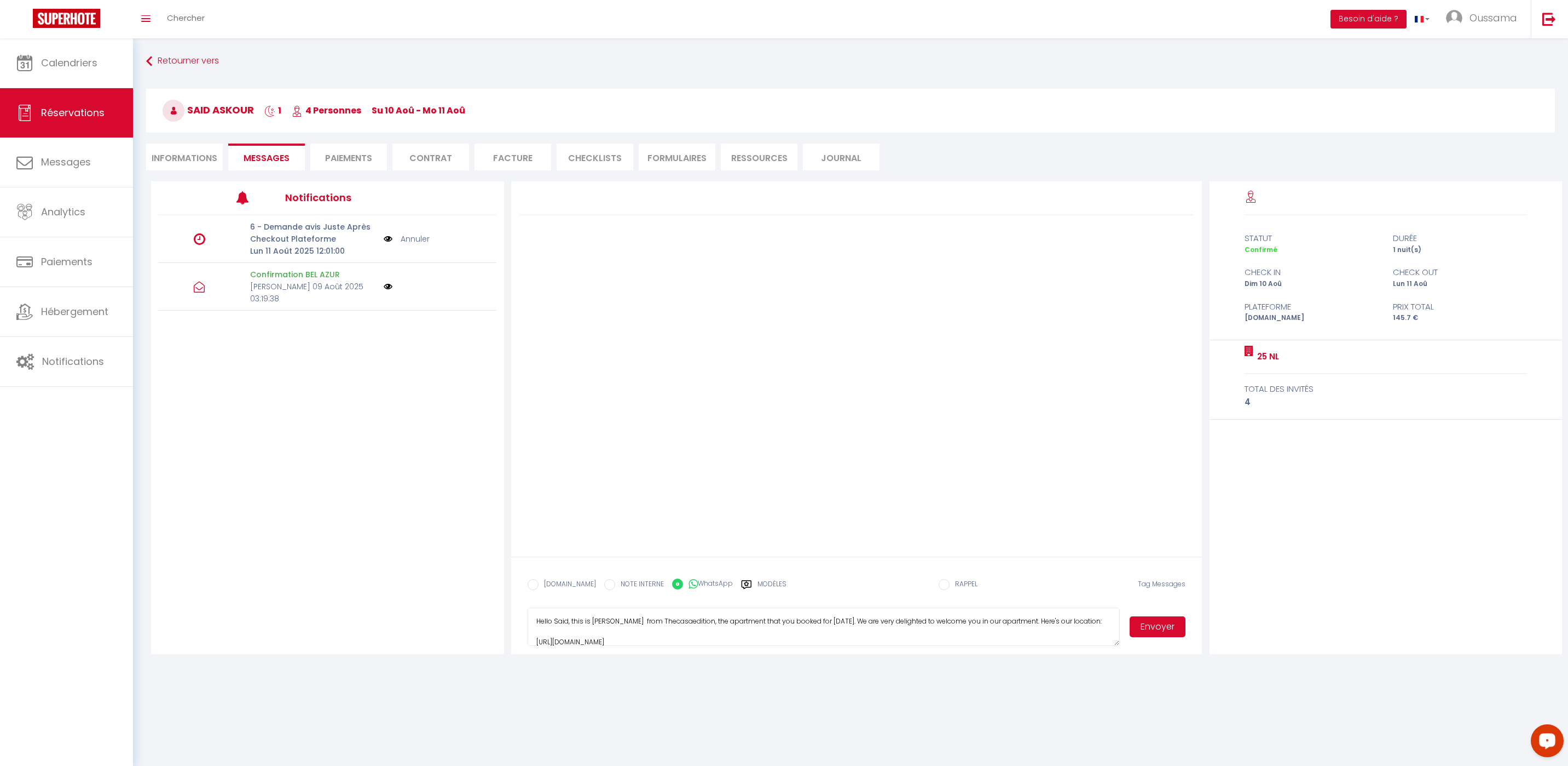
click at [1161, 626] on button "Envoyer" at bounding box center [1158, 626] width 56 height 21
click at [566, 581] on label "[DOMAIN_NAME]" at bounding box center [567, 585] width 57 height 12
click at [539, 581] on input "EMAIL" at bounding box center [533, 584] width 11 height 11
radio input "true"
radio input "false"
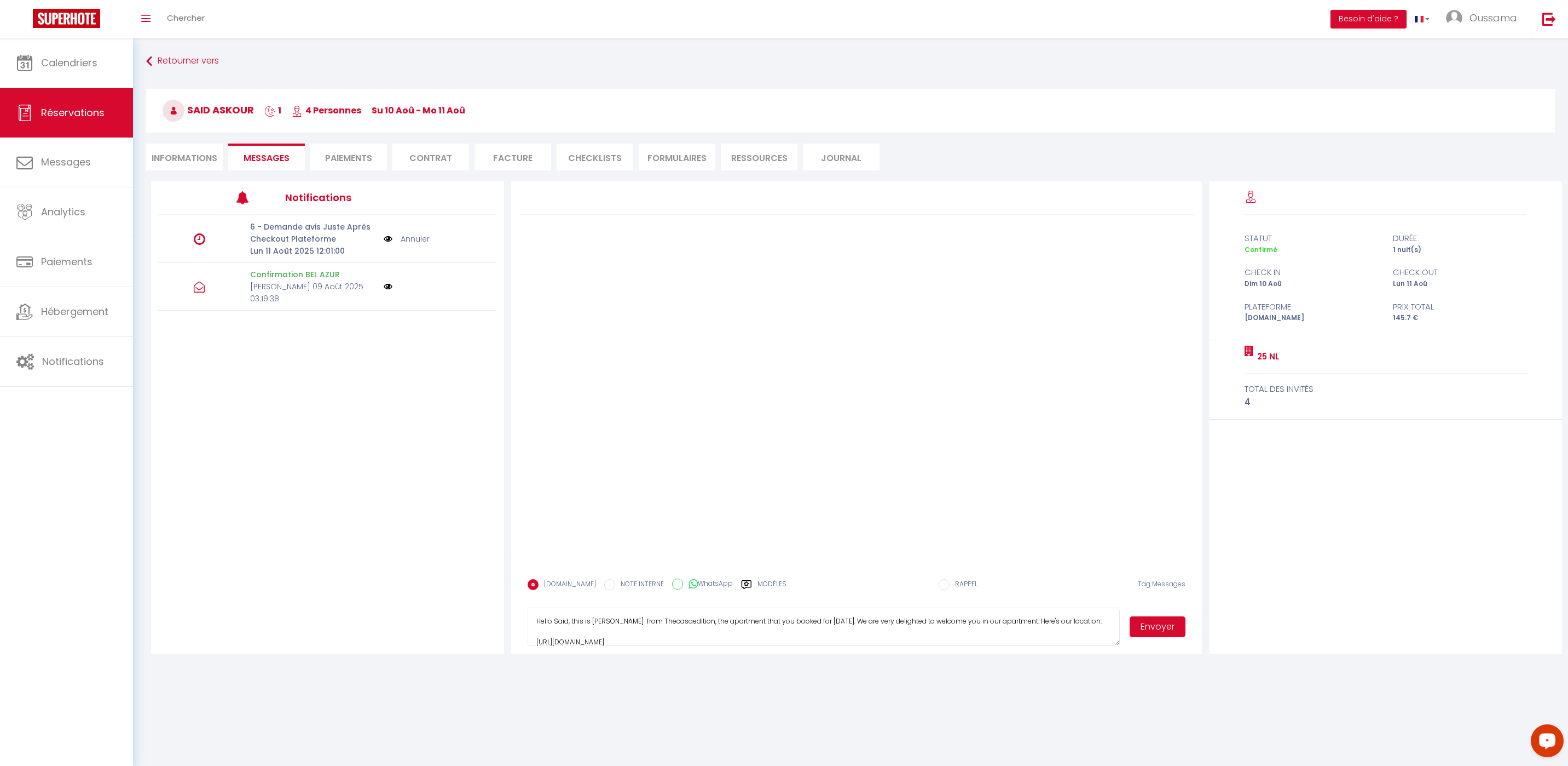
click at [1147, 626] on button "Envoyer" at bounding box center [1158, 626] width 56 height 21
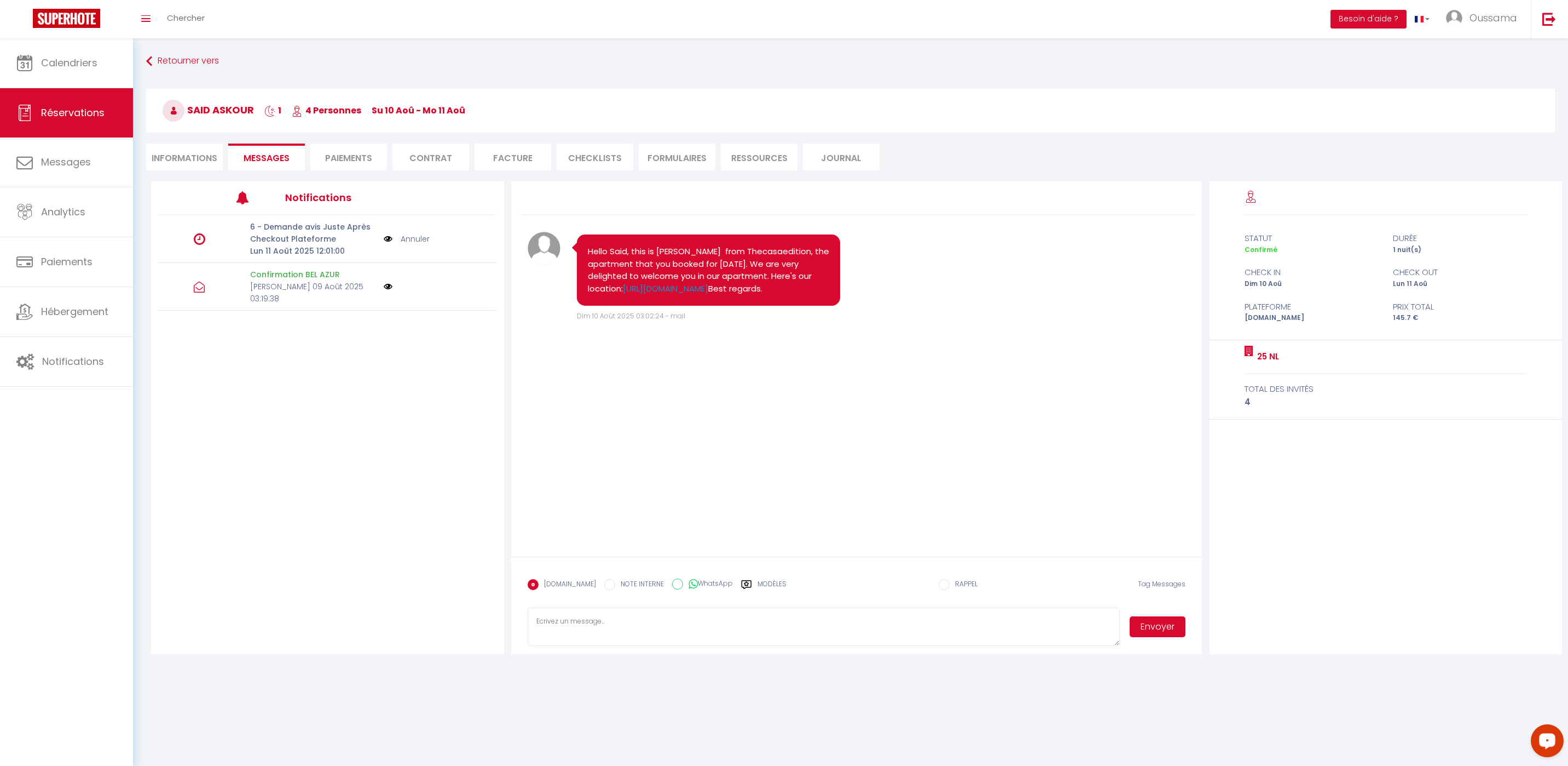
click at [672, 630] on textarea at bounding box center [824, 627] width 593 height 38
paste textarea "Hi from TheCasaEdition! Could you please let us know your estimated arrival tim…"
type textarea "Hi from TheCasaEdition! Could you please let us know your estimated arrival tim…"
click at [1156, 625] on button "Envoyer" at bounding box center [1158, 626] width 56 height 21
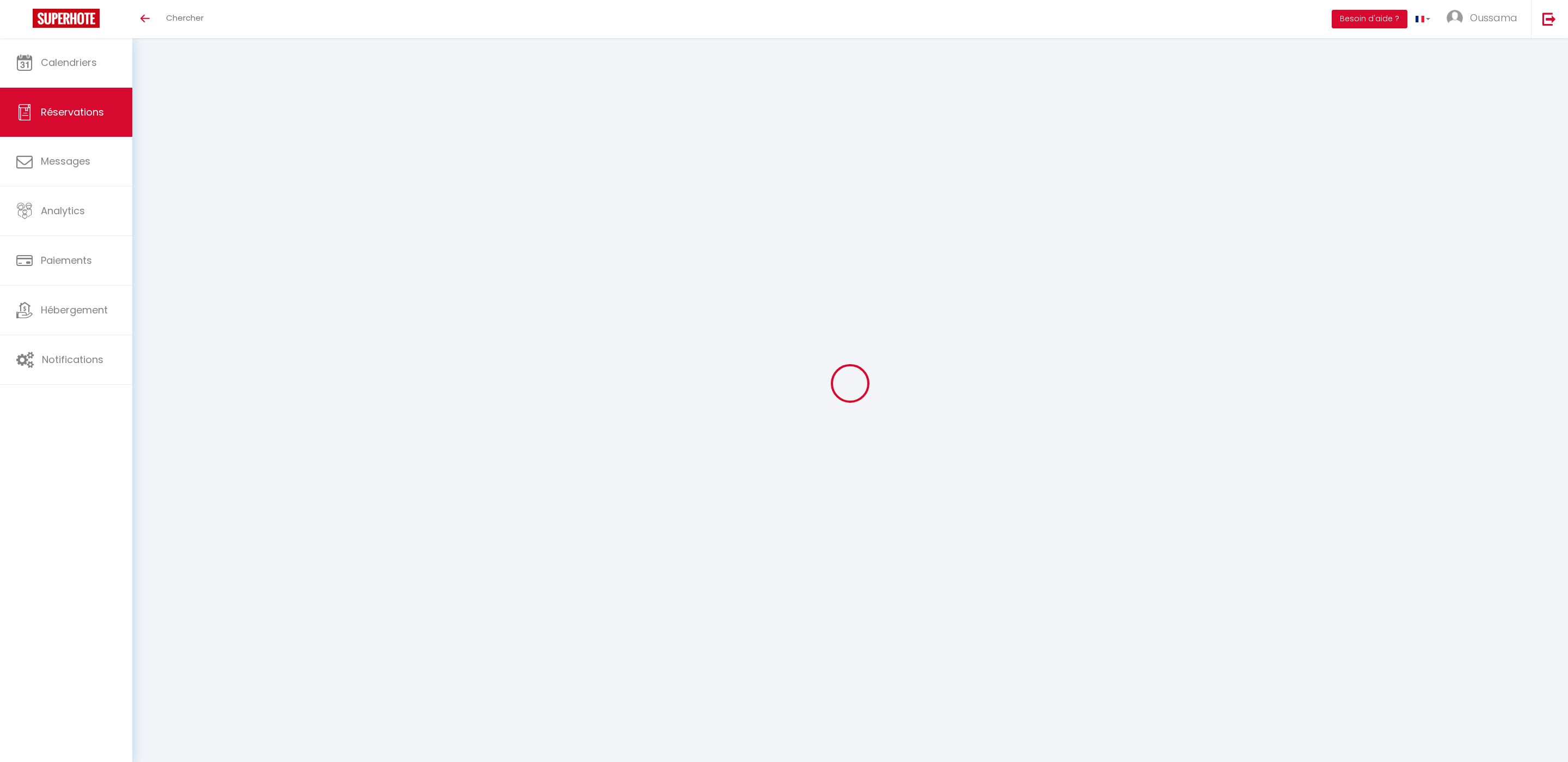
select select
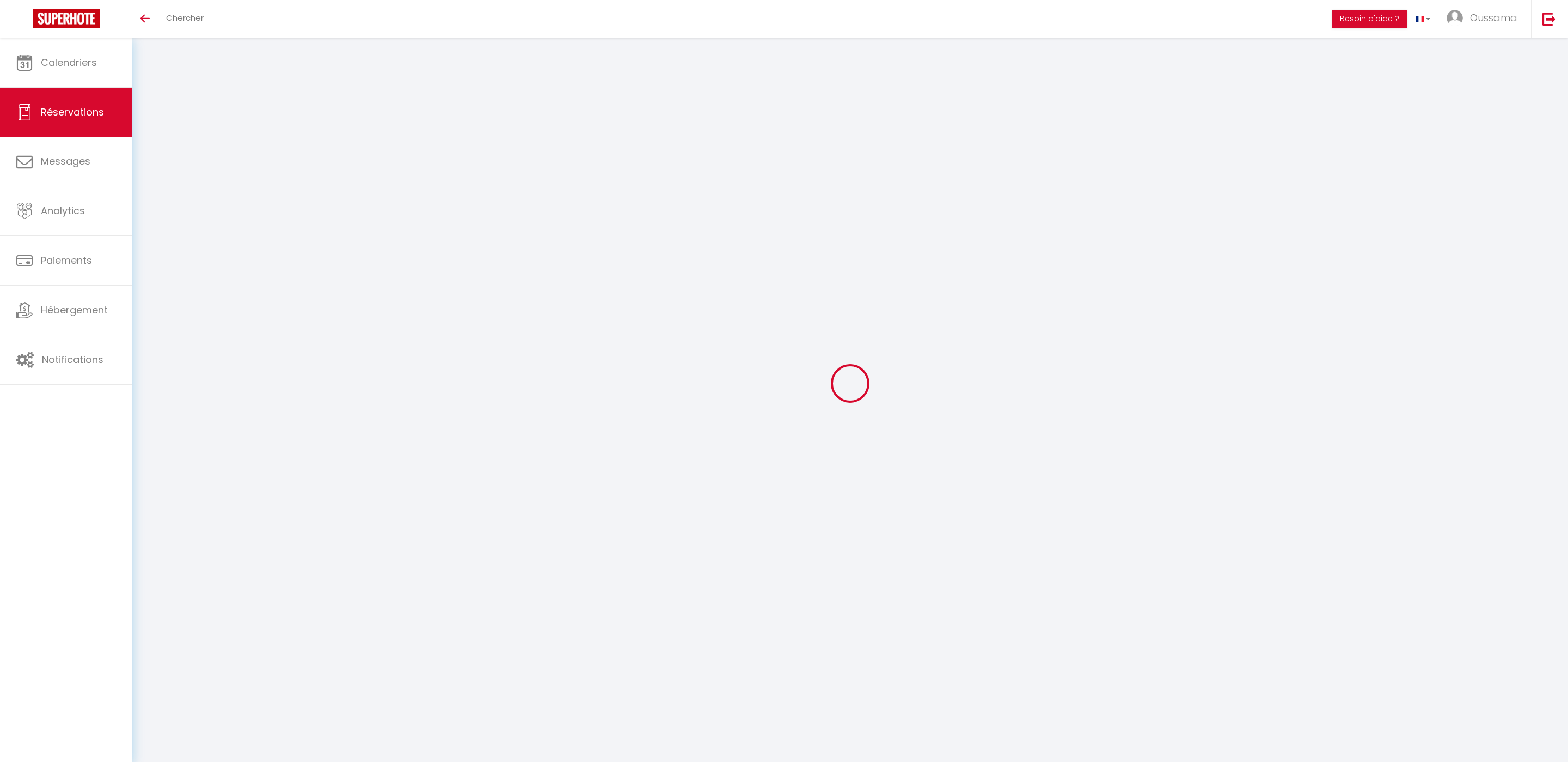
type input "Mehdi"
type input "Mohammed"
type input "contct@thecasaedition.com"
type input "0714430548"
select select
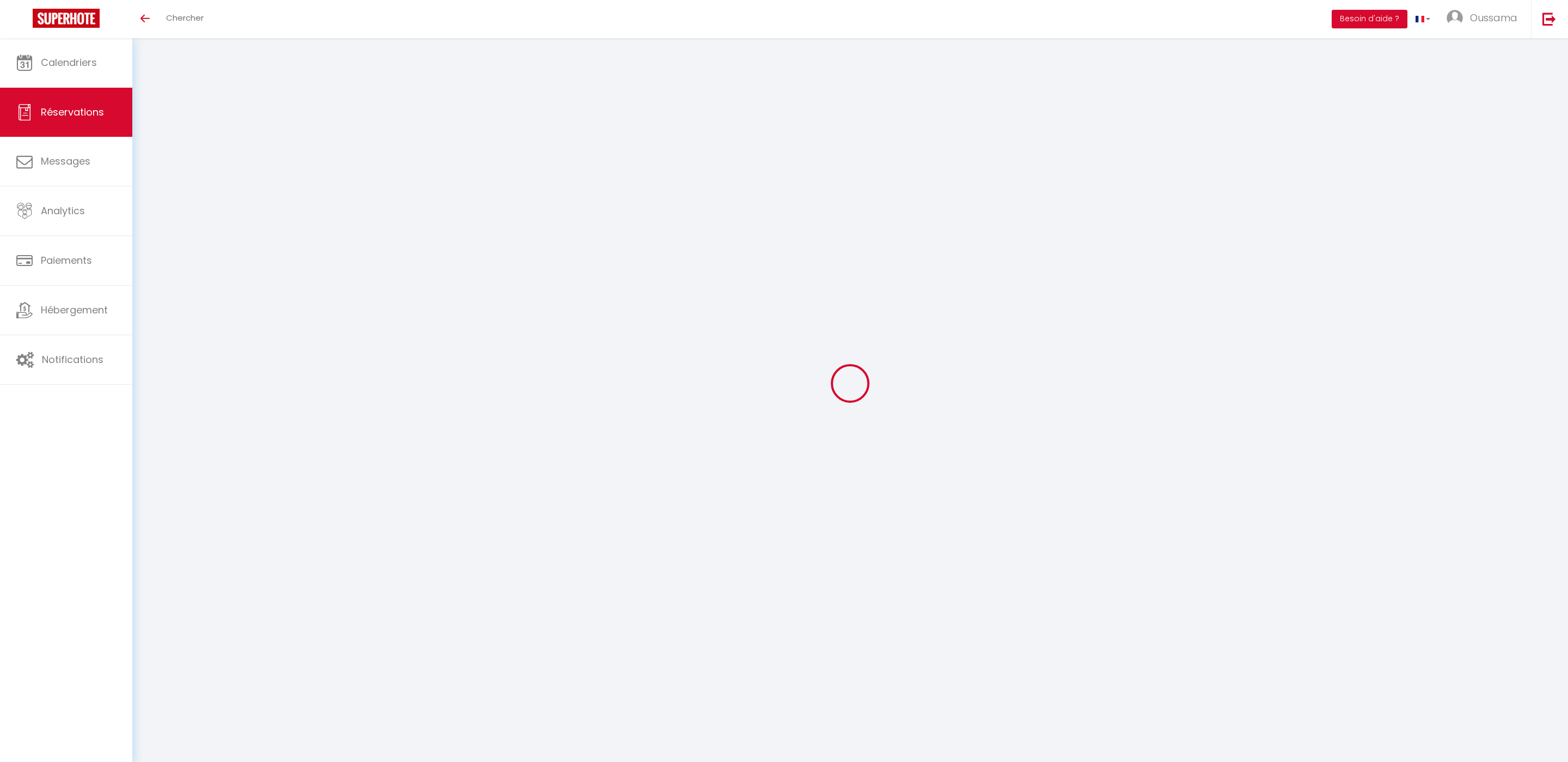
select select "58418"
select select "1"
type input "Dim 10 Août 2025"
select select
type input "Lun 11 Août 2025"
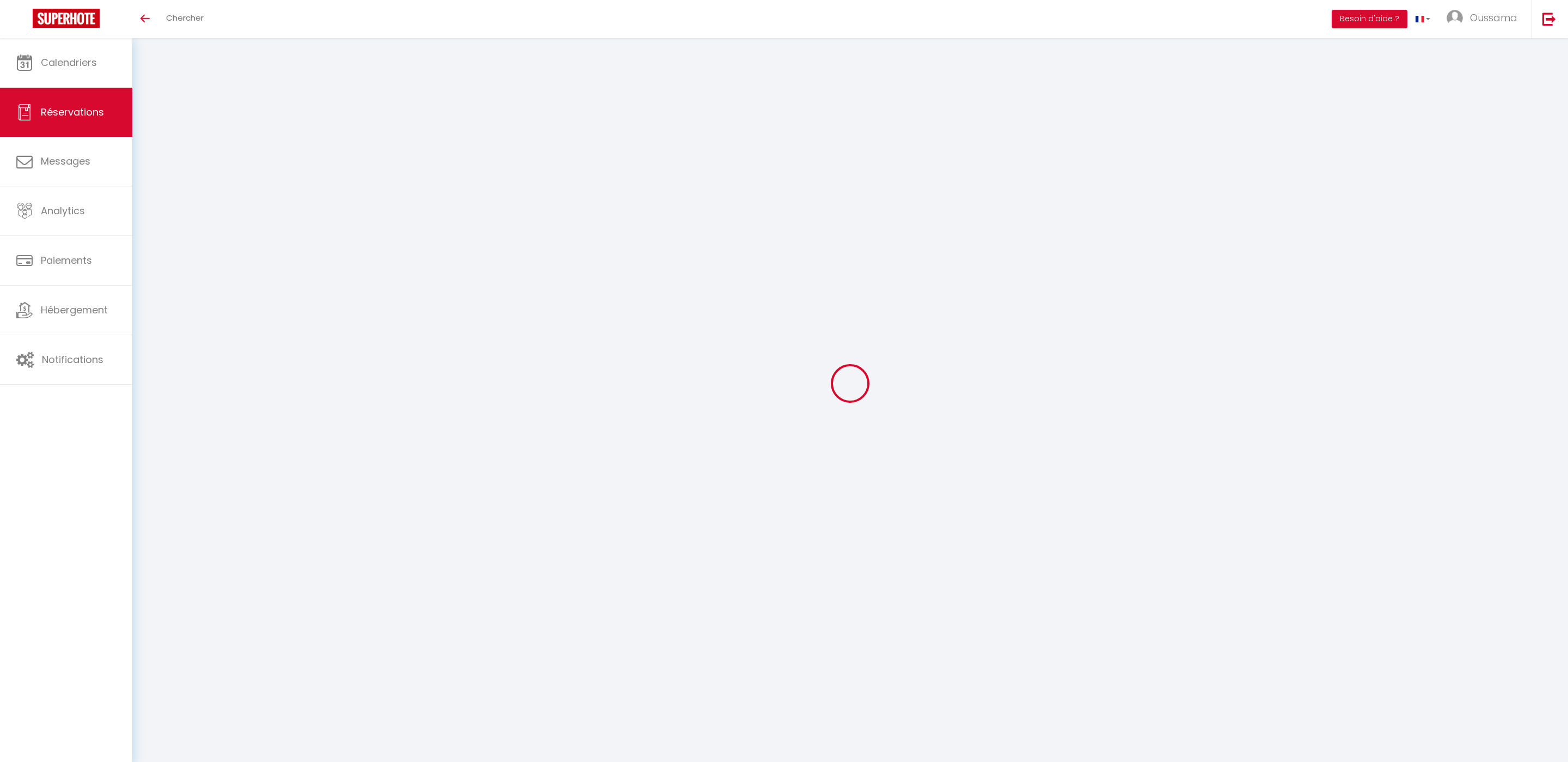
select select
type input "3"
select select "12"
select select
type input "150"
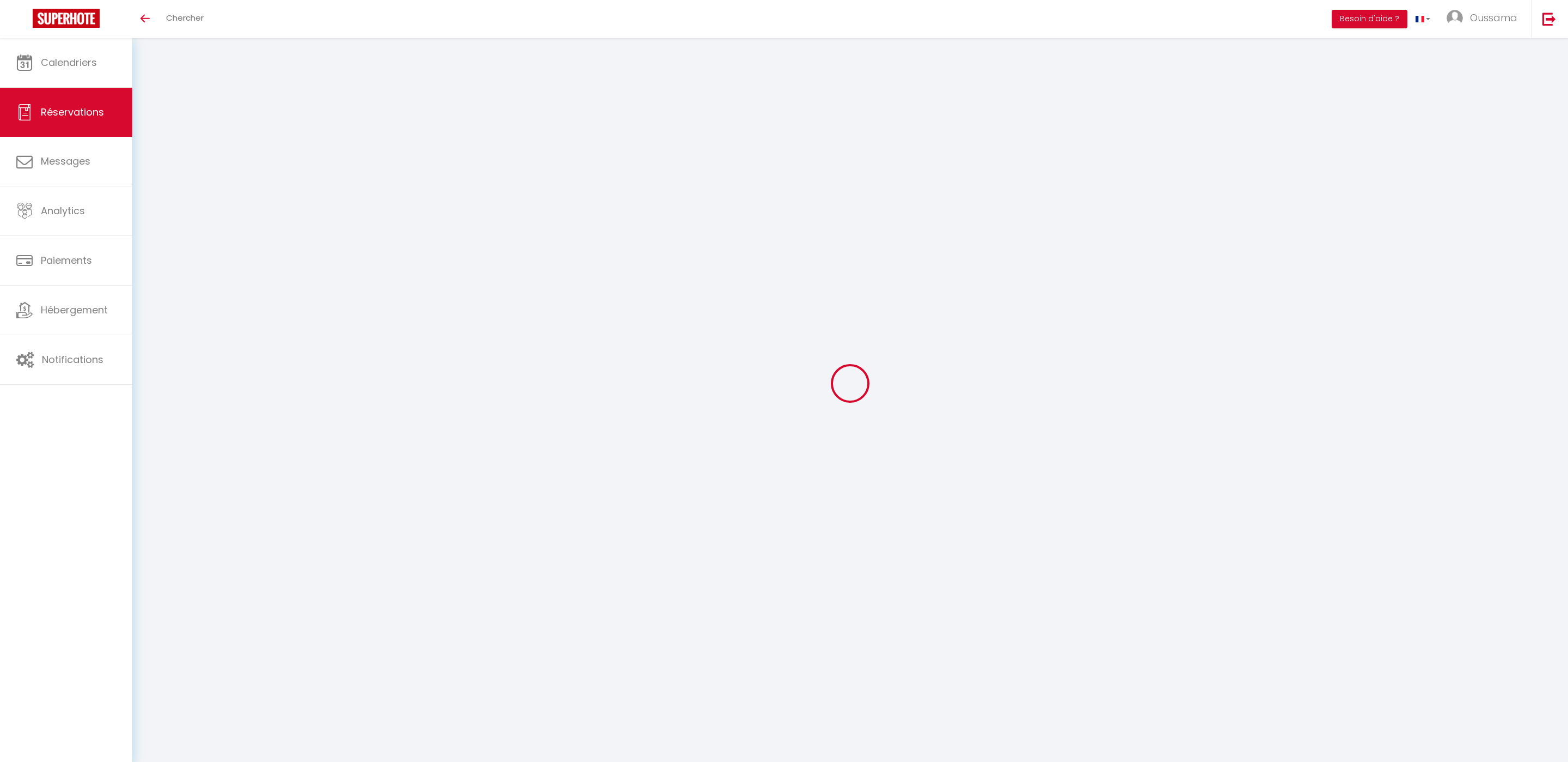
checkbox input "false"
type input "0"
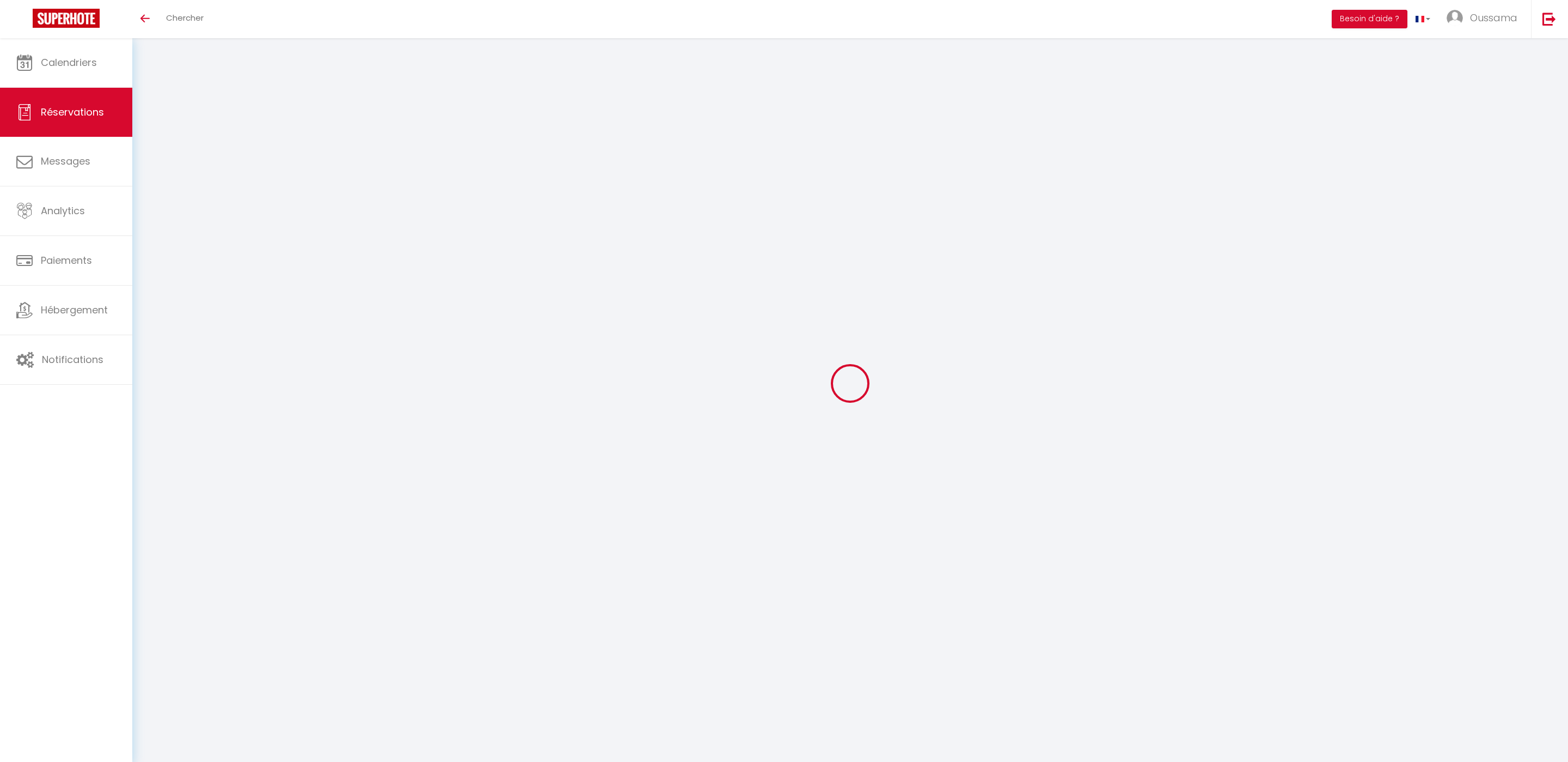
select select
select select "14"
checkbox input "false"
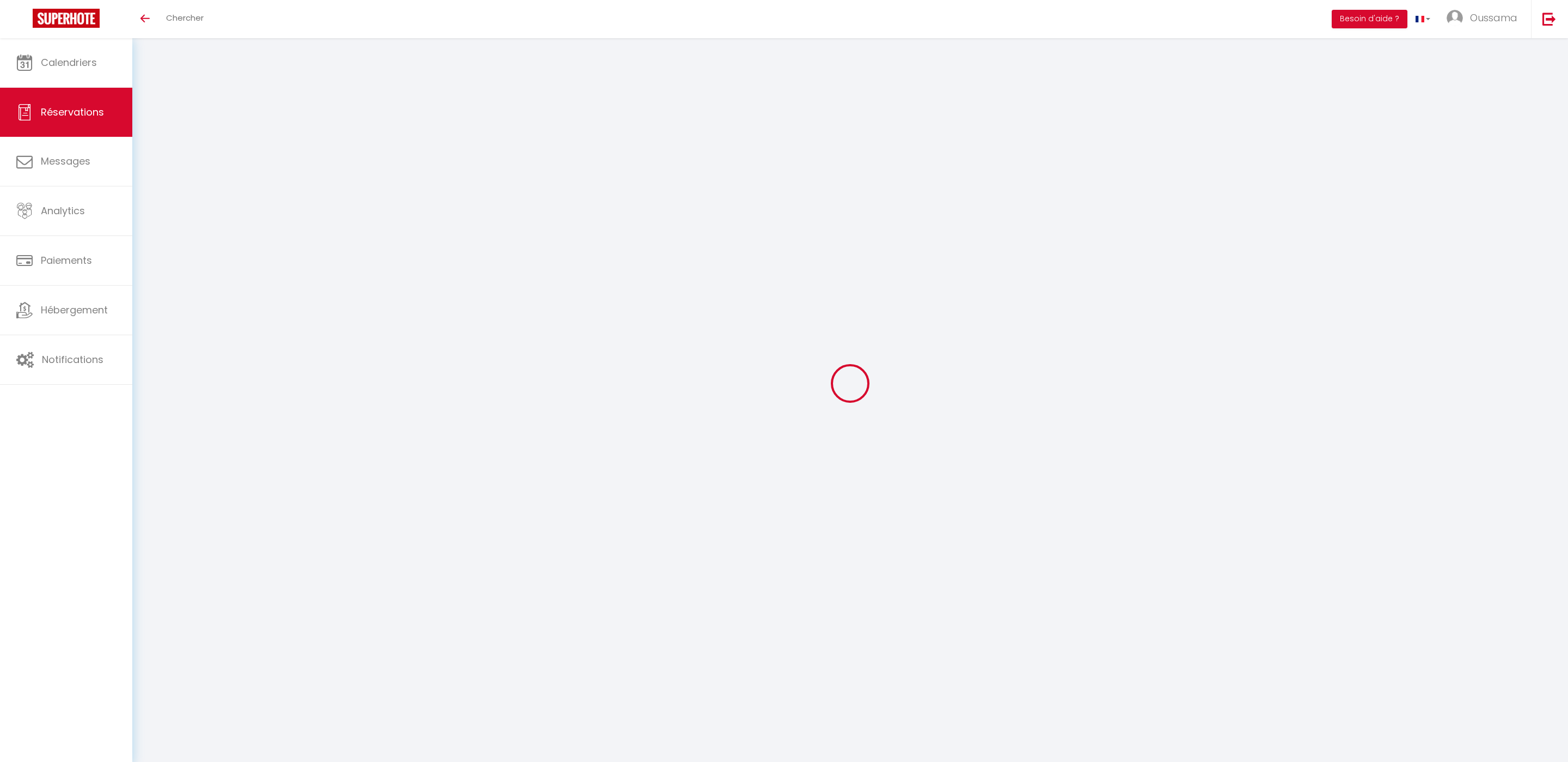
select select
checkbox input "false"
select select
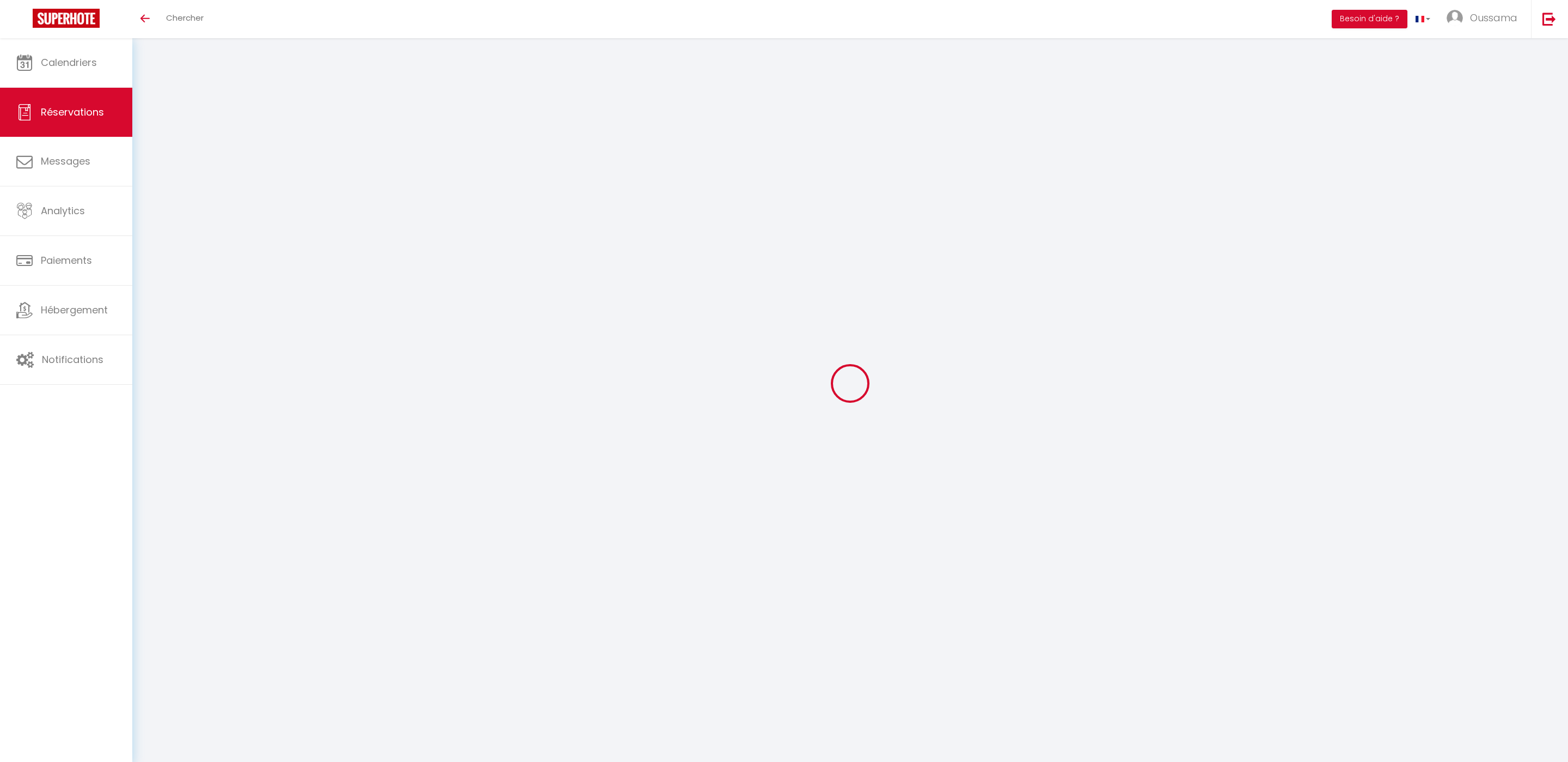
select select
checkbox input "false"
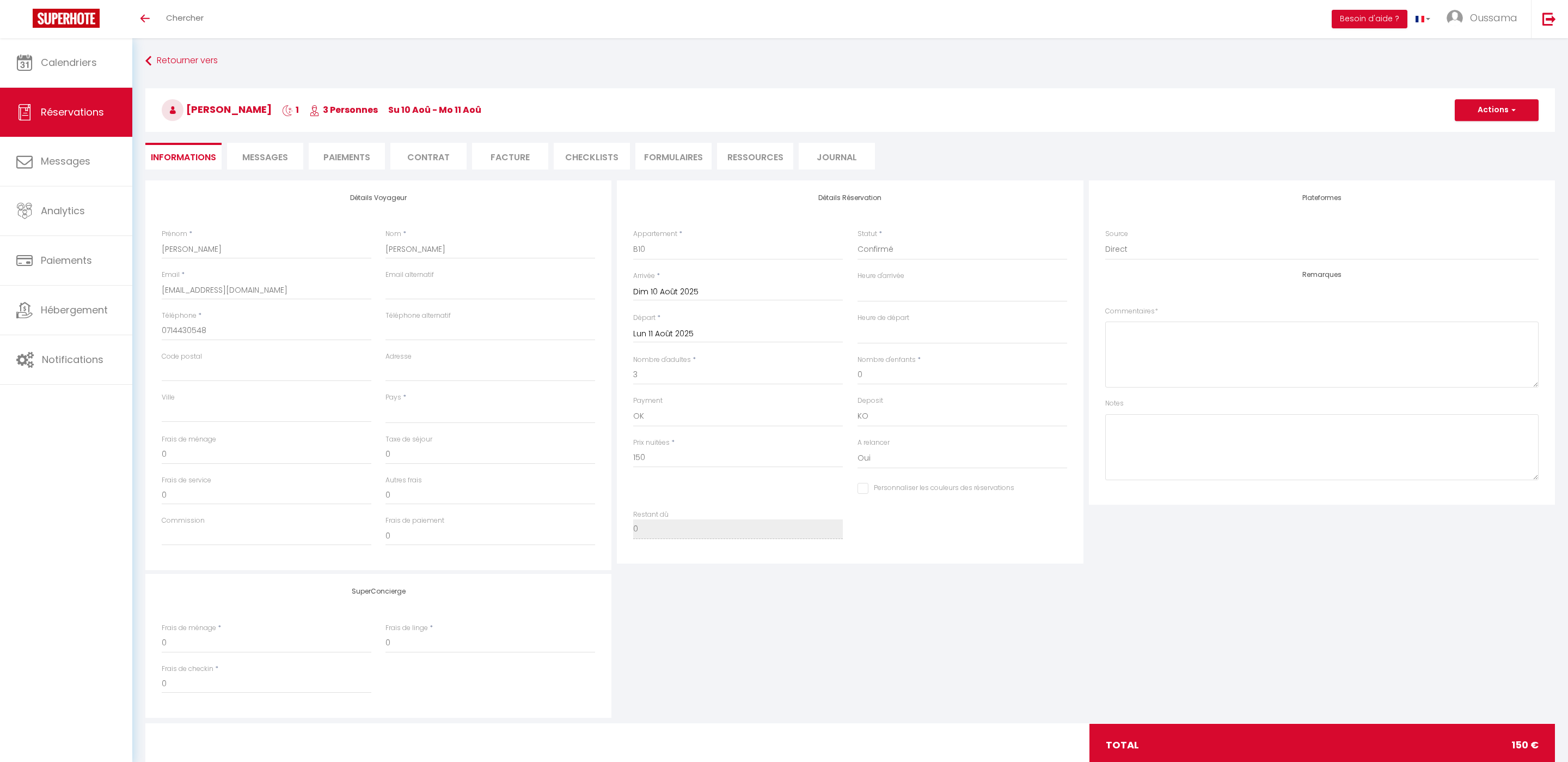
select select
checkbox input "false"
select select
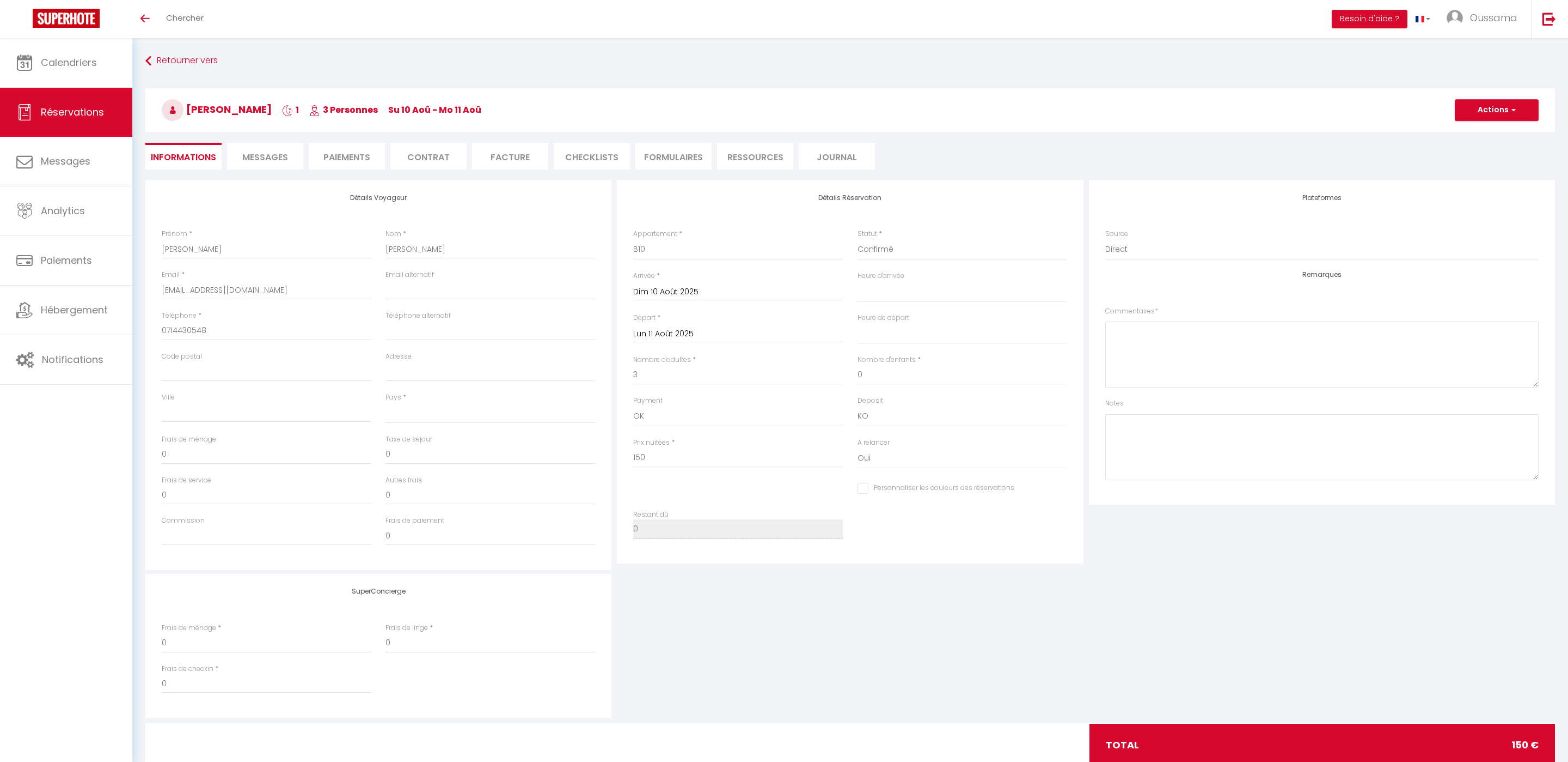
checkbox input "false"
select select "14:00"
select select "11:00"
click at [270, 162] on span "Messages" at bounding box center [265, 157] width 46 height 12
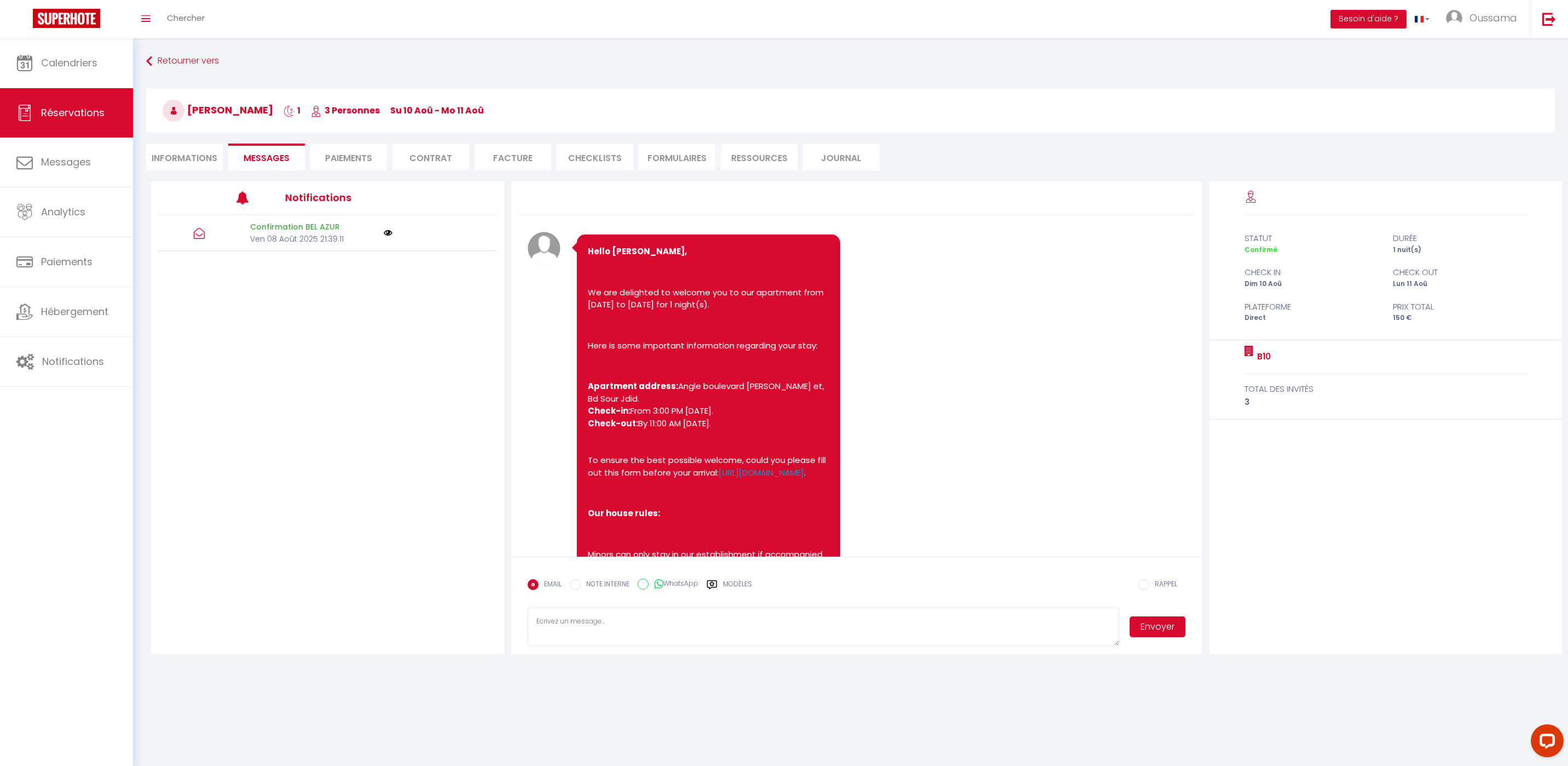
click at [679, 582] on label "WhatsApp" at bounding box center [673, 584] width 50 height 12
click at [648, 582] on input "WhatsApp" at bounding box center [643, 584] width 11 height 11
radio input "true"
radio input "false"
click at [739, 587] on label "Modèles" at bounding box center [738, 588] width 29 height 19
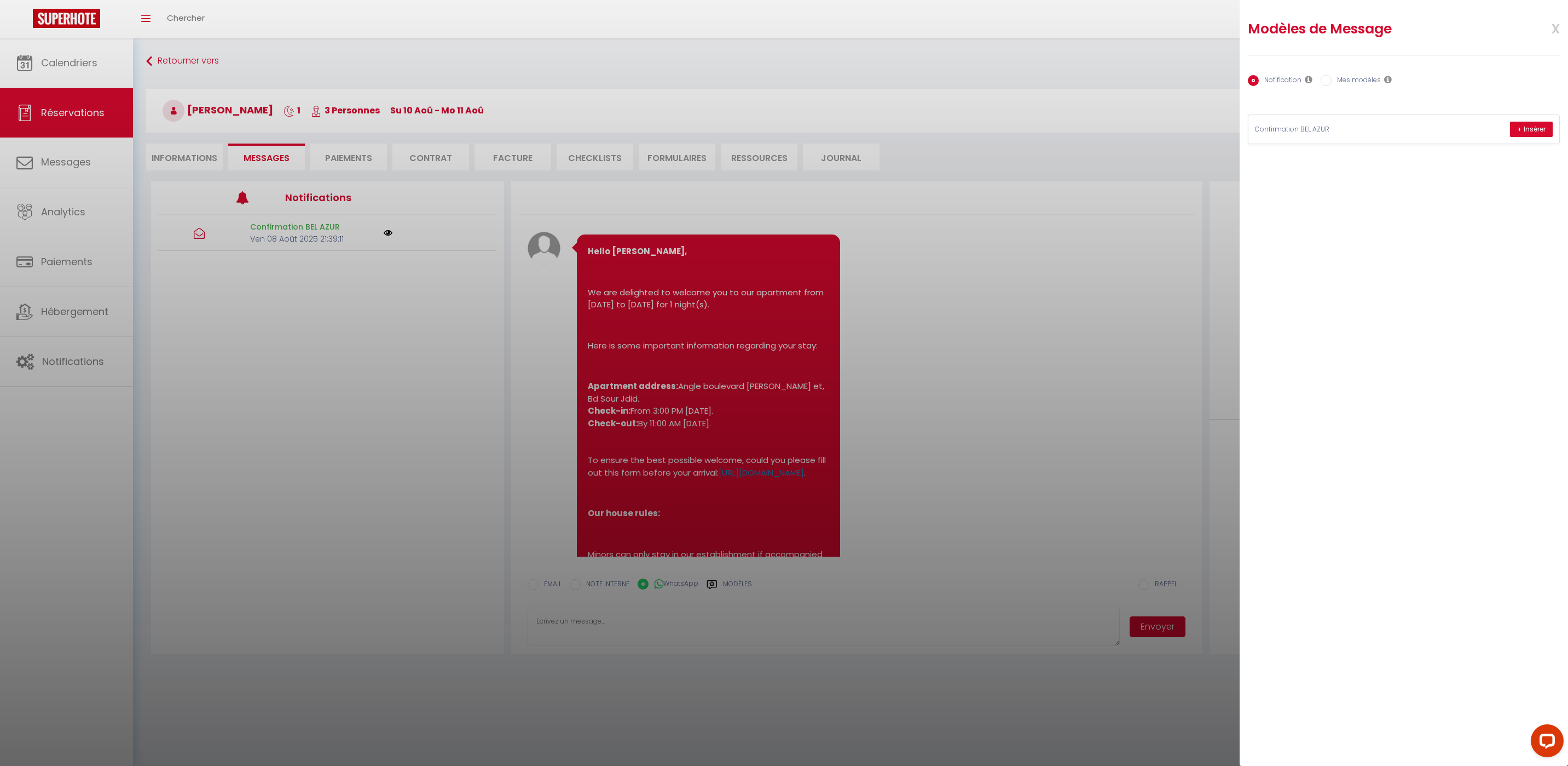
click at [1341, 83] on label "Mes modèles" at bounding box center [1357, 81] width 49 height 12
click at [1332, 83] on input "Mes modèles" at bounding box center [1326, 80] width 11 height 11
radio input "true"
radio input "false"
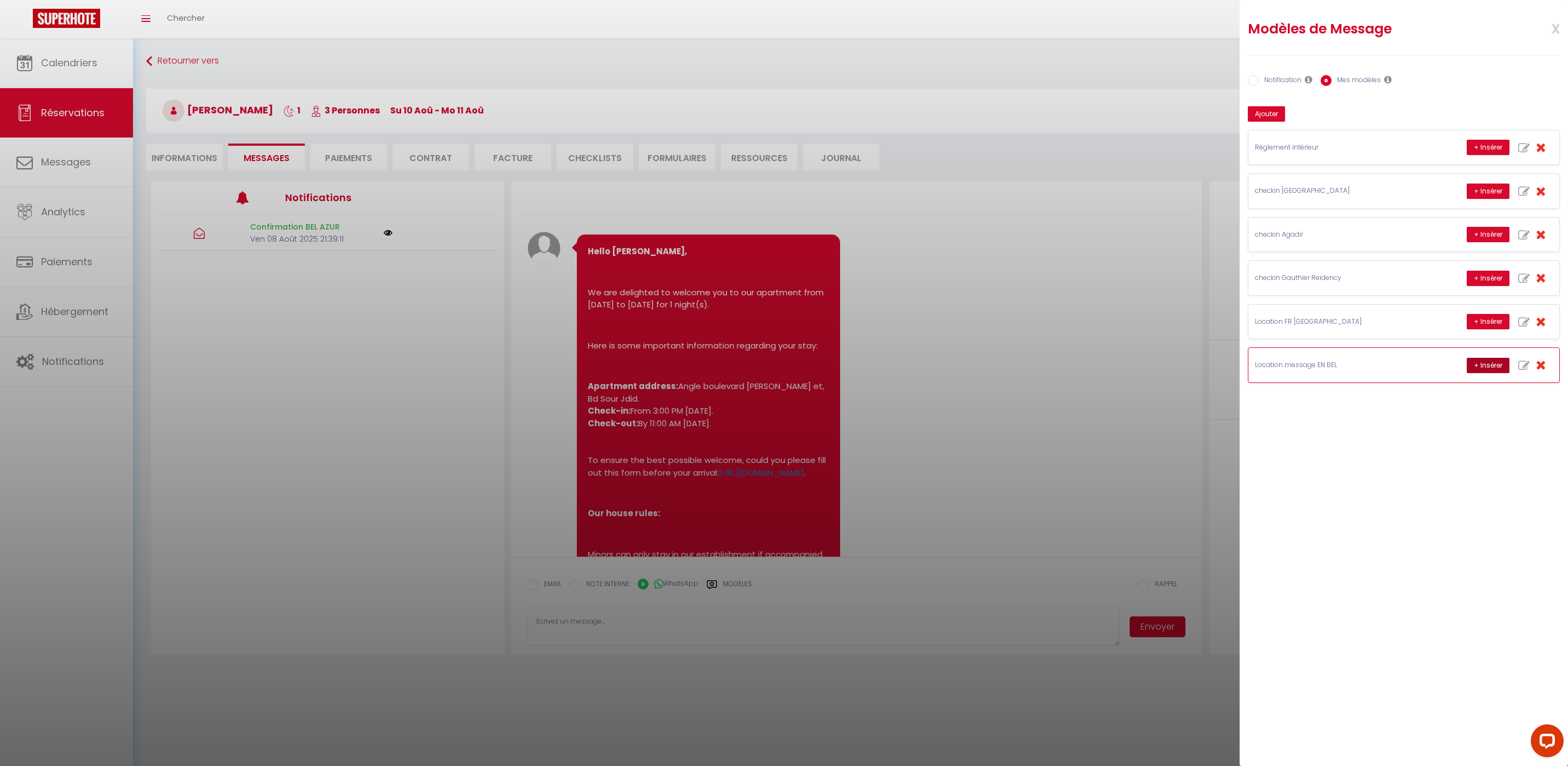
click at [1476, 368] on button "+ Insérer" at bounding box center [1488, 365] width 43 height 15
type textarea "Hello Mehdi, this is Williams from Thecasaedition, the apartment that you booke…"
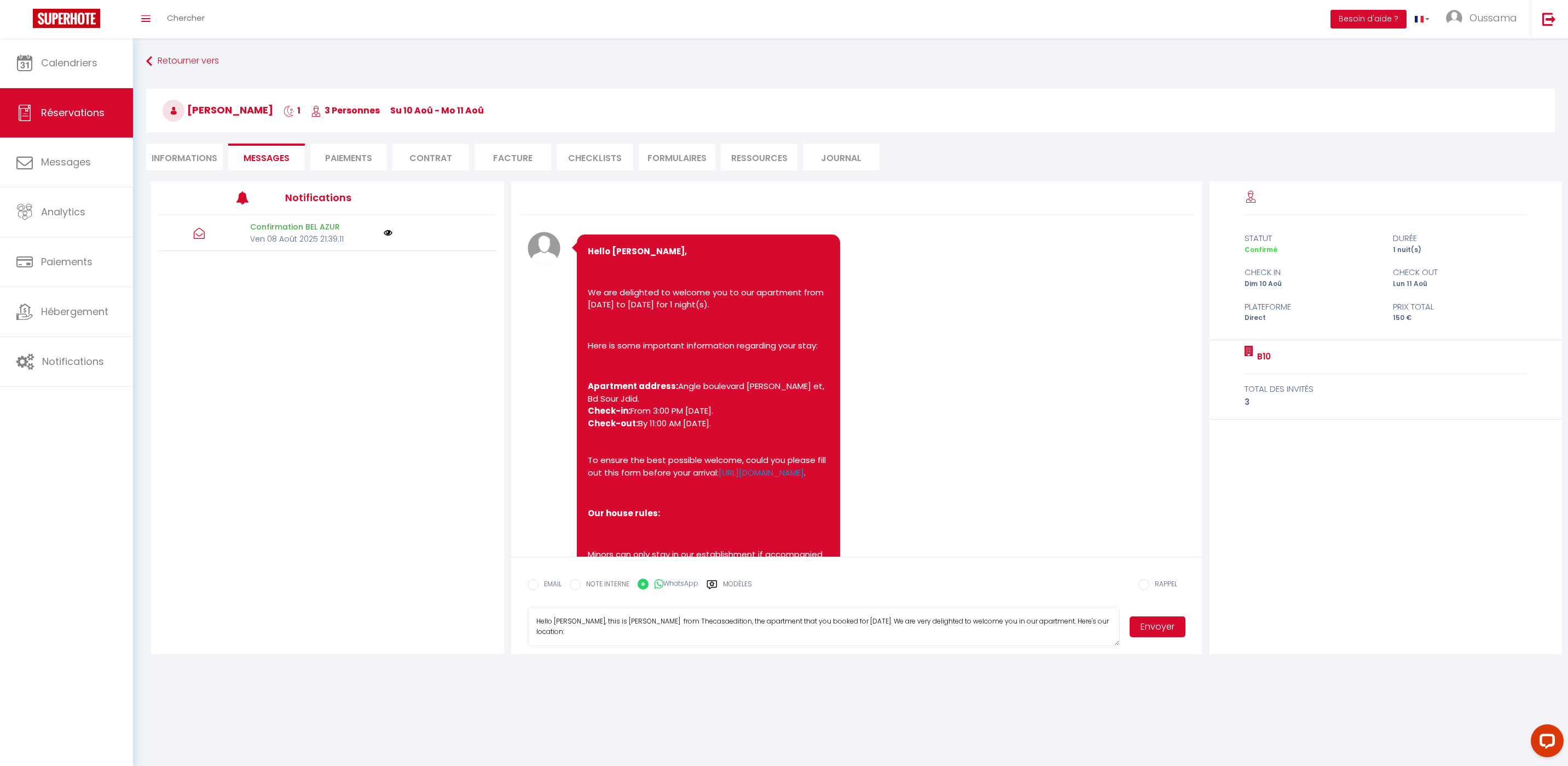
click at [1165, 624] on button "Envoyer" at bounding box center [1158, 626] width 56 height 21
click at [552, 587] on label "EMAIL" at bounding box center [550, 585] width 23 height 12
click at [539, 587] on input "EMAIL" at bounding box center [533, 584] width 11 height 11
radio input "true"
radio input "false"
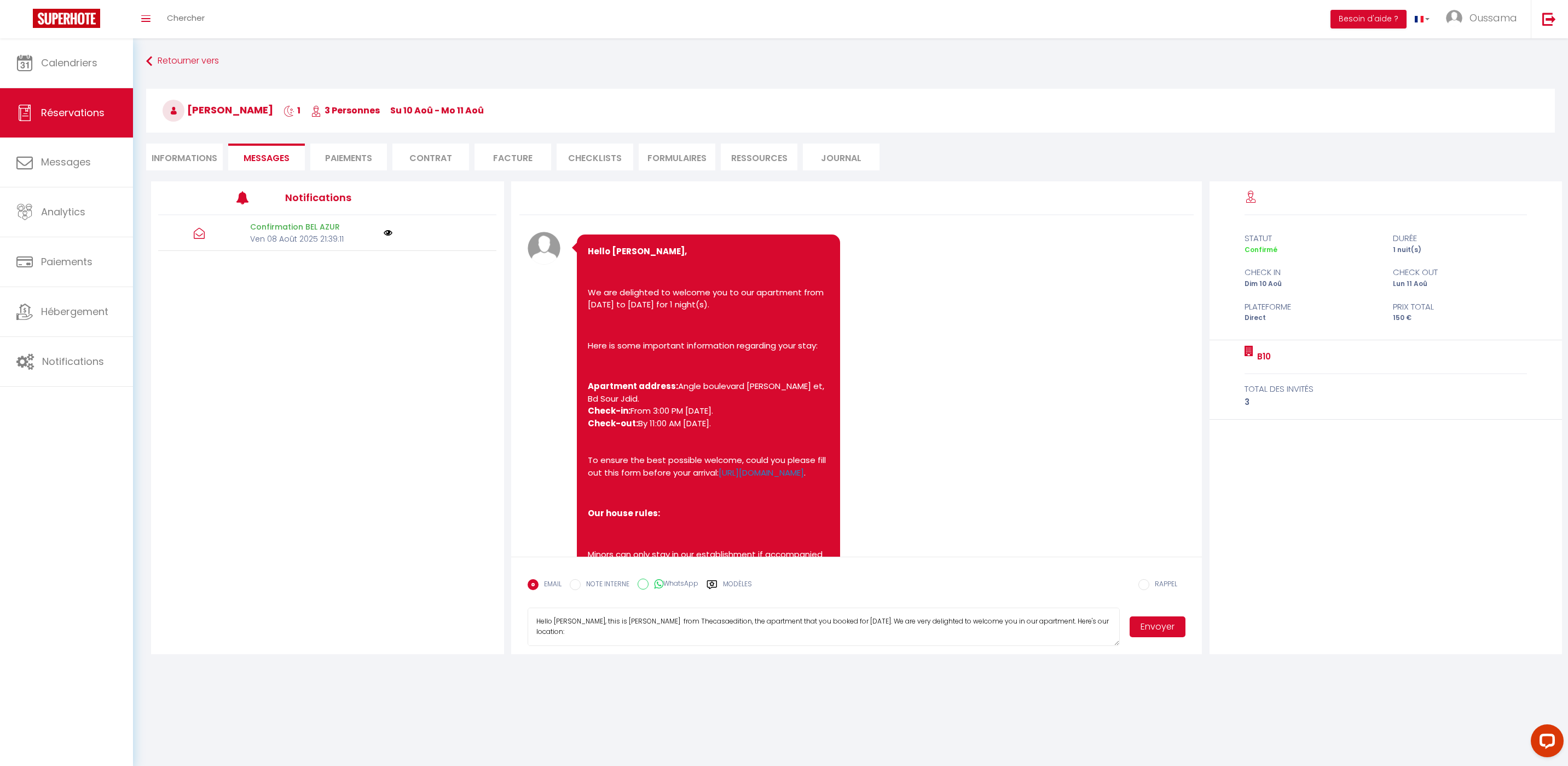
click at [1148, 629] on button "Envoyer" at bounding box center [1158, 626] width 56 height 21
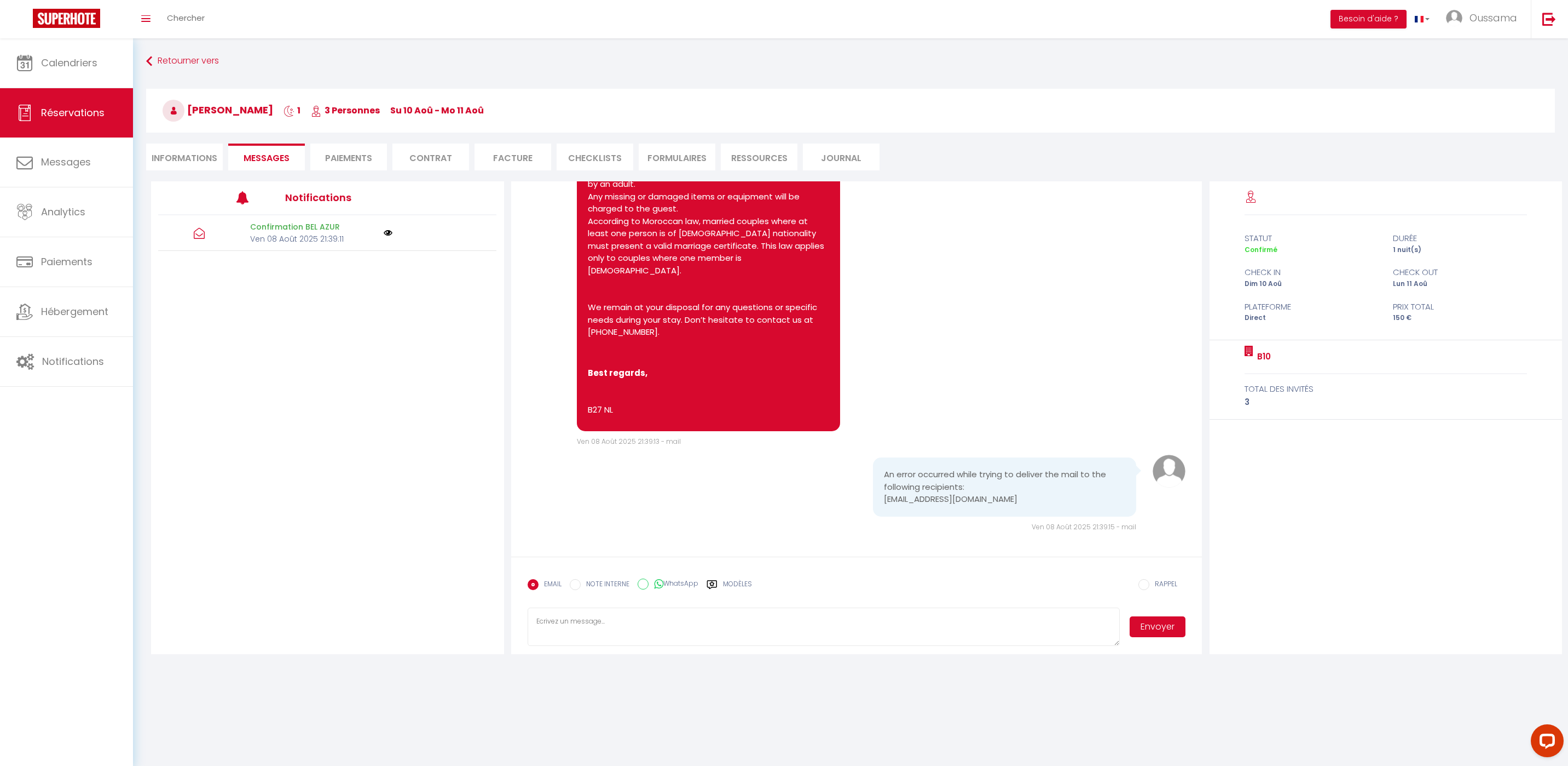
click at [779, 627] on textarea at bounding box center [824, 627] width 593 height 38
paste textarea "Hi from TheCasaEdition! Could you please let us know your estimated arrival tim…"
type textarea "Hi from TheCasaEdition! Could you please let us know your estimated arrival tim…"
click at [1170, 626] on button "Envoyer" at bounding box center [1158, 626] width 56 height 21
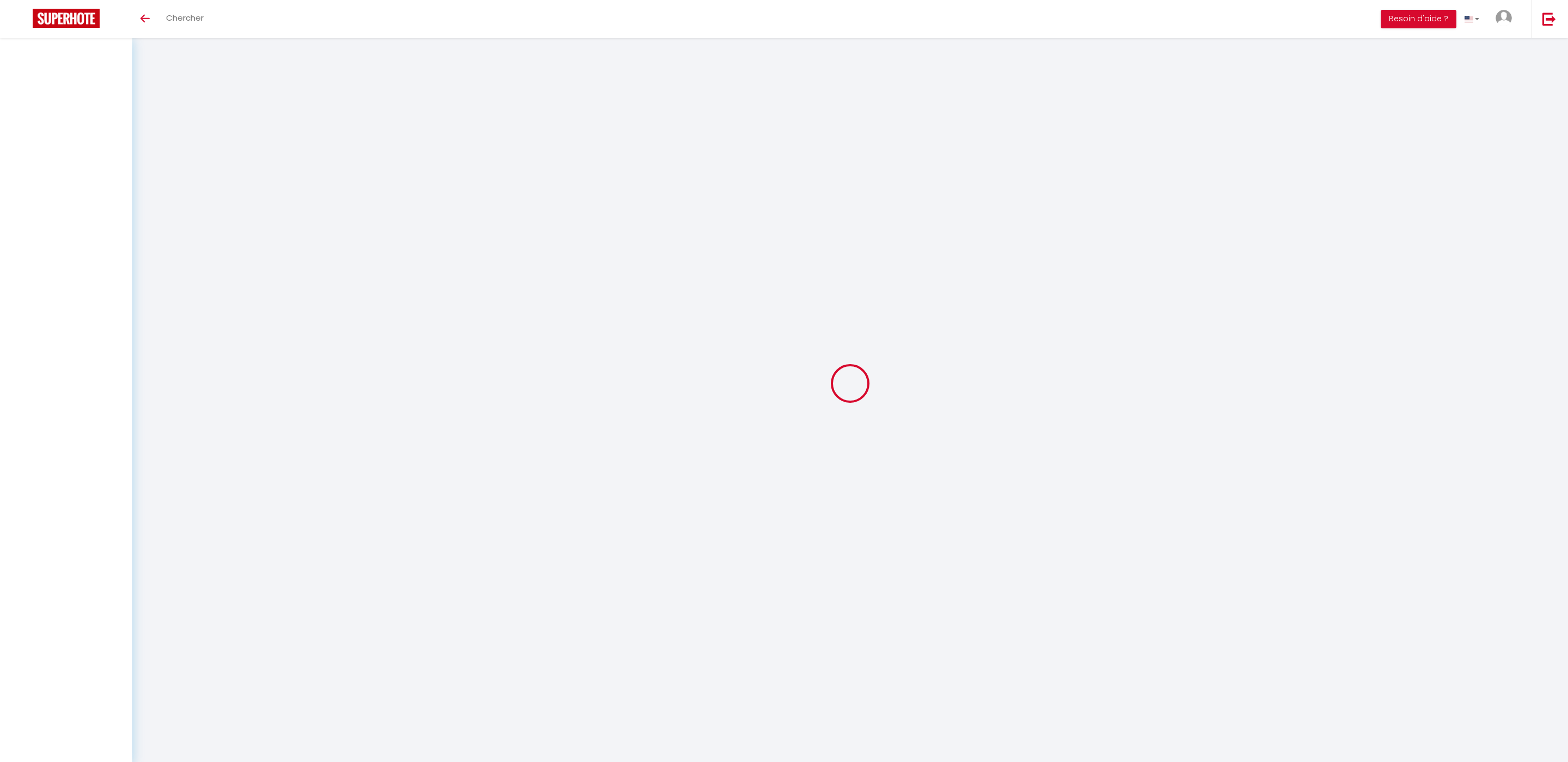
select select
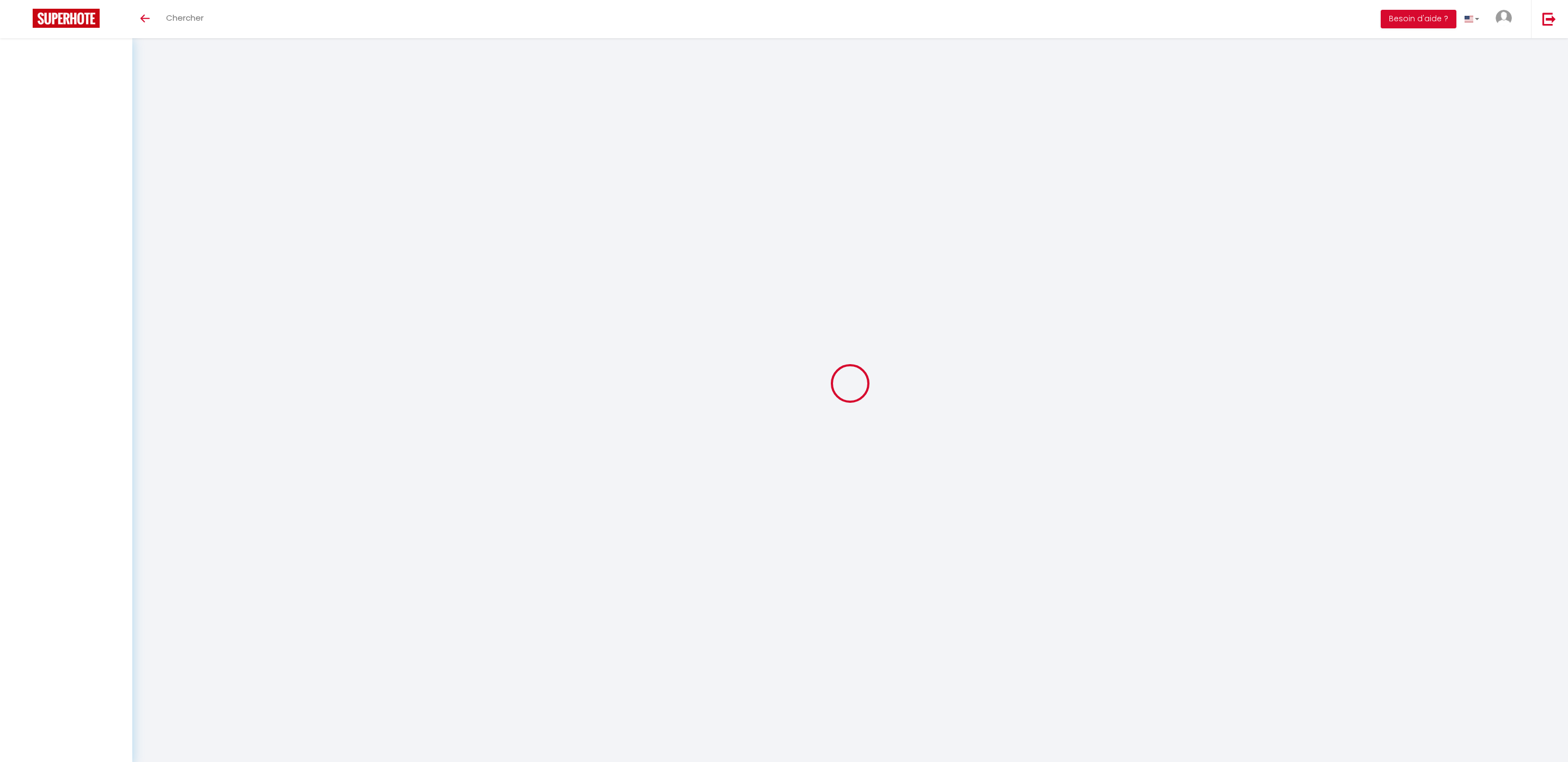
select select
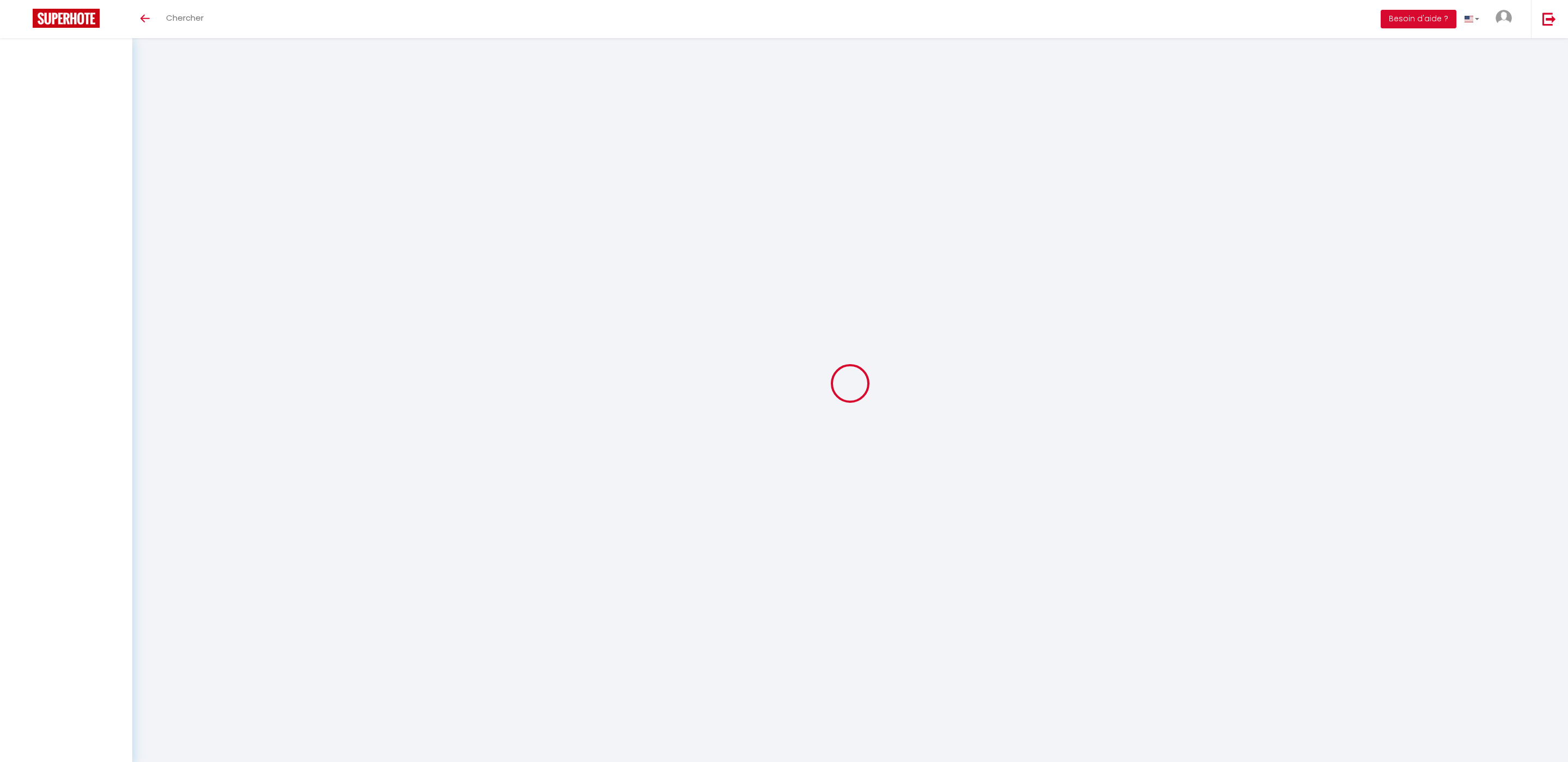
checkbox input "false"
select select
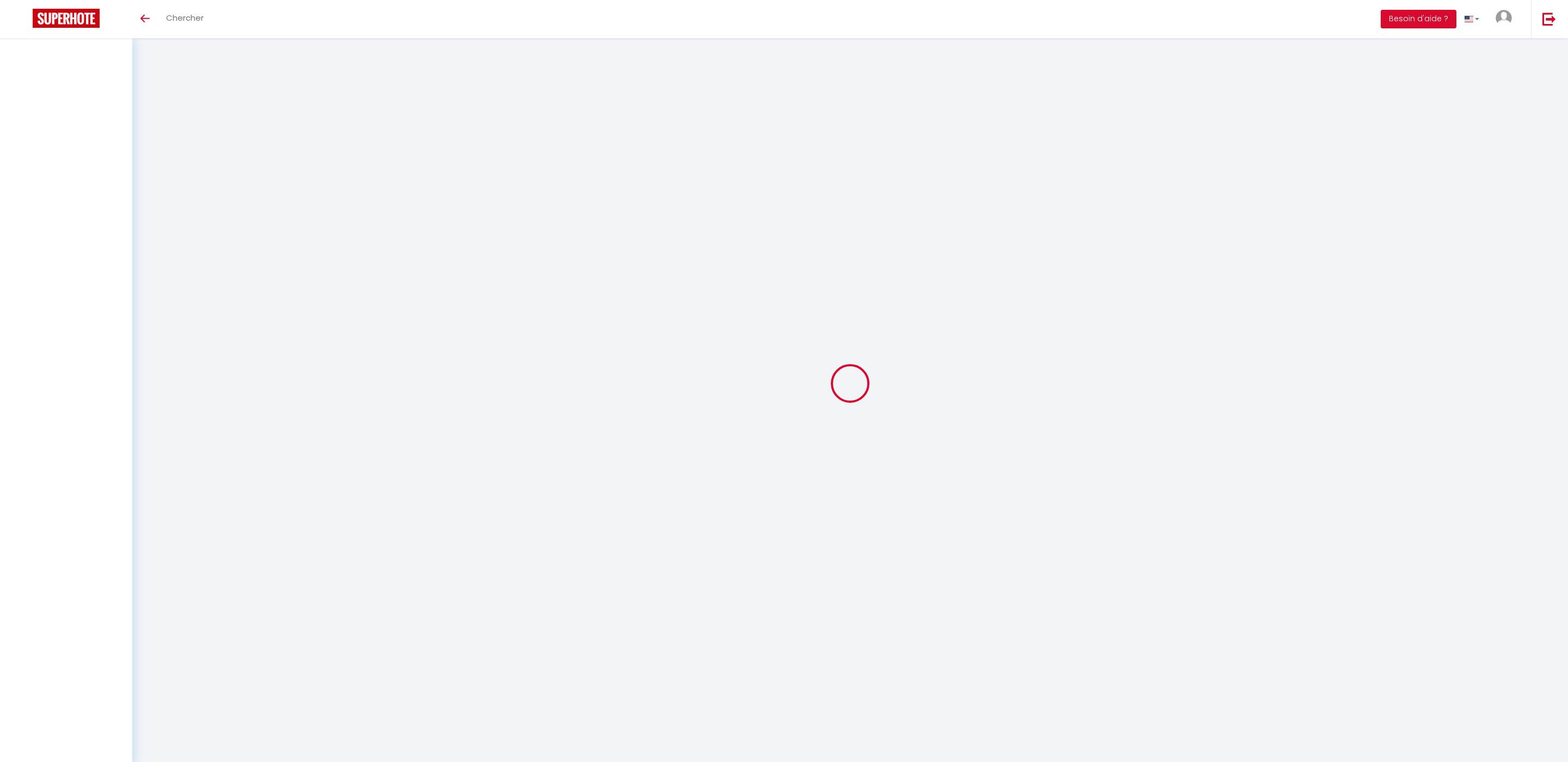
select select
checkbox input "false"
select select
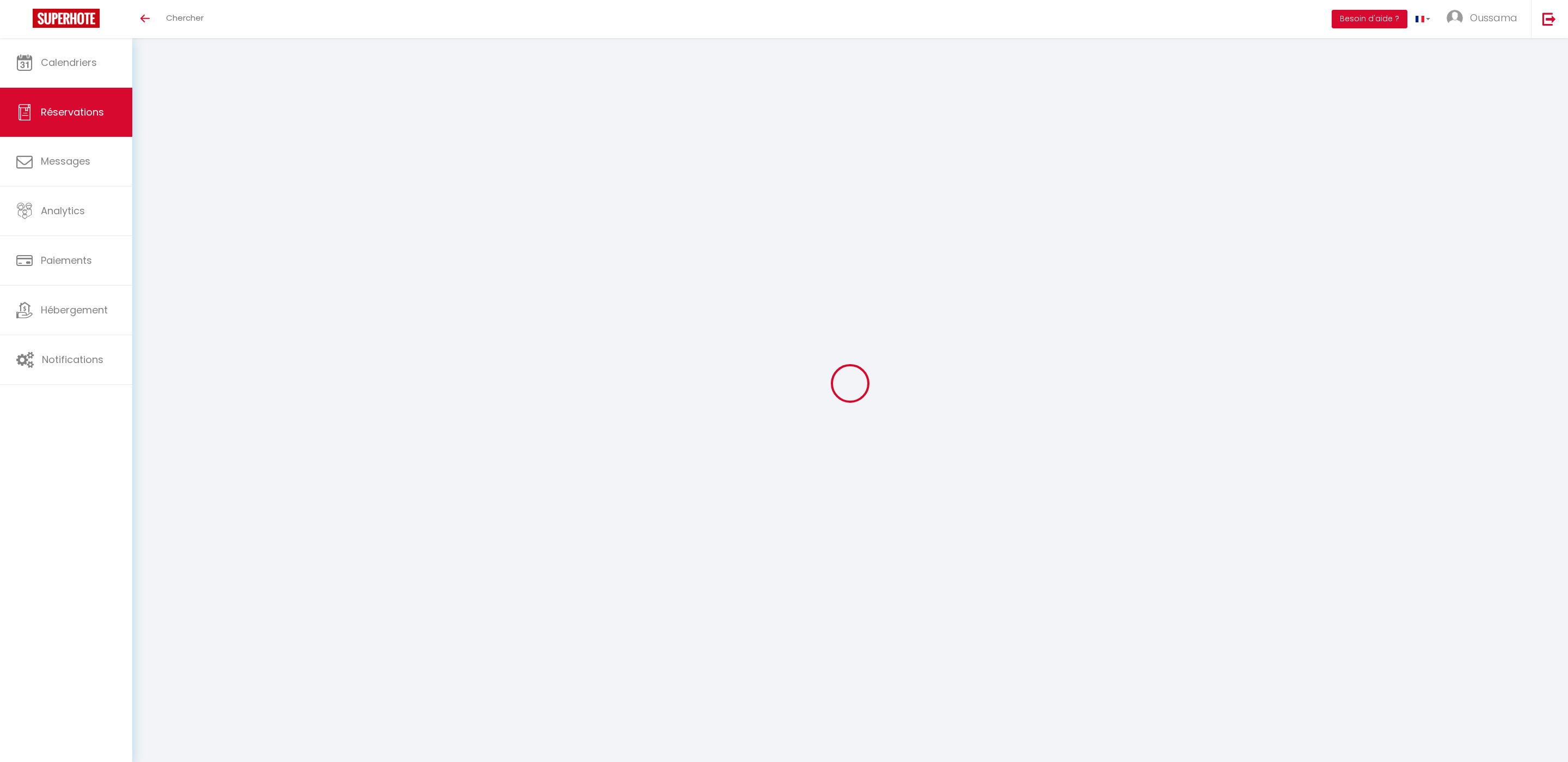
type input "Imane"
type input "[EMAIL_ADDRESS][DOMAIN_NAME]"
type input "[PHONE_NUMBER]"
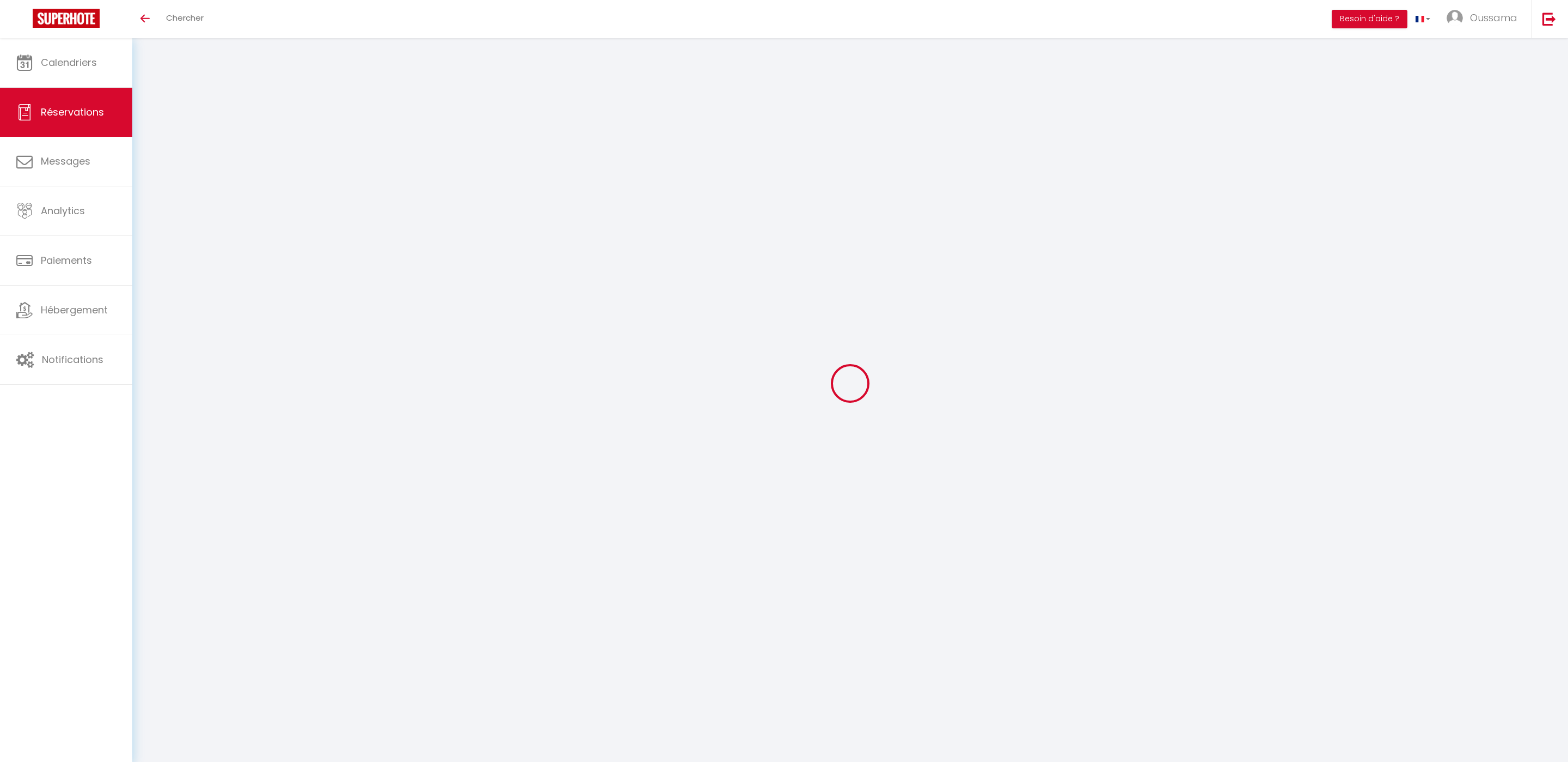
type input "40000"
type input "[STREET_ADDRESS][PERSON_NAME]"
type input "[GEOGRAPHIC_DATA]"
select select "MA"
select select "60615"
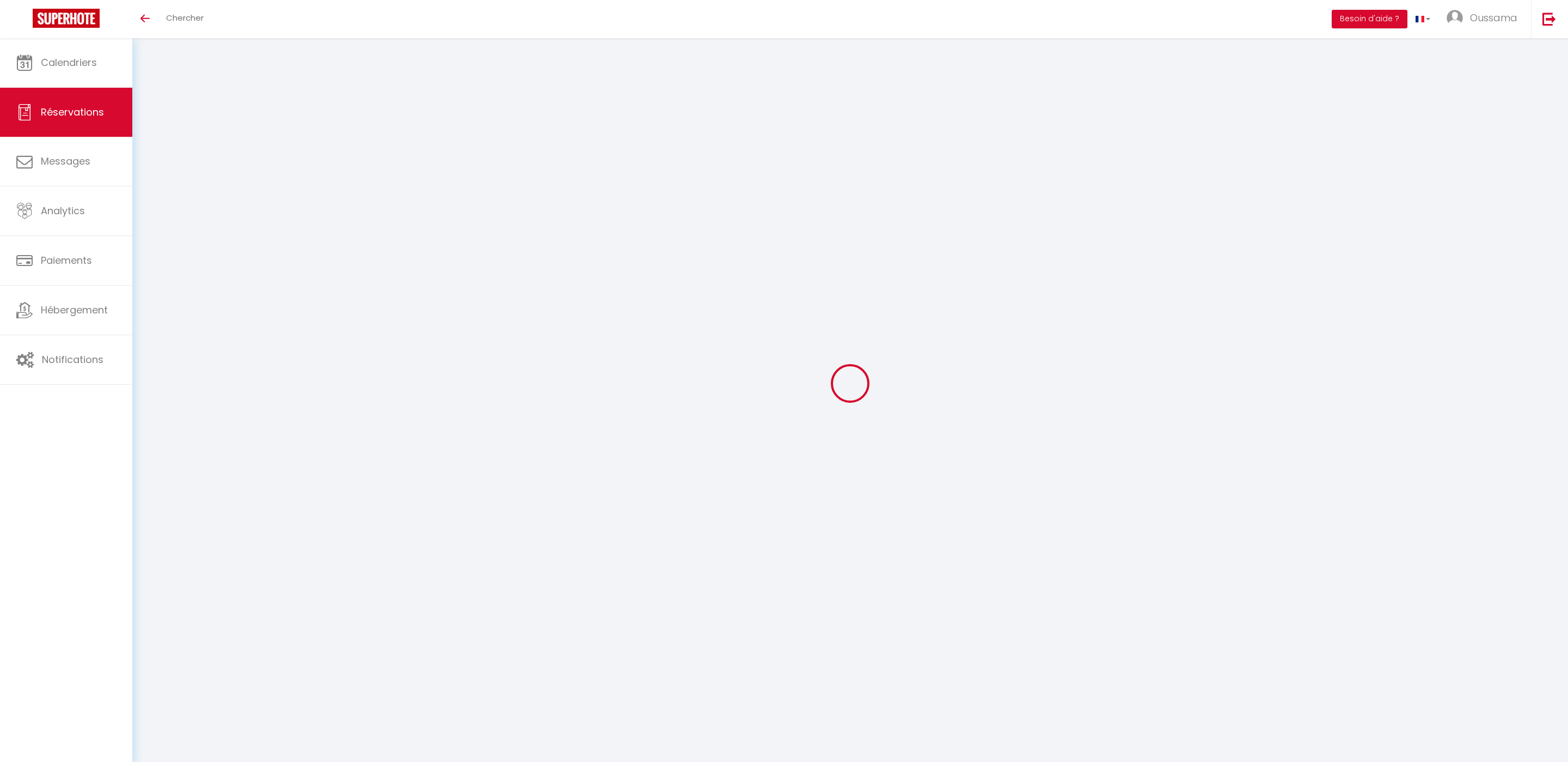
select select "1"
type input "Dim 10 Août 2025"
select select
type input "[DATE] Août 2025"
select select
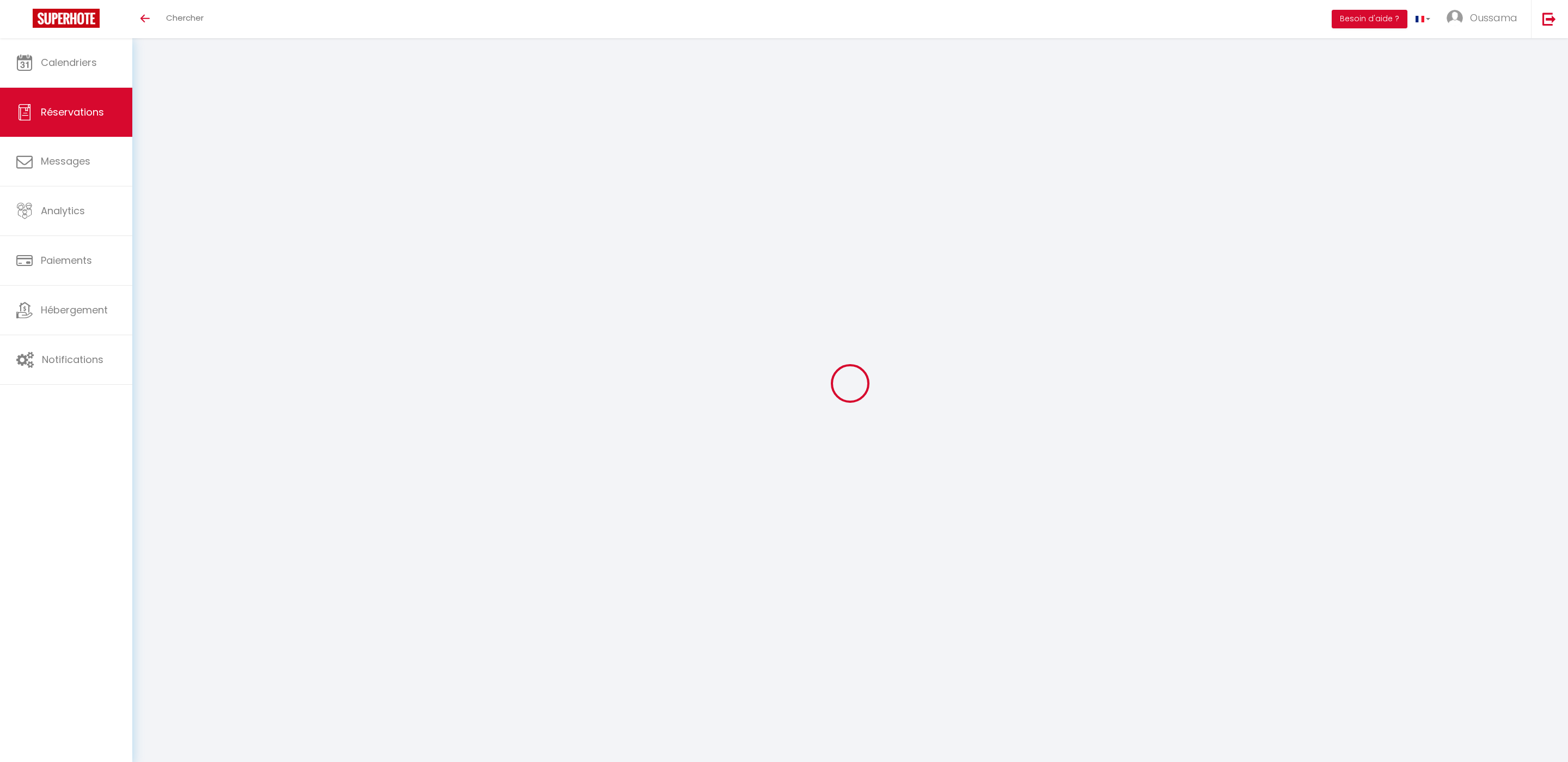
type input "4"
select select "12"
select select
type input "560"
checkbox input "false"
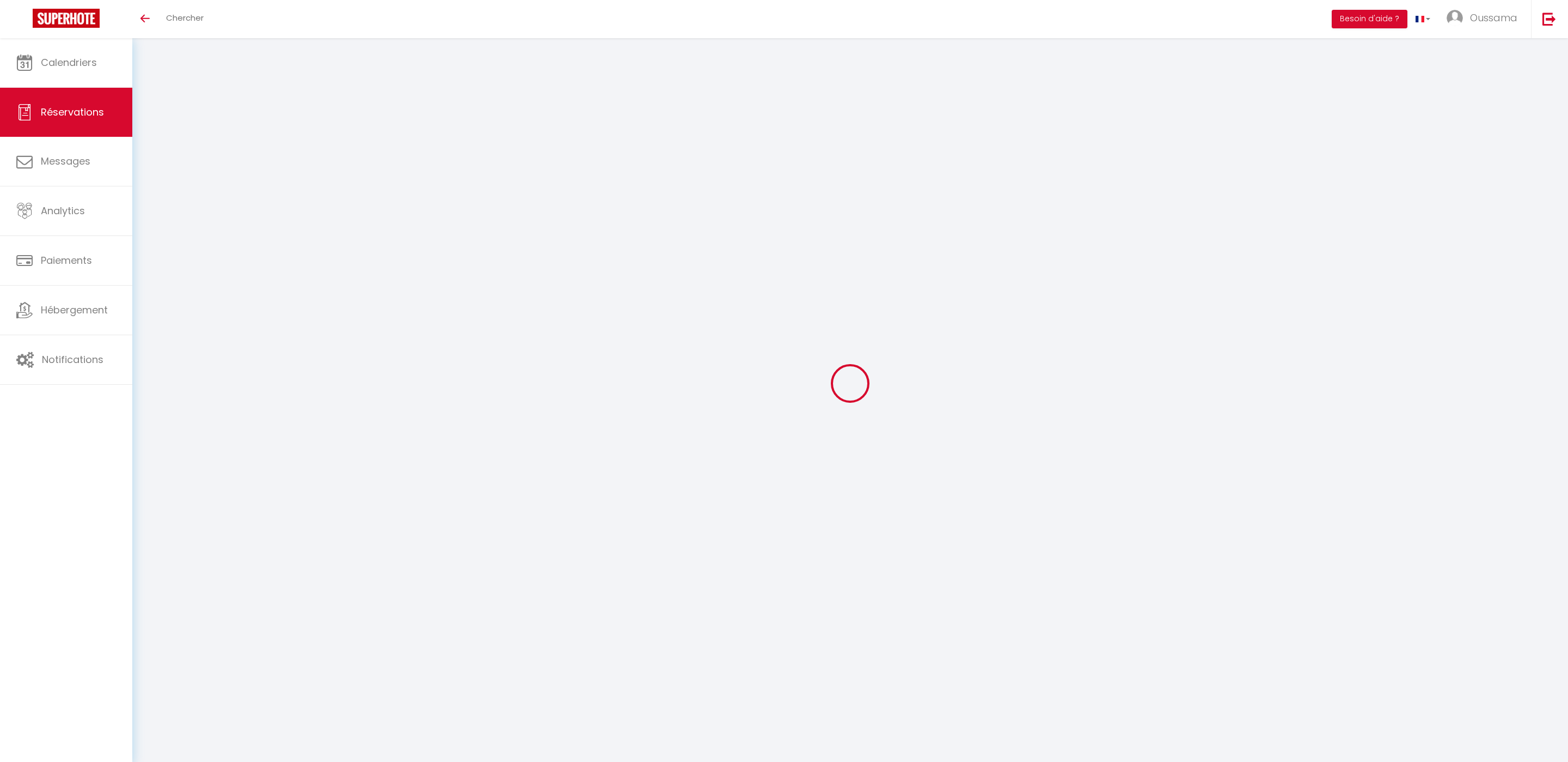
type input "0"
select select
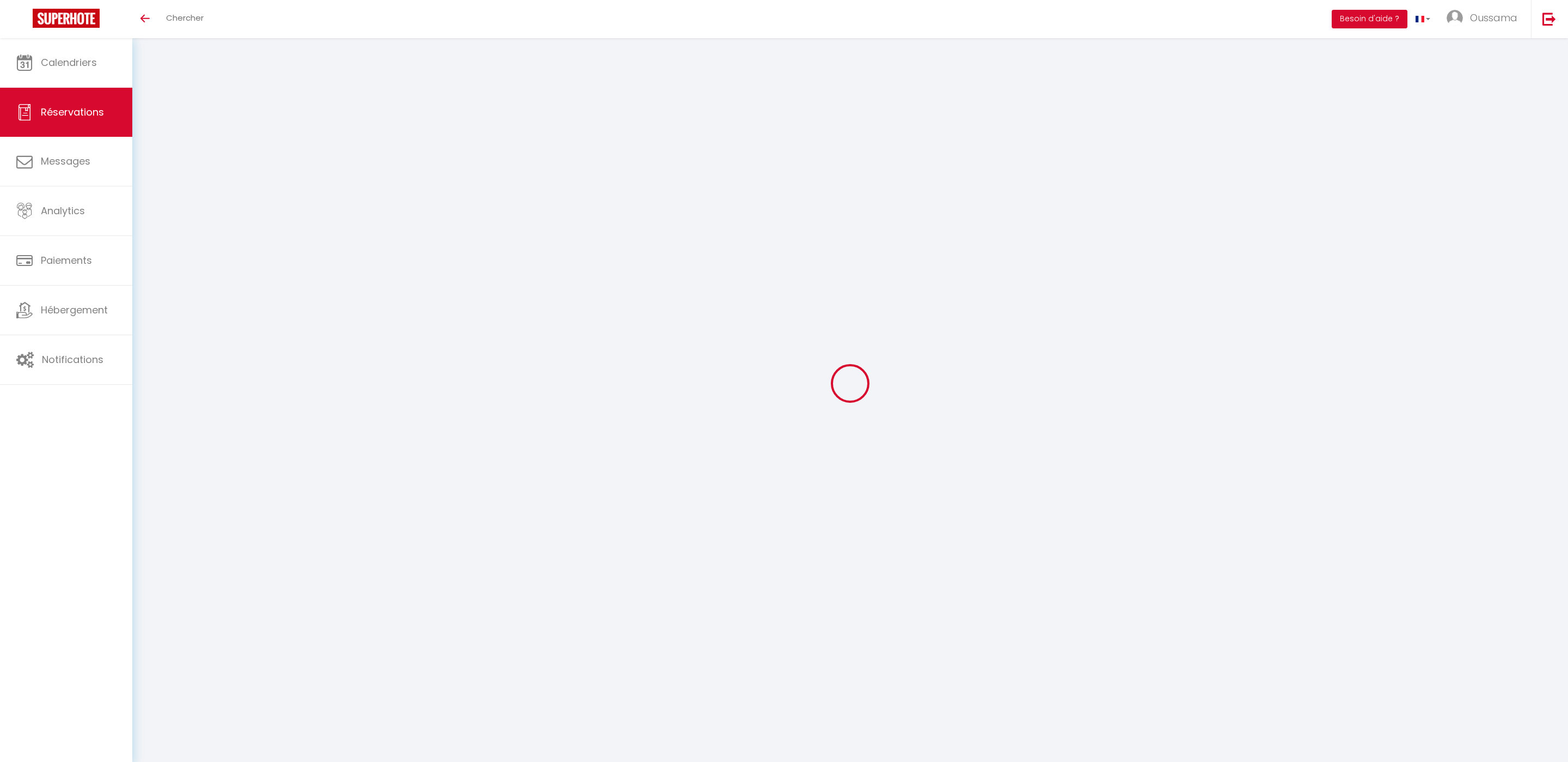
select select
select select "14"
checkbox input "false"
select select
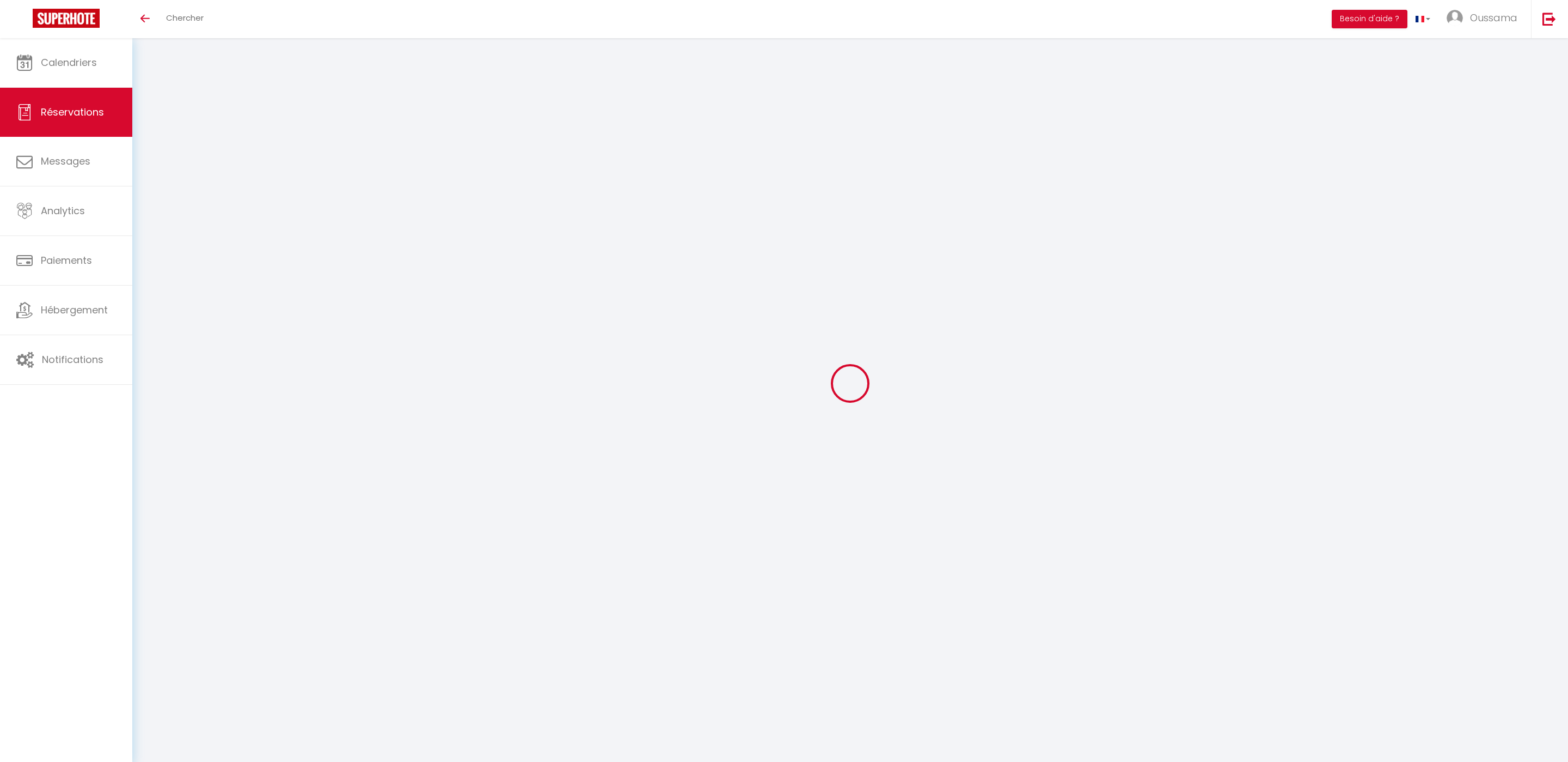
checkbox input "false"
select select
checkbox input "false"
select select
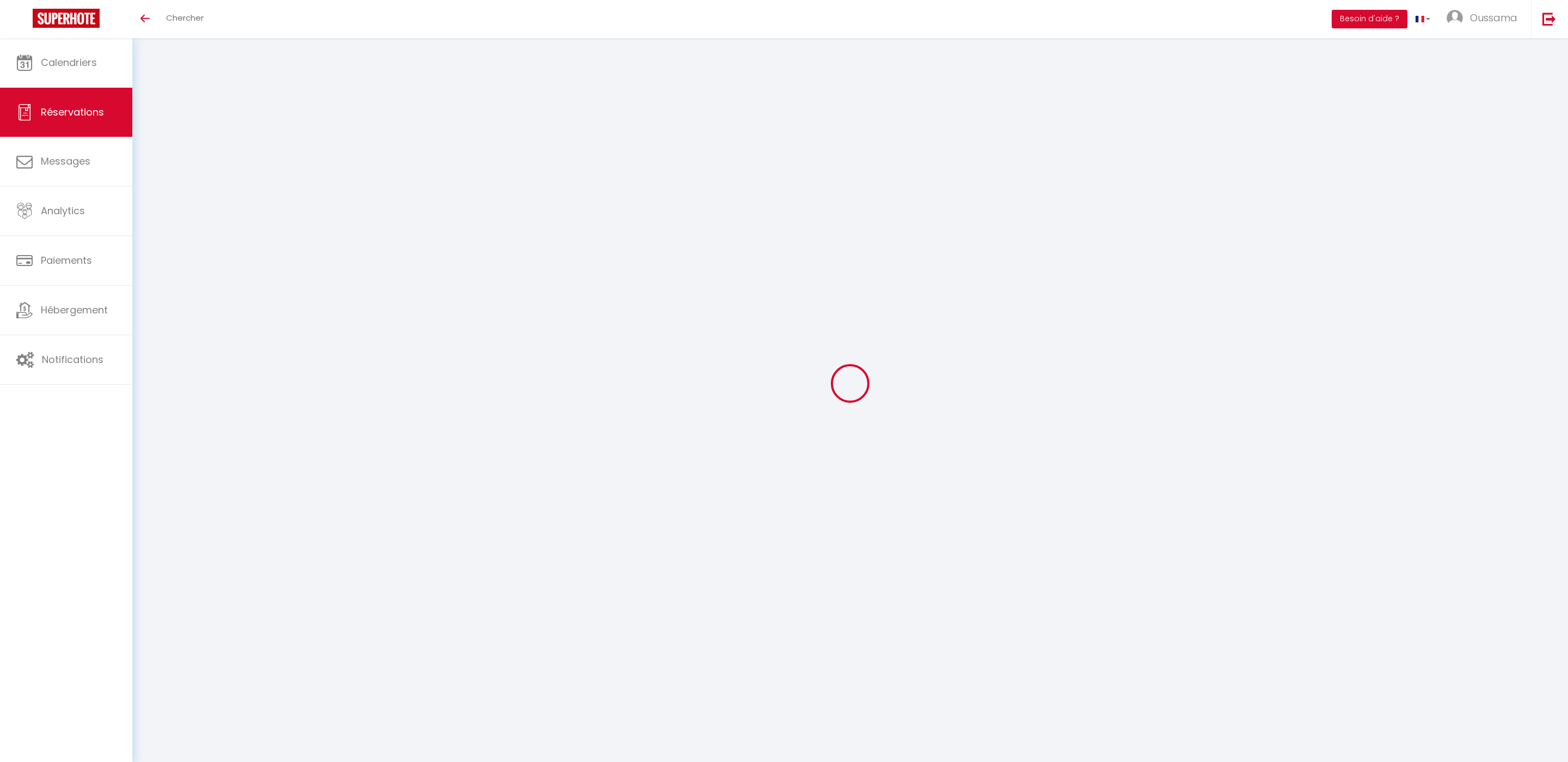
select select
checkbox input "false"
select select
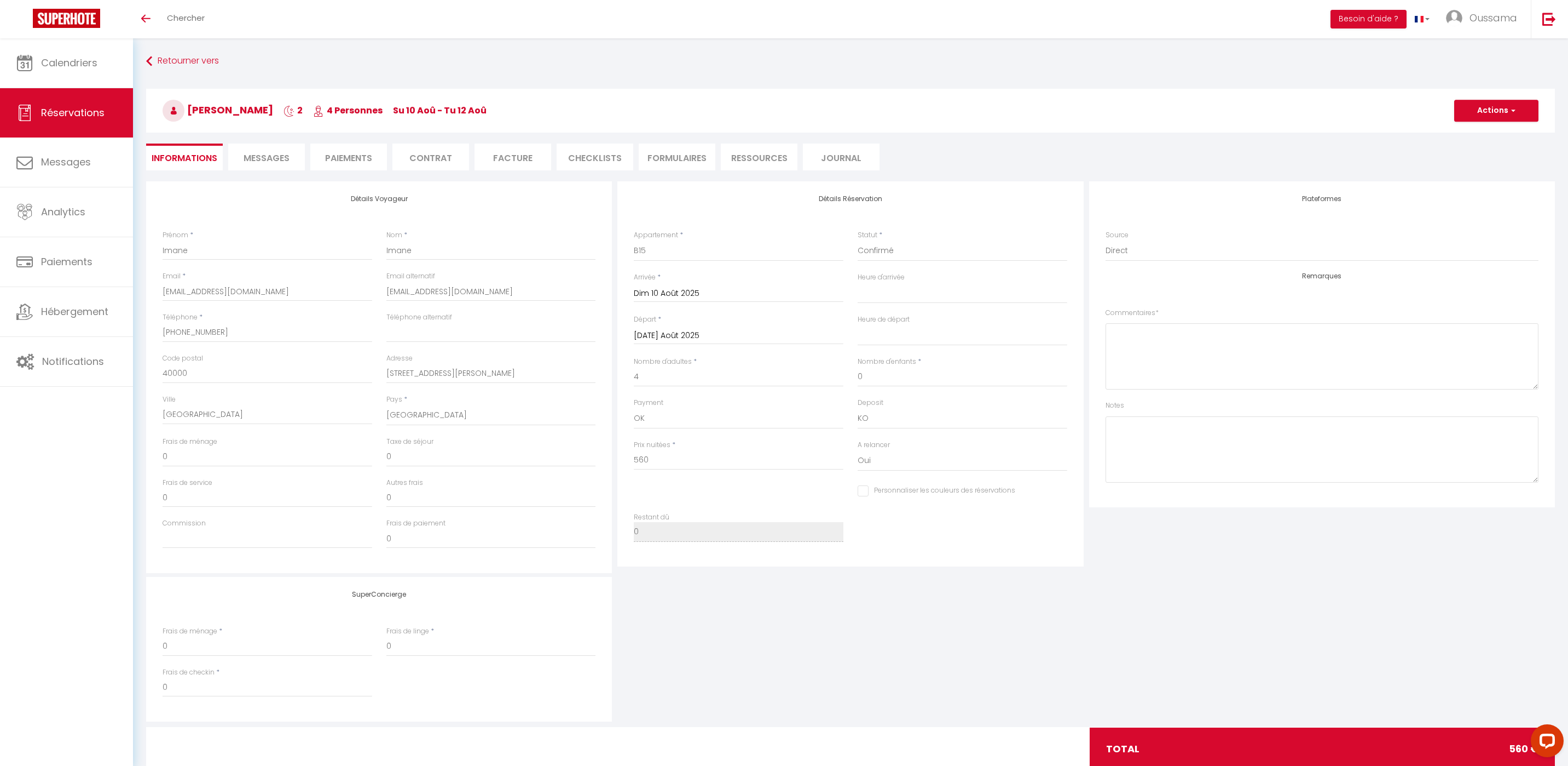
click at [276, 160] on span "Messages" at bounding box center [266, 158] width 46 height 12
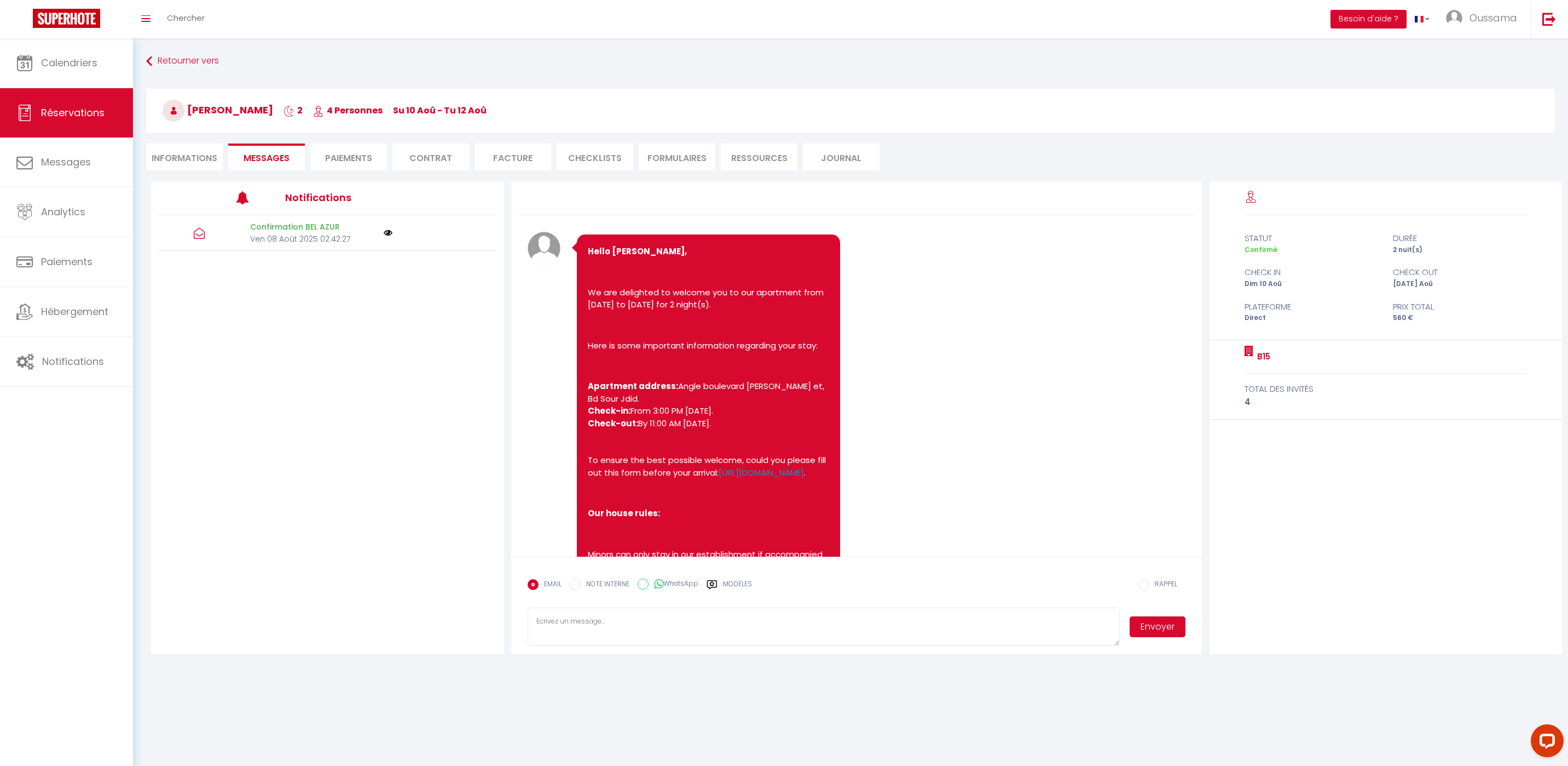
click at [658, 583] on icon at bounding box center [658, 584] width 9 height 11
click at [648, 583] on input "WhatsApp" at bounding box center [643, 584] width 11 height 11
radio input "true"
radio input "false"
click at [722, 587] on div "Modèles" at bounding box center [729, 591] width 45 height 23
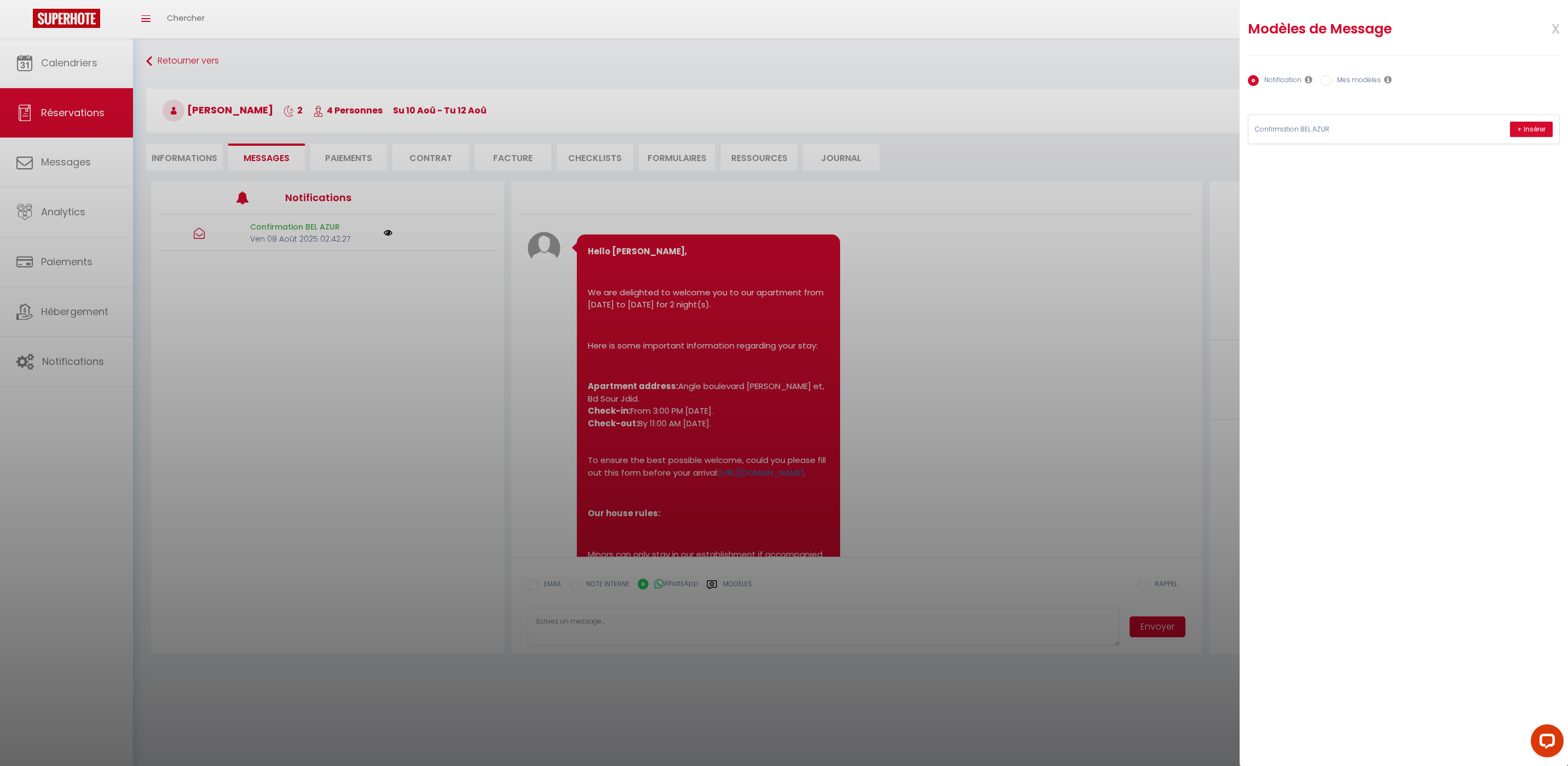
click at [1332, 82] on label "Mes modèles" at bounding box center [1357, 81] width 49 height 12
click at [1331, 82] on input "Mes modèles" at bounding box center [1326, 80] width 11 height 11
radio input "true"
radio input "false"
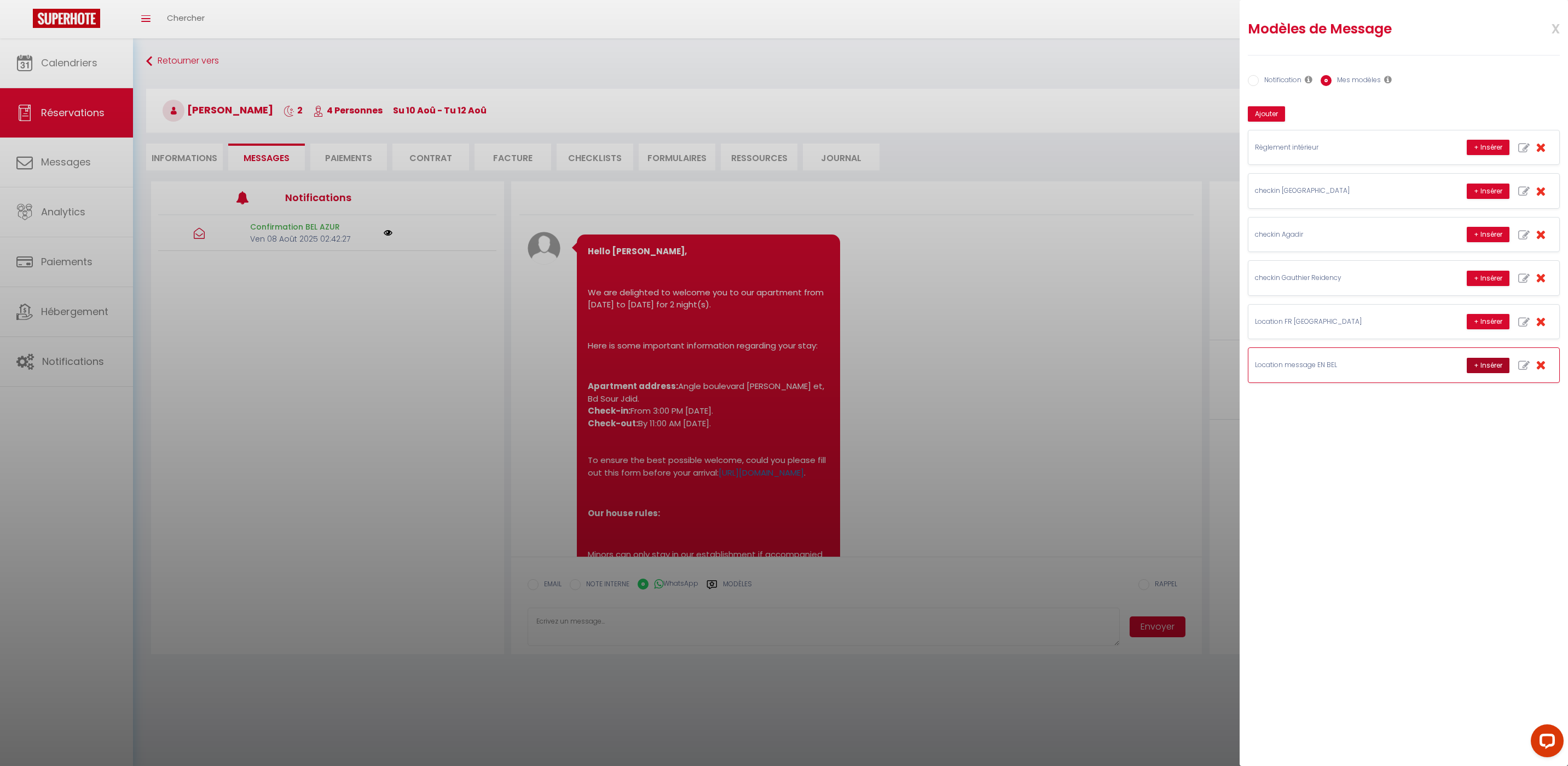
click at [1478, 364] on button "+ Insérer" at bounding box center [1488, 365] width 43 height 15
type textarea "Hello [PERSON_NAME], this is [PERSON_NAME] from Thecasaedition, the apartment t…"
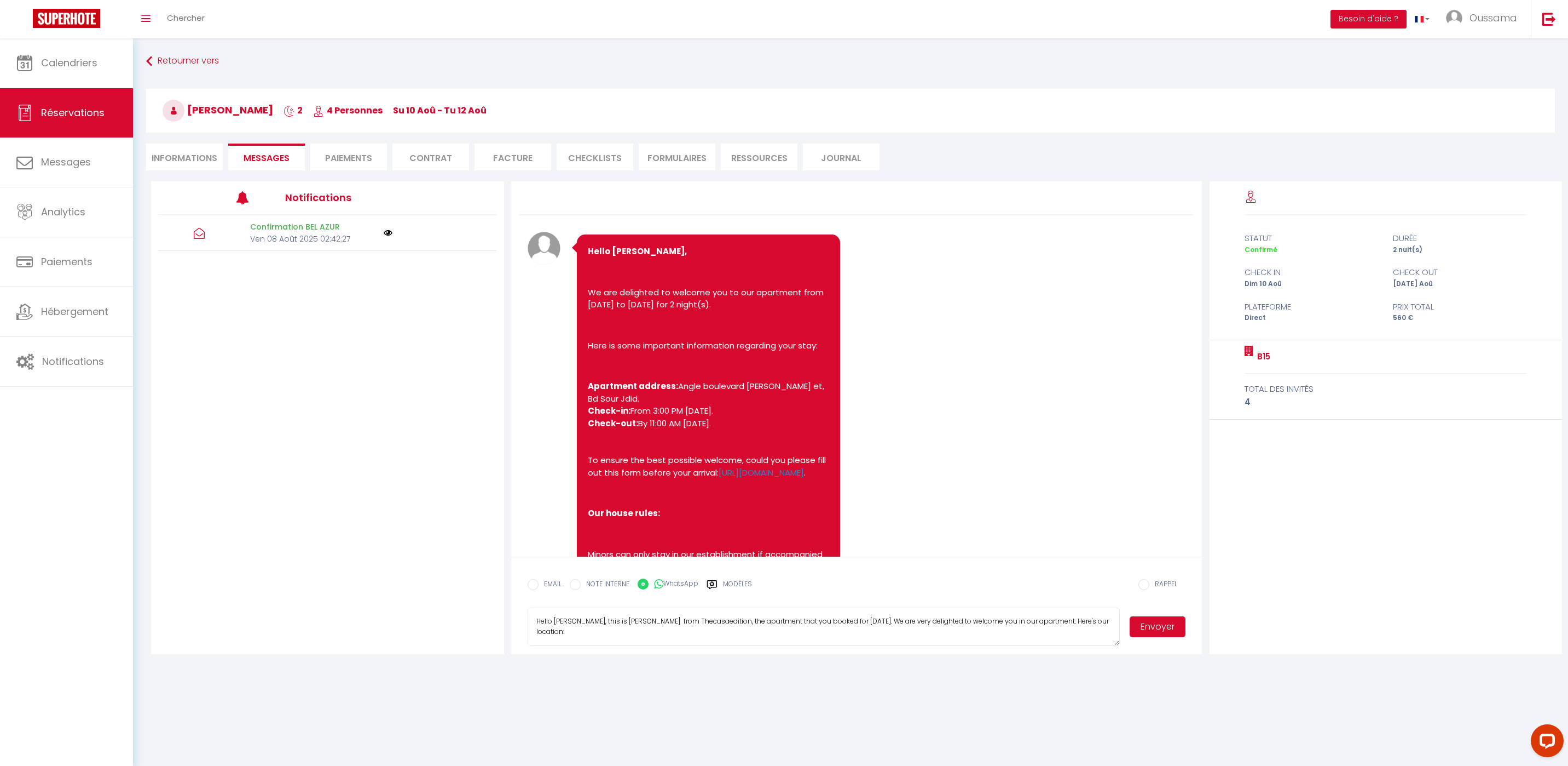
click at [1161, 627] on button "Envoyer" at bounding box center [1158, 626] width 56 height 21
